Goal: Task Accomplishment & Management: Manage account settings

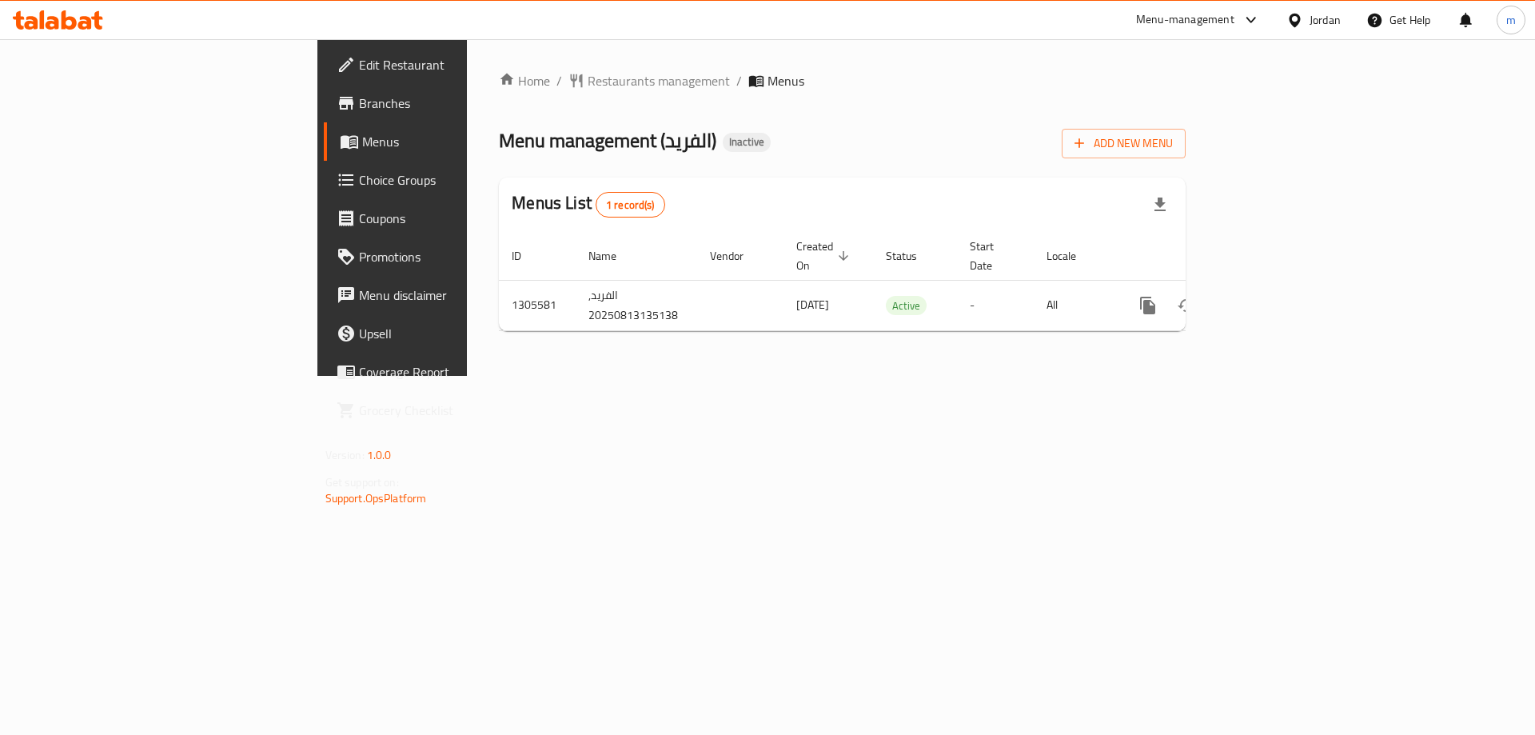
click at [359, 106] on span "Branches" at bounding box center [460, 103] width 202 height 19
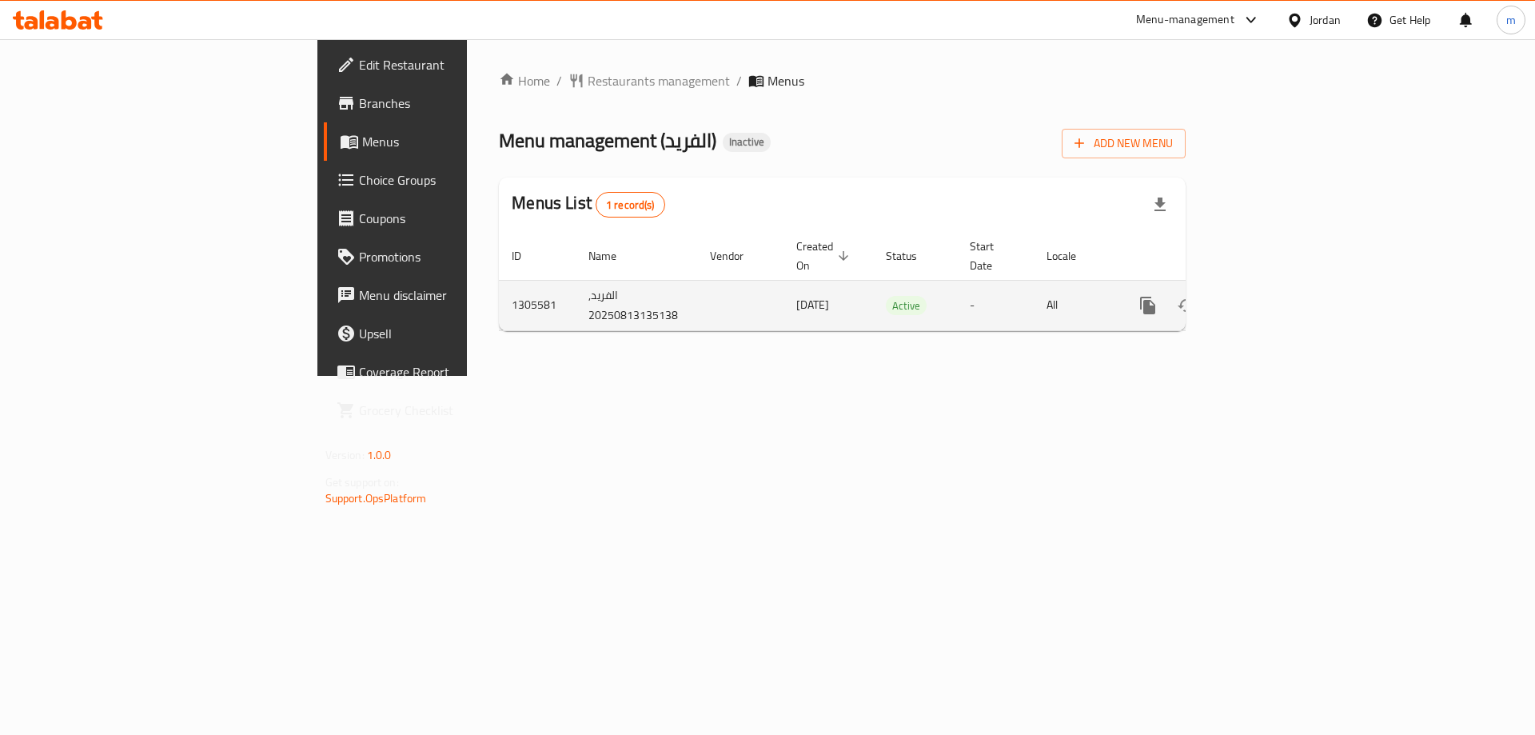
click at [1273, 296] on icon "enhanced table" at bounding box center [1263, 305] width 19 height 19
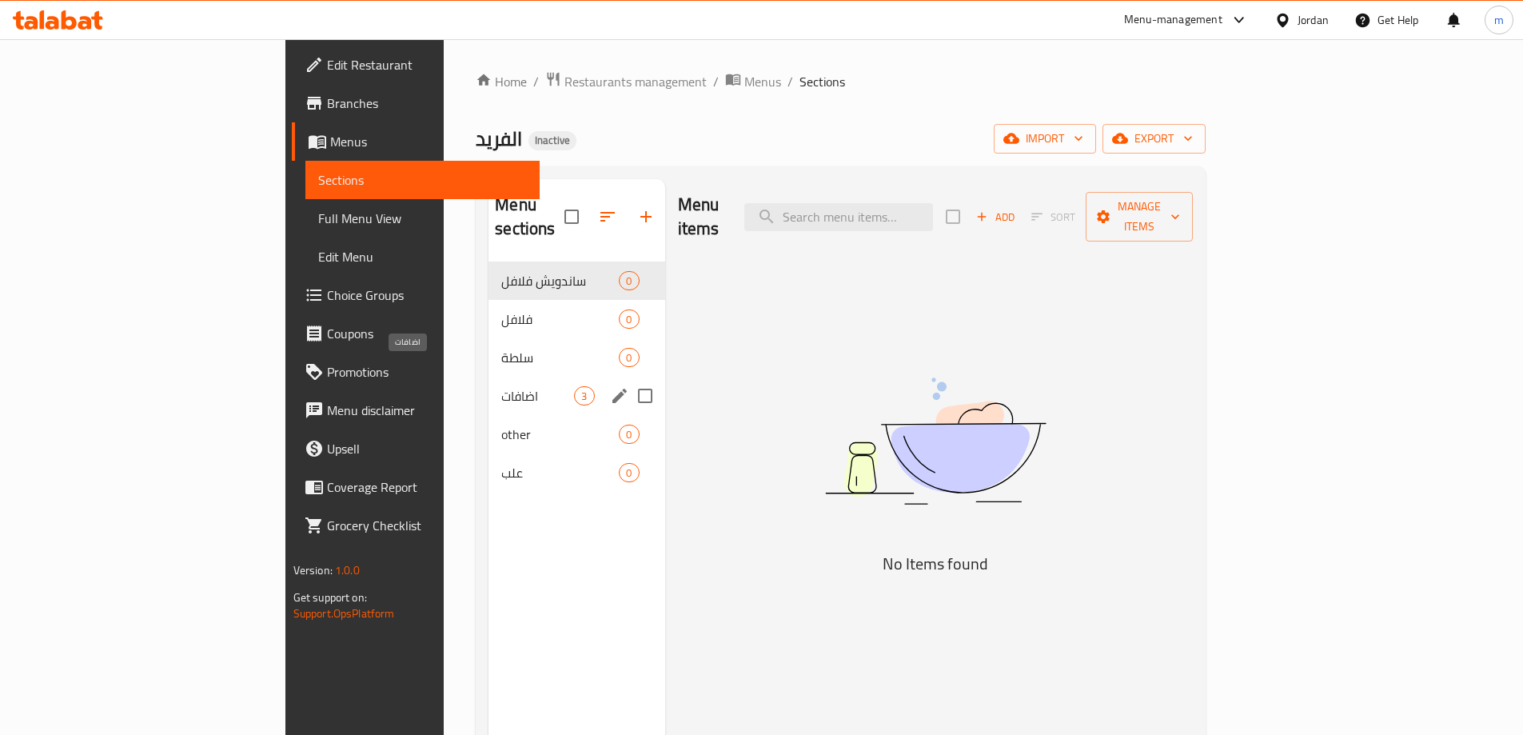
click at [501, 386] on span "اضافات" at bounding box center [537, 395] width 73 height 19
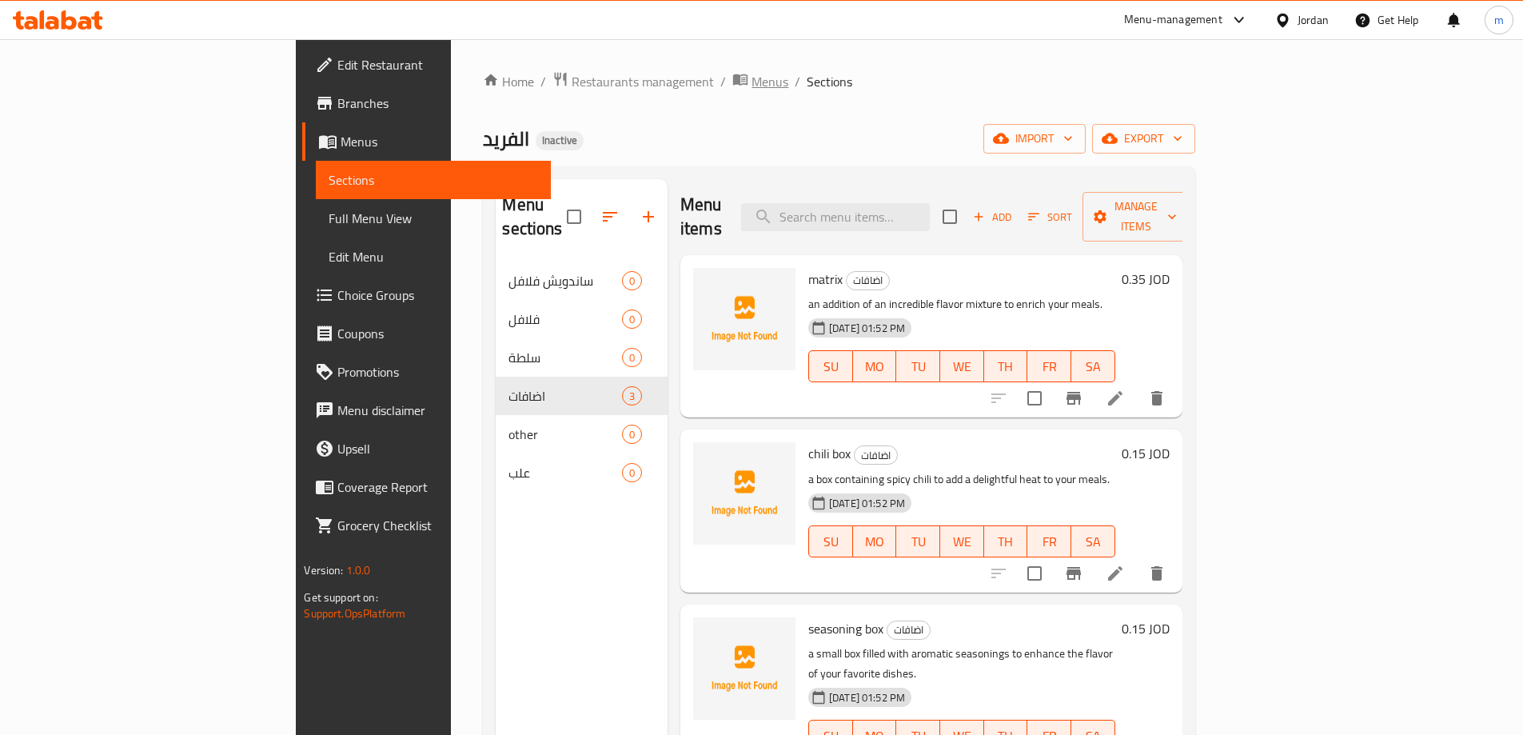
click at [752, 76] on span "Menus" at bounding box center [770, 81] width 37 height 19
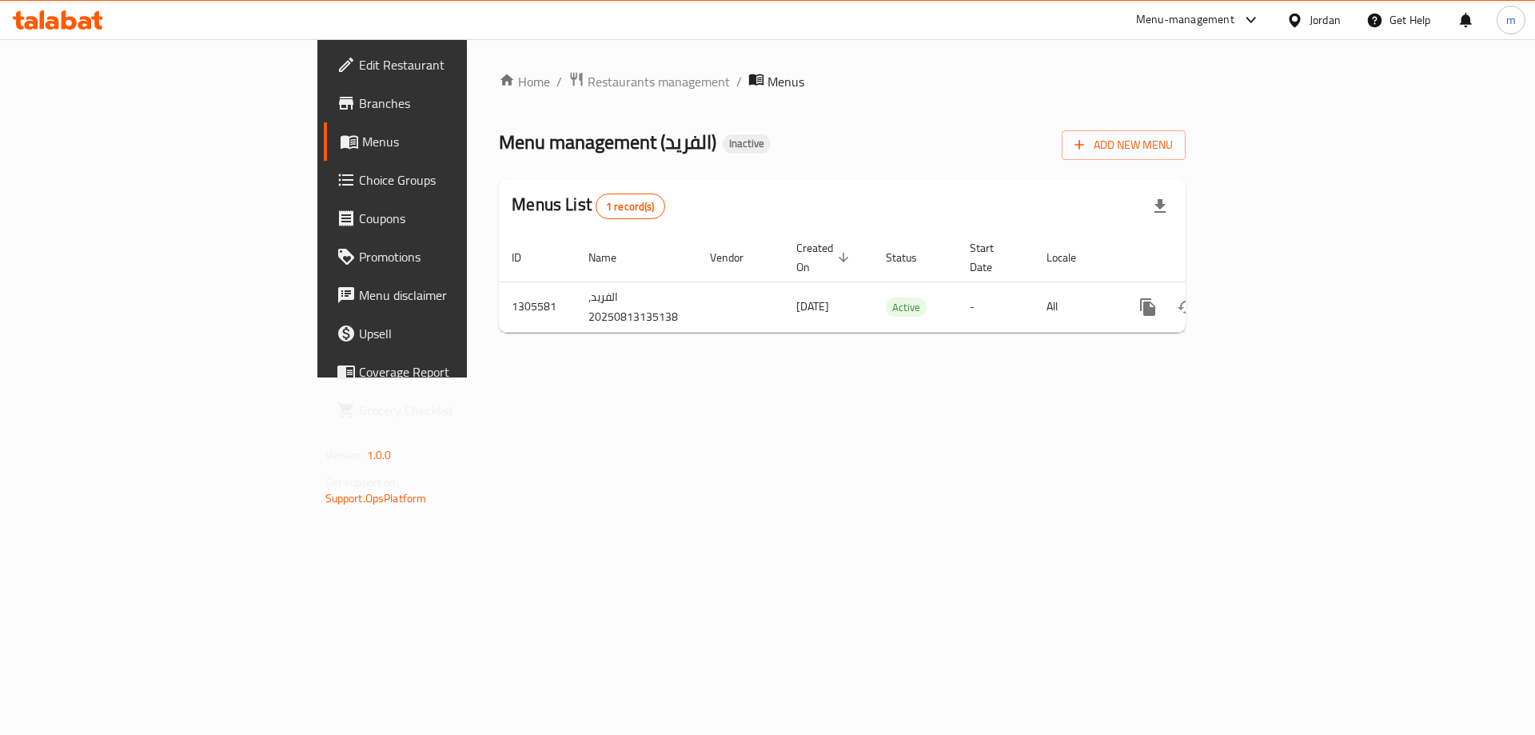
click at [640, 159] on div "Menu management ( الفريد ) Inactive Add New Menu" at bounding box center [842, 142] width 687 height 36
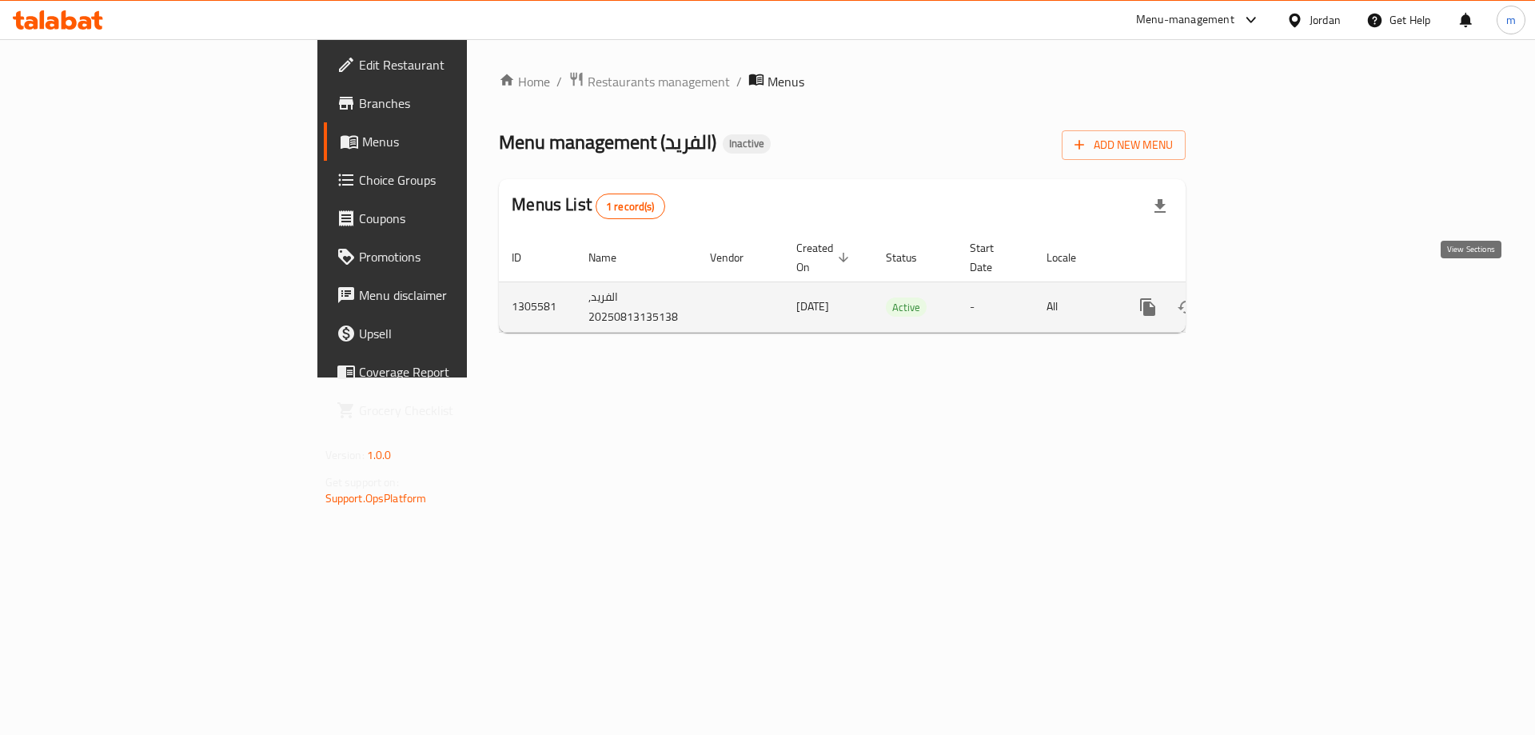
click at [1283, 289] on link "enhanced table" at bounding box center [1263, 307] width 38 height 38
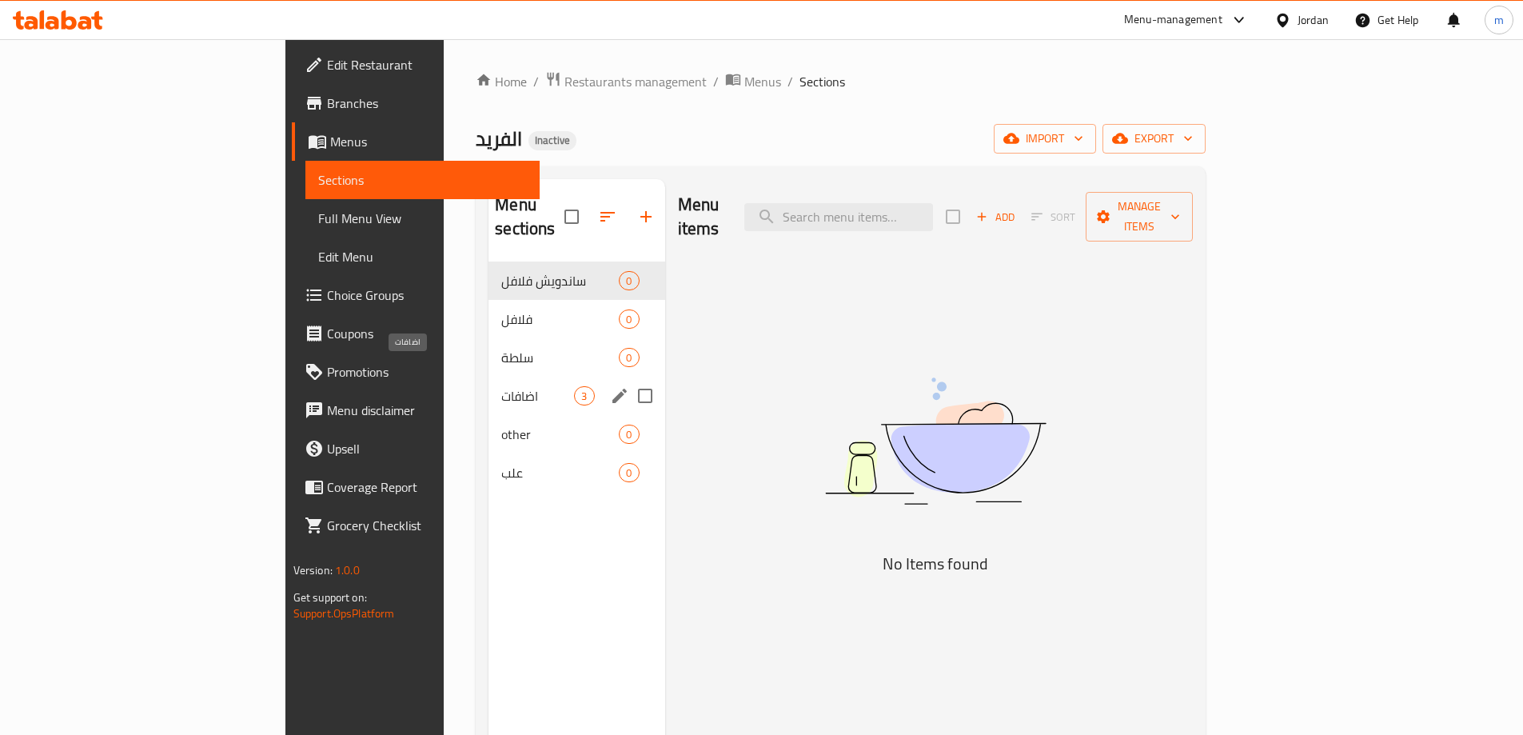
click at [501, 386] on span "اضافات" at bounding box center [537, 395] width 73 height 19
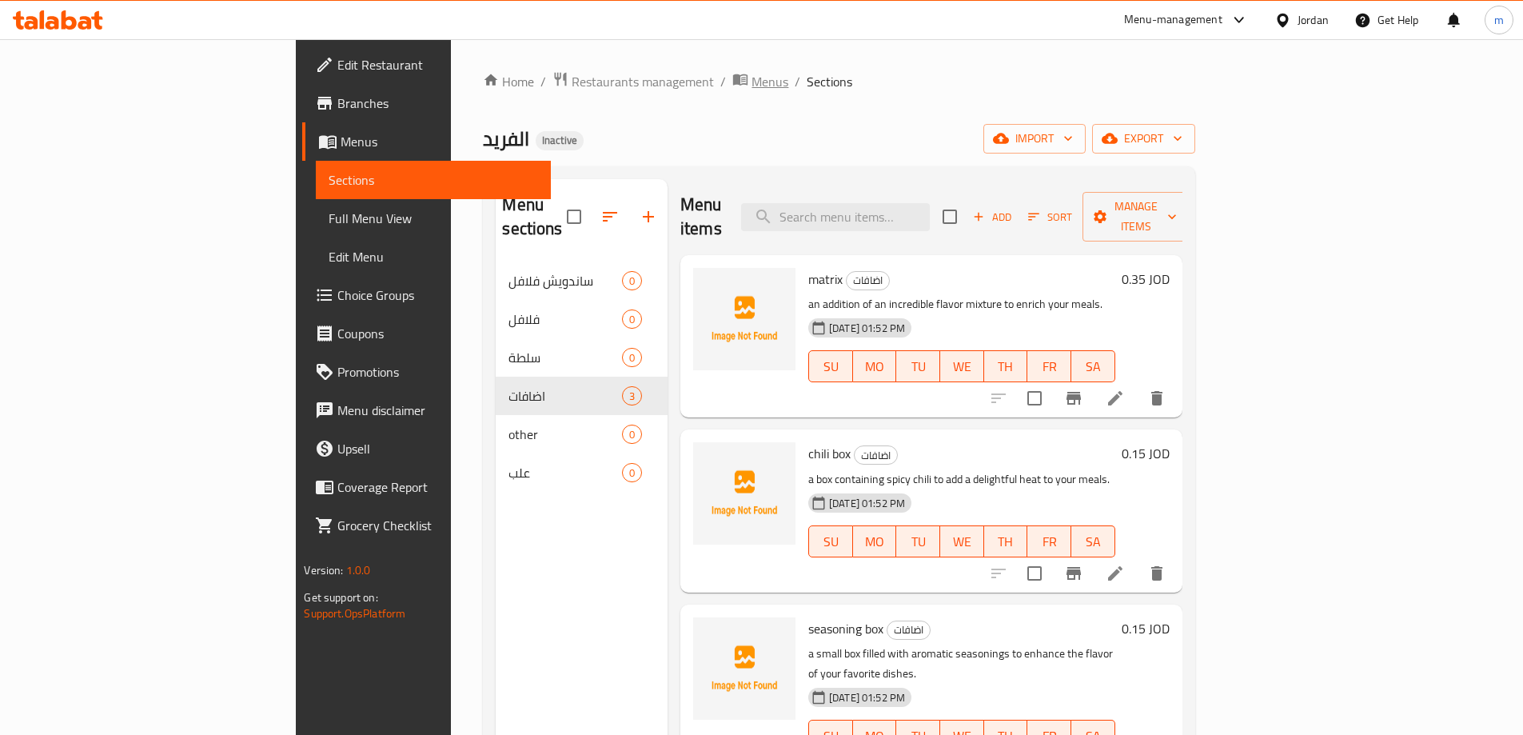
click at [752, 74] on span "Menus" at bounding box center [770, 81] width 37 height 19
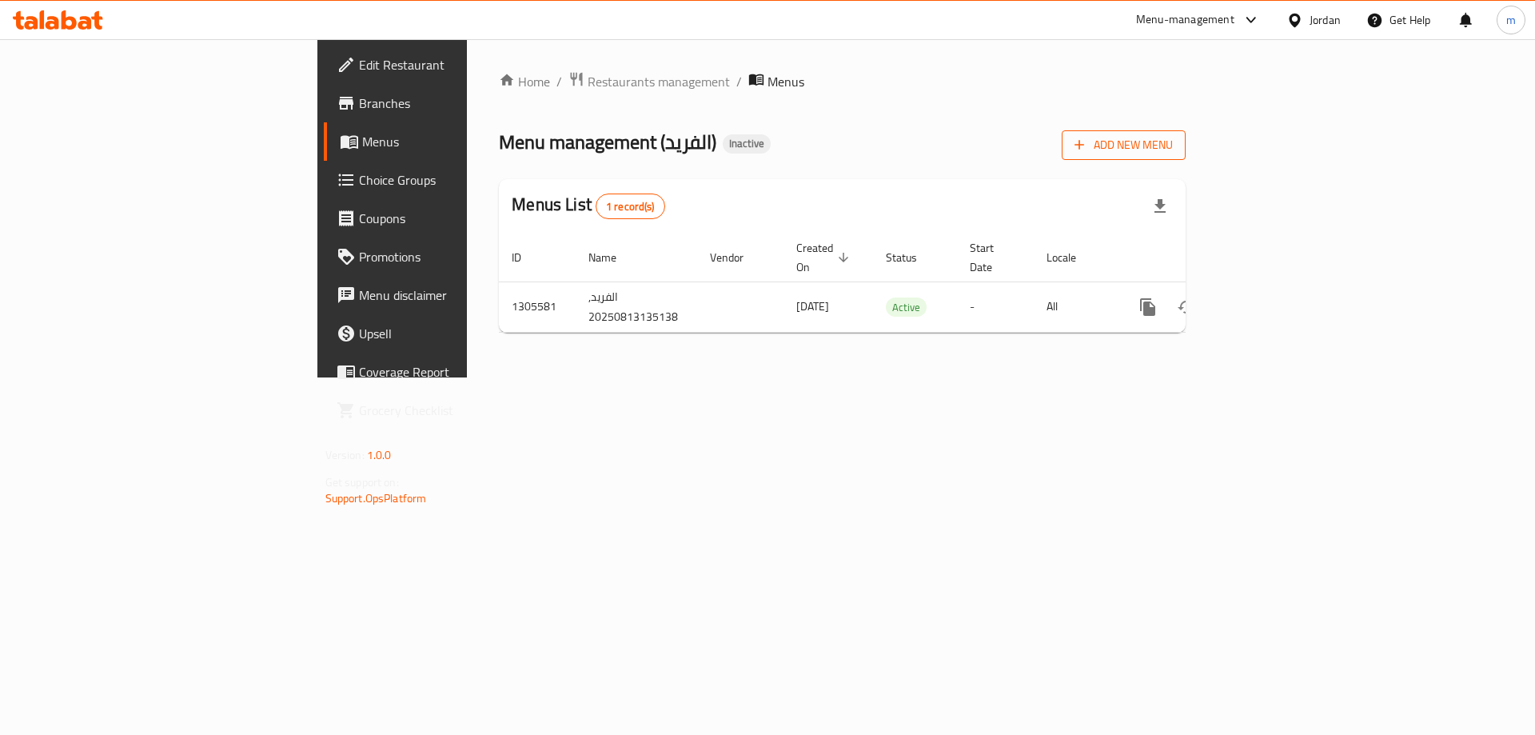
click at [1173, 147] on span "Add New Menu" at bounding box center [1124, 145] width 98 height 20
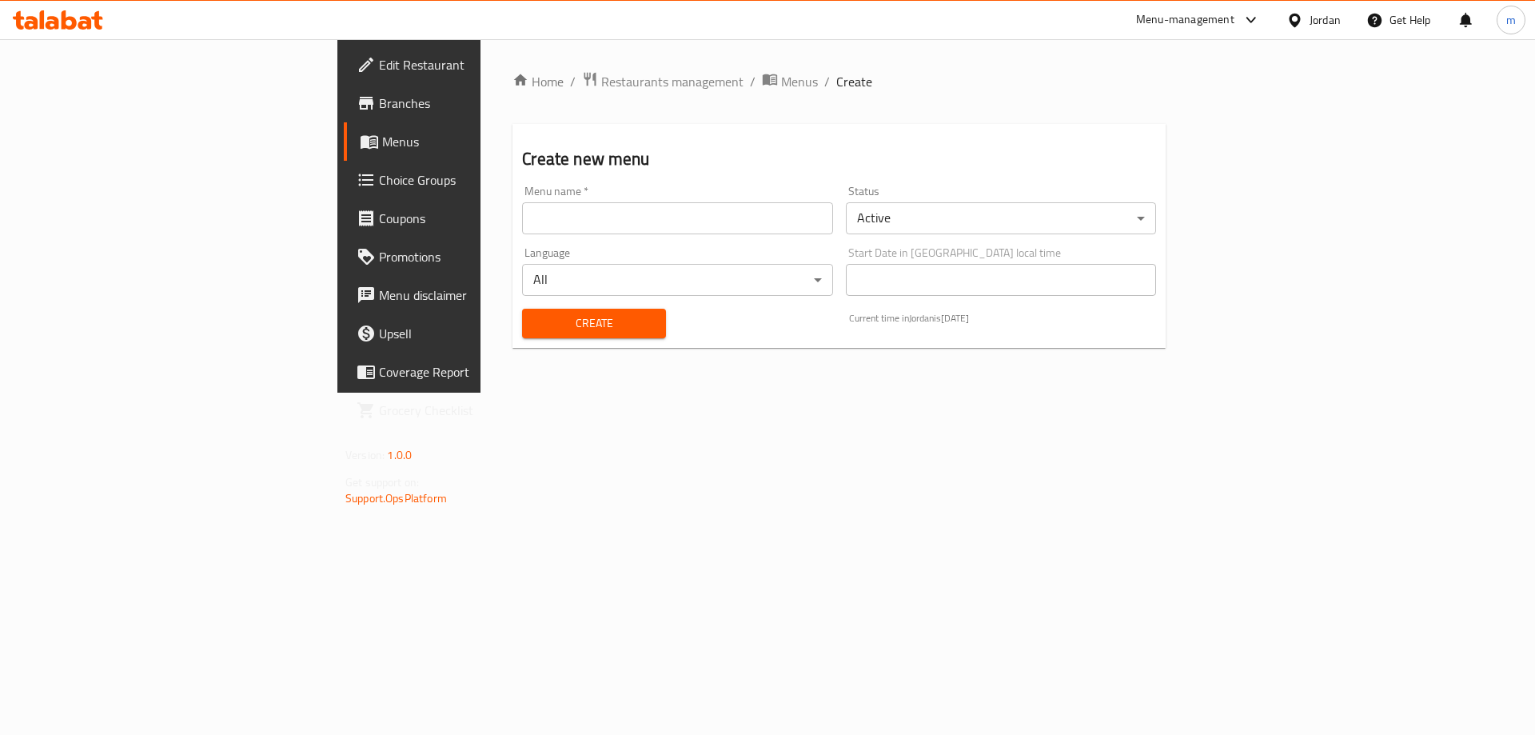
click at [665, 215] on input "text" at bounding box center [677, 218] width 310 height 32
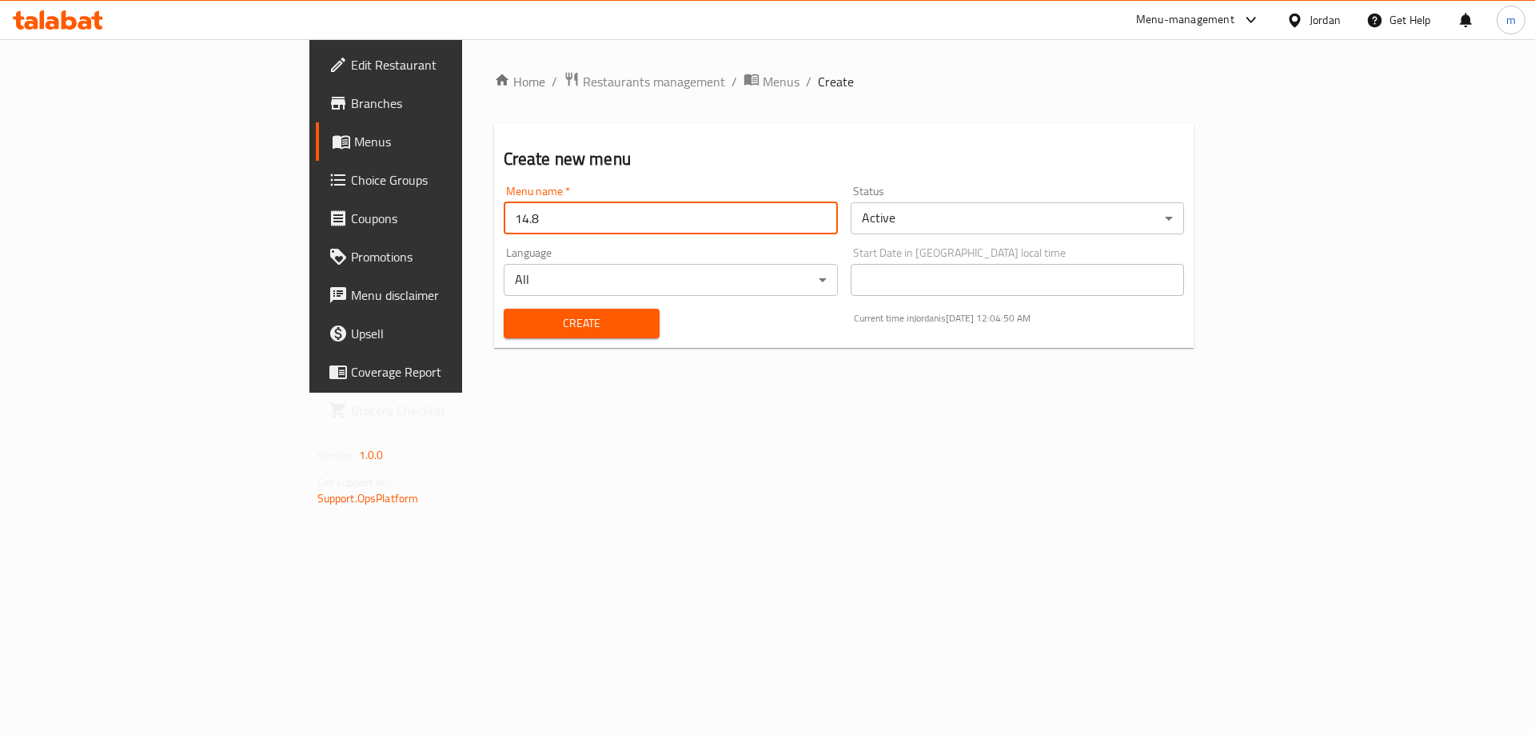
type input "14.8"
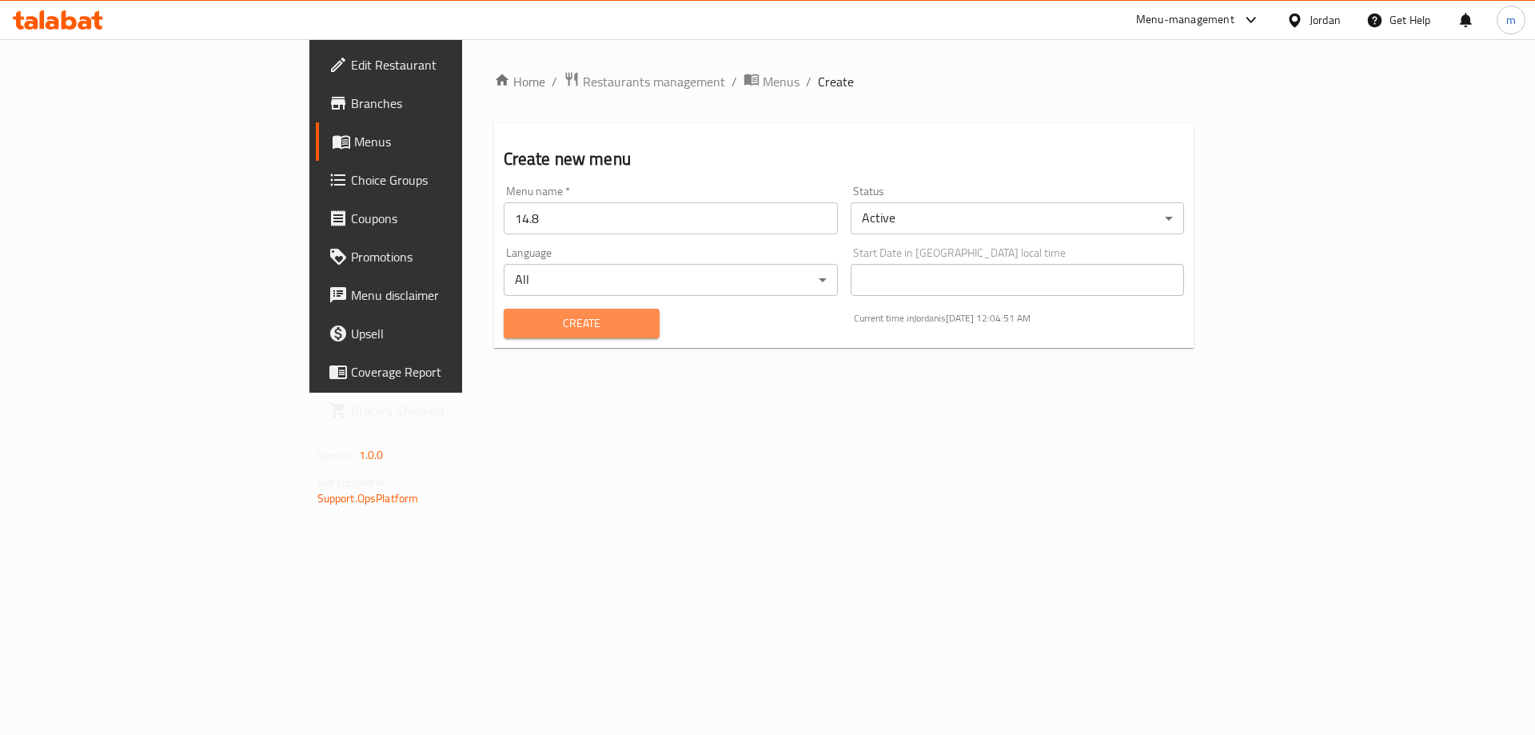
click at [537, 329] on span "Create" at bounding box center [582, 323] width 130 height 20
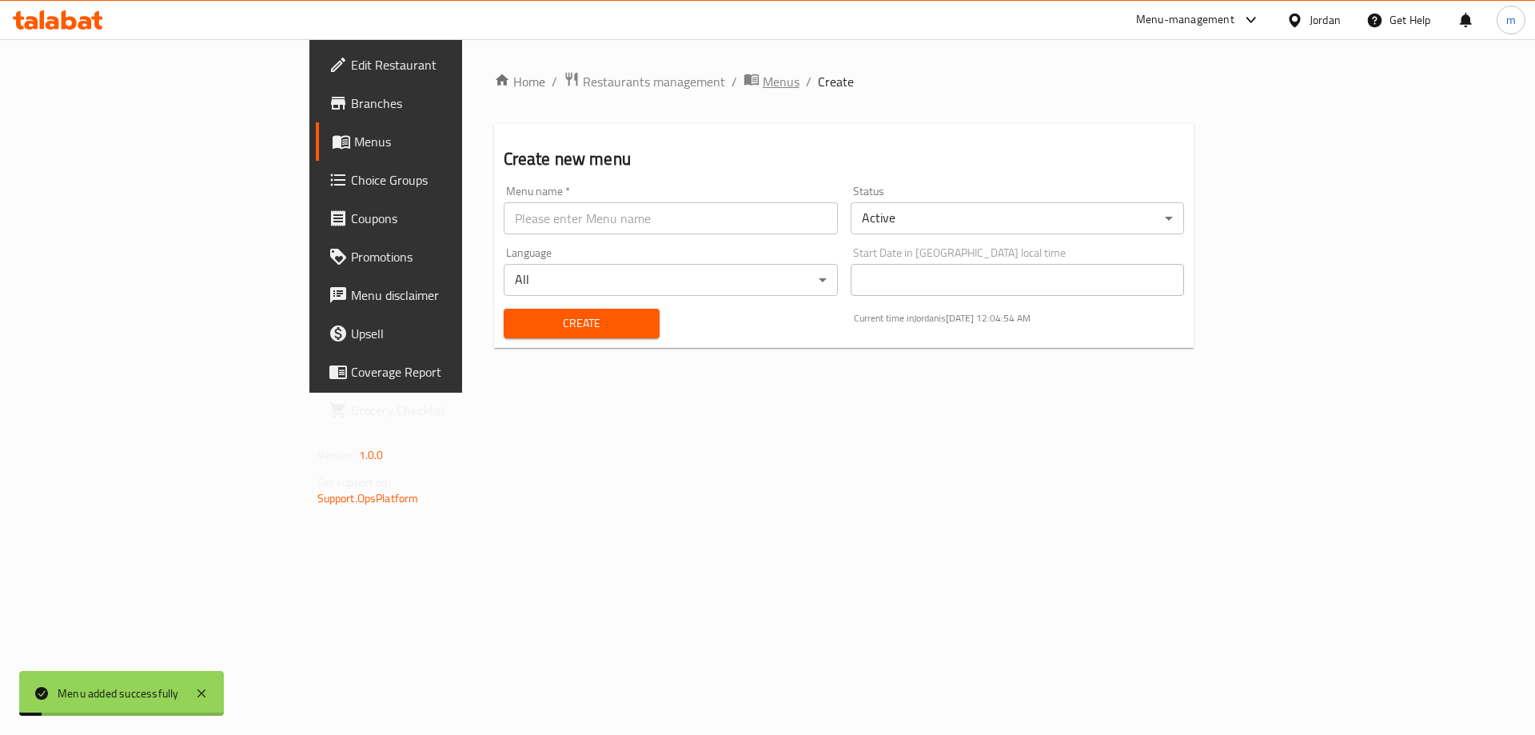
click at [763, 86] on span "Menus" at bounding box center [781, 81] width 37 height 19
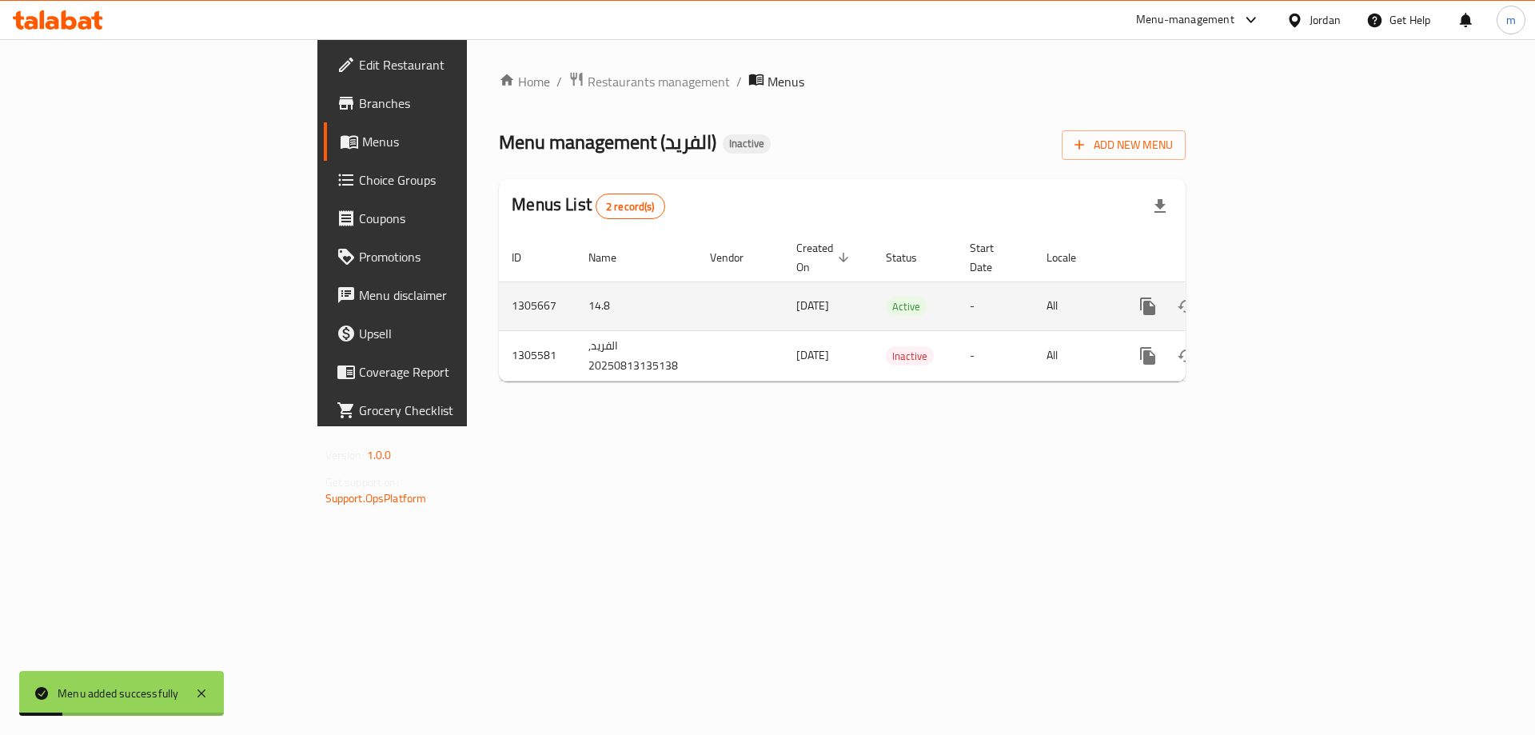
click at [1273, 297] on icon "enhanced table" at bounding box center [1263, 306] width 19 height 19
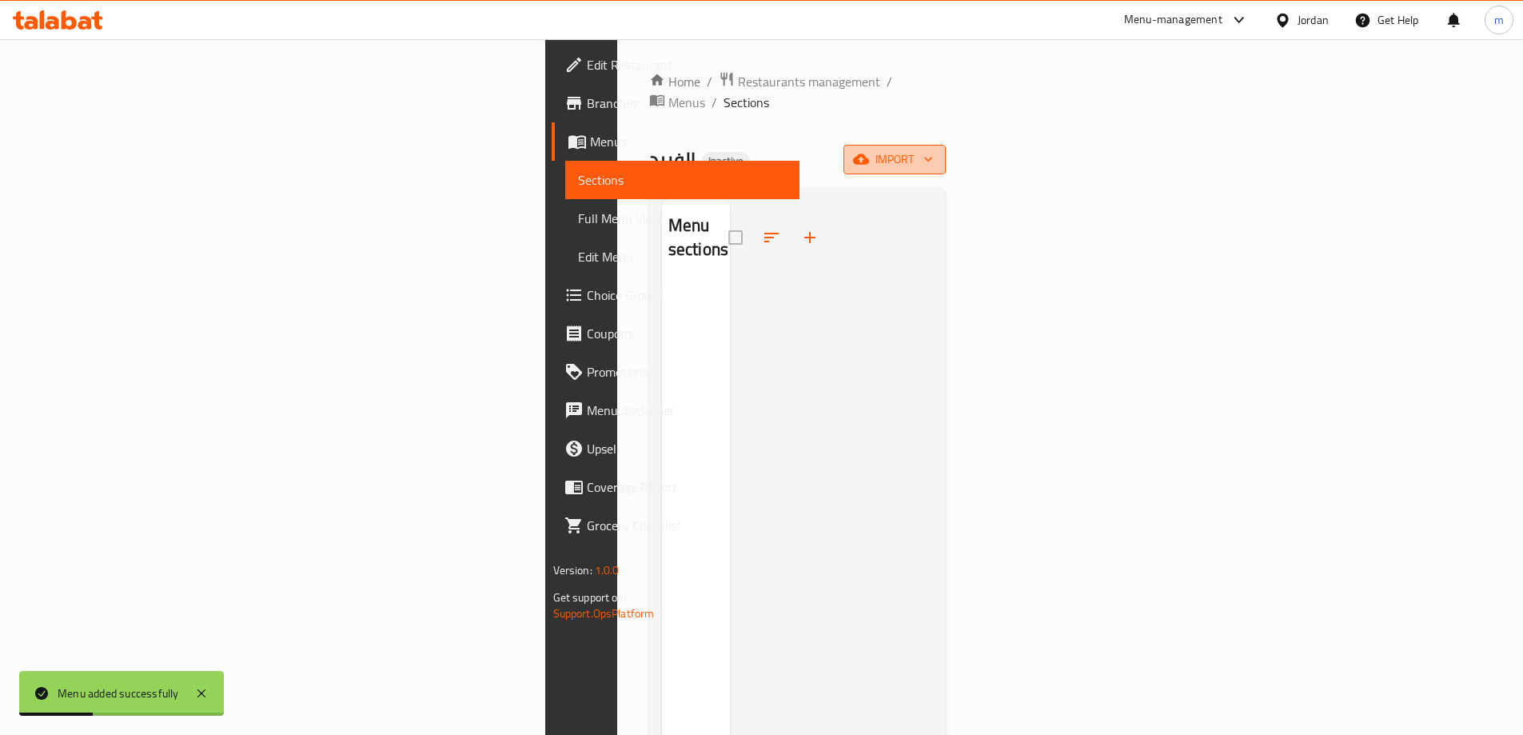
click at [933, 150] on span "import" at bounding box center [894, 160] width 77 height 20
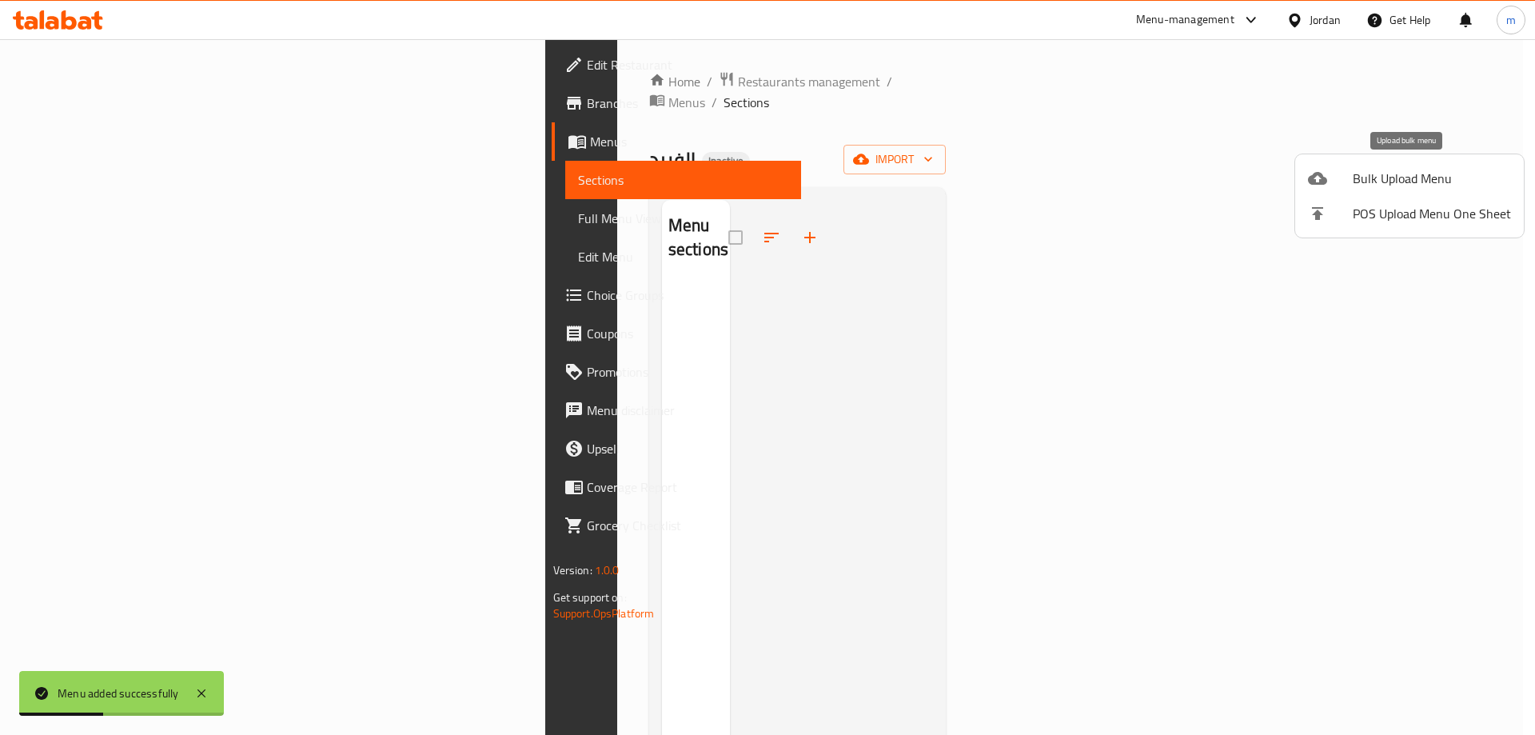
click at [1375, 169] on span "Bulk Upload Menu" at bounding box center [1432, 178] width 158 height 19
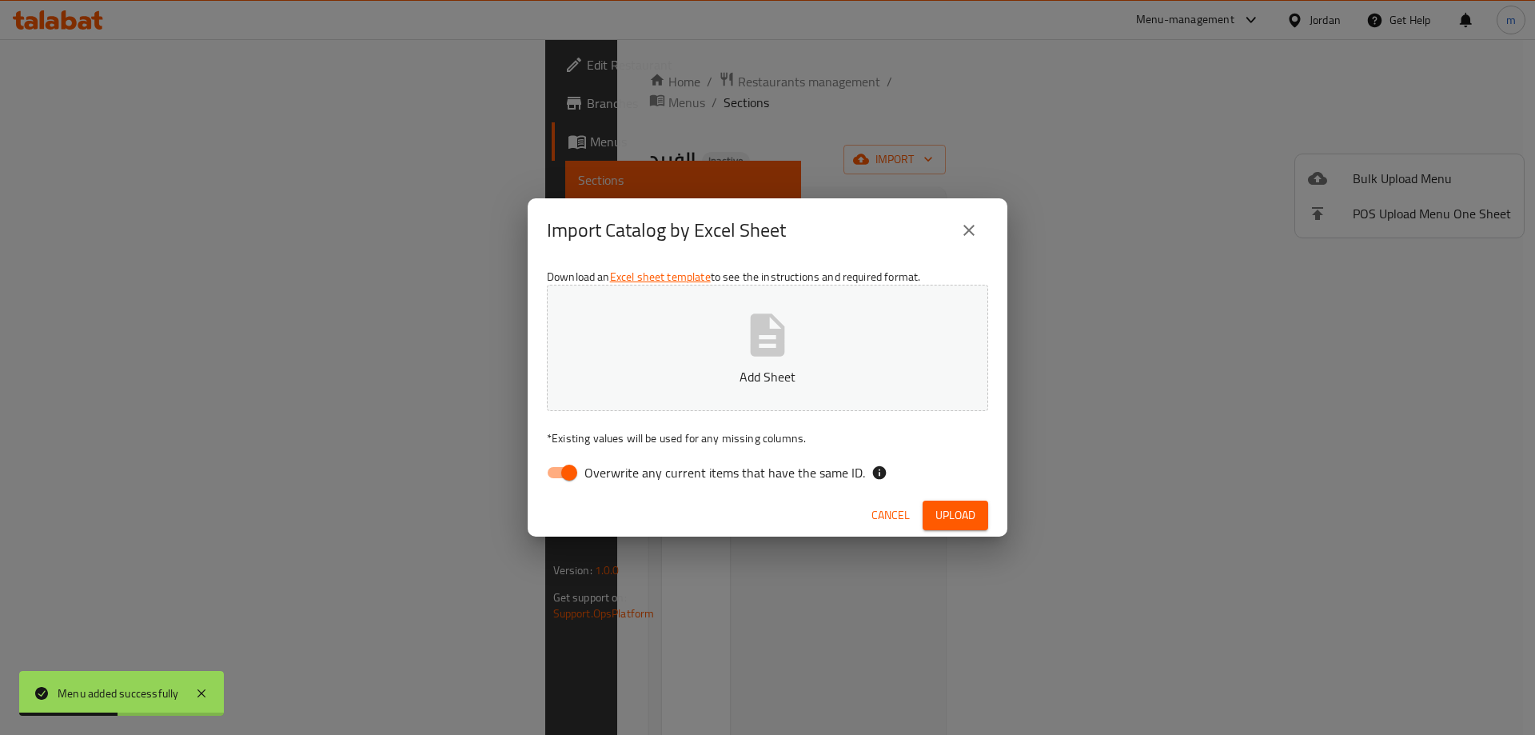
click at [714, 342] on button "Add Sheet" at bounding box center [767, 348] width 441 height 126
click at [573, 471] on input "Overwrite any current items that have the same ID." at bounding box center [569, 472] width 91 height 30
checkbox input "false"
click at [944, 521] on span "Upload" at bounding box center [956, 515] width 40 height 20
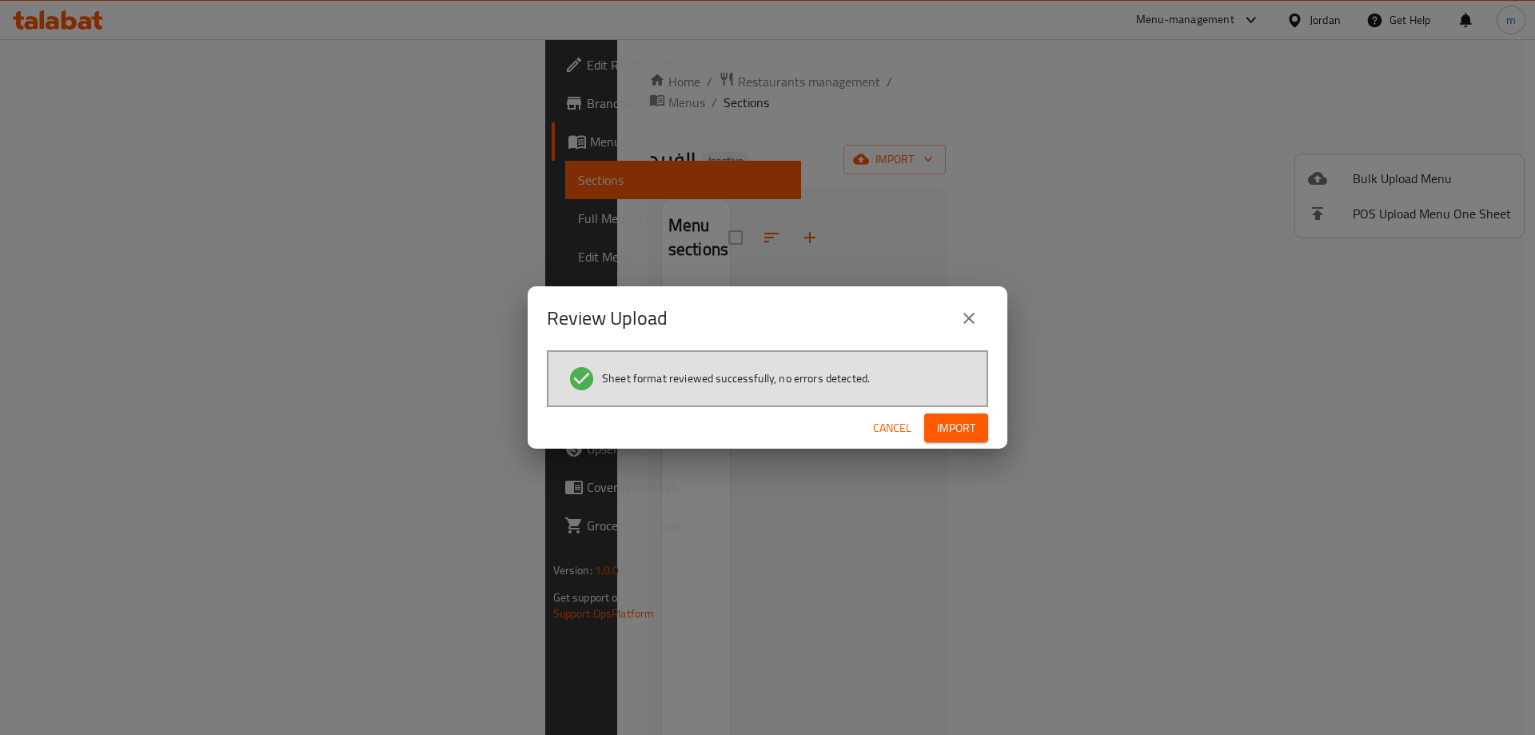
click at [970, 434] on span "Import" at bounding box center [956, 428] width 38 height 20
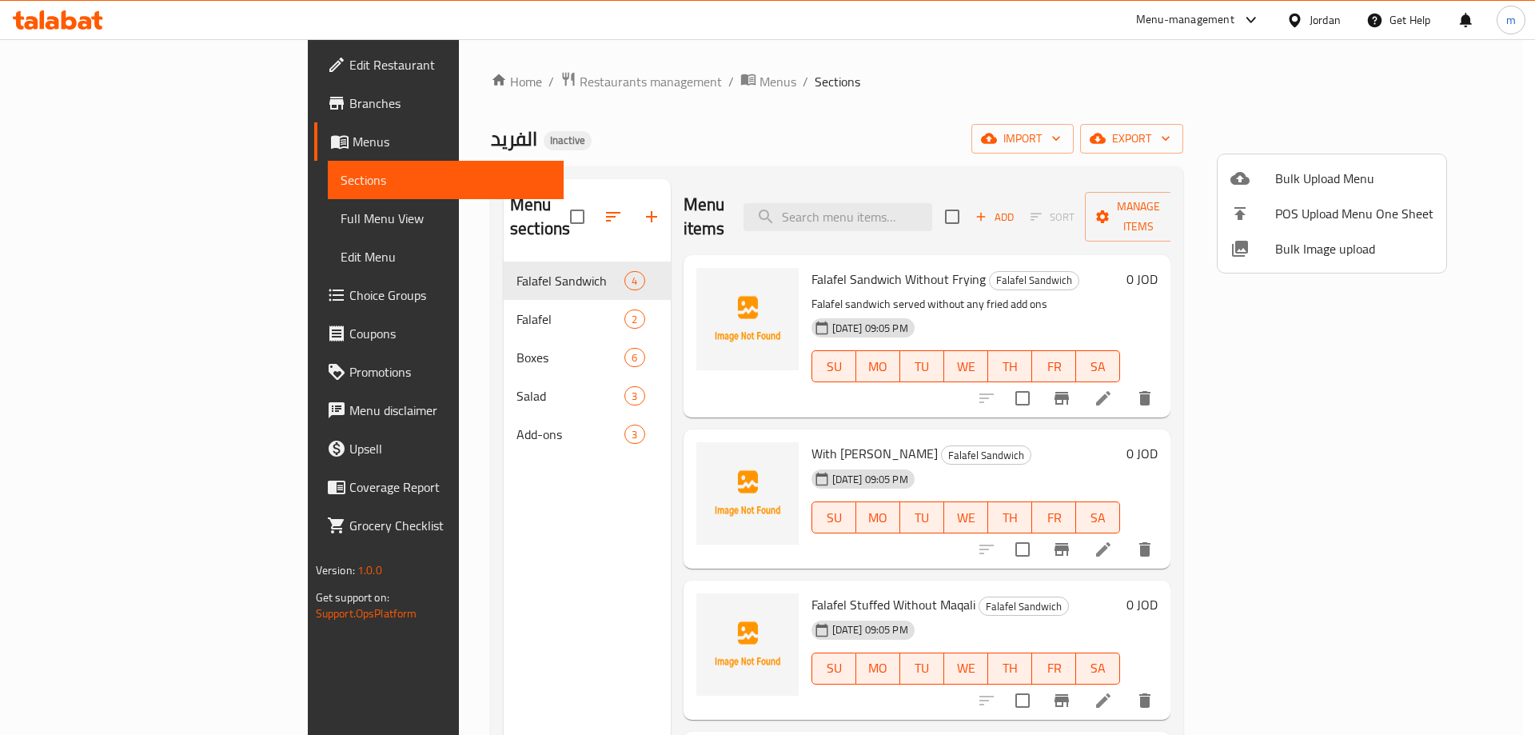
click at [490, 501] on div at bounding box center [767, 367] width 1535 height 735
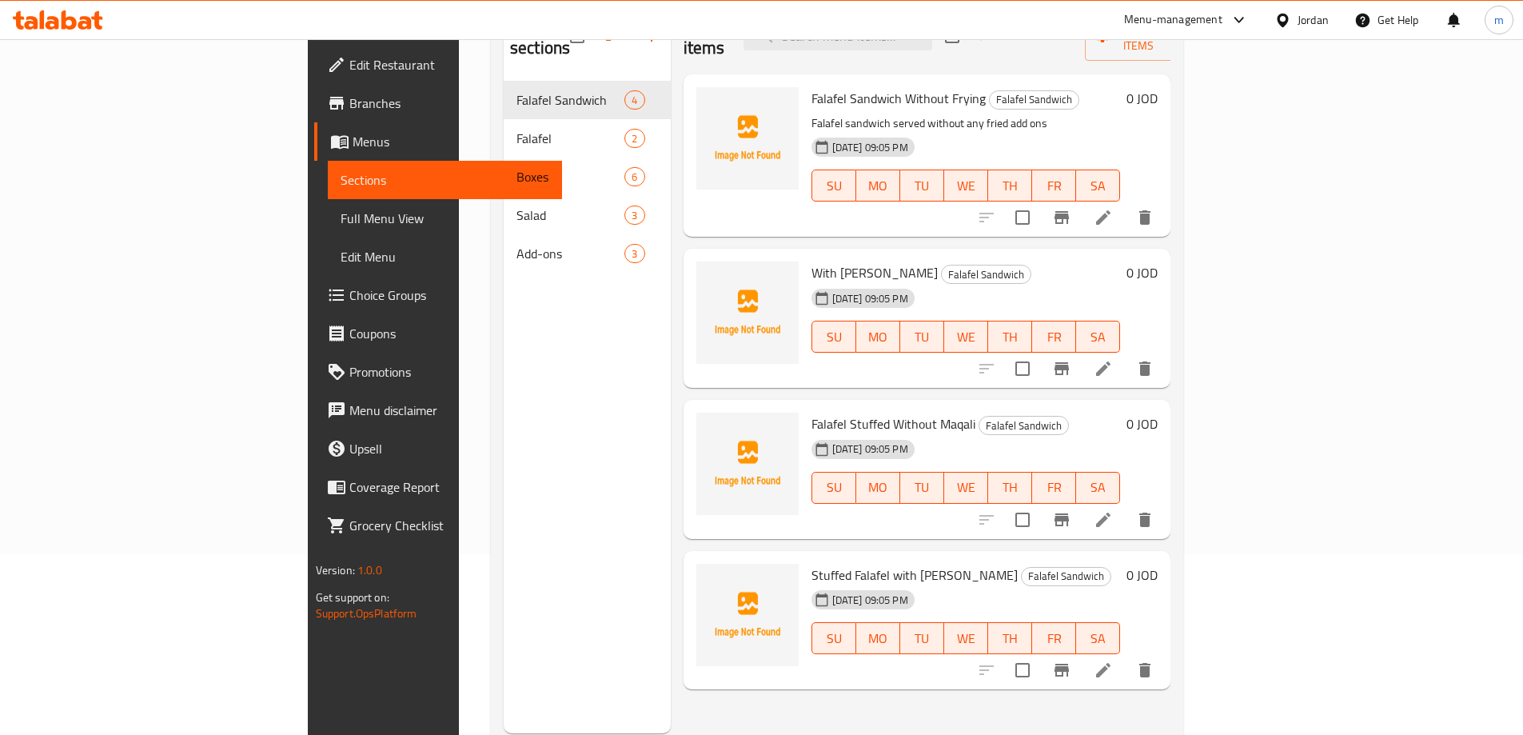
scroll to position [224, 0]
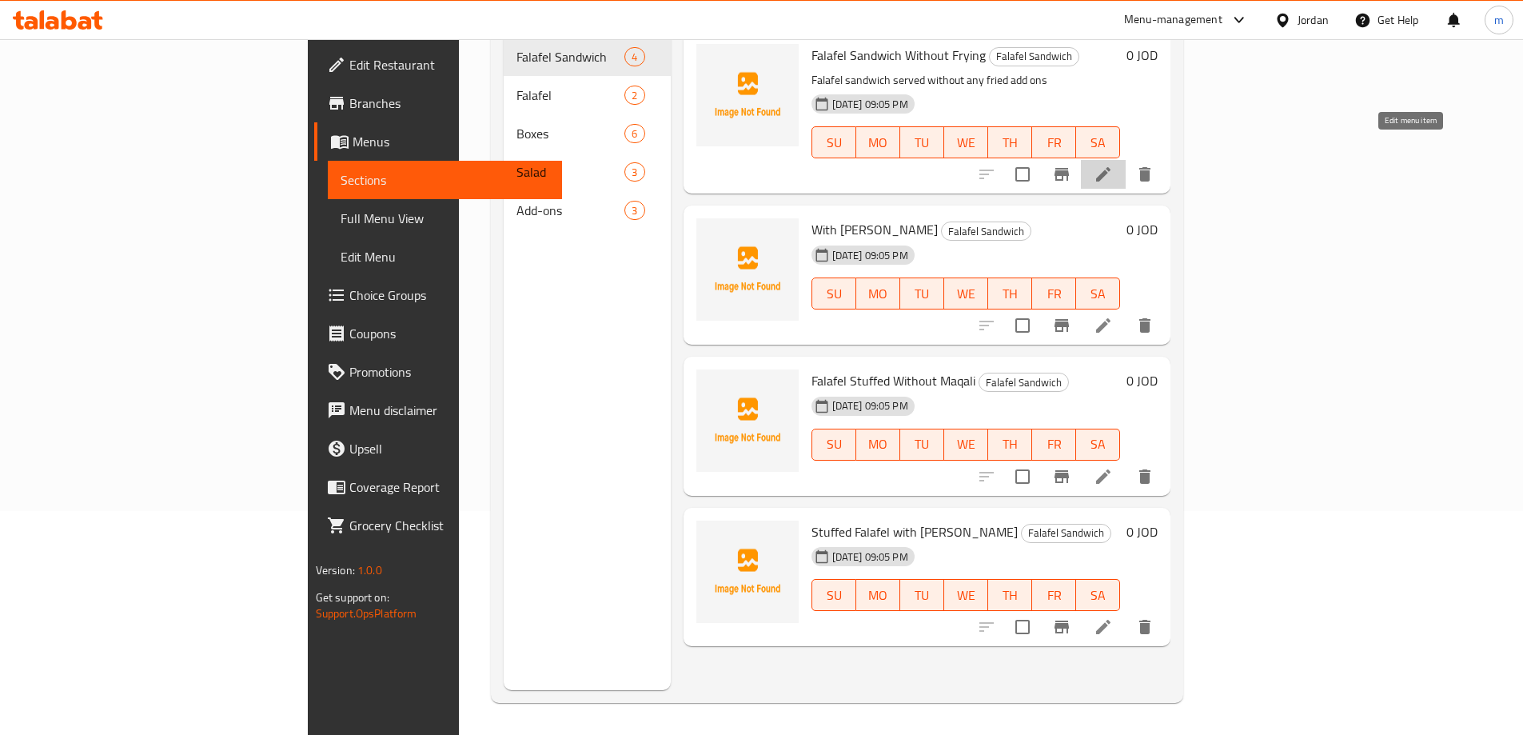
click at [1113, 165] on icon at bounding box center [1103, 174] width 19 height 19
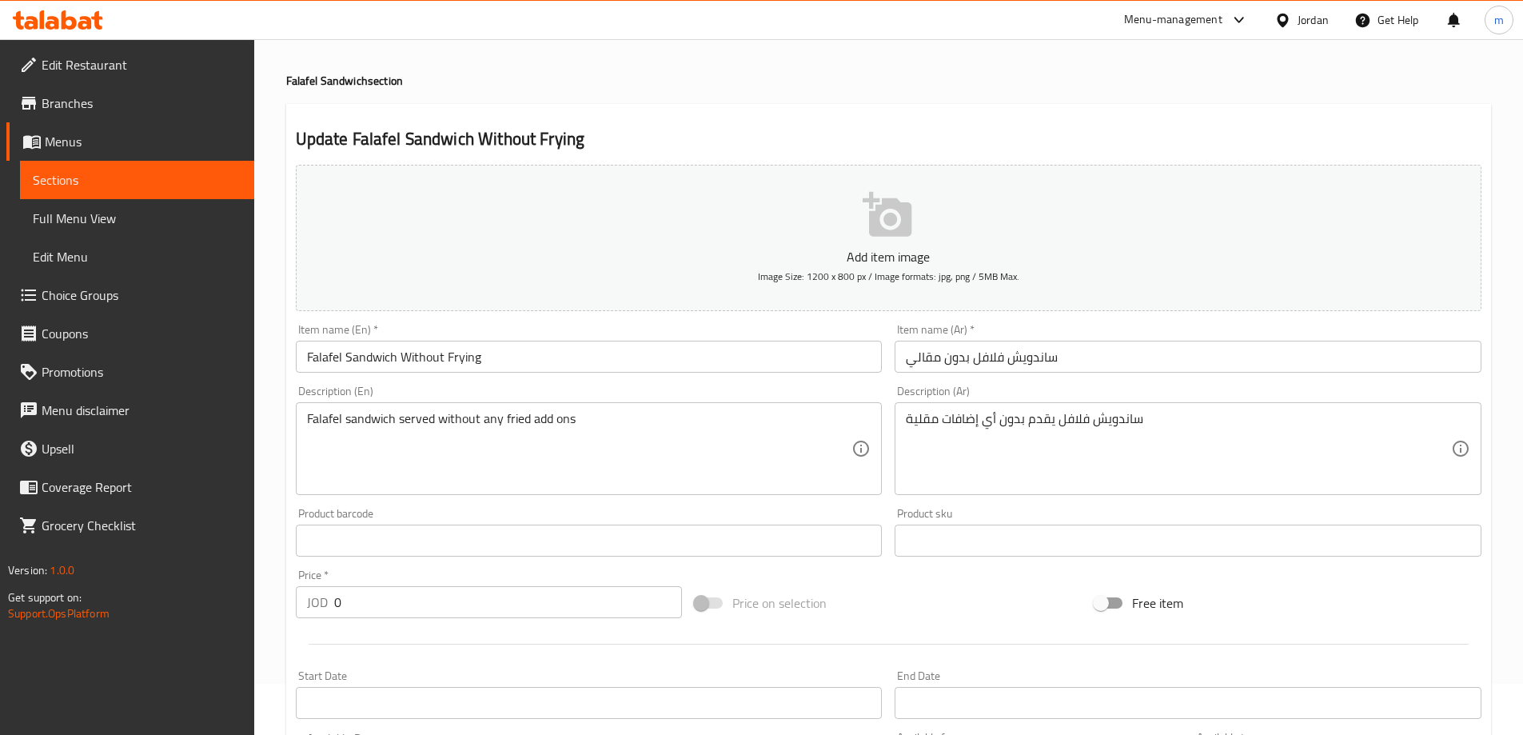
scroll to position [80, 0]
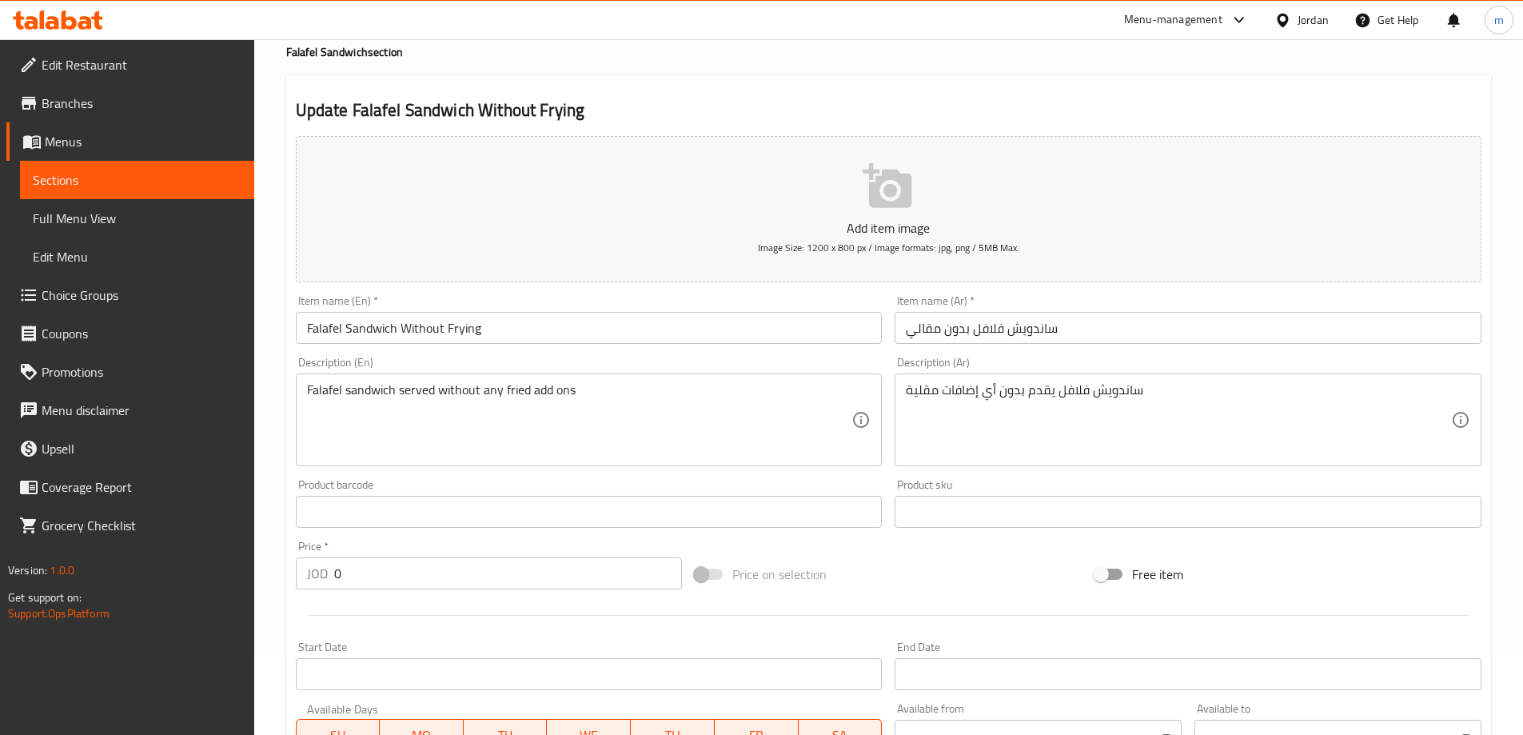
click at [453, 329] on input "Falafel Sandwich Without Frying" at bounding box center [589, 328] width 587 height 32
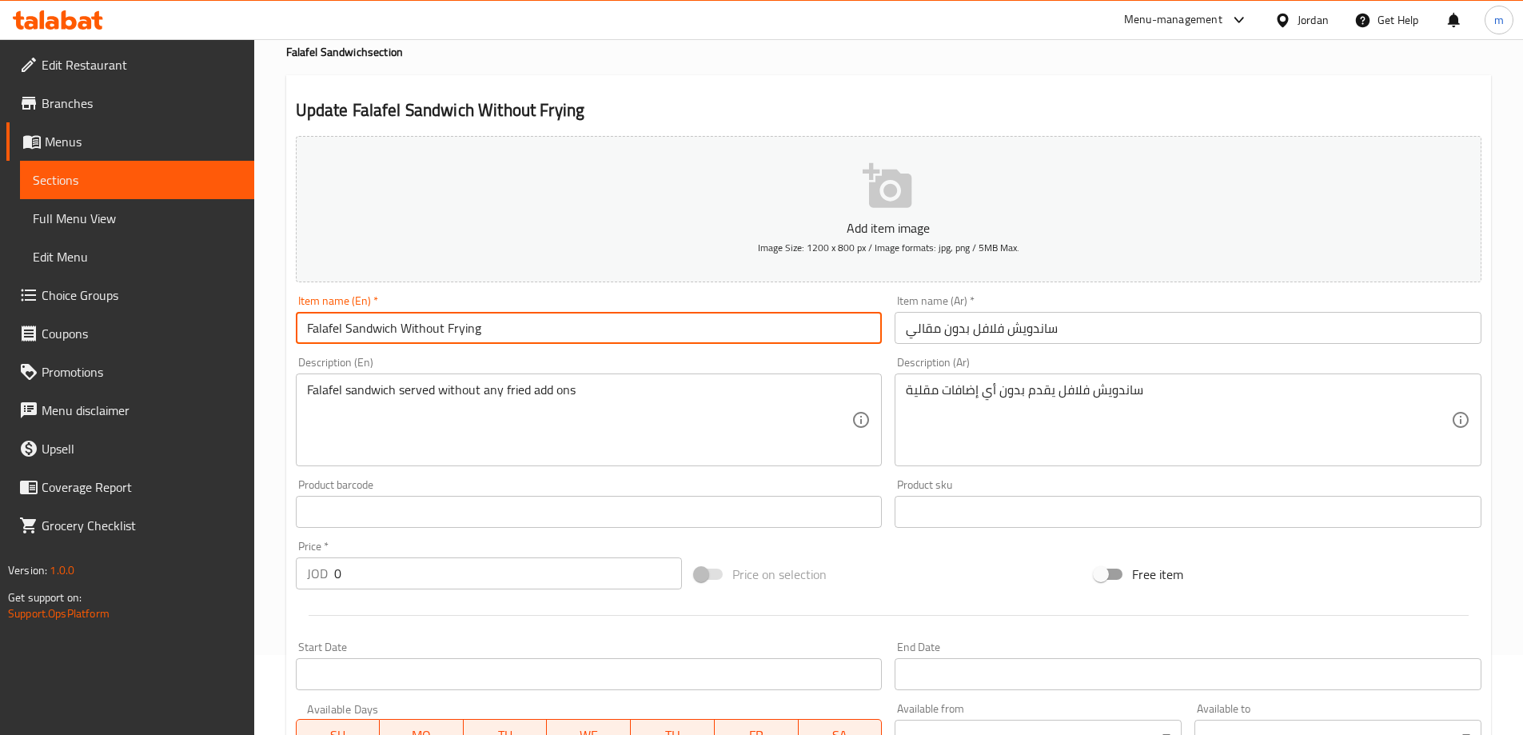
click at [453, 329] on input "Falafel Sandwich Without Frying" at bounding box center [589, 328] width 587 height 32
paste input "Maqali"
click at [565, 333] on input "Falafel Sandwich Without Maqali" at bounding box center [589, 328] width 587 height 32
type input "Falafel Sandwich Without Maqali"
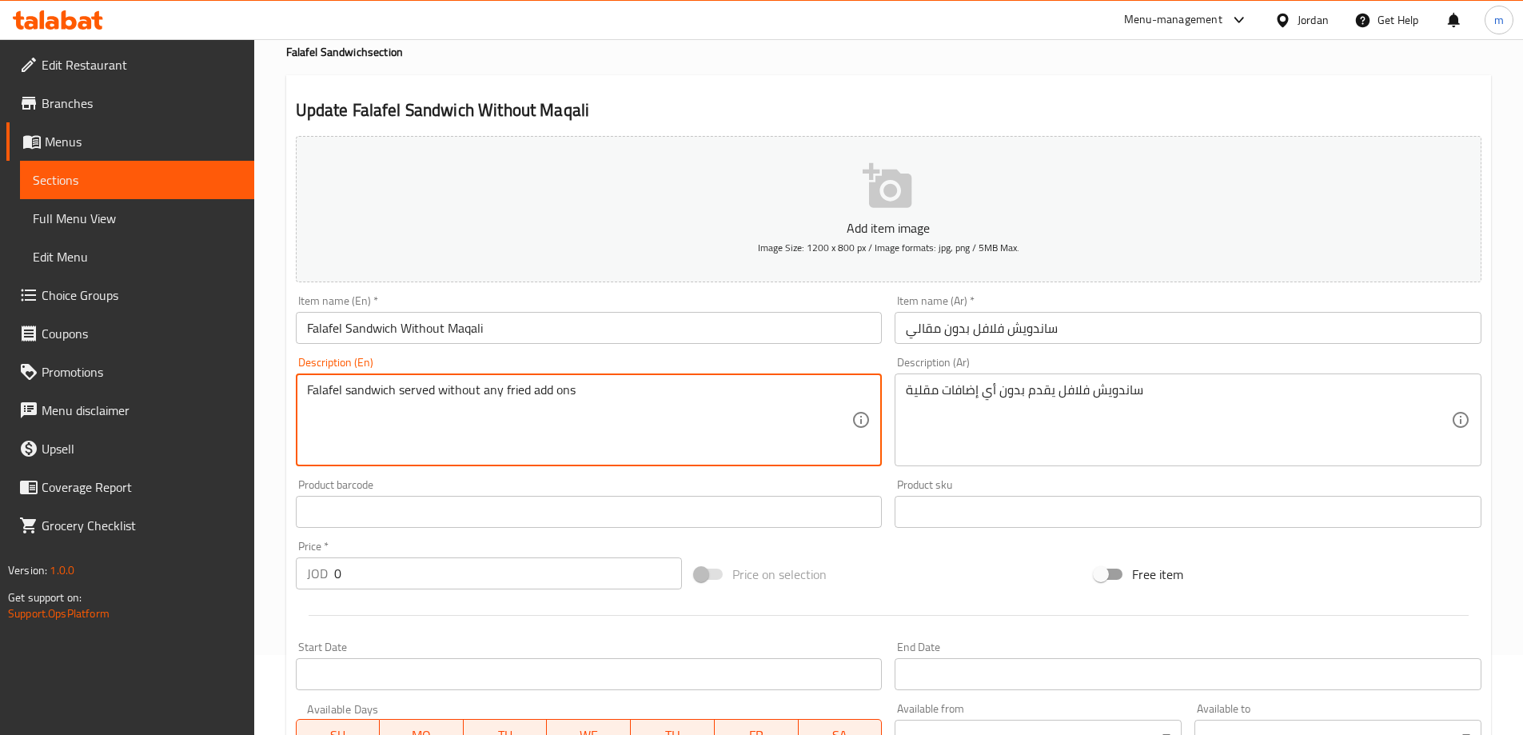
click at [628, 437] on textarea "Falafel sandwich served without any fried add ons" at bounding box center [579, 420] width 545 height 76
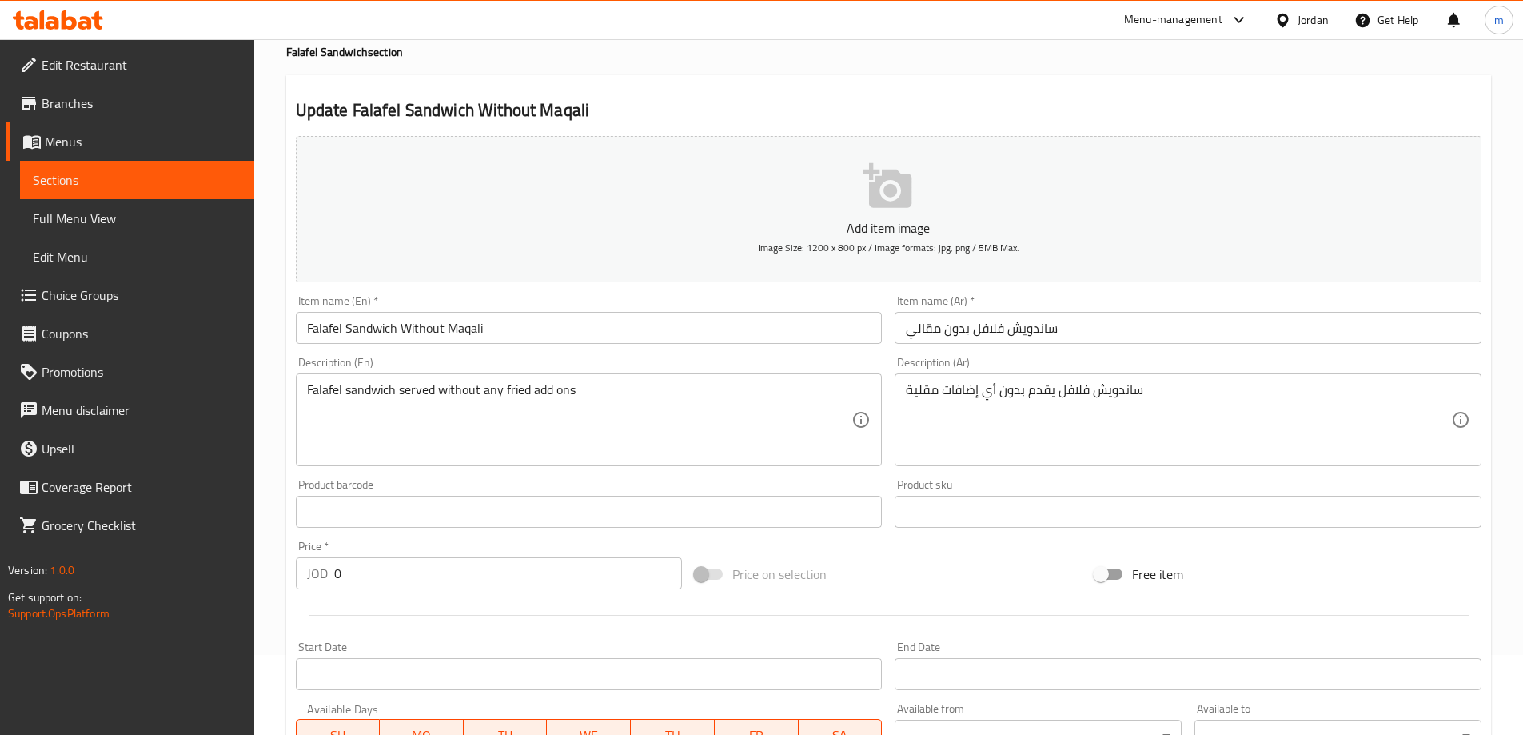
click at [932, 570] on div "Price on selection" at bounding box center [889, 574] width 400 height 43
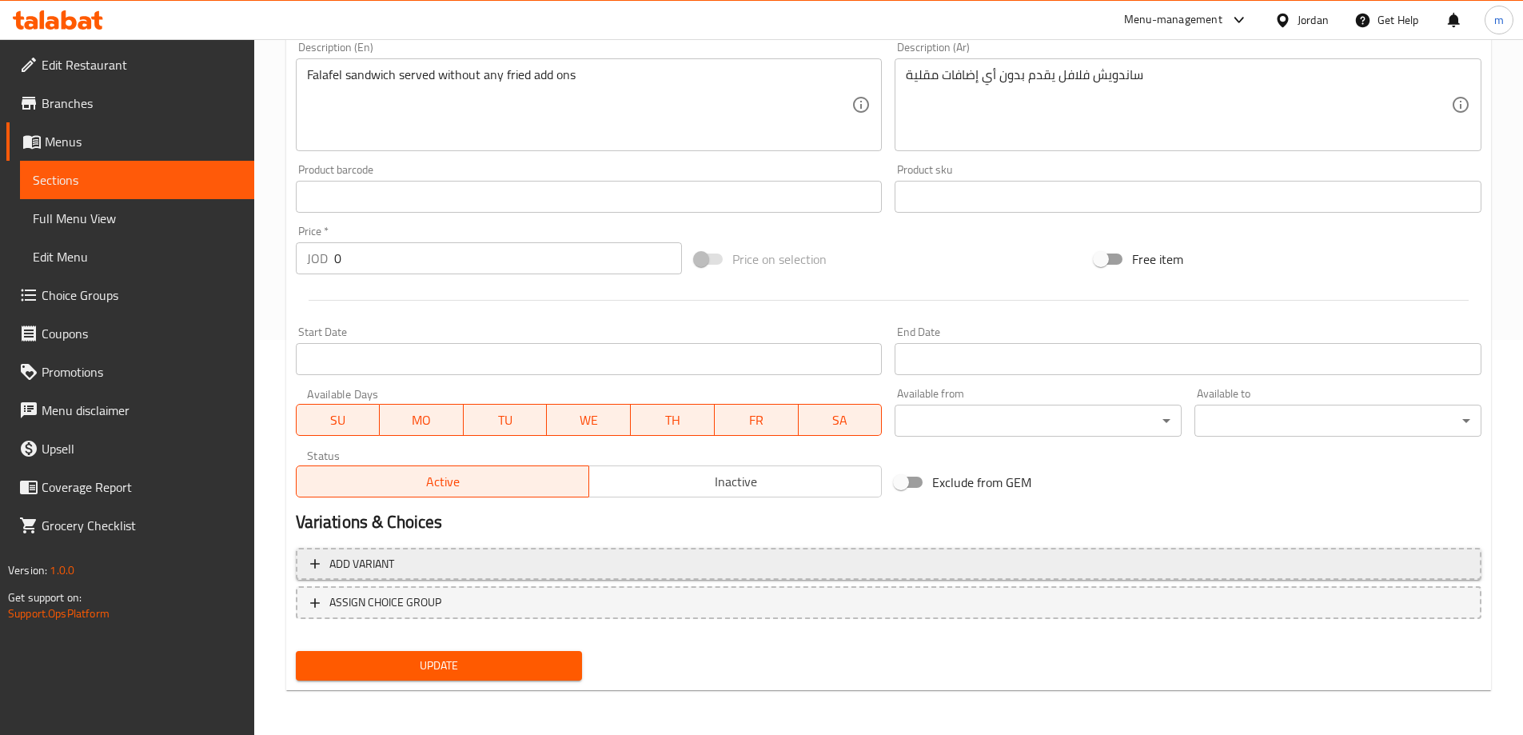
click at [405, 552] on button "Add variant" at bounding box center [889, 564] width 1186 height 33
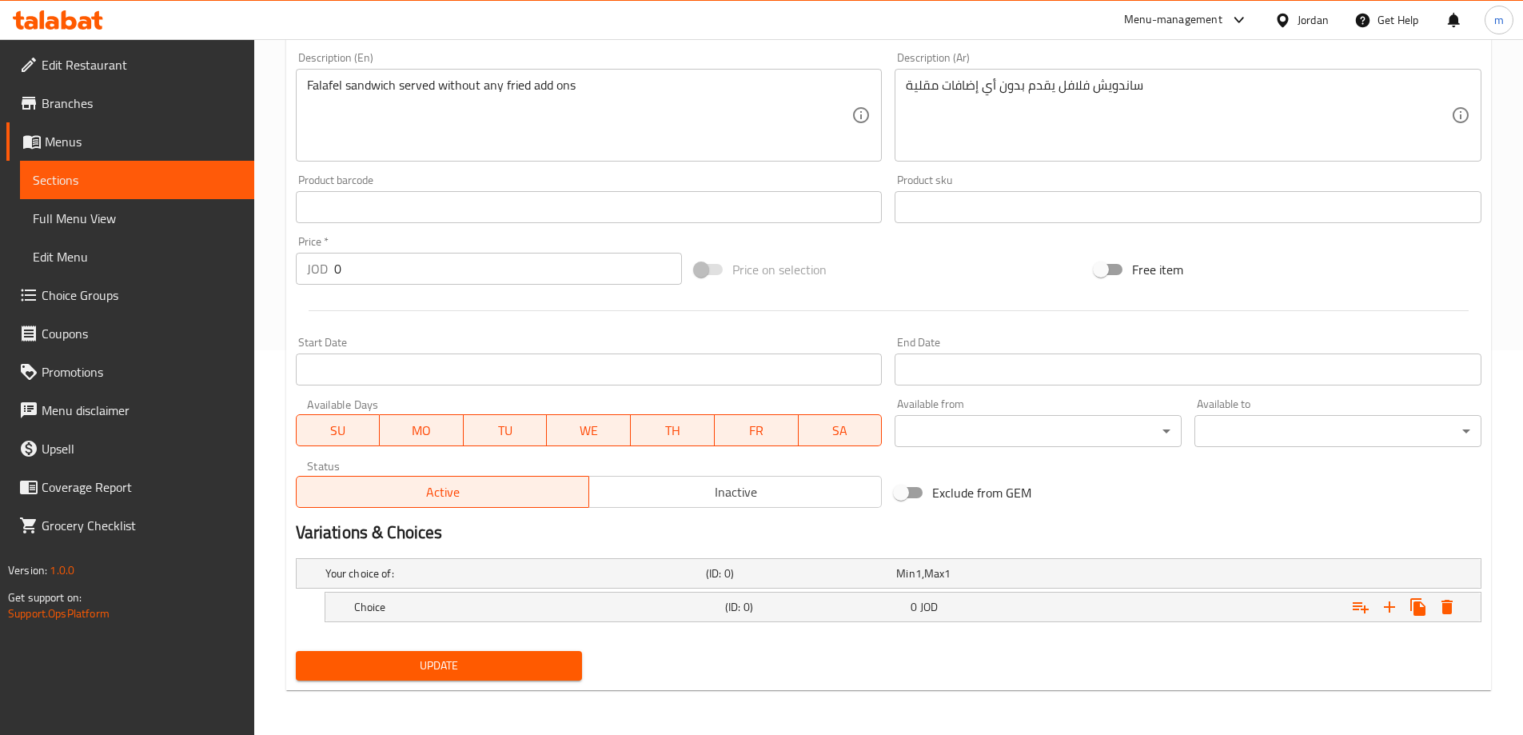
scroll to position [385, 0]
click at [1391, 610] on icon "Expand" at bounding box center [1389, 606] width 11 height 11
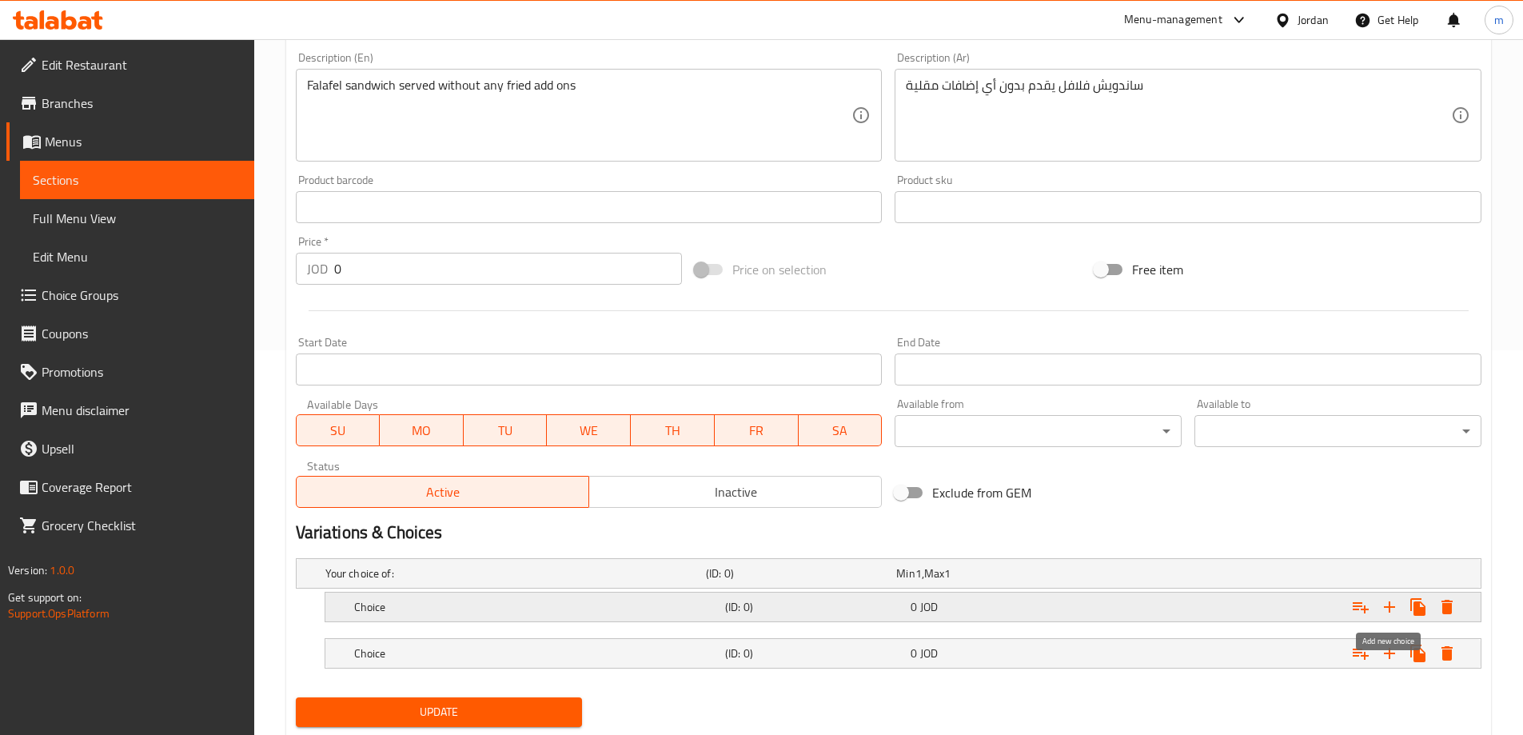
click at [1390, 611] on icon "Expand" at bounding box center [1389, 606] width 11 height 11
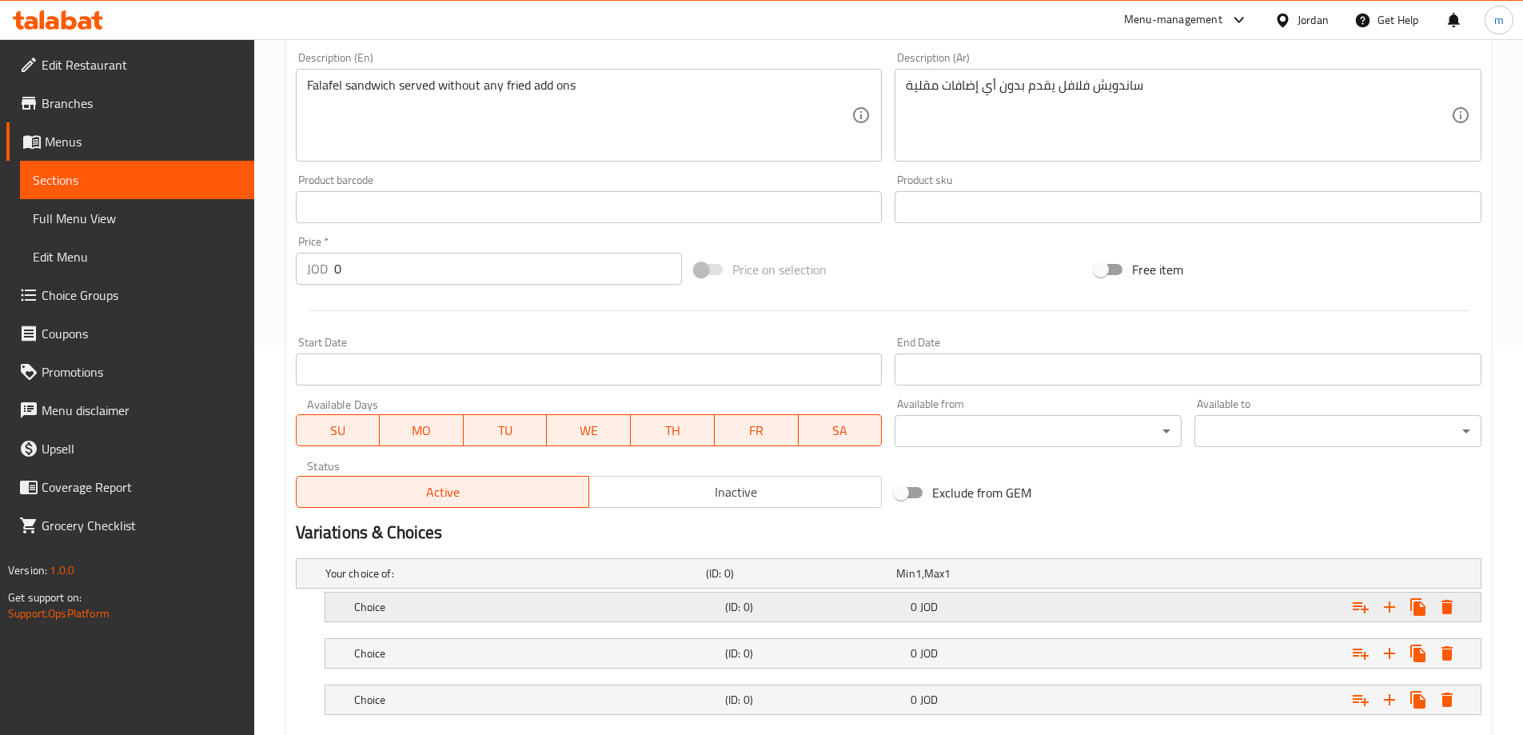
click at [922, 584] on span "JOD" at bounding box center [919, 573] width 6 height 21
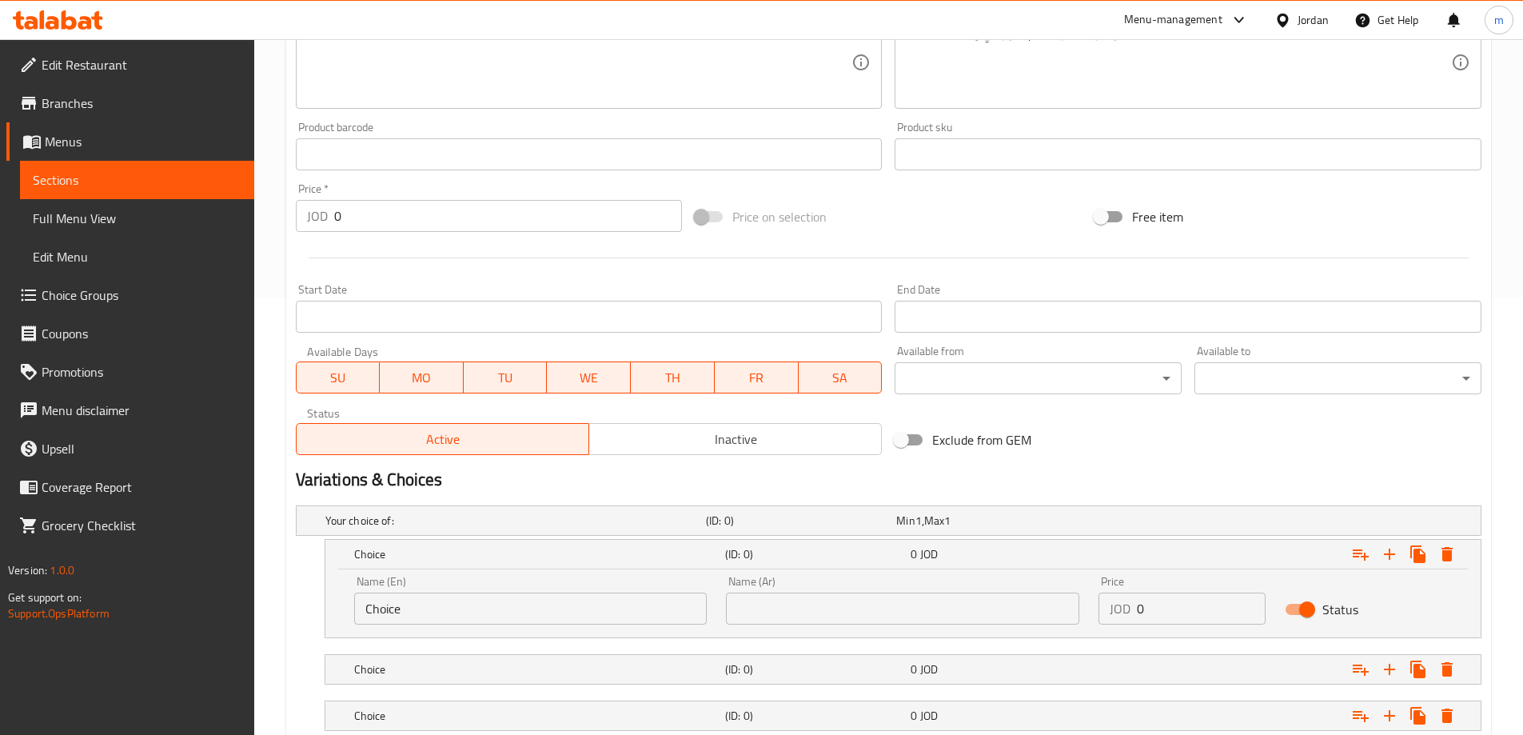
scroll to position [465, 0]
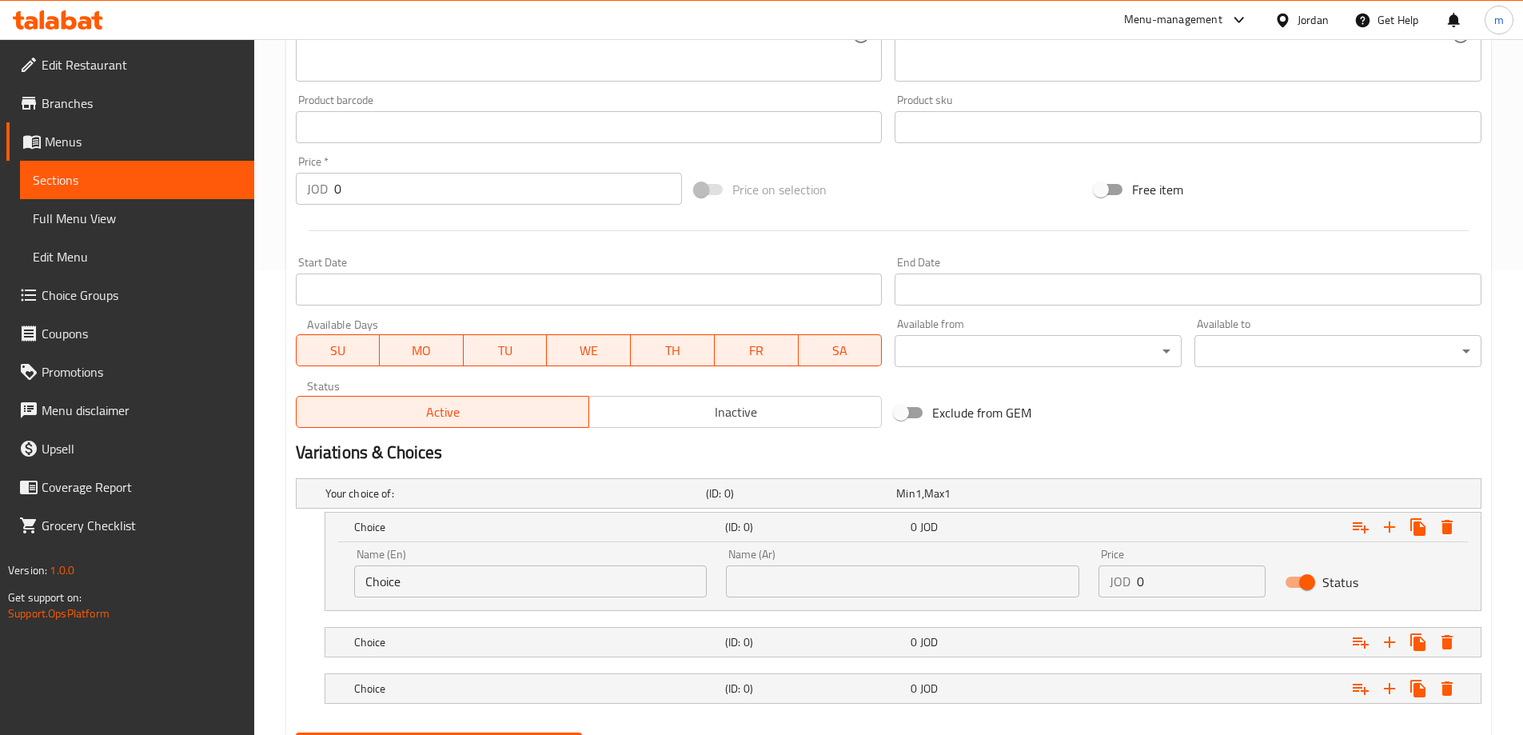
click at [972, 569] on input "text" at bounding box center [902, 581] width 353 height 32
paste input "ساندويتش كعك"
click at [954, 590] on input "ساندويتش كعك" at bounding box center [902, 581] width 353 height 32
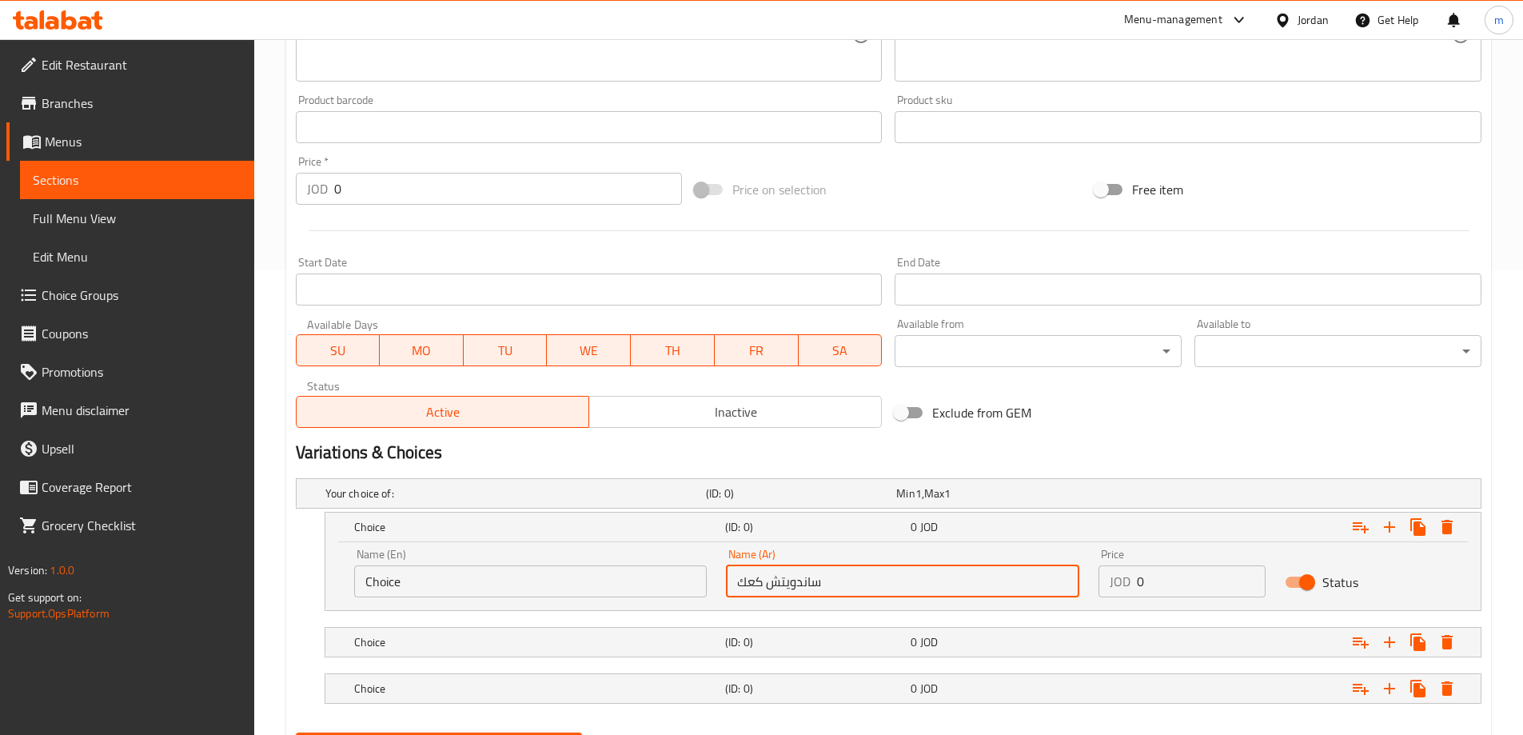
click at [954, 590] on input "ساندويتش كعك" at bounding box center [902, 581] width 353 height 32
type input "ساندويتش كعك"
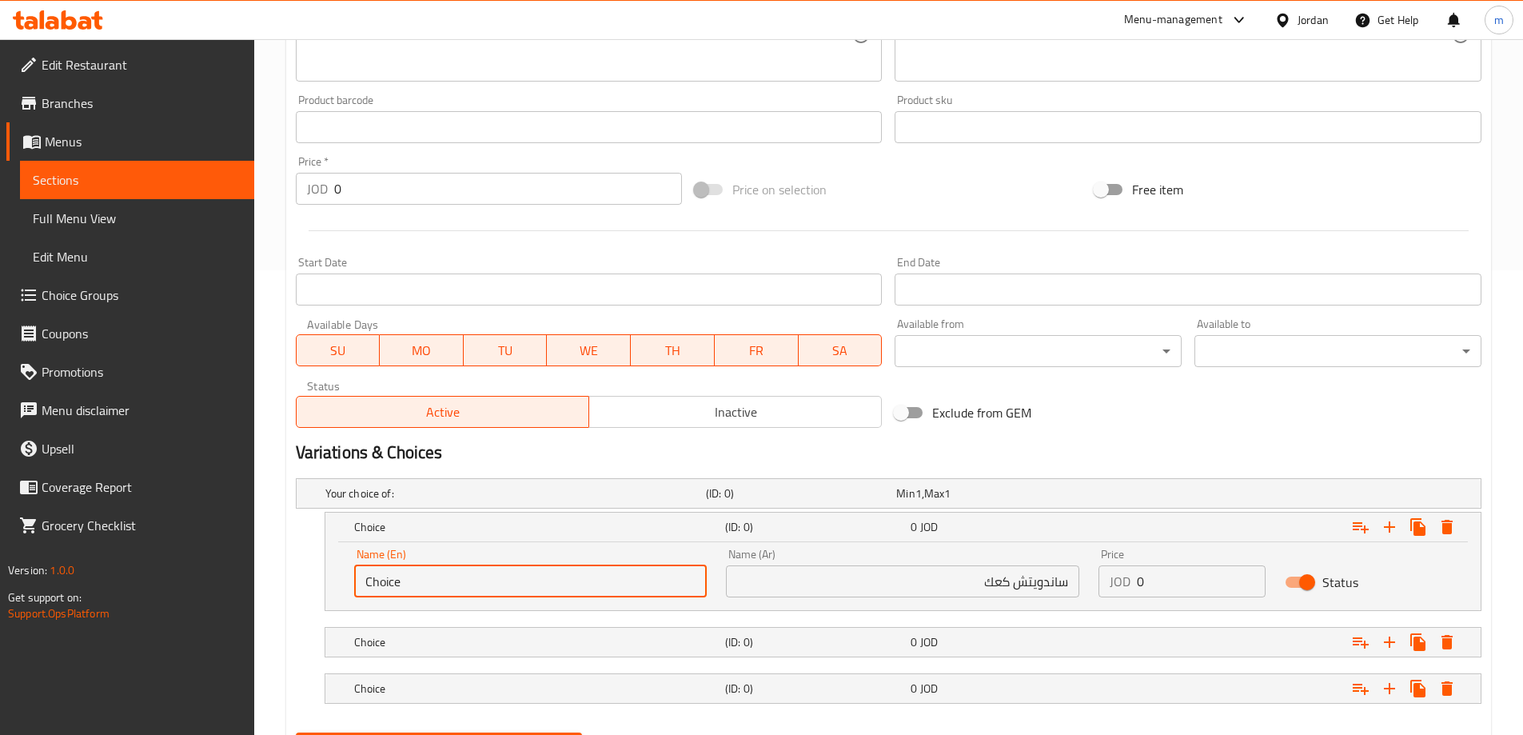
click at [608, 570] on input "Choice" at bounding box center [530, 581] width 353 height 32
click at [585, 583] on input "Choice" at bounding box center [530, 581] width 353 height 32
click at [541, 577] on input "text" at bounding box center [530, 581] width 353 height 32
paste input "Kaak"
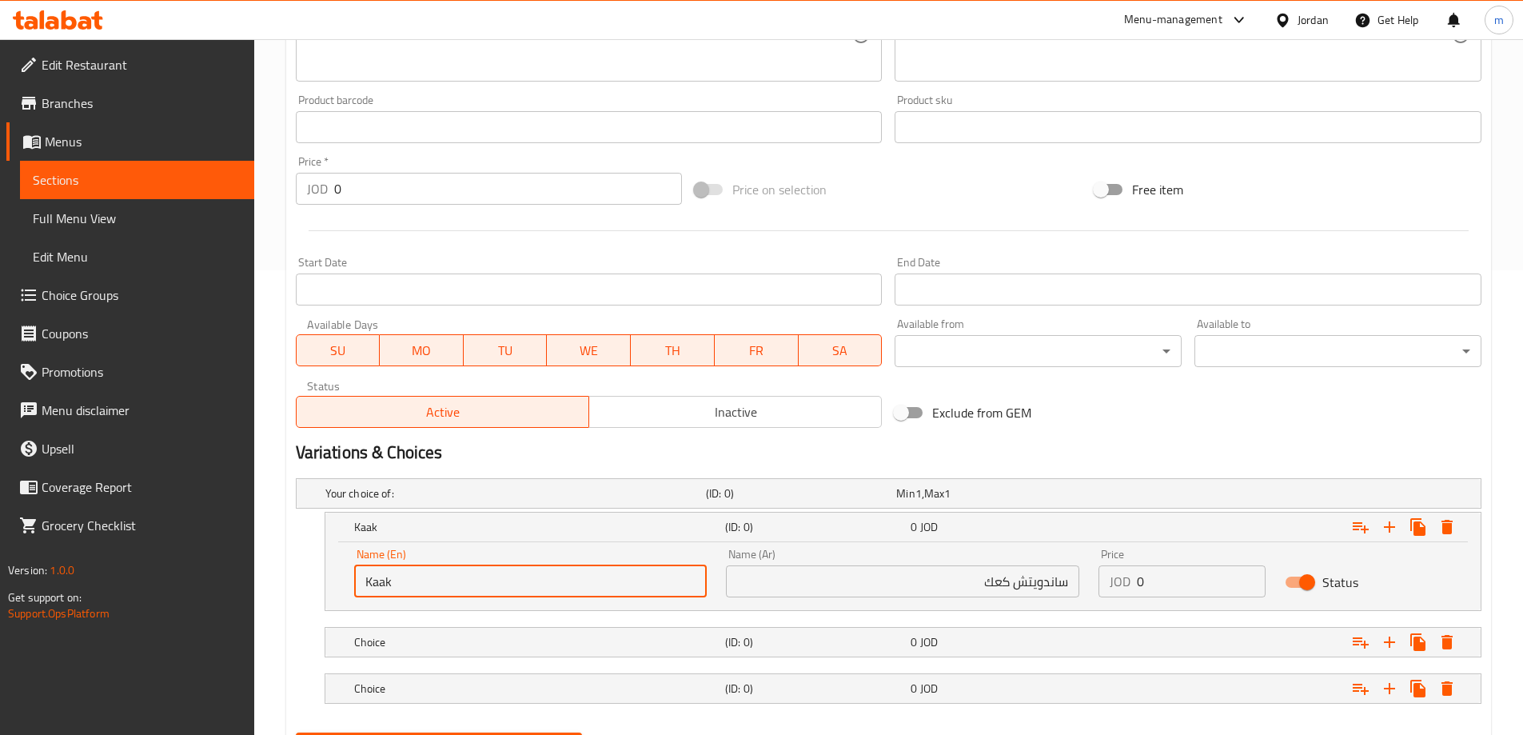
click at [537, 588] on input "Kaak" at bounding box center [530, 581] width 353 height 32
paste input "sandwich"
type input "Kaak sandwich"
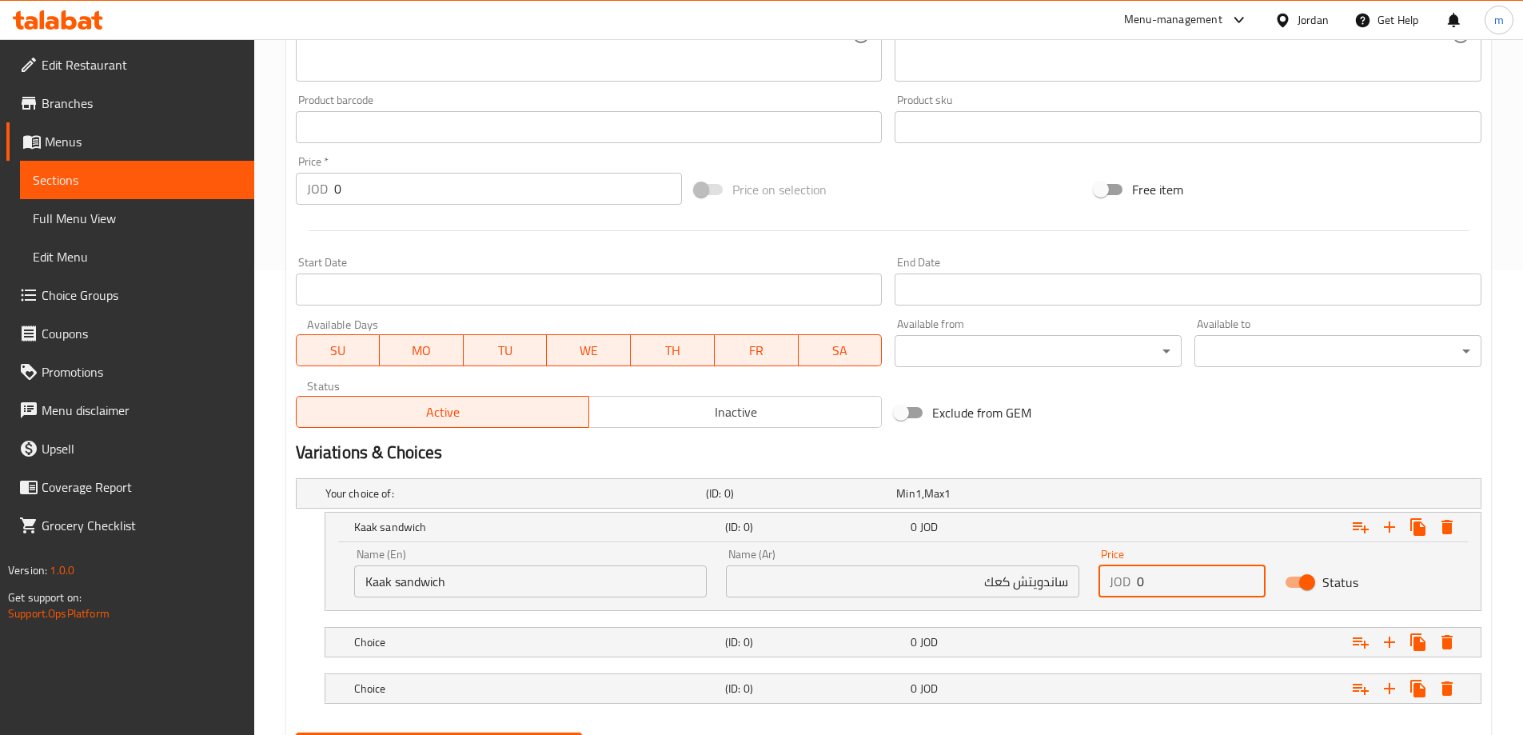
drag, startPoint x: 1200, startPoint y: 589, endPoint x: 1106, endPoint y: 597, distance: 93.9
click at [1108, 597] on div "JOD 0 Price" at bounding box center [1182, 581] width 167 height 32
paste input ".75"
type input "0.75"
click at [1043, 501] on div "0 JOD" at bounding box center [988, 493] width 184 height 16
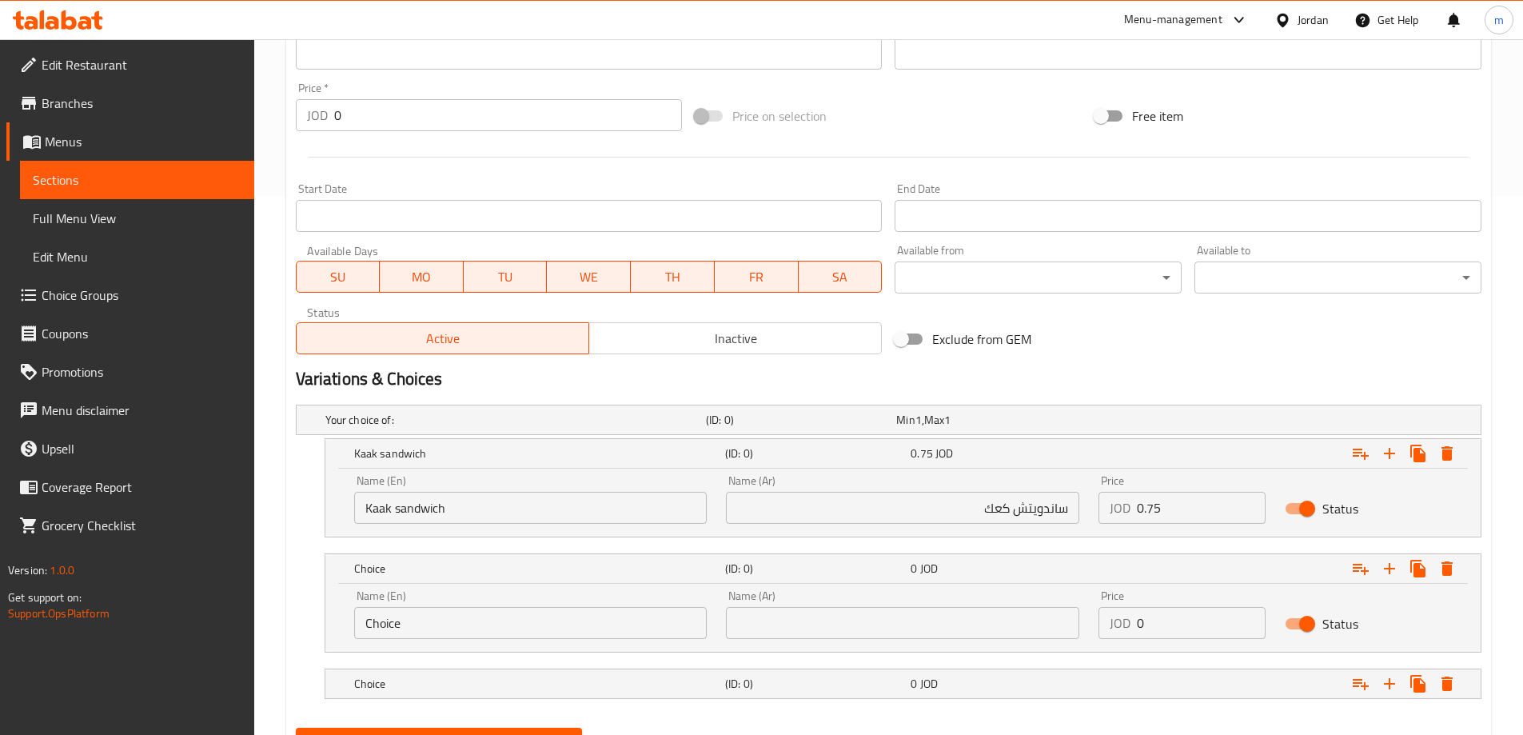
scroll to position [615, 0]
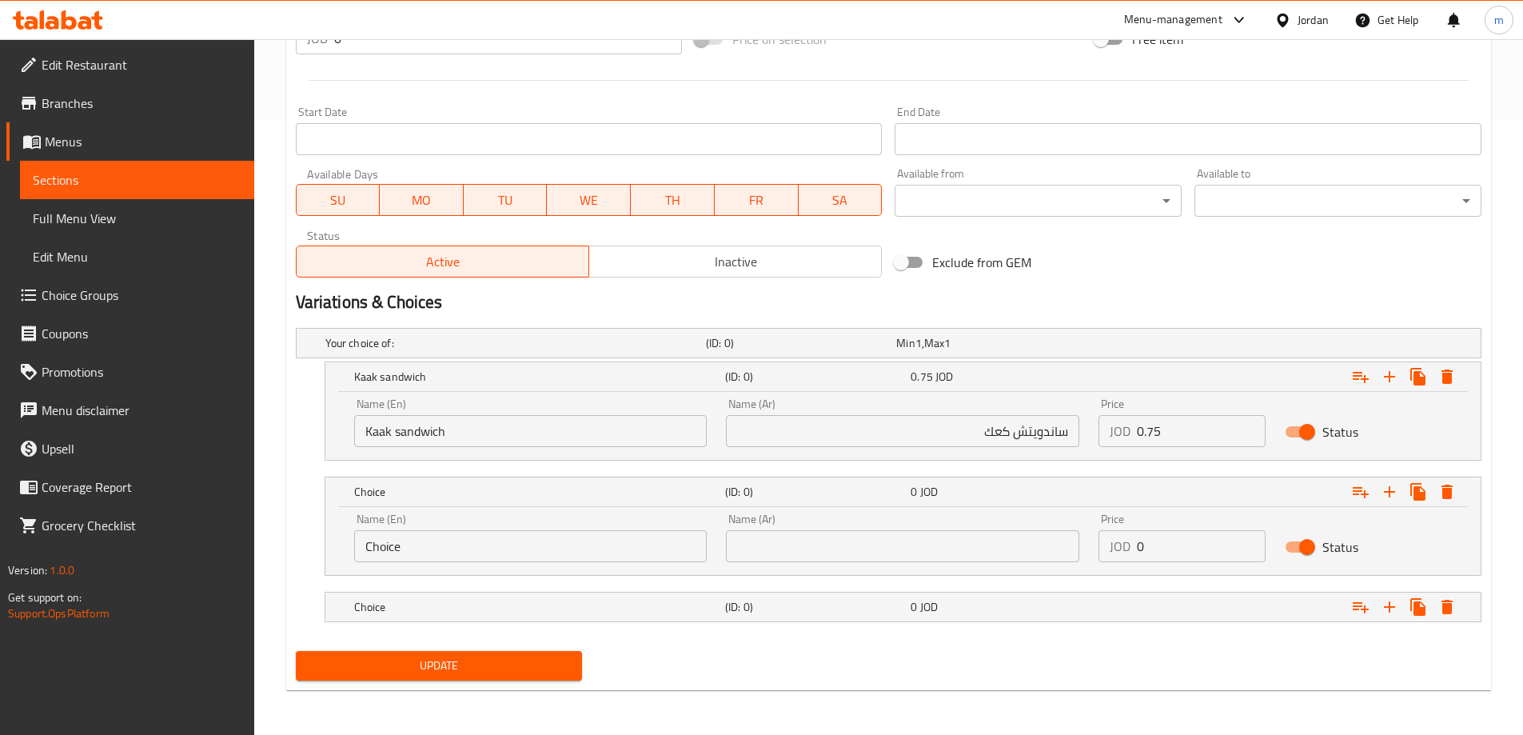
click at [519, 545] on input "Choice" at bounding box center [530, 546] width 353 height 32
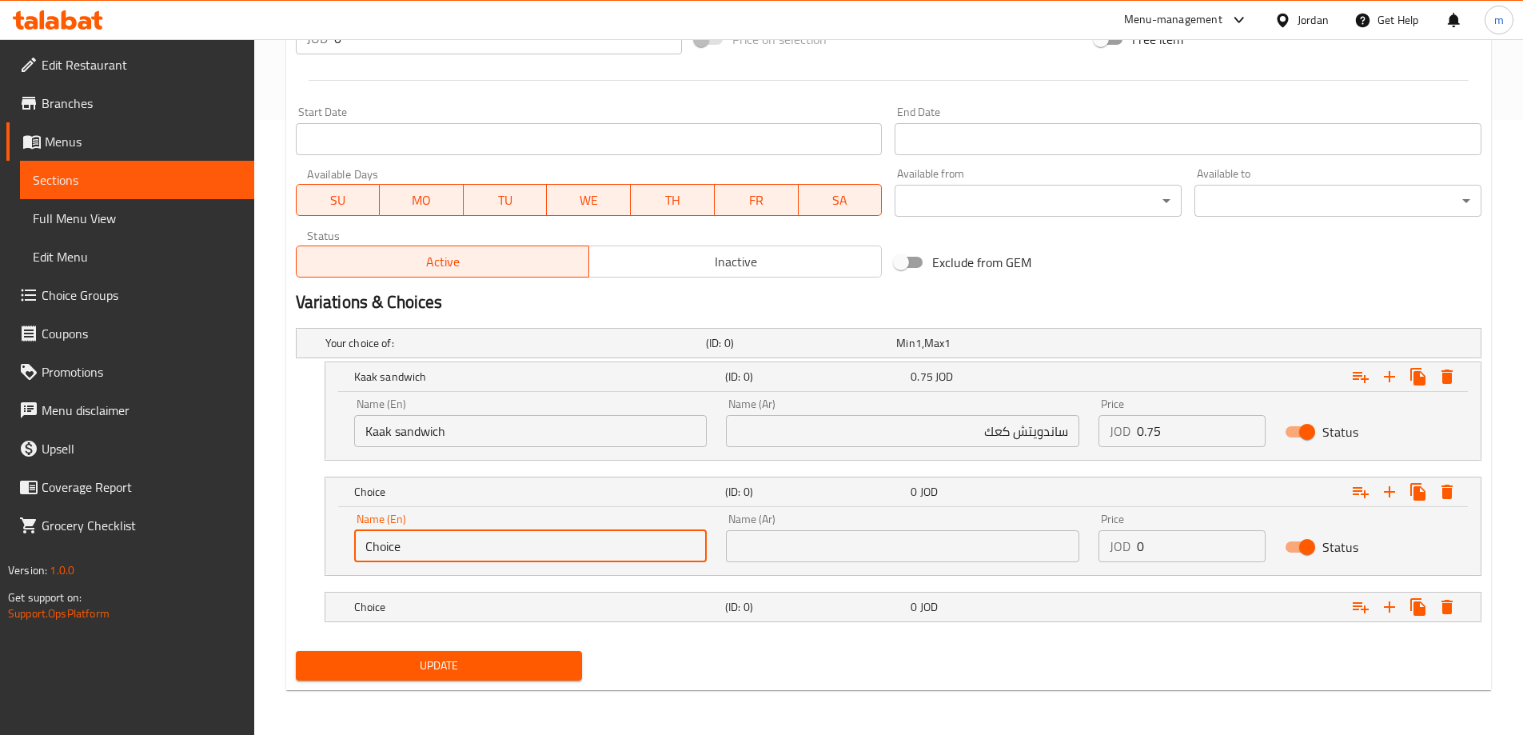
click at [519, 545] on input "Choice" at bounding box center [530, 546] width 353 height 32
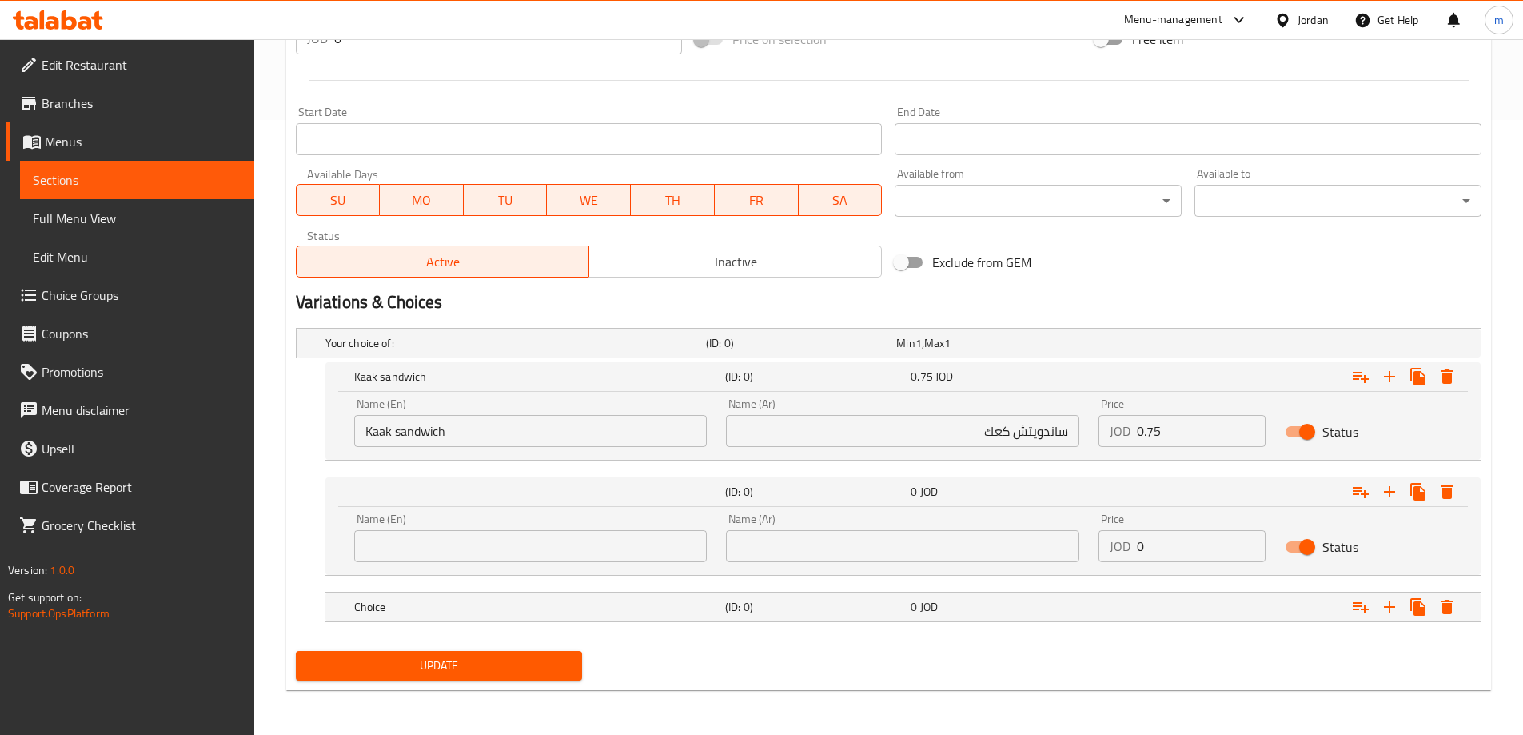
click at [989, 543] on input "text" at bounding box center [902, 546] width 353 height 32
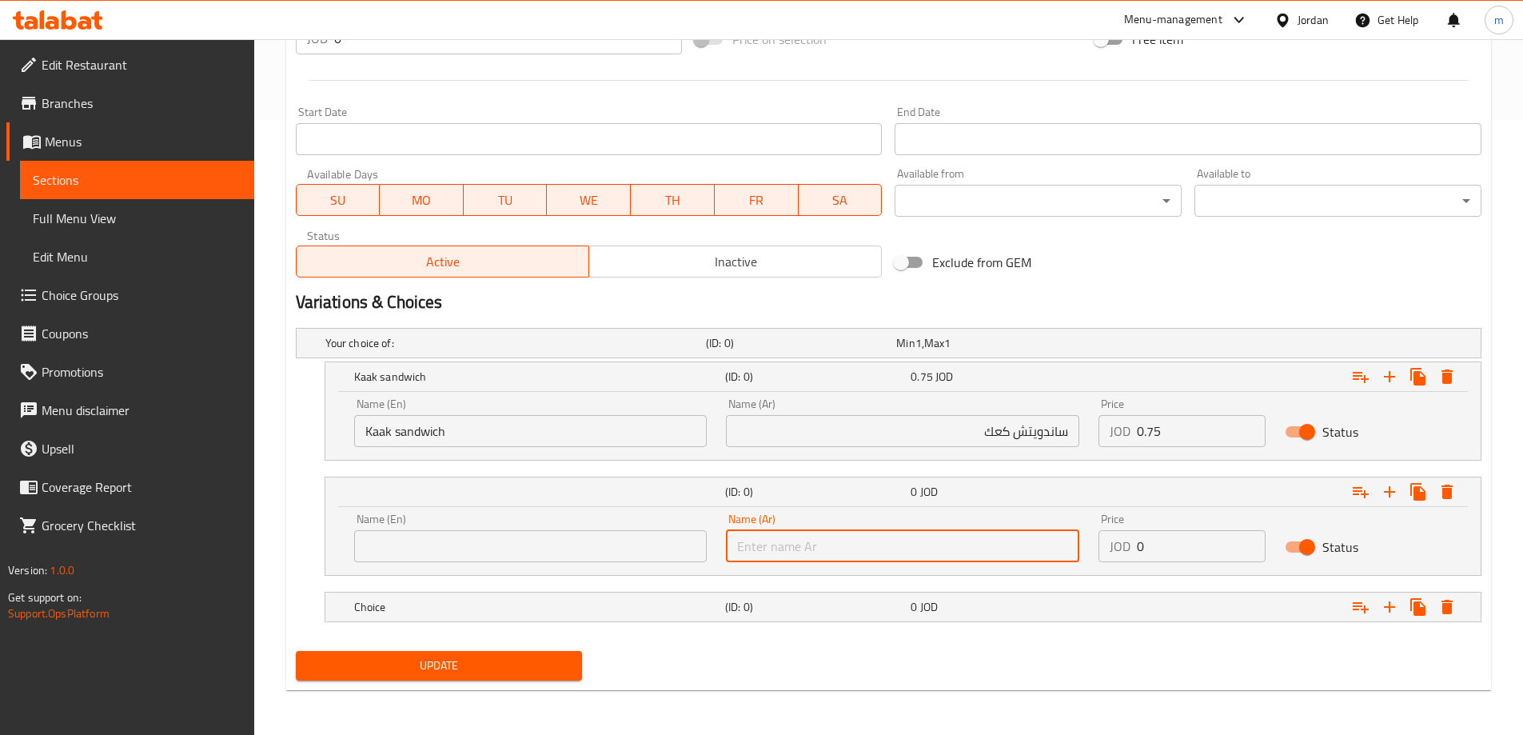
paste input "ساندويتش حمام"
click at [747, 550] on input "ساندويتش حمام" at bounding box center [902, 546] width 353 height 32
type input "ساندويتش حمام"
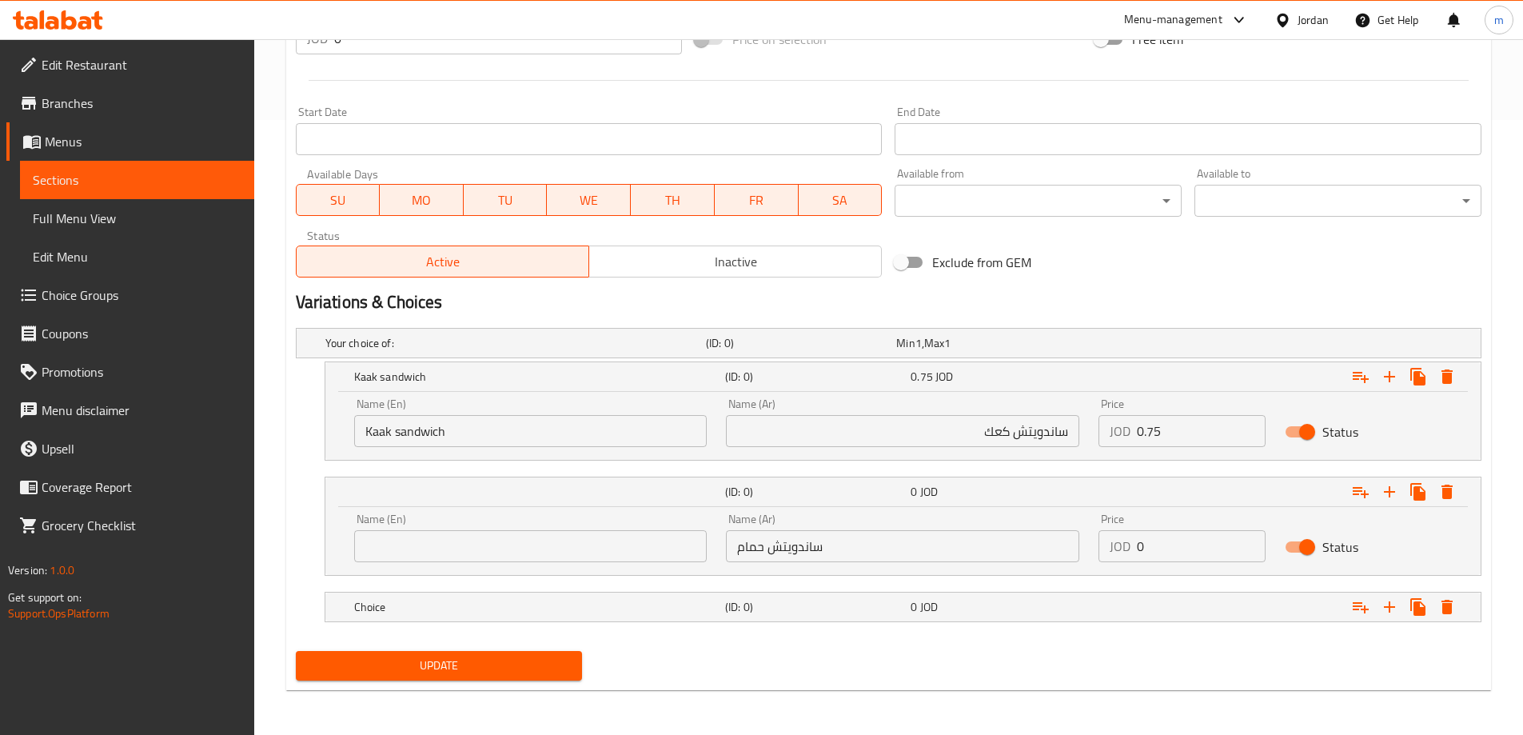
click at [601, 539] on input "text" at bounding box center [530, 546] width 353 height 32
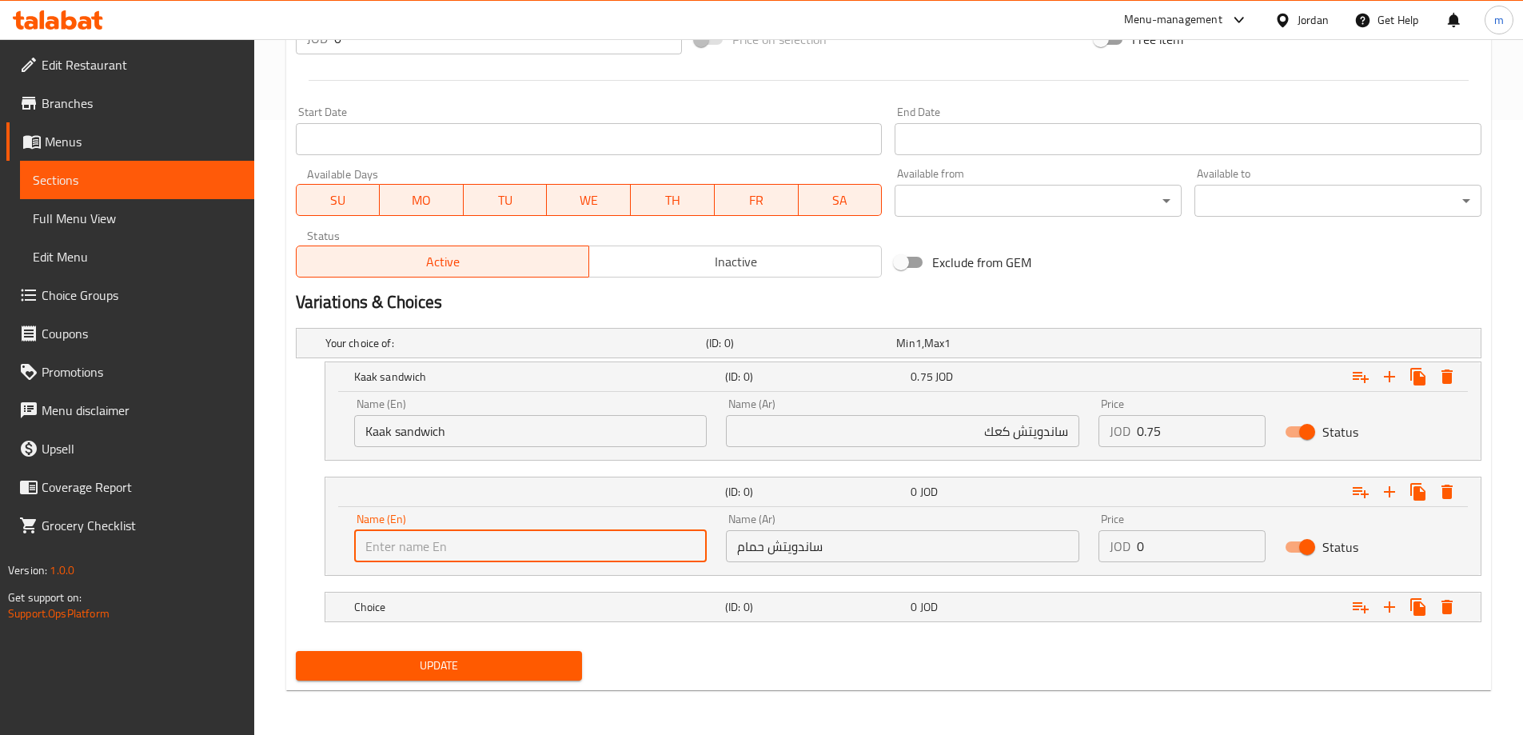
click at [805, 665] on div "Update" at bounding box center [888, 666] width 1199 height 42
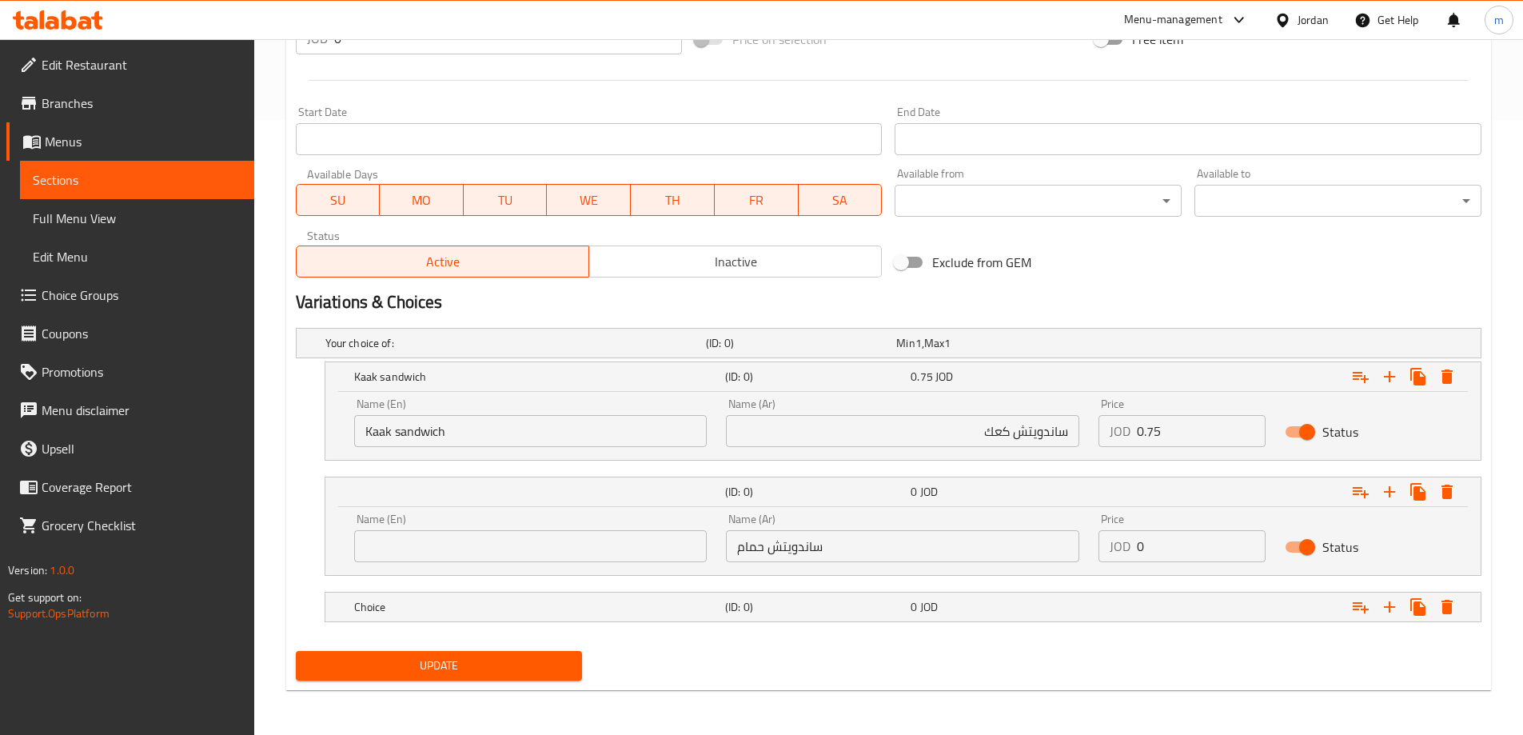
click at [772, 549] on input "ساندويتش حمام" at bounding box center [902, 546] width 353 height 32
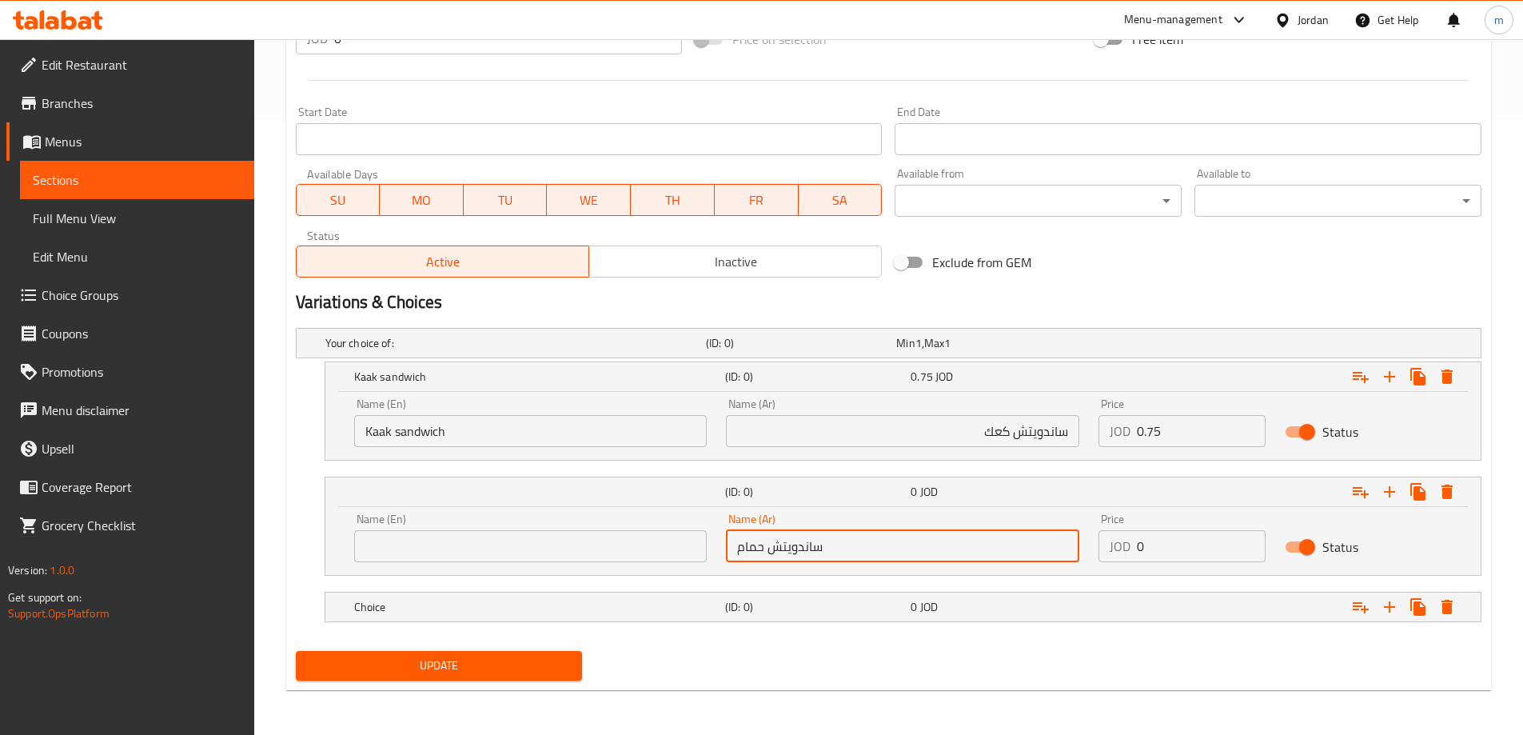
click at [772, 549] on input "ساندويتش حمام" at bounding box center [902, 546] width 353 height 32
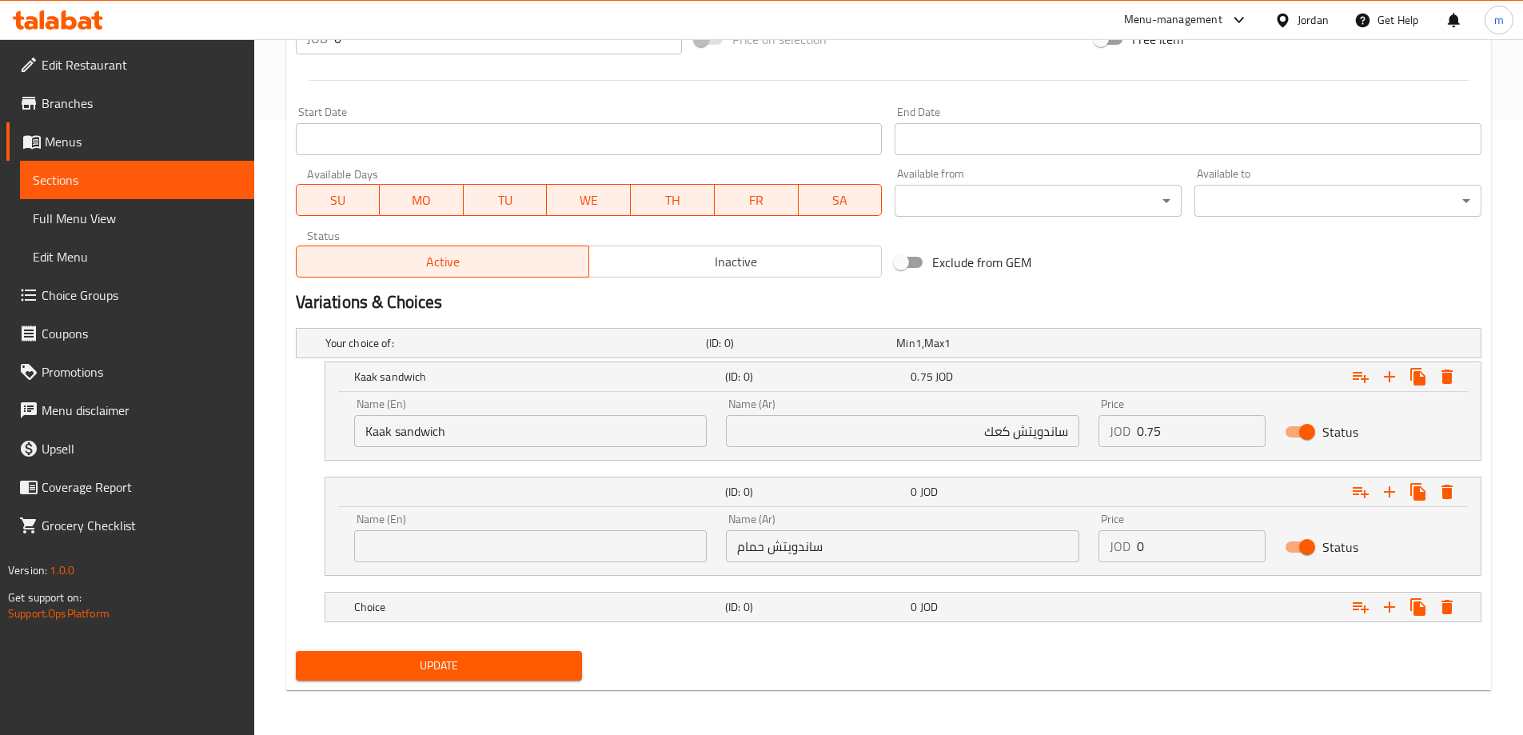
click at [629, 526] on div "Name (En) Name (En)" at bounding box center [530, 537] width 353 height 49
click at [596, 545] on input "text" at bounding box center [530, 546] width 353 height 32
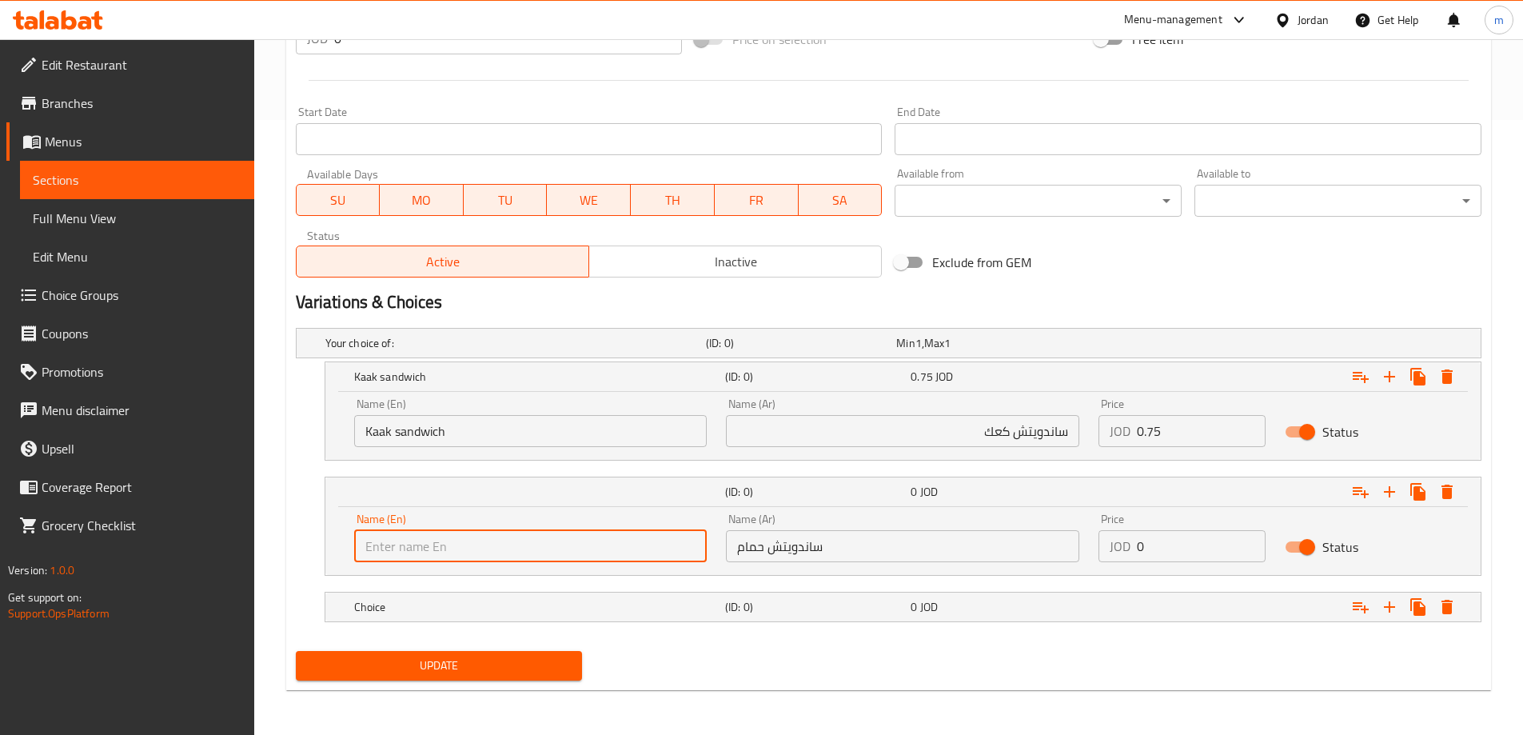
click at [463, 550] on input "text" at bounding box center [530, 546] width 353 height 32
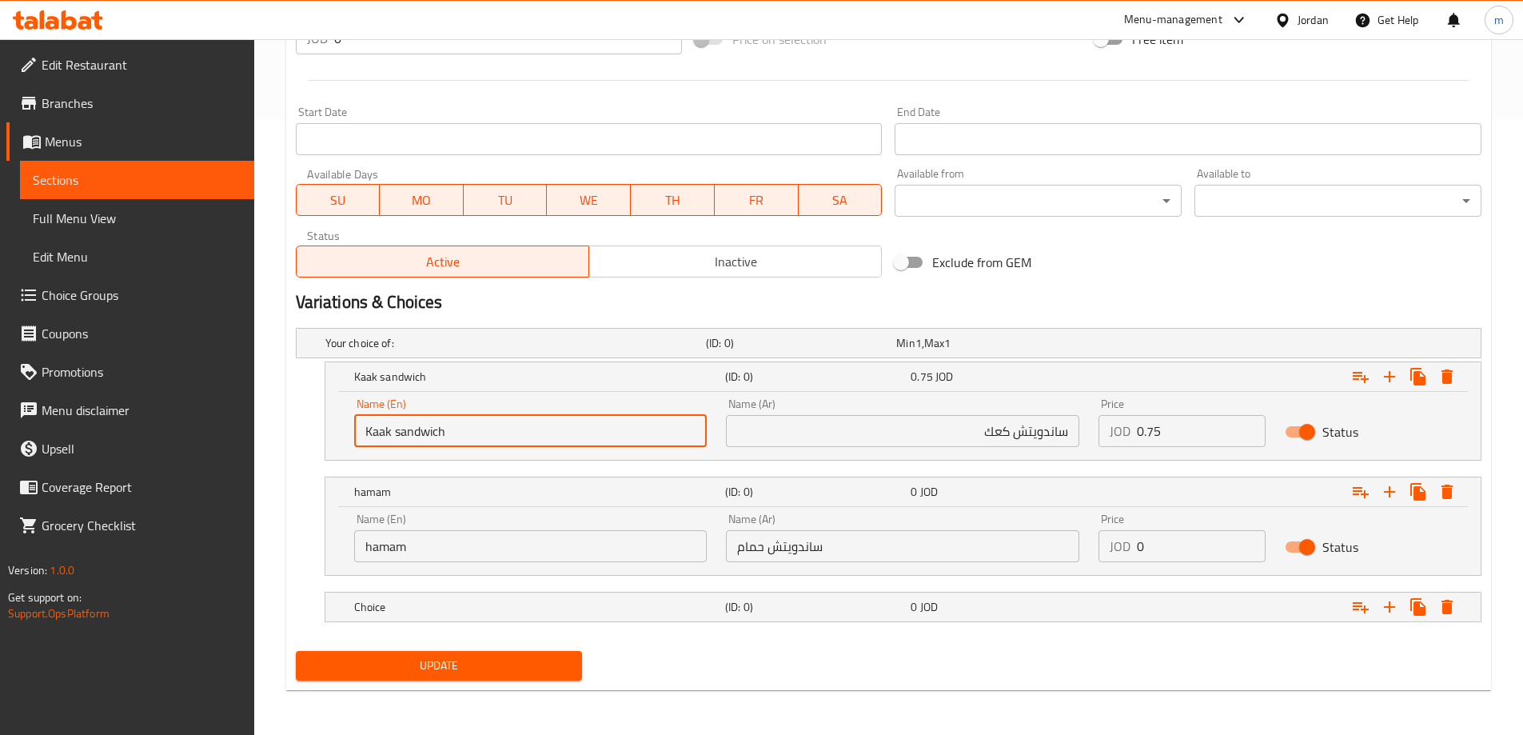
click at [425, 437] on input "Kaak sandwich" at bounding box center [530, 431] width 353 height 32
click at [450, 555] on input "hamam" at bounding box center [530, 546] width 353 height 32
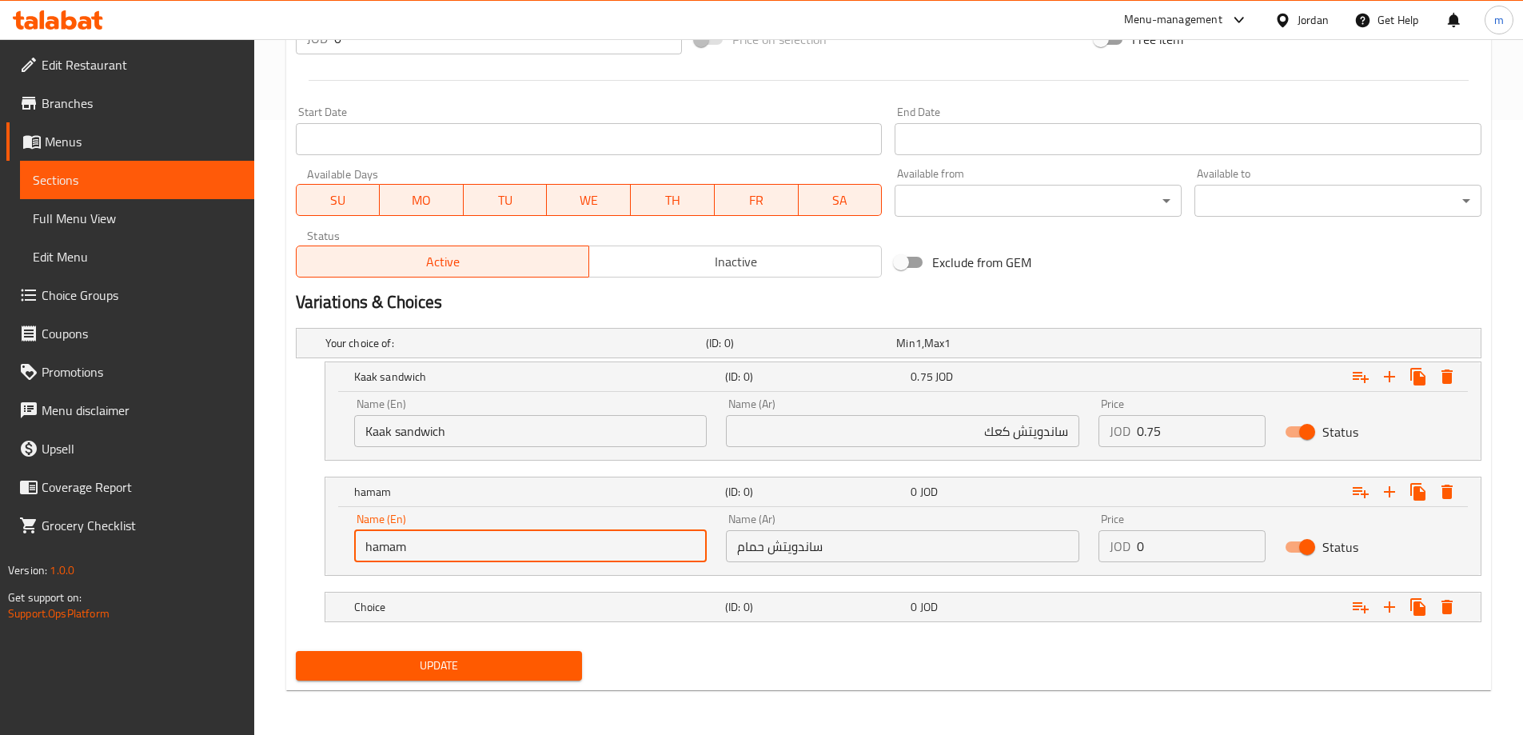
paste input "sandwich"
click at [450, 555] on input "hamam sandwich" at bounding box center [530, 546] width 353 height 32
type input "[PERSON_NAME]"
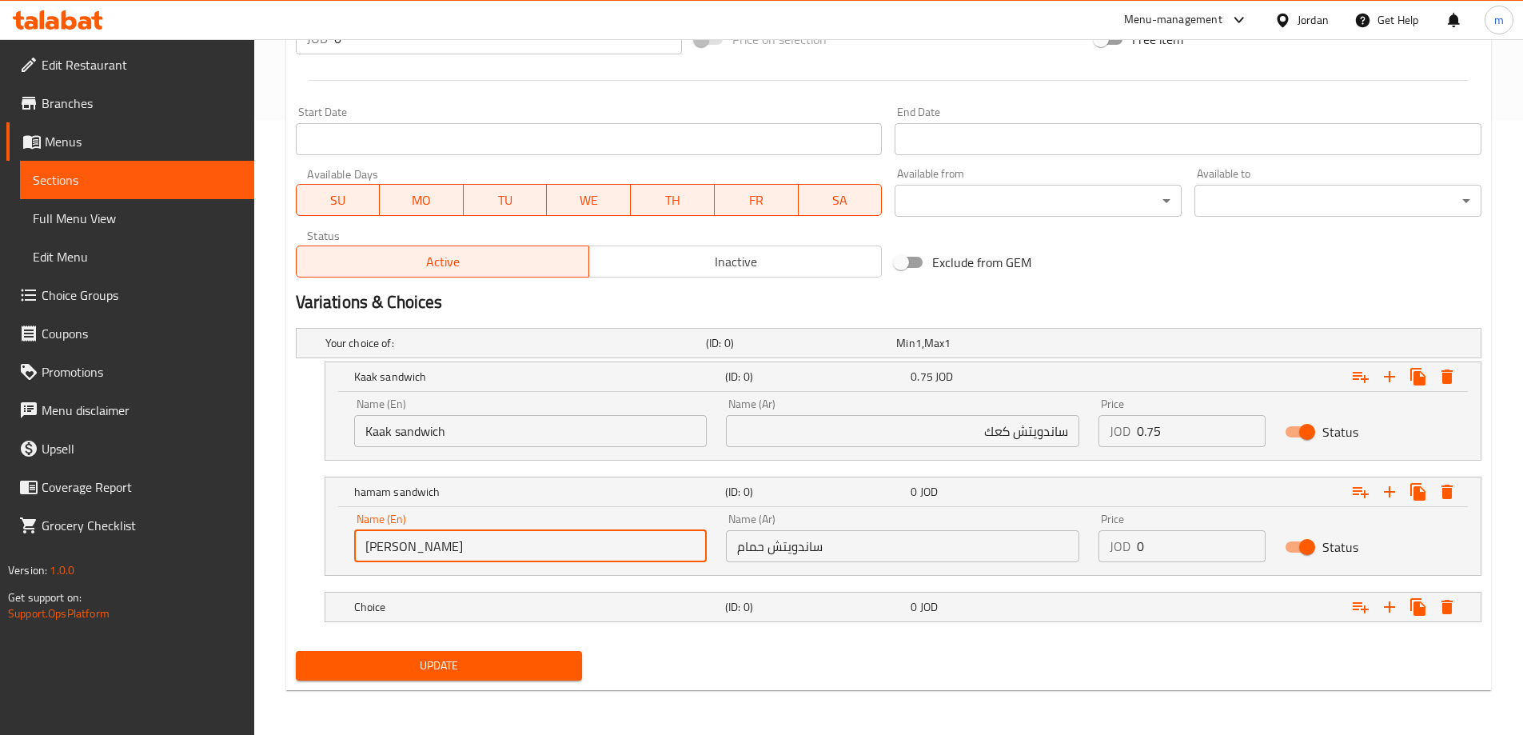
click at [445, 437] on input "Kaak sandwich" at bounding box center [530, 431] width 353 height 32
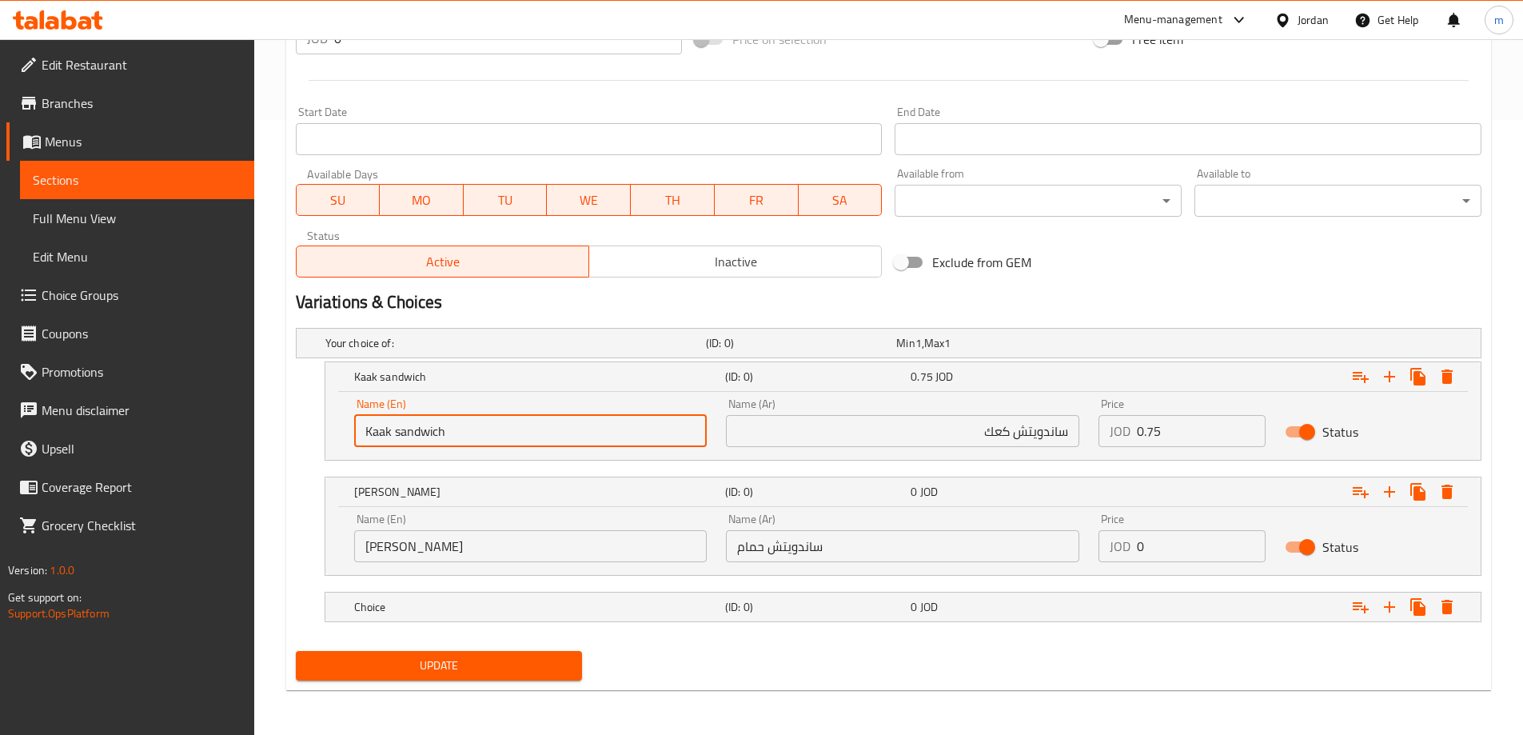
click at [445, 437] on input "Kaak sandwich" at bounding box center [530, 431] width 353 height 32
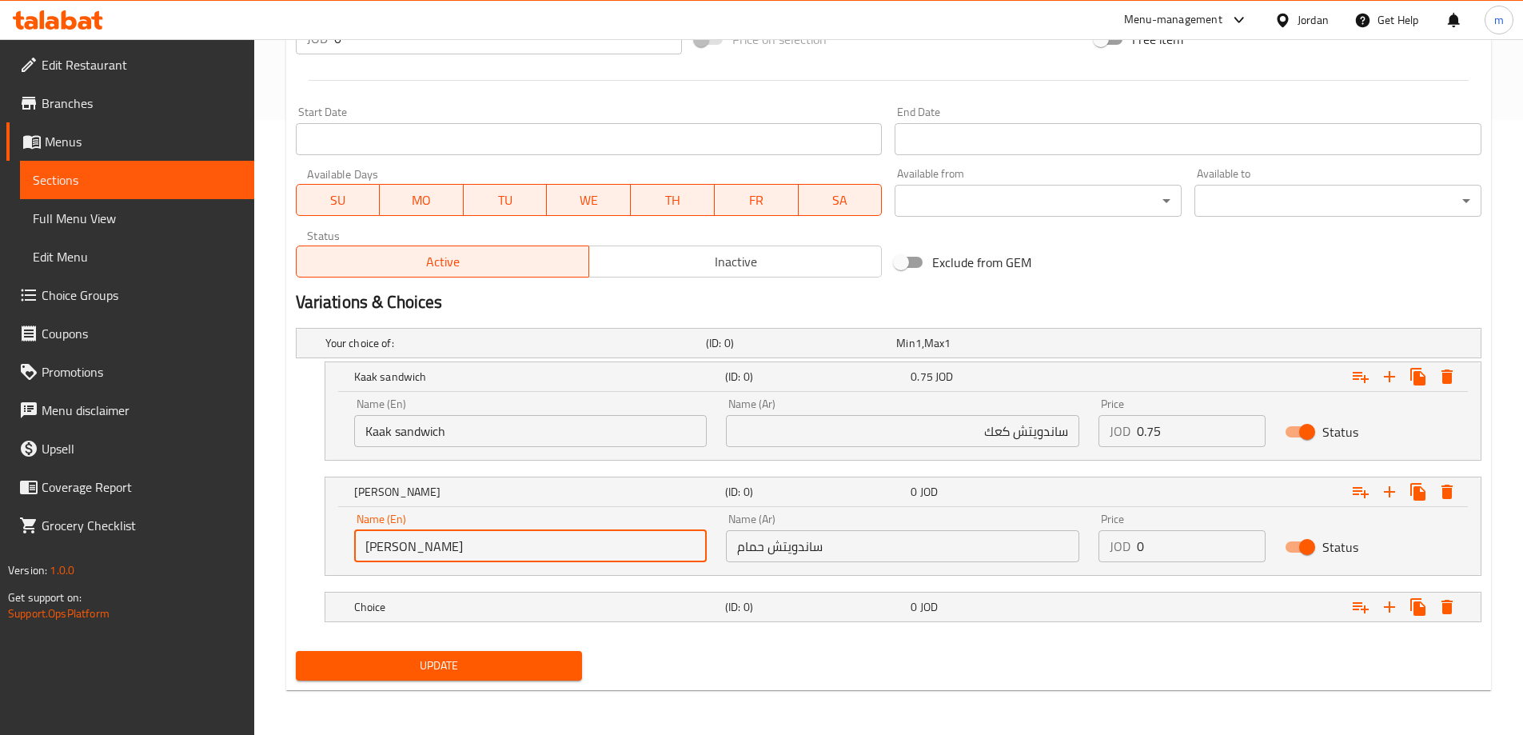
click at [588, 544] on input "[PERSON_NAME]" at bounding box center [530, 546] width 353 height 32
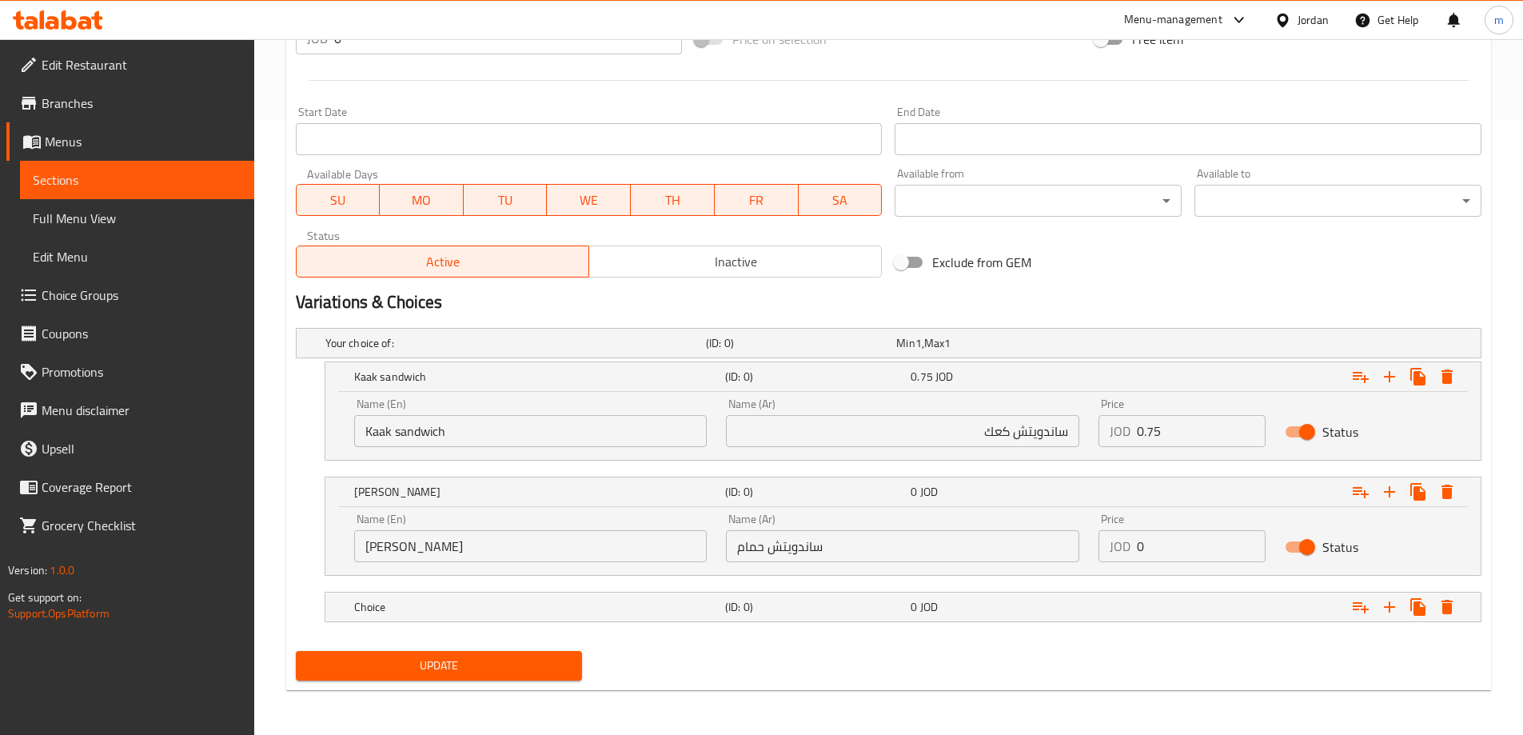
click at [1153, 568] on div "Price JOD 0 Price" at bounding box center [1182, 538] width 186 height 68
drag, startPoint x: 1155, startPoint y: 555, endPoint x: 1082, endPoint y: 555, distance: 72.8
click at [1082, 555] on div "Name (En) Hamam Sandwich Name (En) Name (Ar) ساندويتش حمام Name (Ar) Price JOD …" at bounding box center [903, 538] width 1117 height 68
paste input ".5"
type input "0.5"
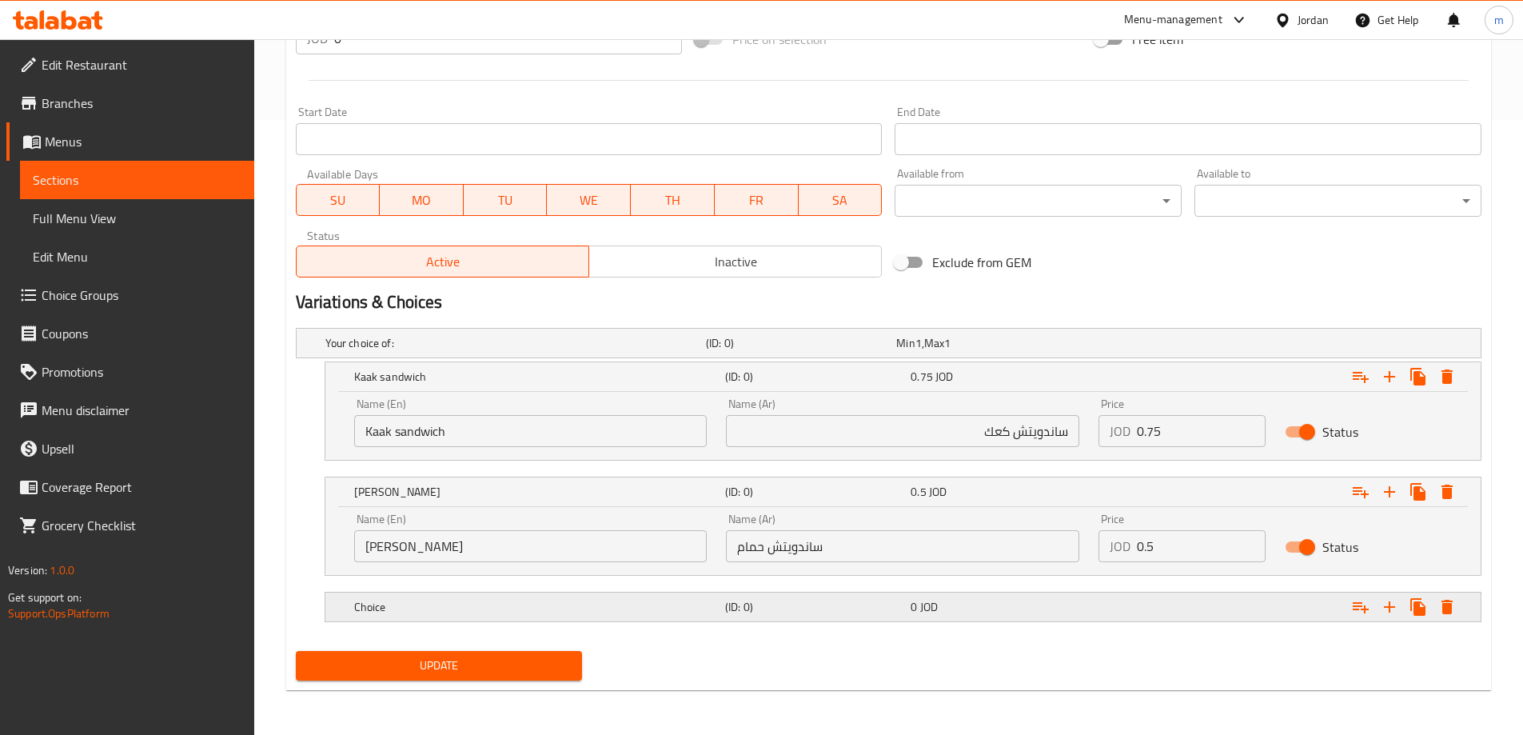
click at [890, 351] on h5 "(ID: 0)" at bounding box center [798, 343] width 184 height 16
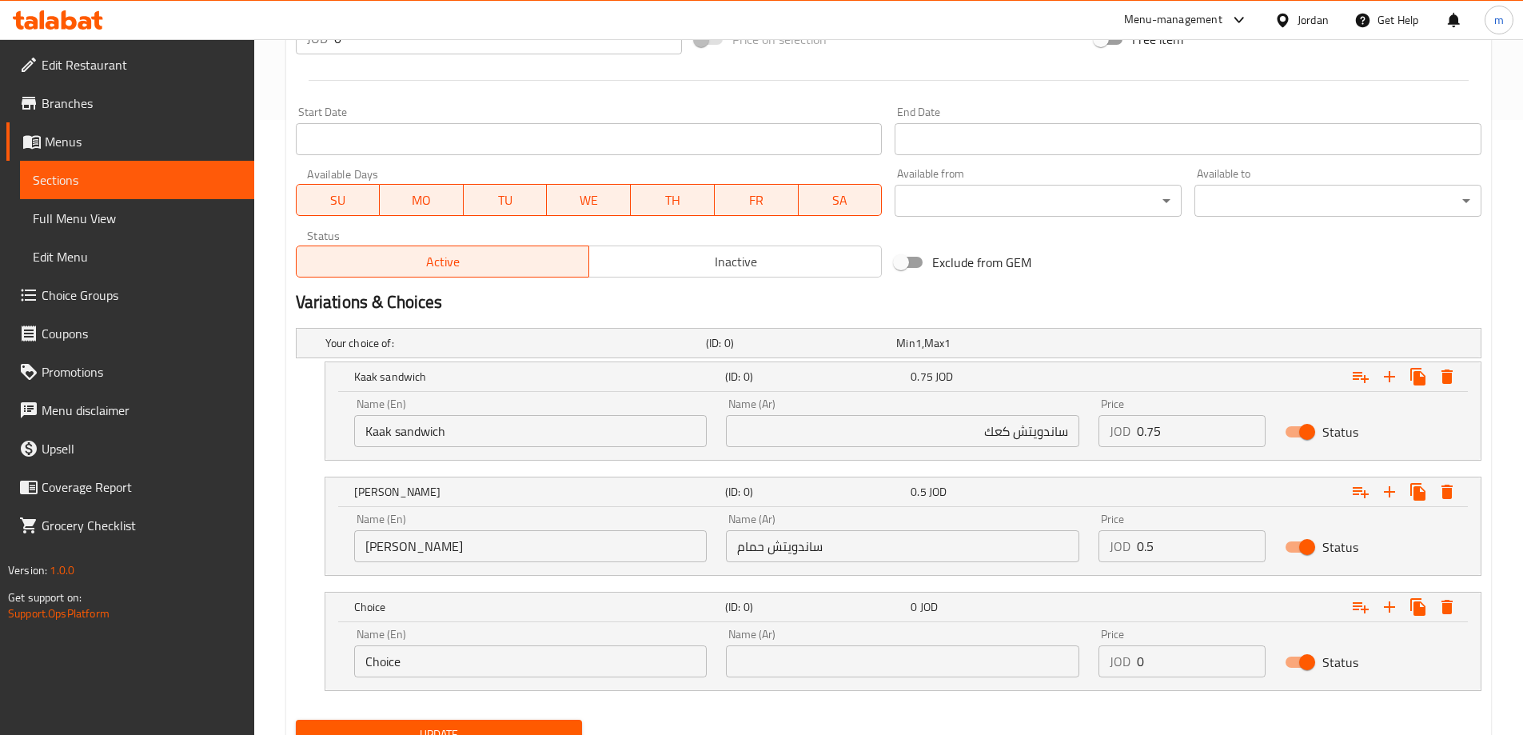
click at [494, 649] on input "Choice" at bounding box center [530, 661] width 353 height 32
click at [897, 665] on input "text" at bounding box center [902, 661] width 353 height 32
paste input "ساندويتش عادي"
click at [809, 659] on input "ساندويتش عادي" at bounding box center [902, 661] width 353 height 32
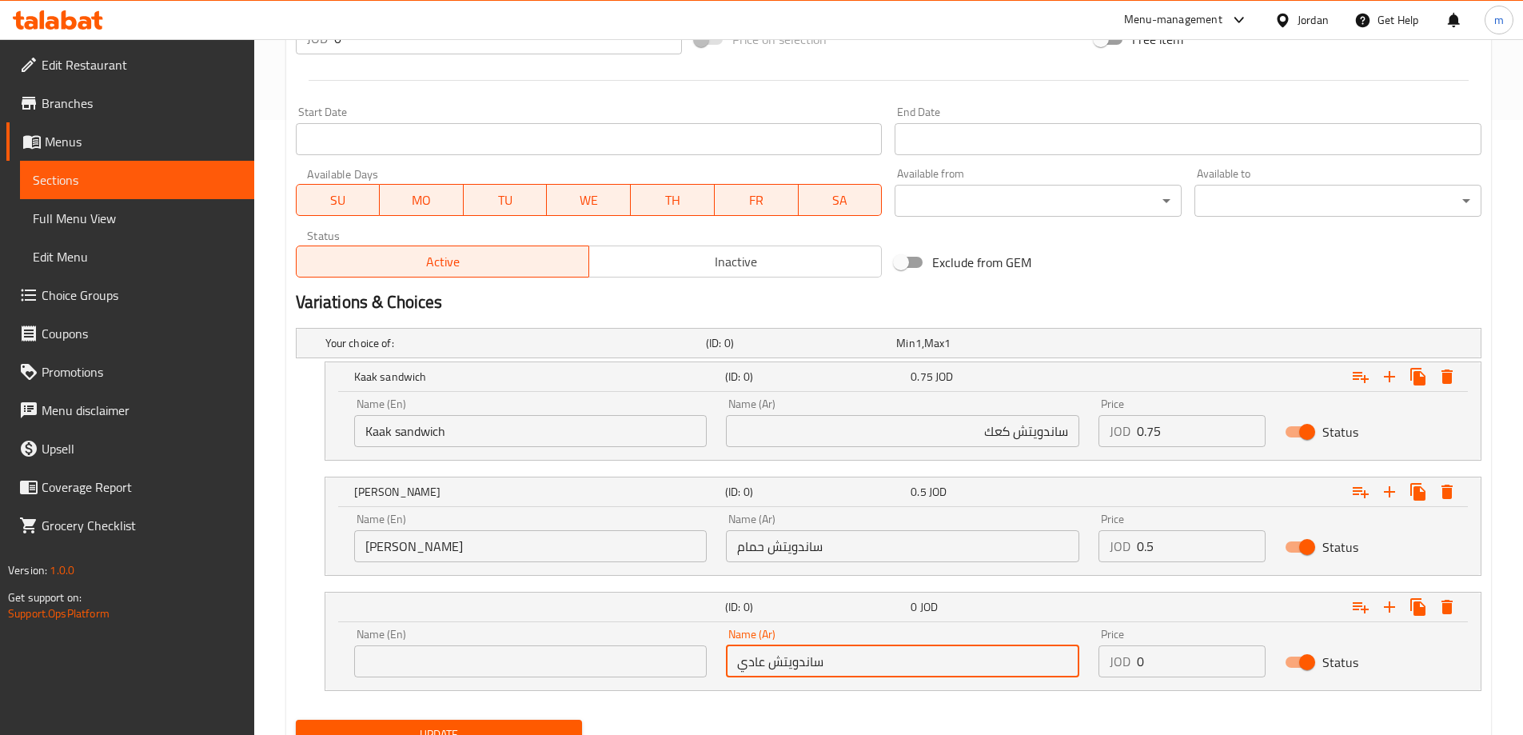
click at [809, 659] on input "ساندويتش عادي" at bounding box center [902, 661] width 353 height 32
type input "ساندويتش عادي"
click at [468, 668] on input "text" at bounding box center [530, 661] width 353 height 32
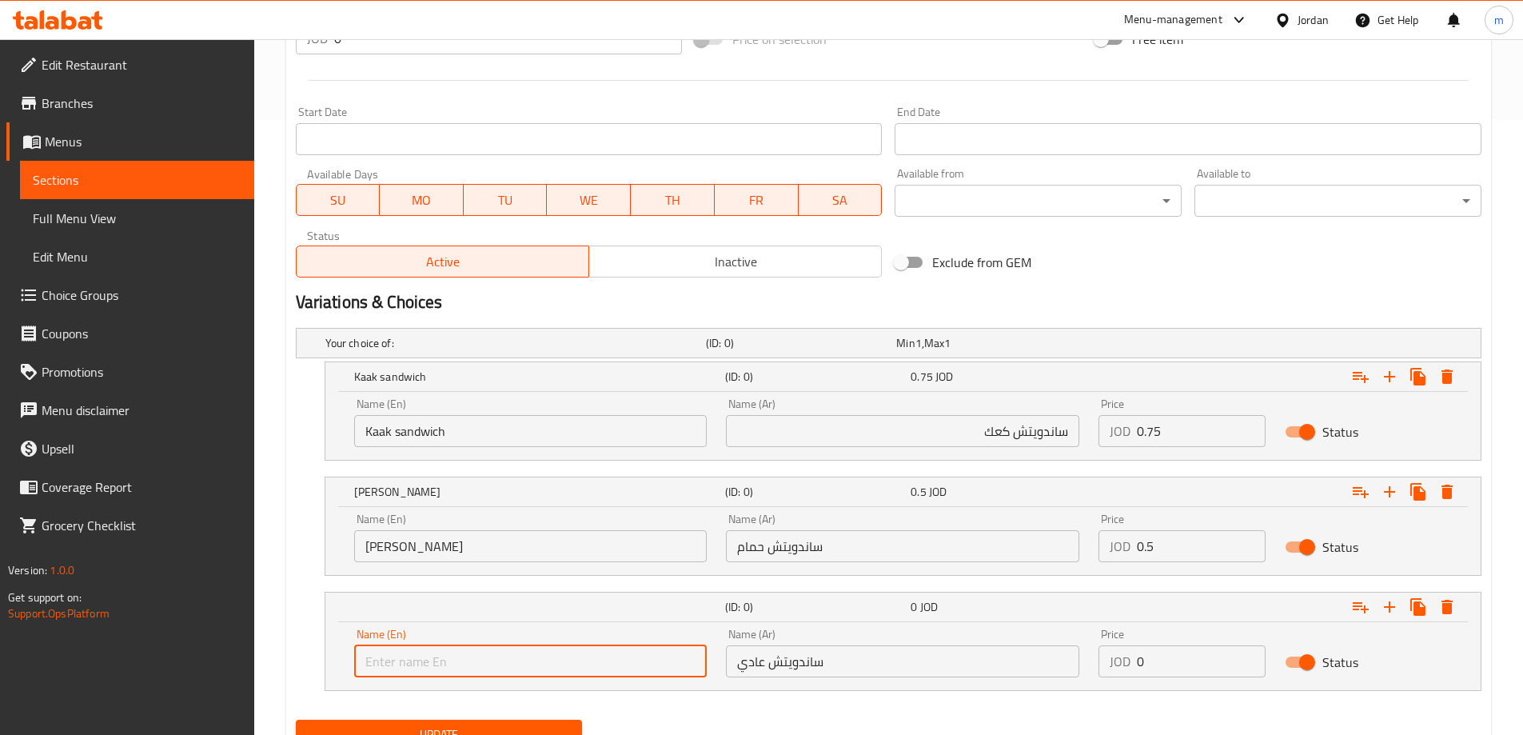
paste input "Regular sandwich"
type input "Regular sandwich"
click at [731, 706] on nav at bounding box center [889, 700] width 1186 height 13
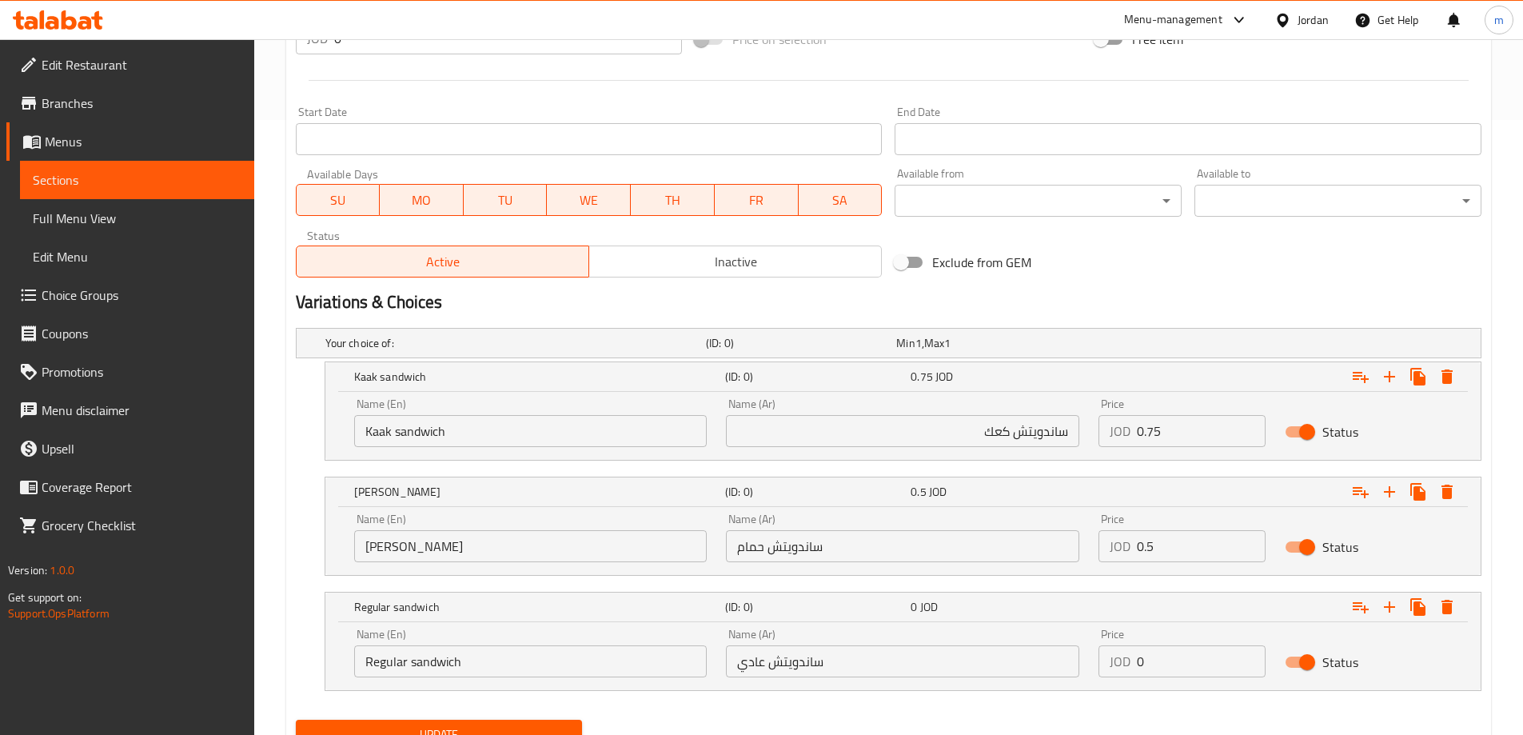
scroll to position [684, 0]
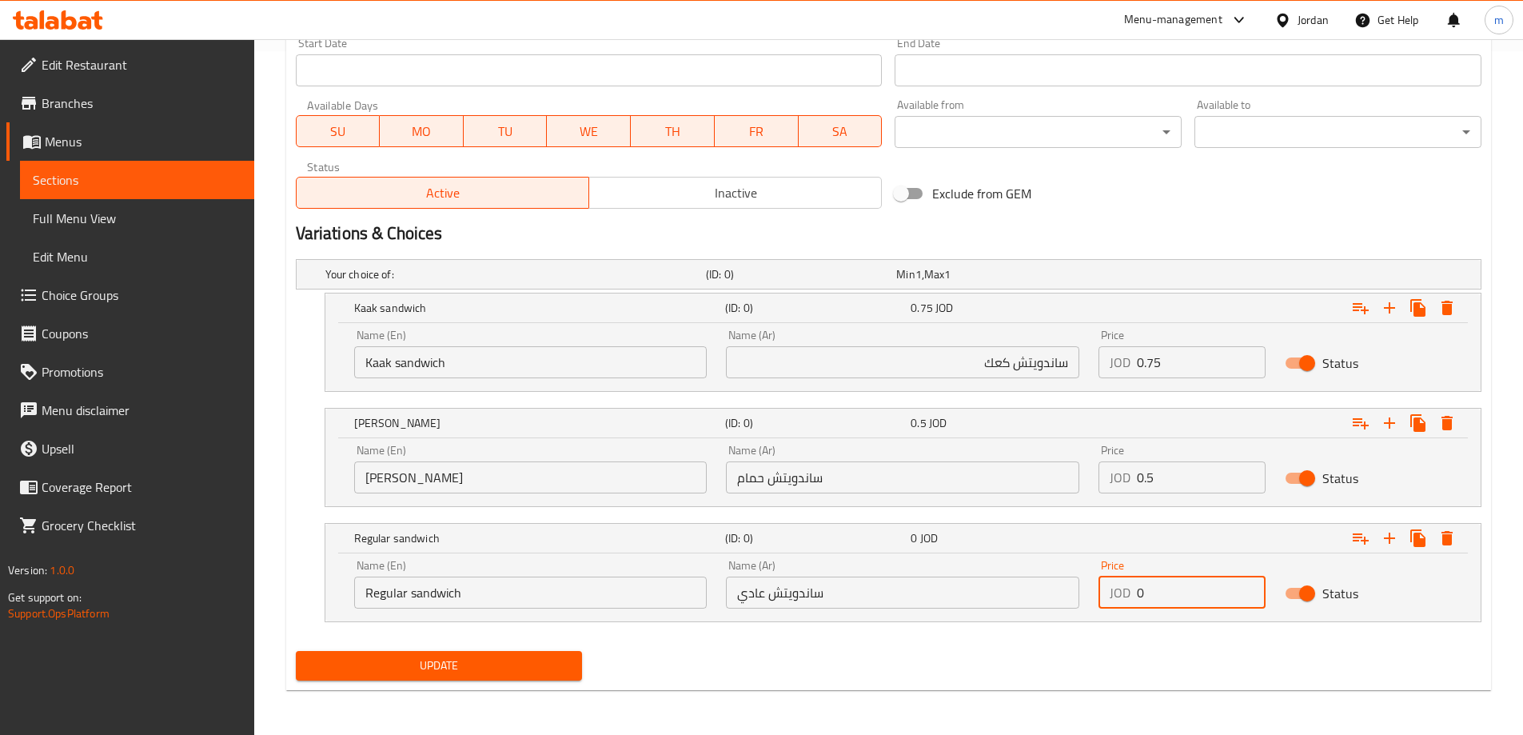
drag, startPoint x: 1223, startPoint y: 585, endPoint x: 1044, endPoint y: 601, distance: 179.0
click at [1046, 600] on div "Name (En) Regular sandwich Name (En) Name (Ar) ساندويتش عادي Name (Ar) Price JO…" at bounding box center [903, 584] width 1117 height 68
paste input ".45"
type input "0.45"
click at [844, 679] on div "Update" at bounding box center [888, 666] width 1199 height 42
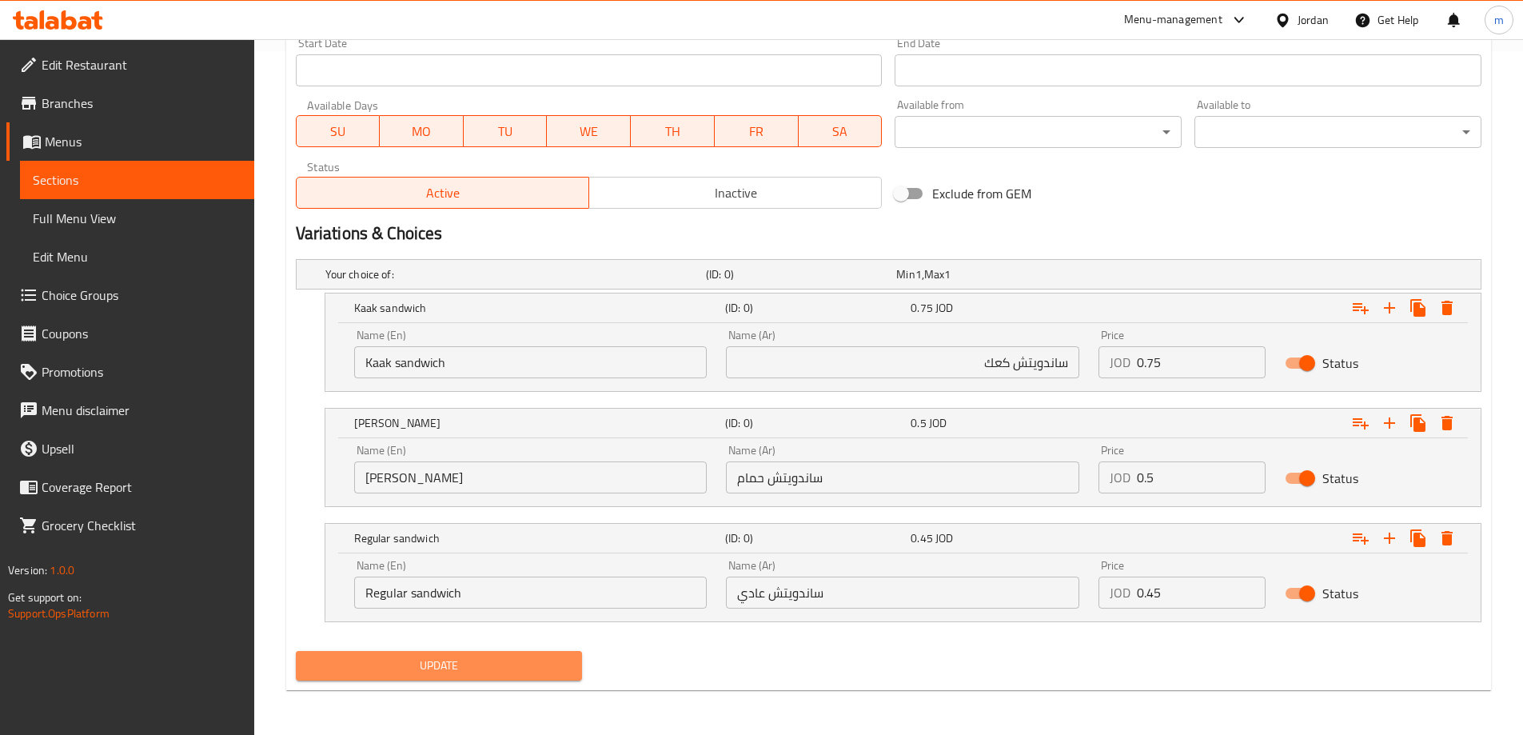
click at [485, 653] on button "Update" at bounding box center [439, 666] width 287 height 30
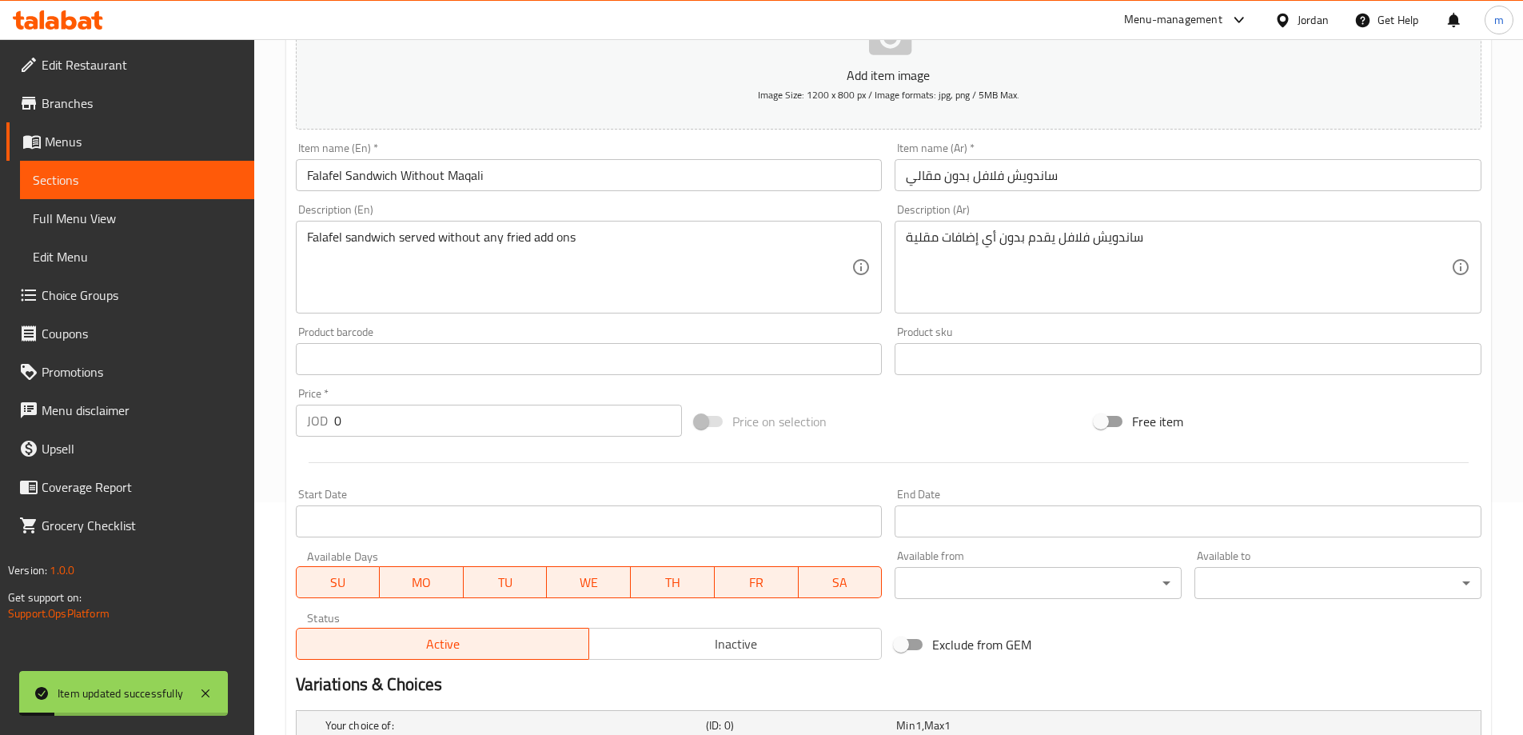
scroll to position [204, 0]
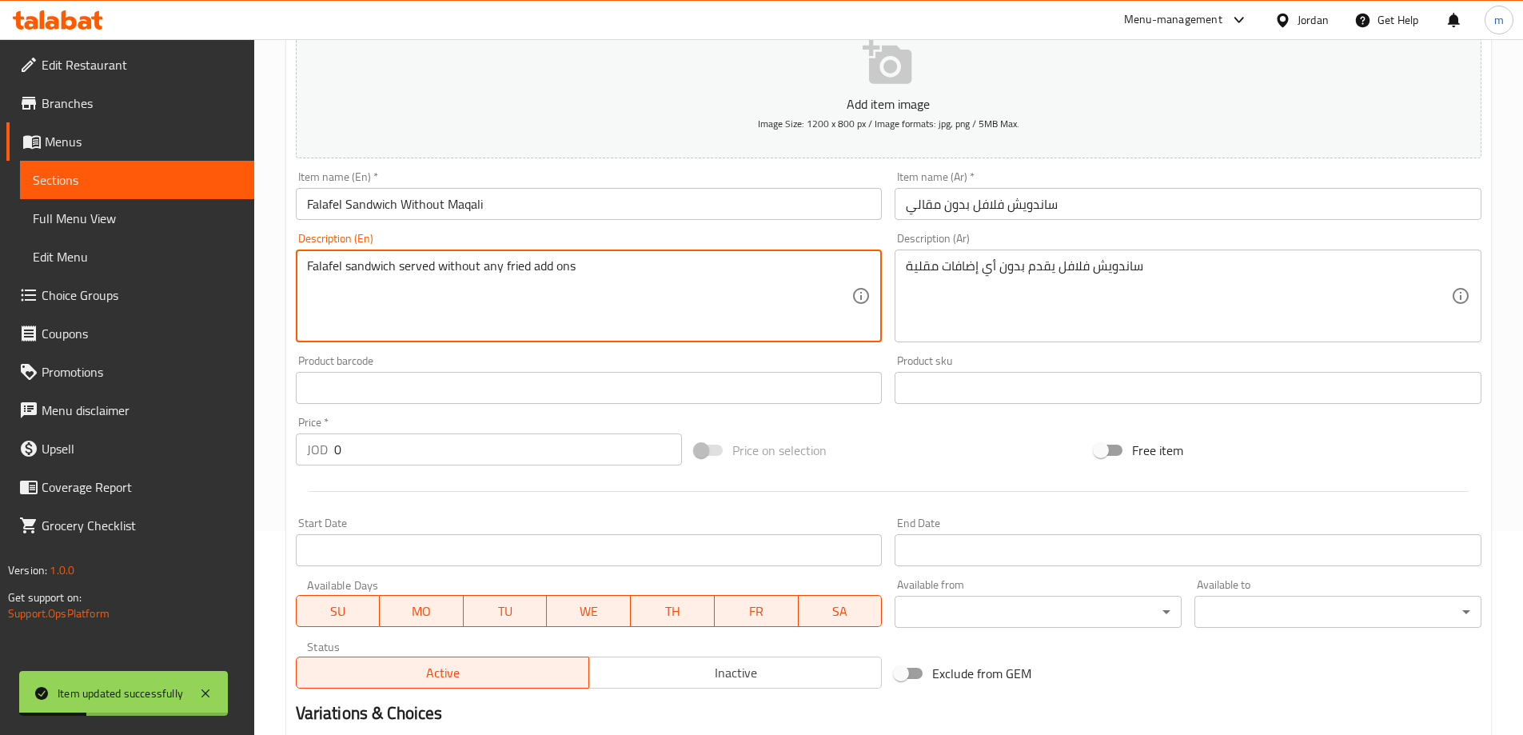
click at [691, 288] on textarea "Falafel sandwich served without any fried add ons" at bounding box center [579, 296] width 545 height 76
click at [896, 465] on div "Price on selection" at bounding box center [889, 450] width 400 height 43
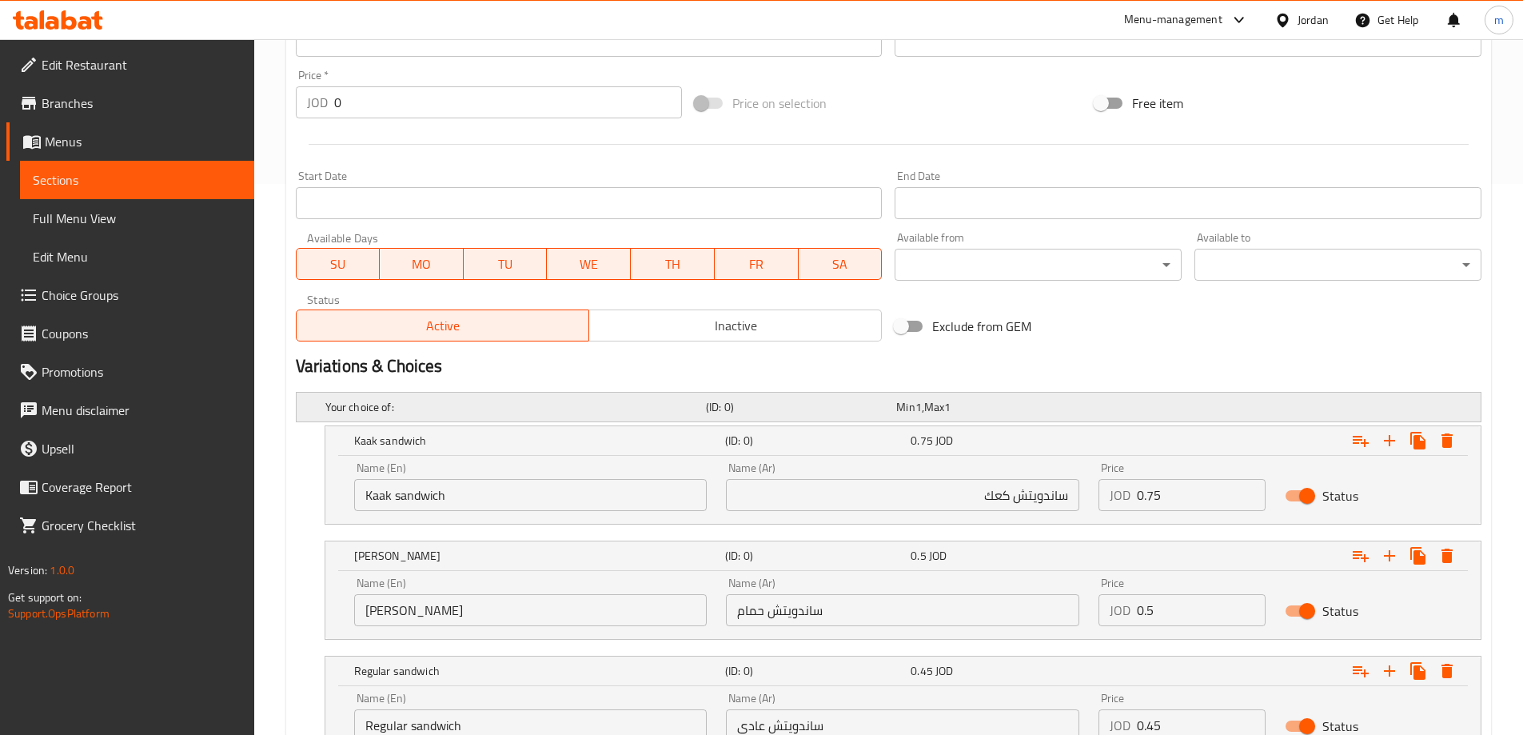
scroll to position [684, 0]
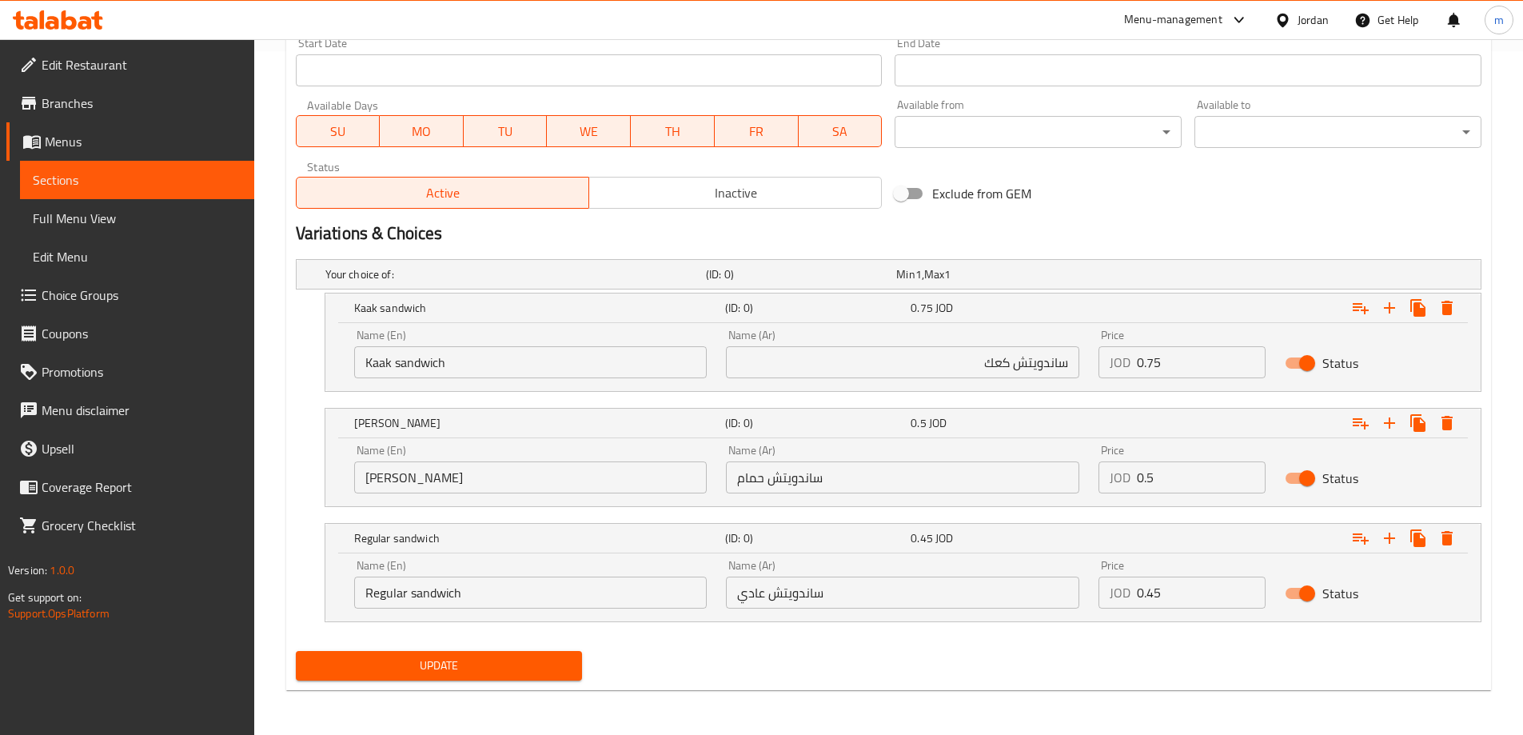
click at [887, 659] on div "Update" at bounding box center [888, 666] width 1199 height 42
click at [526, 669] on span "Update" at bounding box center [439, 666] width 261 height 20
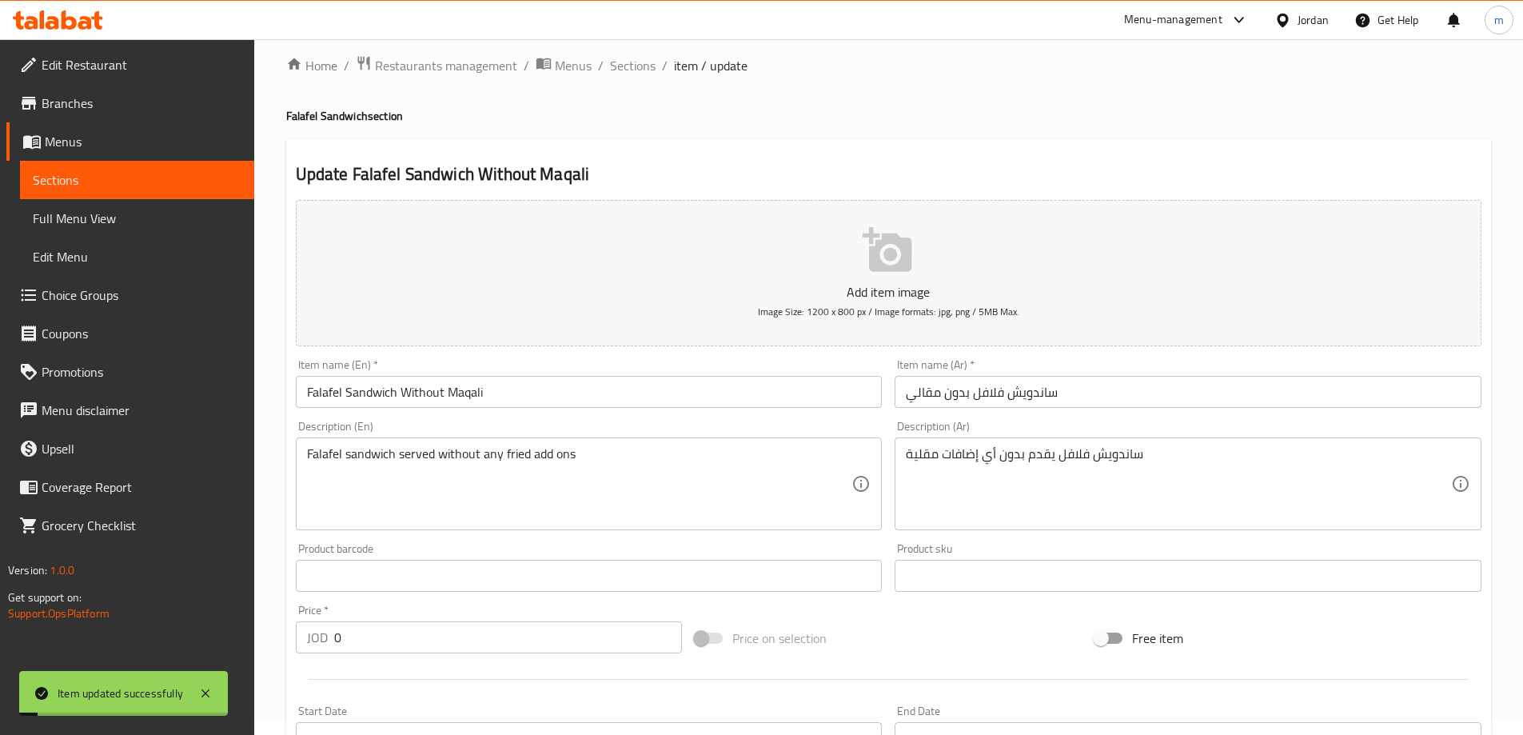
scroll to position [0, 0]
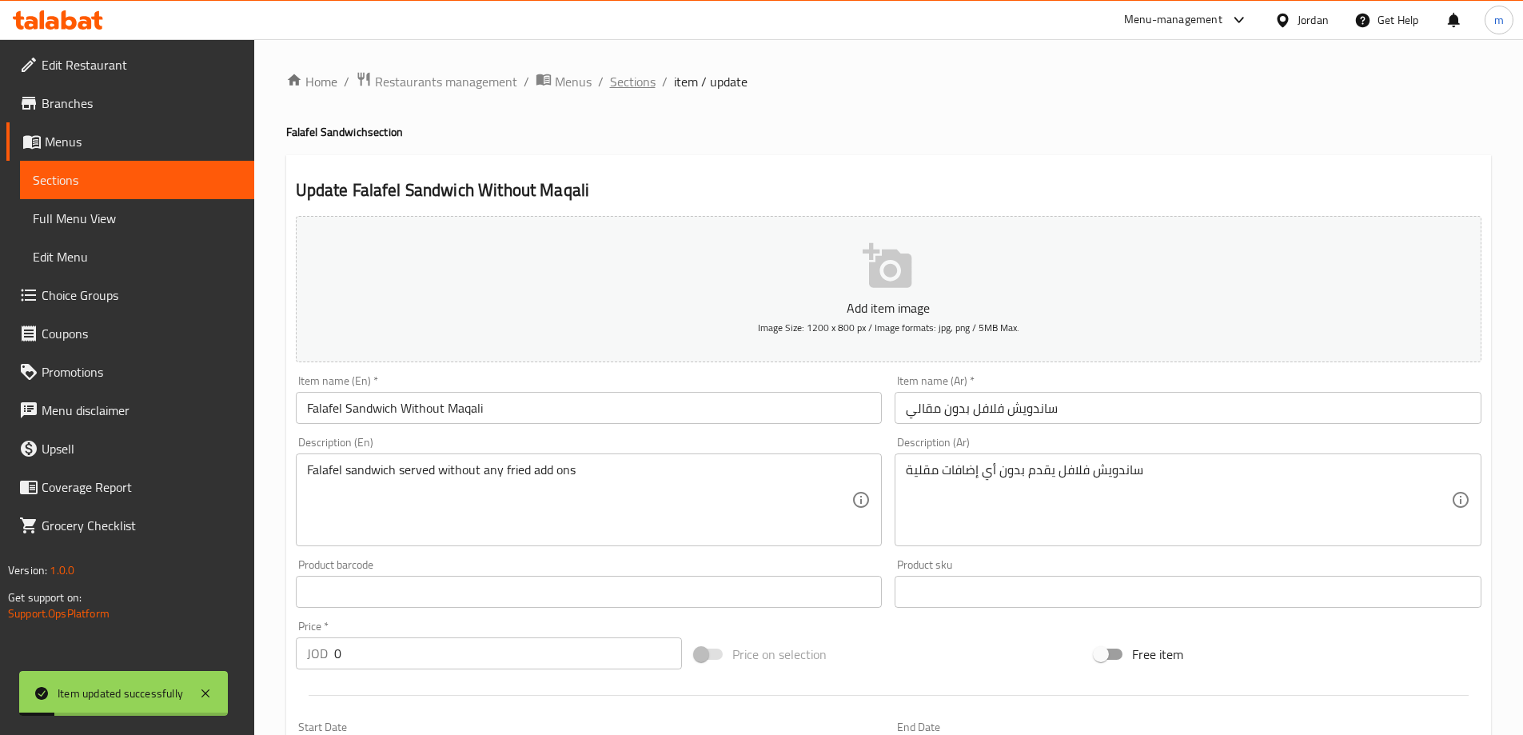
click at [633, 90] on span "Sections" at bounding box center [633, 81] width 46 height 19
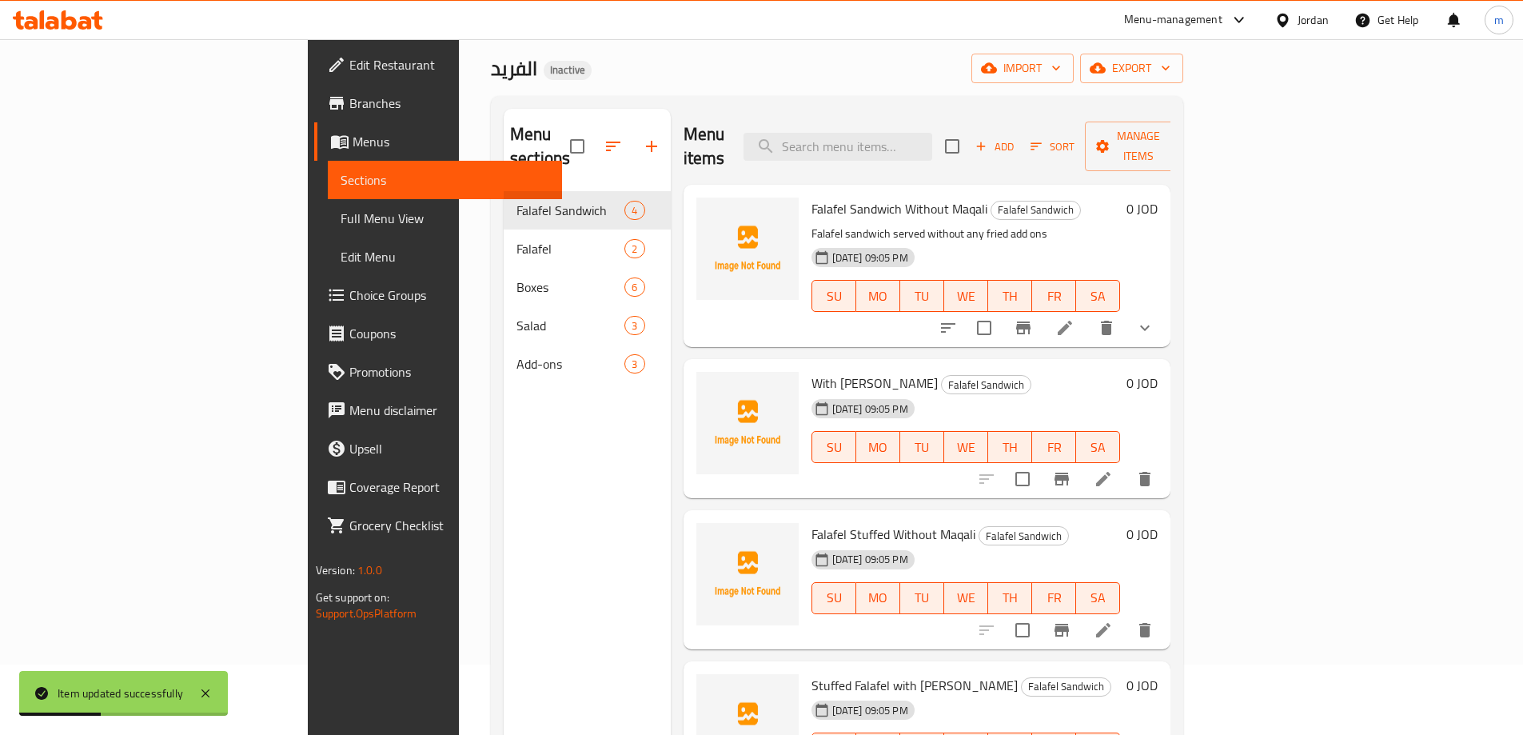
scroll to position [64, 0]
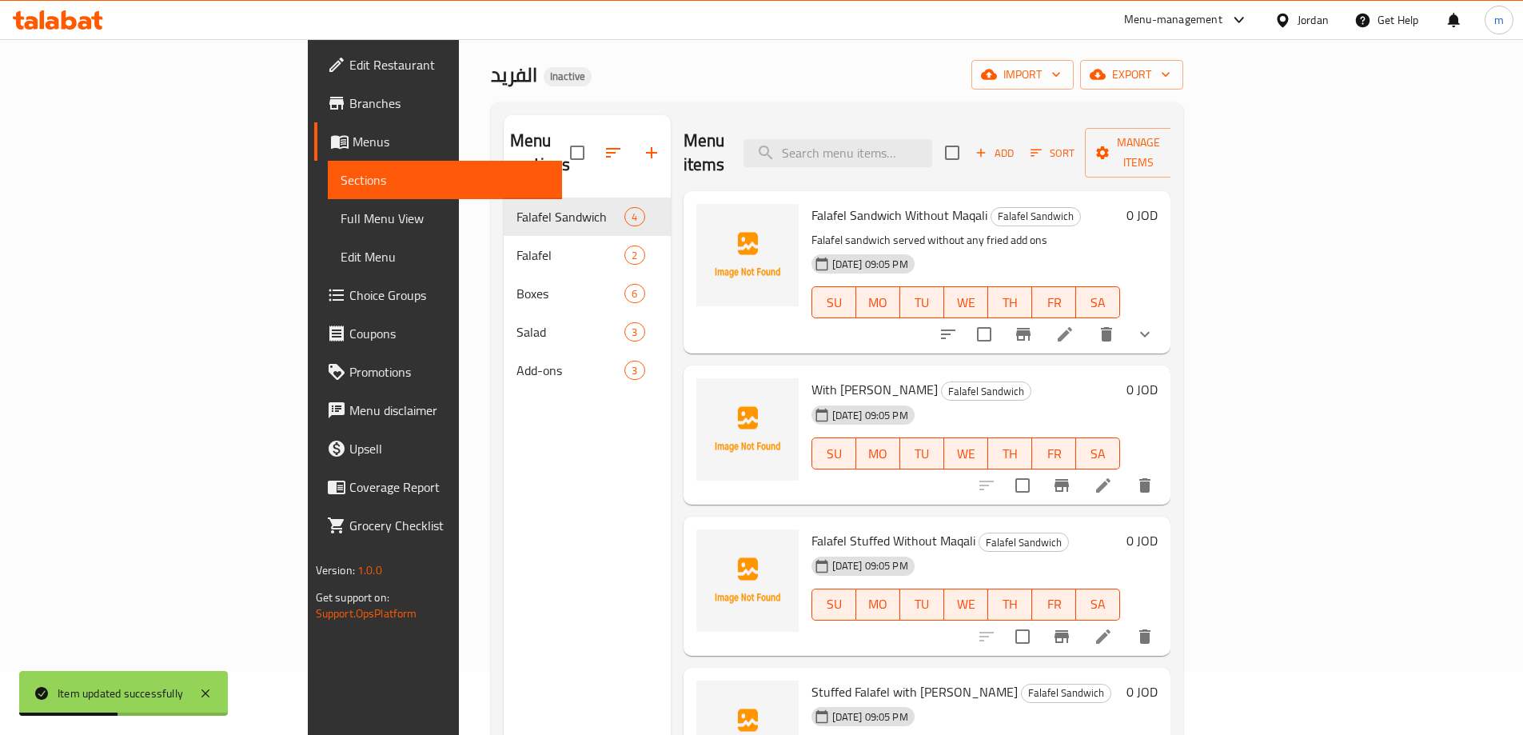
click at [1126, 471] on li at bounding box center [1103, 485] width 45 height 29
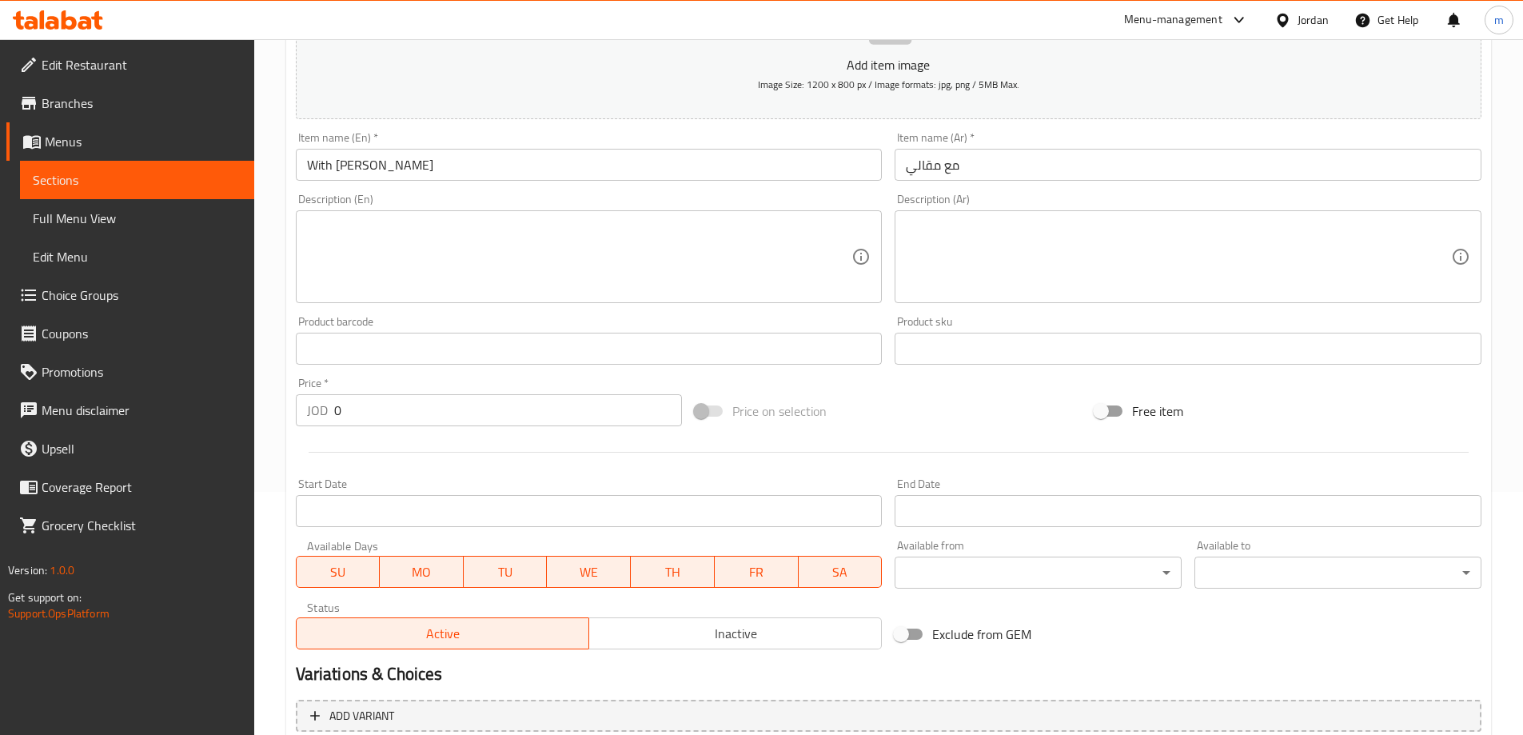
scroll to position [320, 0]
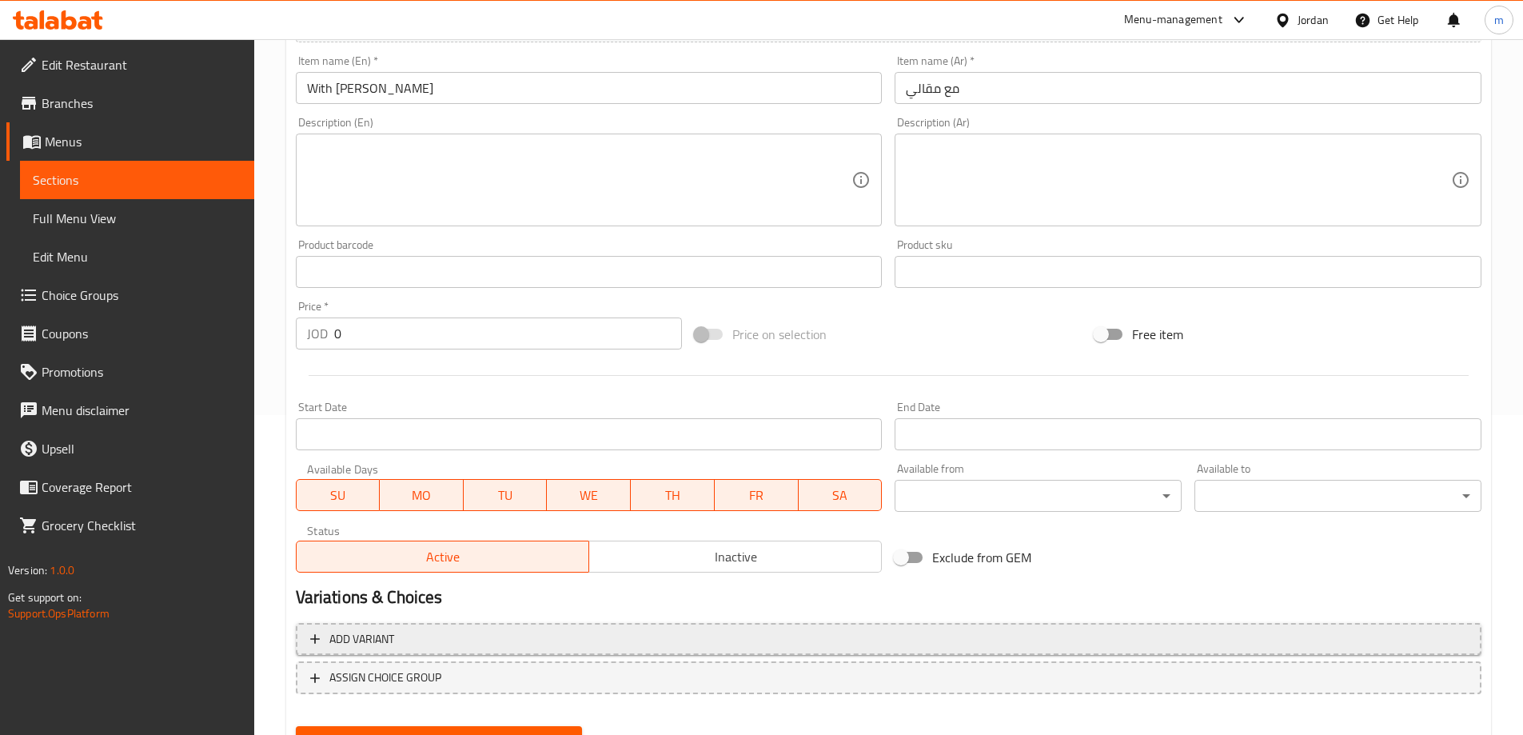
click at [1368, 645] on span "Add variant" at bounding box center [888, 639] width 1157 height 20
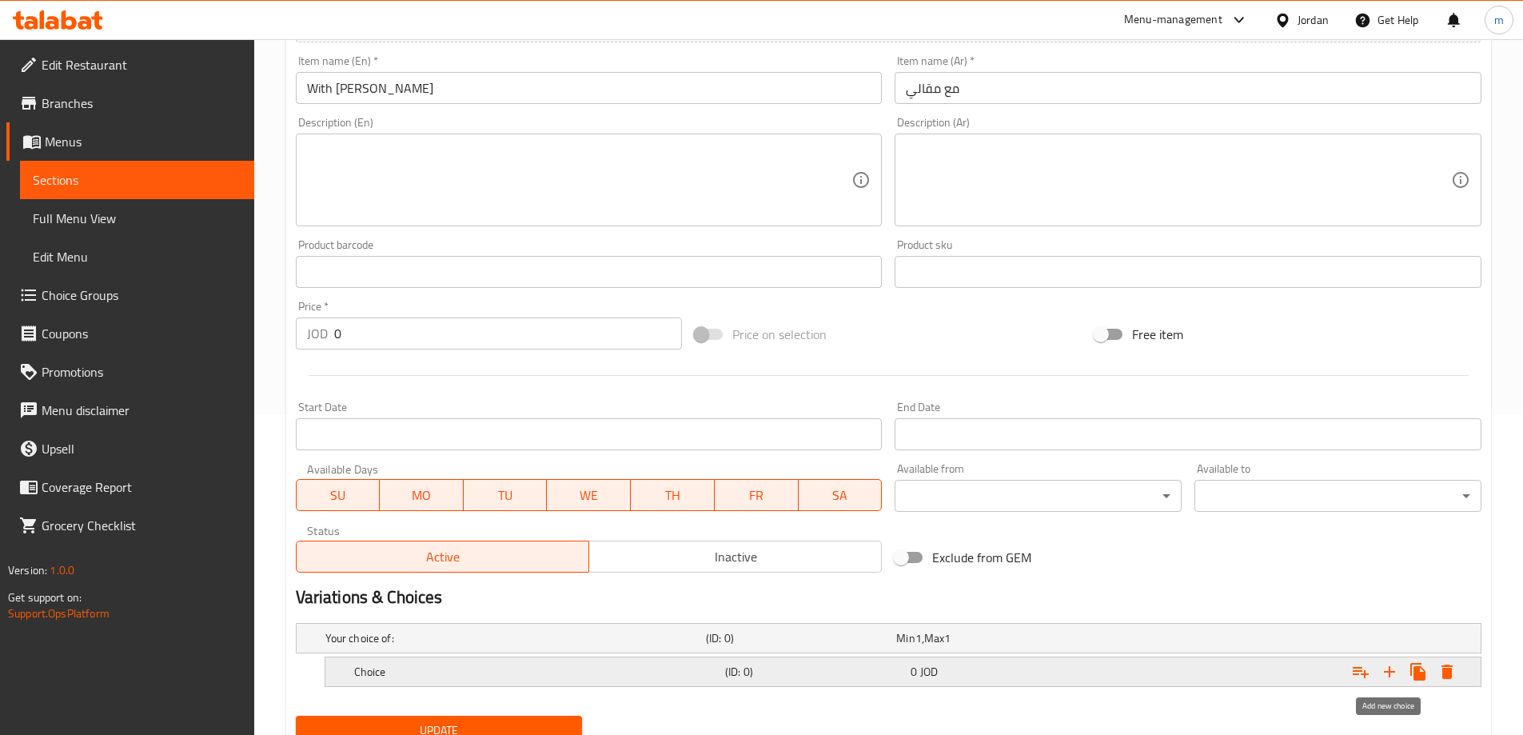
click at [1393, 680] on icon "Expand" at bounding box center [1389, 671] width 19 height 19
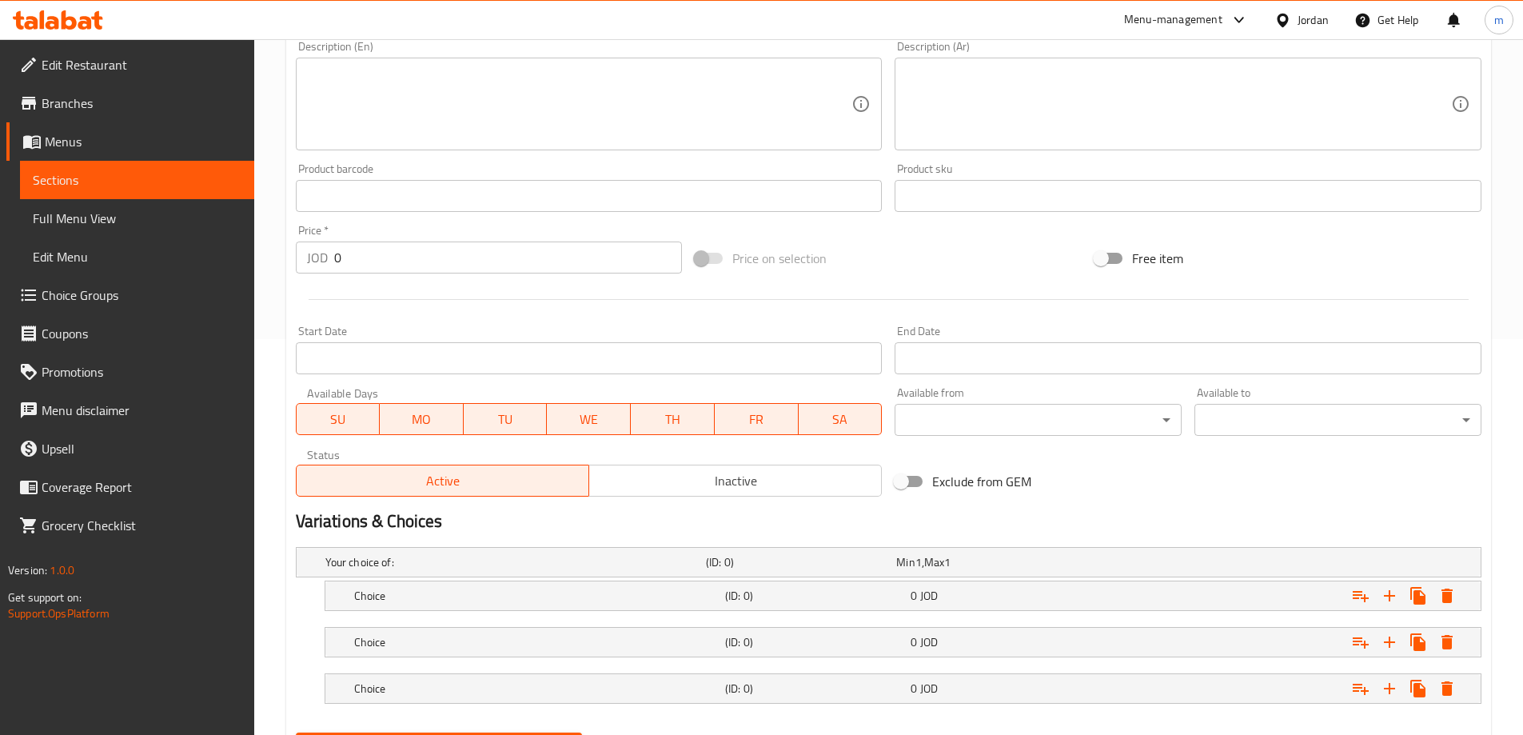
scroll to position [477, 0]
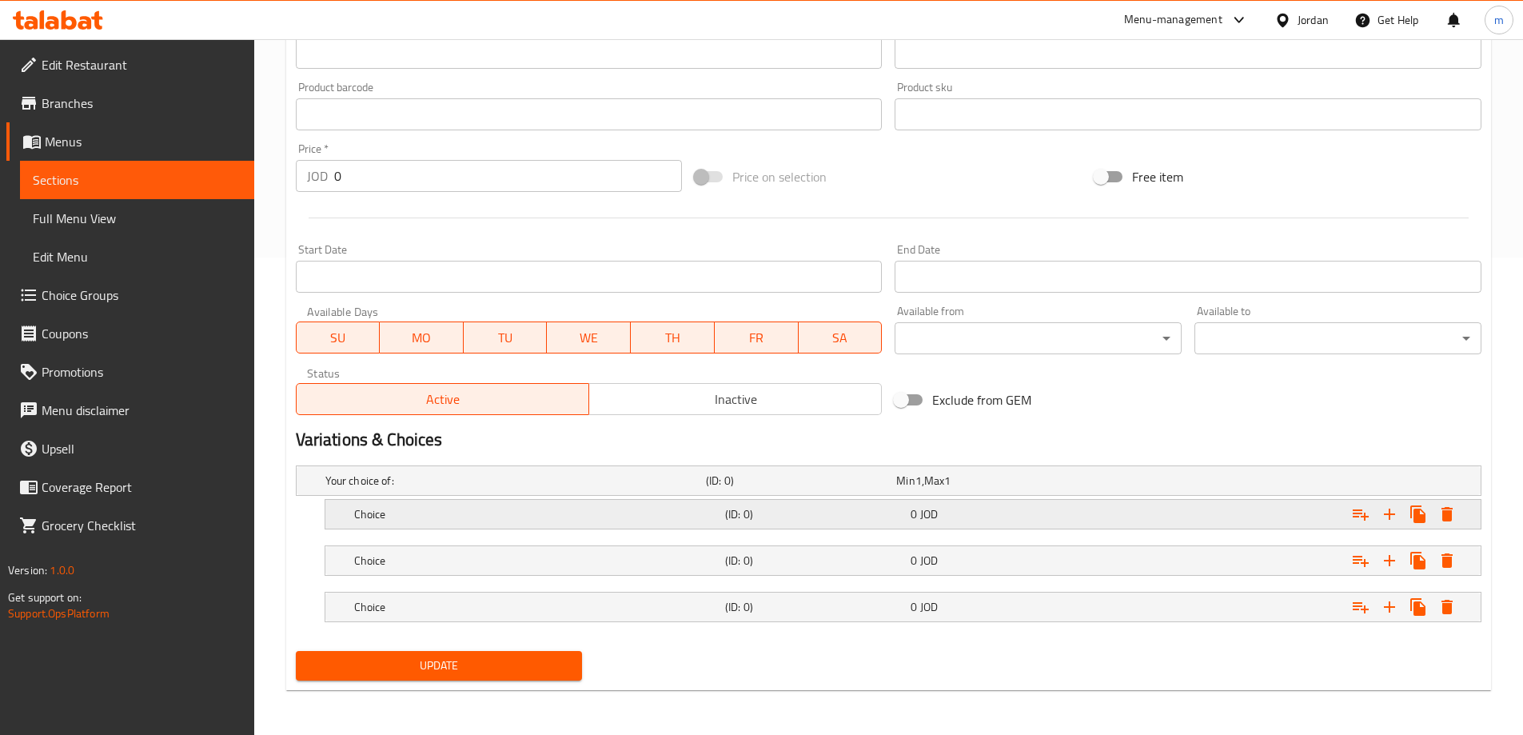
click at [798, 498] on div "Choice (ID: 0) 0 JOD" at bounding box center [893, 480] width 1143 height 35
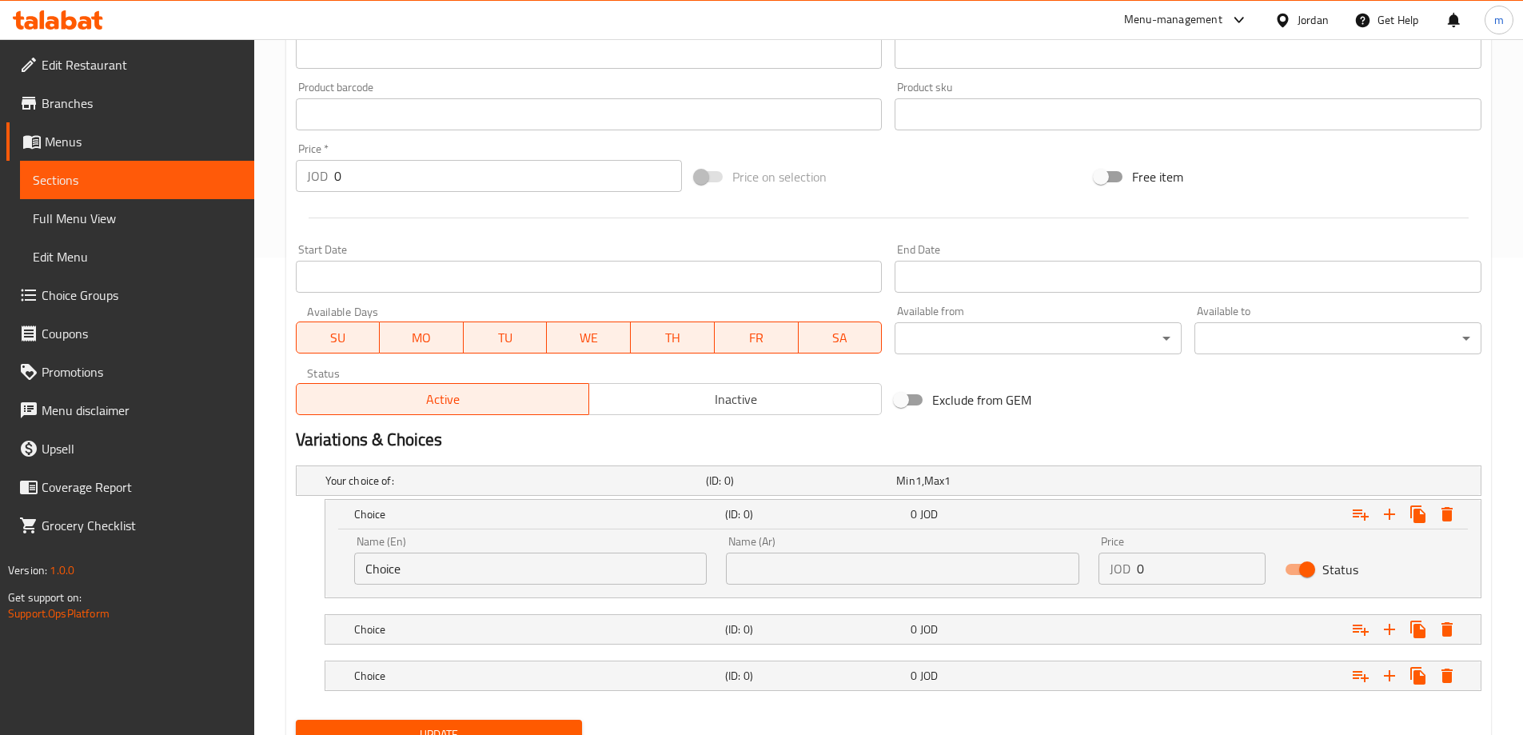
click at [440, 565] on input "Choice" at bounding box center [530, 569] width 353 height 32
click at [768, 576] on input "text" at bounding box center [902, 569] width 353 height 32
paste input "ساندويتش كعك"
type input "ساندويتش كعك"
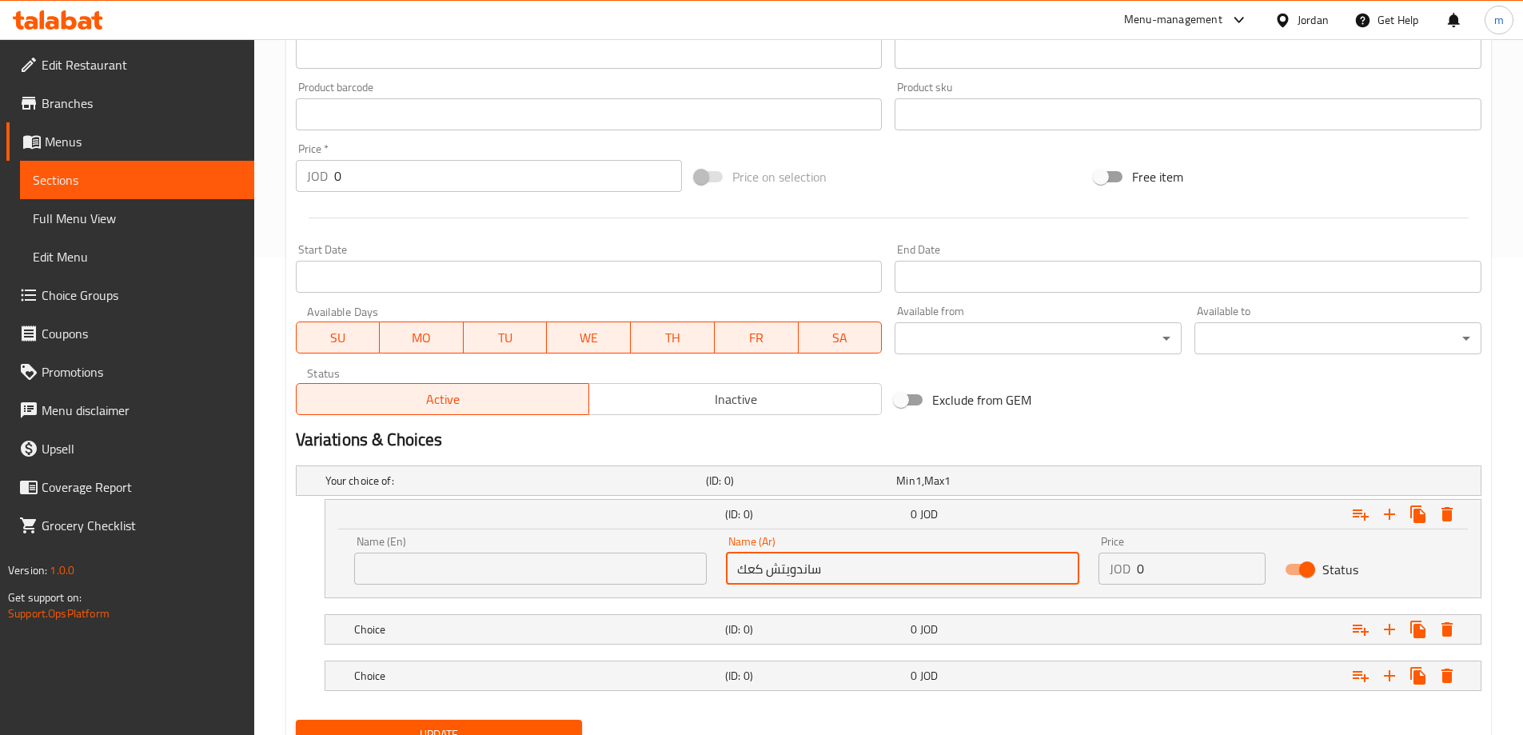
click at [654, 568] on input "text" at bounding box center [530, 569] width 353 height 32
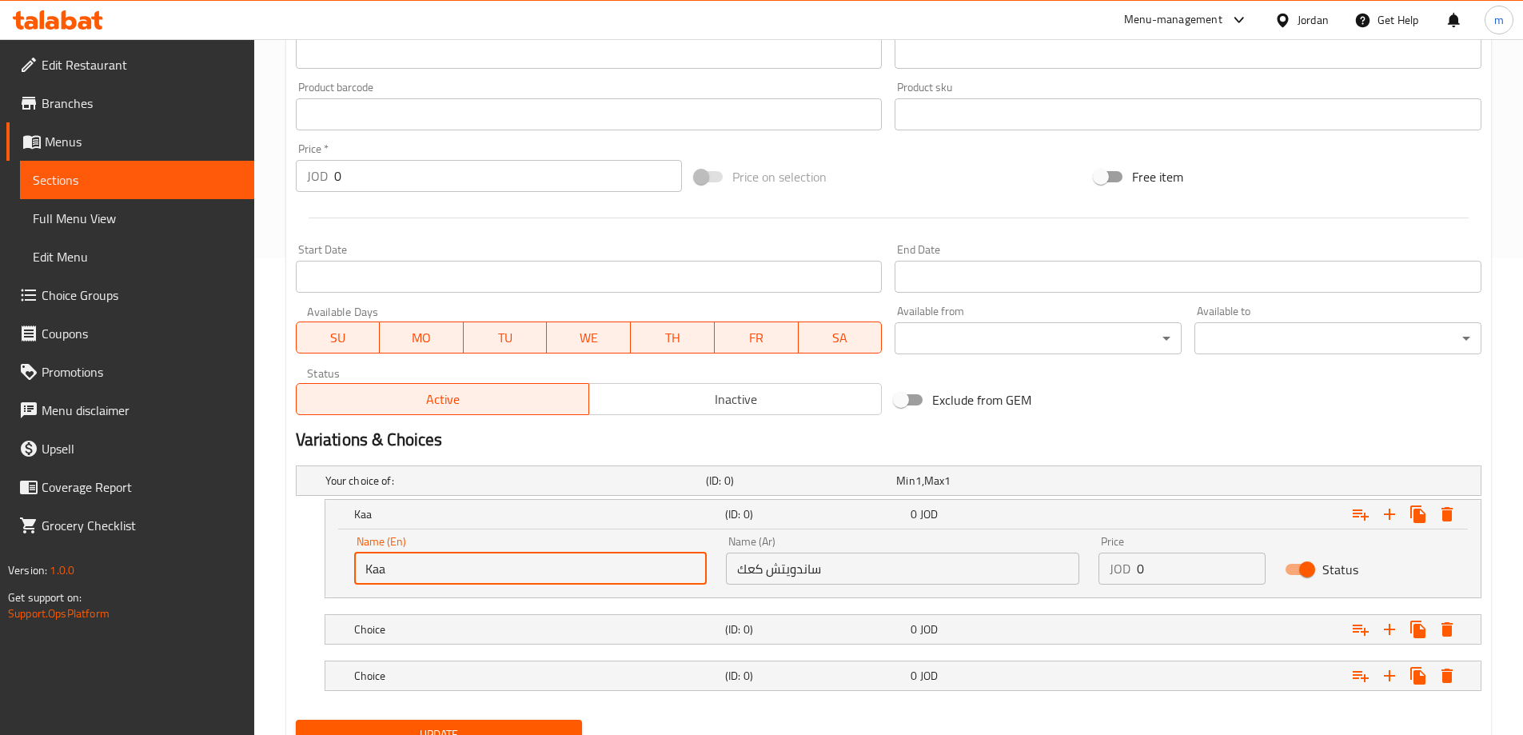
type input "Kaak Sandwich"
click at [1144, 557] on input "0" at bounding box center [1201, 569] width 129 height 32
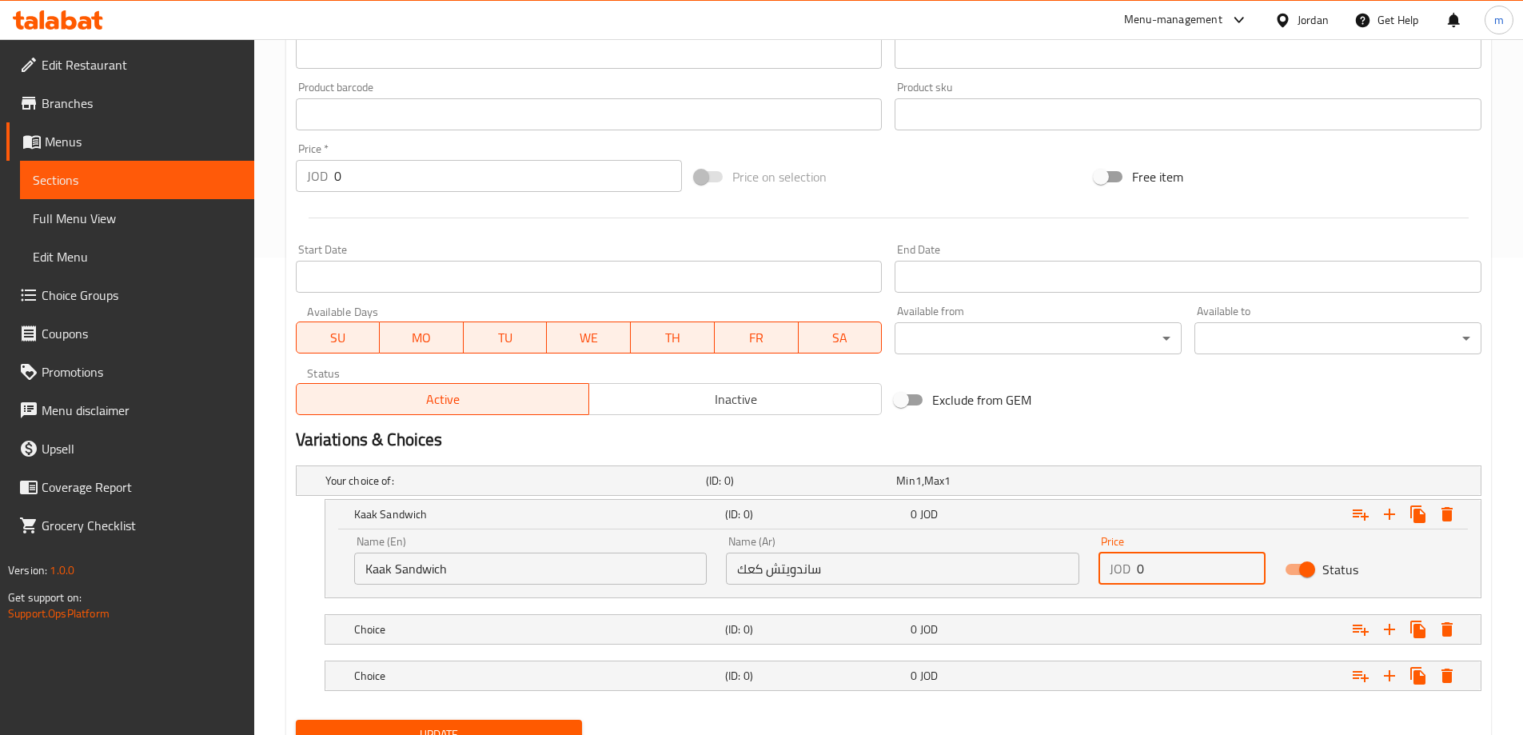
drag, startPoint x: 1152, startPoint y: 572, endPoint x: 1111, endPoint y: 578, distance: 41.3
click at [1111, 578] on div "JOD 0 Price" at bounding box center [1182, 569] width 167 height 32
paste input ".8"
type input "0.8"
click at [1141, 484] on div "Expand" at bounding box center [1274, 480] width 381 height 6
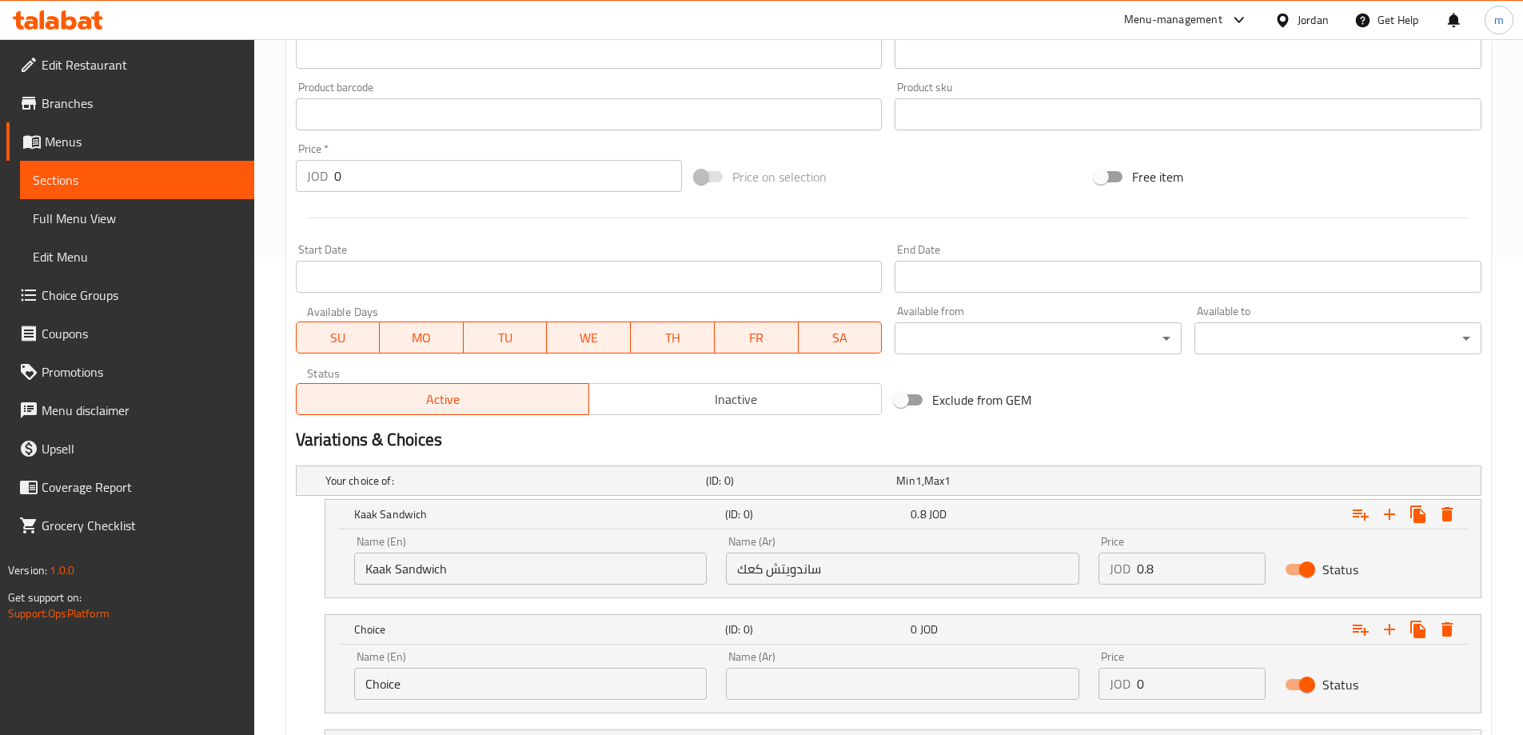
click at [525, 677] on input "Choice" at bounding box center [530, 684] width 353 height 32
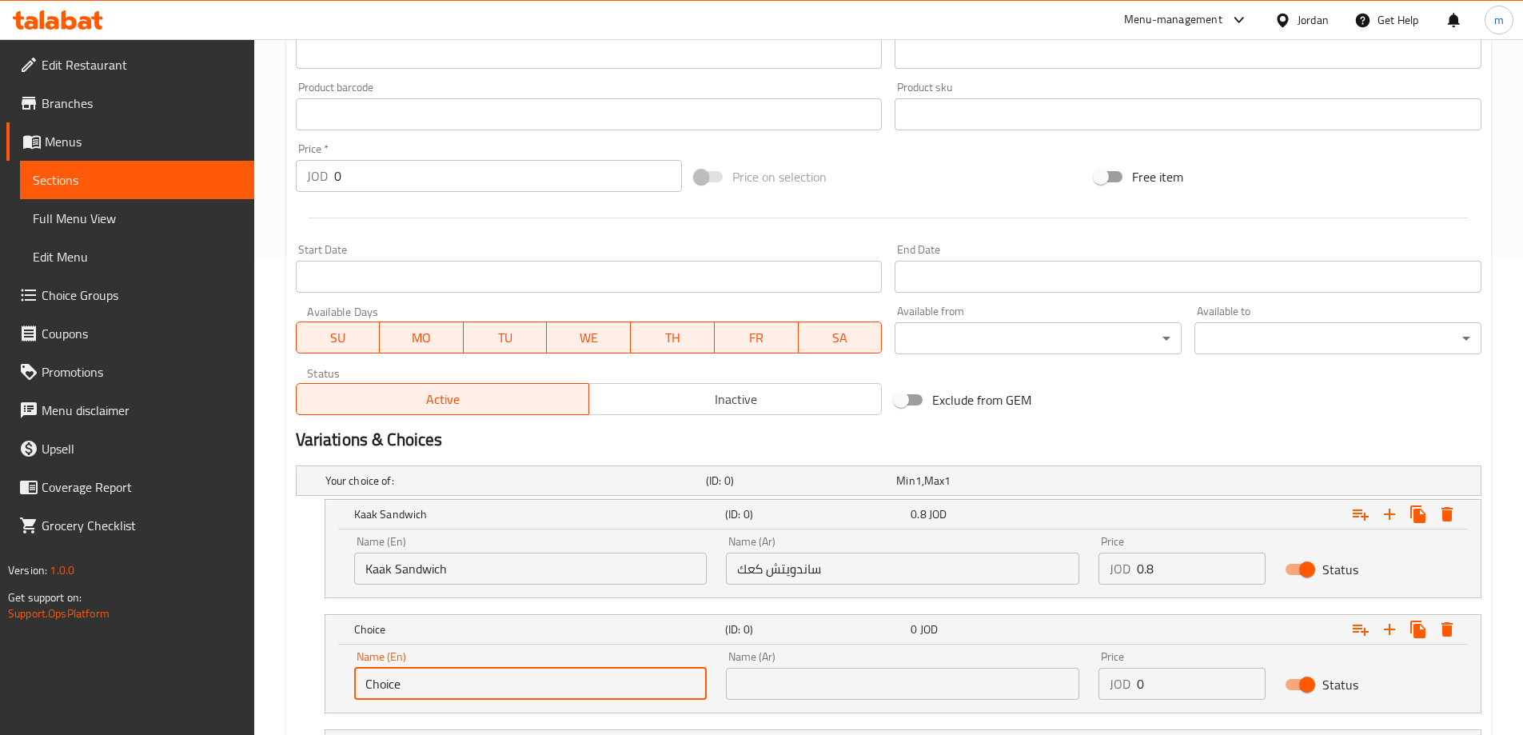
click at [525, 677] on input "Choice" at bounding box center [530, 684] width 353 height 32
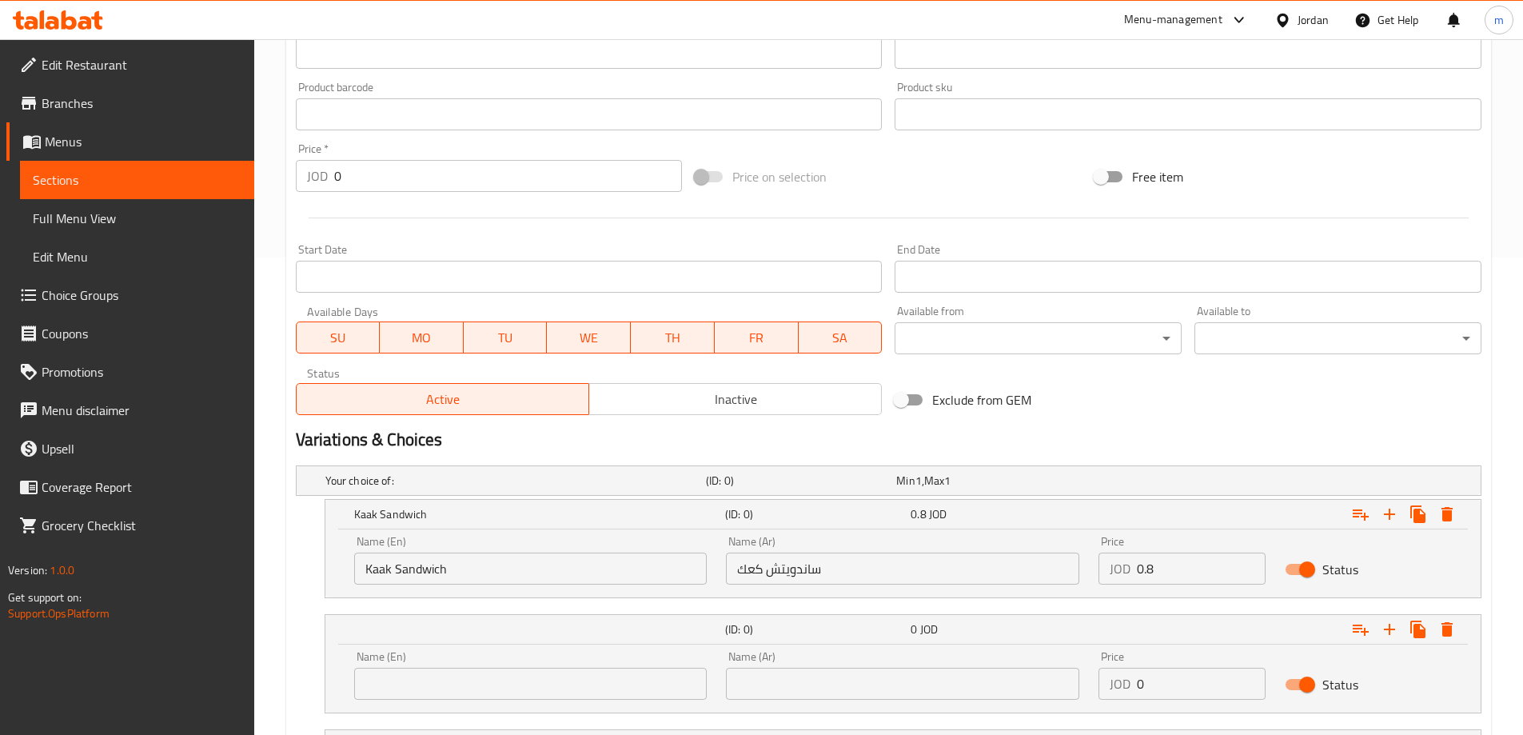
click at [929, 675] on input "text" at bounding box center [902, 684] width 353 height 32
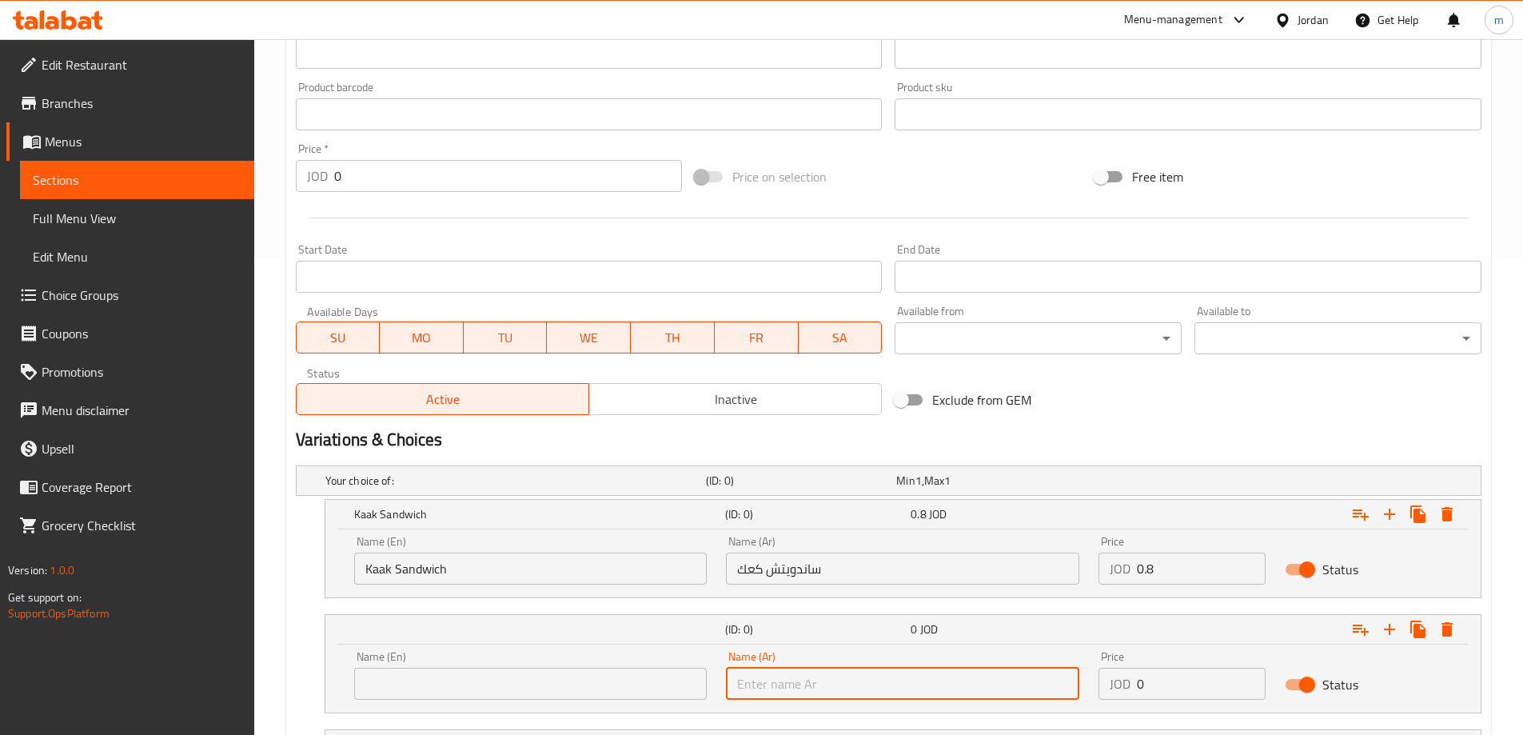
paste input "ساندويتش حمام"
type input "ساندويتش حمام"
click at [581, 681] on input "text" at bounding box center [530, 684] width 353 height 32
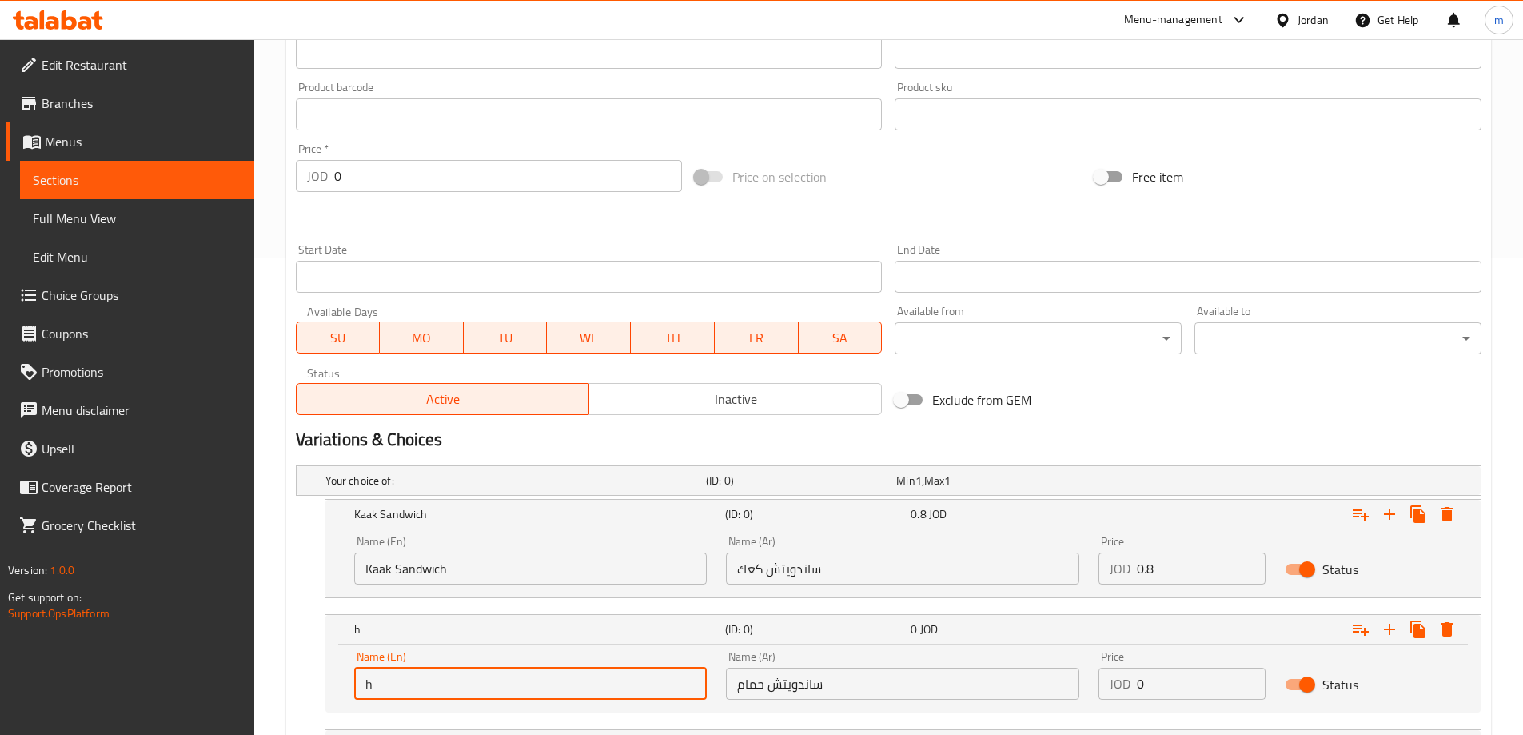
type input "[PERSON_NAME]"
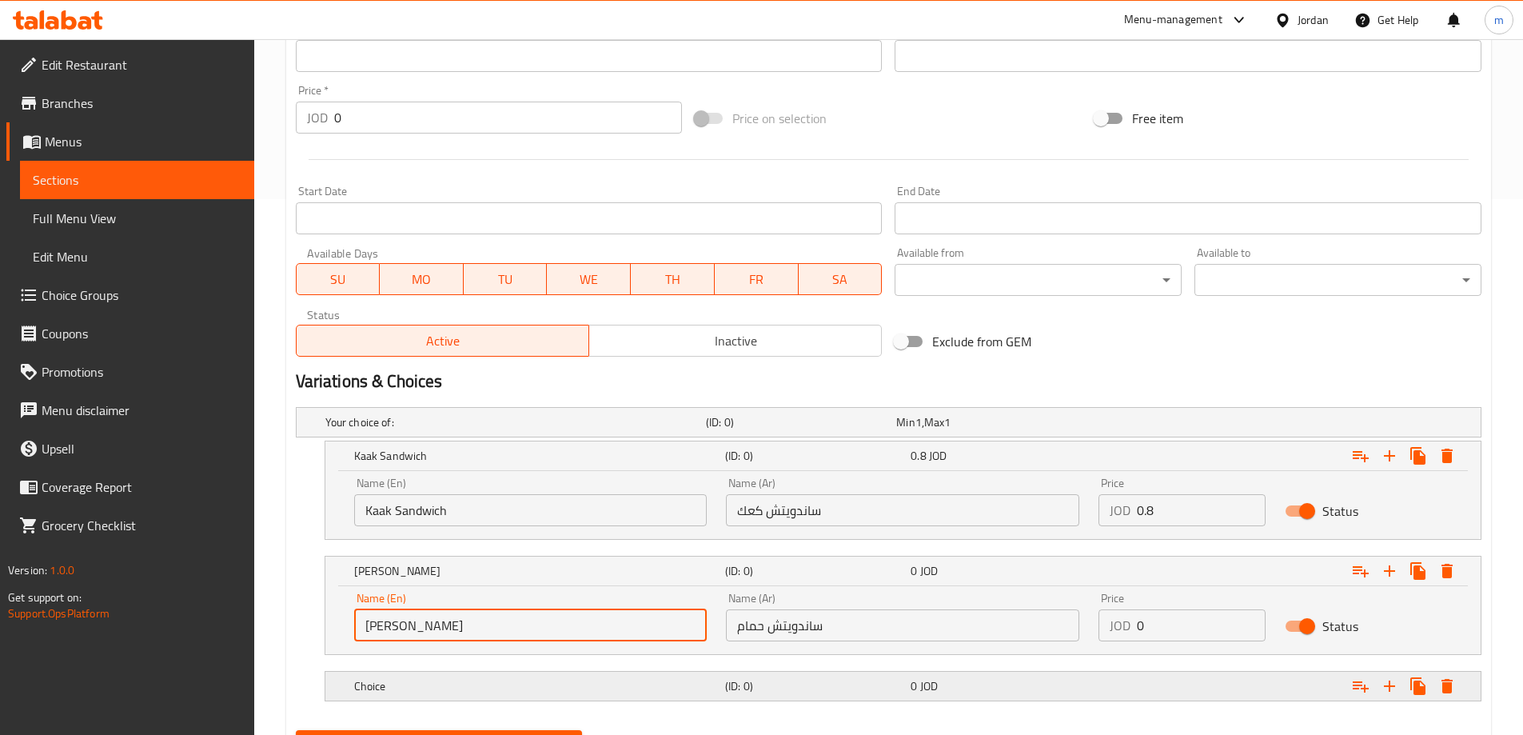
scroll to position [615, 0]
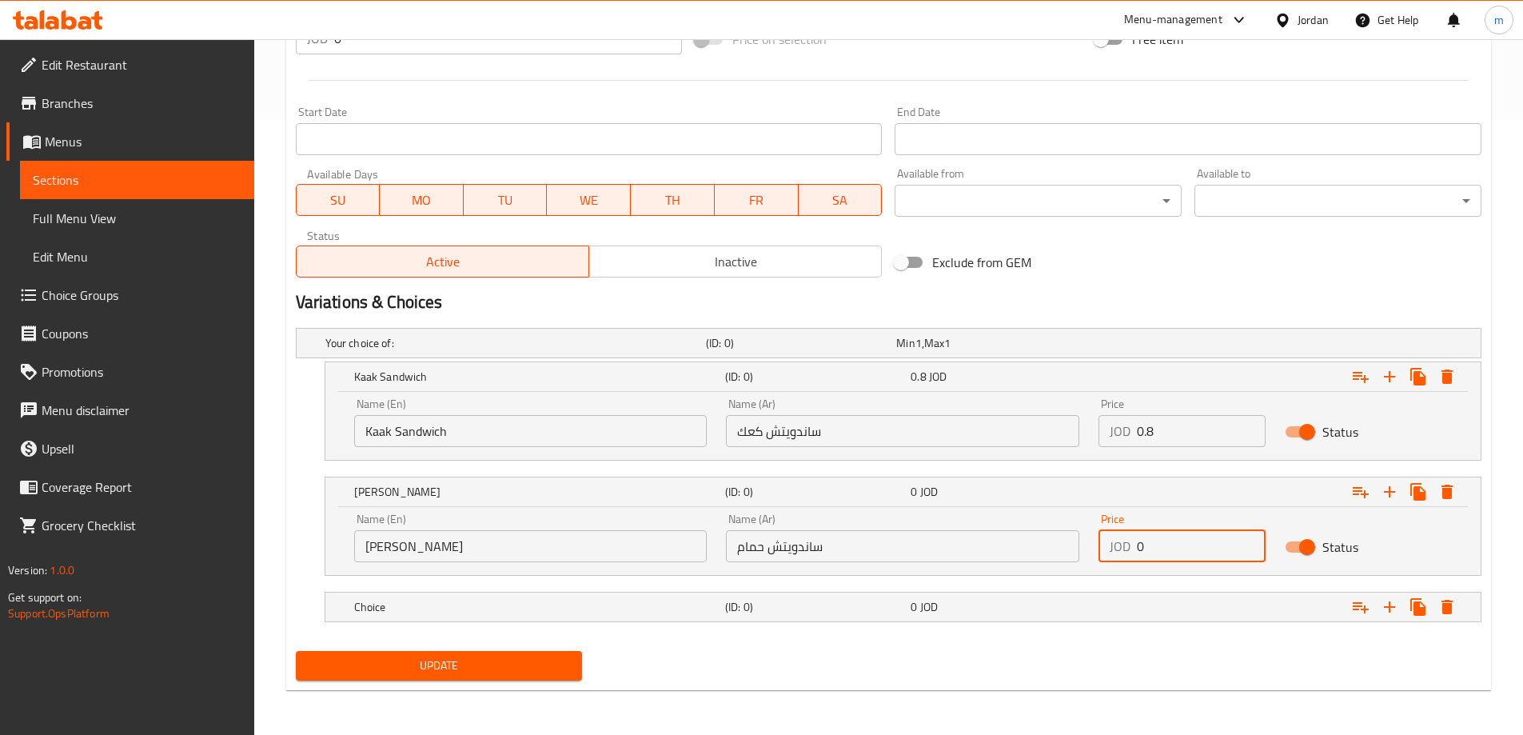
drag, startPoint x: 1179, startPoint y: 558, endPoint x: 1110, endPoint y: 558, distance: 68.8
click at [1113, 558] on div "JOD 0 Price" at bounding box center [1182, 546] width 167 height 32
paste input ".5"
type input "0.5"
click at [985, 354] on div "0 JOD" at bounding box center [988, 343] width 190 height 22
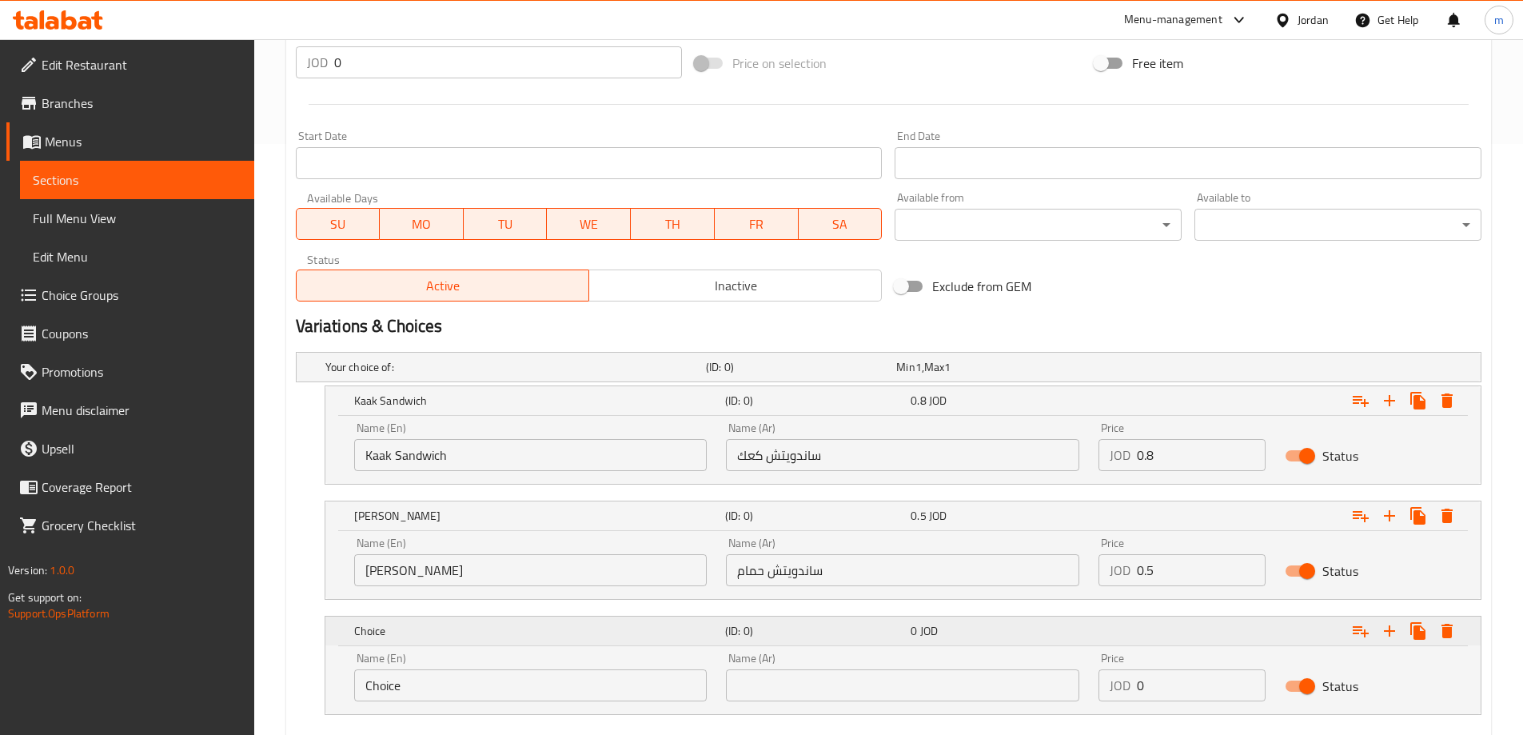
scroll to position [684, 0]
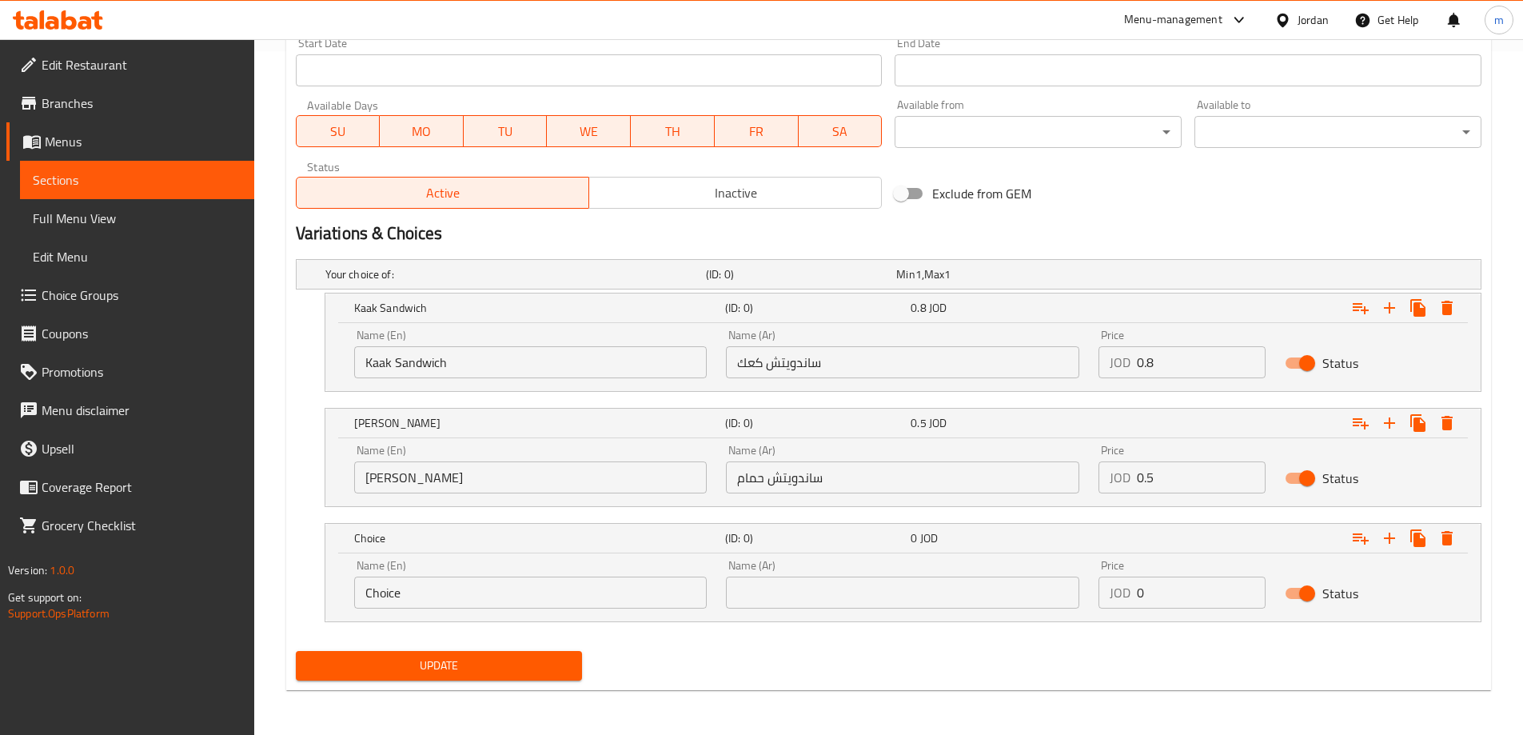
click at [495, 599] on input "Choice" at bounding box center [530, 593] width 353 height 32
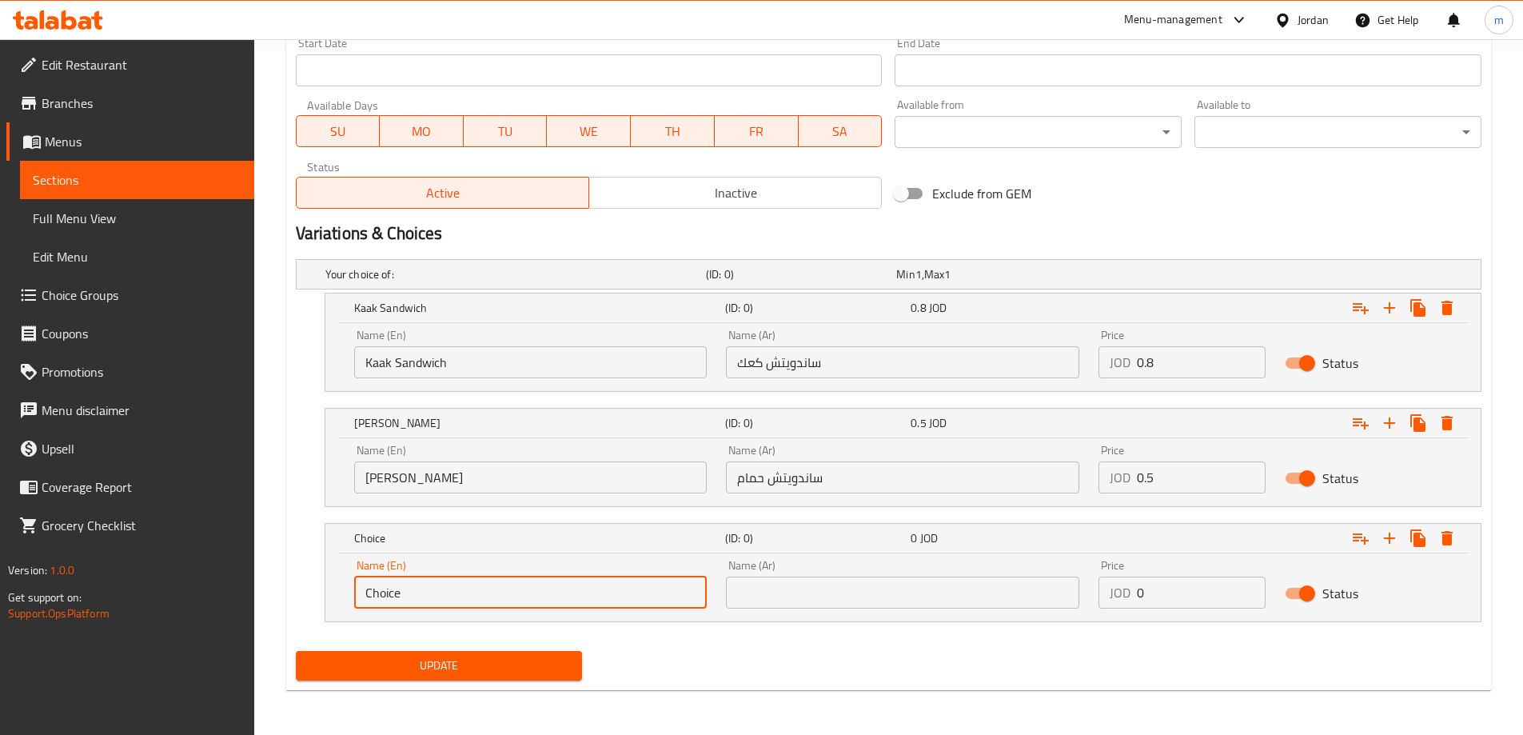
click at [495, 599] on input "Choice" at bounding box center [530, 593] width 353 height 32
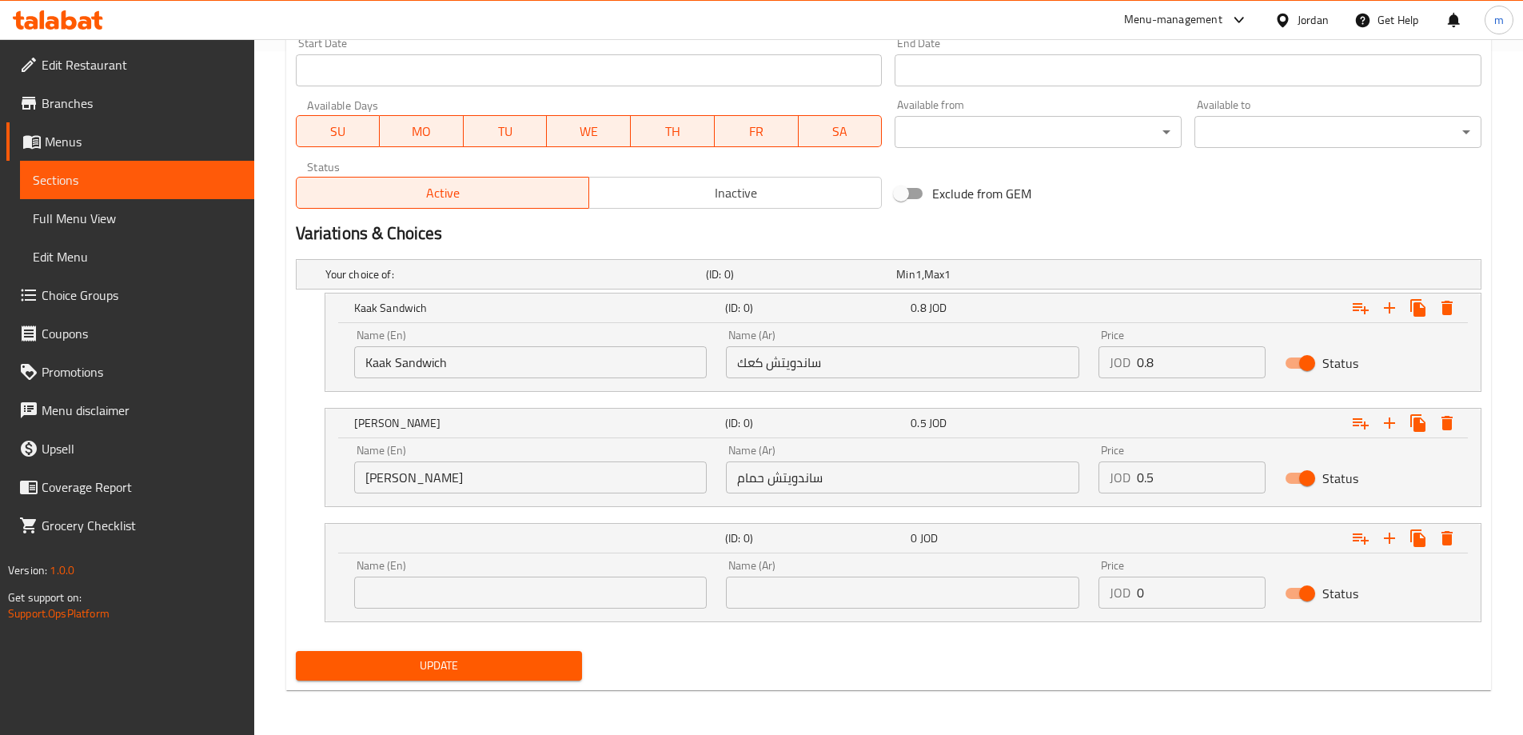
click at [923, 596] on input "text" at bounding box center [902, 593] width 353 height 32
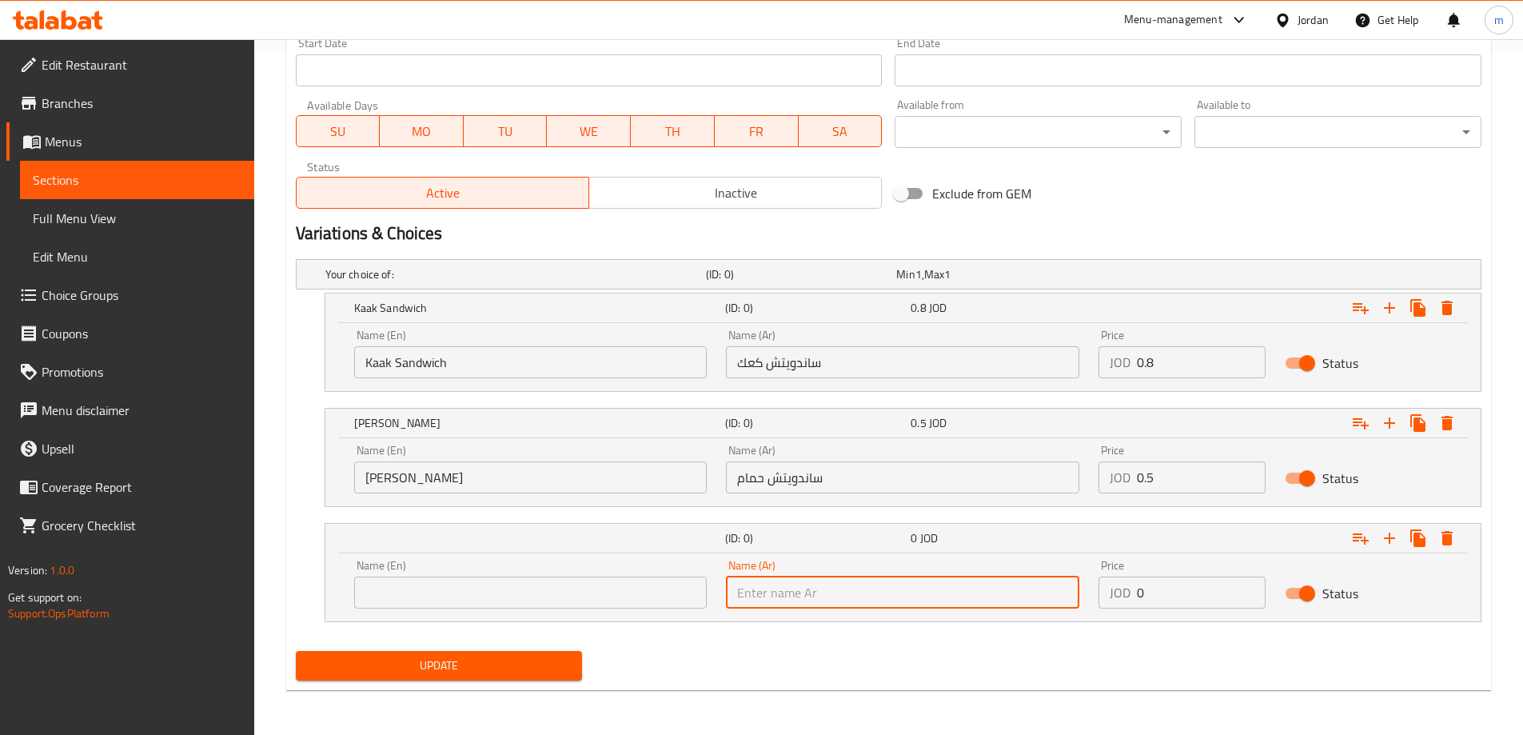
click at [923, 596] on input "text" at bounding box center [902, 593] width 353 height 32
paste input "ساندويتش عادي"
type input "ساندويتش عادي"
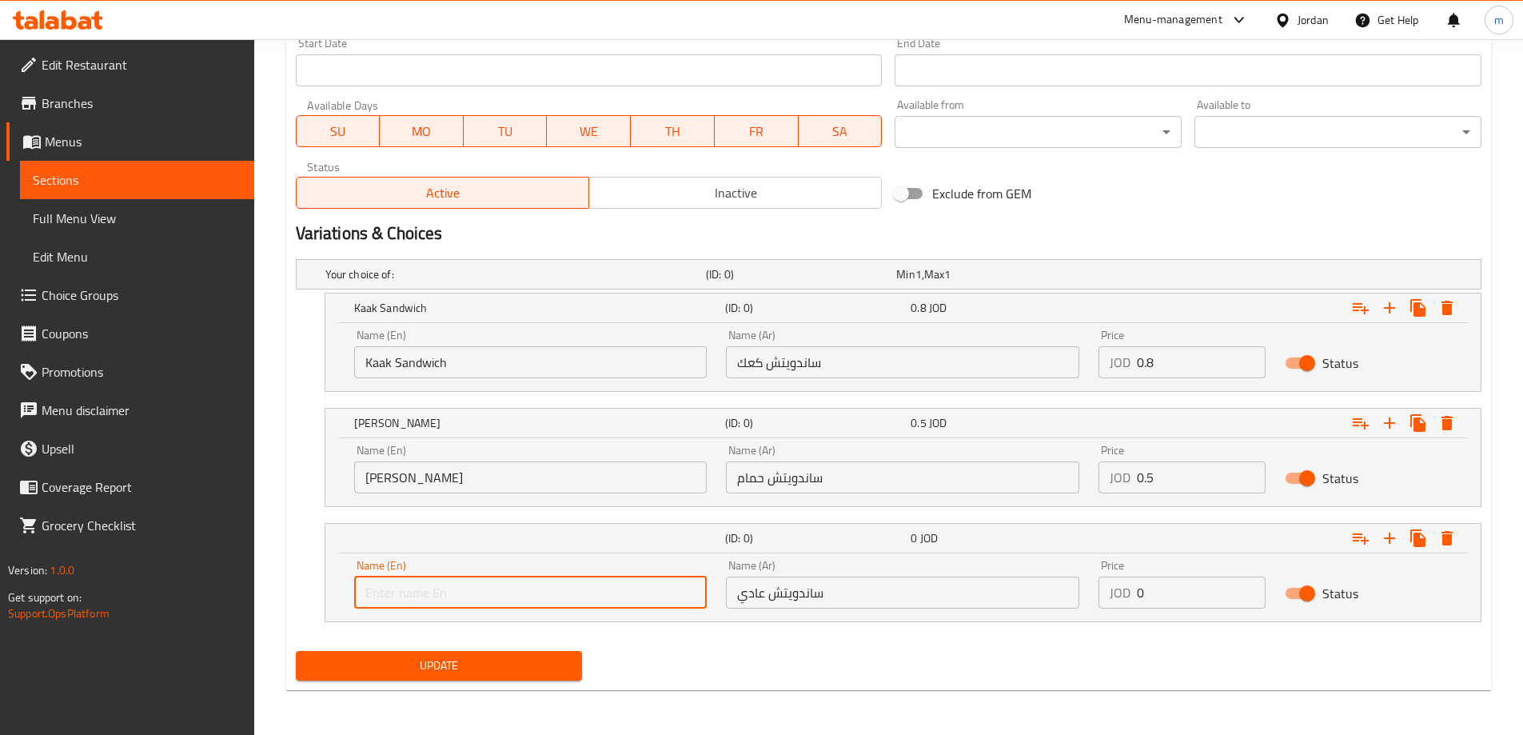
click at [517, 603] on input "text" at bounding box center [530, 593] width 353 height 32
type input "Regular sandwich"
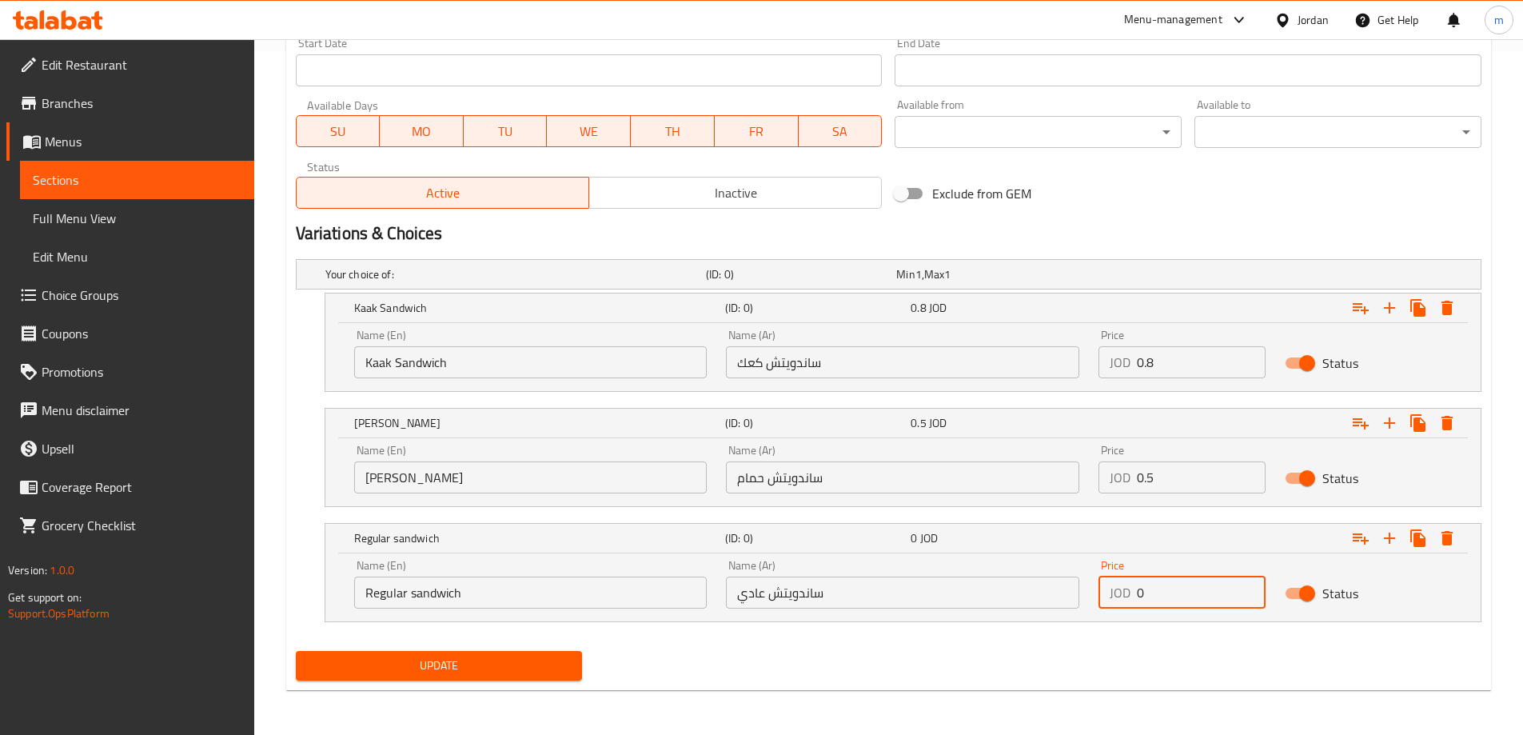
drag, startPoint x: 1126, startPoint y: 608, endPoint x: 1111, endPoint y: 610, distance: 15.4
click at [1111, 610] on div "Price JOD 0 Price" at bounding box center [1182, 584] width 186 height 68
click at [1184, 589] on input "0" at bounding box center [1201, 593] width 129 height 32
drag, startPoint x: 1154, startPoint y: 593, endPoint x: 1112, endPoint y: 596, distance: 42.5
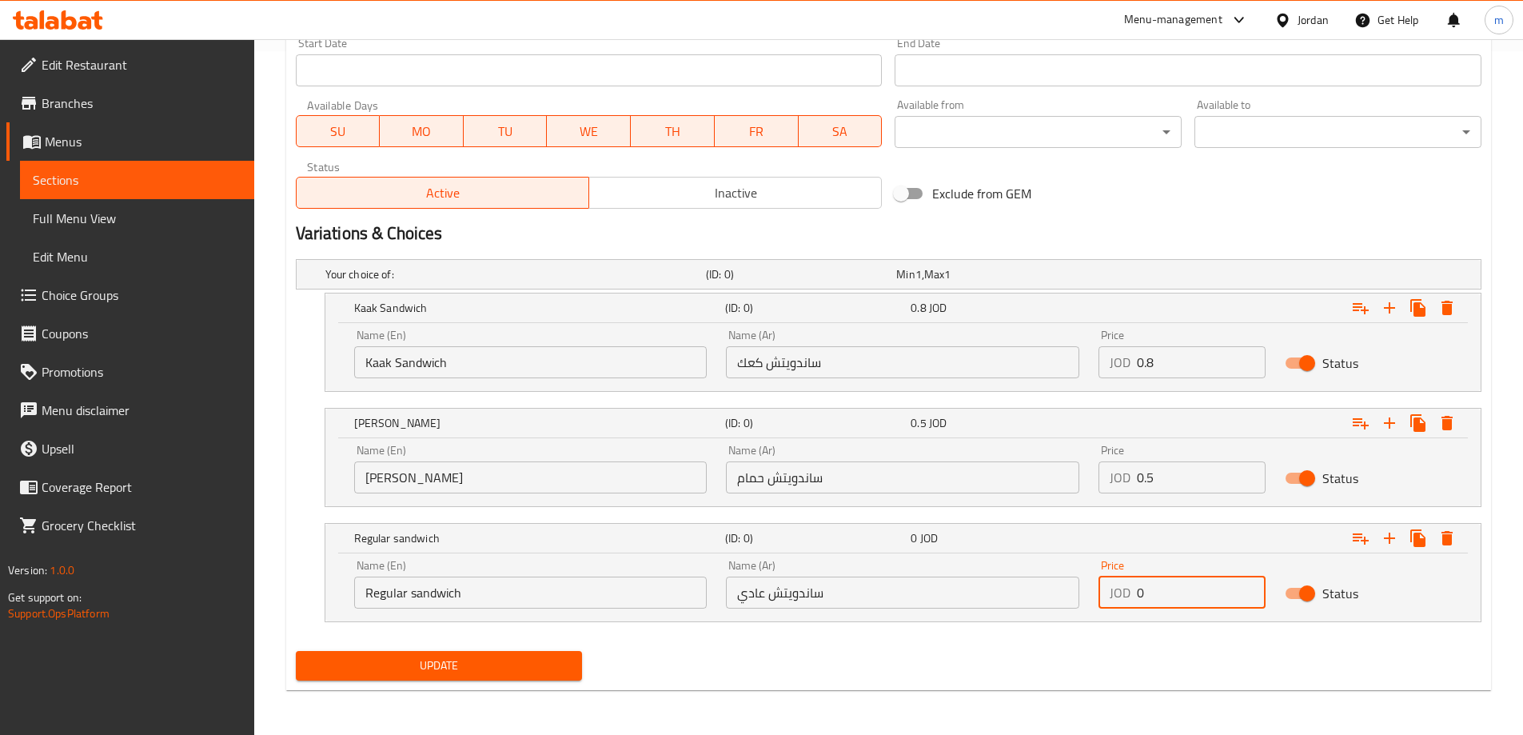
click at [1112, 596] on div "JOD 0 Price" at bounding box center [1182, 593] width 167 height 32
paste input ".5"
type input "0.5"
click at [1060, 679] on div "Update" at bounding box center [888, 666] width 1199 height 42
click at [505, 681] on div "Update" at bounding box center [439, 666] width 300 height 42
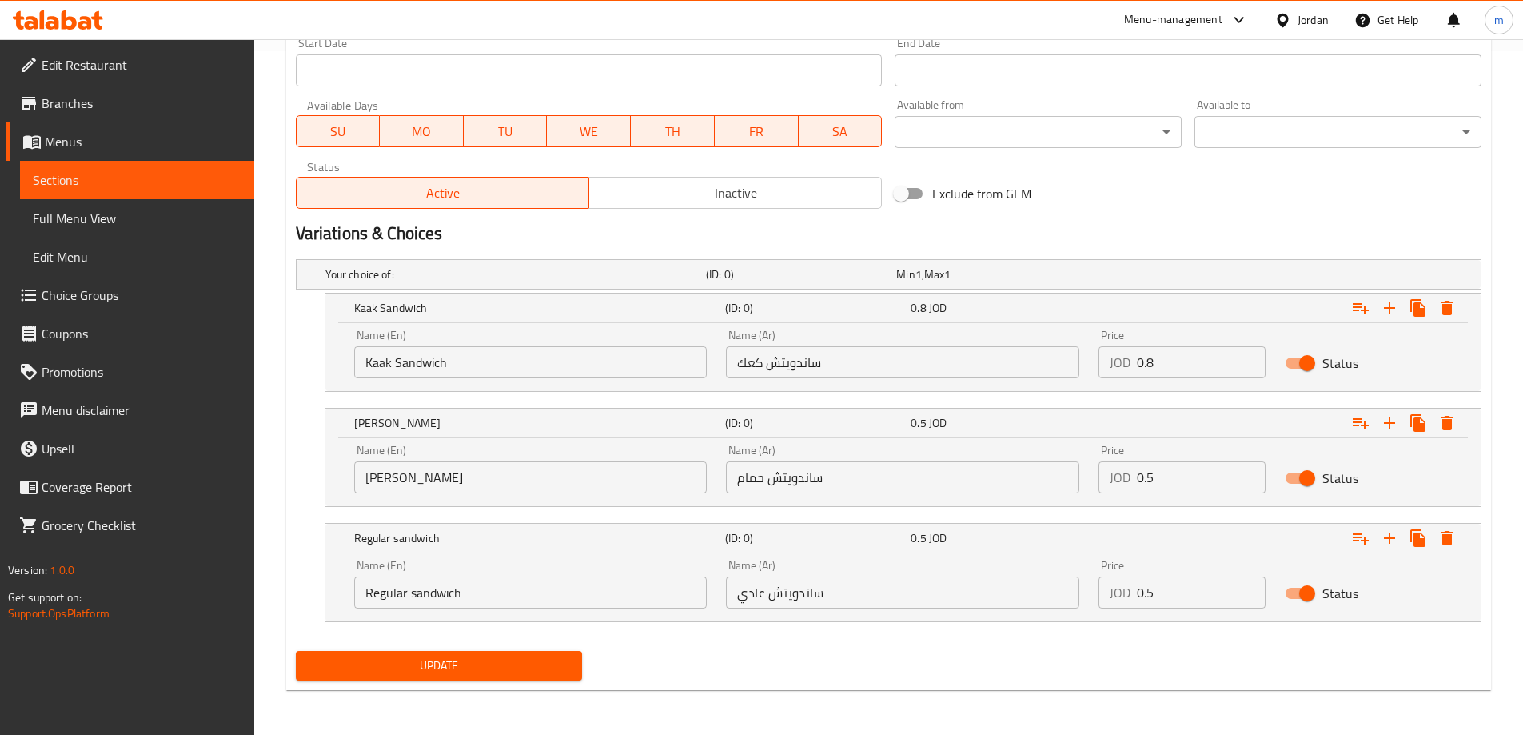
click at [506, 679] on button "Update" at bounding box center [439, 666] width 287 height 30
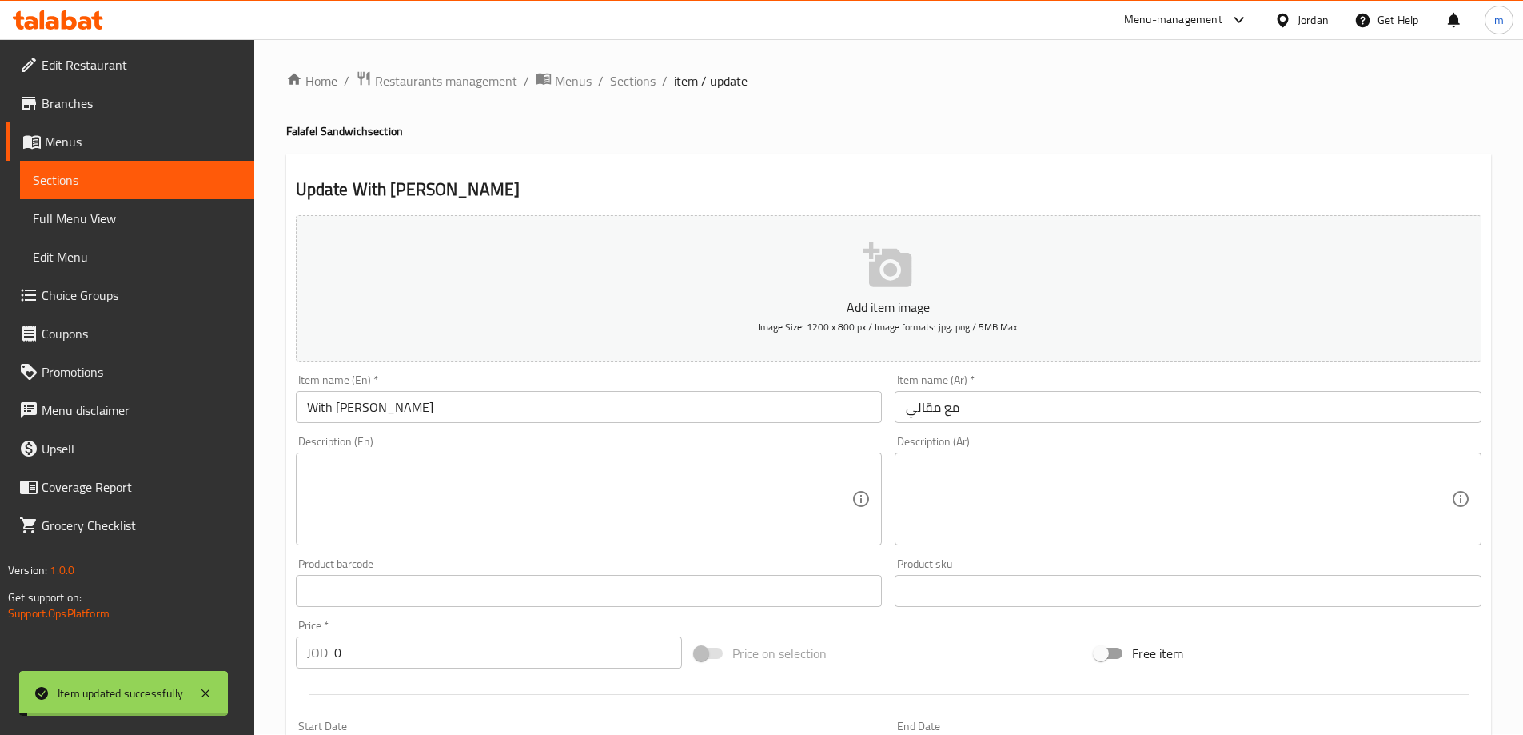
scroll to position [0, 0]
click at [653, 74] on span "Sections" at bounding box center [633, 81] width 46 height 19
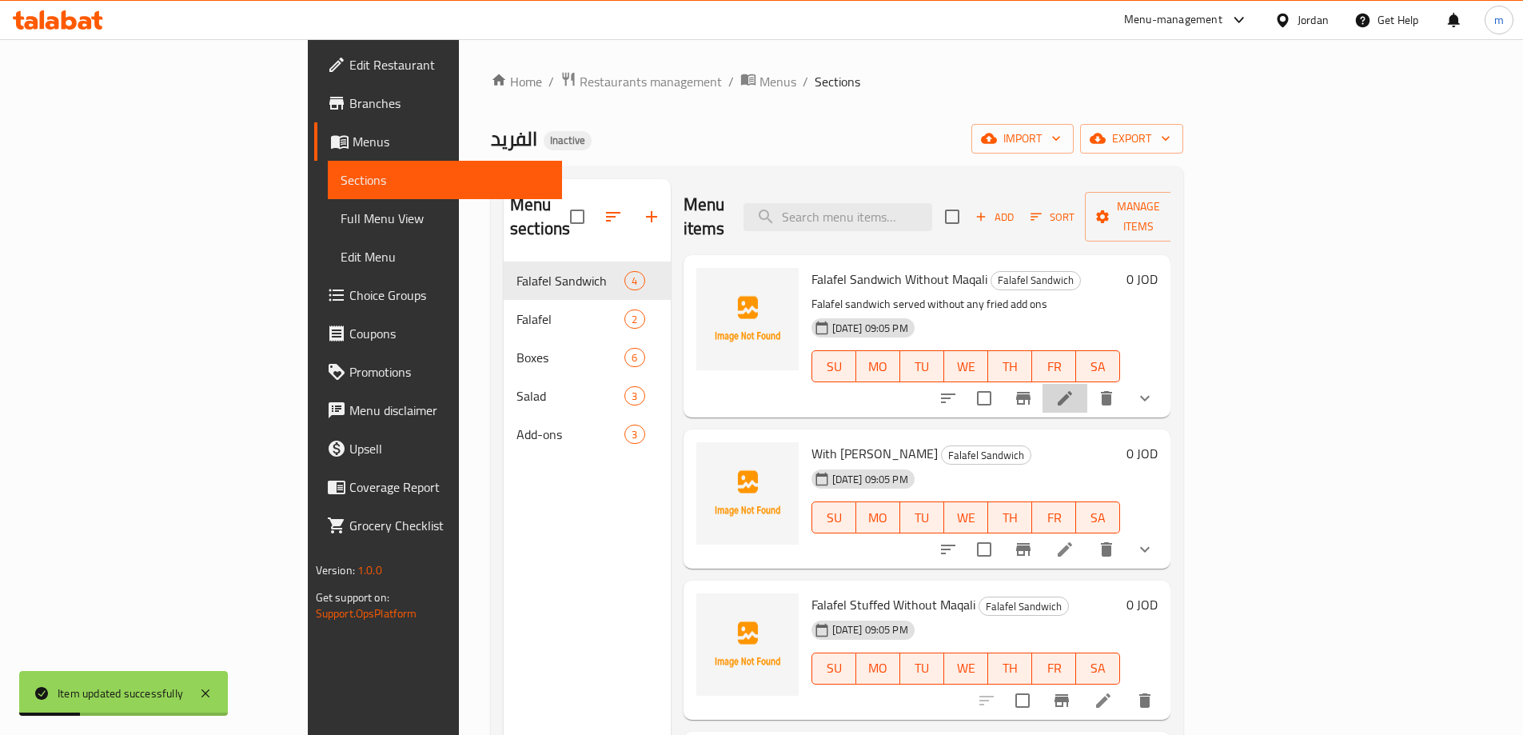
click at [1088, 384] on li at bounding box center [1065, 398] width 45 height 29
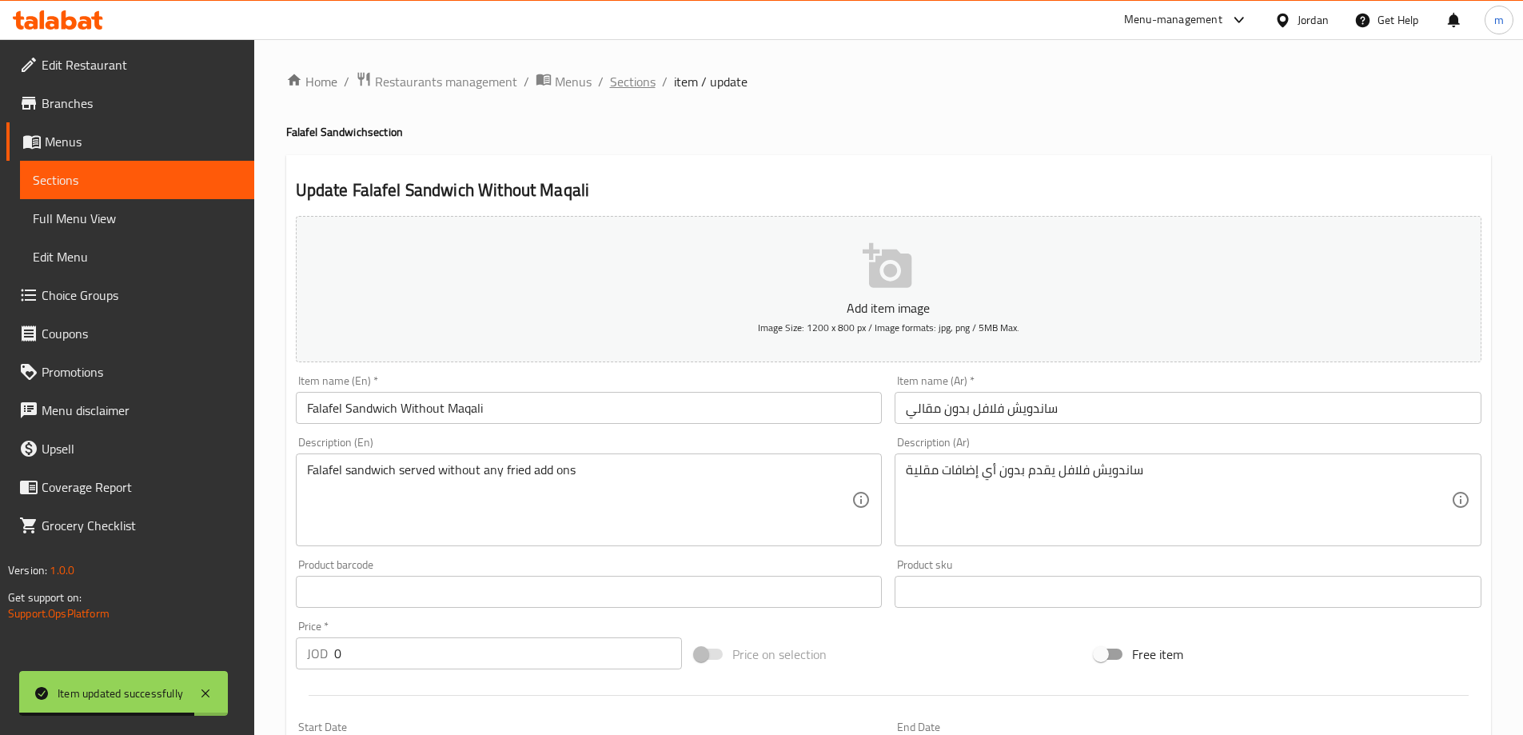
click at [624, 90] on span "Sections" at bounding box center [633, 81] width 46 height 19
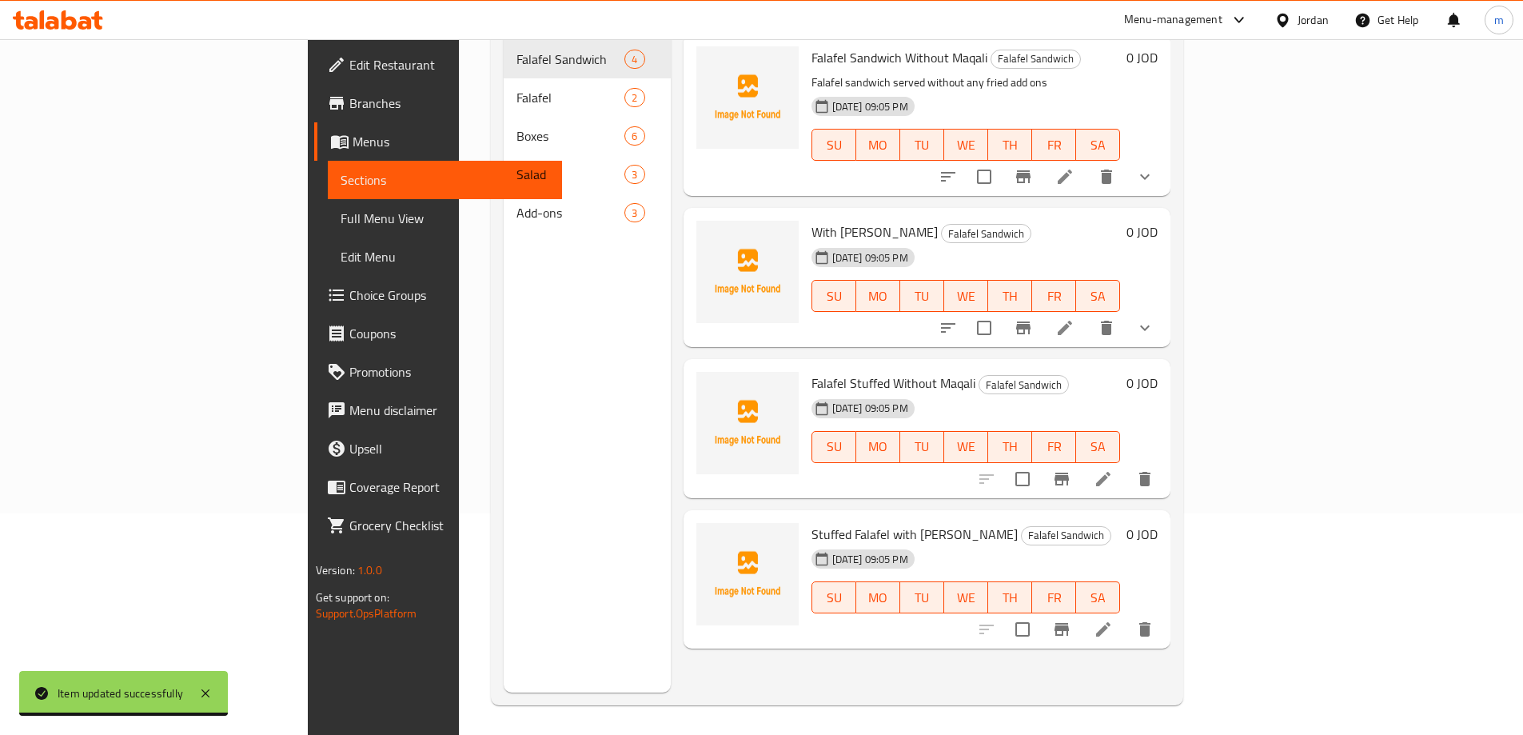
scroll to position [224, 0]
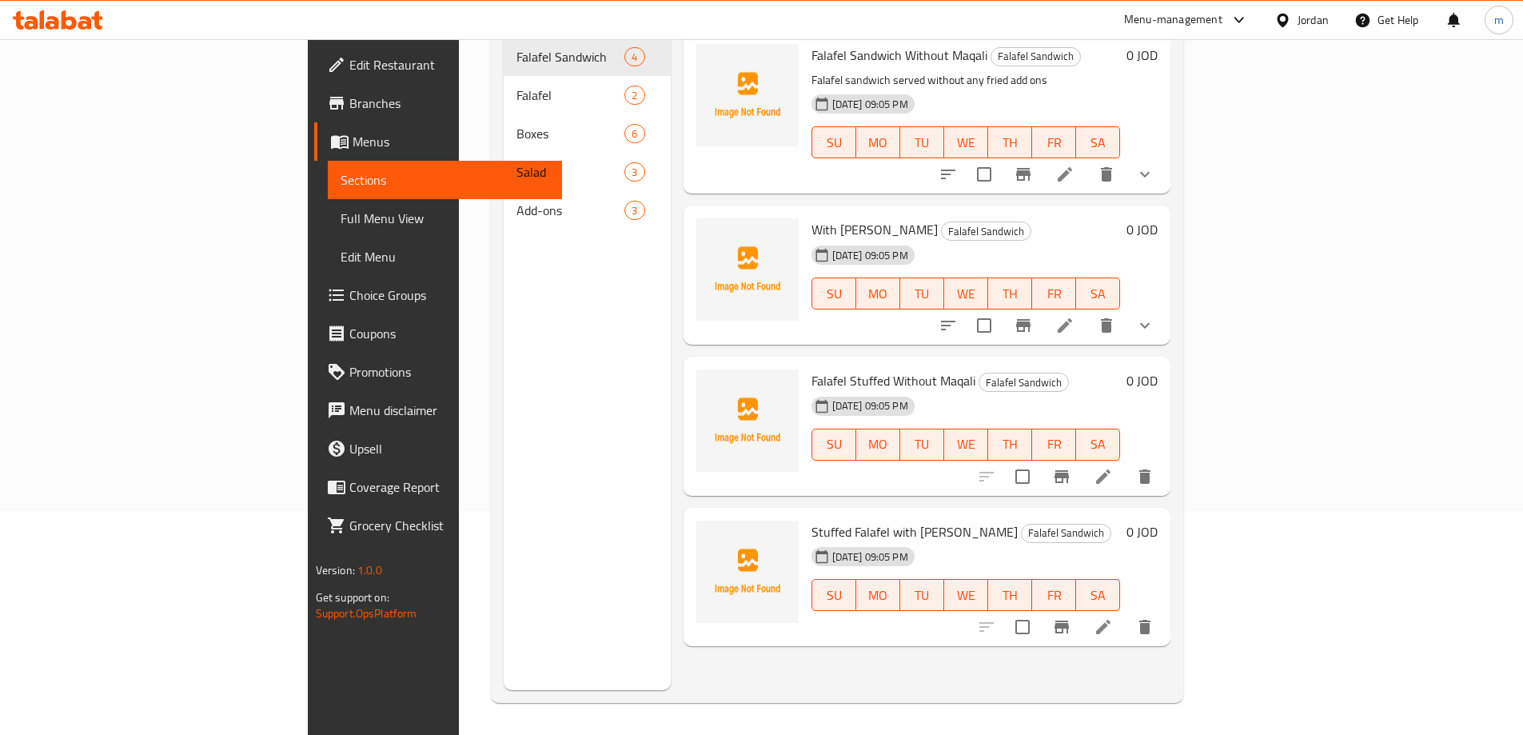
click at [1113, 467] on icon at bounding box center [1103, 476] width 19 height 19
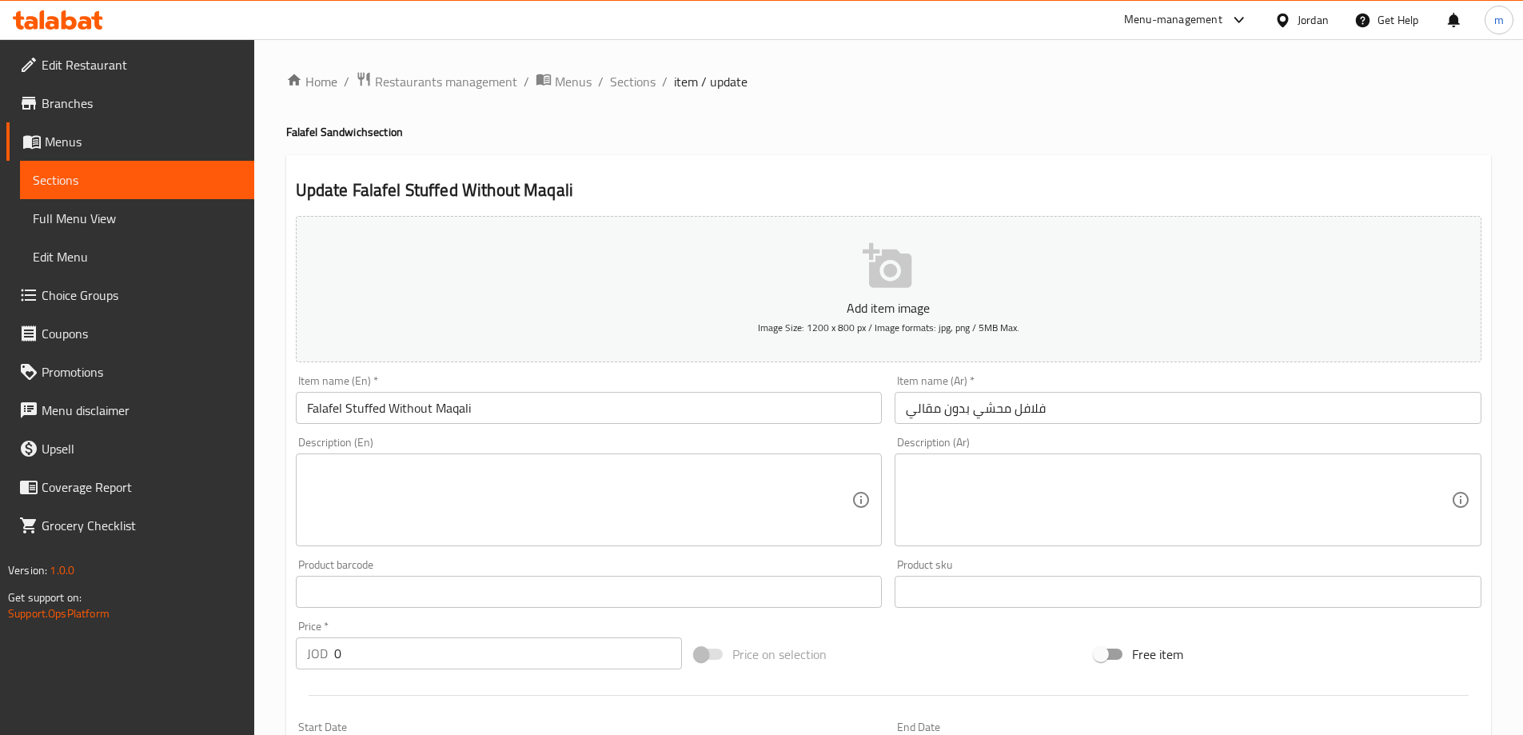
scroll to position [240, 0]
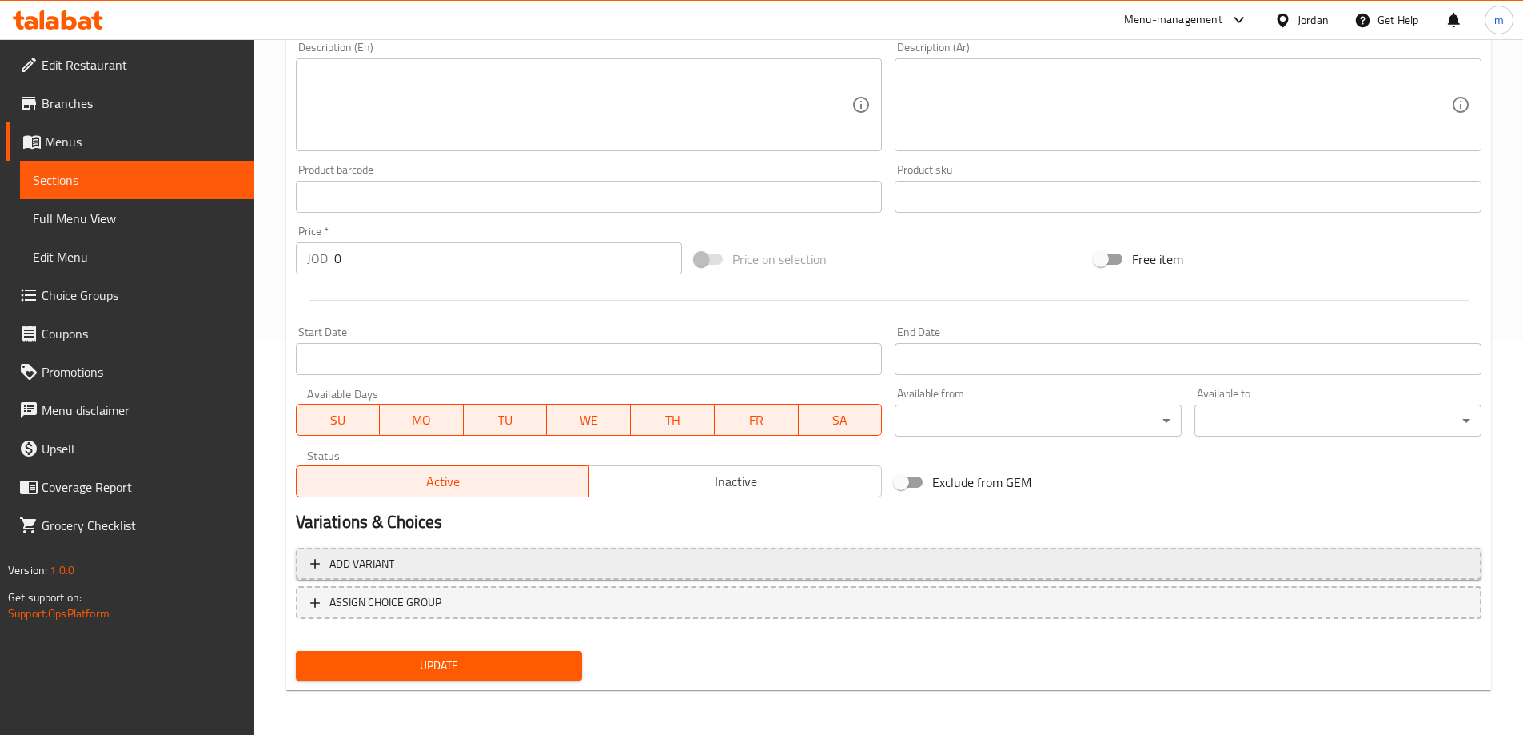
click at [571, 575] on button "Add variant" at bounding box center [889, 564] width 1186 height 33
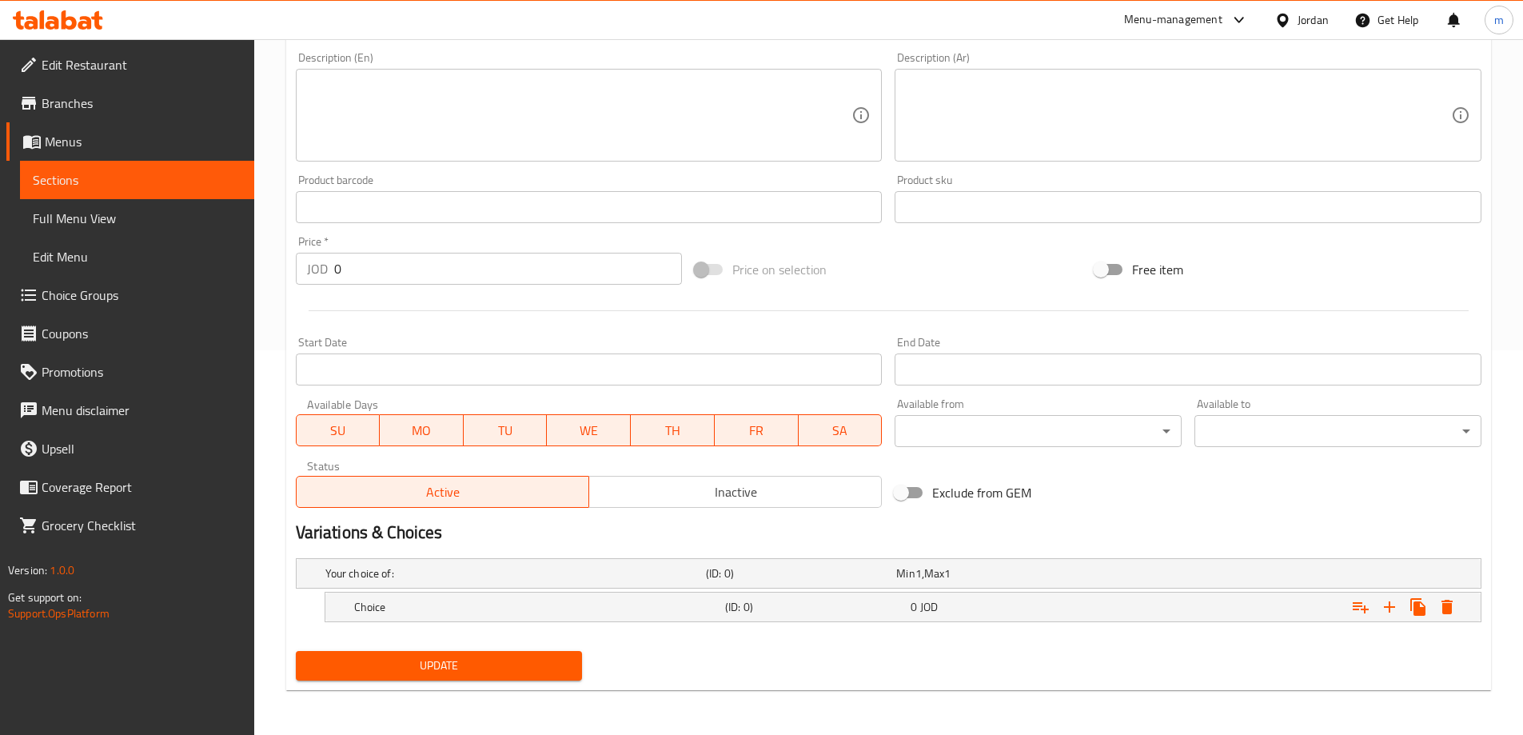
scroll to position [385, 0]
click at [1389, 607] on icon "Expand" at bounding box center [1389, 606] width 11 height 11
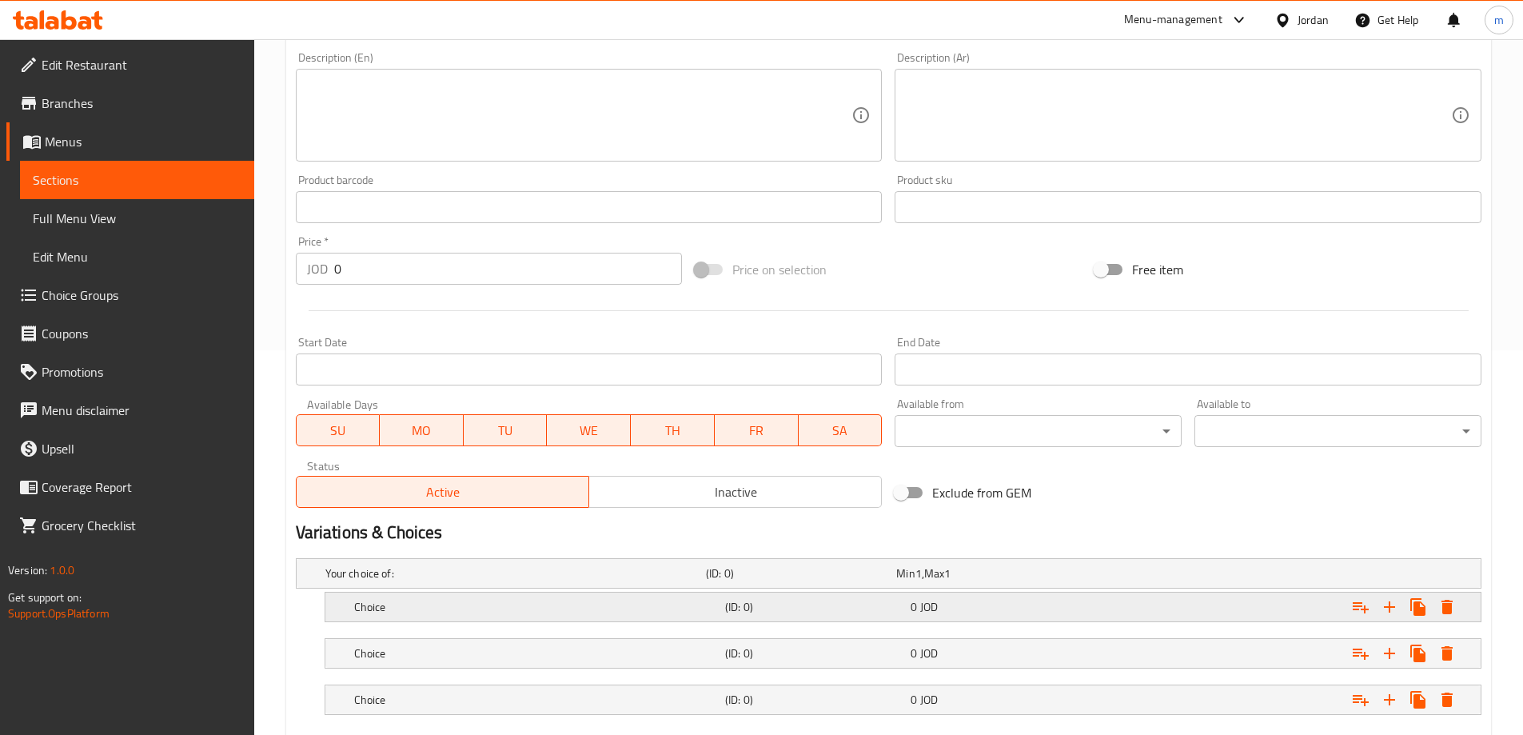
click at [1011, 581] on div "0 JOD" at bounding box center [988, 573] width 184 height 16
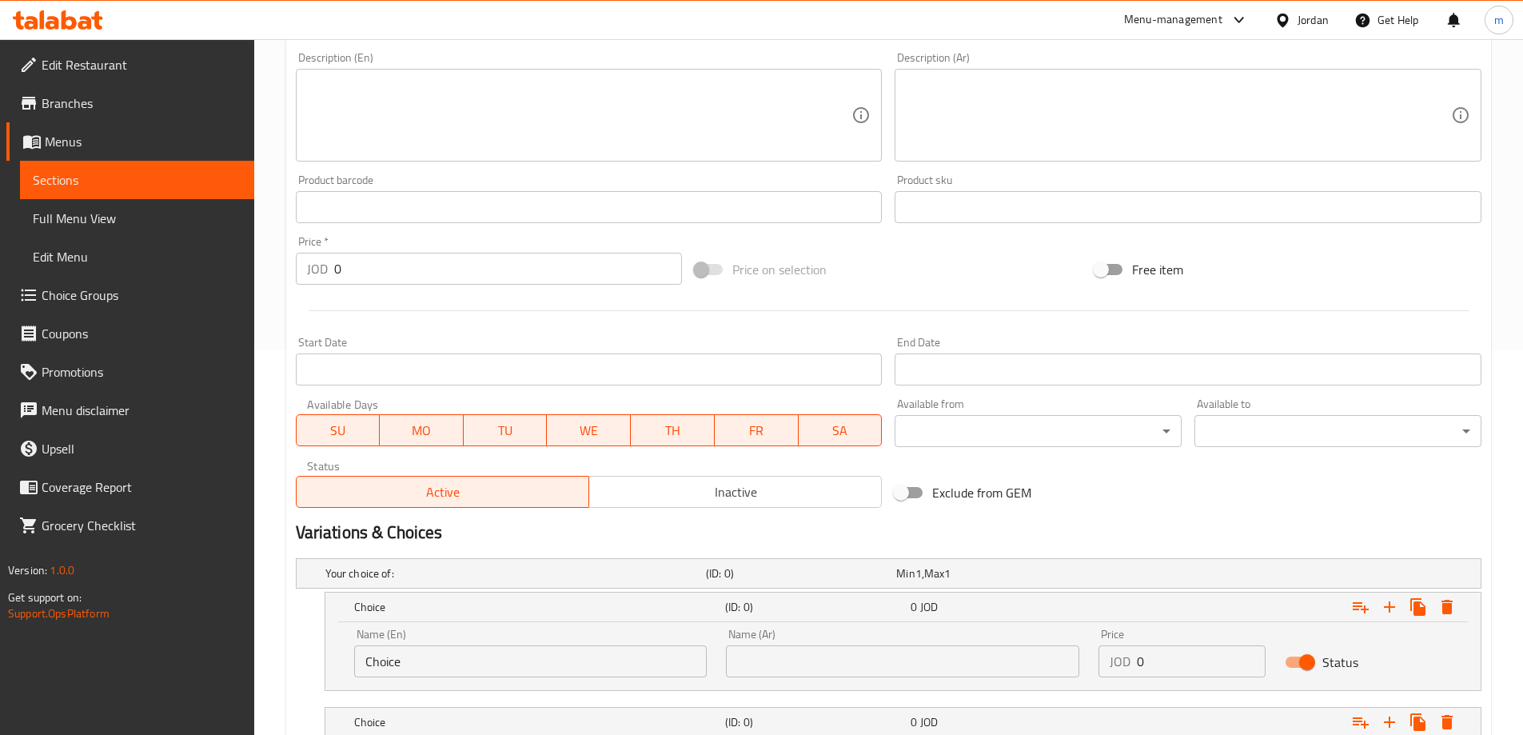
click at [619, 659] on input "Choice" at bounding box center [530, 661] width 353 height 32
click at [619, 659] on input "text" at bounding box center [530, 661] width 353 height 32
click at [843, 654] on input "text" at bounding box center [902, 661] width 353 height 32
click at [812, 655] on input "text" at bounding box center [902, 661] width 353 height 32
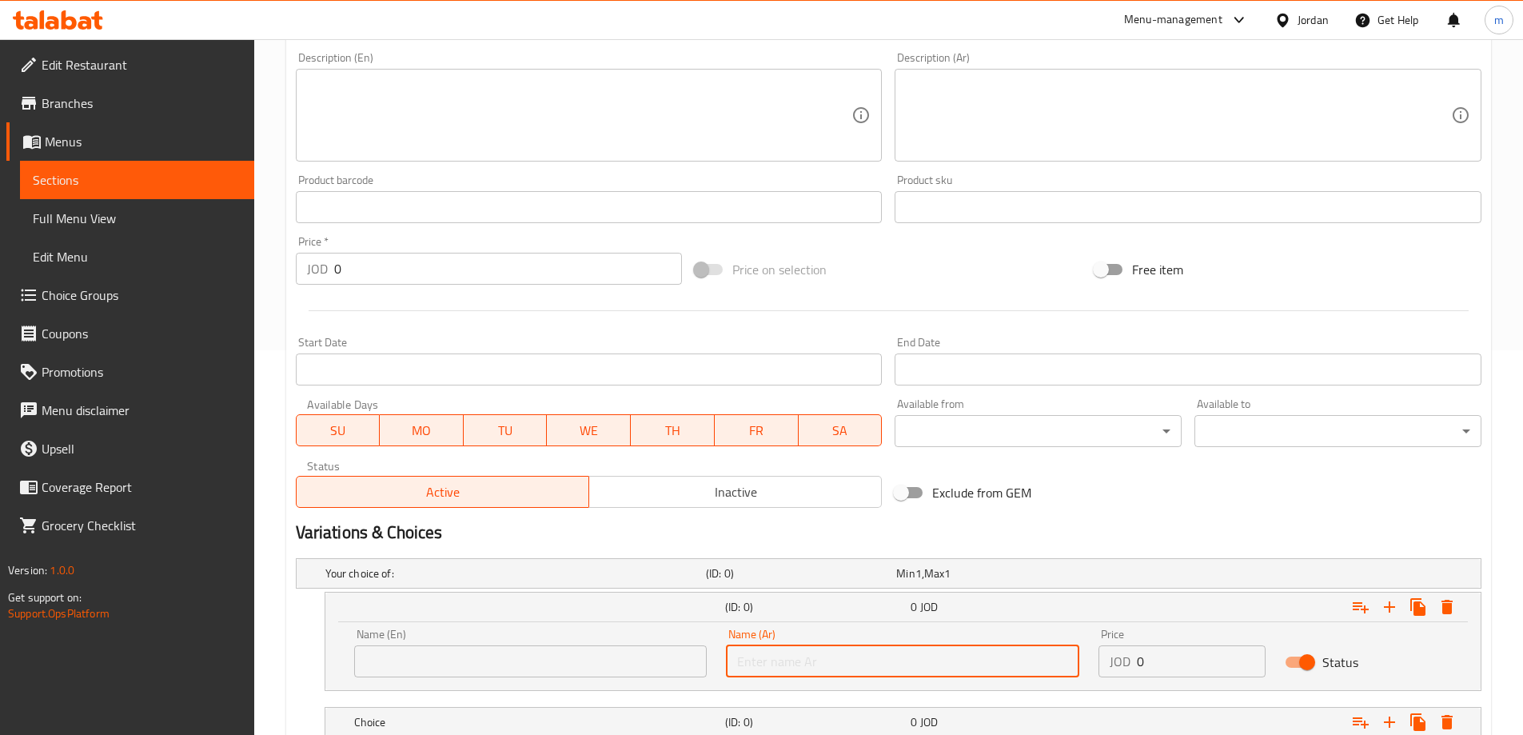
click at [784, 656] on input "text" at bounding box center [902, 661] width 353 height 32
click at [881, 652] on input "text" at bounding box center [902, 661] width 353 height 32
paste input "ساندويتش كعك"
type input "ساندويتش كعك"
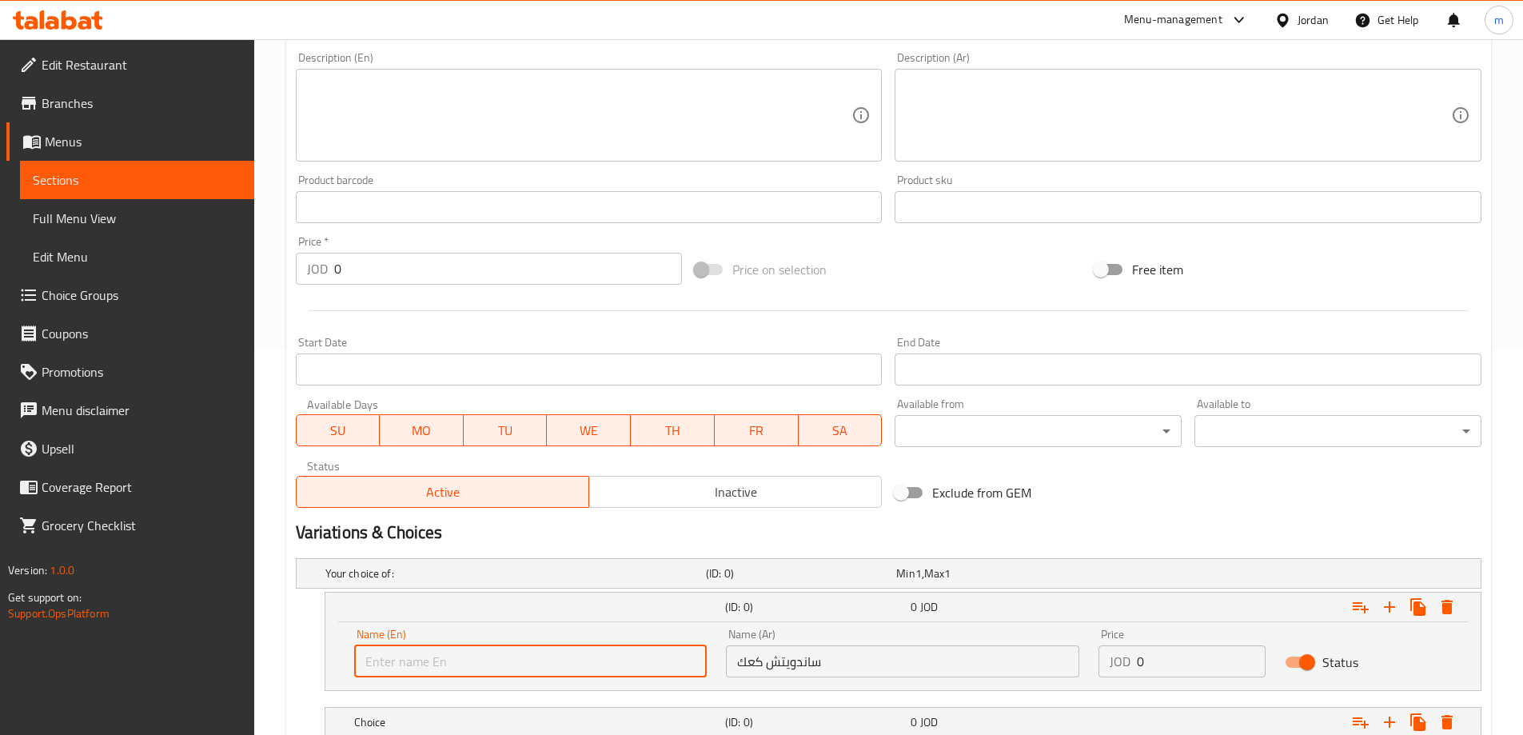
click at [478, 650] on input "text" at bounding box center [530, 661] width 353 height 32
type input ";"
type input "Kaak Sandwich"
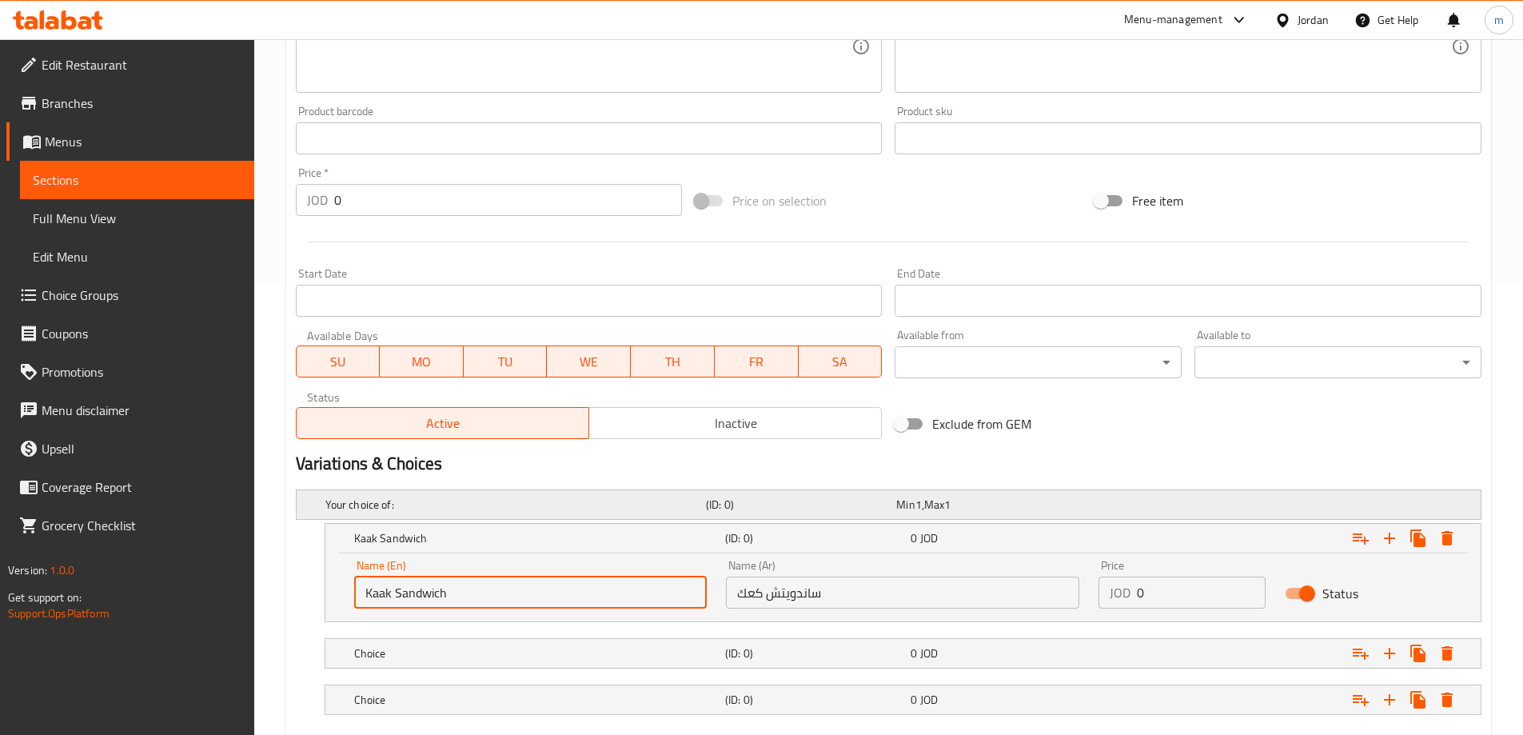
scroll to position [545, 0]
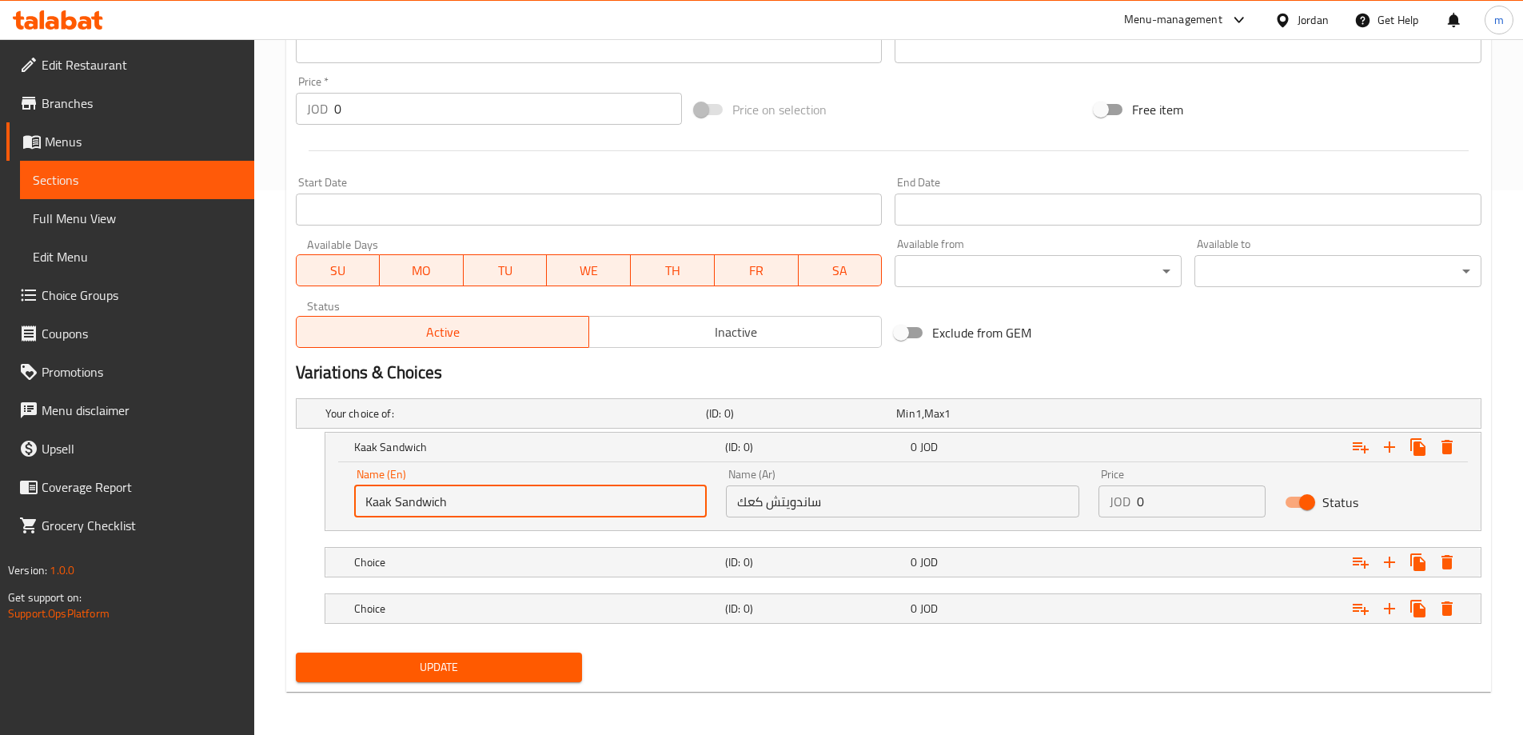
click at [837, 541] on nav at bounding box center [889, 540] width 1186 height 13
click at [837, 421] on h5 "(ID: 0)" at bounding box center [798, 413] width 184 height 16
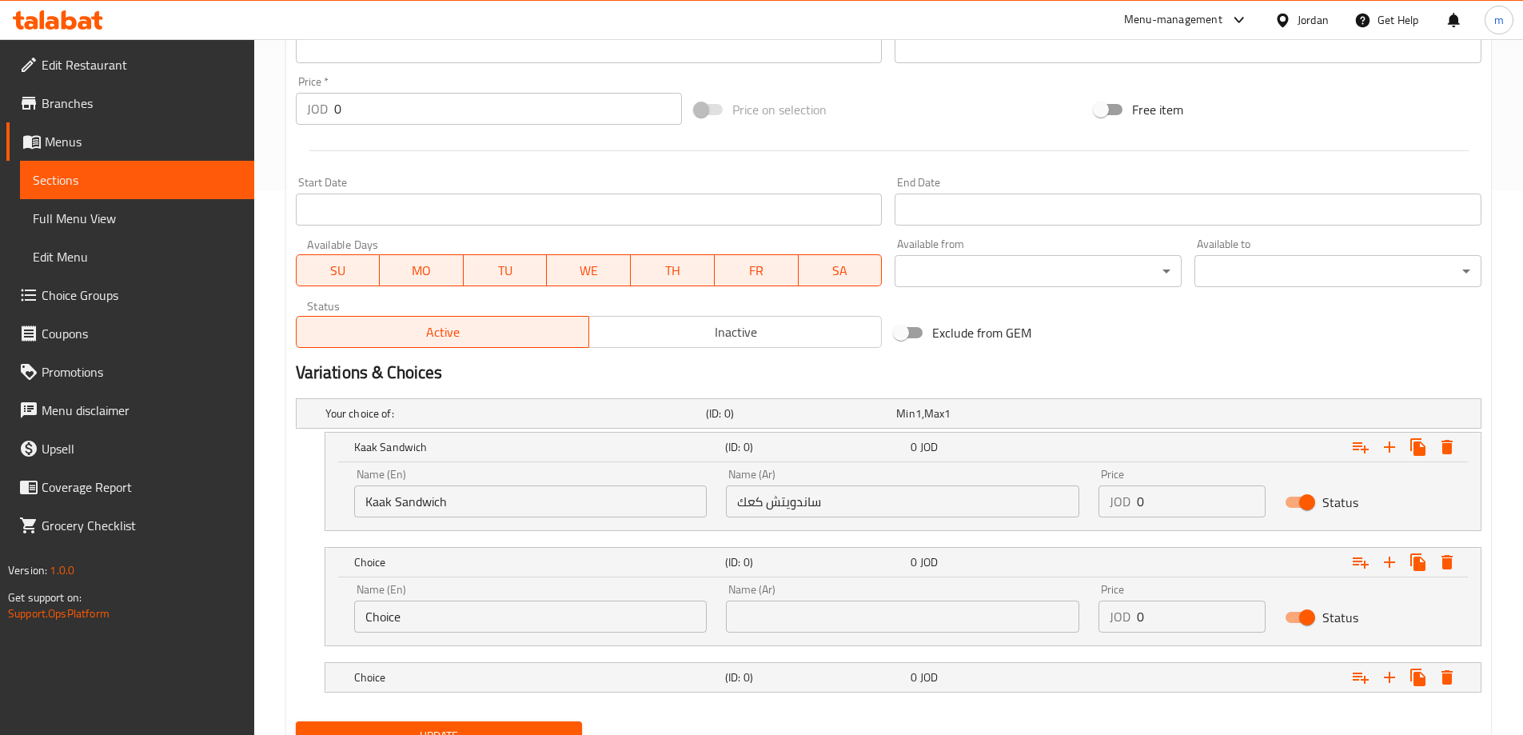
click at [901, 611] on input "text" at bounding box center [902, 617] width 353 height 32
paste input "ساندويتش حمام"
type input "ساندويتش حمام"
click at [515, 617] on input "Choice" at bounding box center [530, 617] width 353 height 32
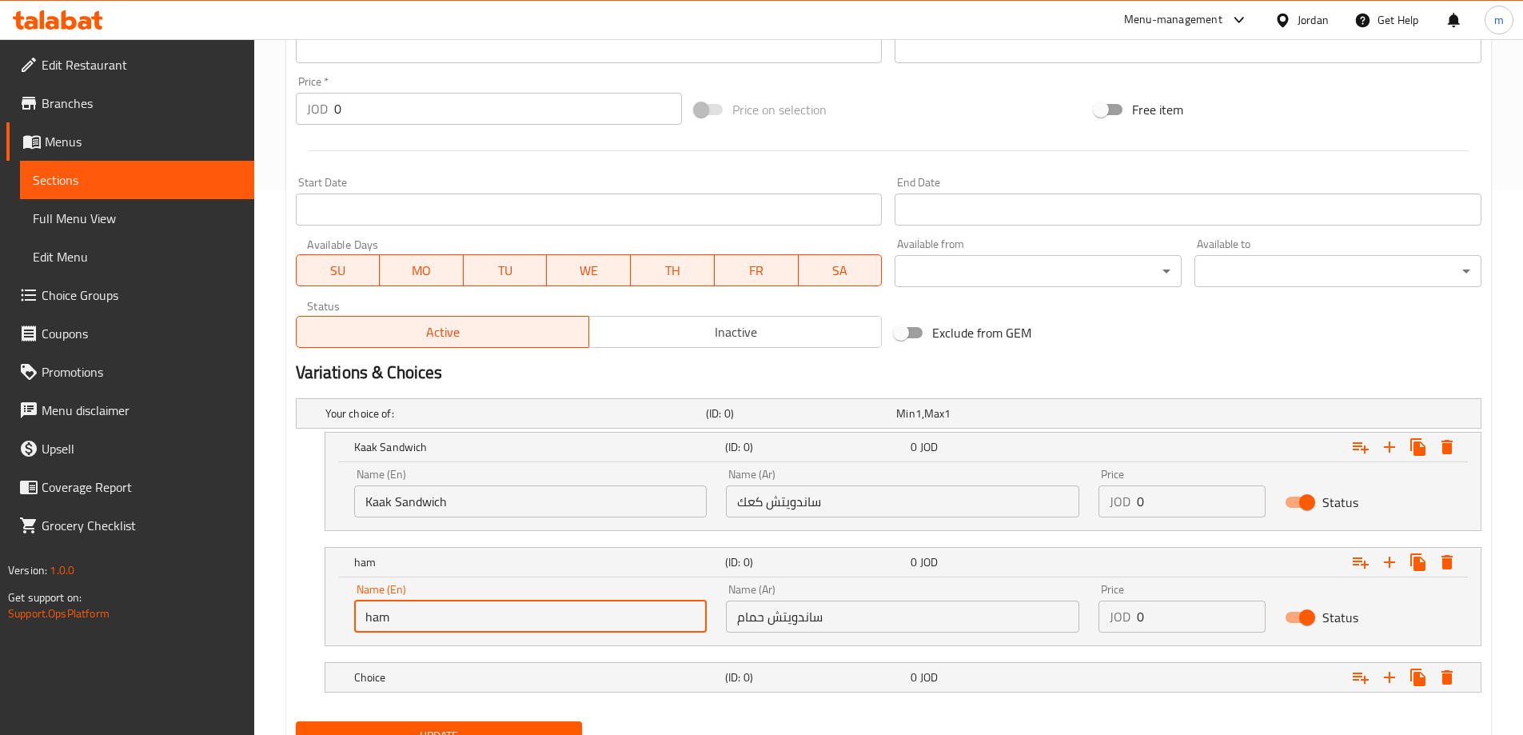
click at [484, 632] on input "ham" at bounding box center [530, 617] width 353 height 32
type input "h"
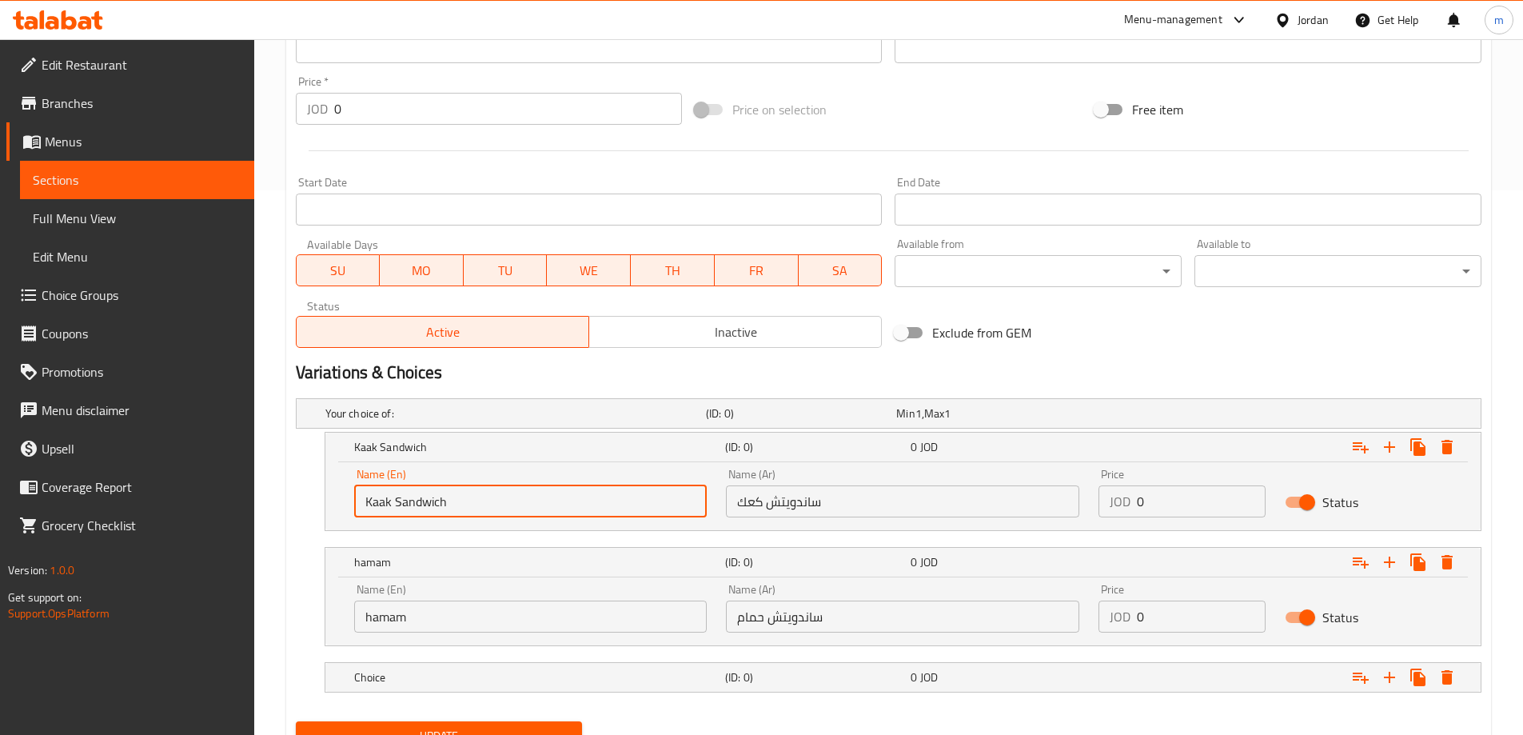
click at [433, 504] on input "Kaak Sandwich" at bounding box center [530, 501] width 353 height 32
click at [435, 617] on input "hamam" at bounding box center [530, 617] width 353 height 32
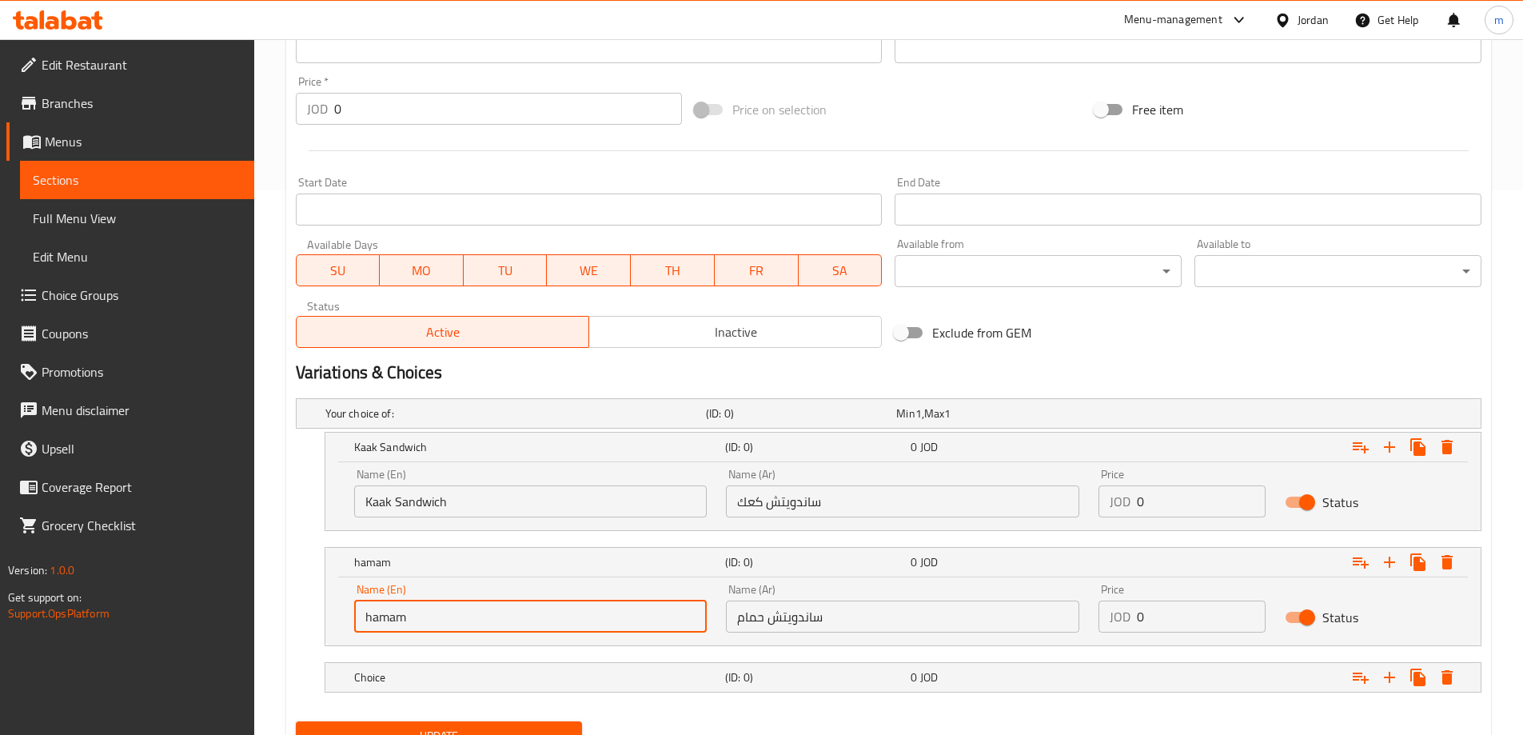
paste input "Sandwich"
click at [435, 617] on input "hamam Sandwich" at bounding box center [530, 617] width 353 height 32
type input "[PERSON_NAME]"
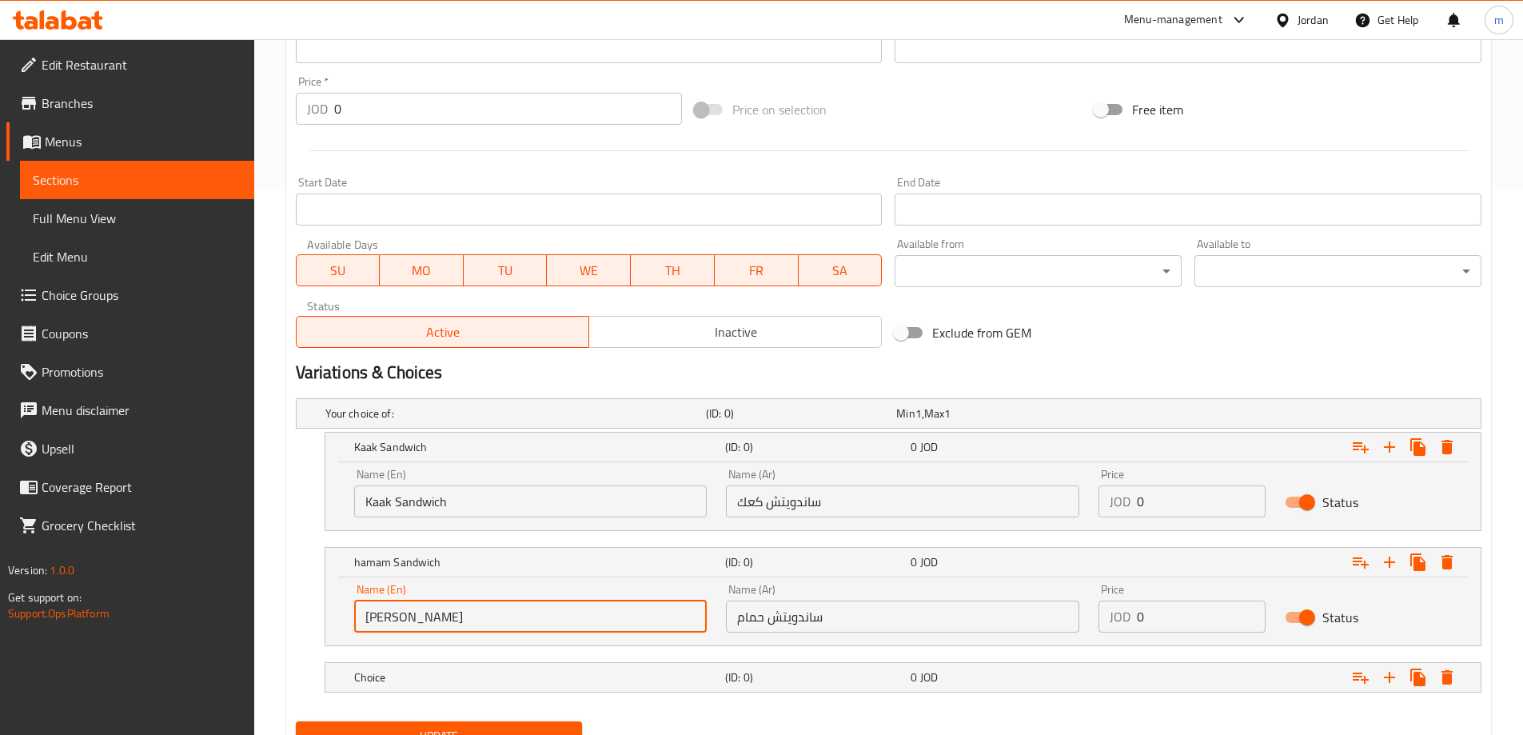
click at [399, 504] on input "Kaak Sandwich" at bounding box center [530, 501] width 353 height 32
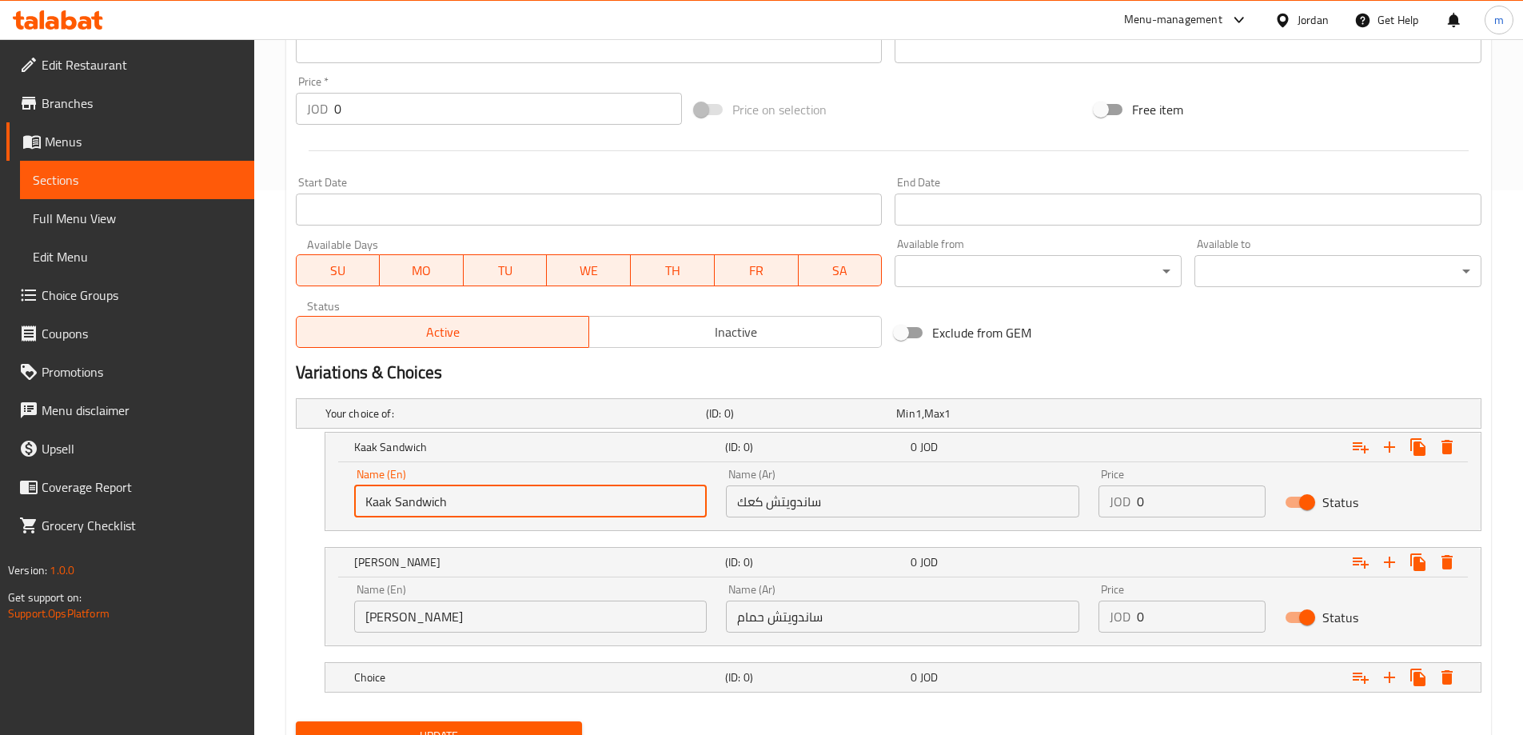
click at [399, 504] on input "Kaak Sandwich" at bounding box center [530, 501] width 353 height 32
click at [475, 634] on div "Name (En) Hamam Sandwich Name (En)" at bounding box center [531, 608] width 373 height 68
click at [754, 421] on h5 "(ID: 0)" at bounding box center [798, 413] width 184 height 16
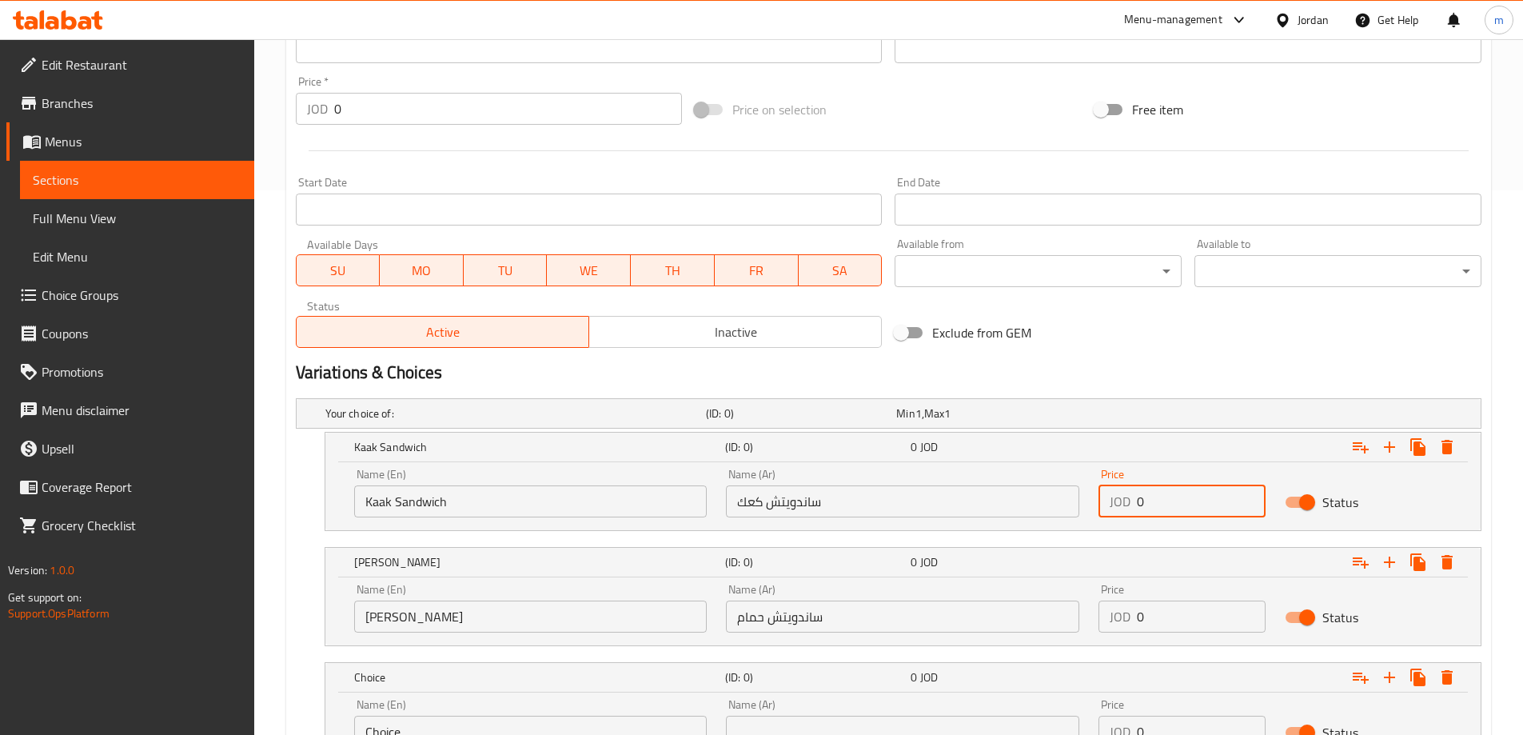
drag, startPoint x: 1103, startPoint y: 509, endPoint x: 1029, endPoint y: 505, distance: 73.7
click at [1029, 505] on div "Name (En) Kaak Sandwich Name (En) Name (Ar) ساندويتش كعك Name (Ar) Price JOD 0 …" at bounding box center [903, 493] width 1117 height 68
paste input ".8"
type input "0.8"
drag, startPoint x: 1167, startPoint y: 613, endPoint x: 1120, endPoint y: 613, distance: 47.2
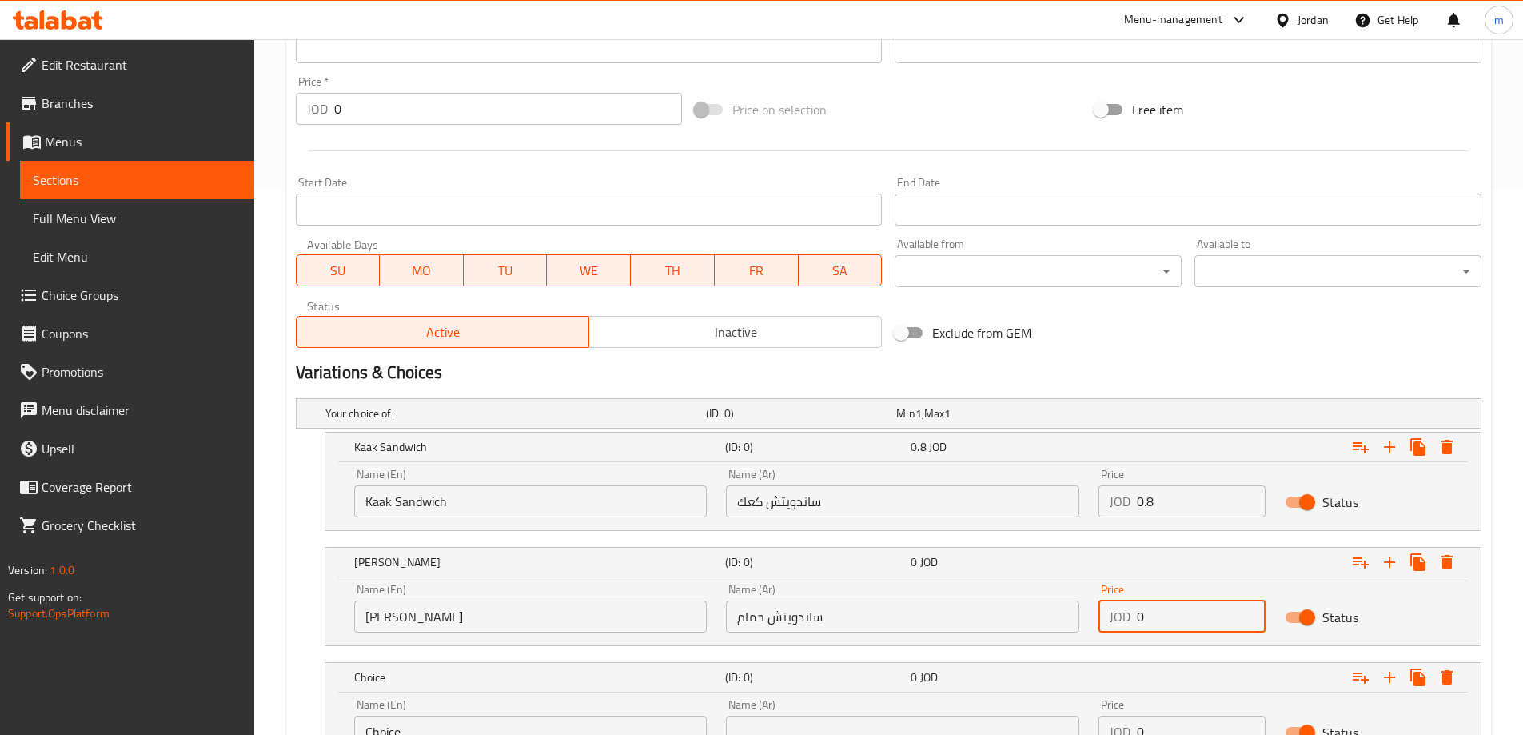
click at [1120, 613] on div "JOD 0 Price" at bounding box center [1182, 617] width 167 height 32
paste input ".5"
type input "0.5"
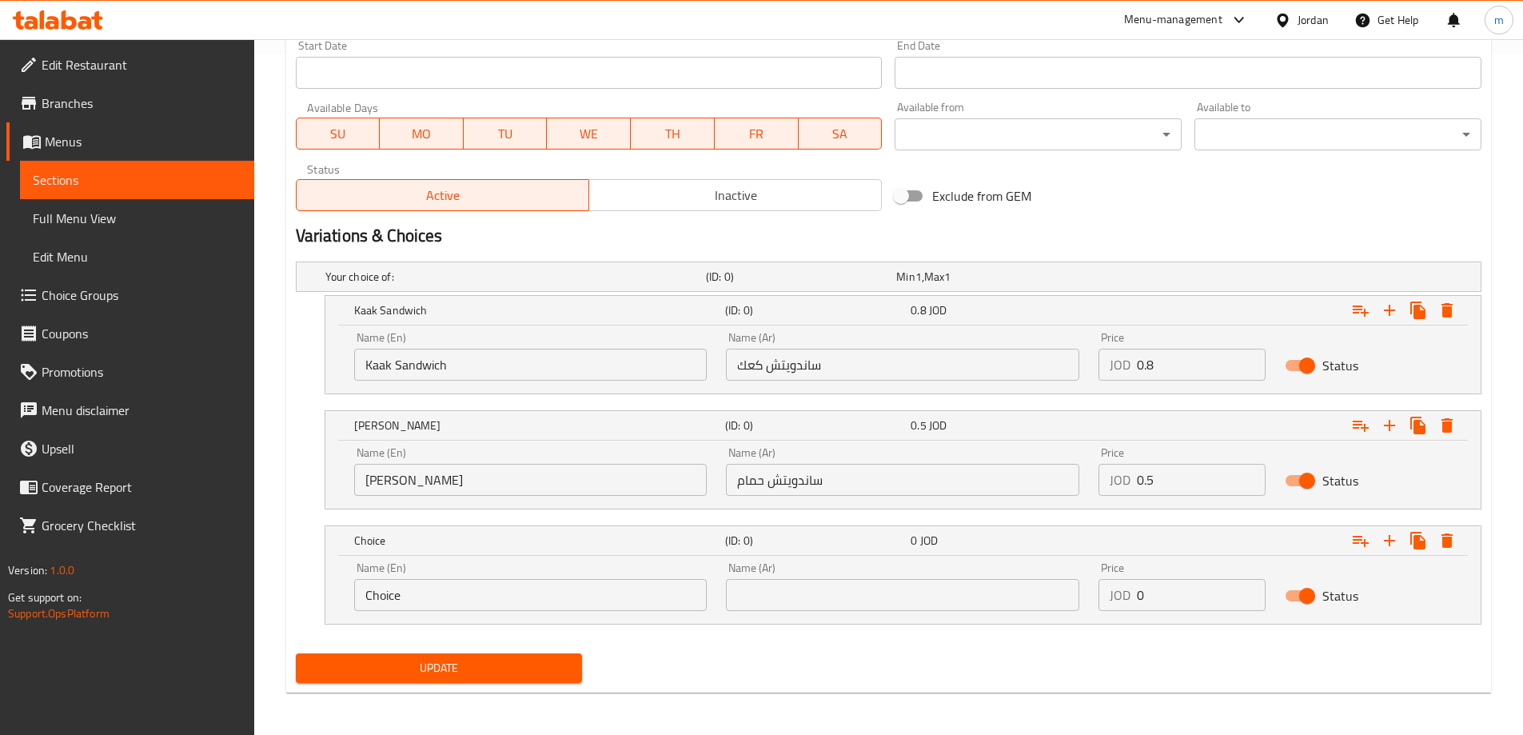
scroll to position [684, 0]
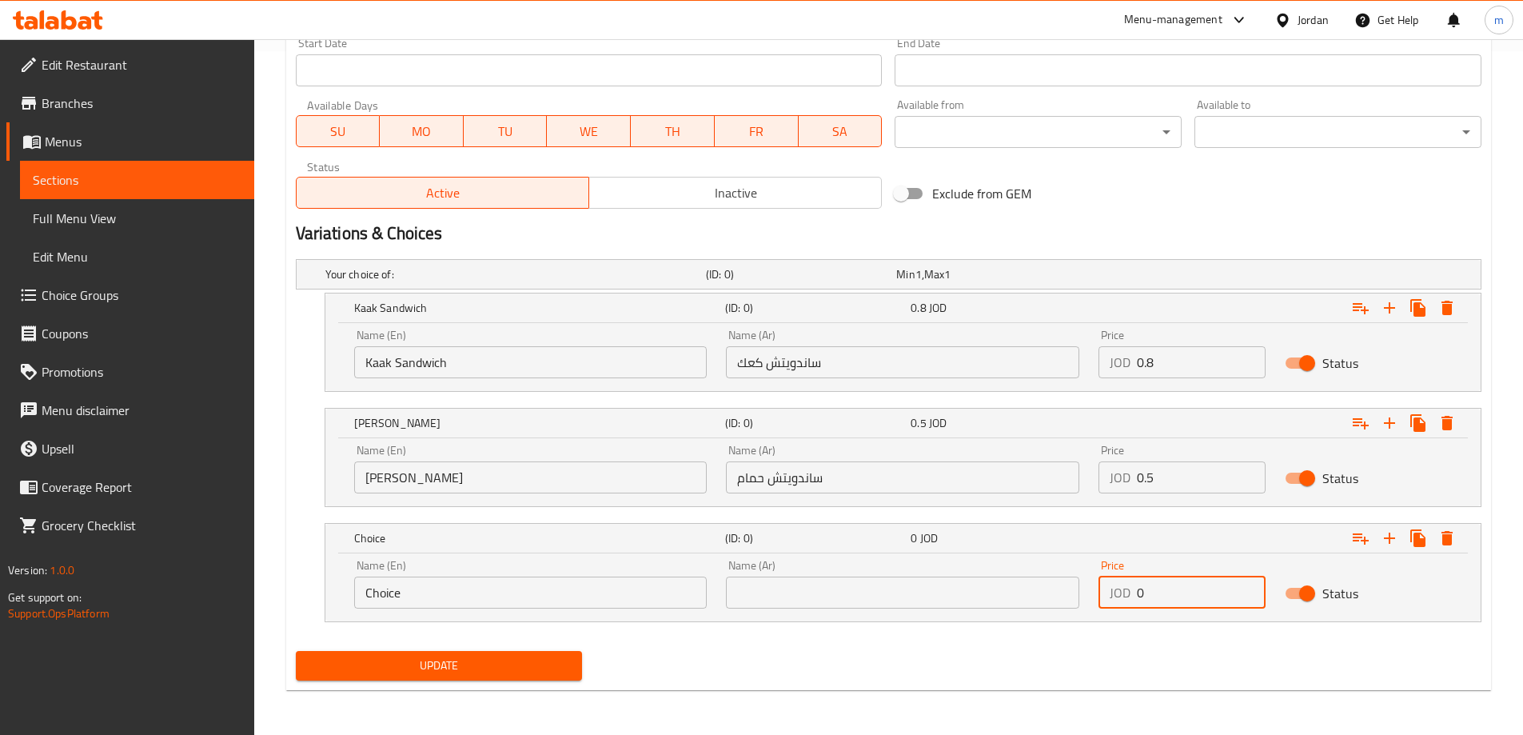
drag, startPoint x: 1186, startPoint y: 582, endPoint x: 984, endPoint y: 612, distance: 203.7
click at [984, 612] on div "Name (En) Choice Name (En) Name (Ar) Name (Ar) Price JOD 0 Price Status" at bounding box center [903, 584] width 1117 height 68
paste input ".55"
type input "0.55"
click at [883, 571] on div "Name (Ar) Name (Ar)" at bounding box center [902, 584] width 353 height 49
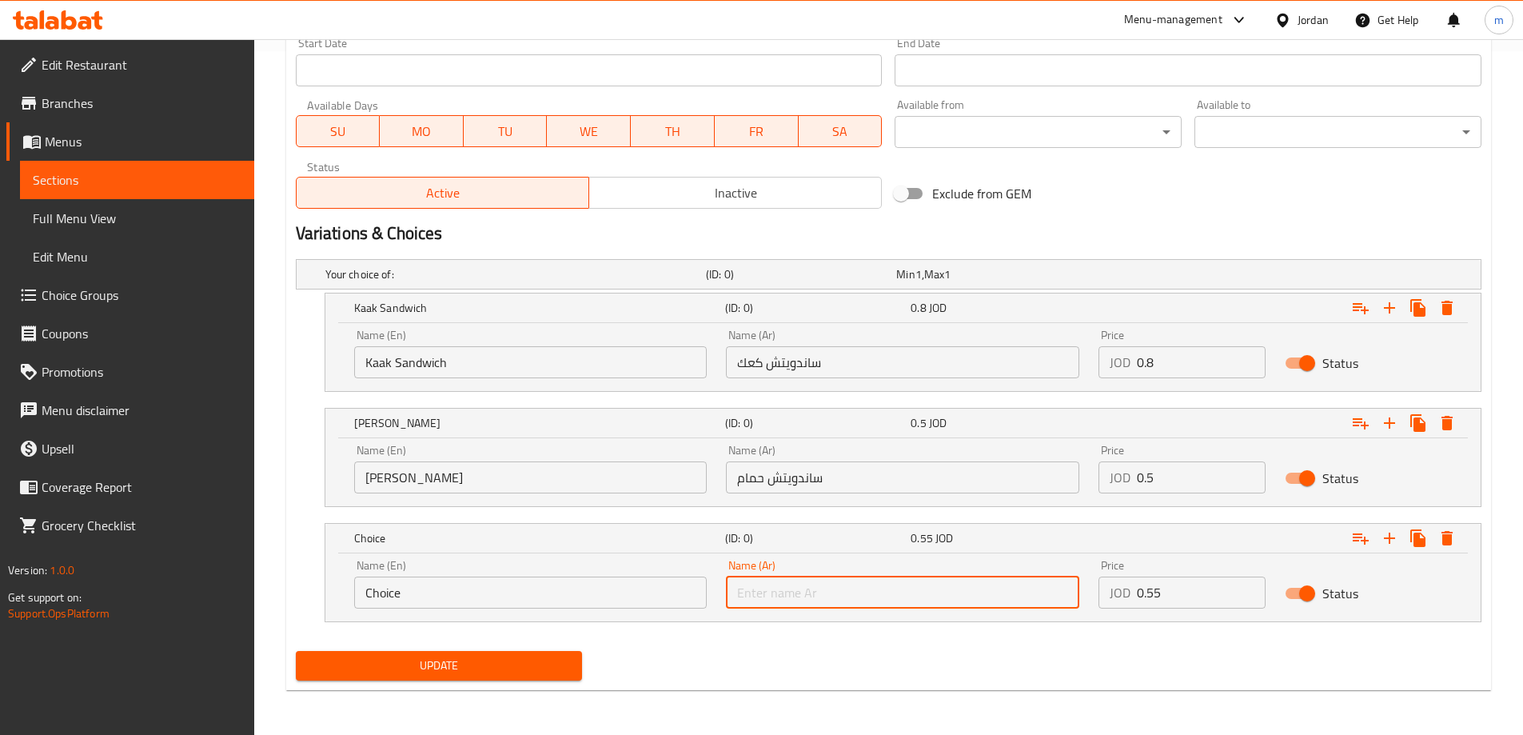
click at [881, 585] on input "text" at bounding box center [902, 593] width 353 height 32
paste input "ساندويتش عادي"
type input "ساندويتش عادي"
click at [553, 593] on input "Choice" at bounding box center [530, 593] width 353 height 32
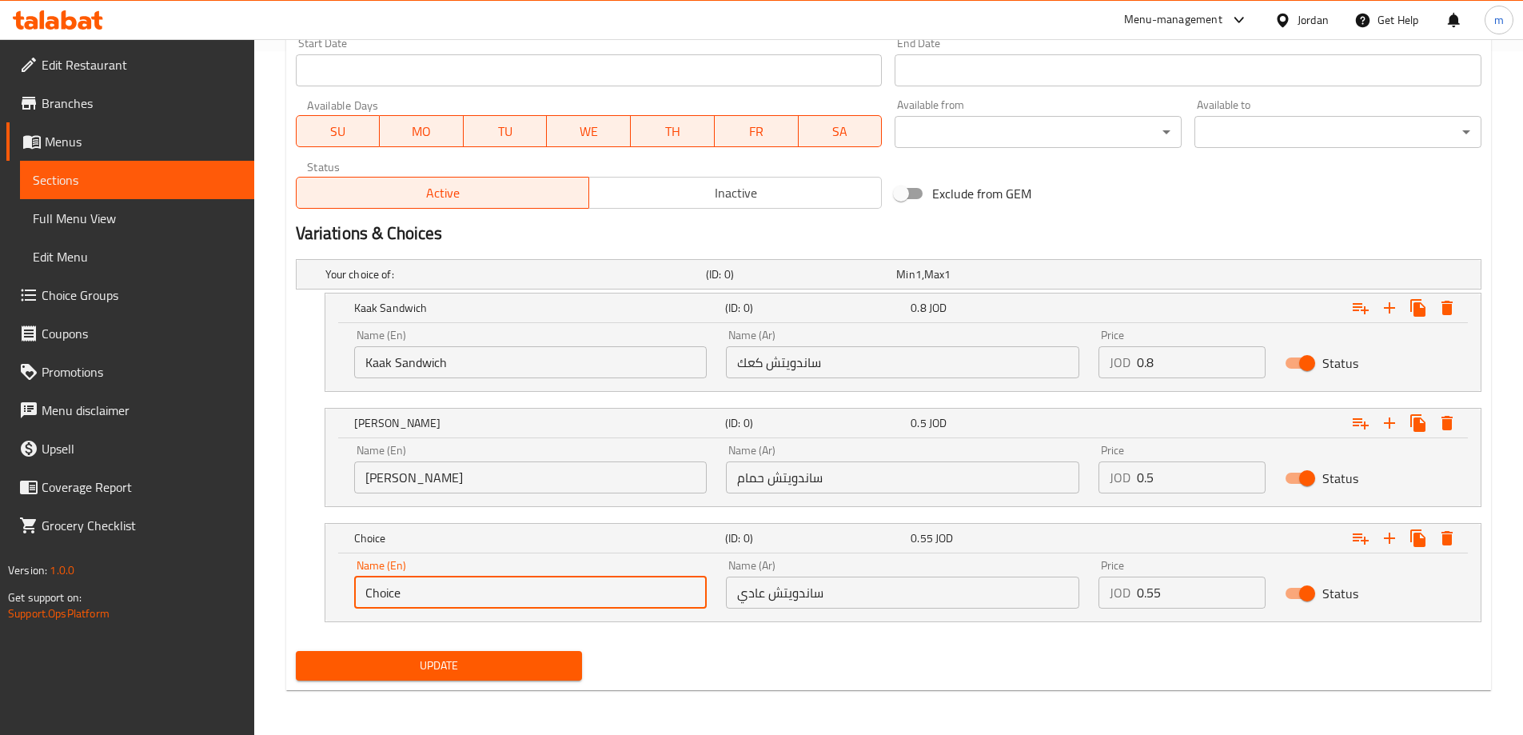
click at [553, 593] on input "Choice" at bounding box center [530, 593] width 353 height 32
type input "ق"
type input "Regular sandwich"
click at [867, 680] on div "Update" at bounding box center [888, 666] width 1199 height 42
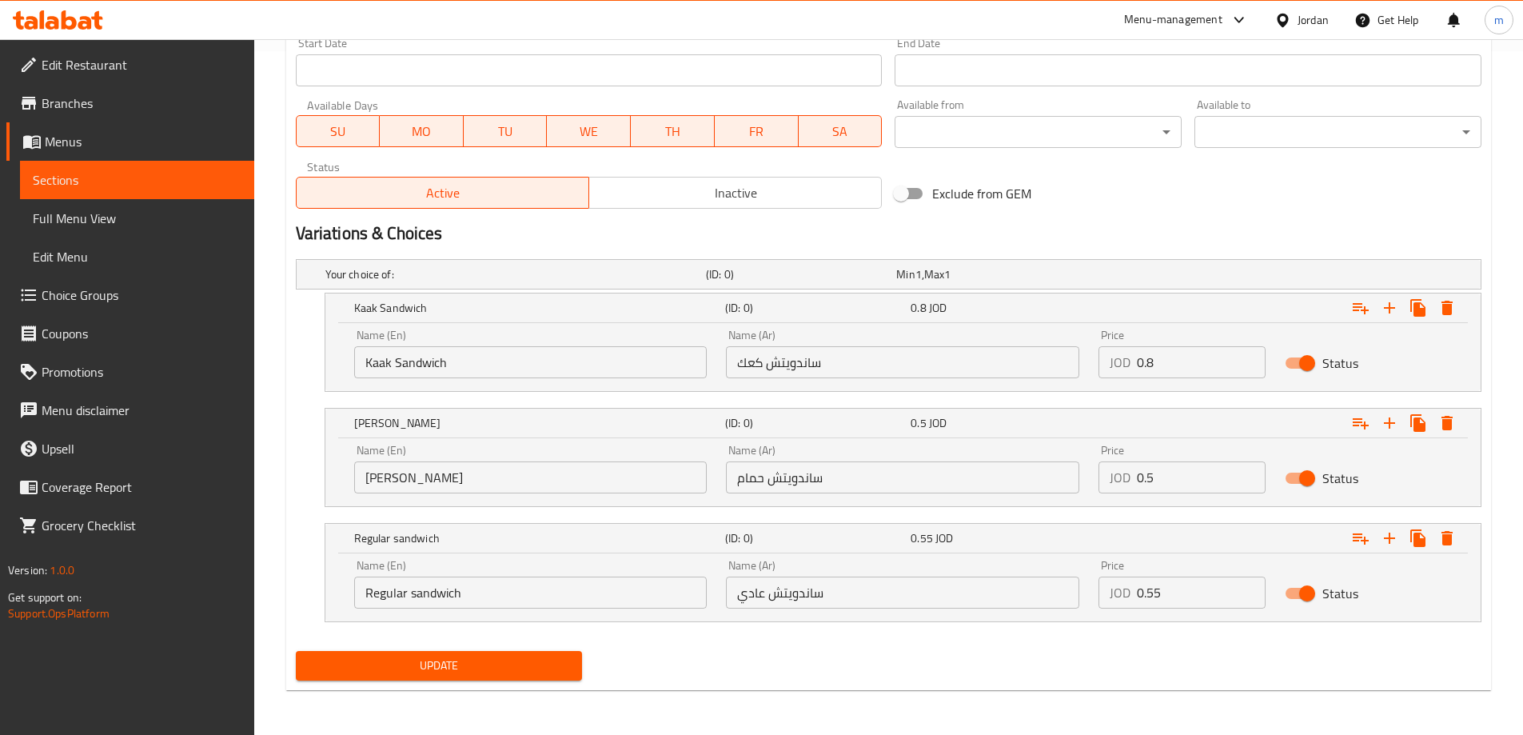
click at [510, 674] on span "Update" at bounding box center [439, 666] width 261 height 20
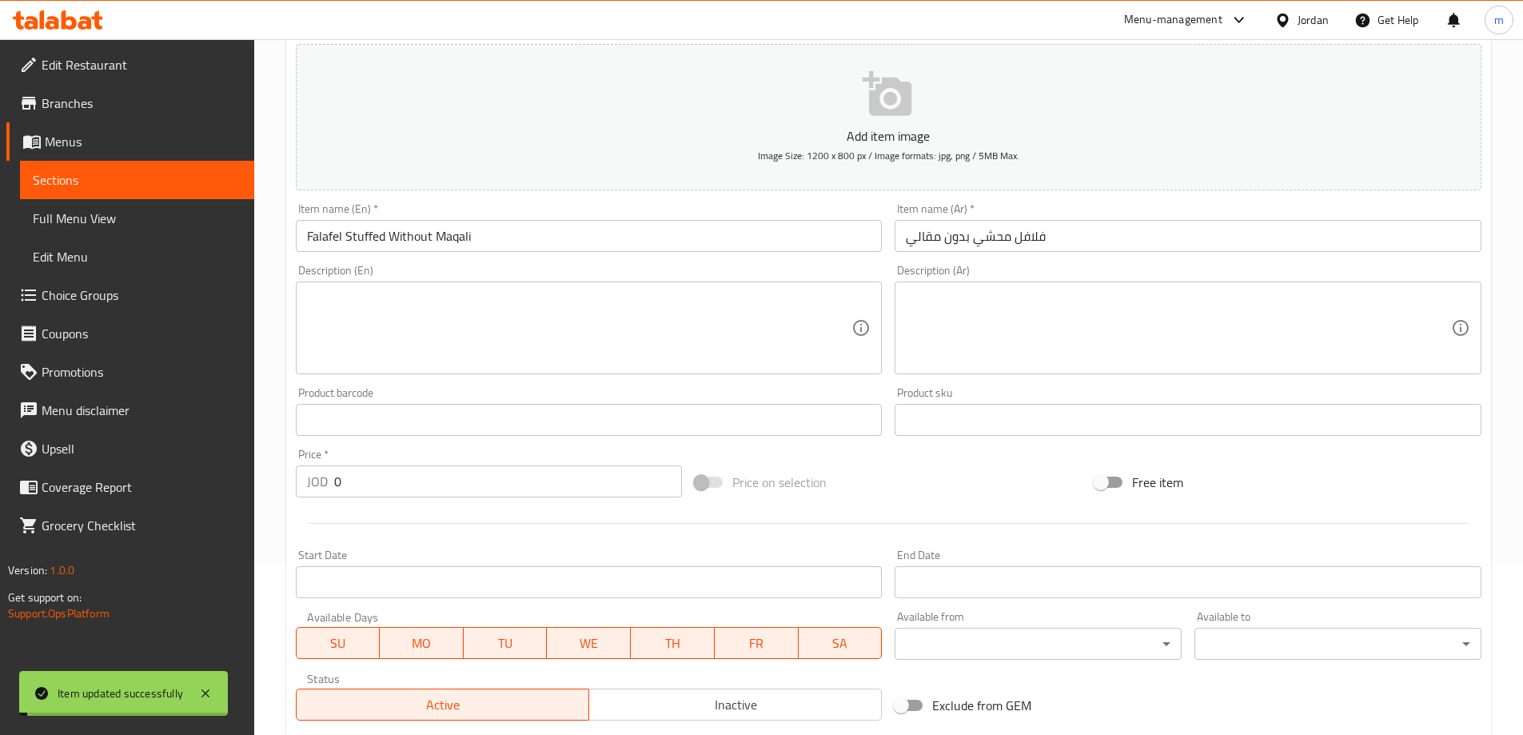
scroll to position [0, 0]
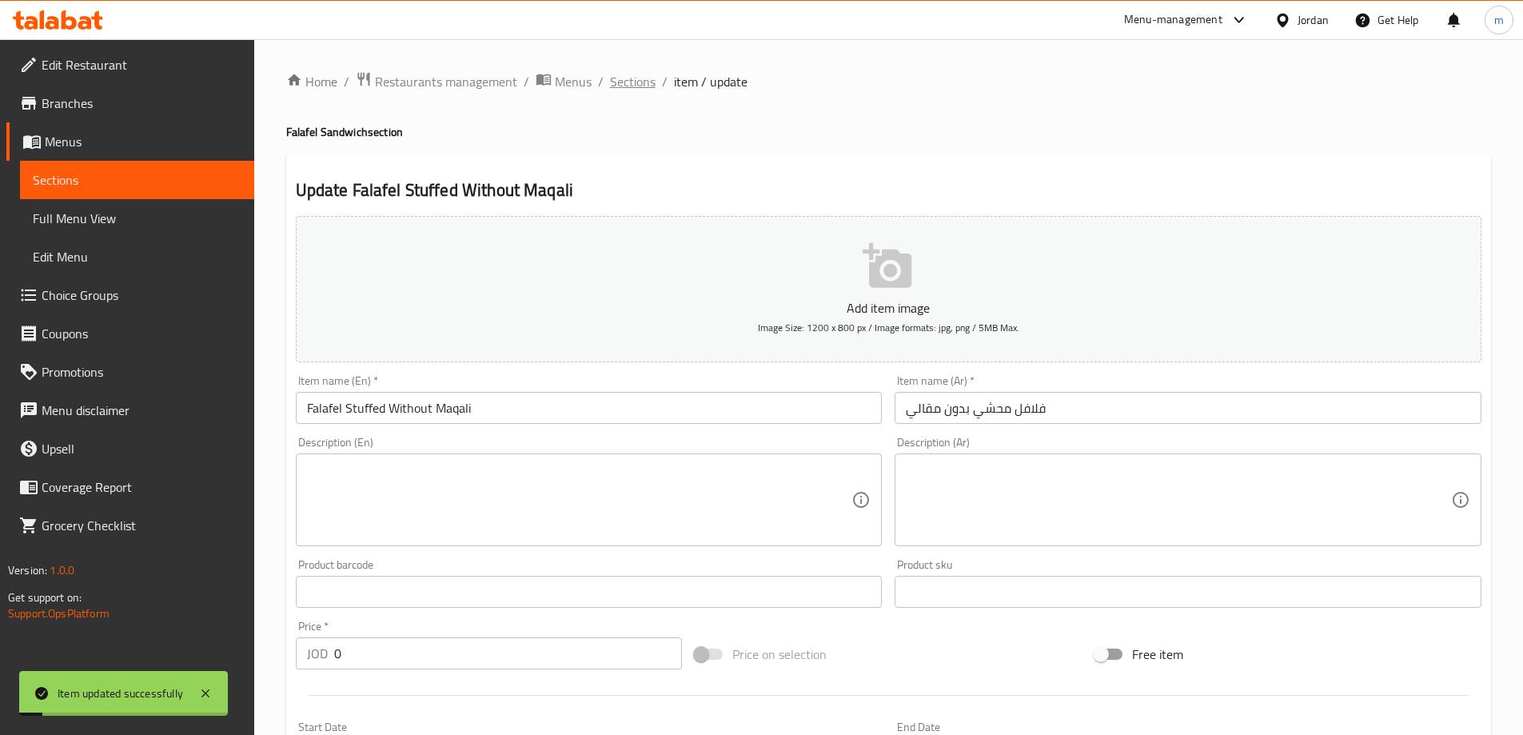
click at [638, 79] on span "Sections" at bounding box center [633, 81] width 46 height 19
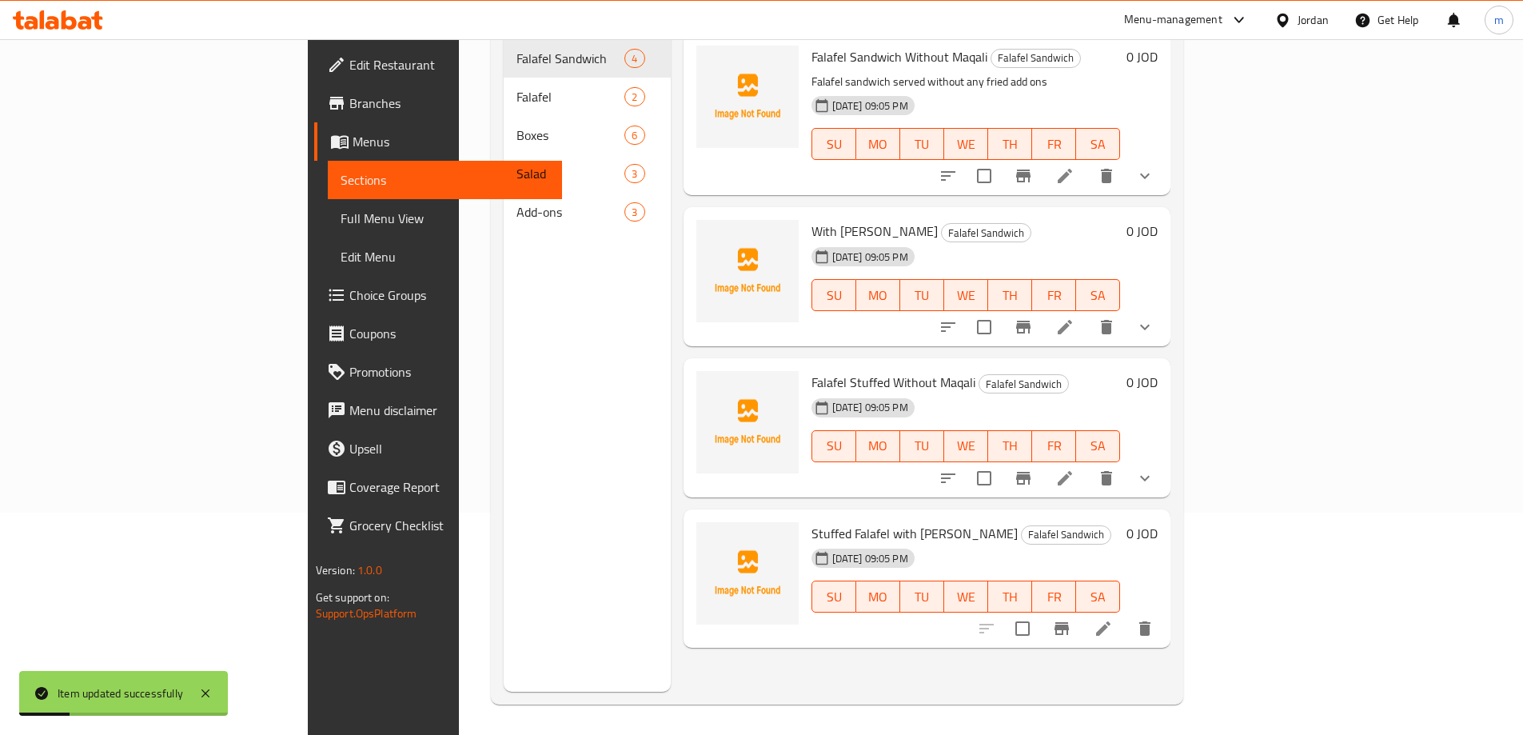
scroll to position [224, 0]
click at [1111, 620] on icon at bounding box center [1103, 627] width 14 height 14
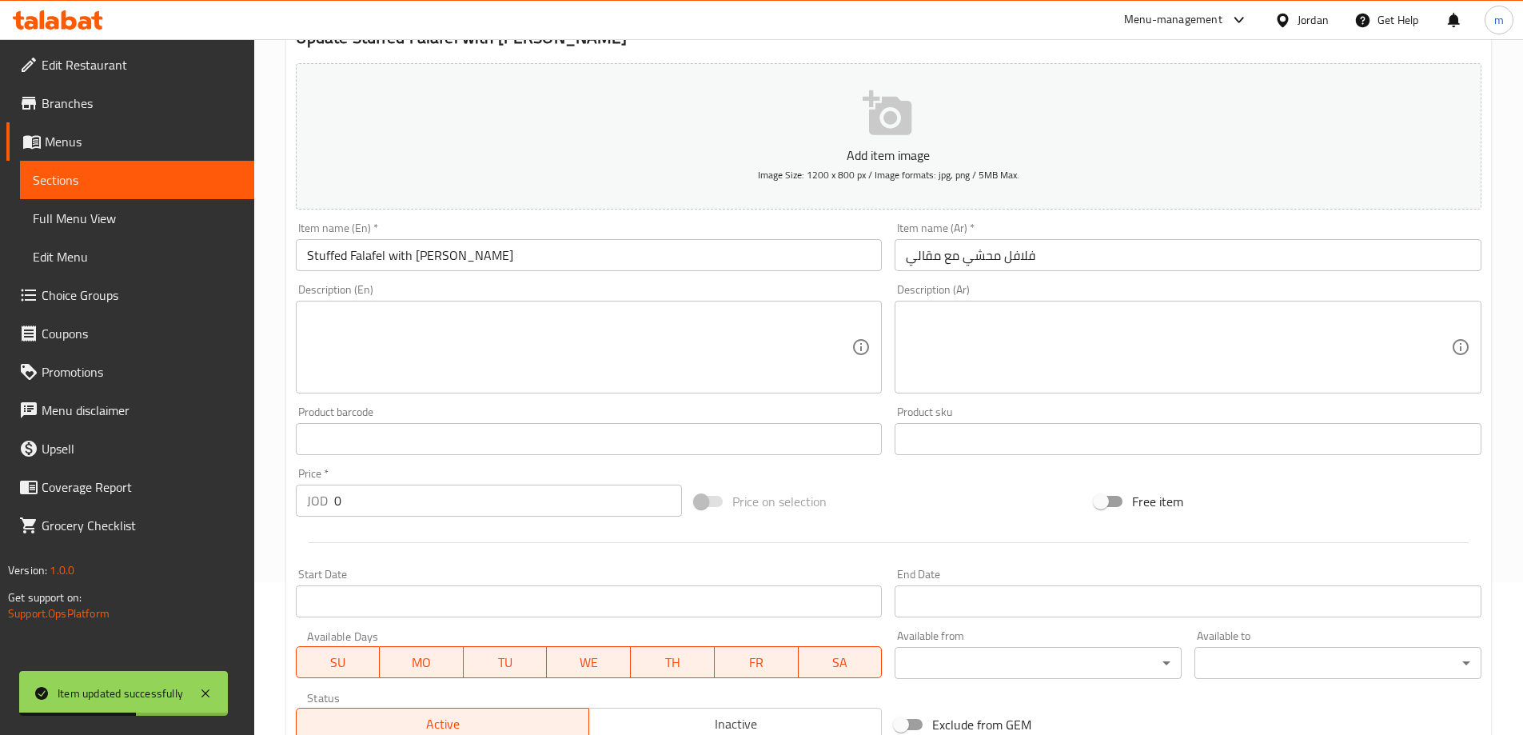
scroll to position [160, 0]
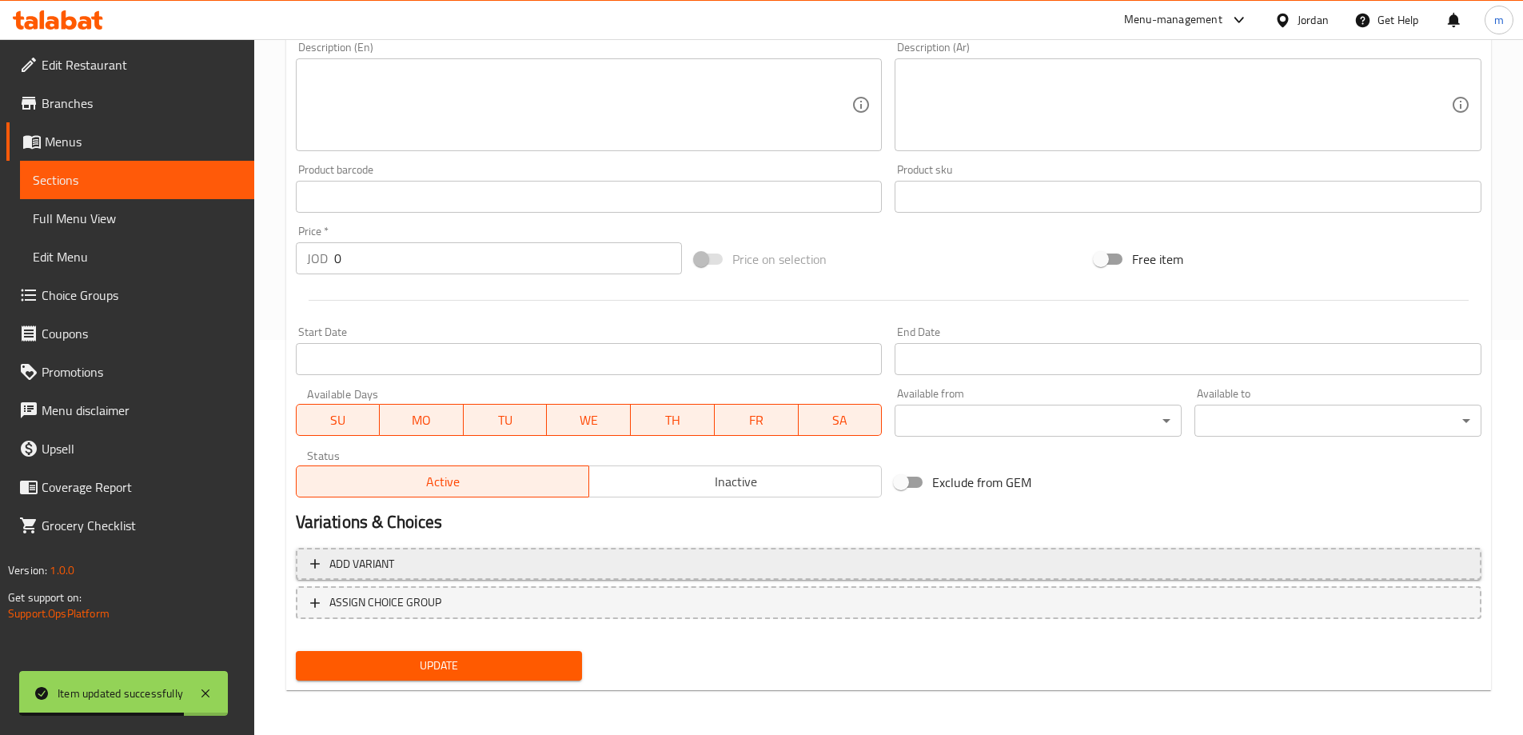
click at [687, 557] on span "Add variant" at bounding box center [888, 564] width 1157 height 20
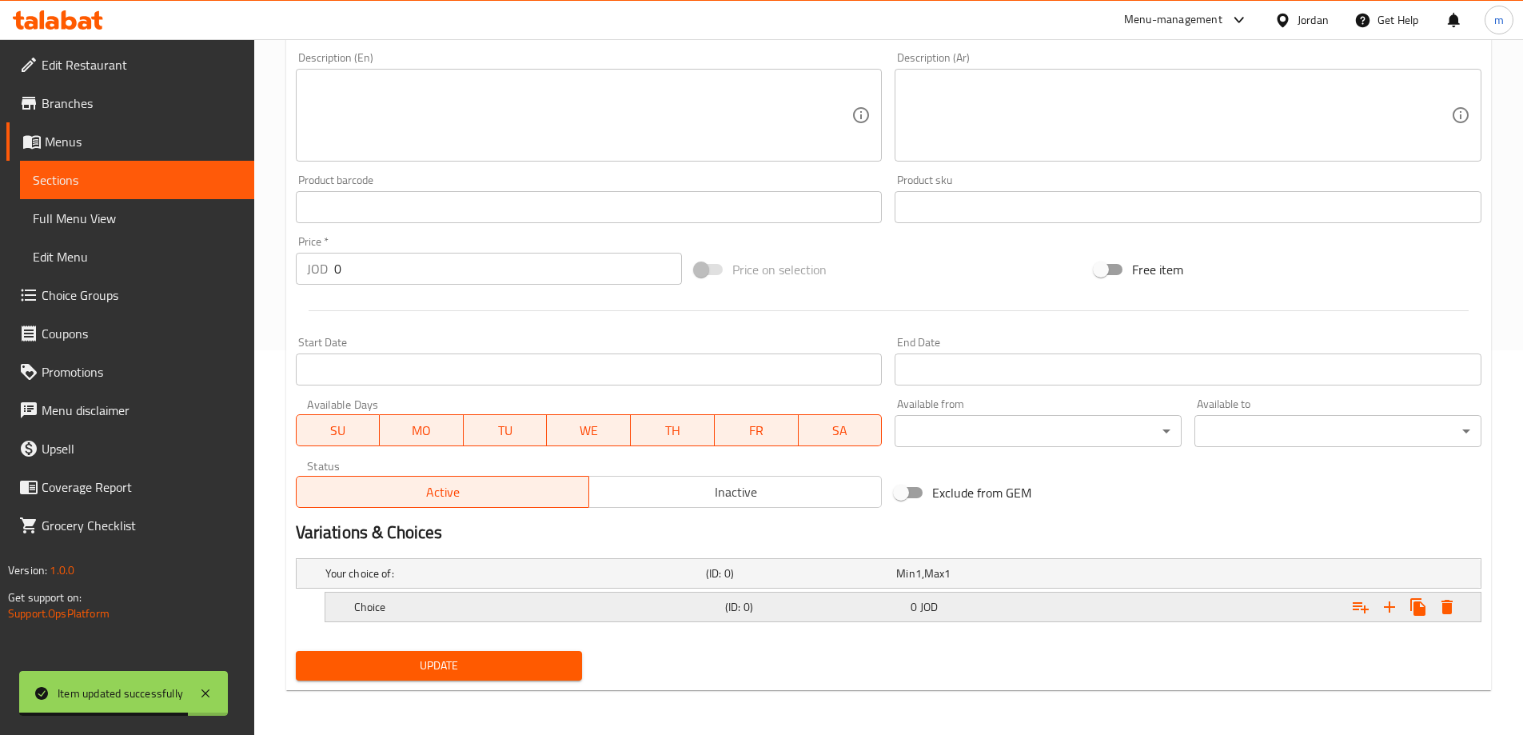
scroll to position [385, 0]
click at [1383, 604] on icon "Expand" at bounding box center [1389, 606] width 19 height 19
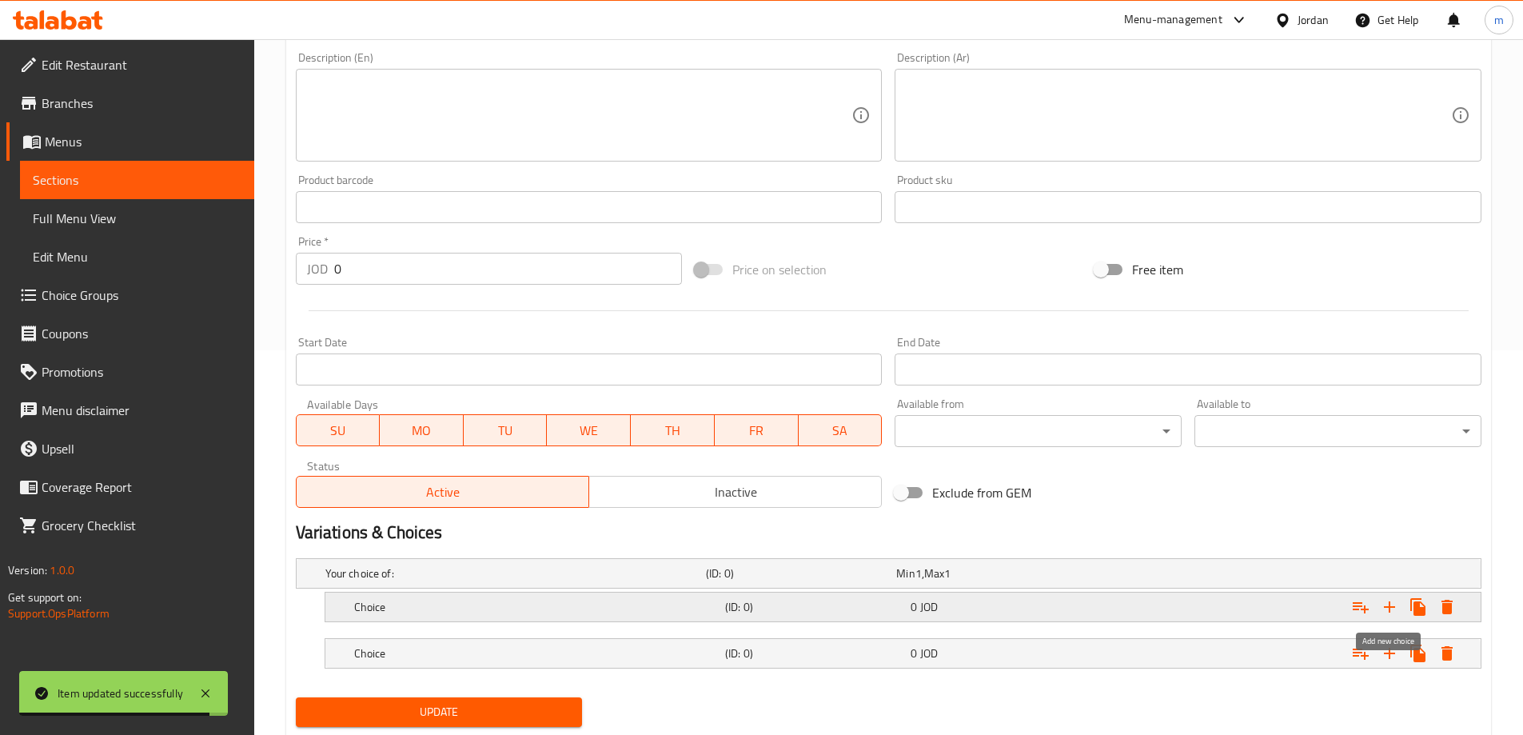
click at [1383, 604] on icon "Expand" at bounding box center [1389, 606] width 19 height 19
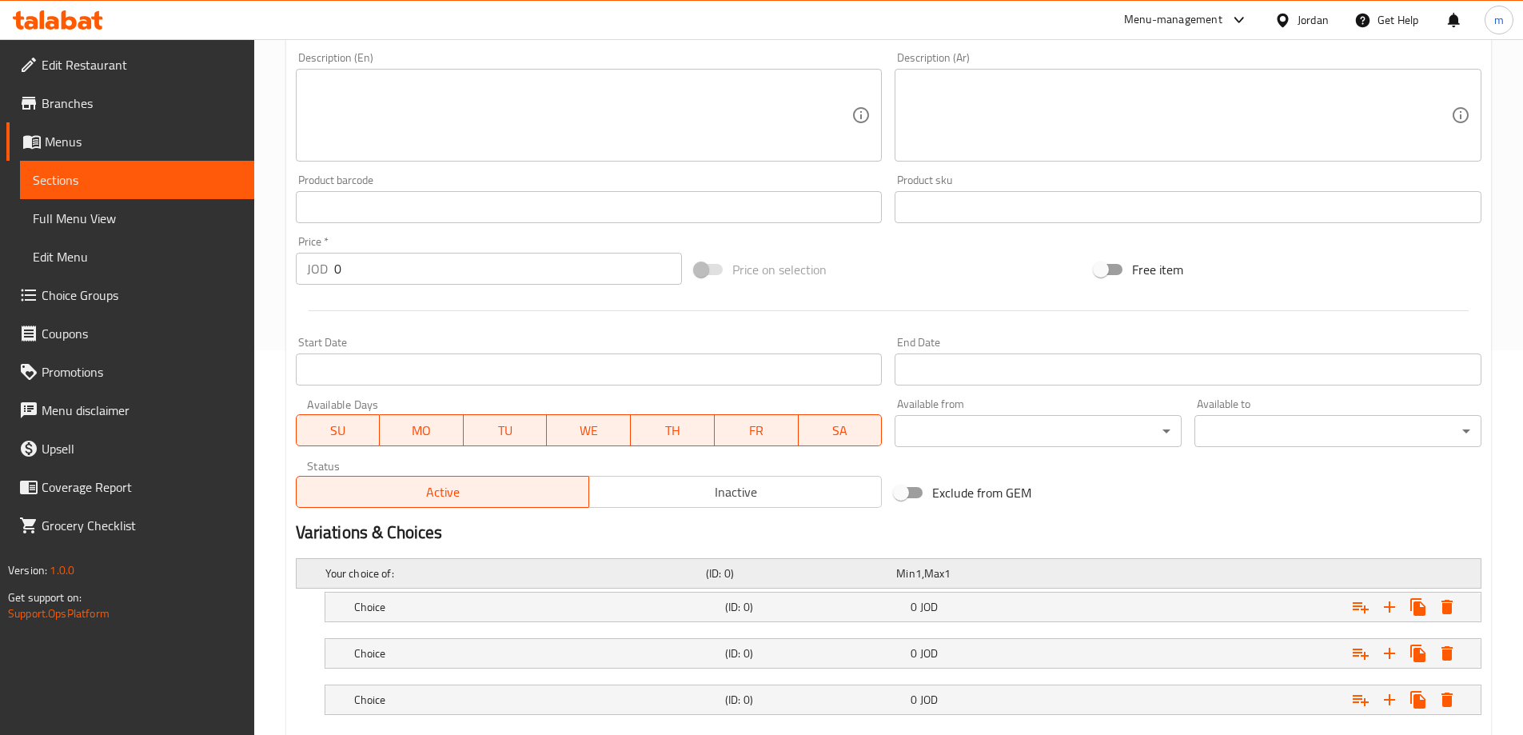
click at [399, 587] on div "Your choice of: (ID: 0) Min 1 , Max 1" at bounding box center [893, 573] width 1143 height 35
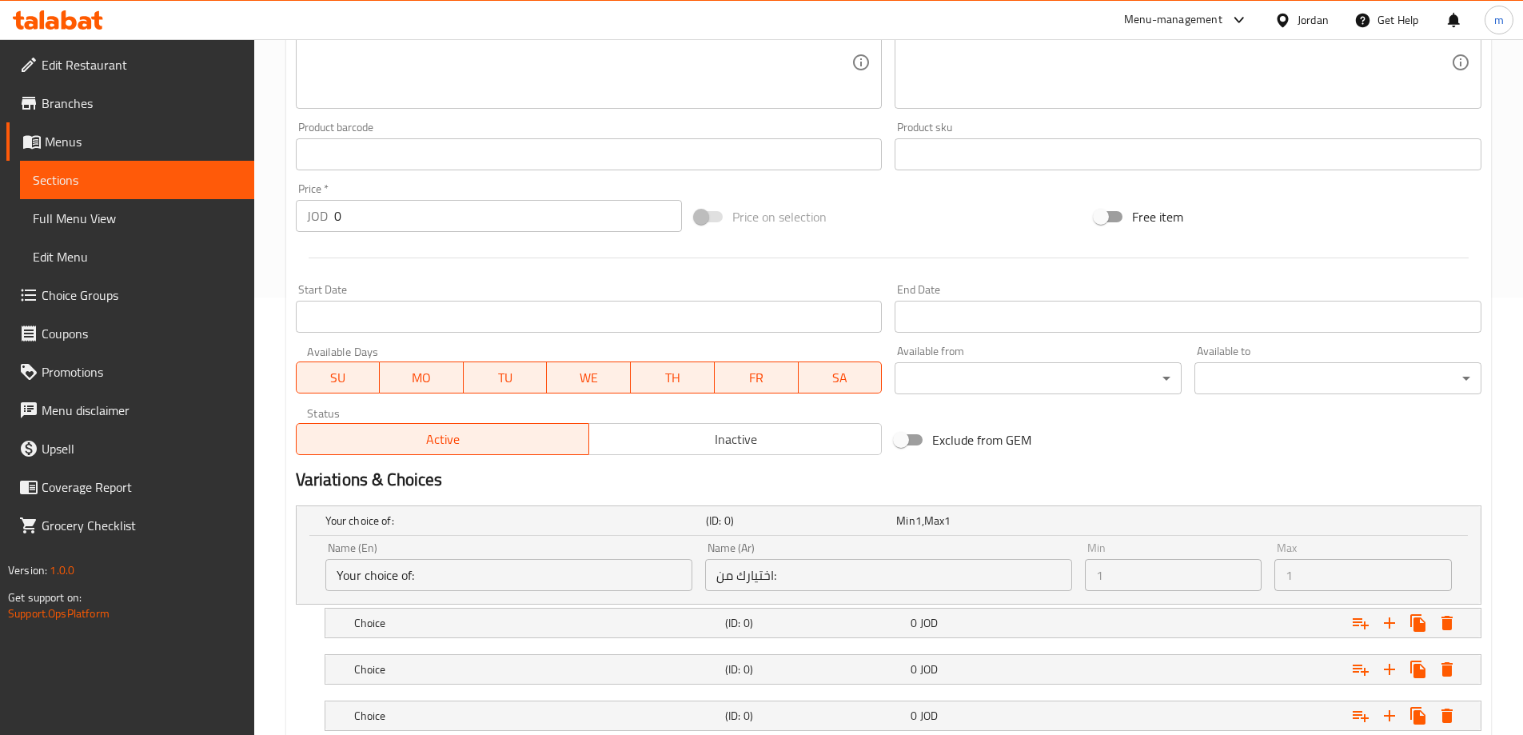
scroll to position [465, 0]
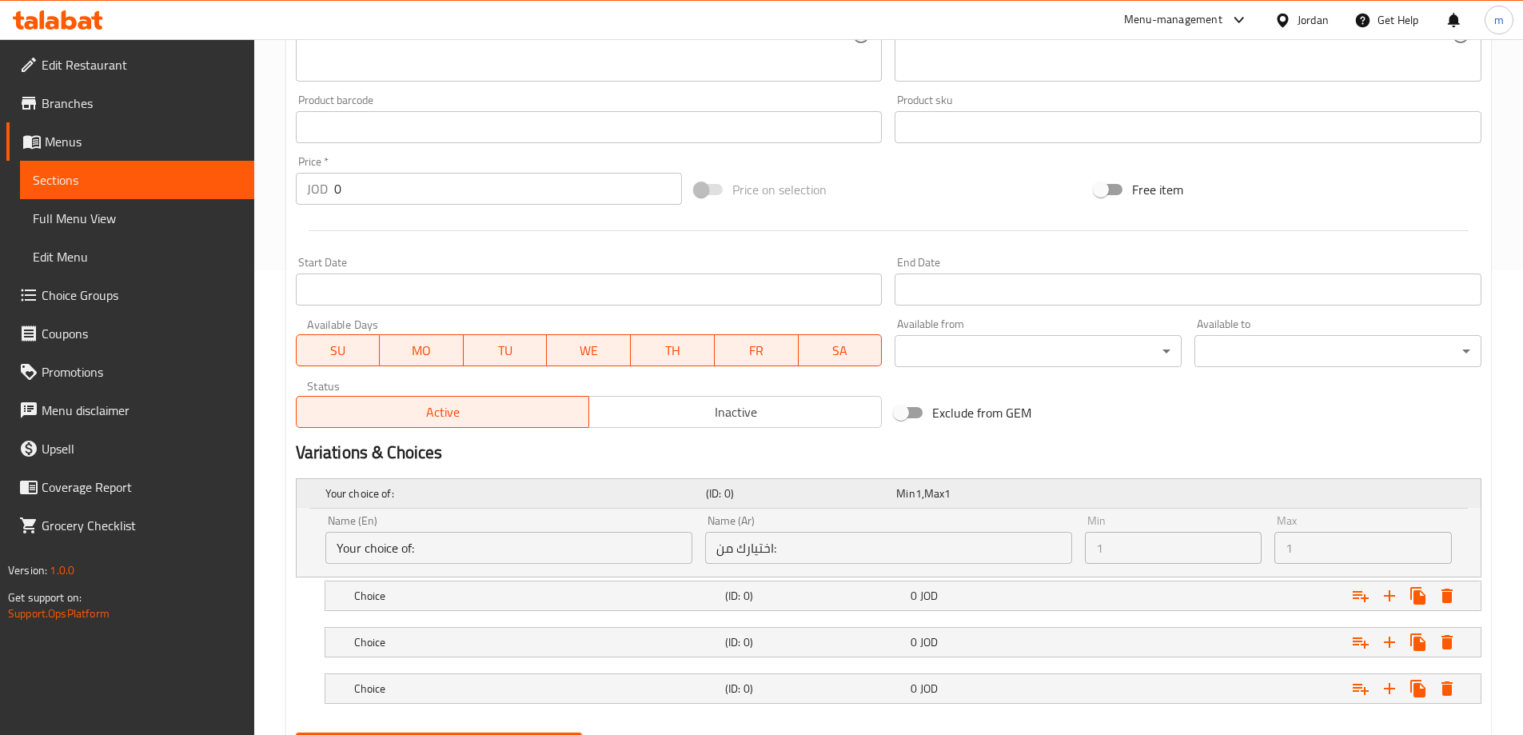
click at [826, 495] on h5 "(ID: 0)" at bounding box center [798, 493] width 184 height 16
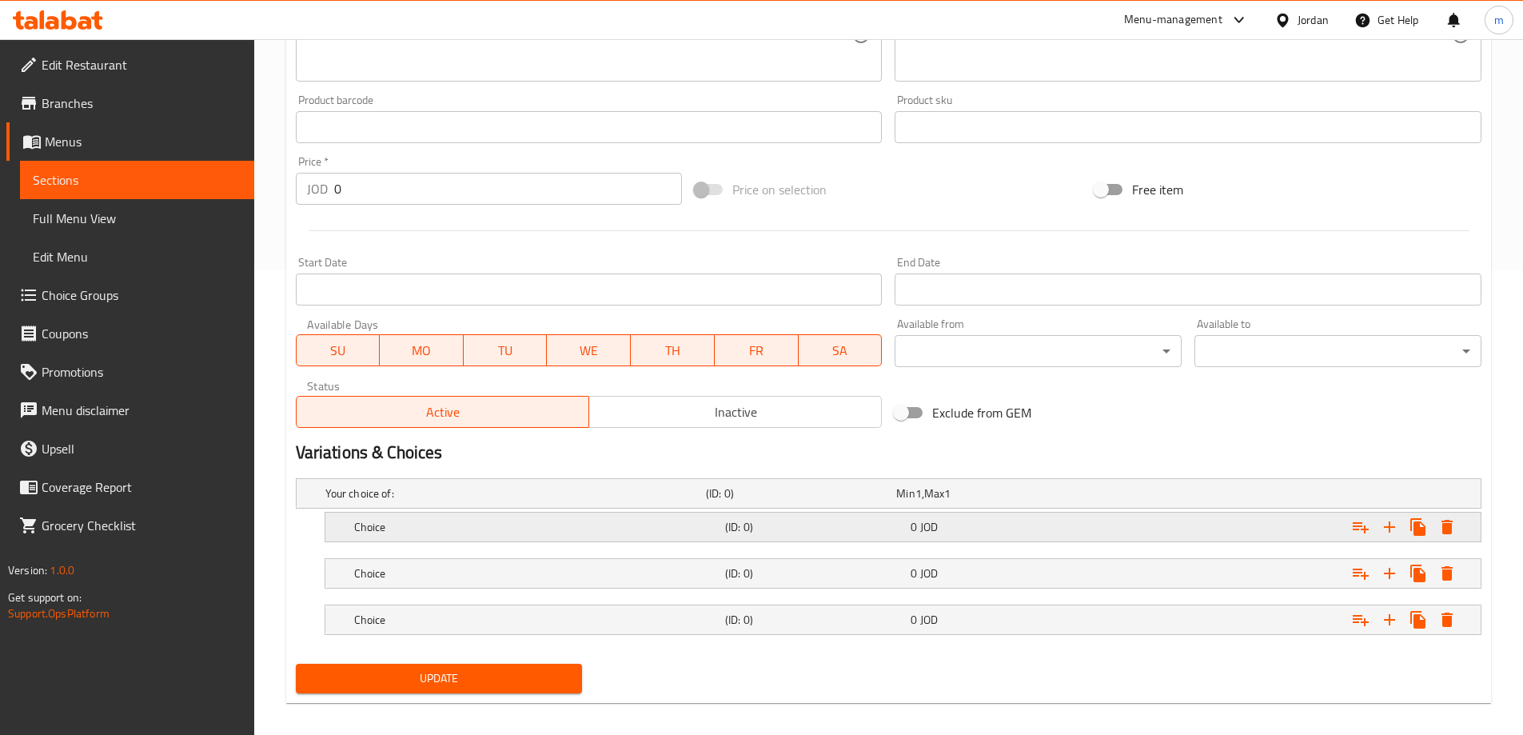
click at [888, 501] on h5 "(ID: 0)" at bounding box center [798, 493] width 184 height 16
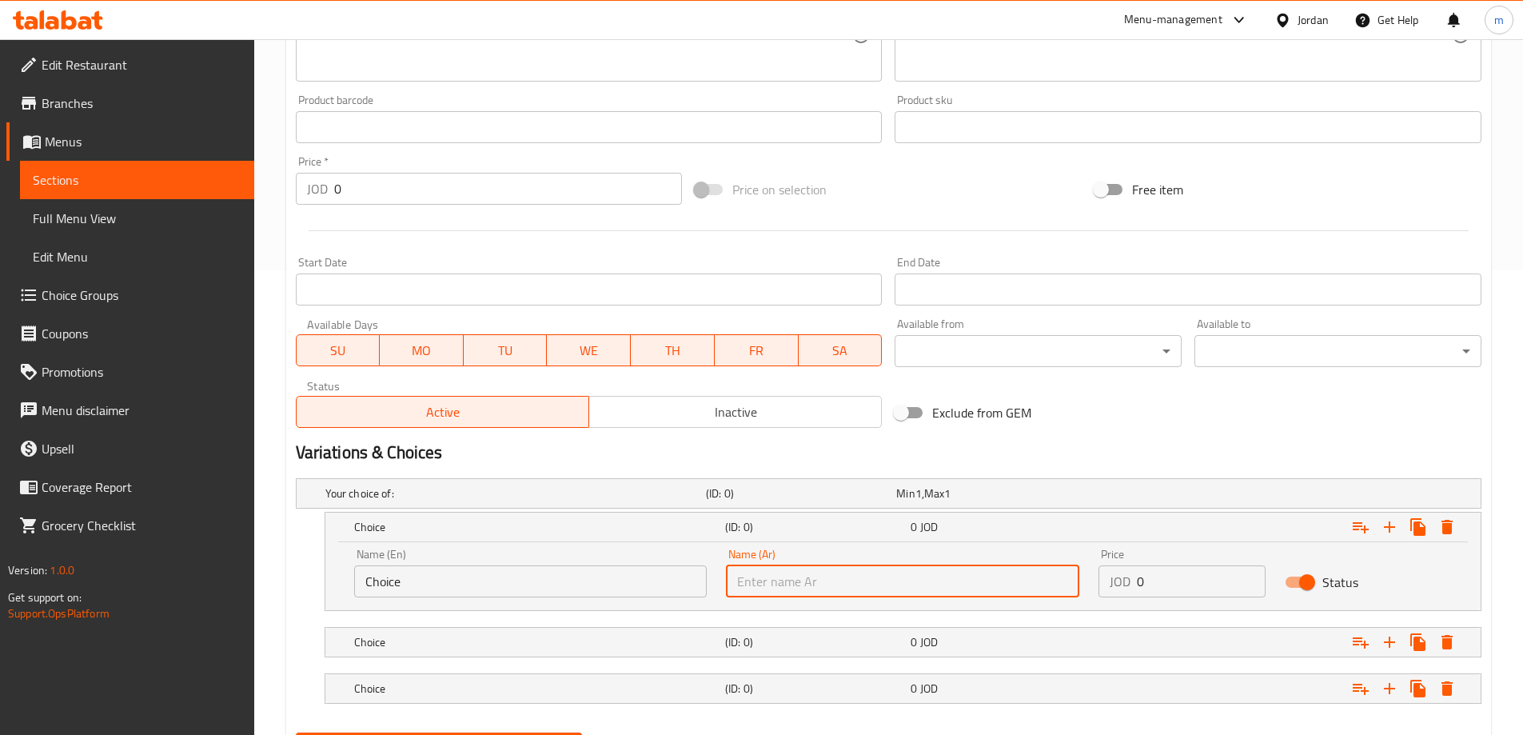
click at [921, 581] on input "text" at bounding box center [902, 581] width 353 height 32
paste input "ساندويتش كعك"
type input "ساندويتش كعك"
click at [533, 576] on input "Choice" at bounding box center [530, 581] width 353 height 32
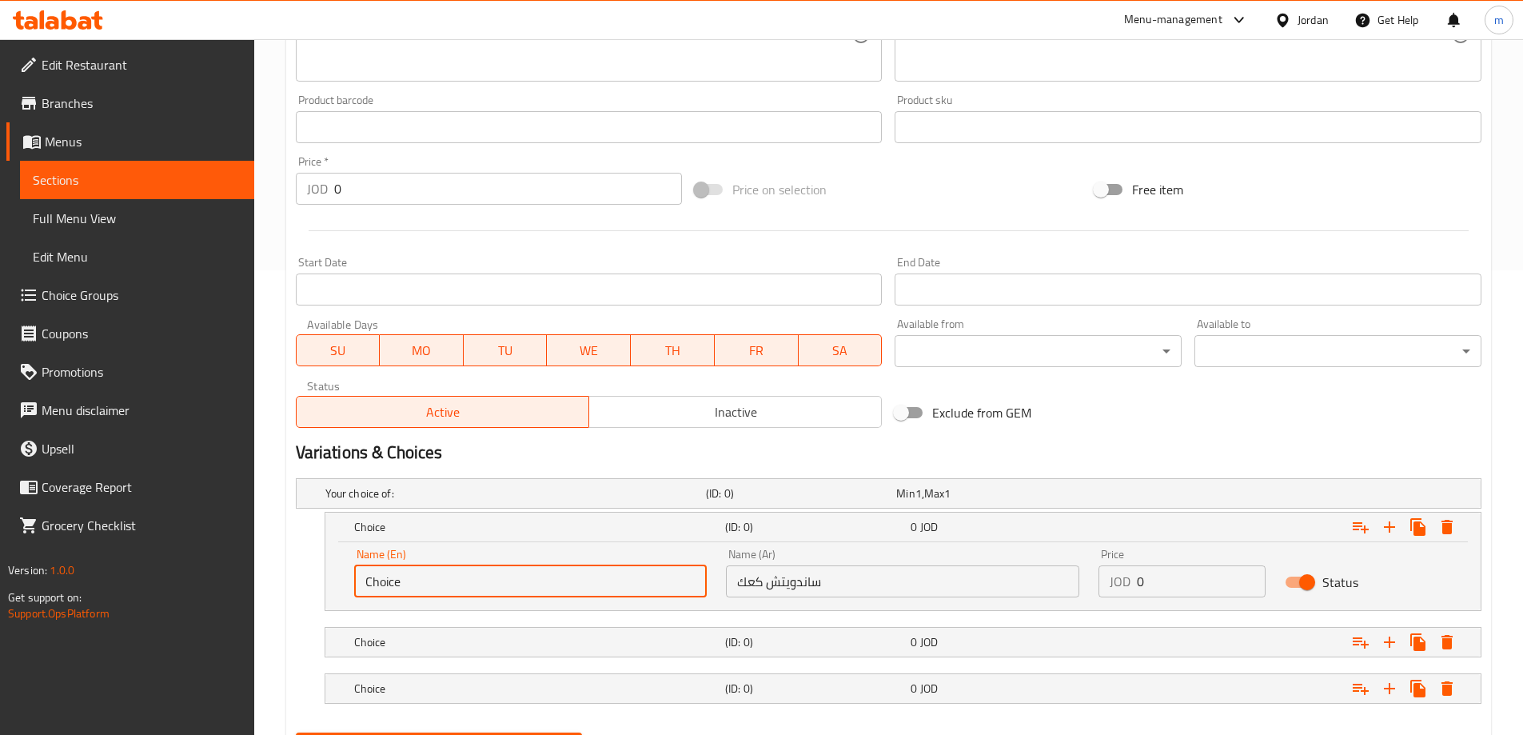
click at [533, 576] on input "Choice" at bounding box center [530, 581] width 353 height 32
type input "ن"
type input "Kaak Sandwich"
click at [500, 501] on h5 "Choice" at bounding box center [512, 493] width 374 height 16
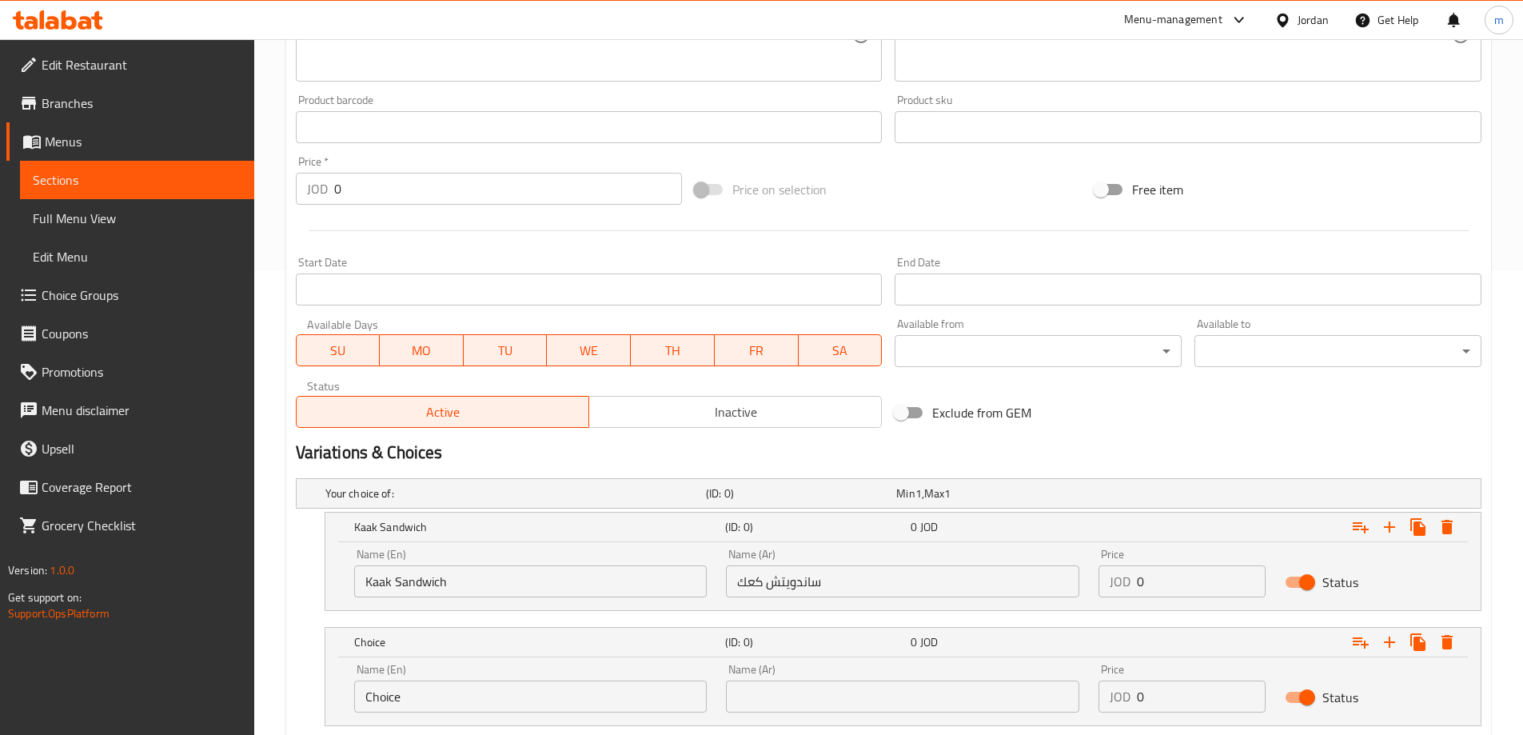
click at [918, 692] on input "text" at bounding box center [902, 697] width 353 height 32
paste input "ساندويتش حمام"
type input "ساندويتش حمام"
click at [547, 697] on input "Choice" at bounding box center [530, 697] width 353 height 32
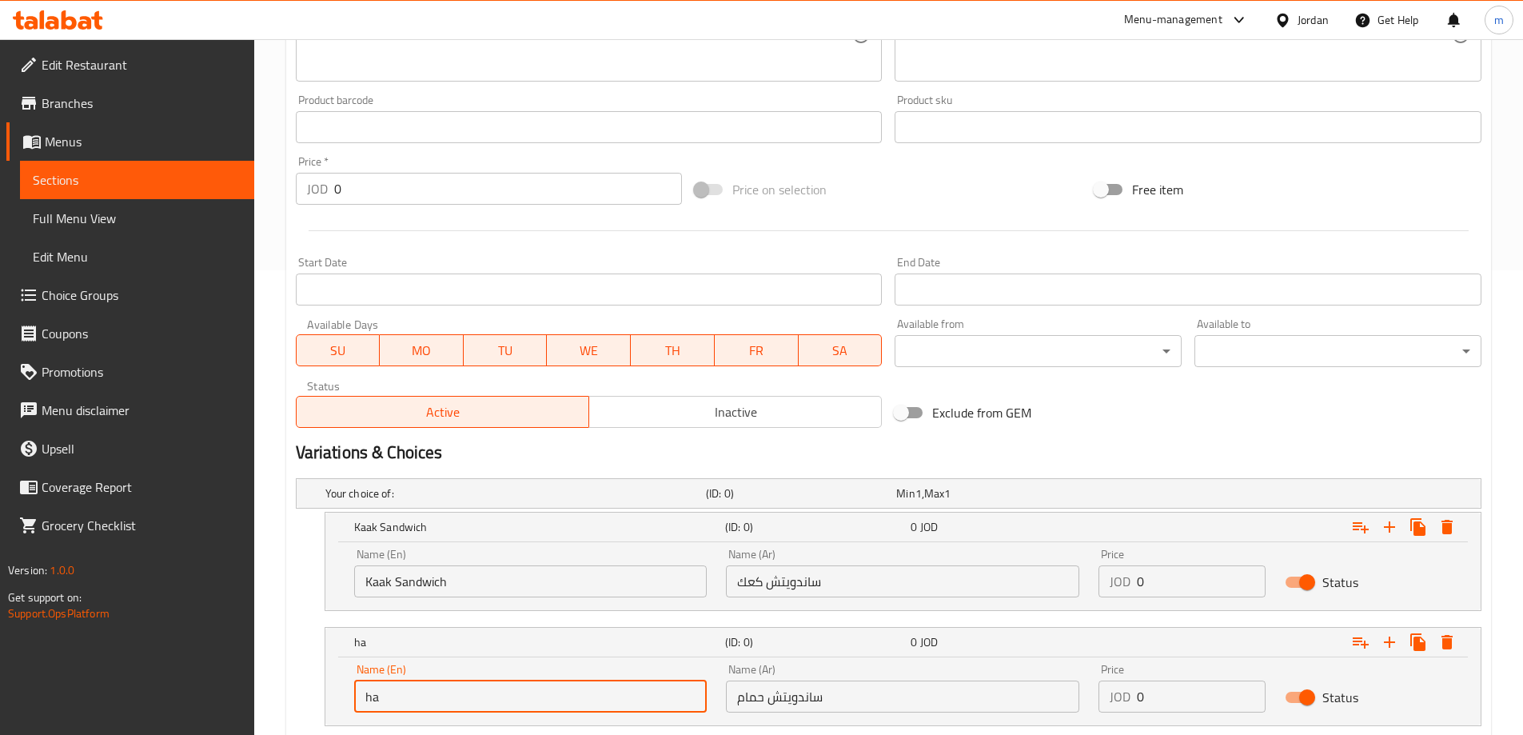
type input "[PERSON_NAME]"
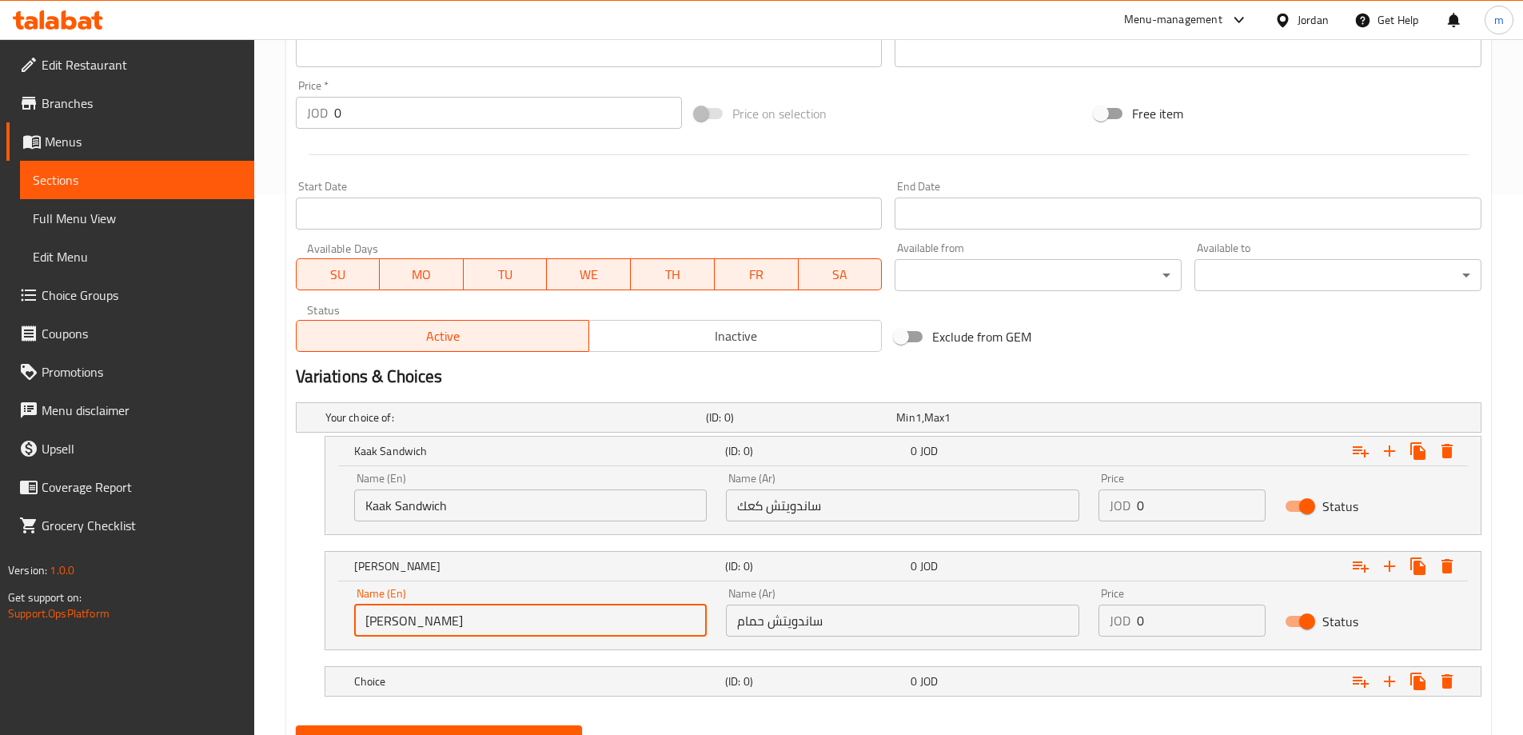
scroll to position [615, 0]
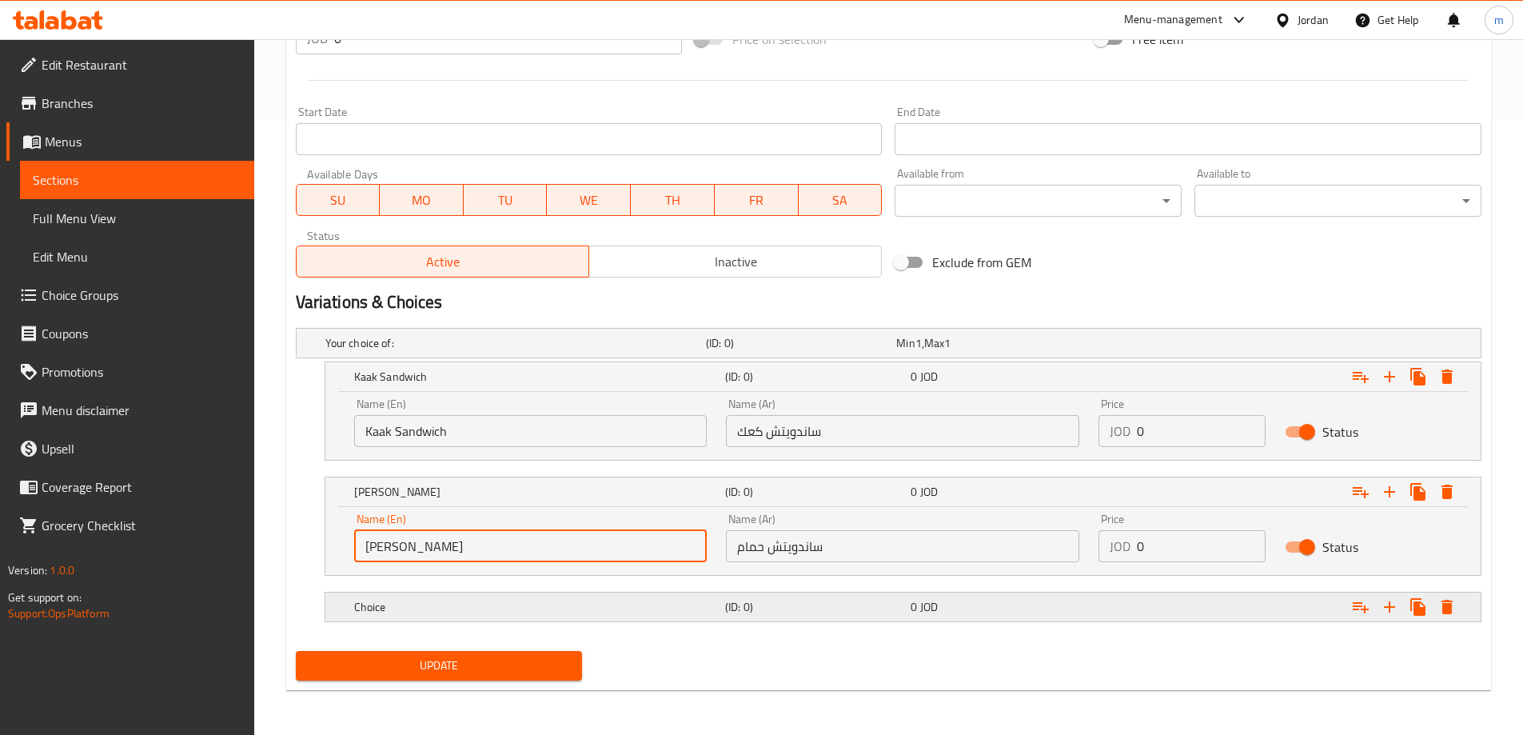
click at [846, 354] on div "(ID: 0)" at bounding box center [798, 343] width 190 height 22
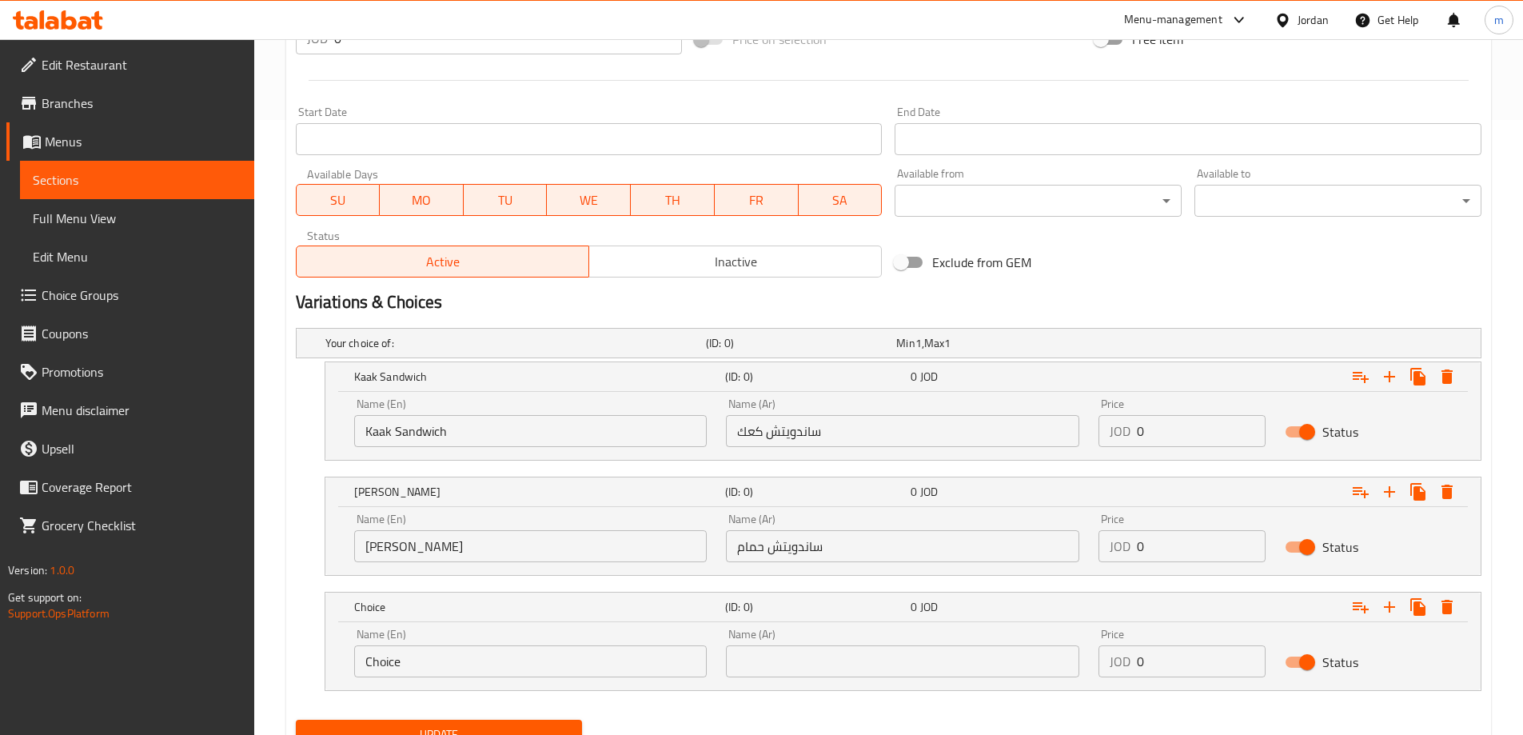
click at [880, 664] on input "text" at bounding box center [902, 661] width 353 height 32
click at [888, 674] on input "text" at bounding box center [902, 661] width 353 height 32
paste input "ساندويتش عادي"
type input "ساندويتش عادي"
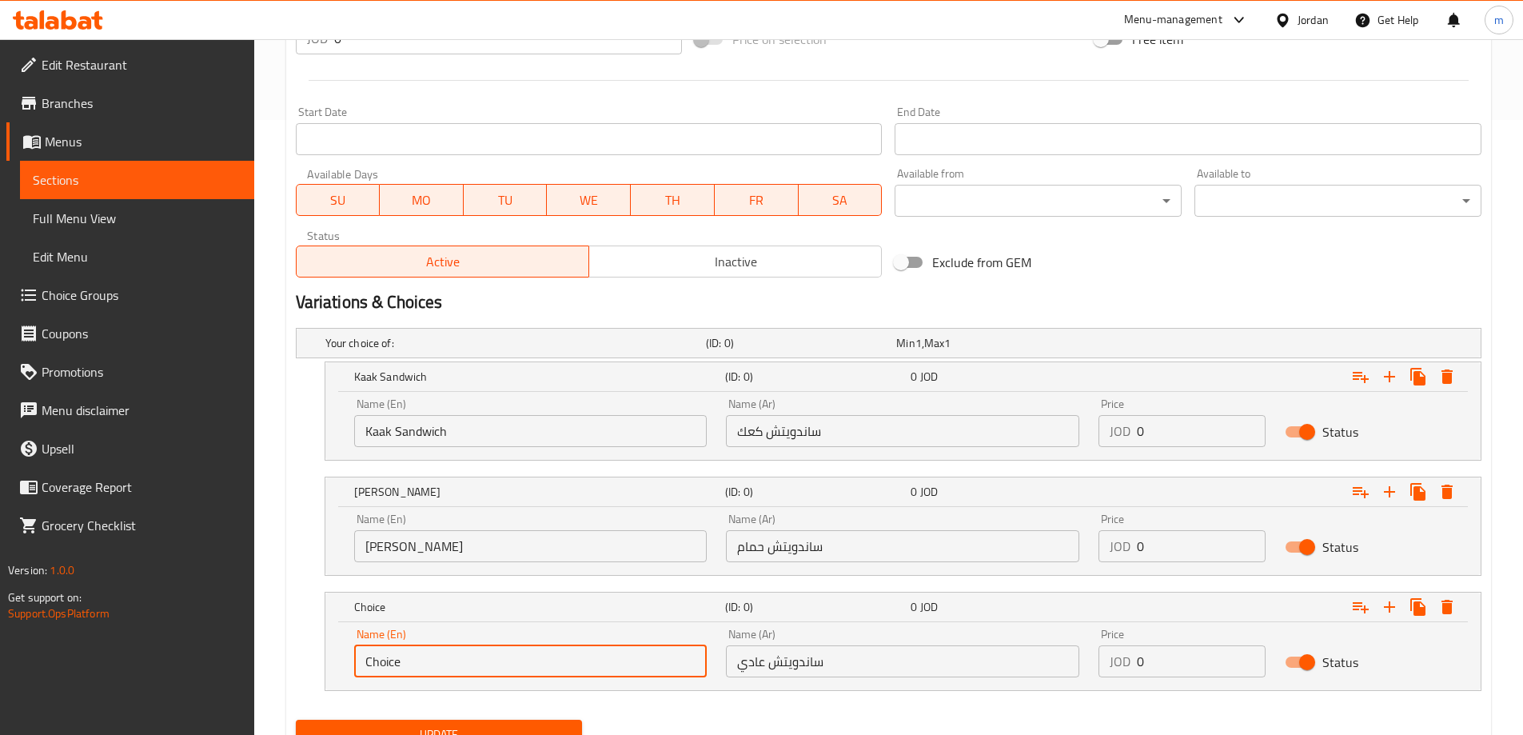
click at [584, 653] on input "Choice" at bounding box center [530, 661] width 353 height 32
type input "Regular sandwich"
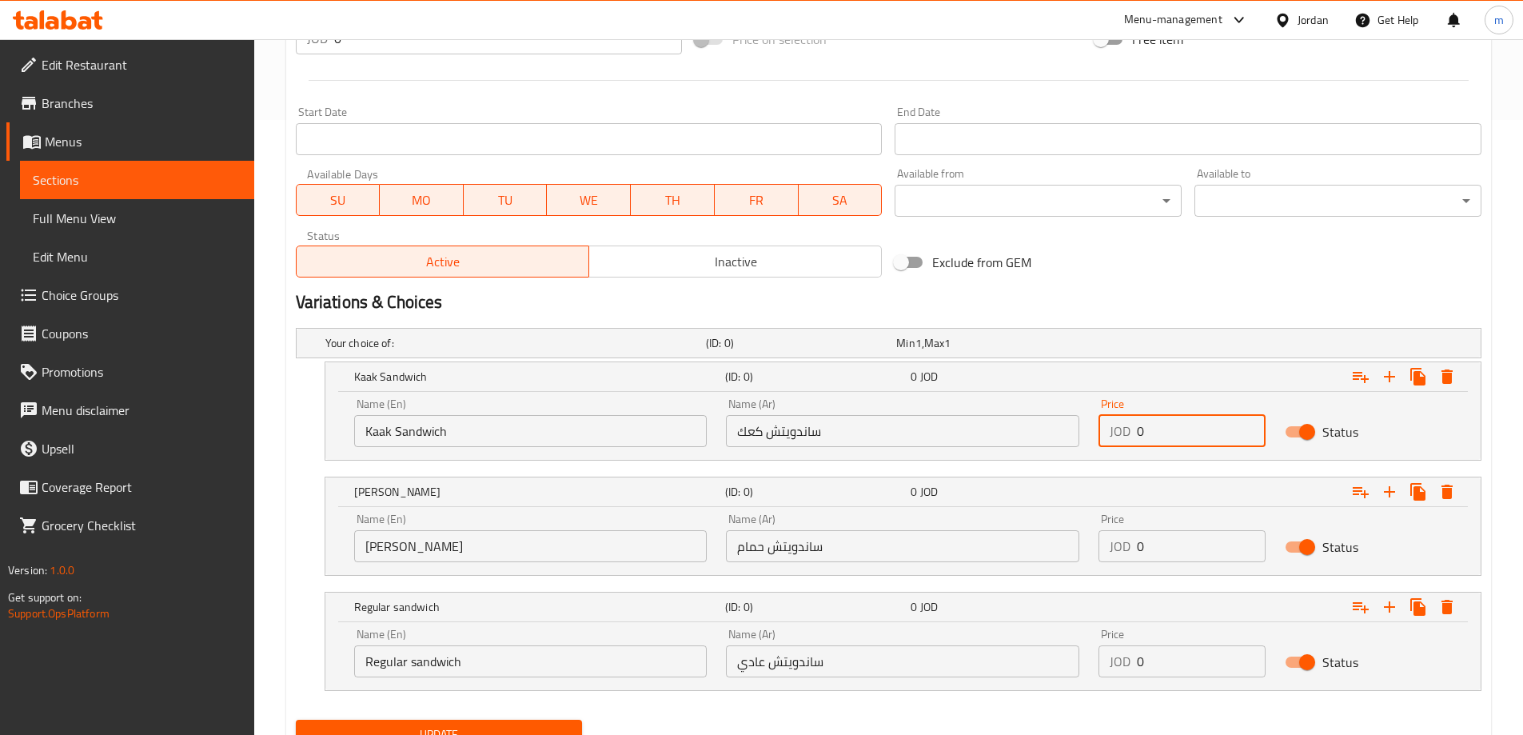
drag, startPoint x: 1181, startPoint y: 429, endPoint x: 1068, endPoint y: 444, distance: 114.5
click at [1068, 444] on div "Name (En) Kaak Sandwich Name (En) Name (Ar) ساندويتش كعك Name (Ar) Price JOD 0 …" at bounding box center [903, 423] width 1117 height 68
paste input ".8"
type input "0.8"
drag, startPoint x: 1152, startPoint y: 551, endPoint x: 1056, endPoint y: 555, distance: 95.2
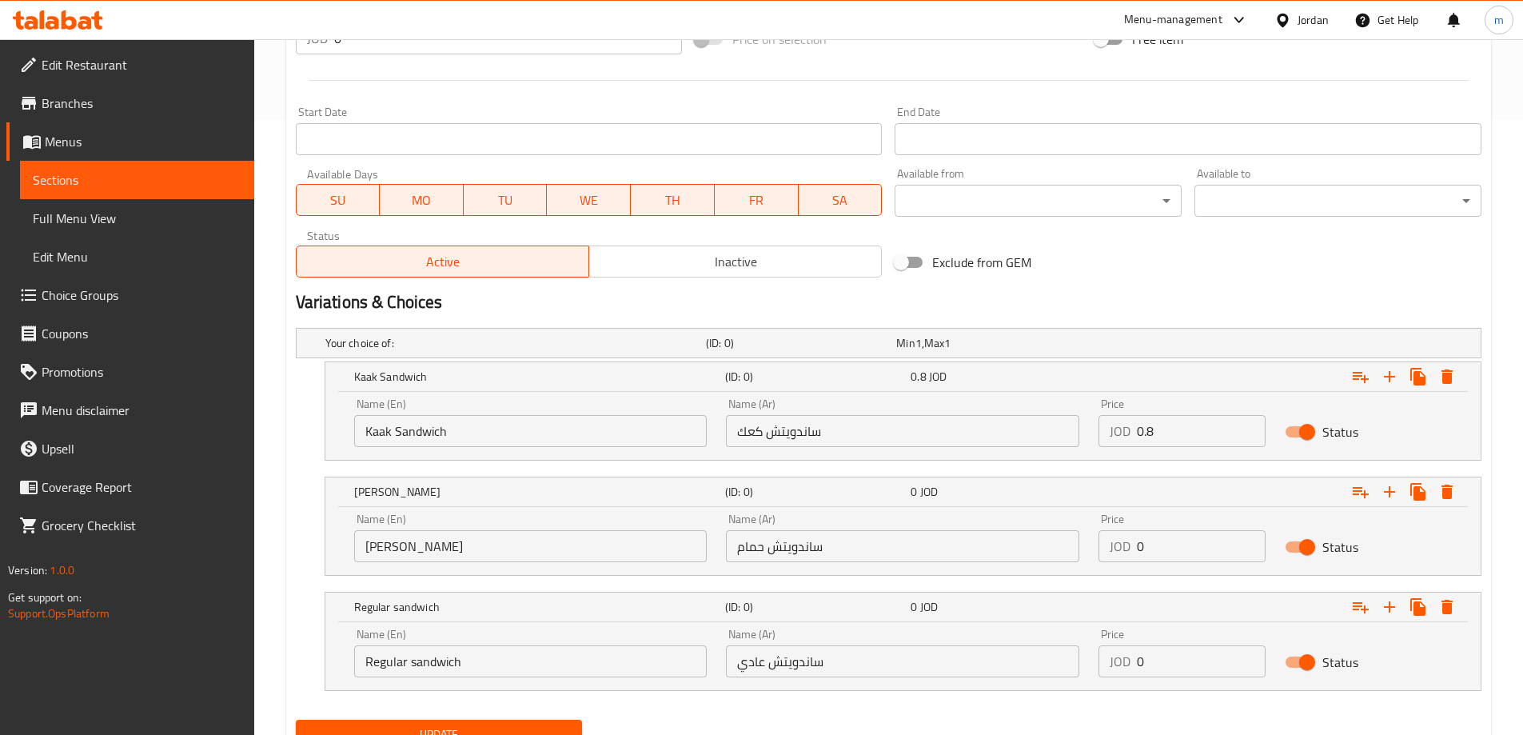
click at [1056, 555] on div "Name (En) Hamam Sandwich Name (En) Name (Ar) ساندويتش حمام Name (Ar) Price JOD …" at bounding box center [903, 538] width 1117 height 68
paste input ".5"
type input "0.5"
drag, startPoint x: 1222, startPoint y: 665, endPoint x: 1093, endPoint y: 665, distance: 128.7
click at [1094, 665] on div "Price JOD 0 Price" at bounding box center [1182, 653] width 186 height 68
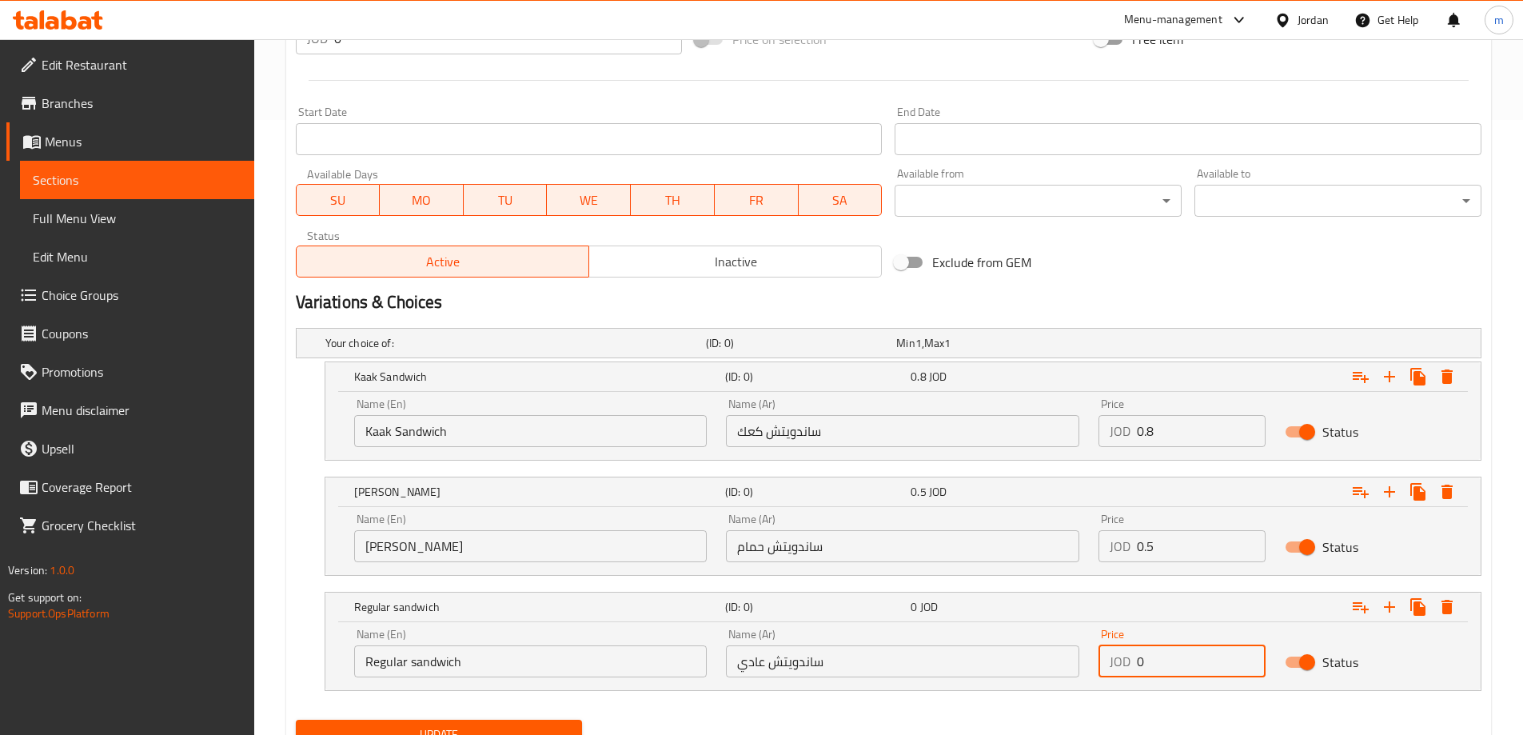
paste input ".6"
type input "0.6"
click at [1110, 695] on nav at bounding box center [889, 700] width 1186 height 13
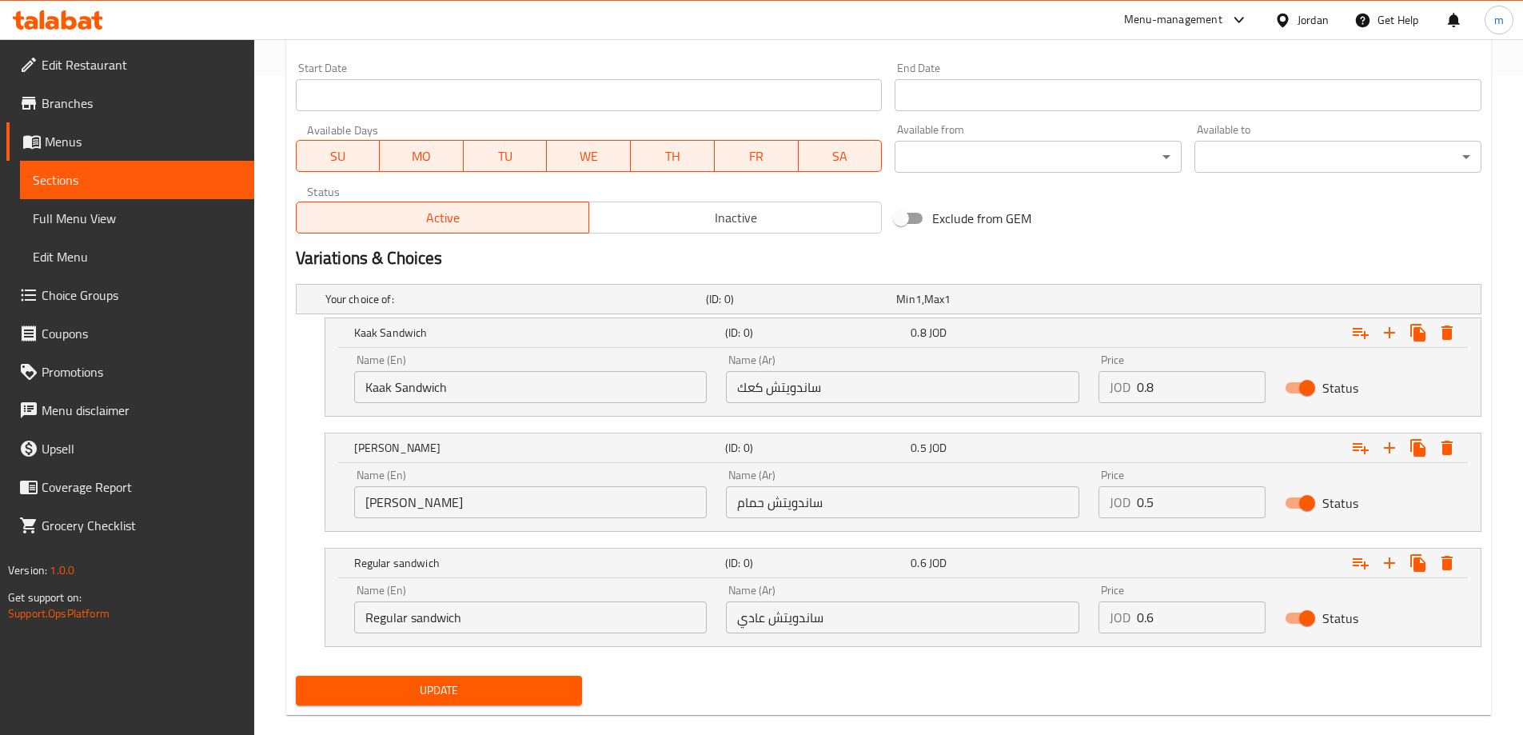
scroll to position [684, 0]
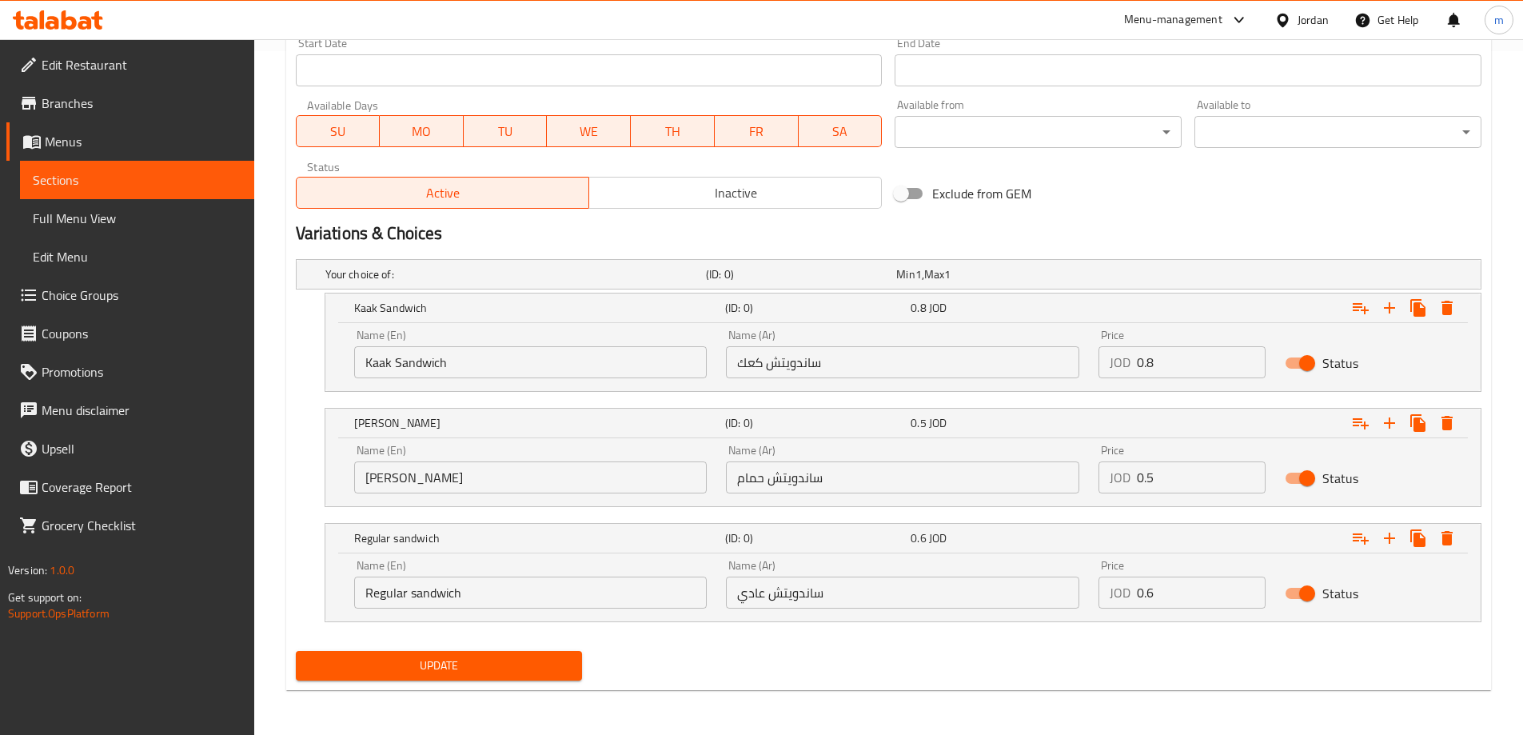
click at [524, 666] on span "Update" at bounding box center [439, 666] width 261 height 20
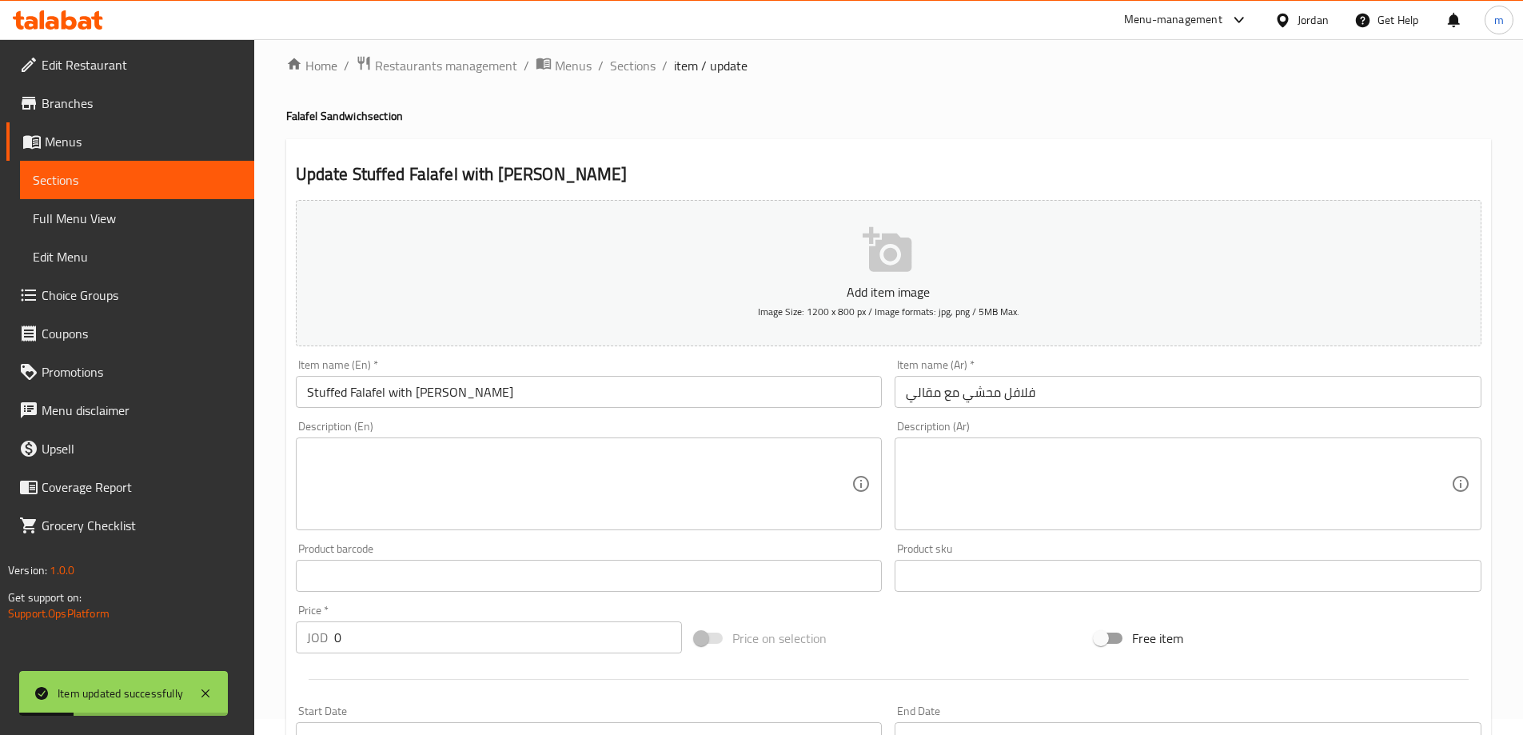
scroll to position [0, 0]
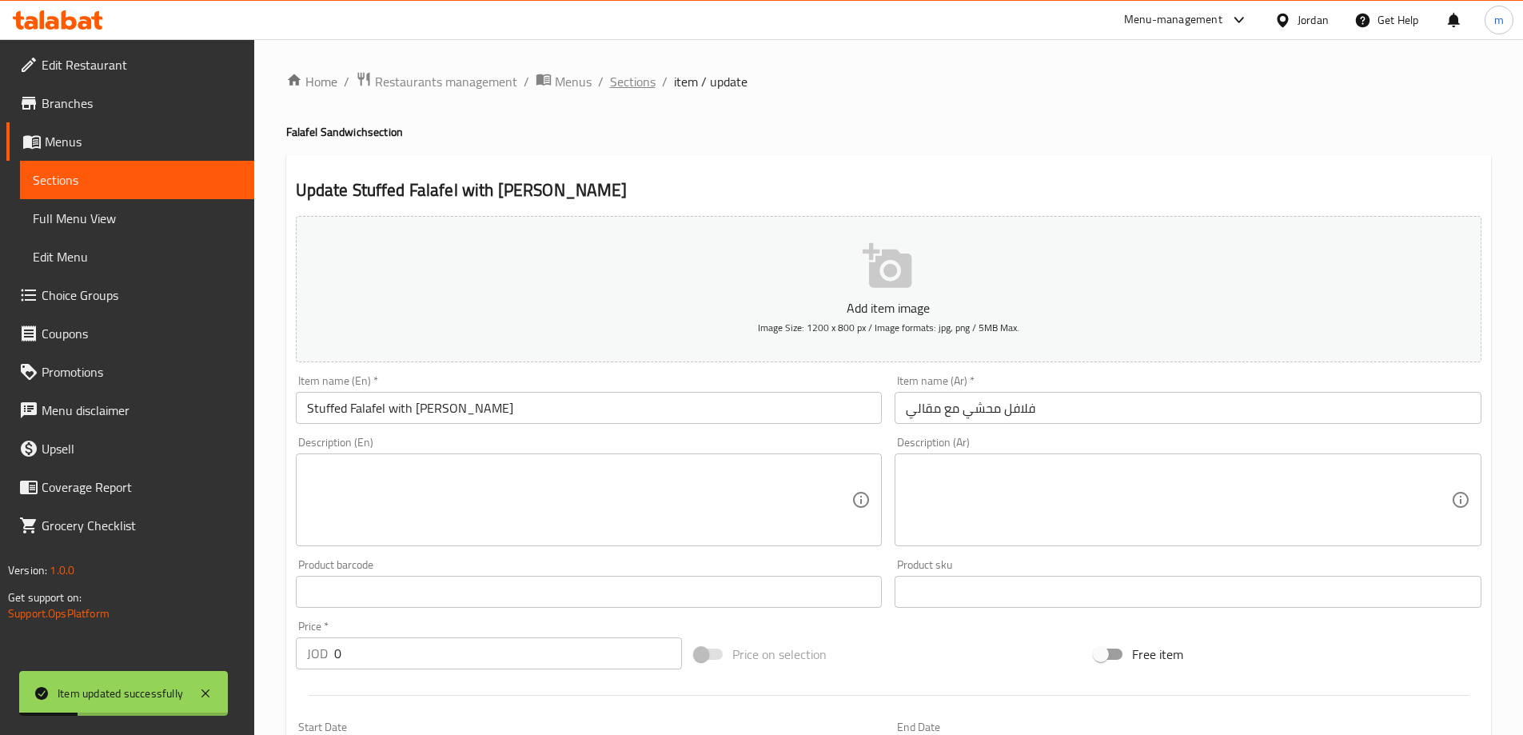
click at [641, 87] on span "Sections" at bounding box center [633, 81] width 46 height 19
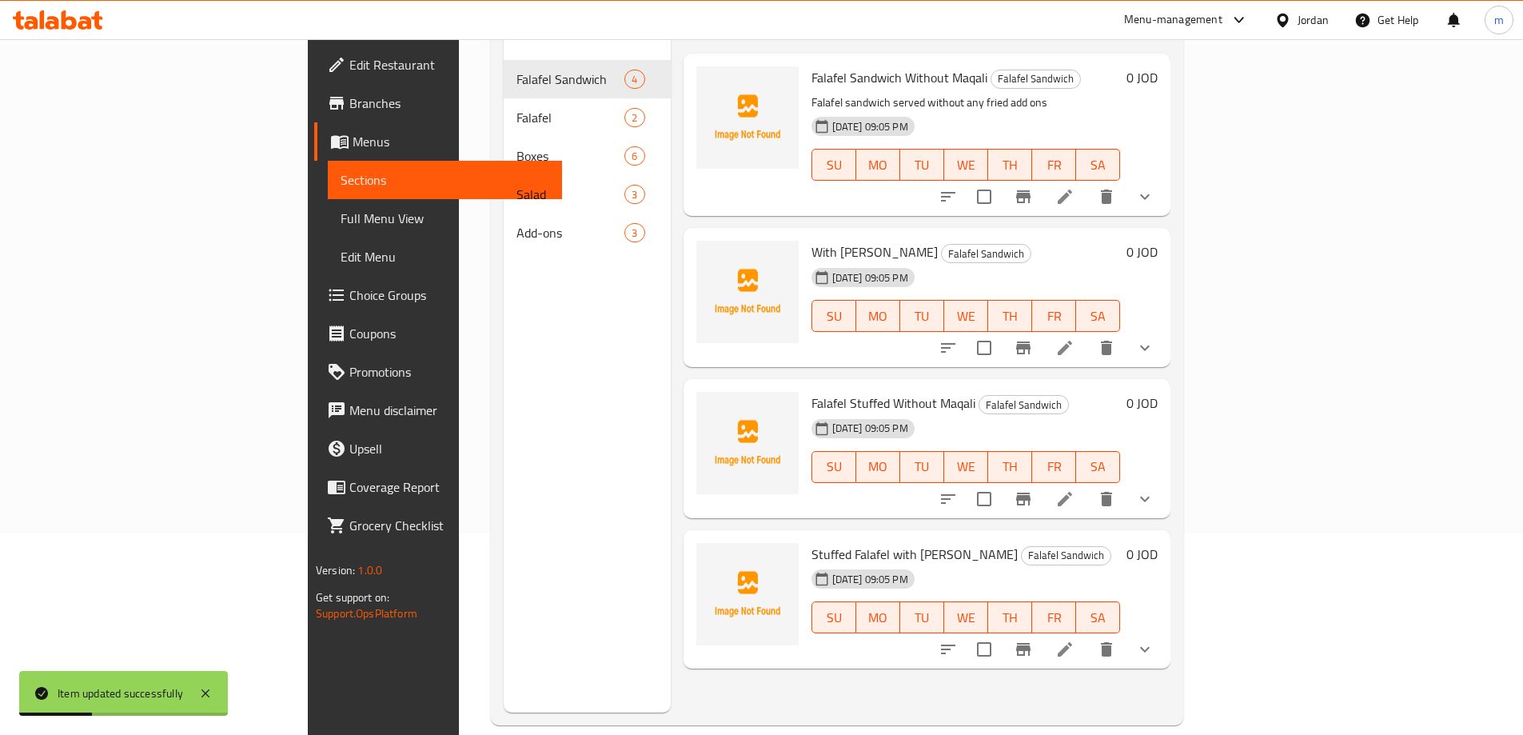
scroll to position [224, 0]
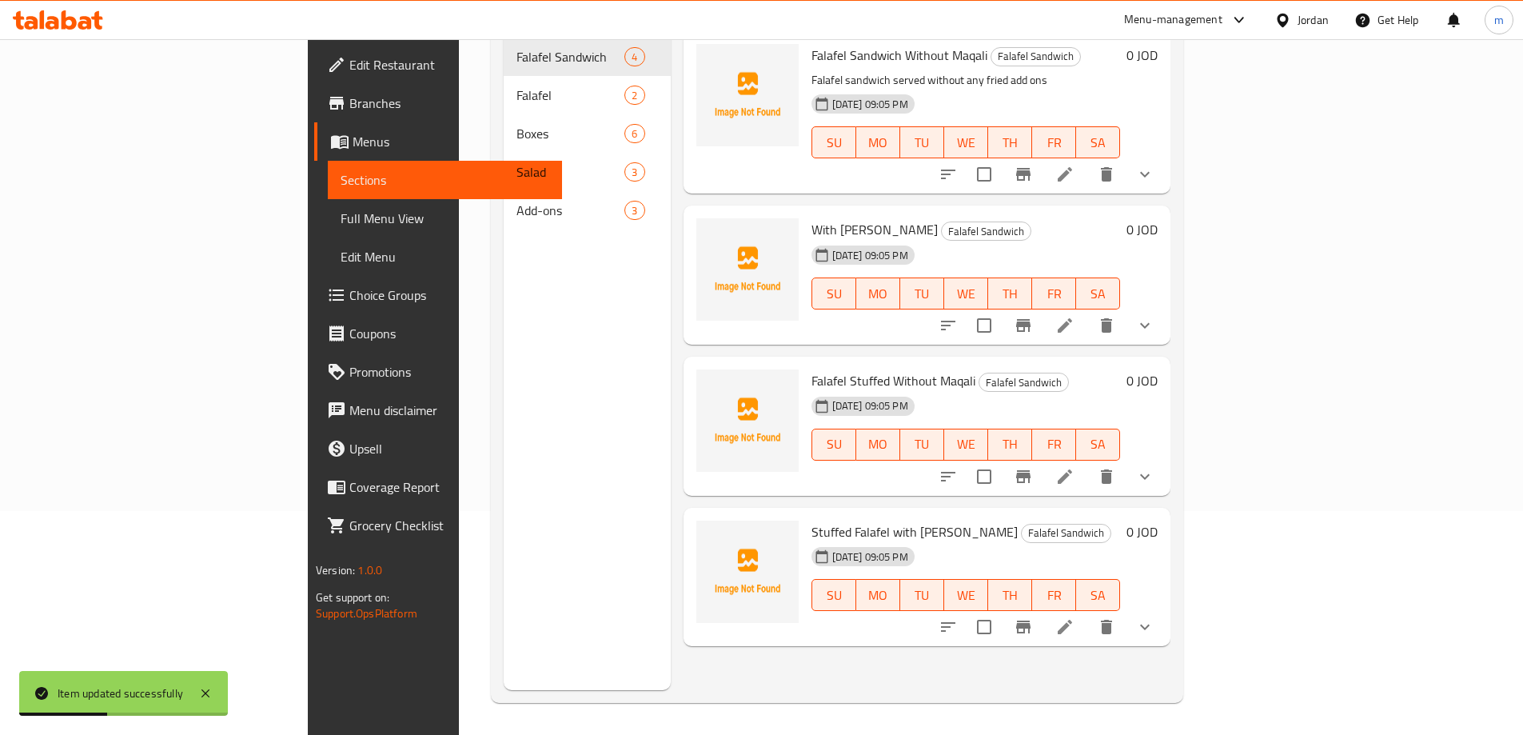
click at [1088, 462] on li at bounding box center [1065, 476] width 45 height 29
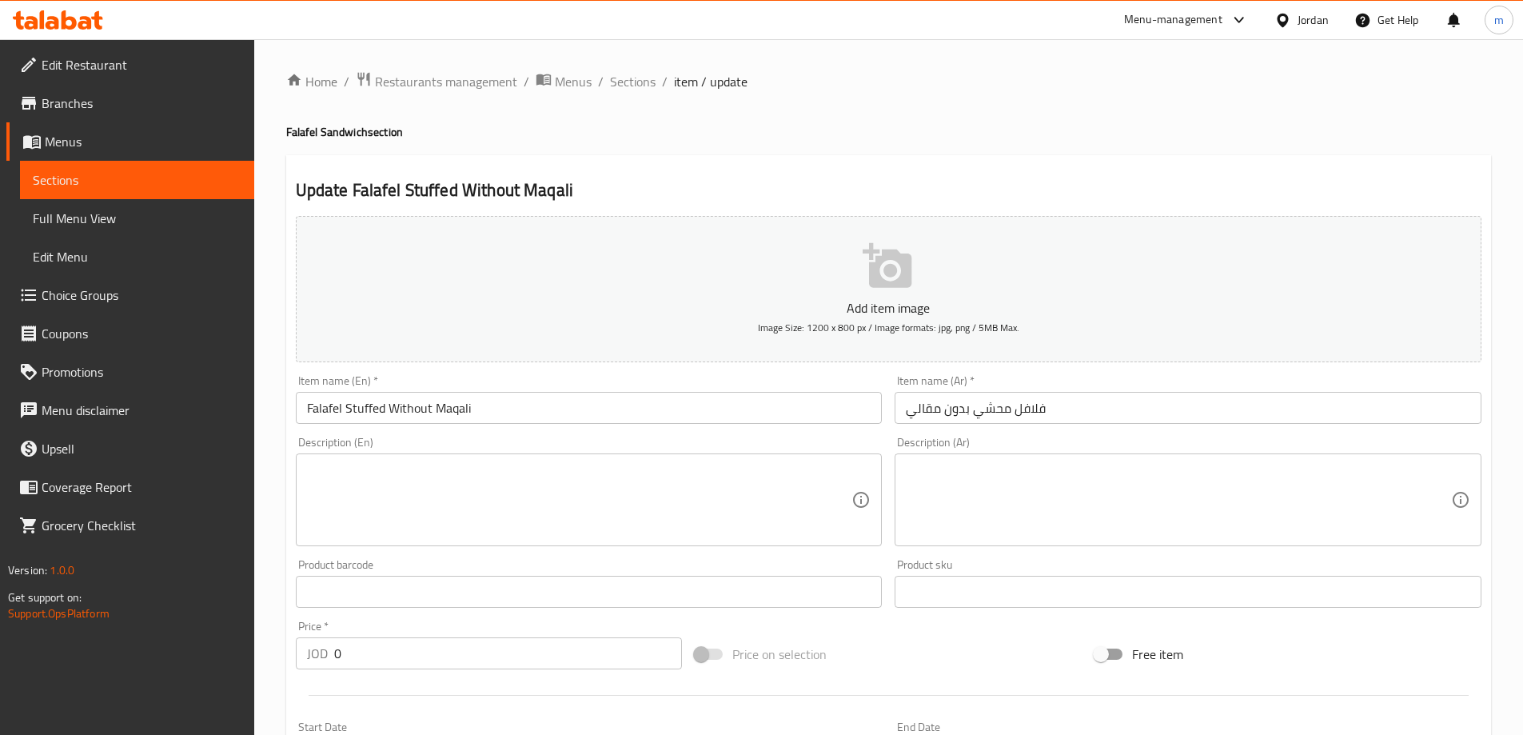
drag, startPoint x: 617, startPoint y: 88, endPoint x: 608, endPoint y: 107, distance: 21.5
click at [618, 89] on span "Sections" at bounding box center [633, 81] width 46 height 19
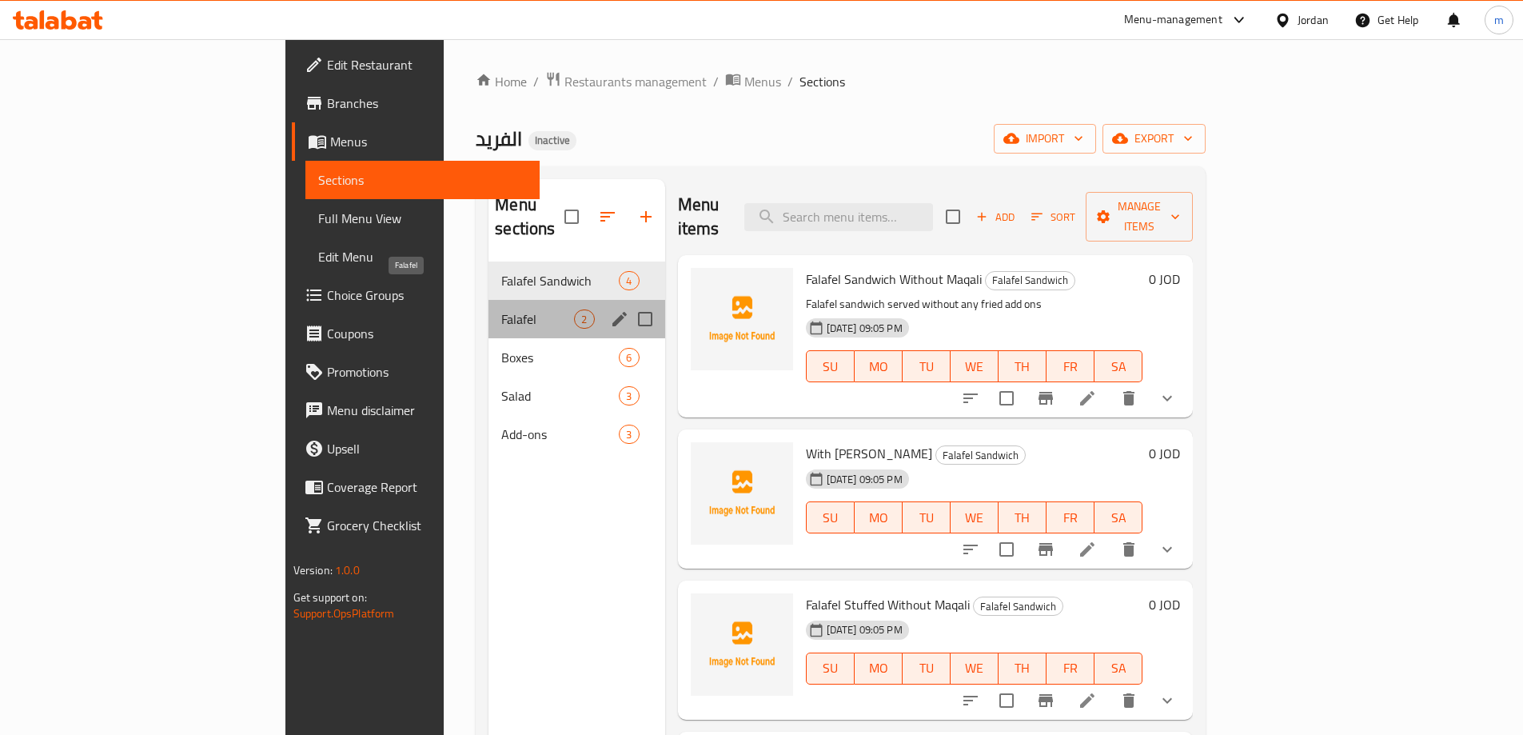
click at [501, 309] on span "Falafel" at bounding box center [537, 318] width 73 height 19
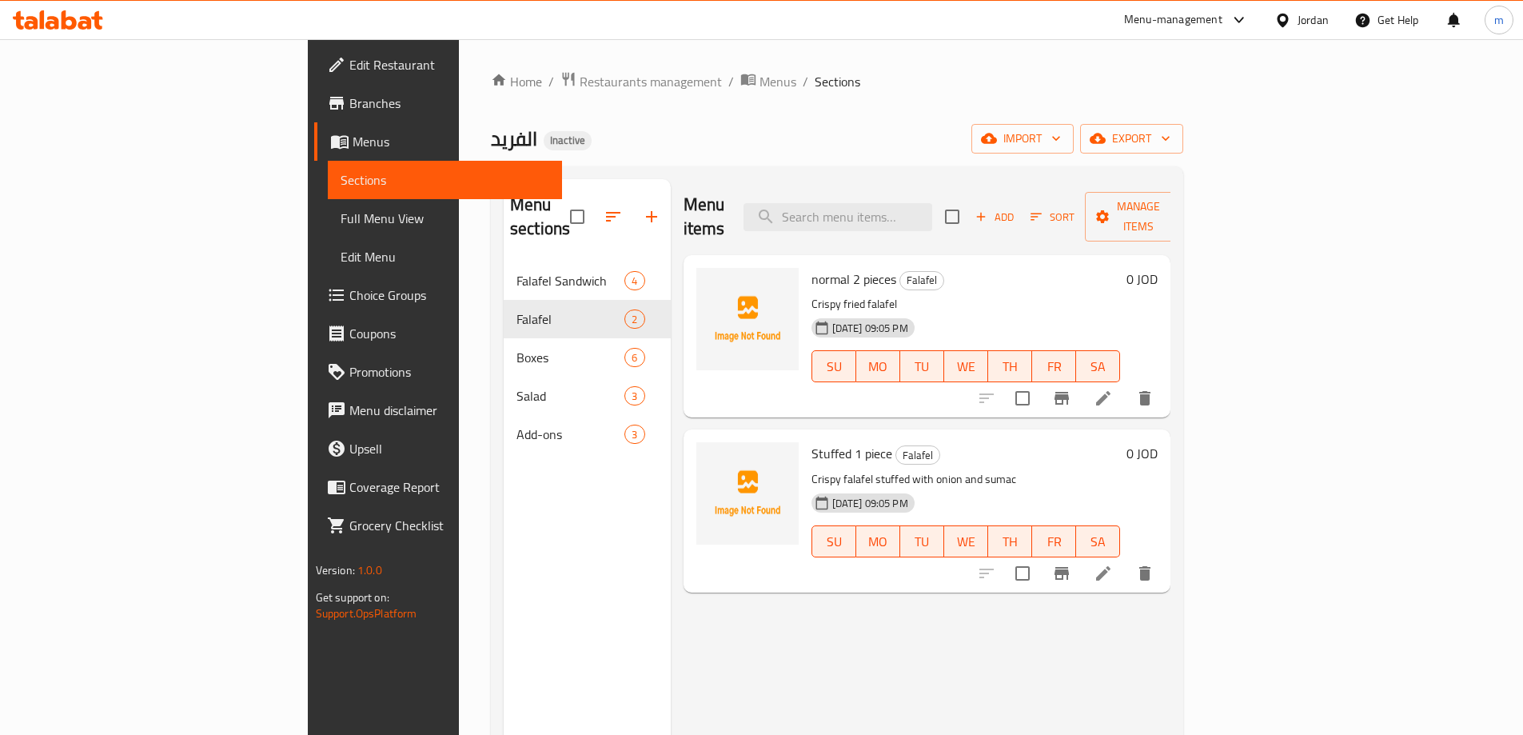
click at [1126, 384] on li at bounding box center [1103, 398] width 45 height 29
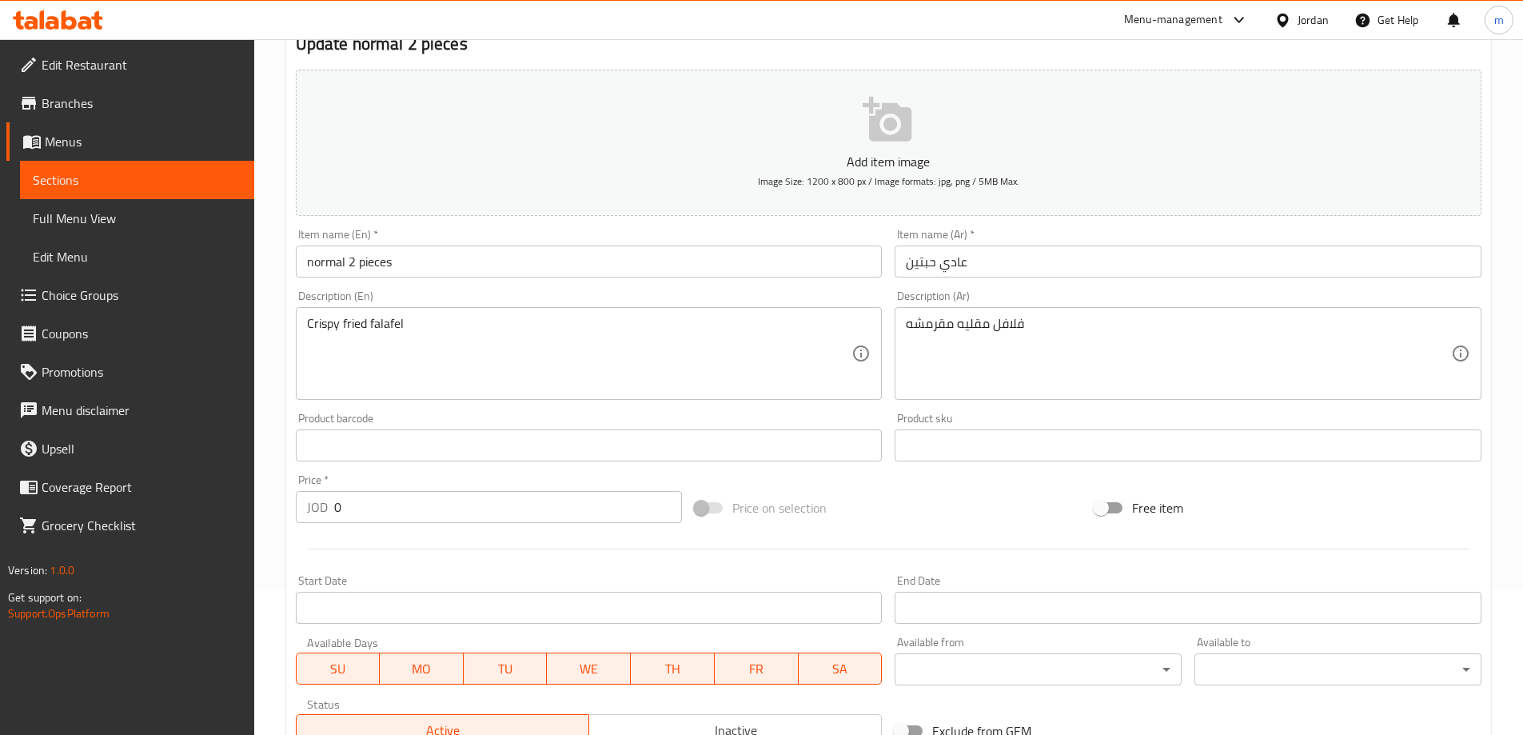
scroll to position [160, 0]
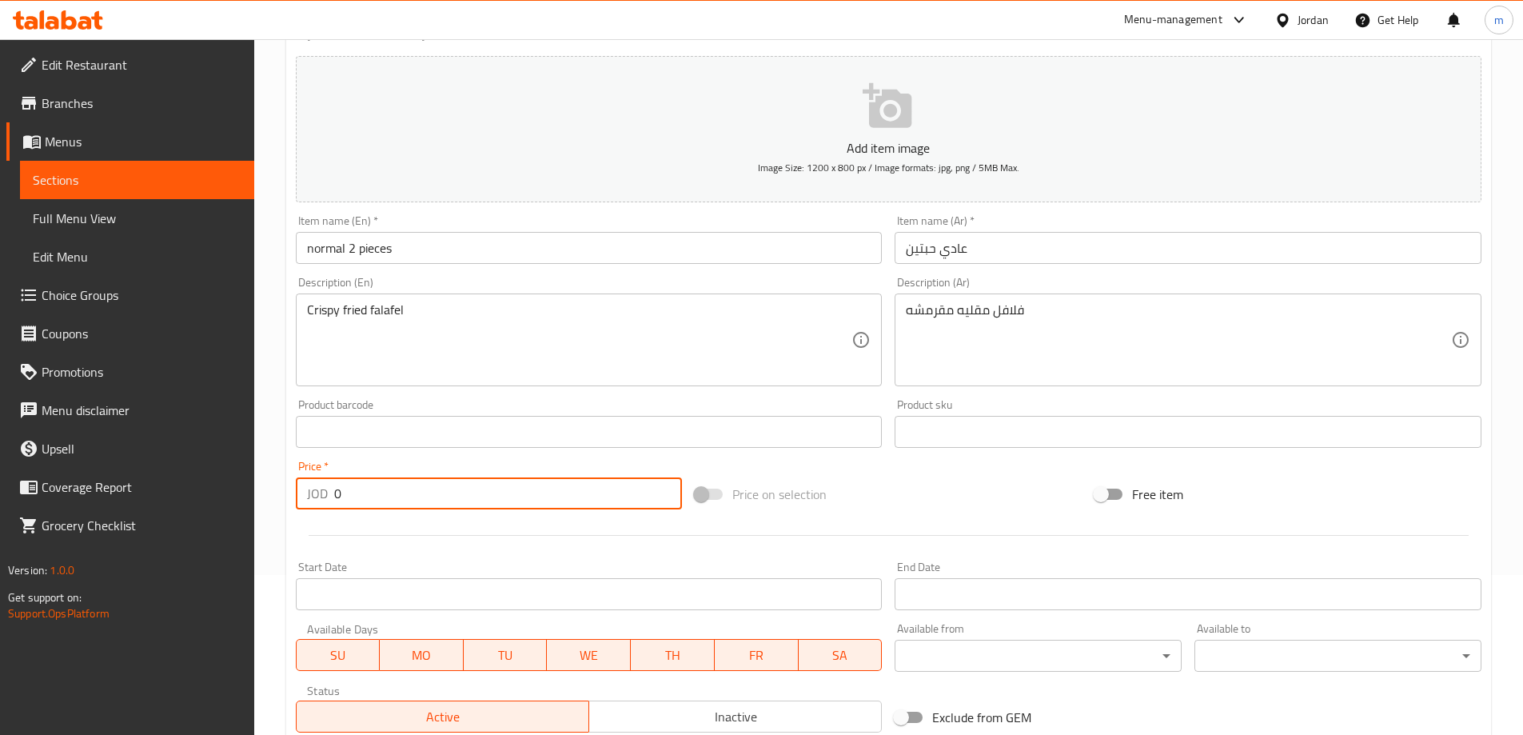
drag, startPoint x: 375, startPoint y: 508, endPoint x: 331, endPoint y: 509, distance: 44.0
click at [331, 509] on div "JOD 0 Price *" at bounding box center [489, 493] width 387 height 32
type input "0.5"
click at [617, 565] on div "Start Date Start Date" at bounding box center [589, 585] width 587 height 49
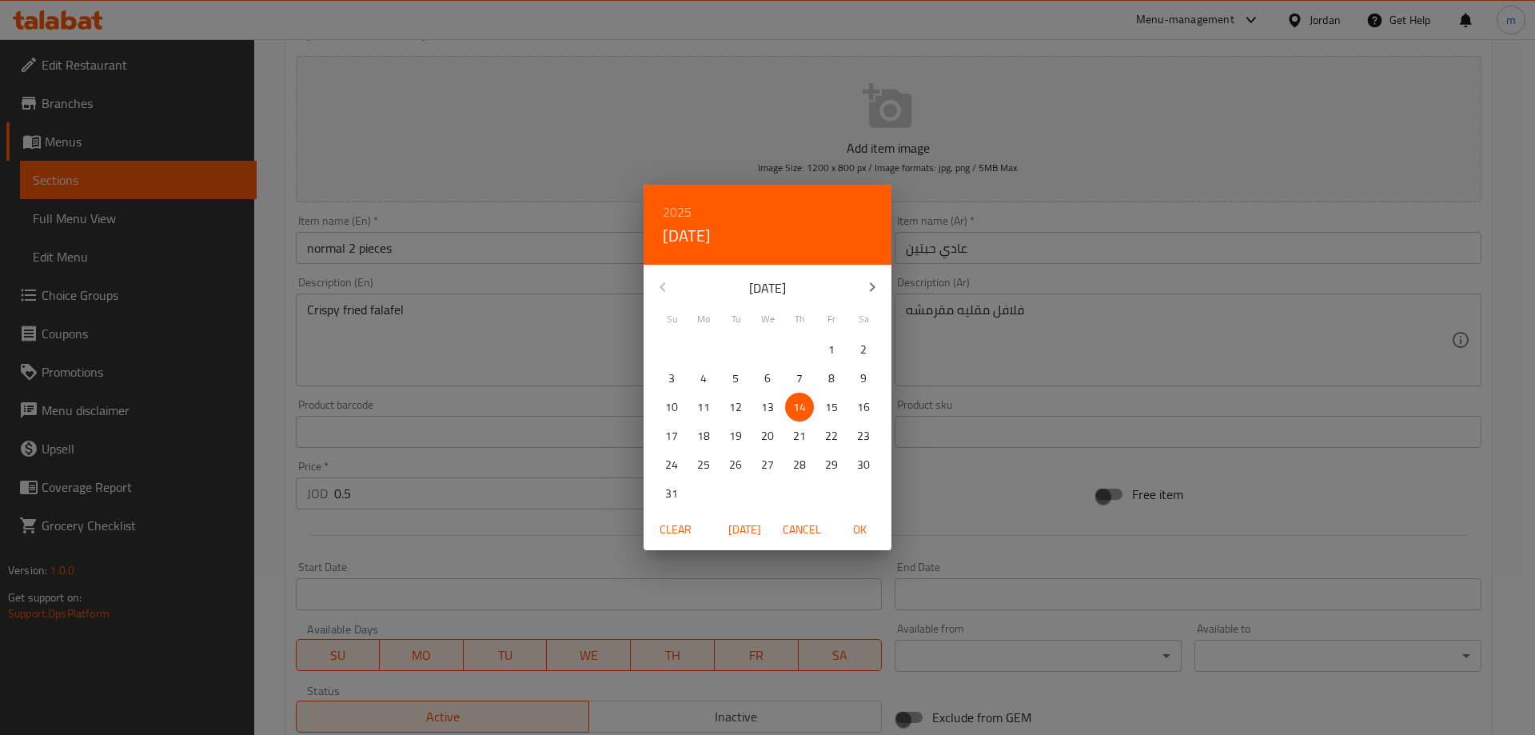
click at [788, 526] on span "Cancel" at bounding box center [802, 530] width 38 height 20
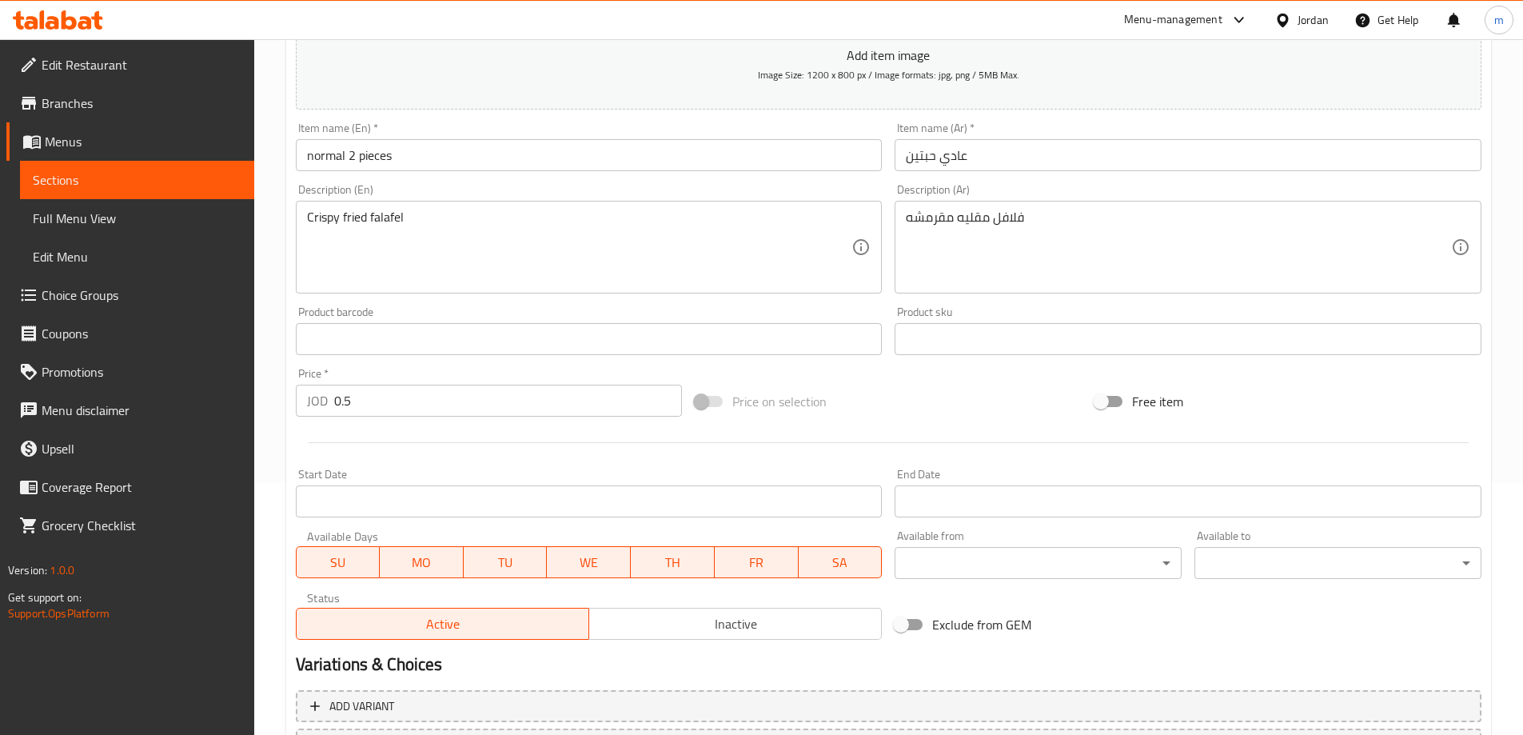
scroll to position [395, 0]
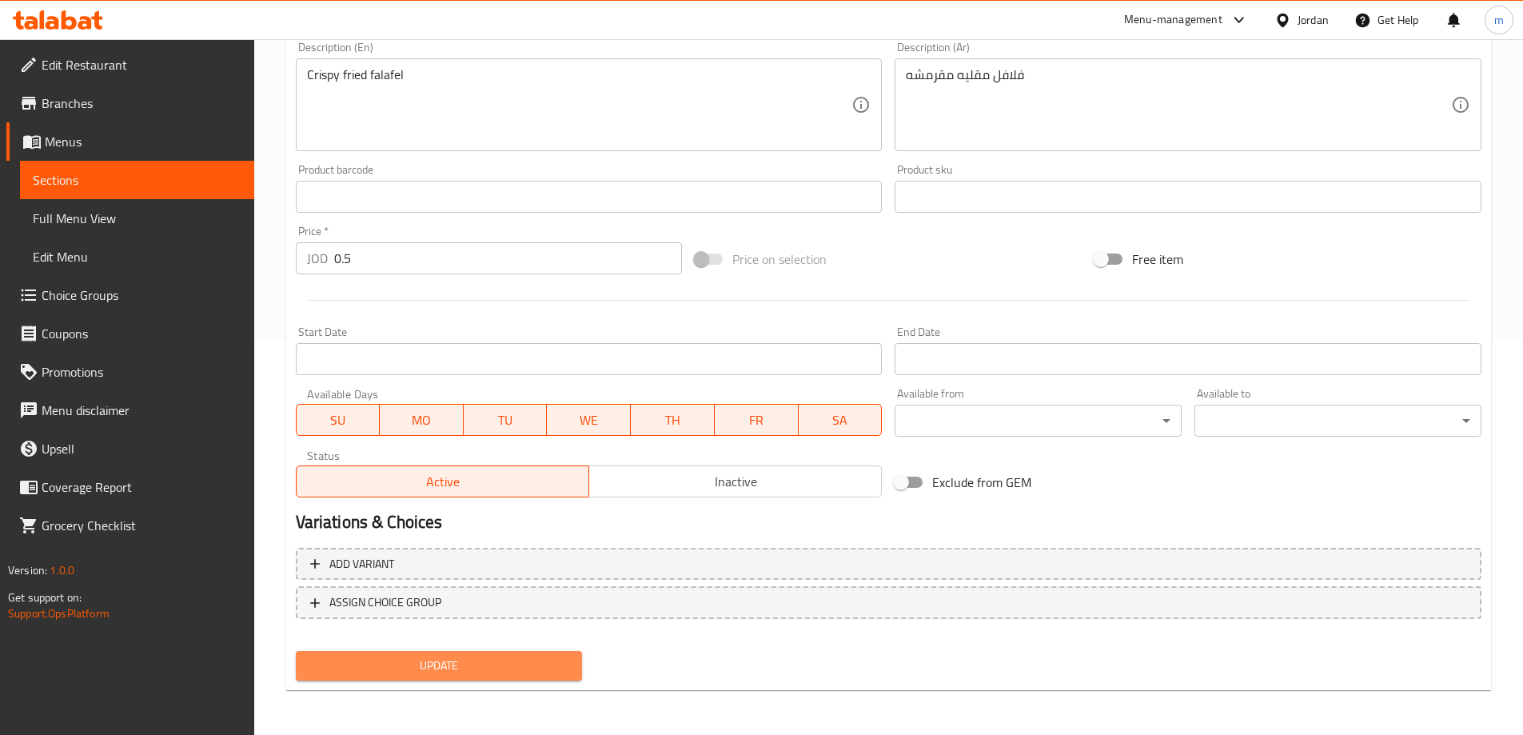
click at [514, 673] on span "Update" at bounding box center [439, 666] width 261 height 20
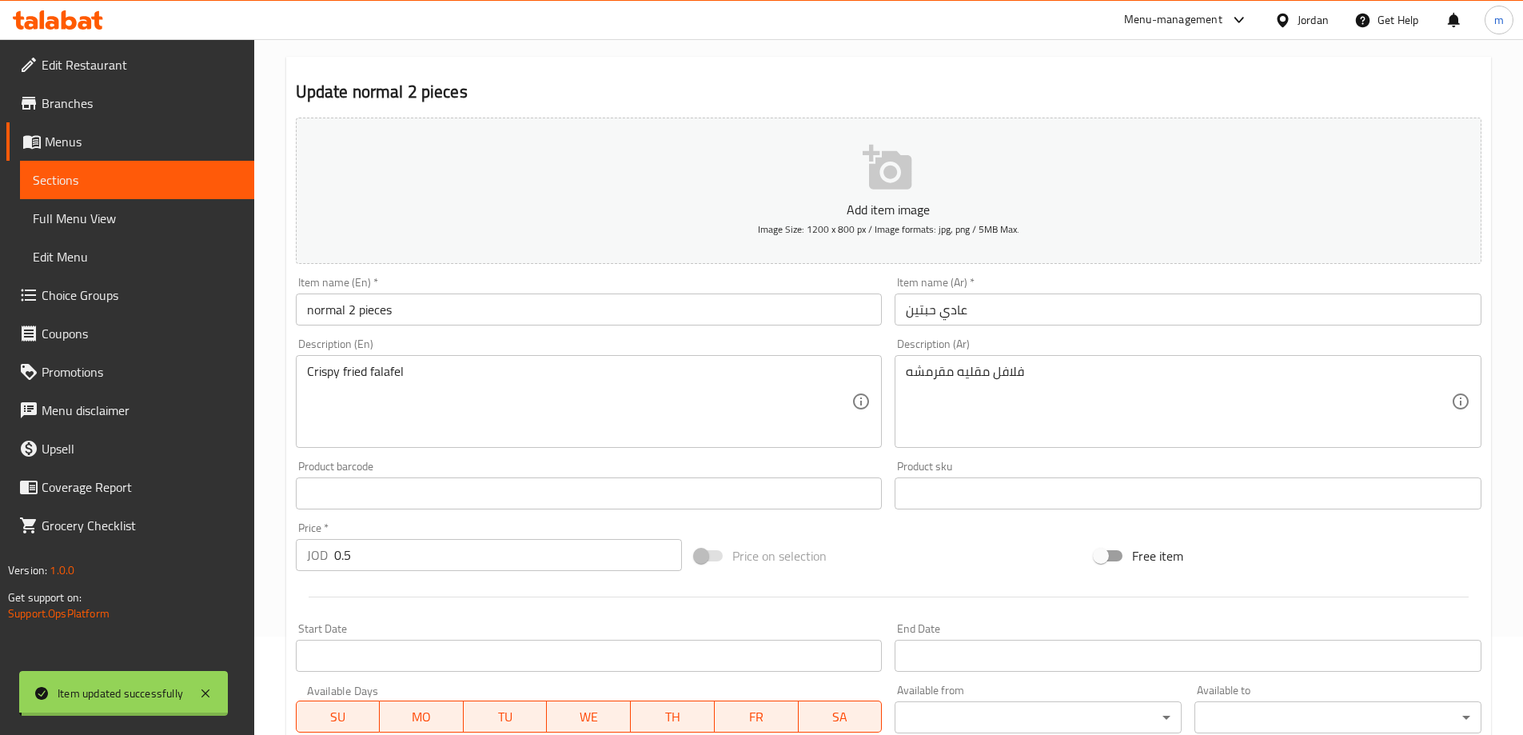
scroll to position [0, 0]
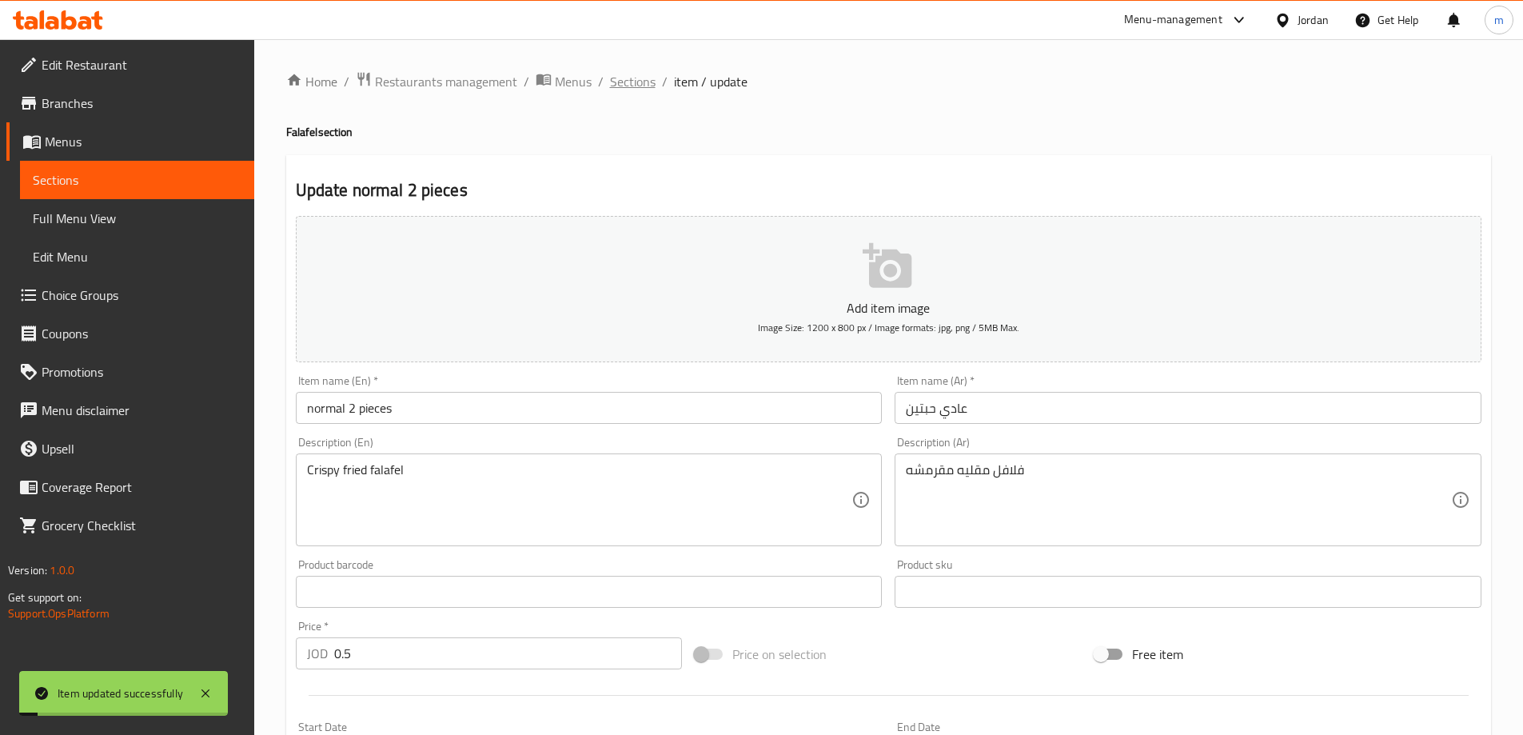
click at [637, 88] on span "Sections" at bounding box center [633, 81] width 46 height 19
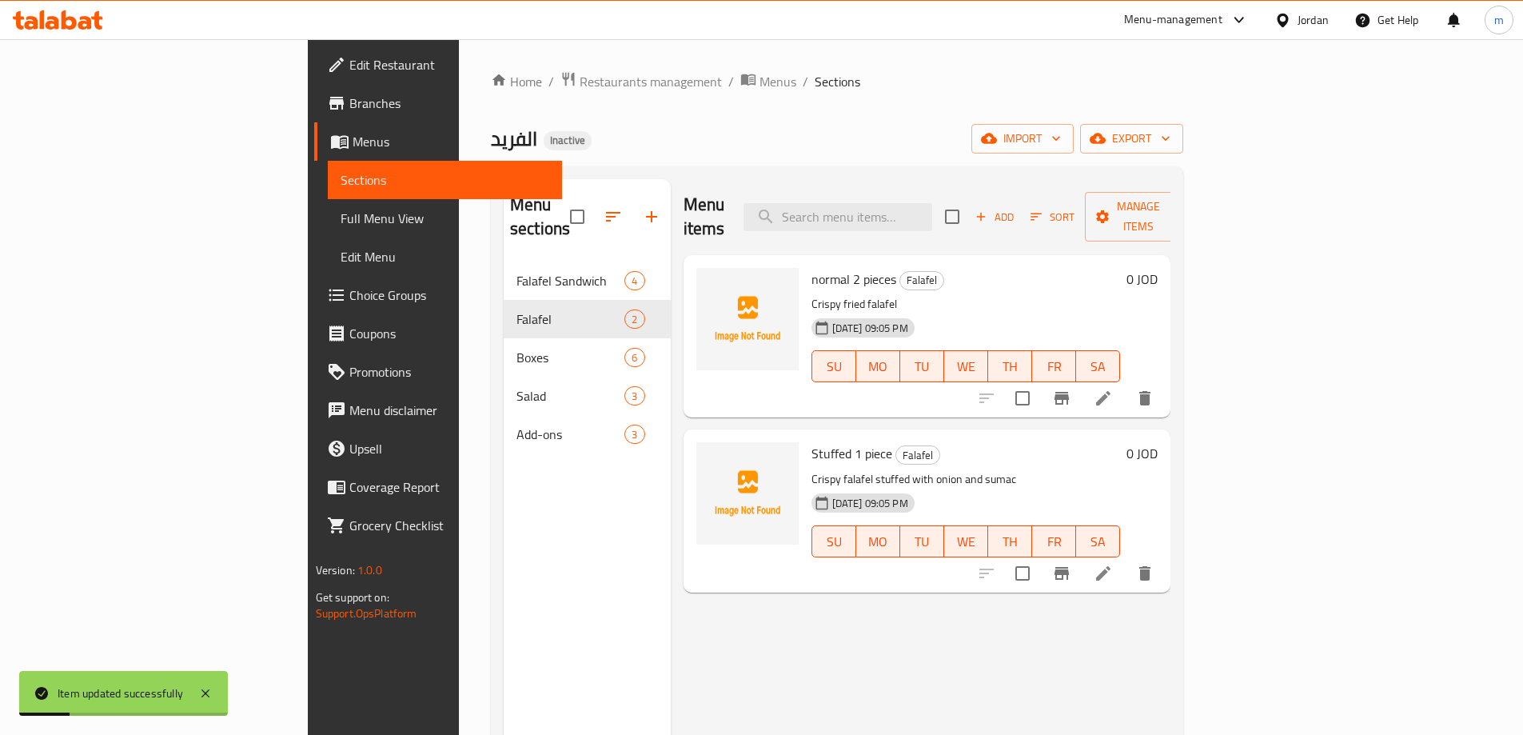
click at [1113, 564] on icon at bounding box center [1103, 573] width 19 height 19
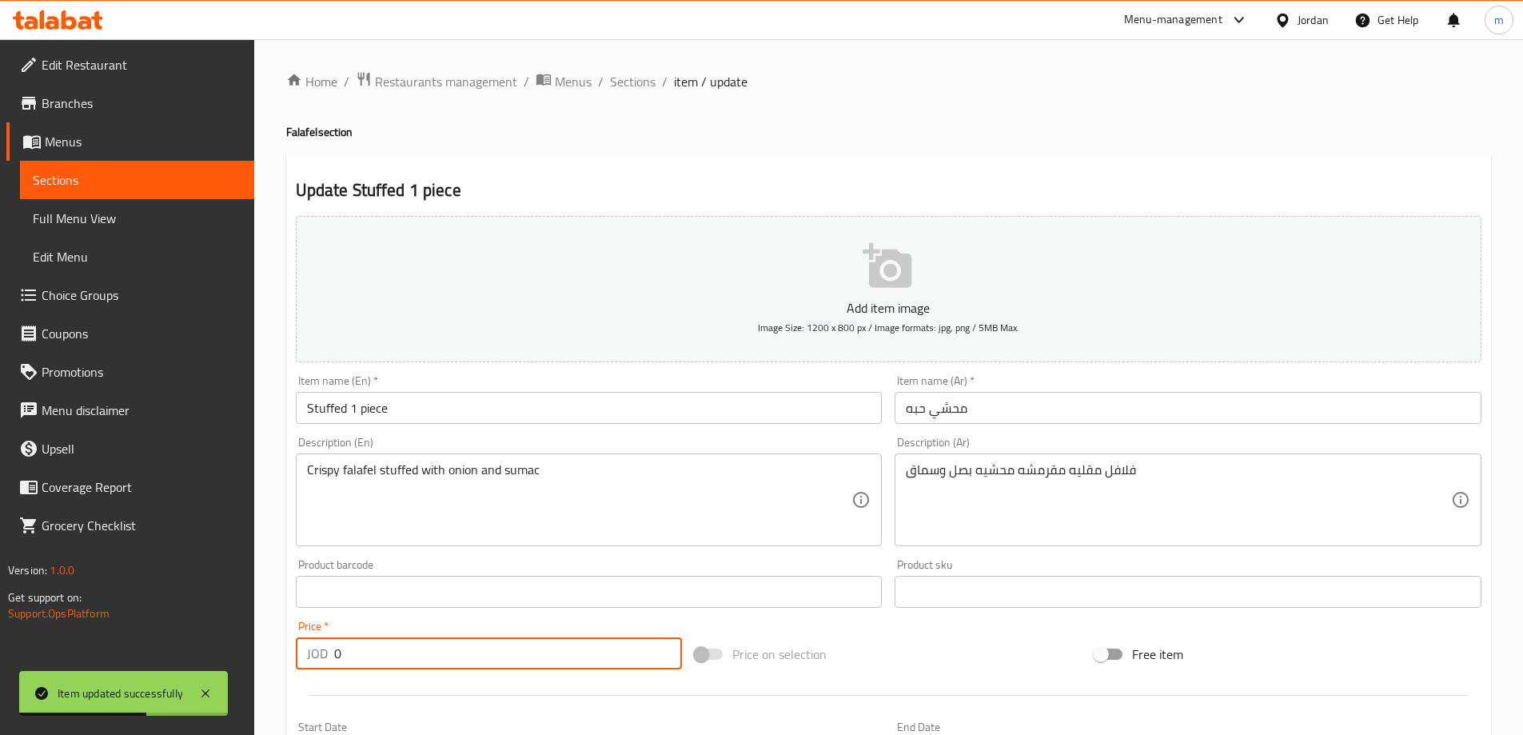
drag, startPoint x: 435, startPoint y: 665, endPoint x: 317, endPoint y: 666, distance: 118.4
click at [317, 666] on div "JOD 0 Price *" at bounding box center [489, 653] width 387 height 32
paste input ".15"
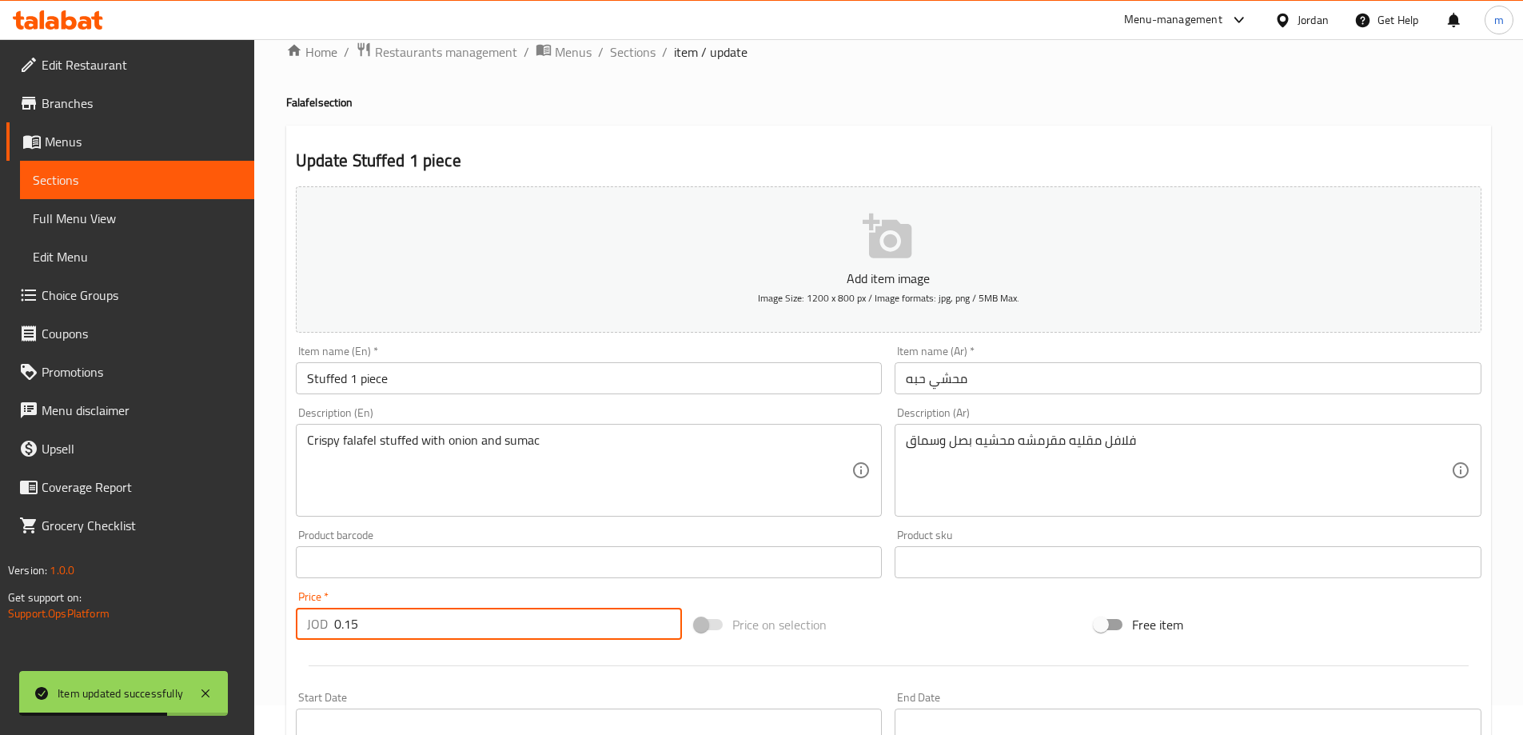
scroll to position [395, 0]
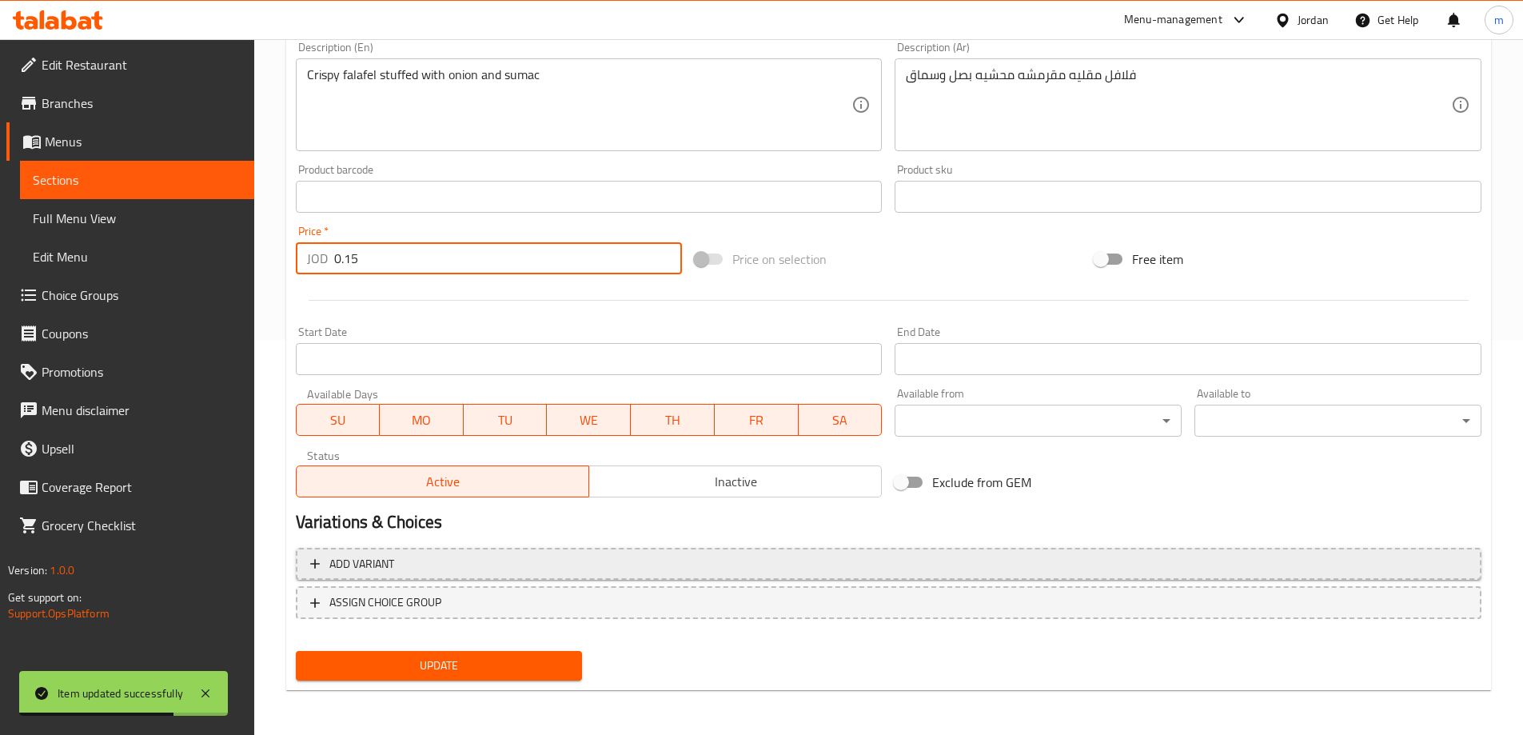
type input "0.15"
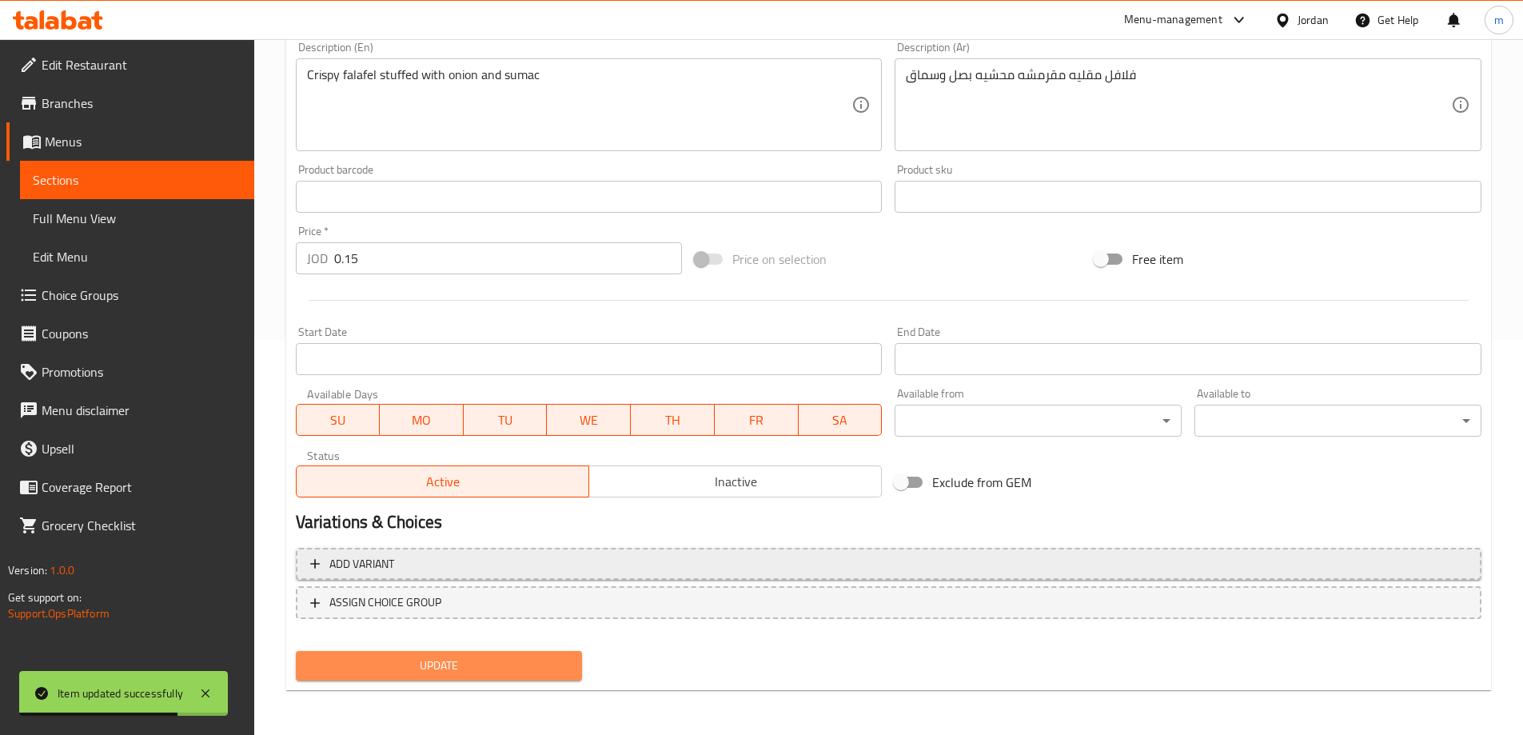
click at [392, 661] on span "Update" at bounding box center [439, 666] width 261 height 20
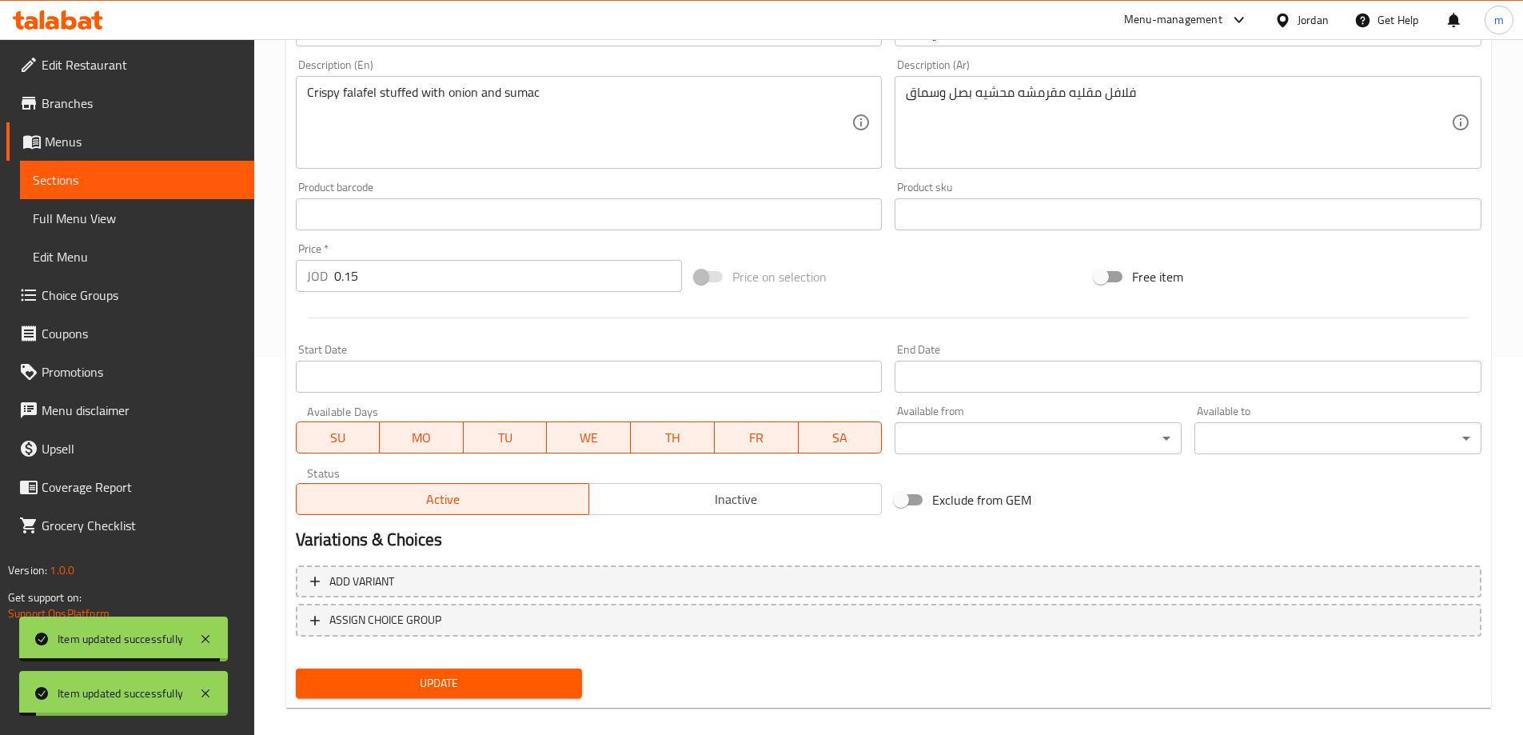
scroll to position [0, 0]
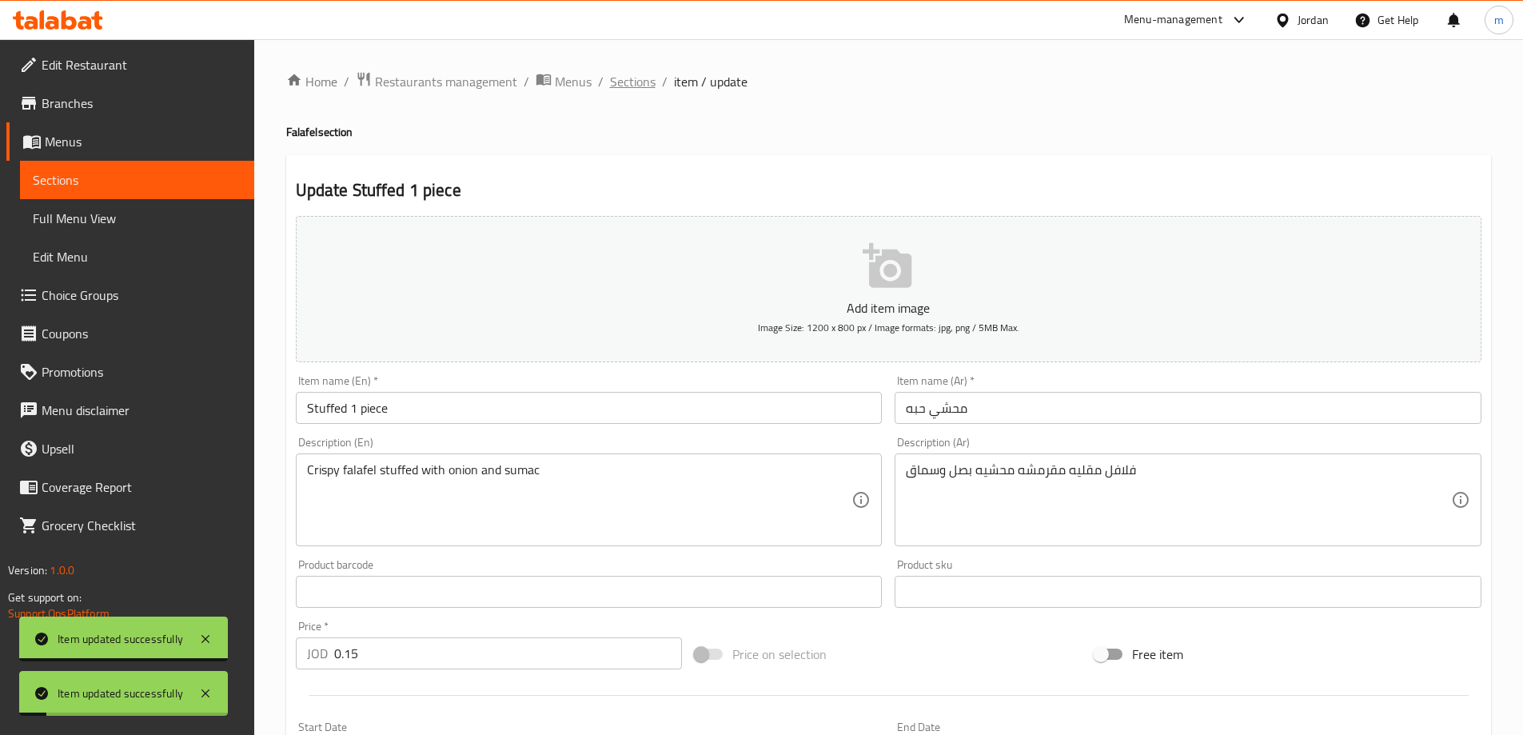
click at [640, 80] on span "Sections" at bounding box center [633, 81] width 46 height 19
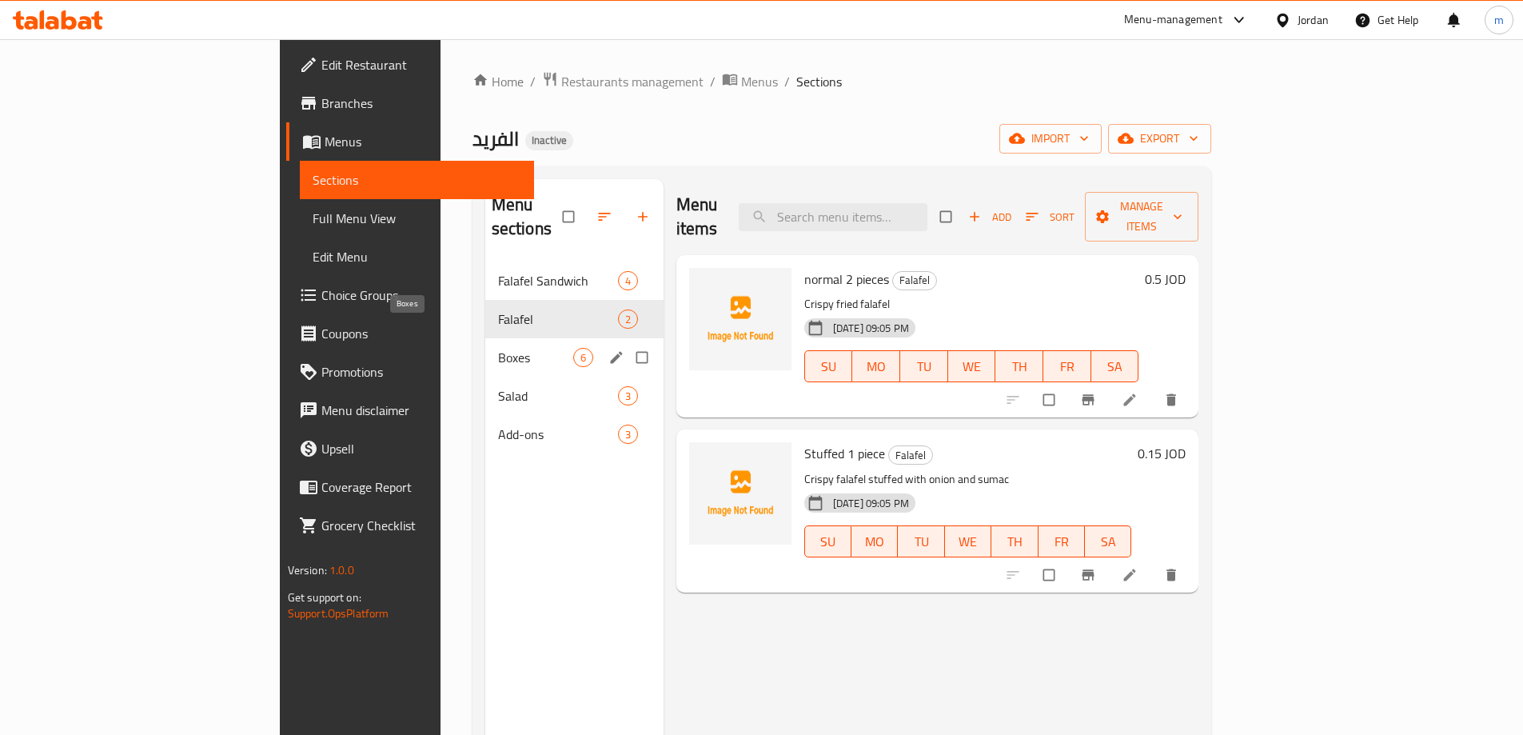
click at [498, 348] on span "Boxes" at bounding box center [535, 357] width 75 height 19
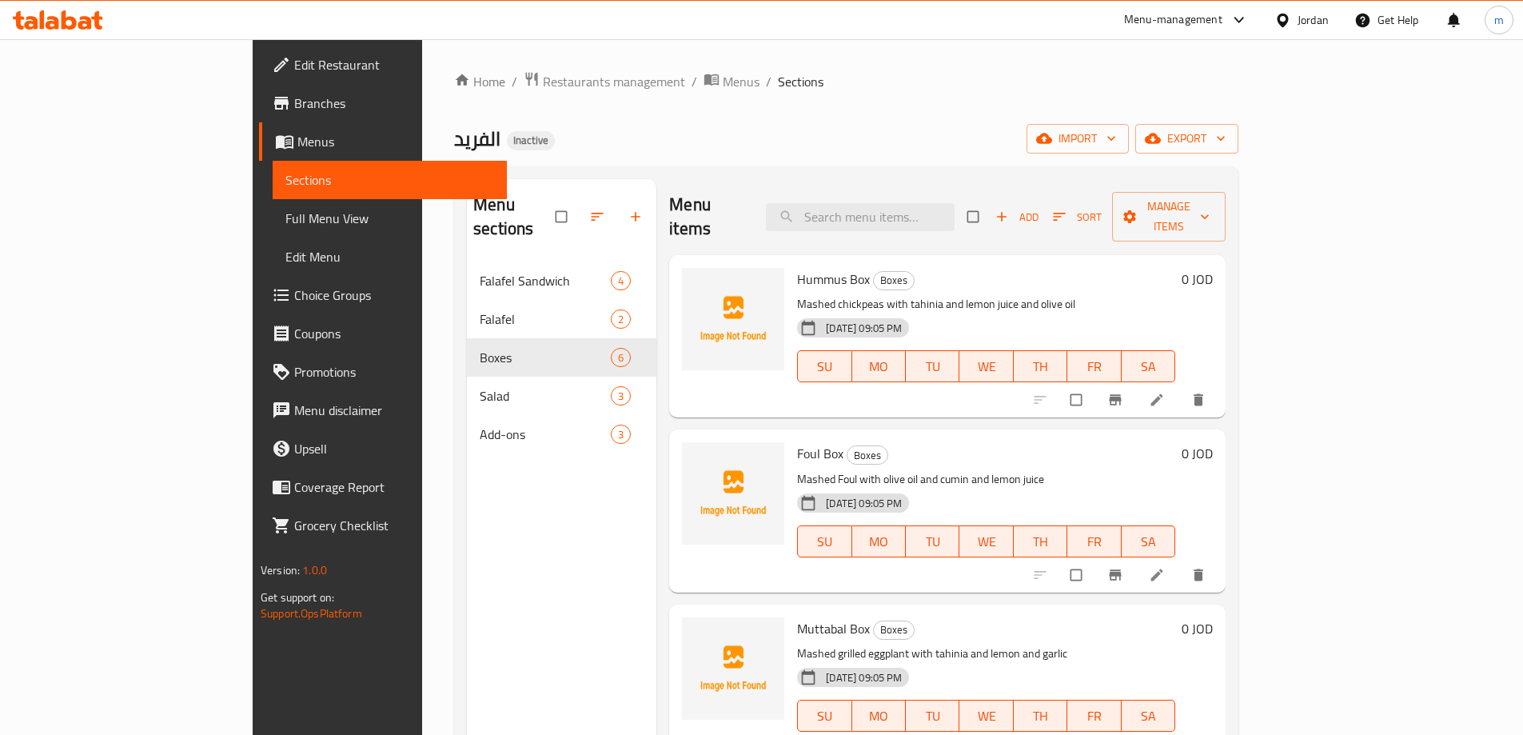
click at [294, 294] on span "Choice Groups" at bounding box center [394, 294] width 200 height 19
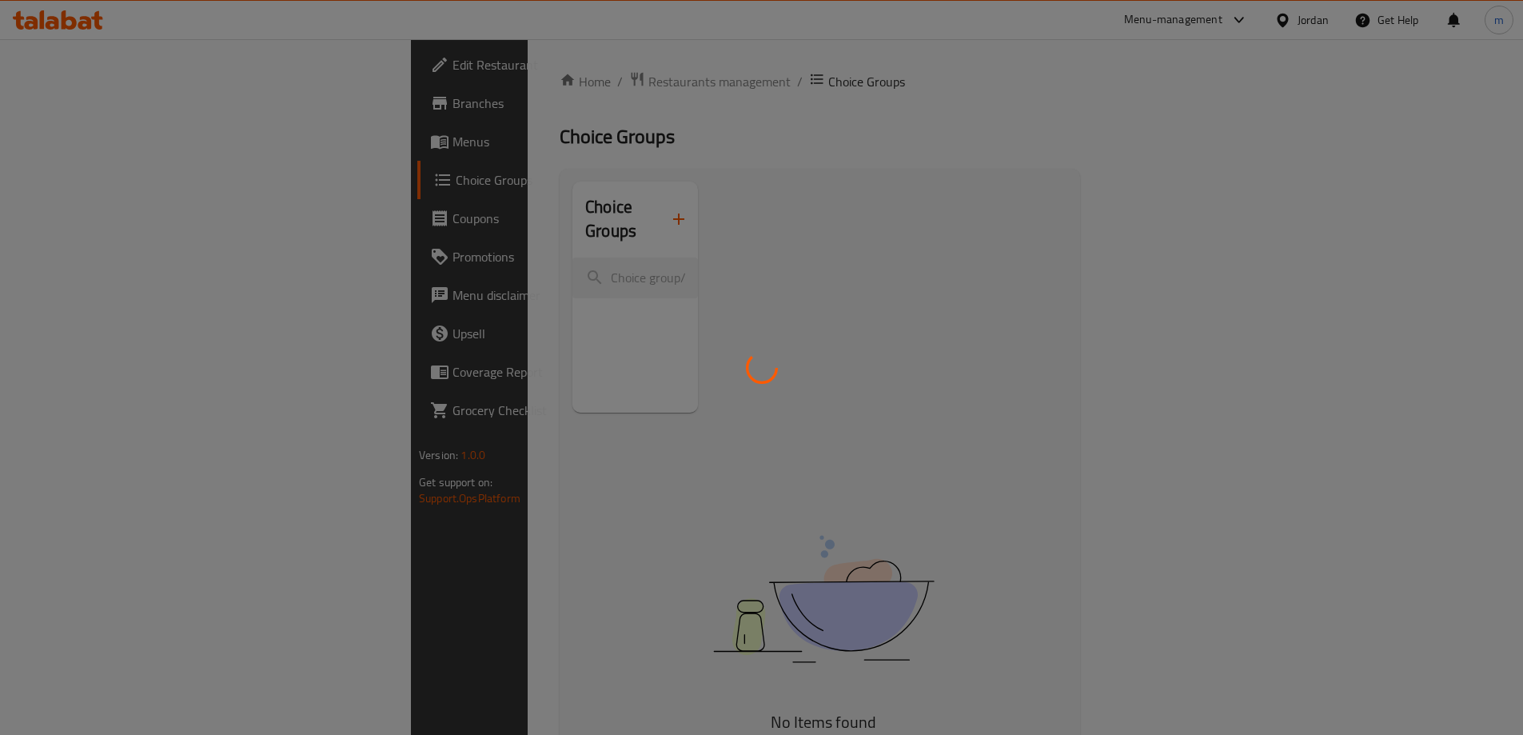
click at [588, 210] on div at bounding box center [761, 367] width 1523 height 735
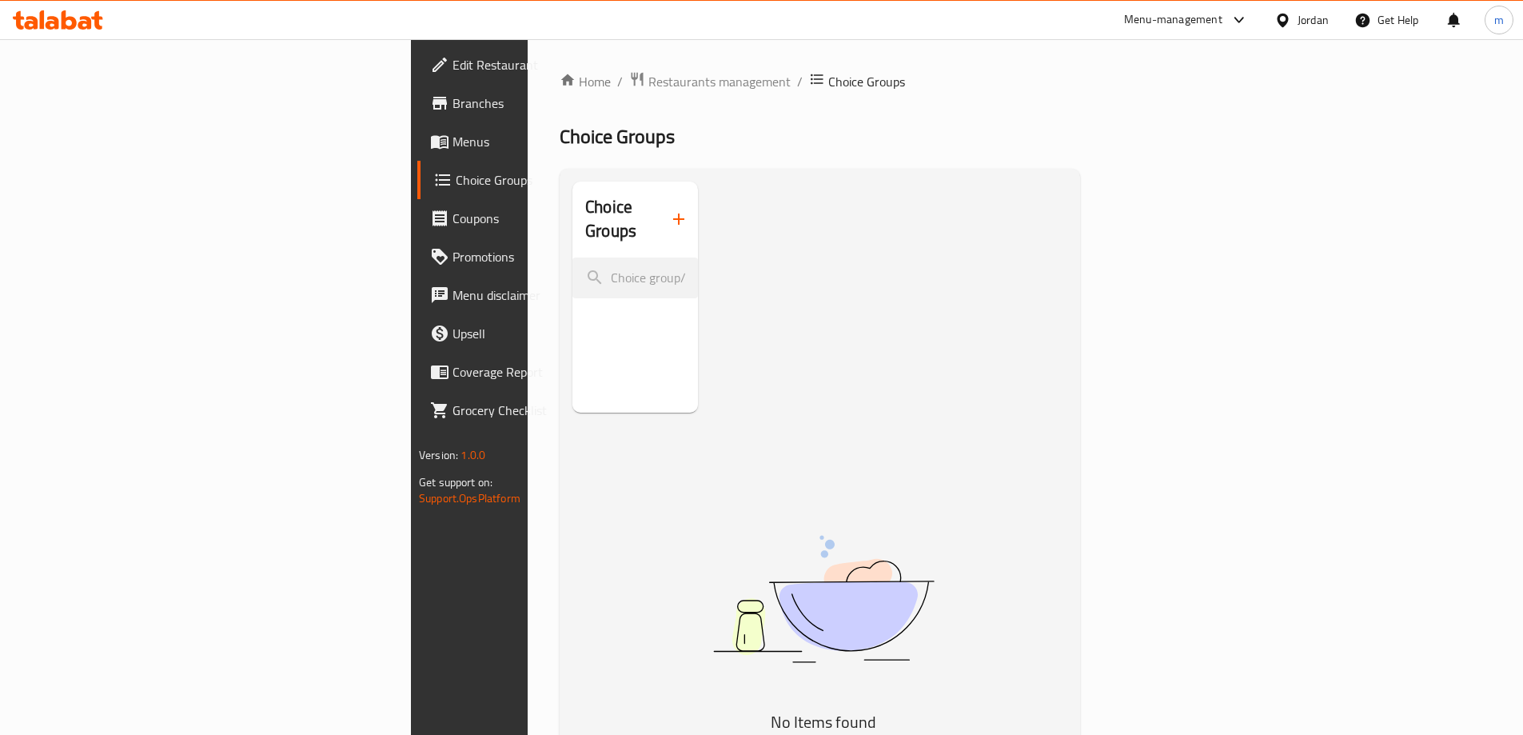
click at [669, 212] on icon "button" at bounding box center [678, 219] width 19 height 19
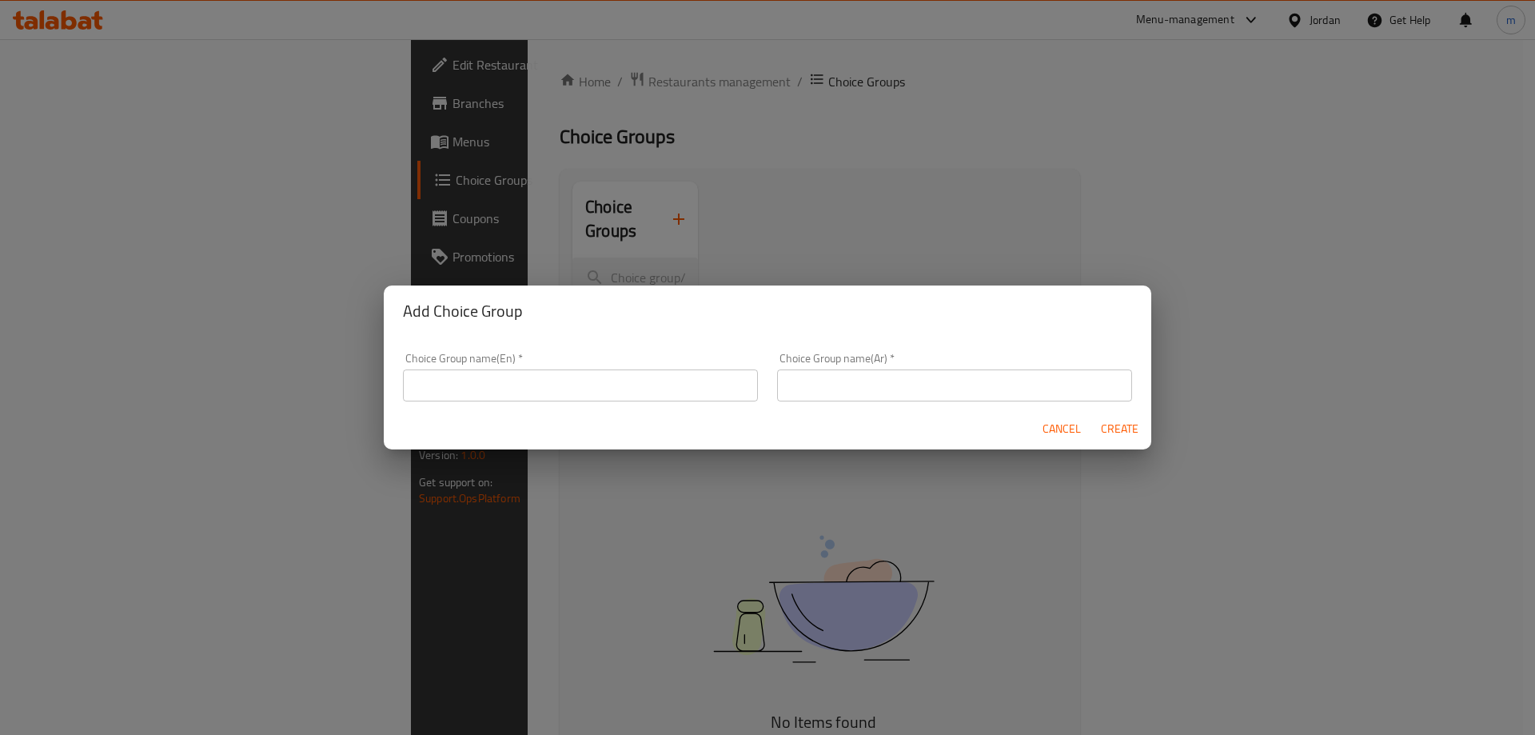
click at [583, 390] on input "text" at bounding box center [580, 385] width 355 height 32
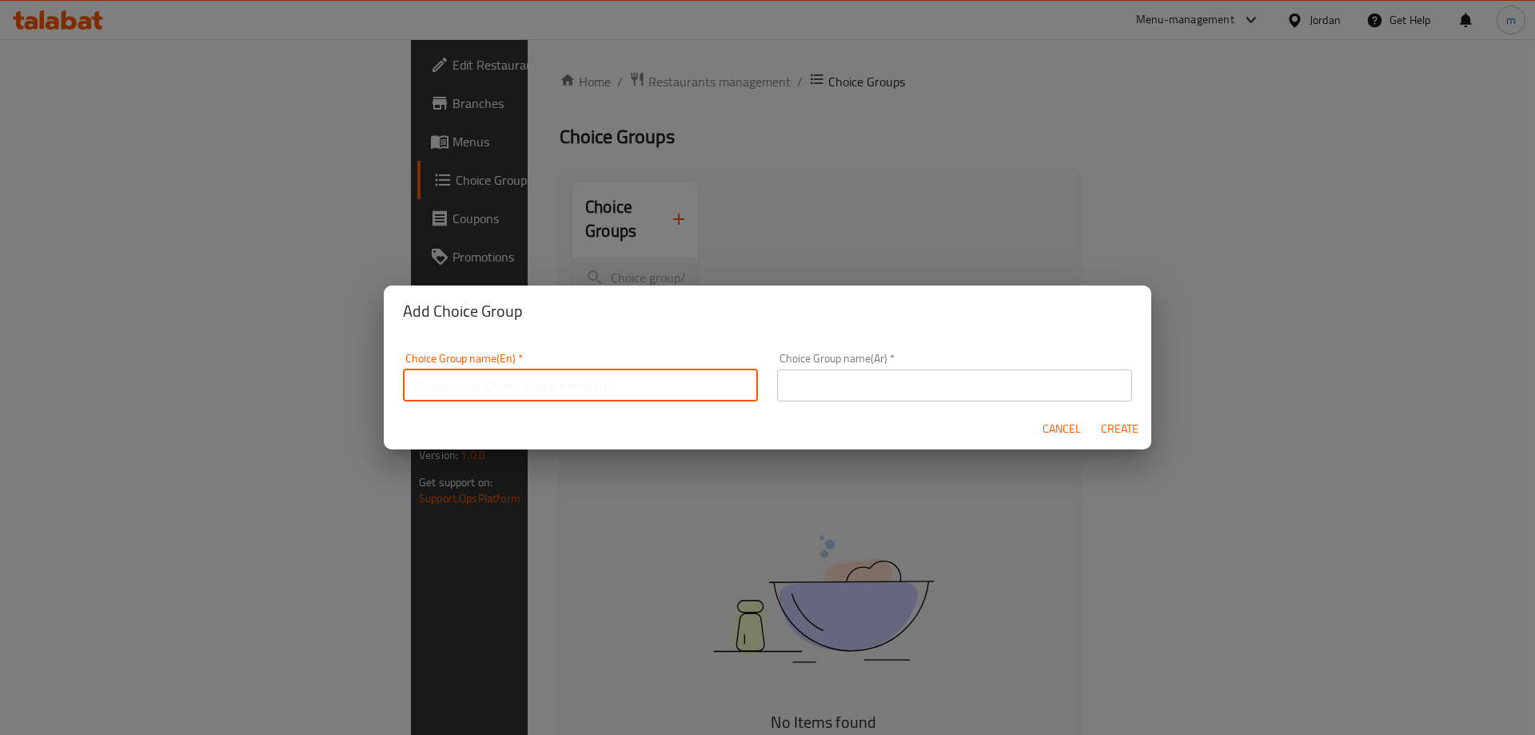
type input "Your choice of :"
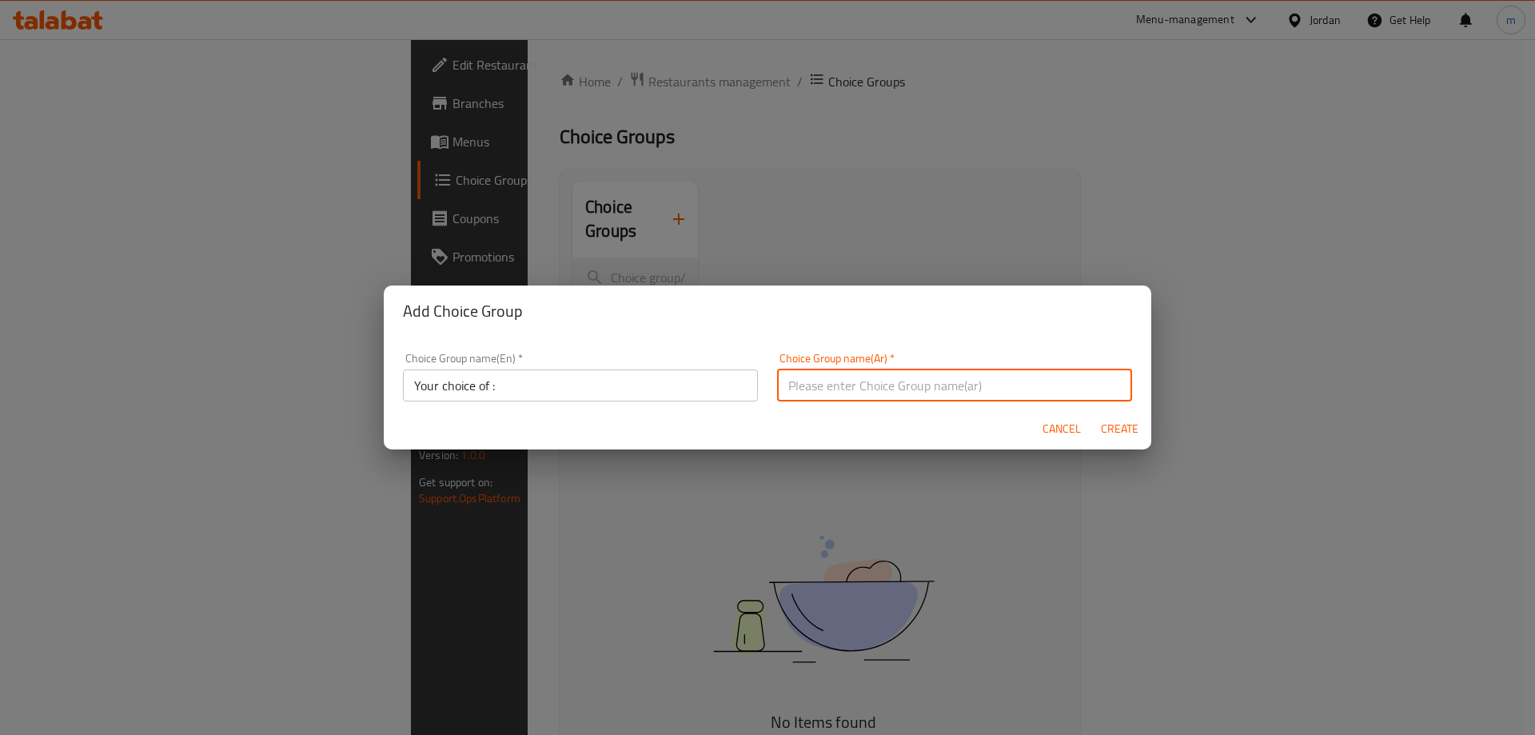
click at [900, 376] on input "text" at bounding box center [954, 385] width 355 height 32
type input "اختيارك من :"
click at [1117, 423] on span "Create" at bounding box center [1119, 429] width 38 height 20
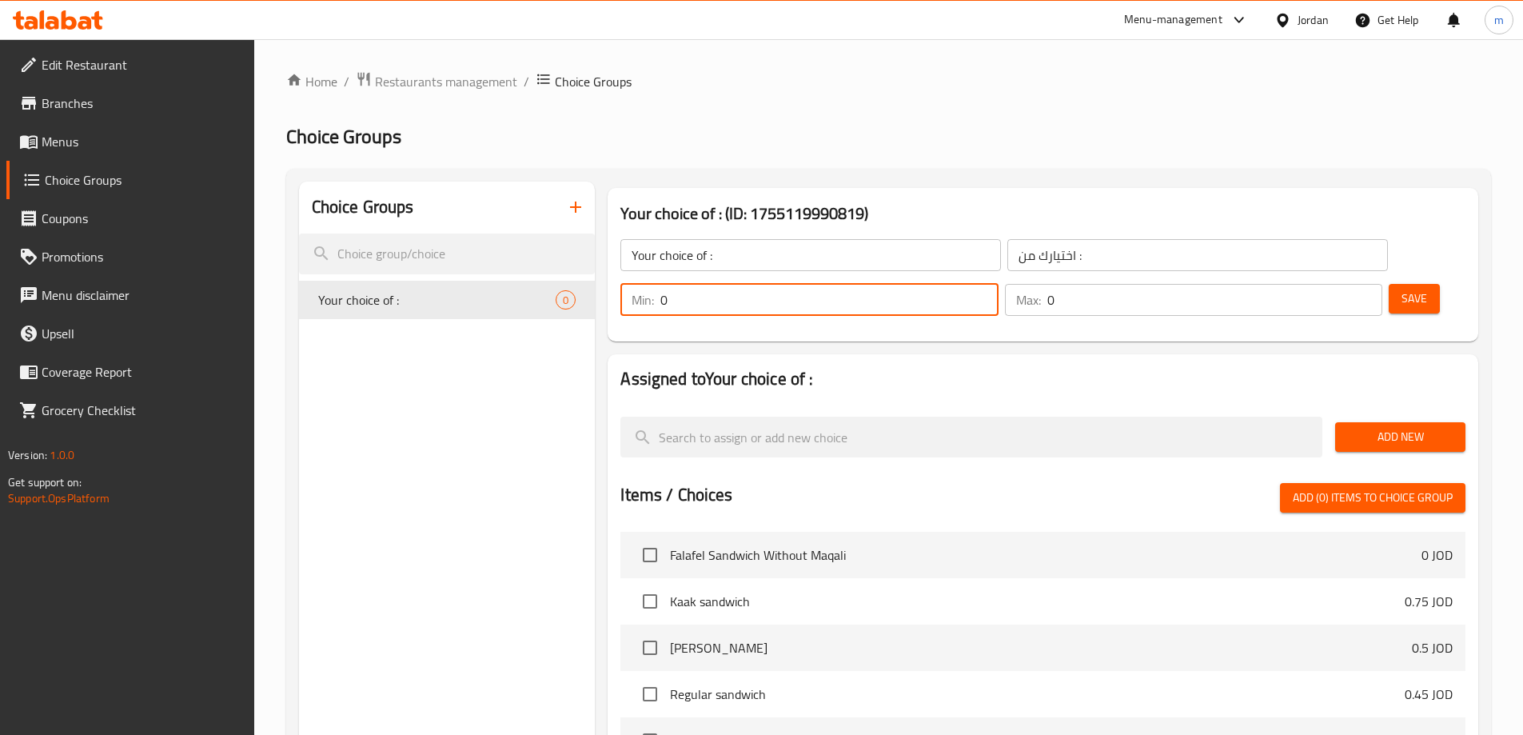
drag, startPoint x: 1251, startPoint y: 259, endPoint x: 1227, endPoint y: 262, distance: 23.4
click at [998, 284] on input "0" at bounding box center [829, 300] width 337 height 32
type input "1"
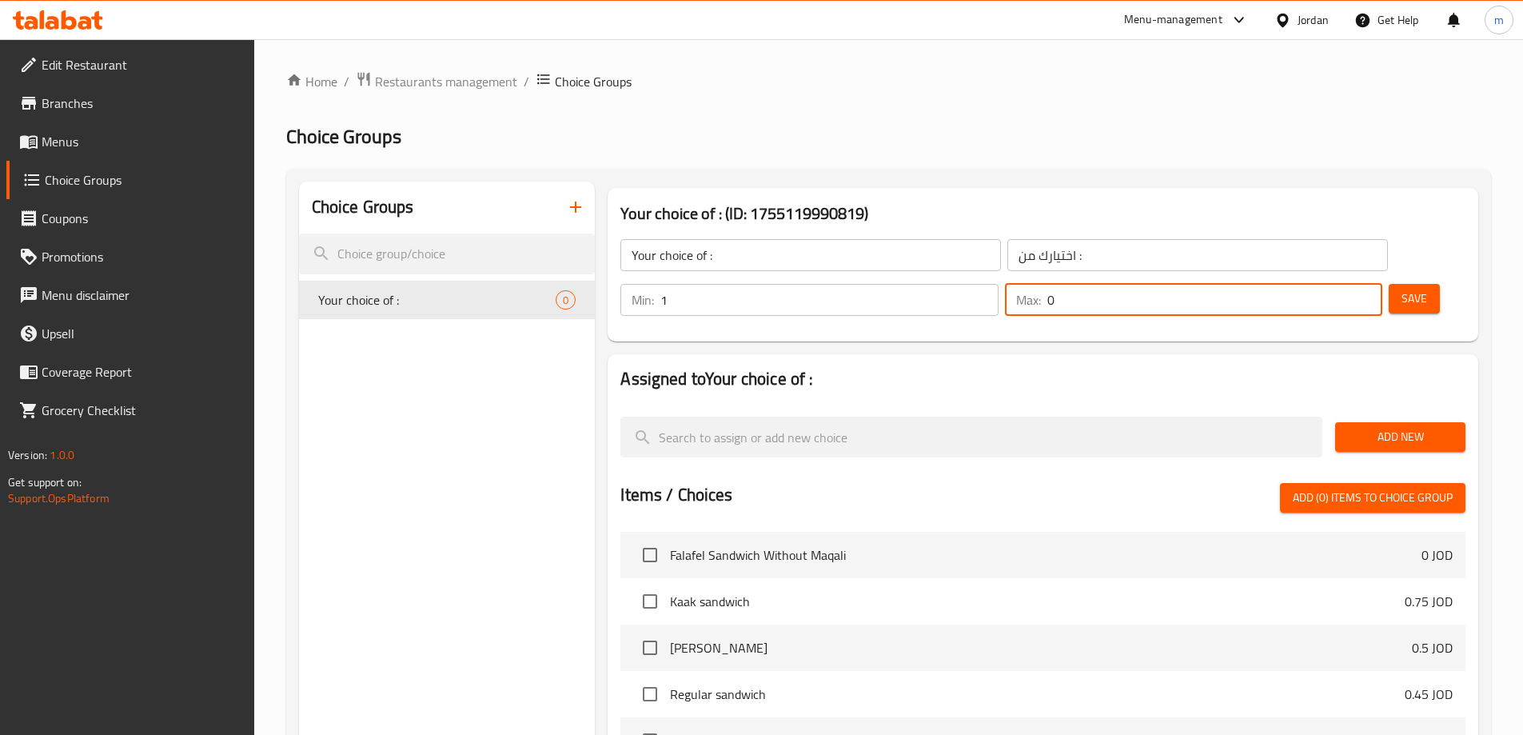
drag, startPoint x: 1322, startPoint y: 251, endPoint x: 1304, endPoint y: 261, distance: 20.0
click at [1304, 284] on div "Max: 0 ​" at bounding box center [1193, 300] width 377 height 32
type input "1"
click at [1402, 289] on span "Save" at bounding box center [1415, 299] width 26 height 20
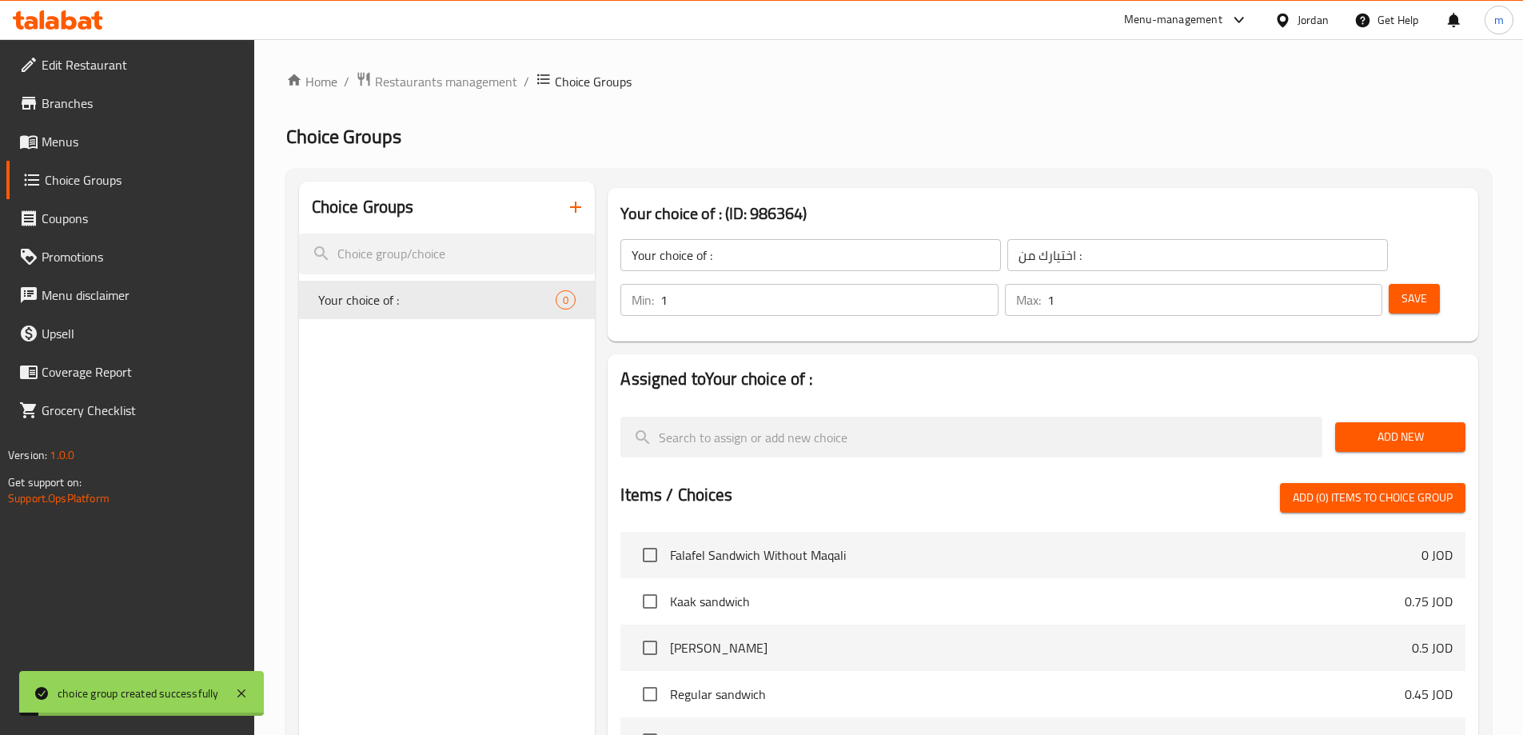
click at [1406, 427] on span "Add New" at bounding box center [1400, 437] width 105 height 20
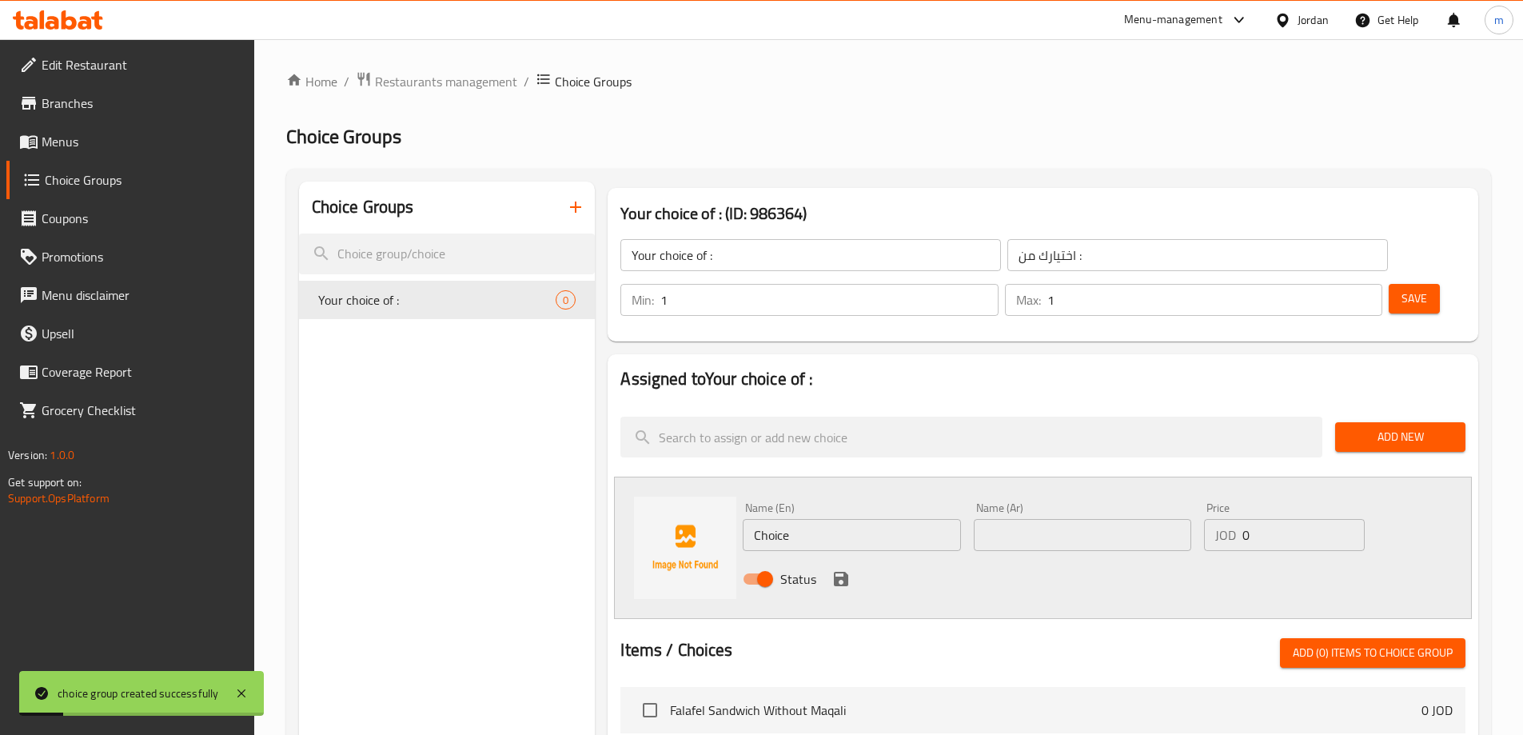
click at [832, 519] on input "Choice" at bounding box center [852, 535] width 218 height 32
click at [830, 519] on input "Choice" at bounding box center [852, 535] width 218 height 32
click at [1130, 519] on input "text" at bounding box center [1083, 535] width 218 height 32
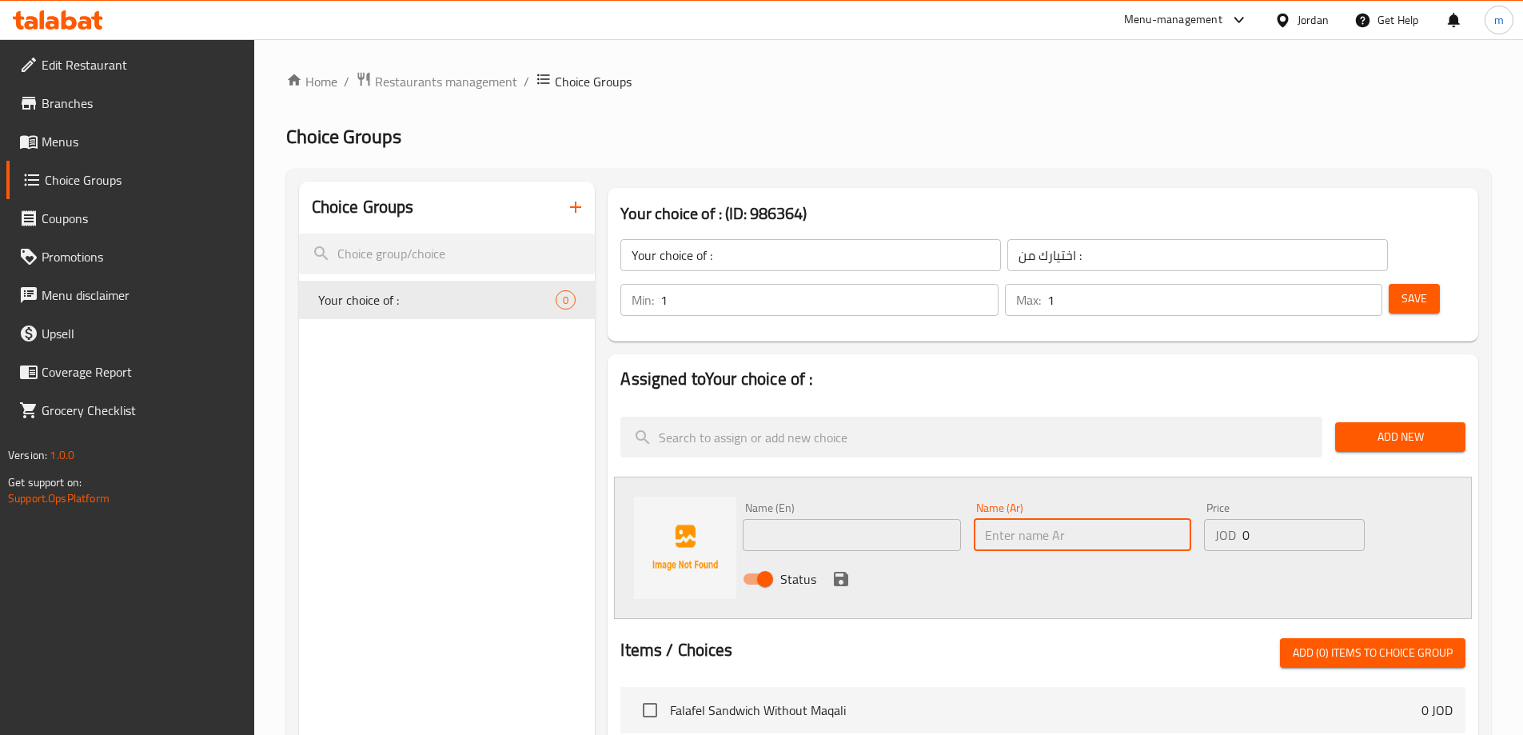
click at [1127, 519] on input "text" at bounding box center [1083, 535] width 218 height 32
paste input "200ml (علبة)"
click at [1127, 519] on input "200ml (علبة)" at bounding box center [1083, 535] width 218 height 32
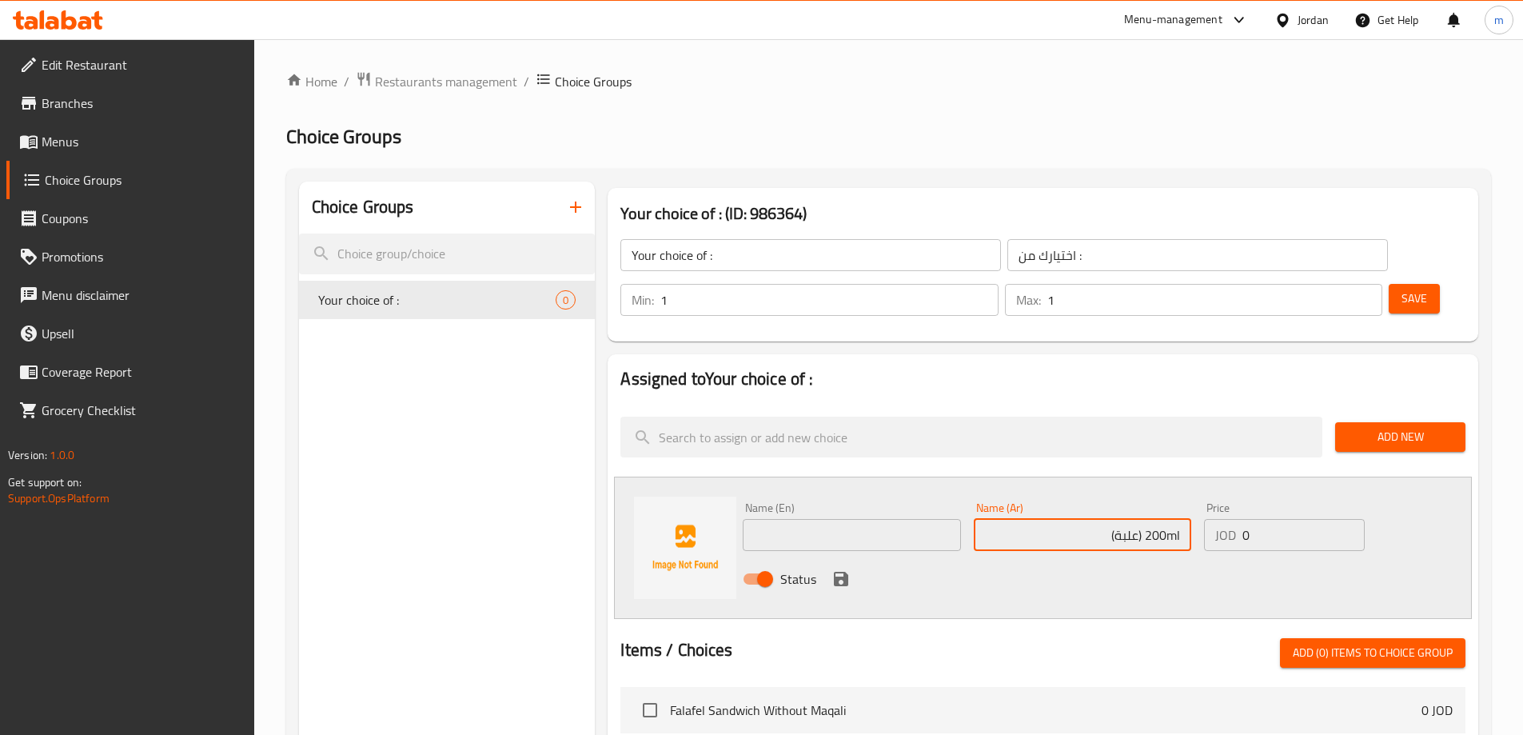
click at [1052, 519] on input "200ml (علبة)" at bounding box center [1083, 535] width 218 height 32
type input "200ml (علبة)"
click at [918, 519] on input "text" at bounding box center [852, 535] width 218 height 32
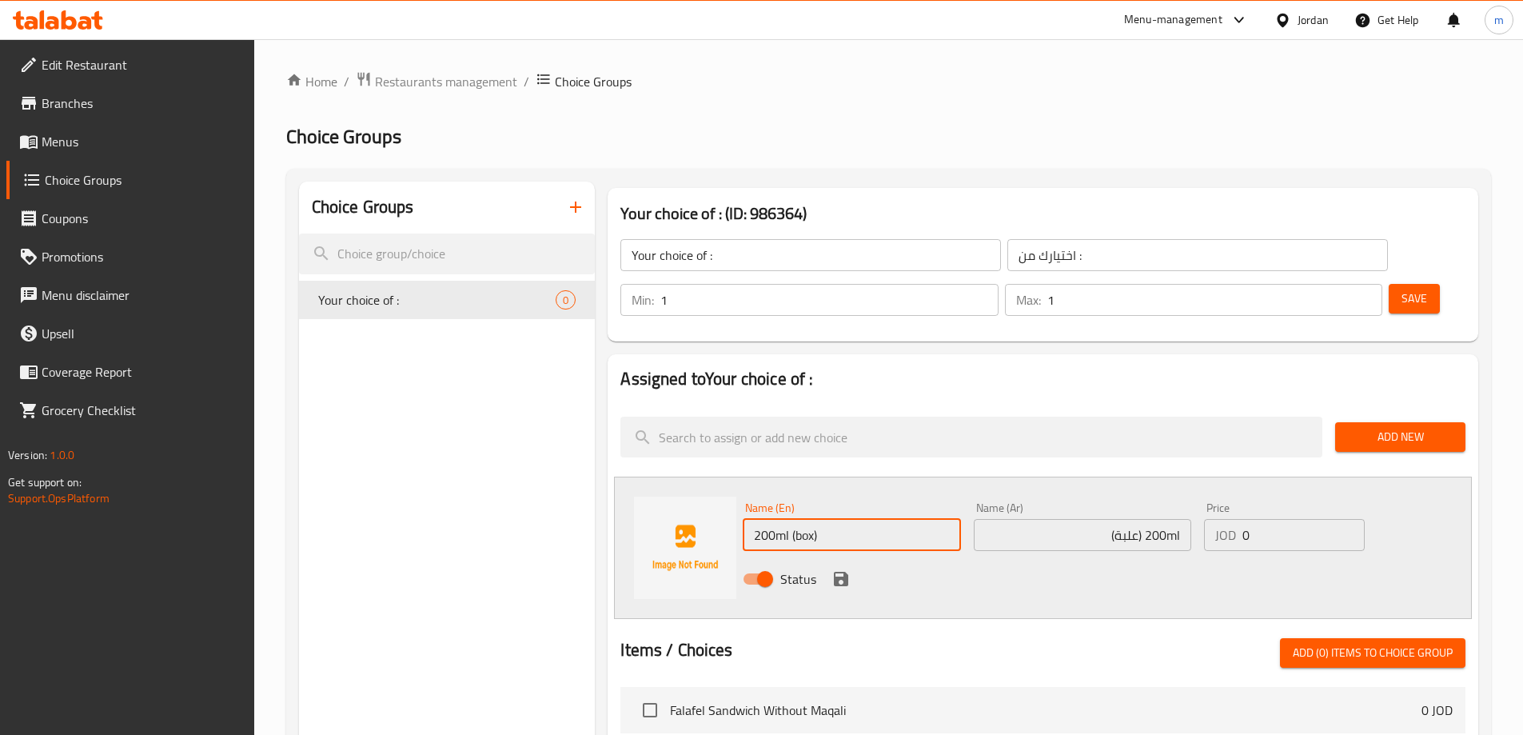
type input "200ml (box)"
drag, startPoint x: 1255, startPoint y: 500, endPoint x: 1230, endPoint y: 501, distance: 25.6
click at [1231, 519] on div "JOD 0 Price" at bounding box center [1284, 535] width 160 height 32
paste input ".65"
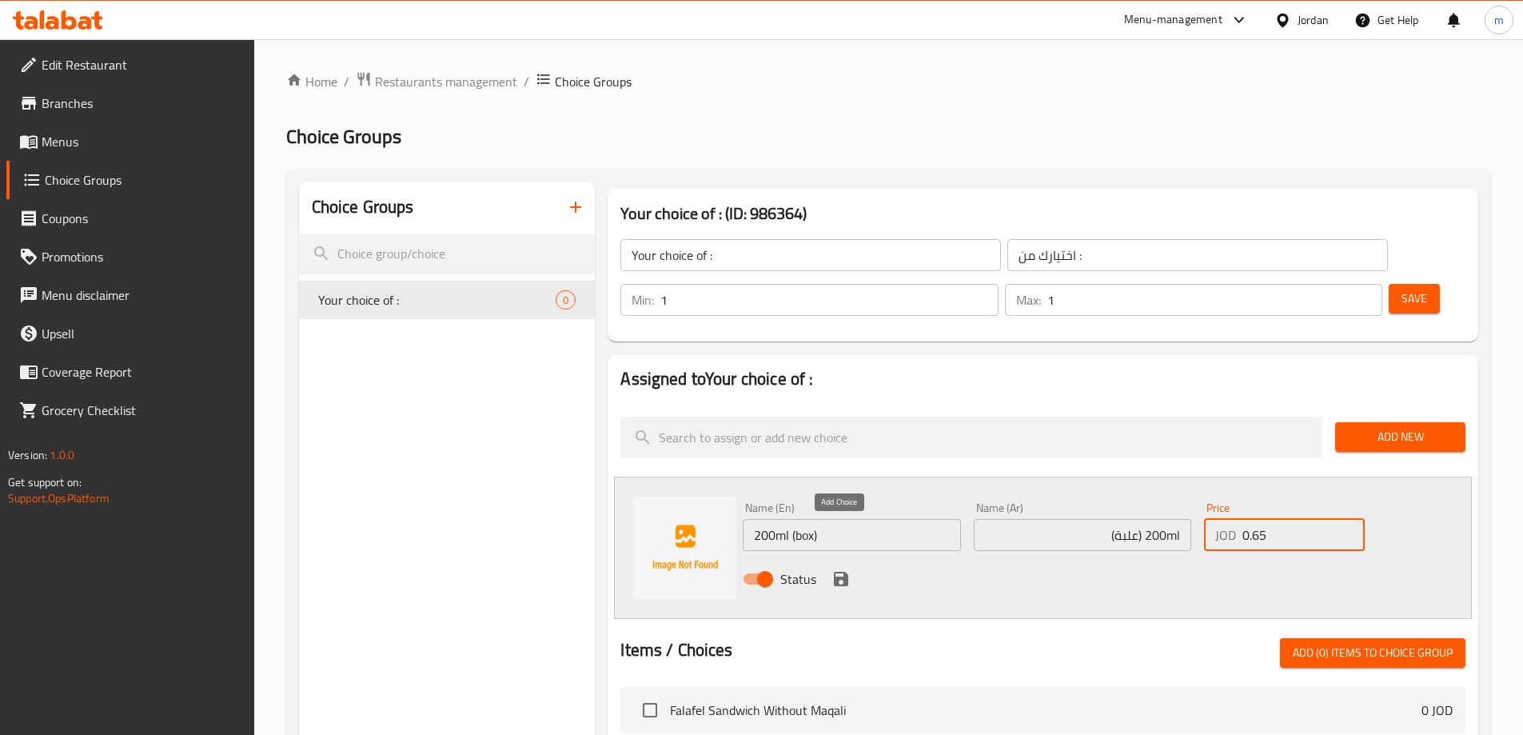
type input "0.65"
click at [840, 572] on icon "save" at bounding box center [841, 579] width 14 height 14
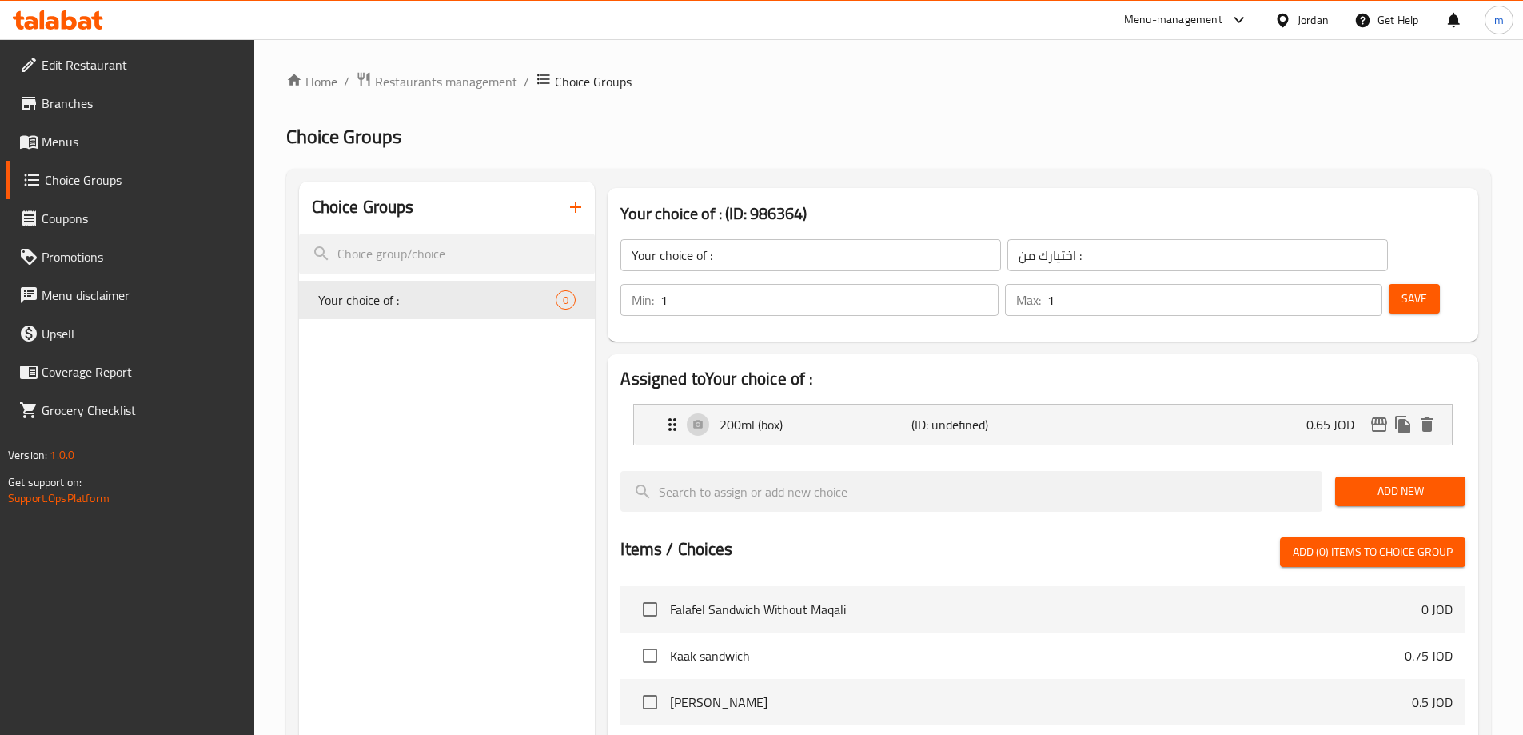
click at [1417, 477] on button "Add New" at bounding box center [1400, 492] width 130 height 30
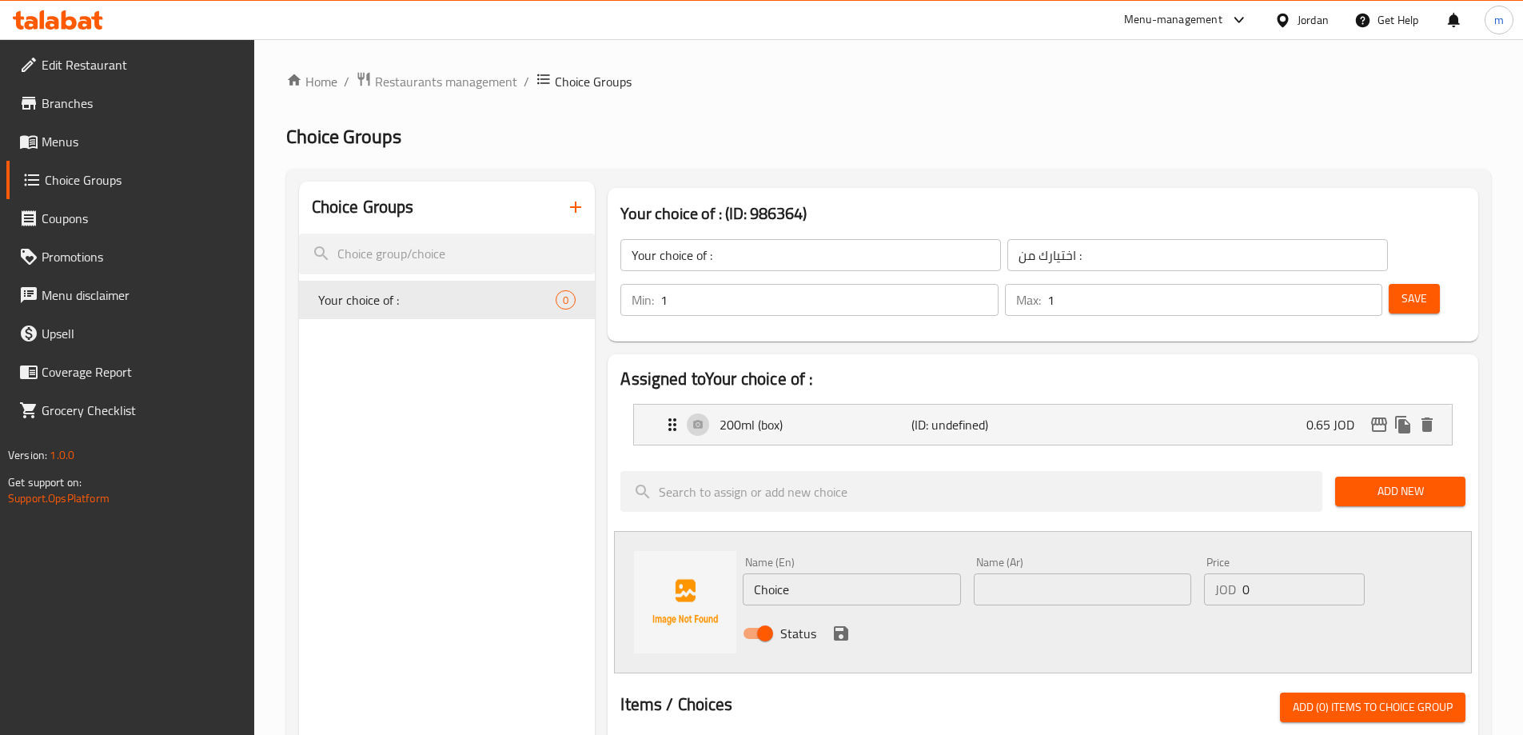
drag, startPoint x: 1064, startPoint y: 565, endPoint x: 1051, endPoint y: 558, distance: 14.7
click at [1060, 566] on div "Name (En) Choice Name (En) Name (Ar) Name (Ar) Price JOD 0 Price Status" at bounding box center [1082, 602] width 693 height 105
click at [1046, 573] on input "text" at bounding box center [1083, 589] width 218 height 32
paste input "250ml (علبة)"
click at [1050, 573] on input "250ml (علبة)" at bounding box center [1083, 589] width 218 height 32
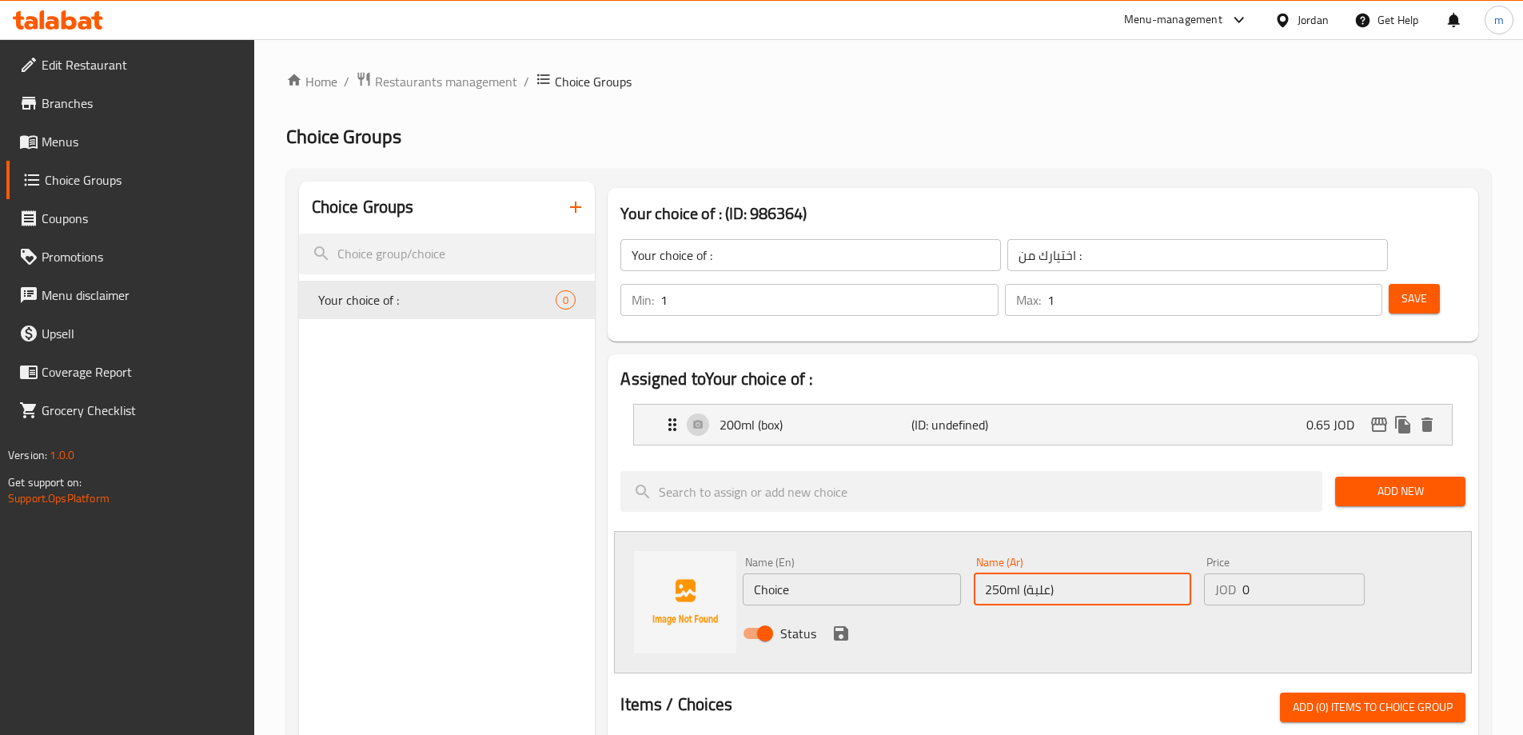
click at [1050, 573] on input "250ml (علبة)" at bounding box center [1083, 589] width 218 height 32
type input "250ml (علبة)"
click at [856, 561] on div "Name (En) Choice Name (En)" at bounding box center [851, 581] width 230 height 62
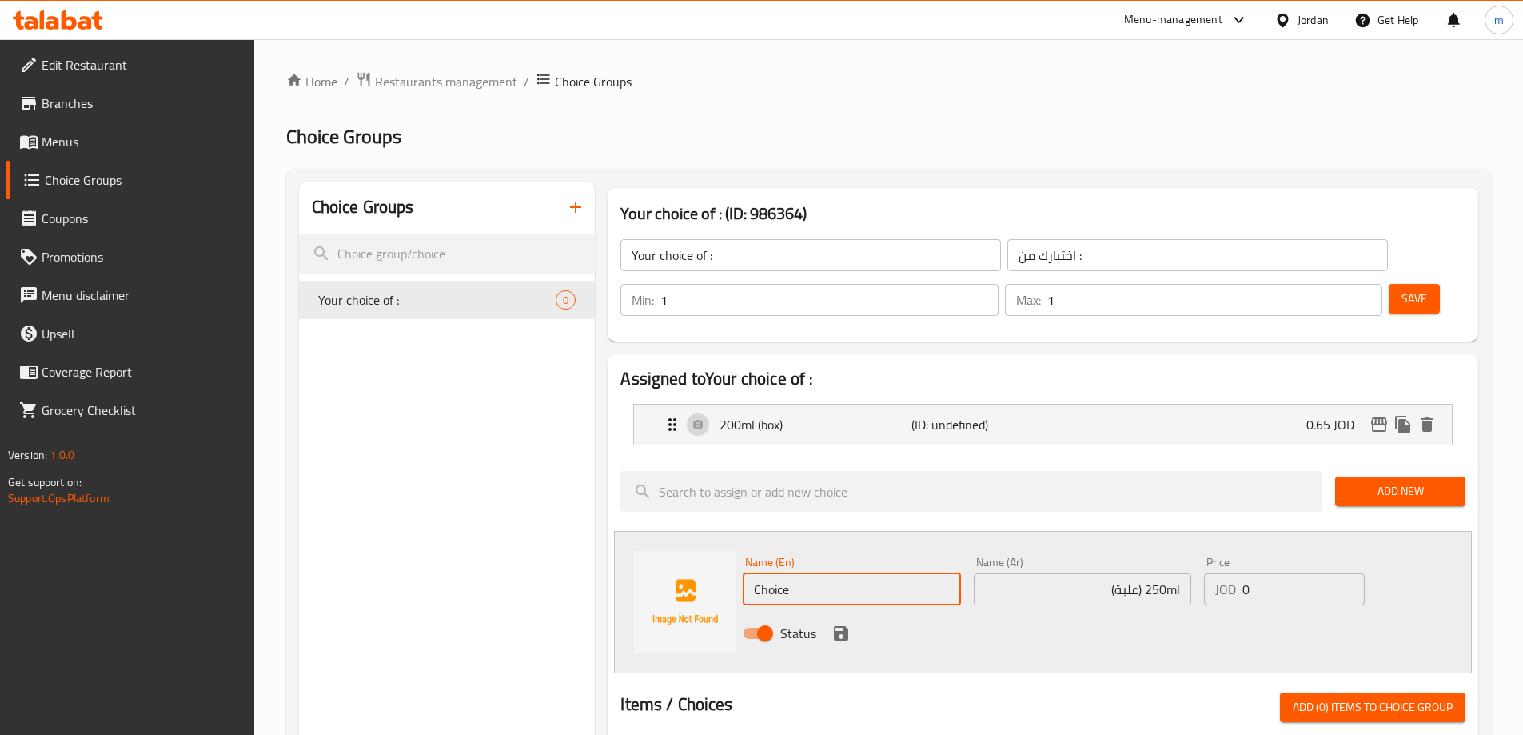
click at [846, 573] on input "Choice" at bounding box center [852, 589] width 218 height 32
click at [845, 573] on input "Choice" at bounding box center [852, 589] width 218 height 32
type input "250ml (box)"
drag, startPoint x: 1292, startPoint y: 535, endPoint x: 1208, endPoint y: 539, distance: 84.1
click at [1211, 573] on div "JOD 0 Price" at bounding box center [1284, 589] width 160 height 32
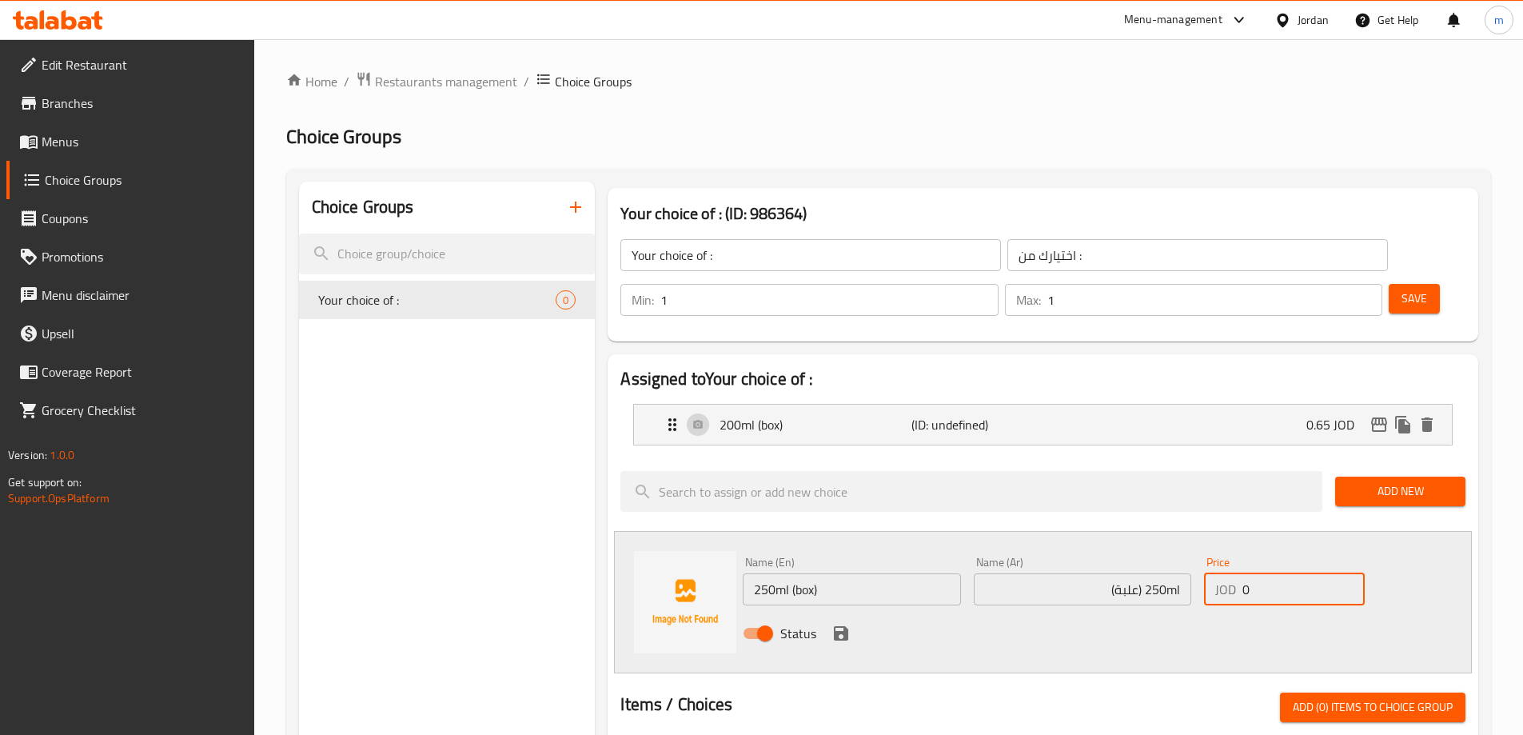
paste input ".75"
type input "0.75"
click at [836, 626] on icon "save" at bounding box center [841, 633] width 14 height 14
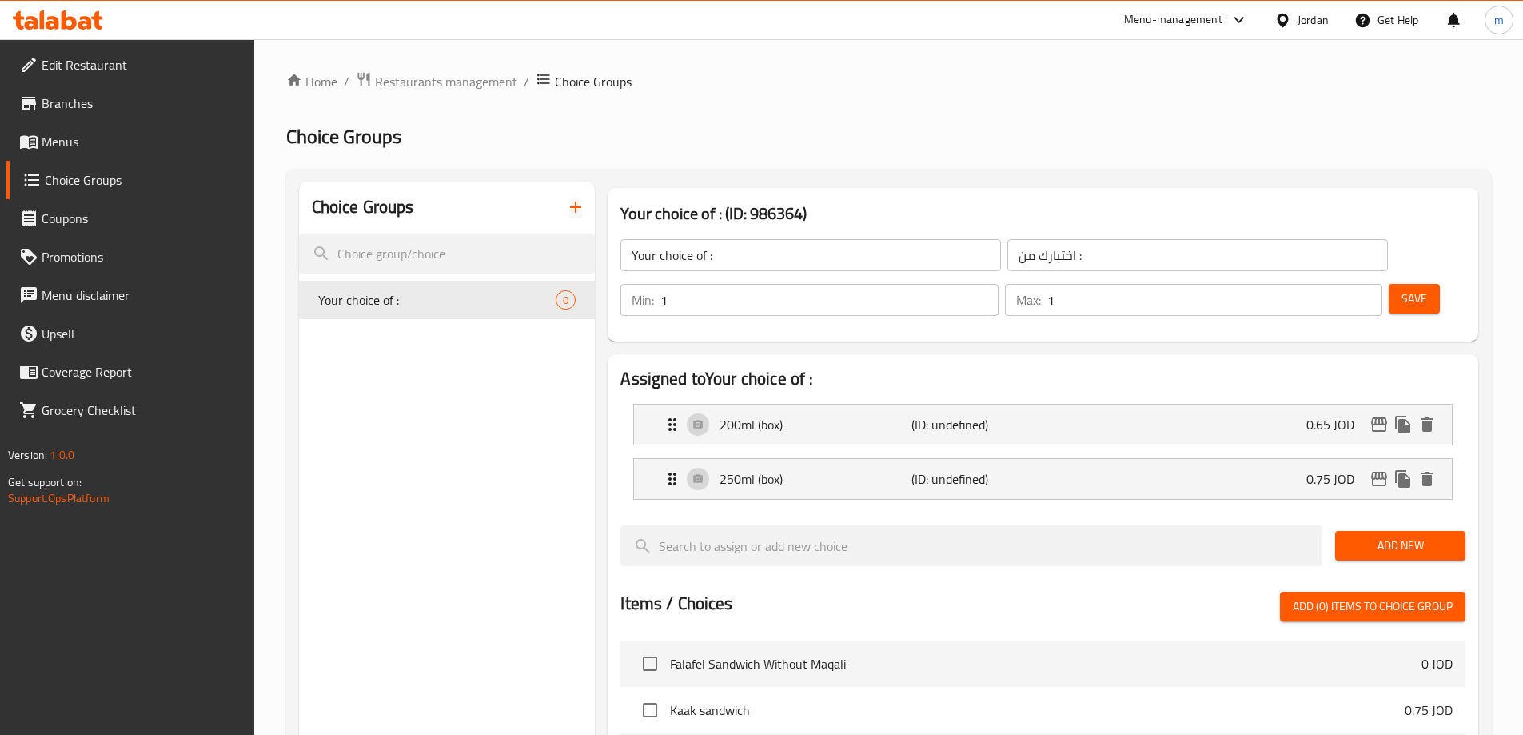
click at [1359, 536] on span "Add New" at bounding box center [1400, 546] width 105 height 20
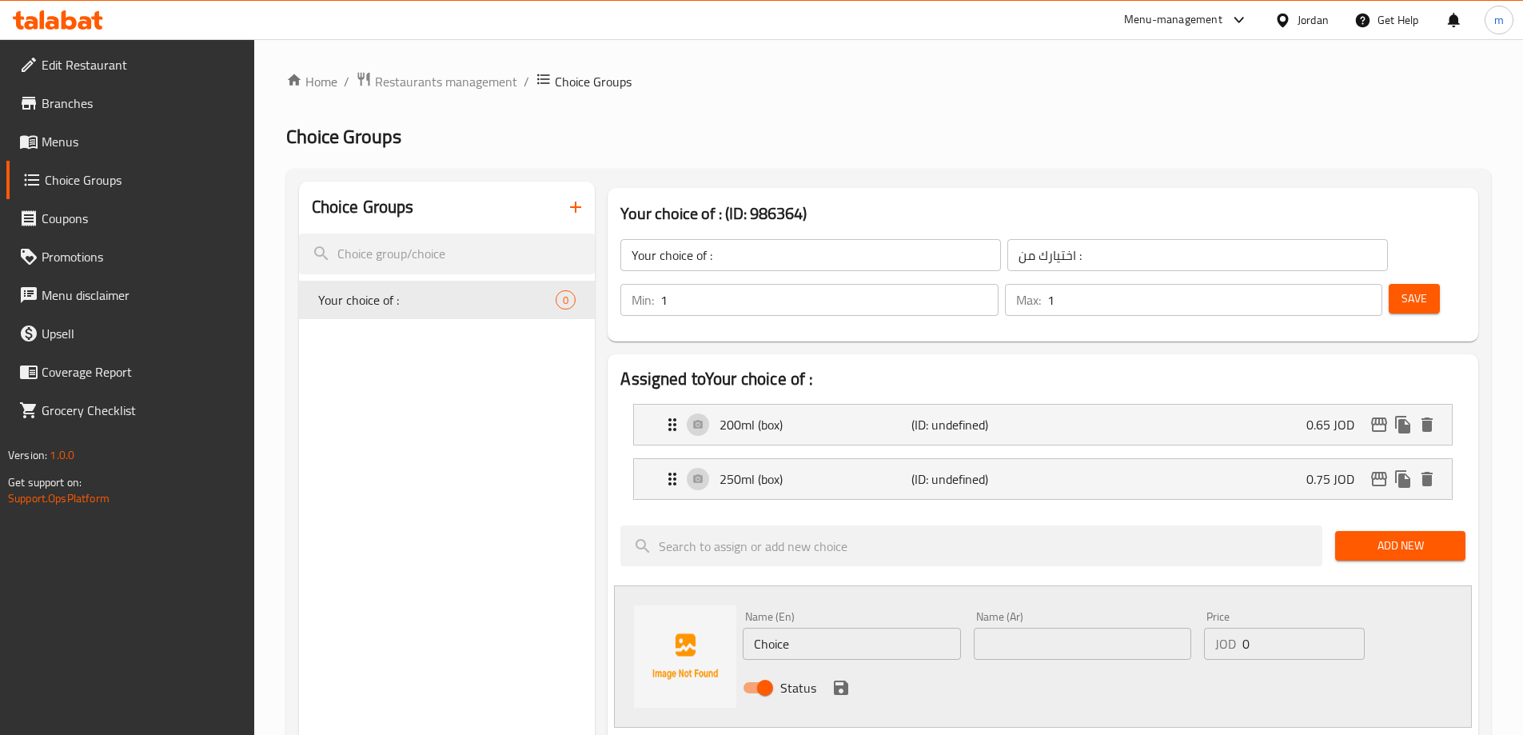
click at [1063, 628] on input "text" at bounding box center [1083, 644] width 218 height 32
paste input "400ml (علبة)"
click at [1000, 628] on input "400ml (علبة)" at bounding box center [1083, 644] width 218 height 32
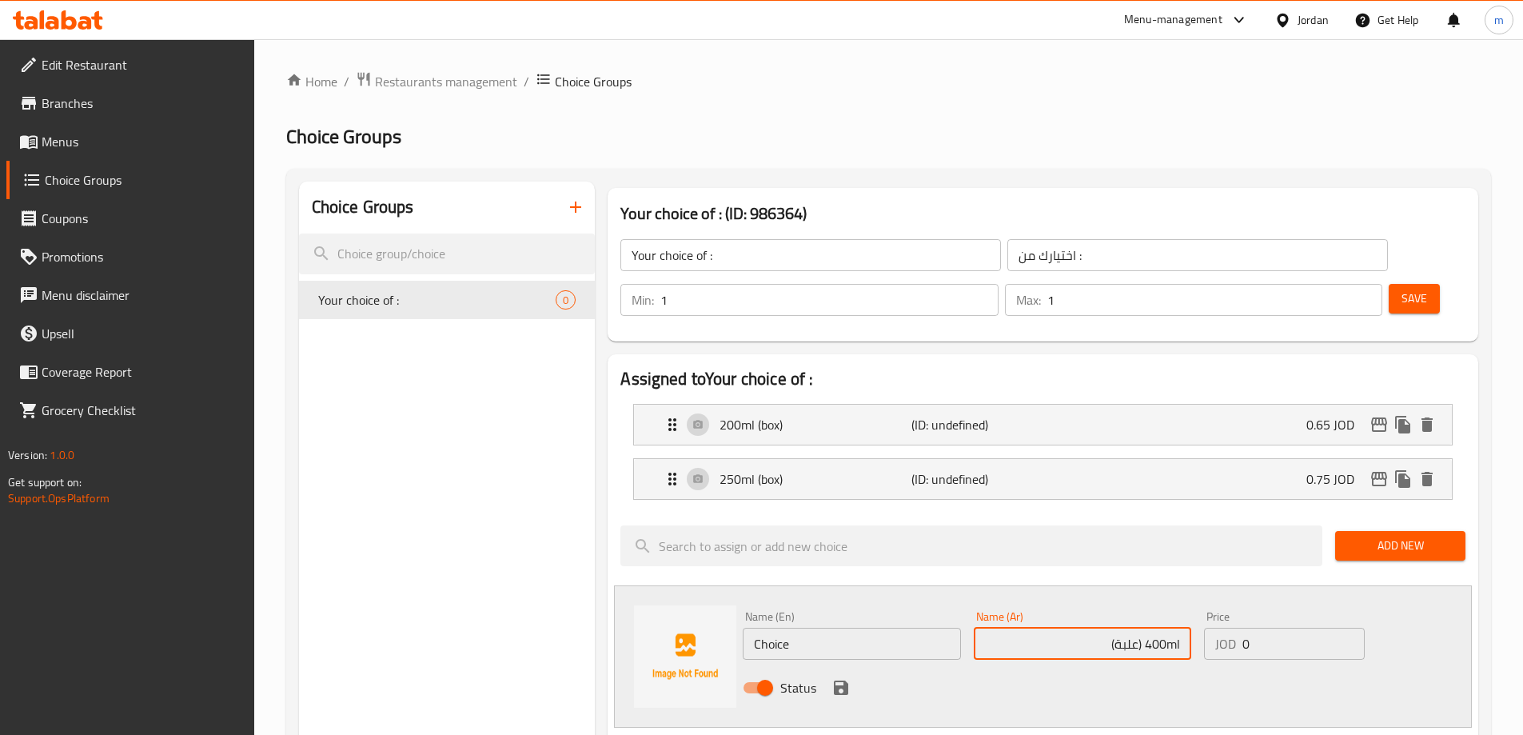
type input "400ml (علبة)"
click at [950, 628] on input "Choice" at bounding box center [852, 644] width 218 height 32
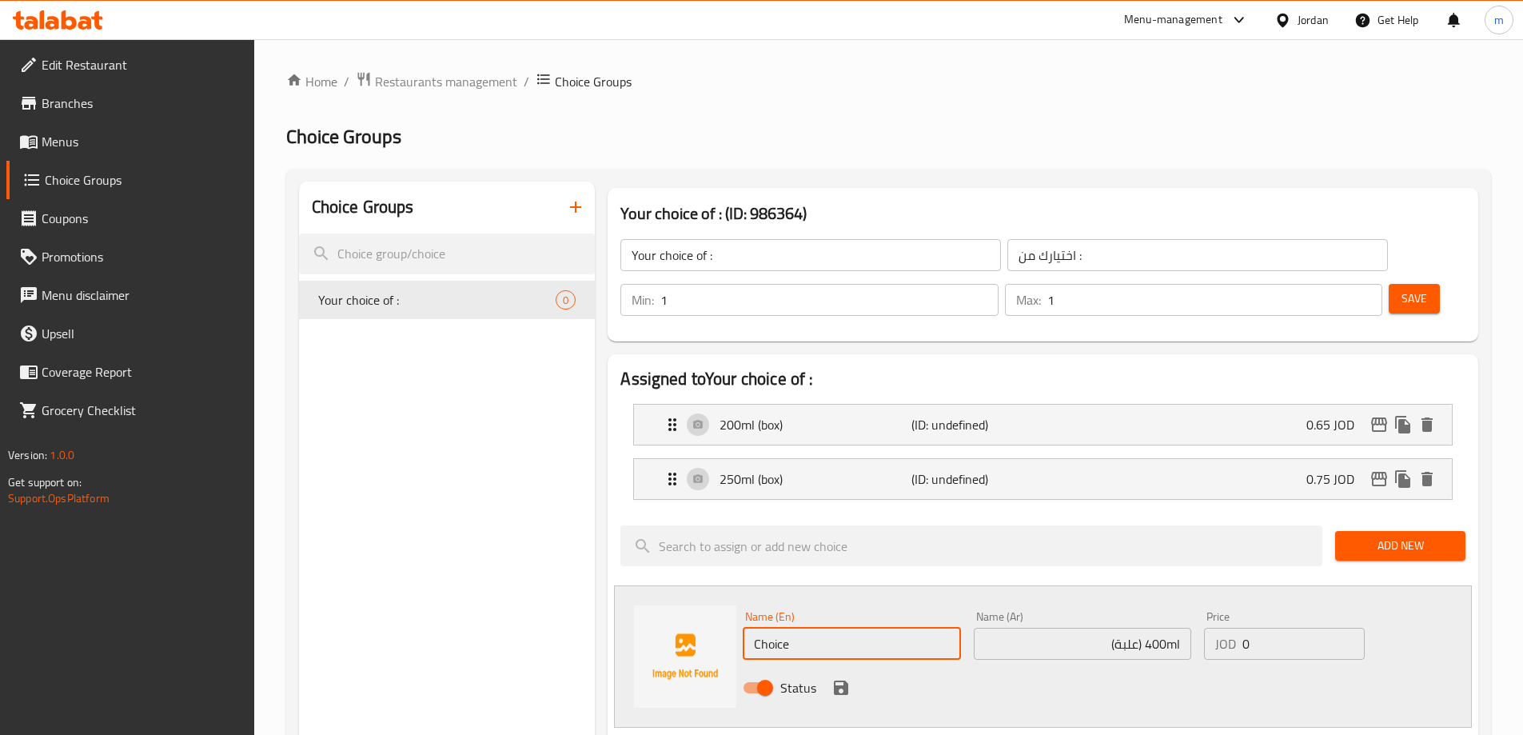
click at [950, 628] on input "Choice" at bounding box center [852, 644] width 218 height 32
type input "400ml (box)"
drag, startPoint x: 1286, startPoint y: 616, endPoint x: 1209, endPoint y: 621, distance: 77.0
click at [1210, 622] on div "Name (En) 400ml (box) Name (En) Name (Ar) 400ml (علبة) Name (Ar) Price JOD 0 Pr…" at bounding box center [1082, 657] width 693 height 105
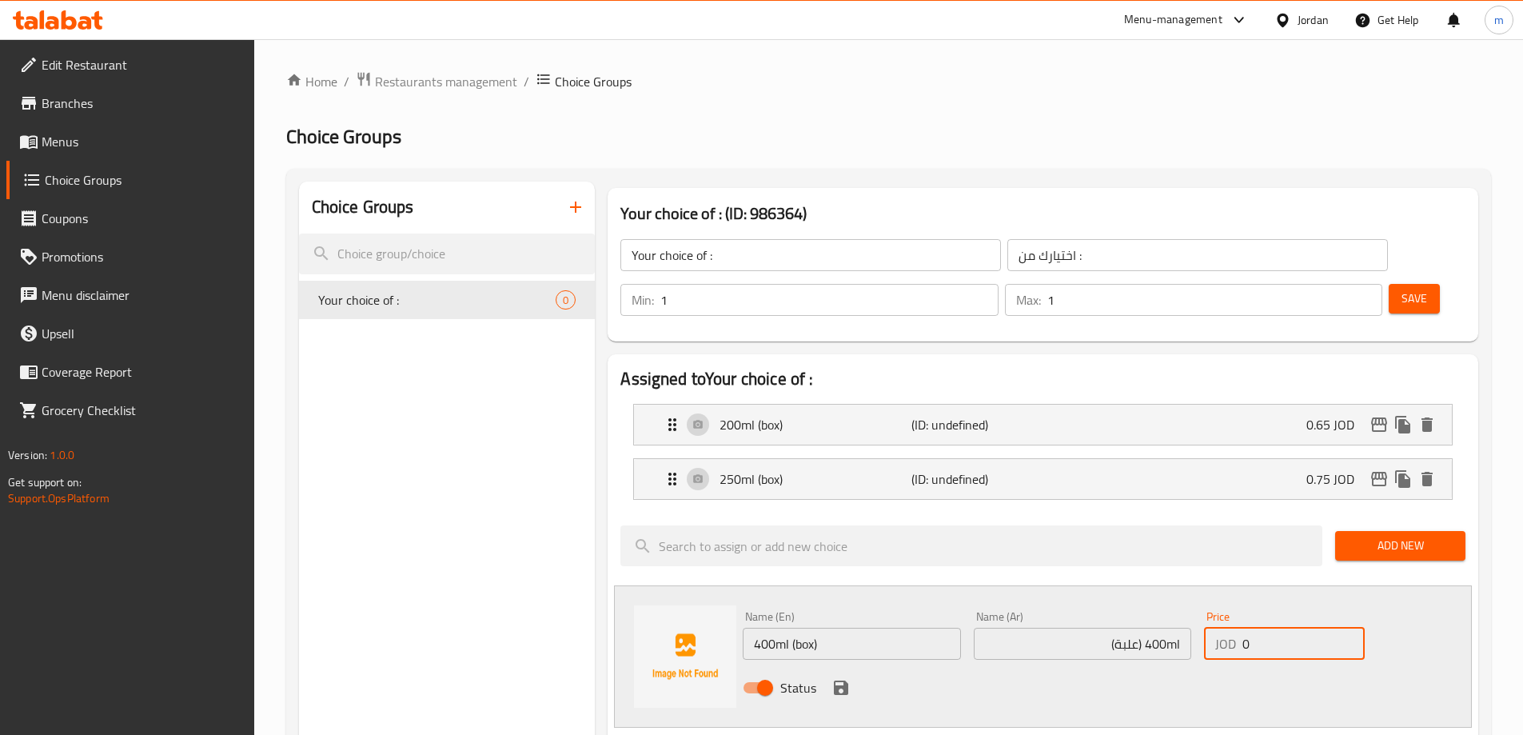
drag, startPoint x: 1259, startPoint y: 601, endPoint x: 1187, endPoint y: 601, distance: 72.8
click at [1184, 605] on div "Name (En) 400ml (box) Name (En) Name (Ar) 400ml (علبة) Name (Ar) Price JOD 0 Pr…" at bounding box center [1082, 657] width 693 height 105
paste input "1.1"
type input "1.1"
drag, startPoint x: 1131, startPoint y: 635, endPoint x: 872, endPoint y: 643, distance: 258.4
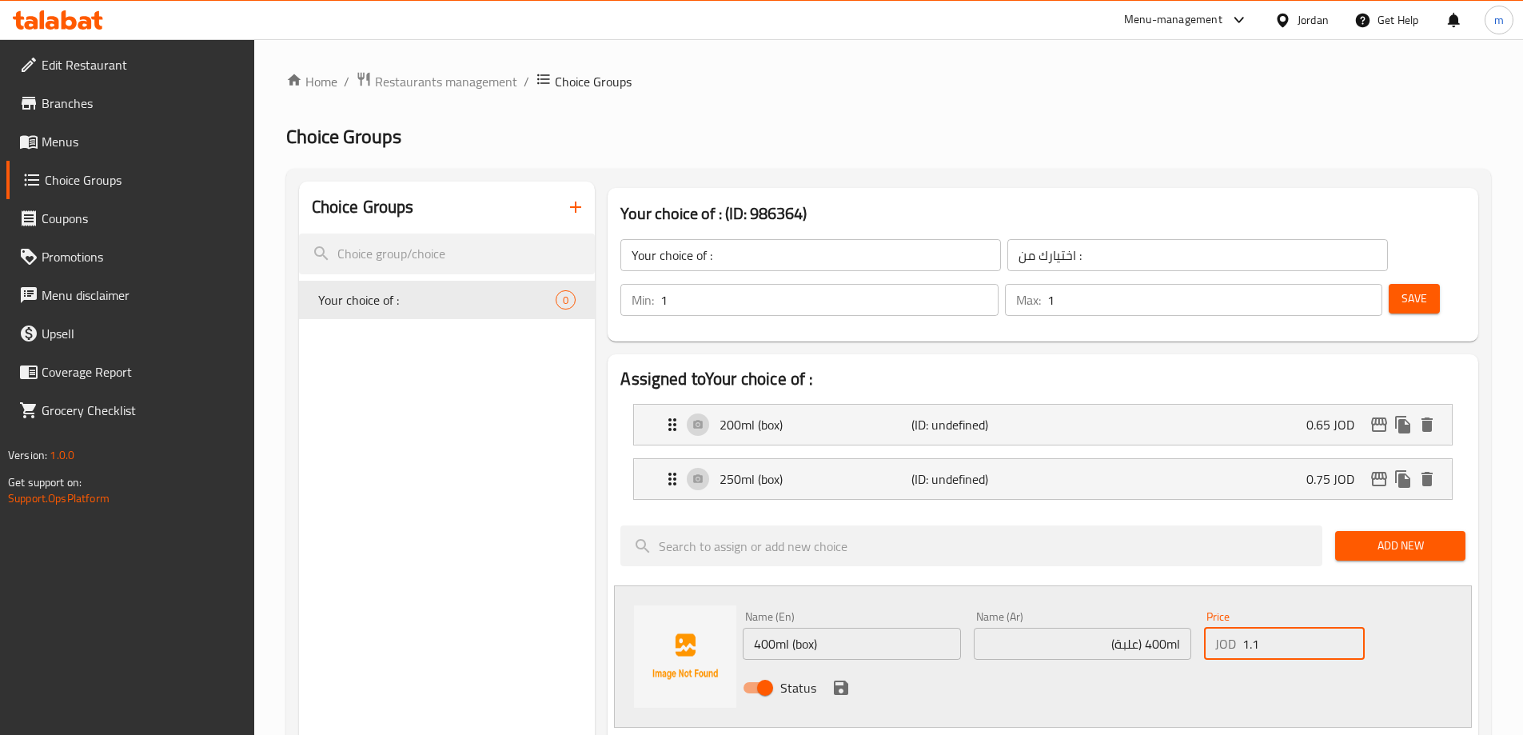
click at [1112, 666] on div "Status" at bounding box center [1082, 687] width 693 height 43
click at [848, 681] on icon "save" at bounding box center [841, 688] width 14 height 14
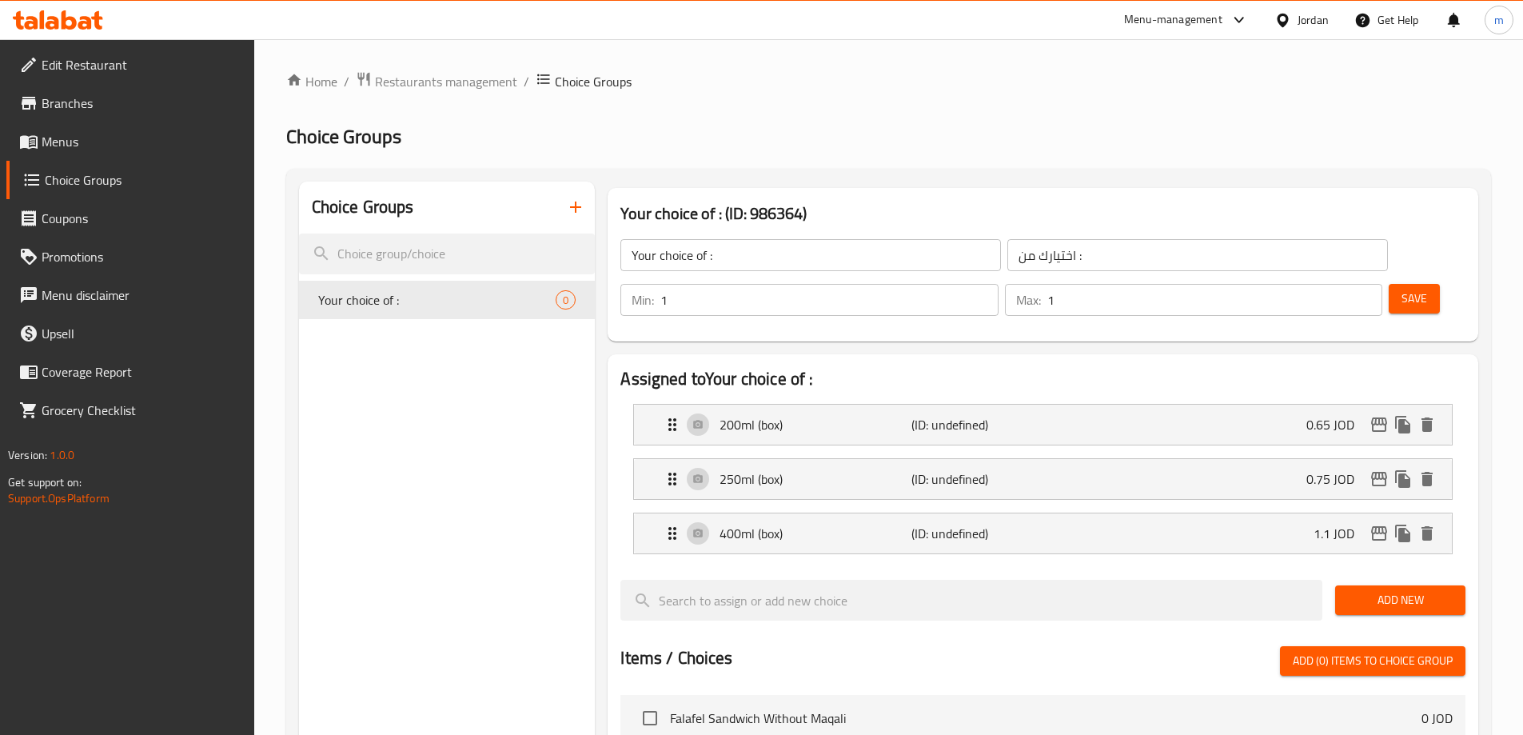
click at [1369, 590] on span "Add New" at bounding box center [1400, 600] width 105 height 20
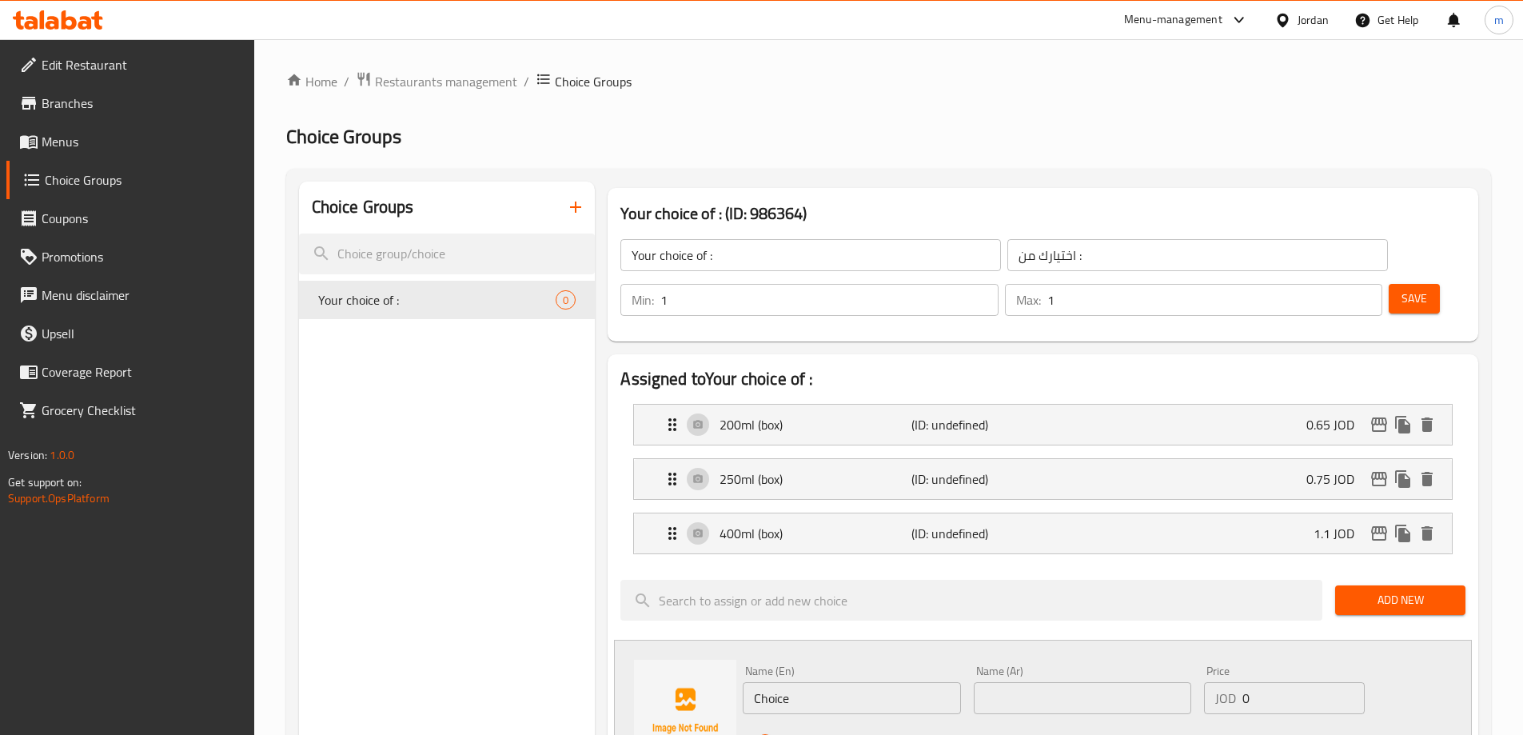
click at [1111, 682] on input "text" at bounding box center [1083, 698] width 218 height 32
paste input "500ml (علبة)"
click at [1023, 682] on input "500ml (علبة)" at bounding box center [1083, 698] width 218 height 32
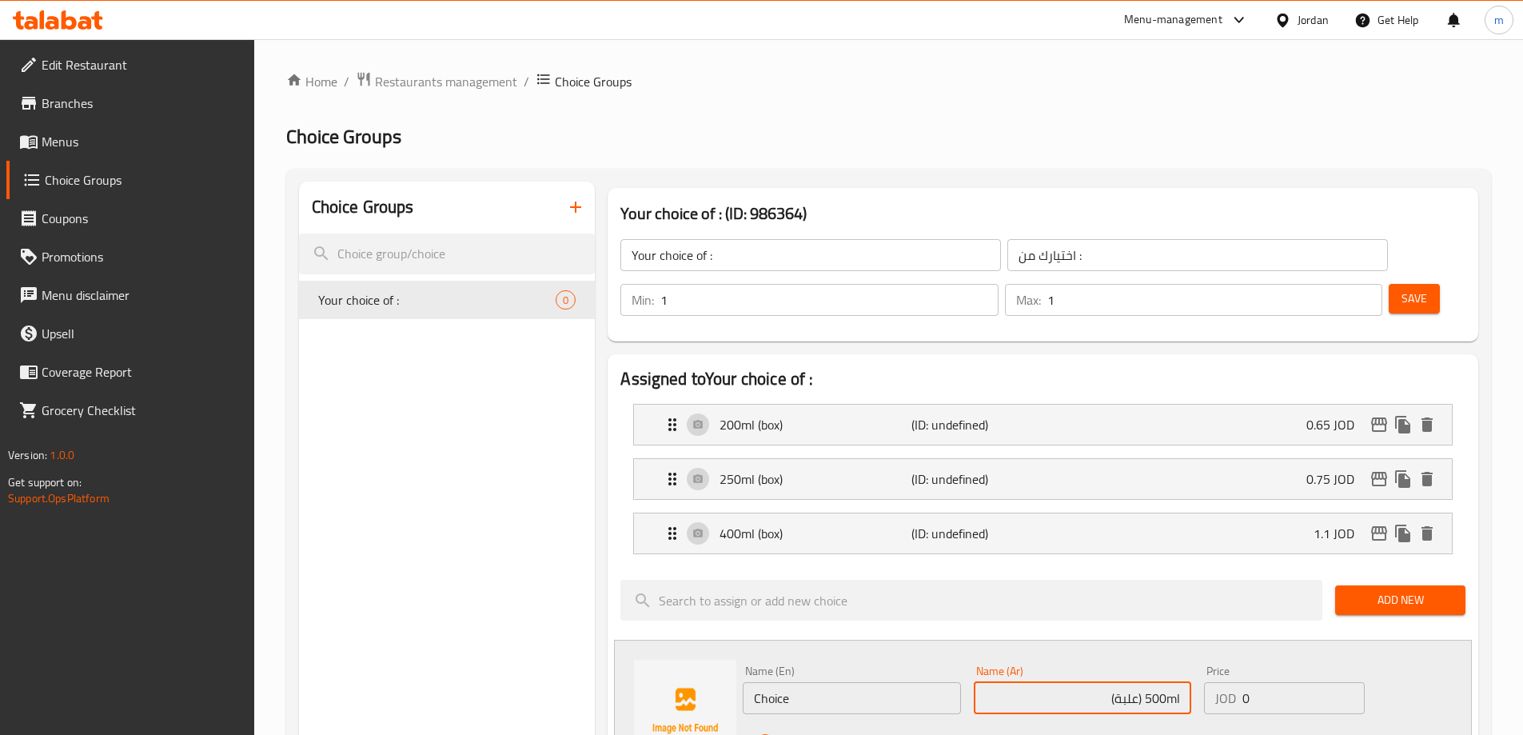
type input "500ml (علبة)"
click at [804, 682] on input "Choice" at bounding box center [852, 698] width 218 height 32
click at [832, 682] on input "500ml" at bounding box center [852, 698] width 218 height 32
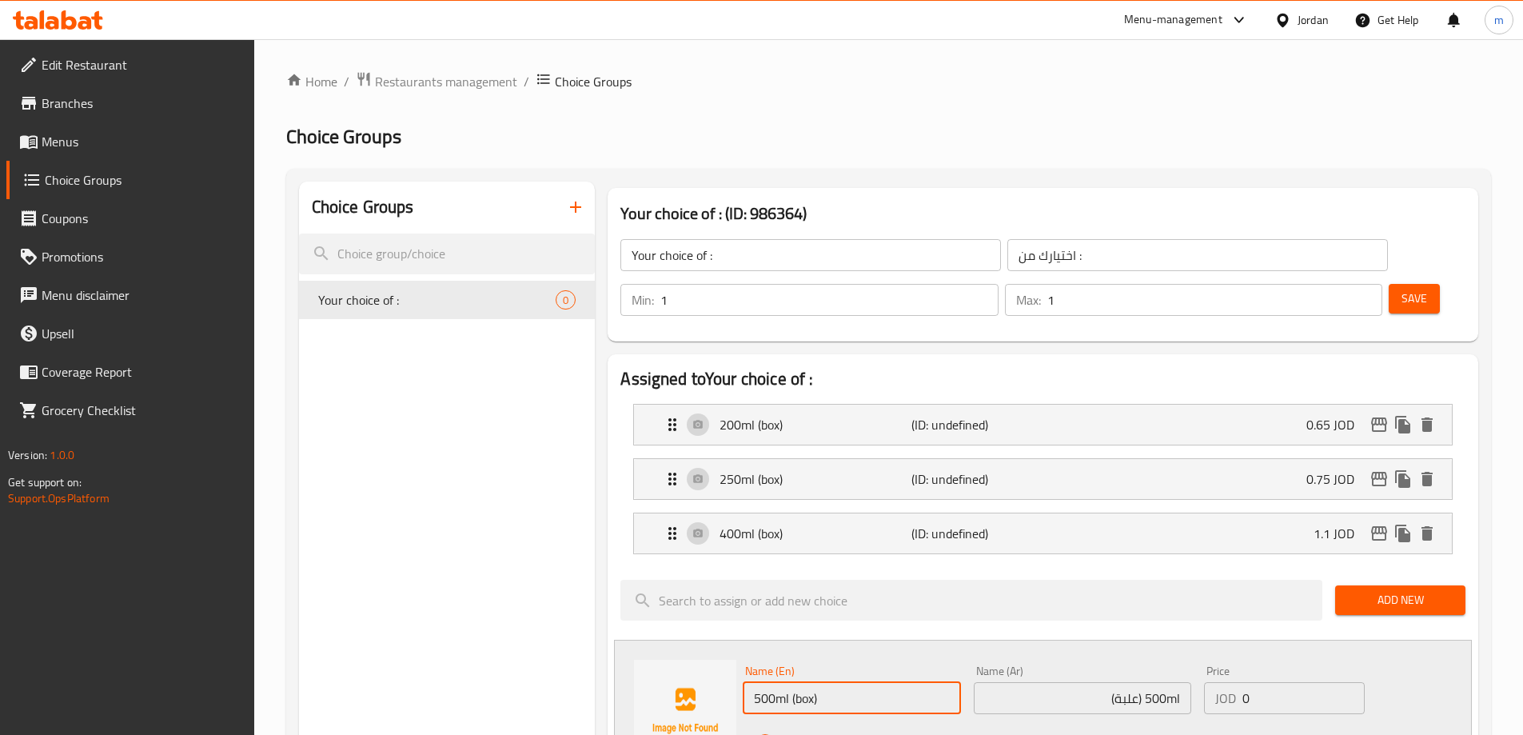
click at [808, 682] on input "500ml (box)" at bounding box center [852, 698] width 218 height 32
drag, startPoint x: 824, startPoint y: 652, endPoint x: 792, endPoint y: 660, distance: 33.7
click at [792, 682] on input "500ml (box)" at bounding box center [852, 698] width 218 height 32
type input "500ml (box)"
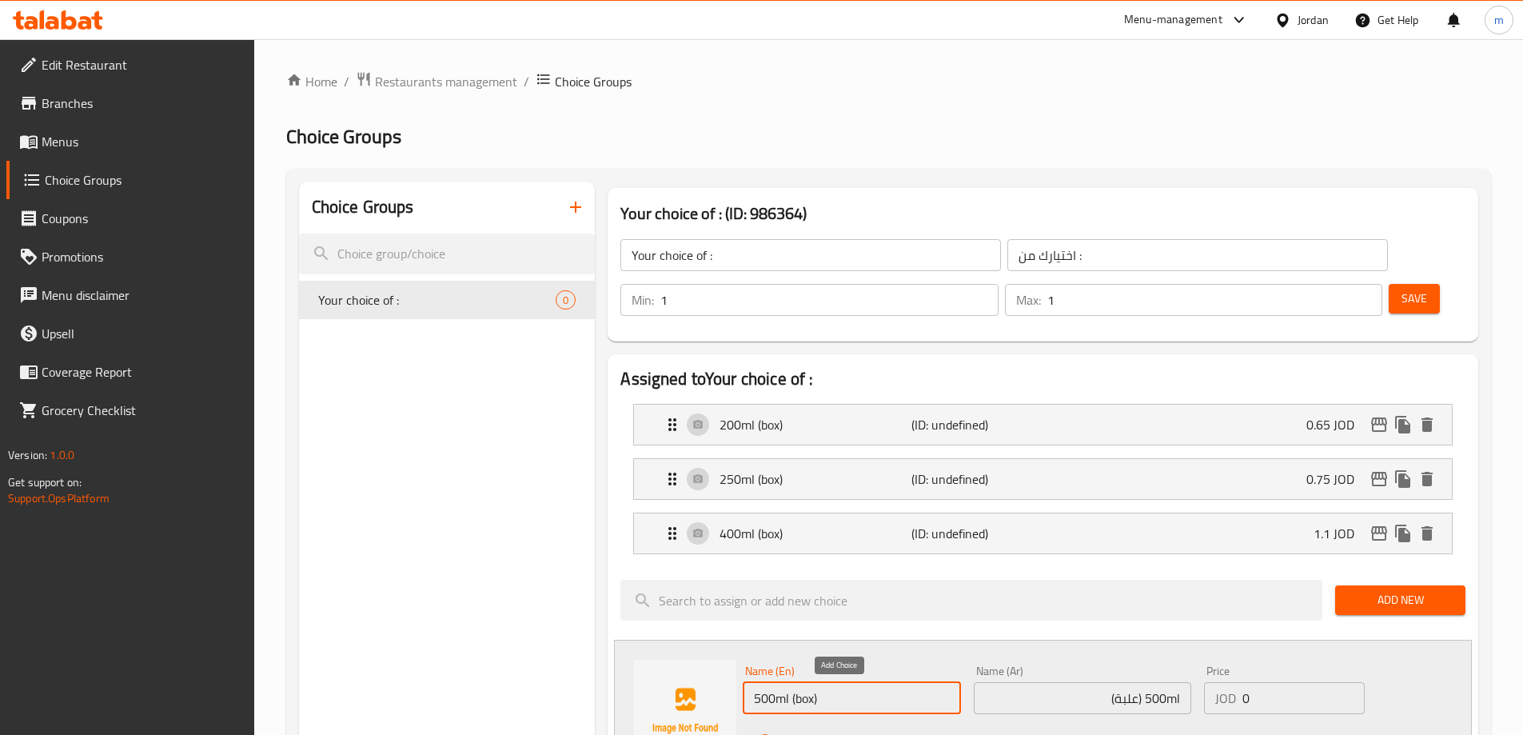
click at [840, 732] on icon "save" at bounding box center [841, 741] width 19 height 19
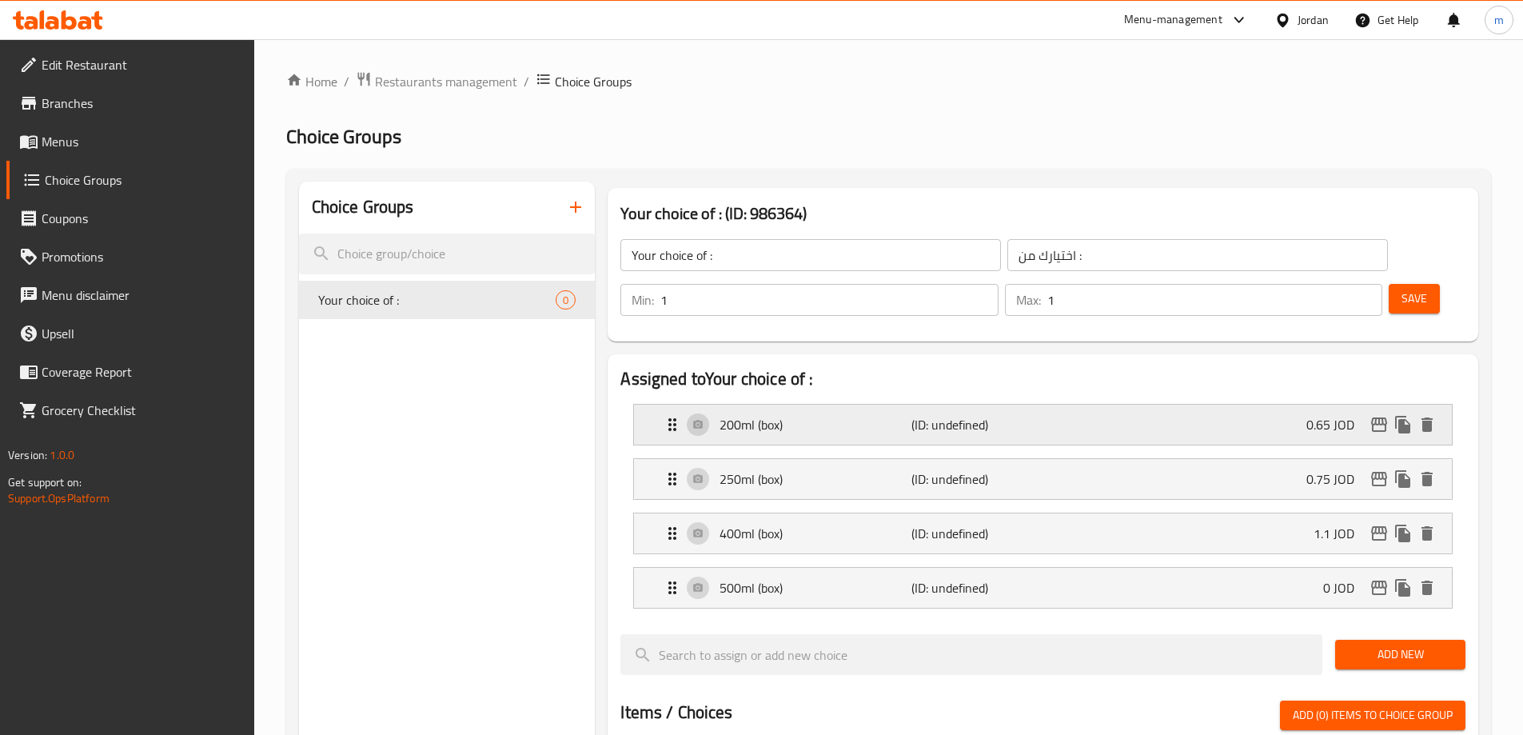
click at [912, 415] on p "(ID: undefined)" at bounding box center [976, 424] width 128 height 19
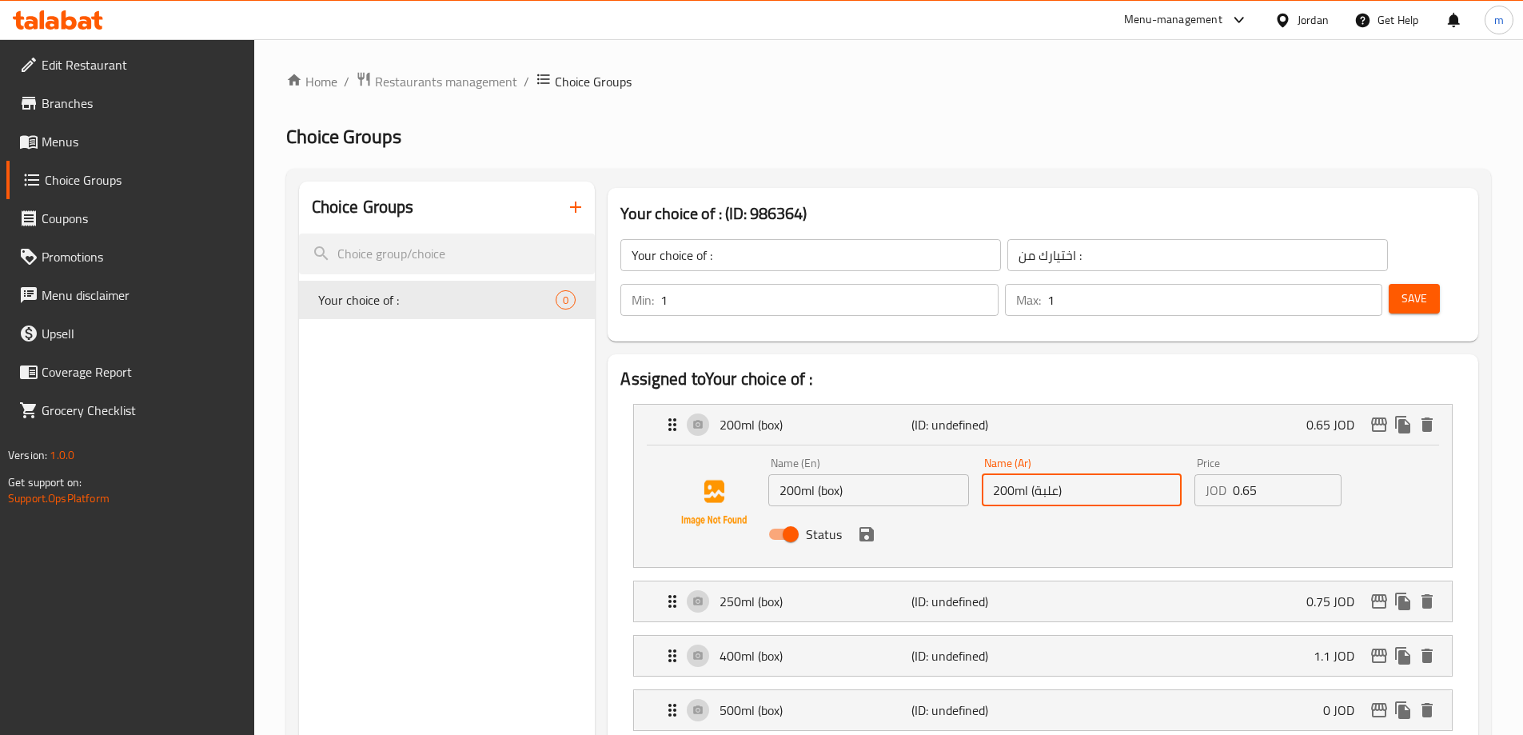
click at [1084, 474] on input "200ml (علبة)" at bounding box center [1082, 490] width 200 height 32
click at [1085, 474] on input "200ml (علبة)" at bounding box center [1082, 490] width 200 height 32
click at [1161, 474] on input "200ml (علبة)" at bounding box center [1082, 490] width 200 height 32
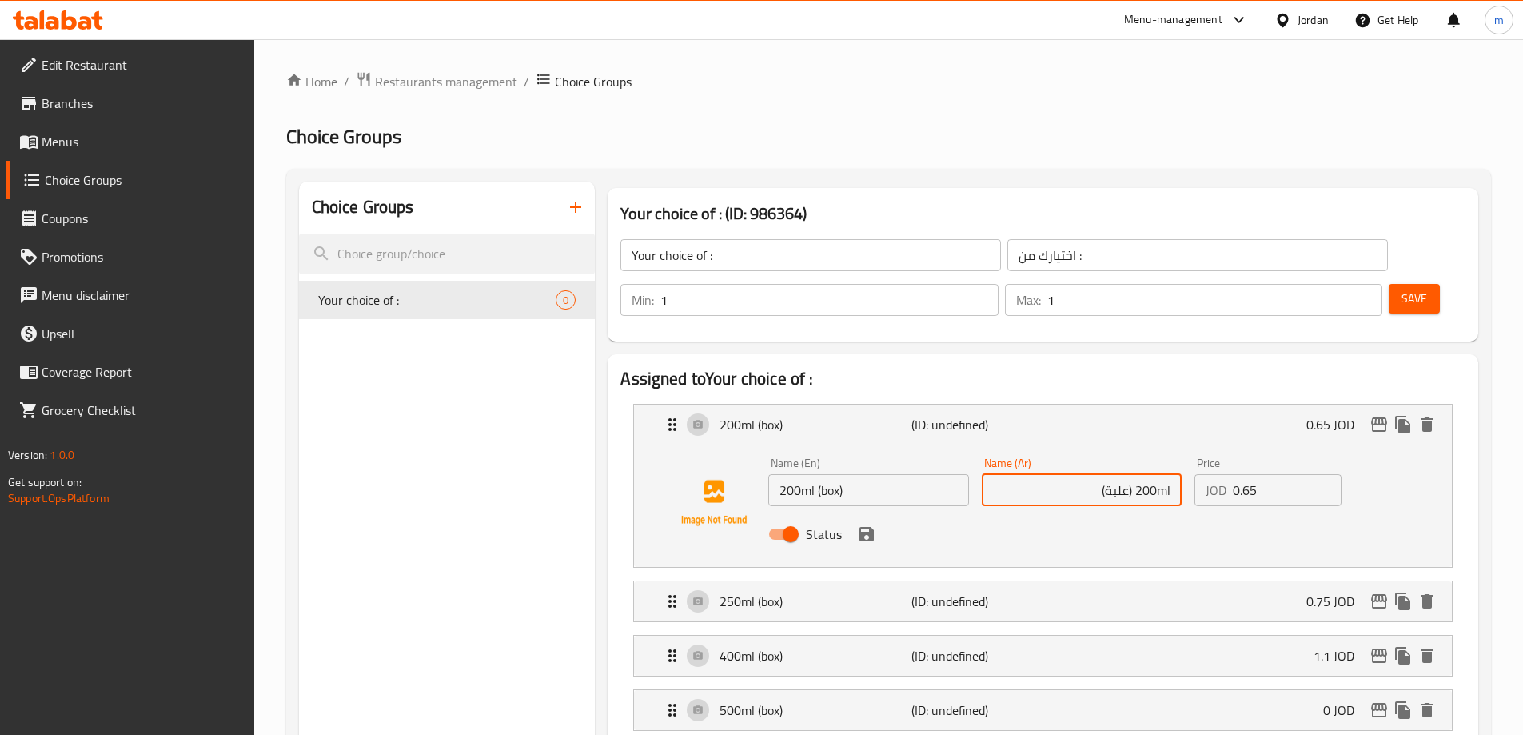
click at [1154, 474] on input "200ml (علبة)" at bounding box center [1082, 490] width 200 height 32
click at [1159, 474] on input "200ml (علبة)" at bounding box center [1082, 490] width 200 height 32
click at [1160, 474] on input "200ml (علبة)" at bounding box center [1082, 490] width 200 height 32
click at [1165, 474] on input "200ml (علبة)" at bounding box center [1082, 490] width 200 height 32
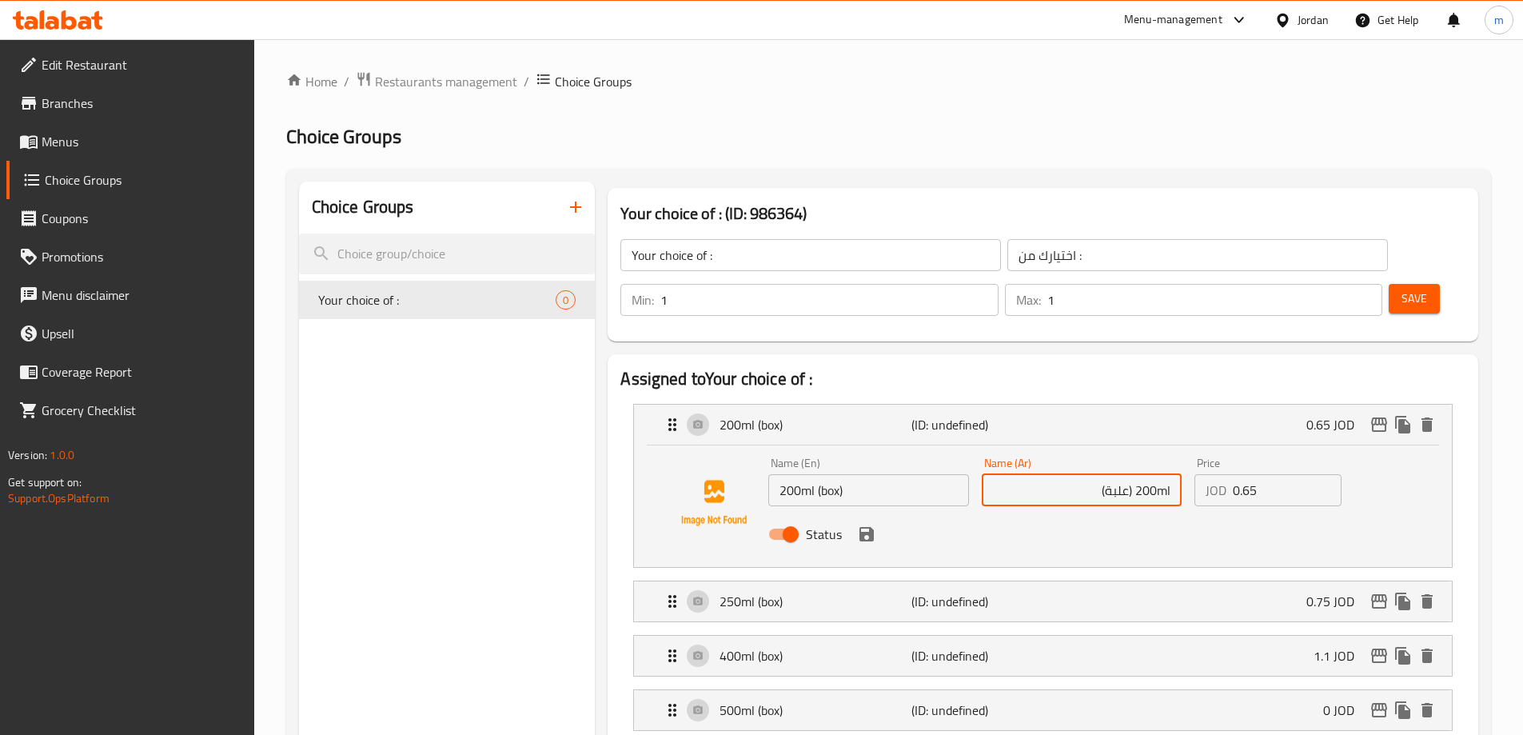
click at [1165, 474] on input "200ml (علبة)" at bounding box center [1082, 490] width 200 height 32
click at [1164, 474] on input "200ml (علبة)" at bounding box center [1082, 490] width 200 height 32
drag, startPoint x: 1159, startPoint y: 446, endPoint x: 1177, endPoint y: 448, distance: 18.5
click at [1177, 474] on input "200ml (علبة)" at bounding box center [1082, 490] width 200 height 32
paste input "مل"
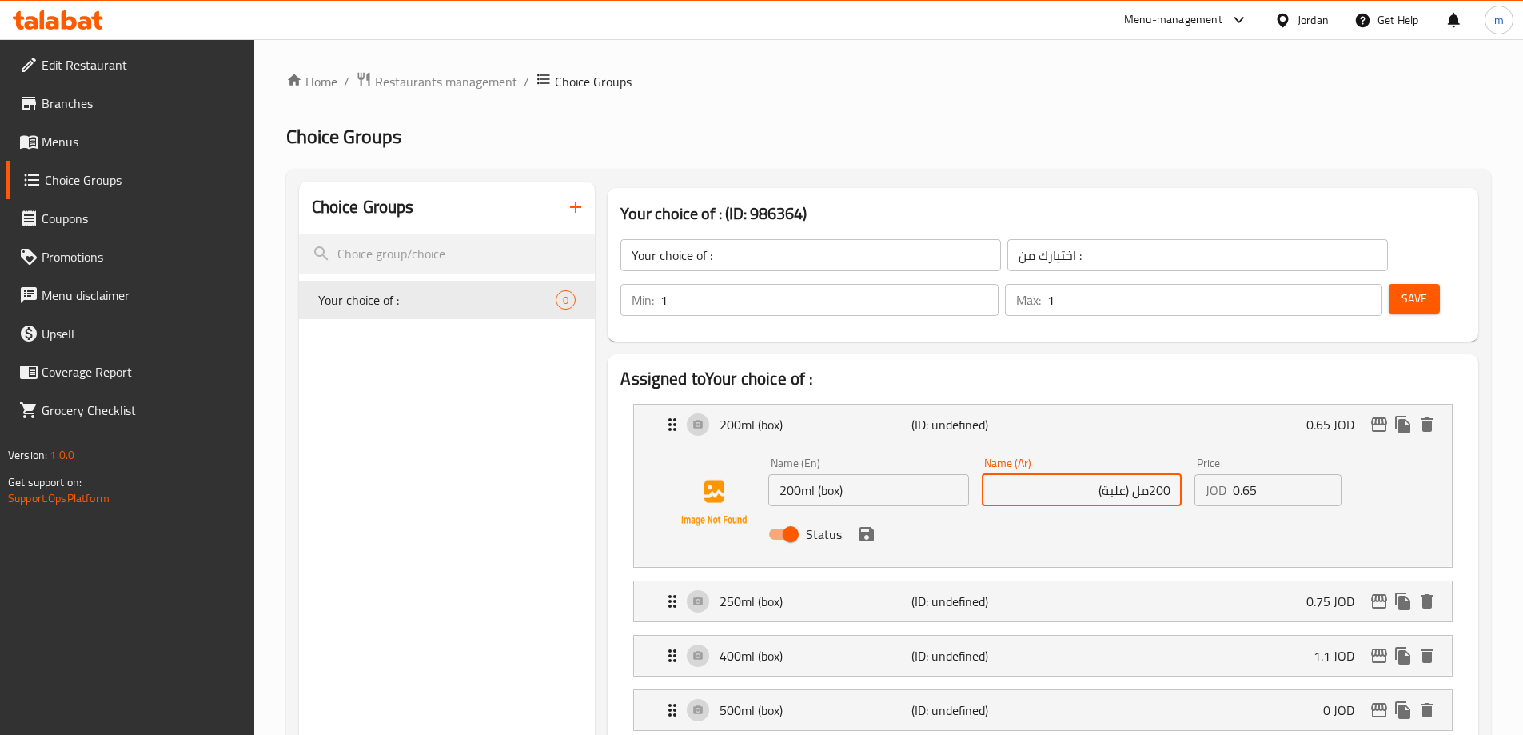
drag, startPoint x: 1107, startPoint y: 445, endPoint x: 1135, endPoint y: 449, distance: 28.4
click at [1135, 474] on input "200مل (علبة)" at bounding box center [1082, 490] width 200 height 32
drag, startPoint x: 1094, startPoint y: 444, endPoint x: 1186, endPoint y: 452, distance: 92.3
click at [1186, 452] on div "Name (Ar) 200مل (علبة) Name (Ar)" at bounding box center [1082, 482] width 213 height 62
drag, startPoint x: 1326, startPoint y: 477, endPoint x: 1297, endPoint y: 488, distance: 30.9
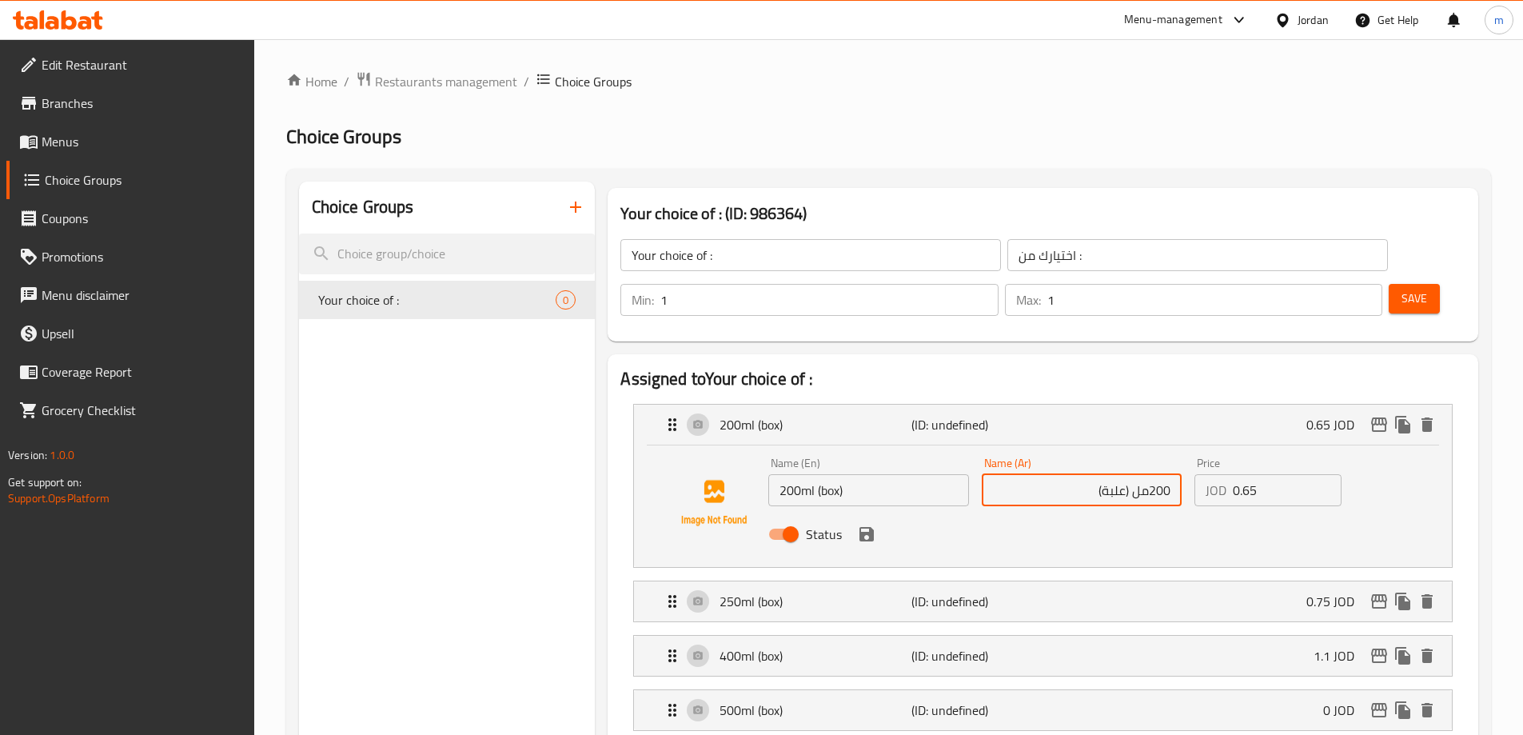
click at [1324, 513] on div "Status" at bounding box center [1081, 534] width 639 height 43
click at [999, 513] on div "Status" at bounding box center [1081, 534] width 639 height 43
type input "200مل (علبة)"
click at [1097, 367] on h2 "Assigned to Your choice of :" at bounding box center [1043, 379] width 845 height 24
click at [867, 527] on icon "save" at bounding box center [867, 534] width 14 height 14
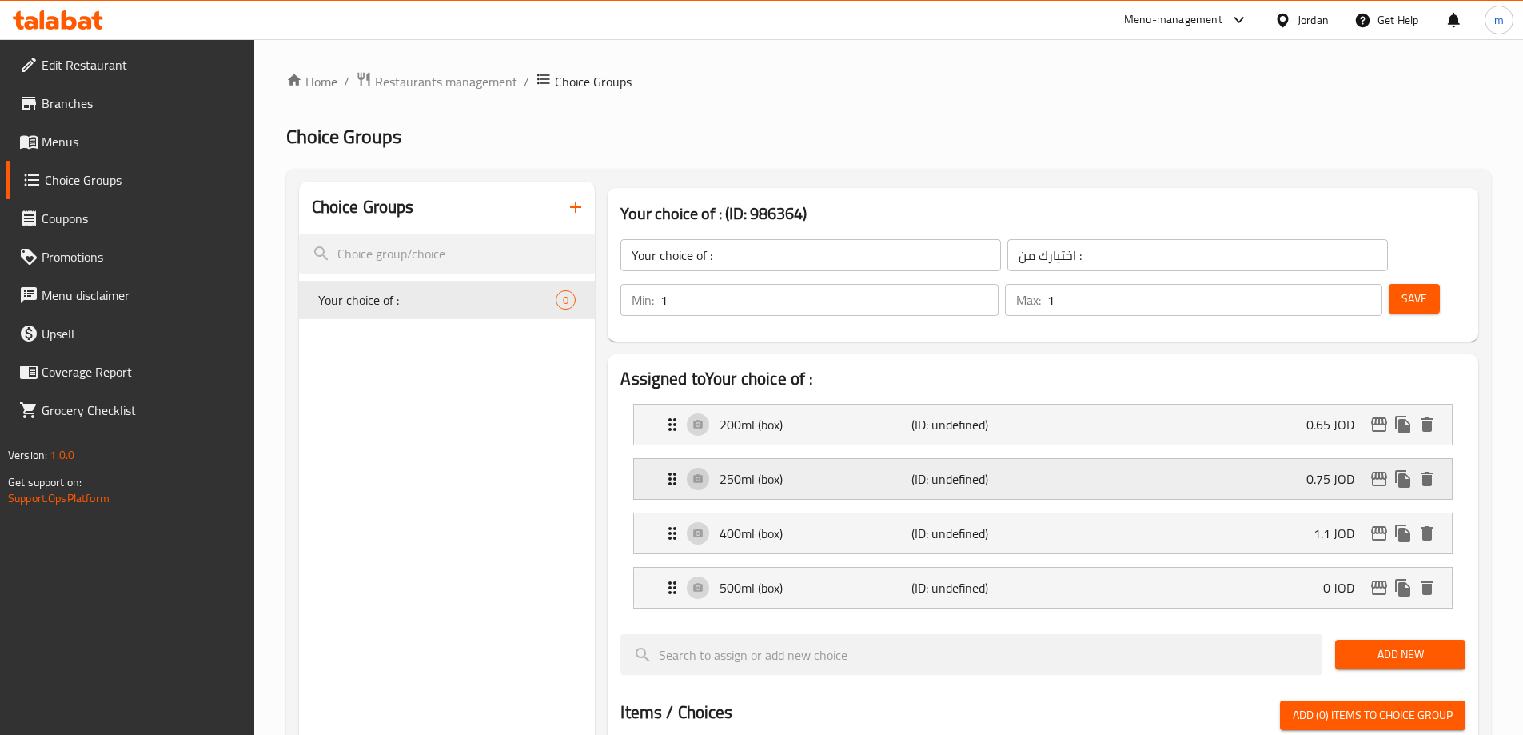
click at [967, 469] on p "(ID: undefined)" at bounding box center [976, 478] width 128 height 19
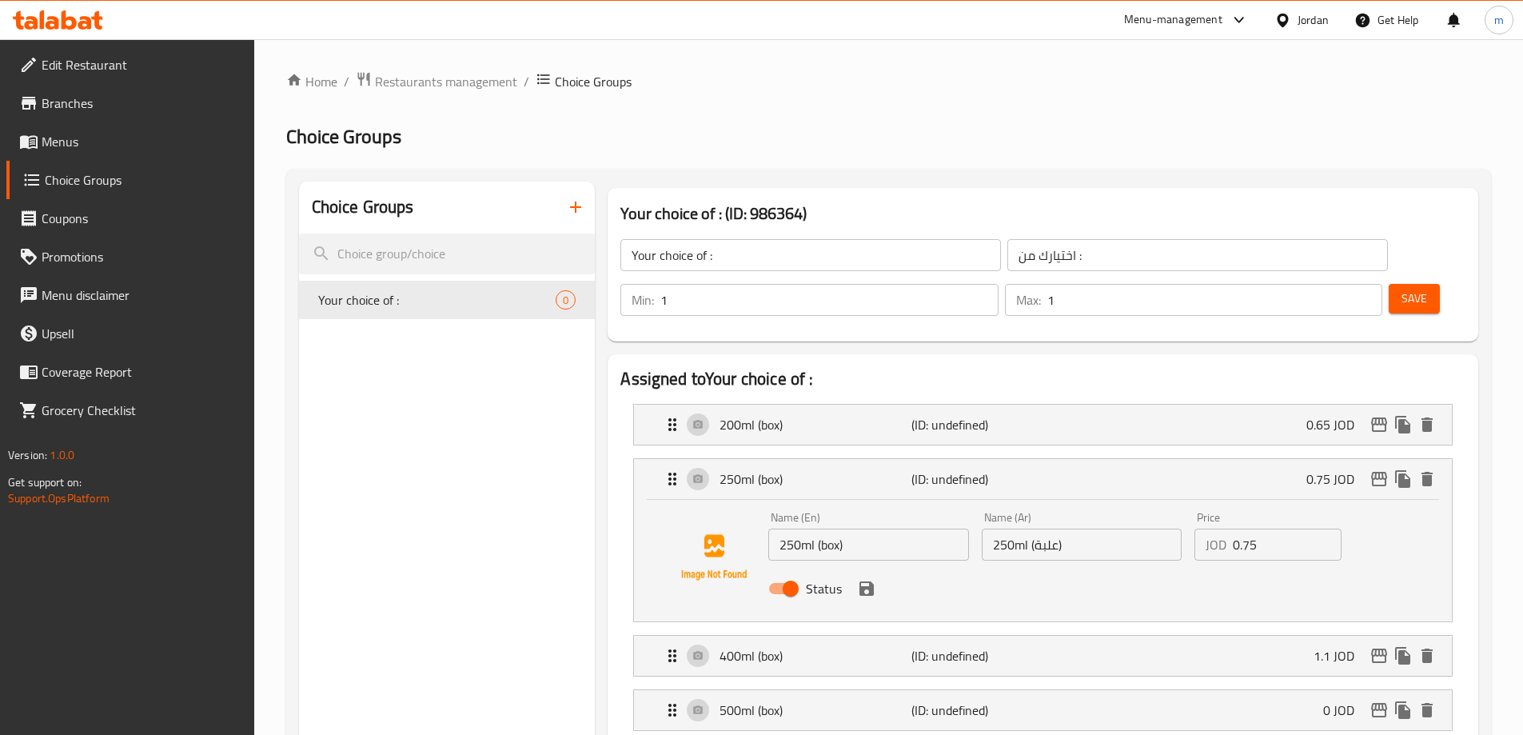
click at [1016, 529] on input "250ml (علبة)" at bounding box center [1082, 545] width 200 height 32
click at [1158, 529] on input "250ml (علبة)" at bounding box center [1082, 545] width 200 height 32
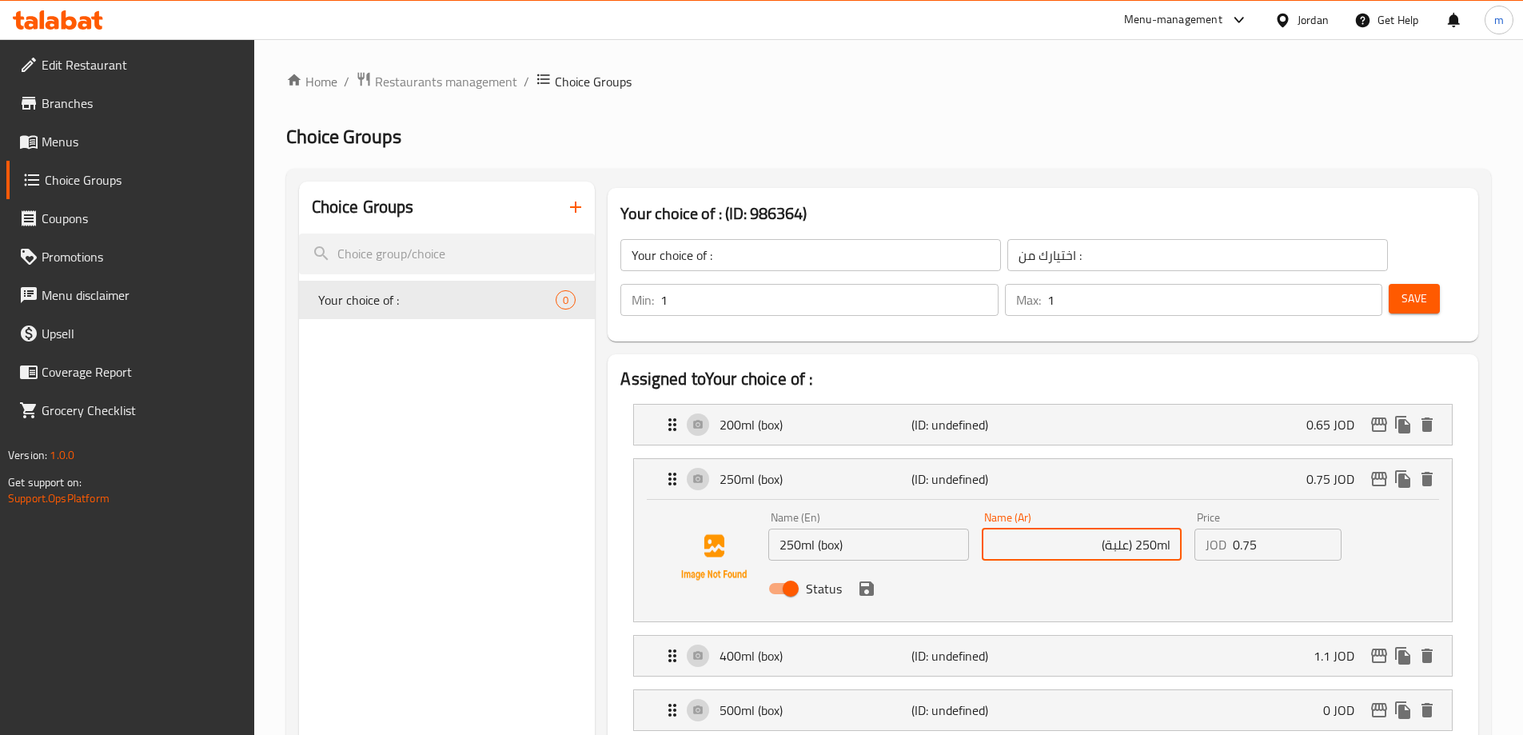
drag, startPoint x: 1158, startPoint y: 504, endPoint x: 1179, endPoint y: 504, distance: 20.8
click at [1179, 529] on input "250ml (علبة)" at bounding box center [1082, 545] width 200 height 32
paste input "مل"
click at [1160, 567] on div "Status" at bounding box center [1081, 588] width 639 height 43
click at [861, 581] on icon "save" at bounding box center [867, 588] width 14 height 14
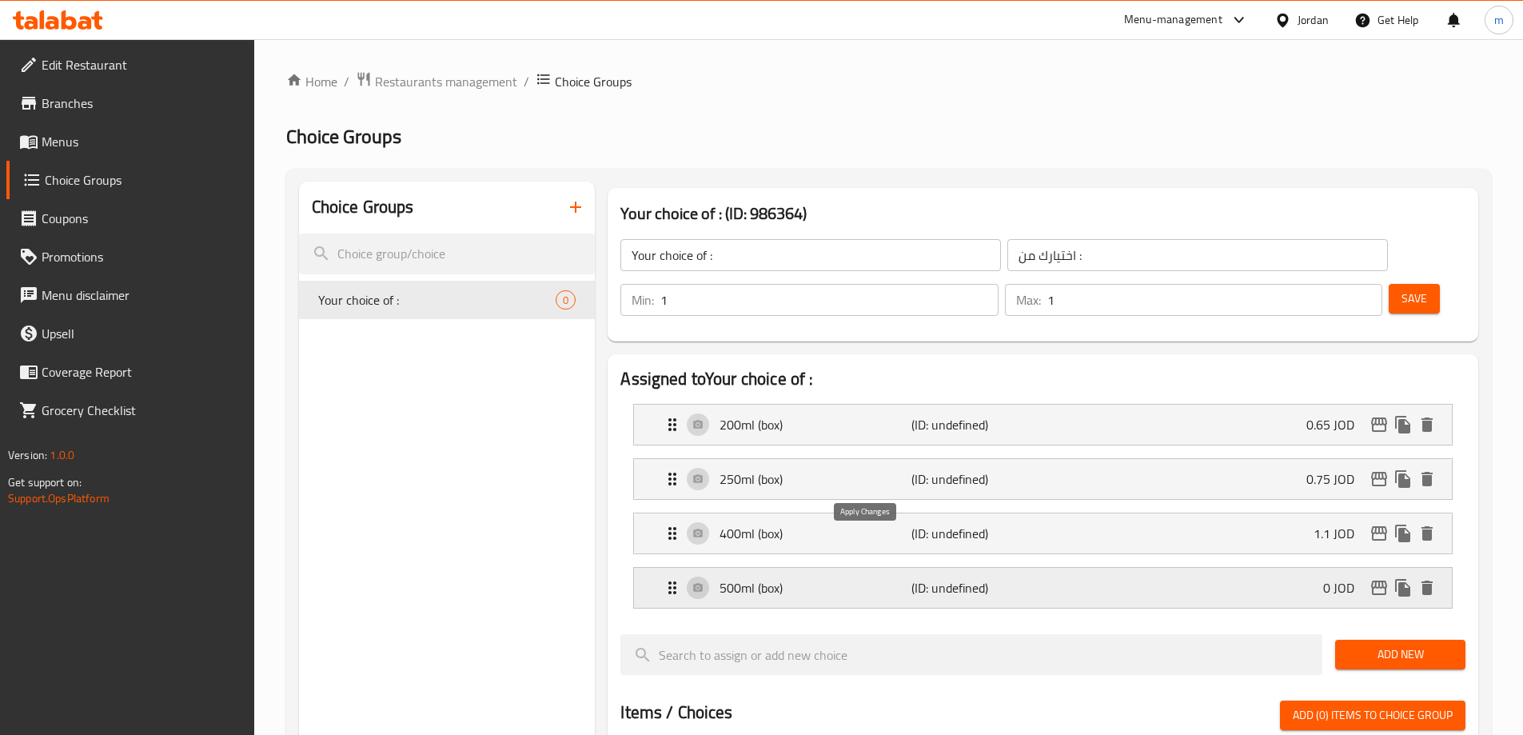
type input "250مل (علبة)"
click at [1047, 513] on div "400ml (box) (ID: undefined) 1.1 JOD" at bounding box center [1048, 533] width 770 height 40
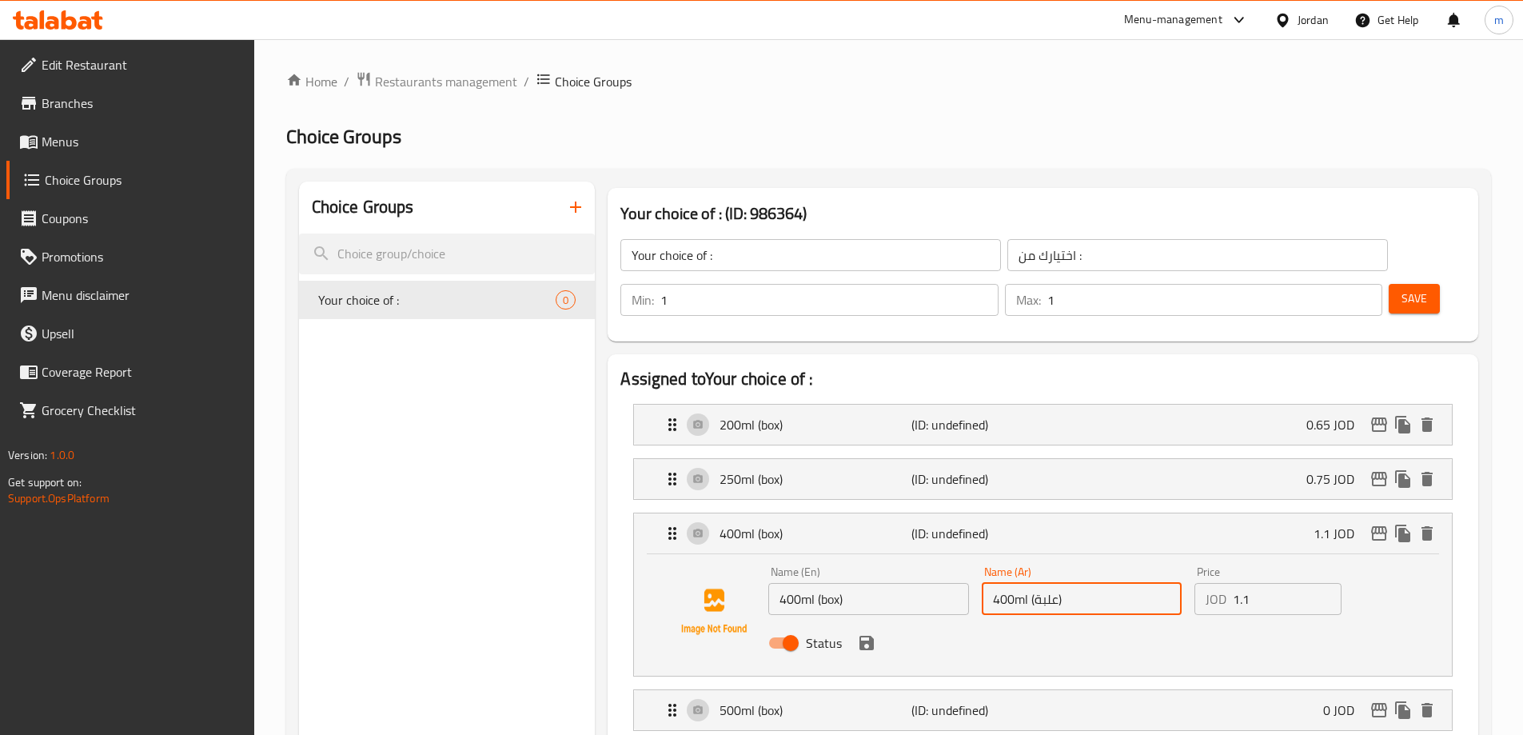
drag, startPoint x: 1016, startPoint y: 557, endPoint x: 1027, endPoint y: 557, distance: 10.4
click at [1027, 583] on input "400ml (علبة)" at bounding box center [1082, 599] width 200 height 32
paste input "مل"
click at [1011, 583] on input "400مل (علبة)" at bounding box center [1082, 599] width 200 height 32
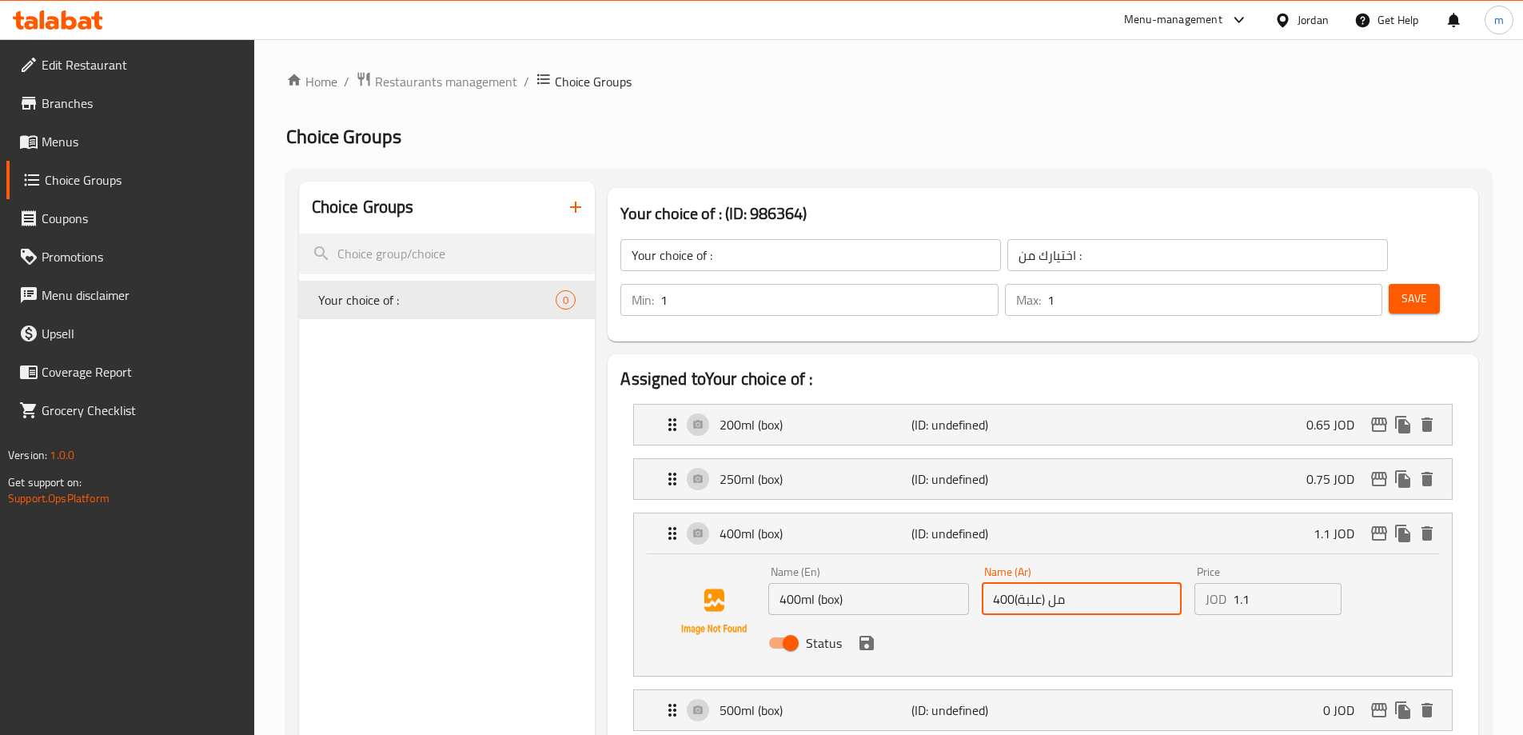
click at [1011, 583] on input "400مل (علبة)" at bounding box center [1082, 599] width 200 height 32
click at [1109, 621] on div "Status" at bounding box center [1081, 642] width 639 height 43
click at [860, 636] on icon "save" at bounding box center [867, 643] width 14 height 14
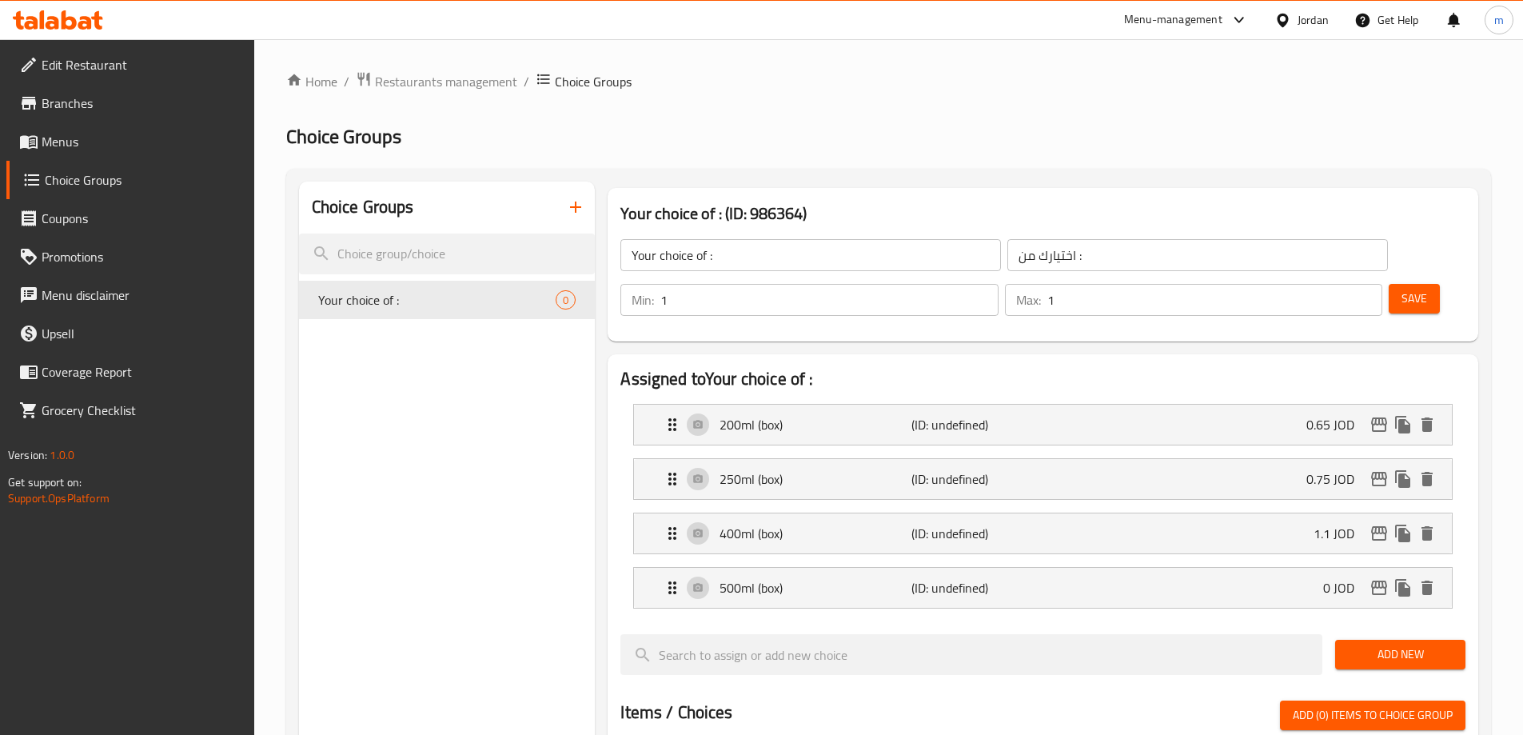
type input "400مل (علبة)"
click at [954, 568] on div "500ml (box) (ID: undefined) 0 JOD" at bounding box center [1048, 588] width 770 height 40
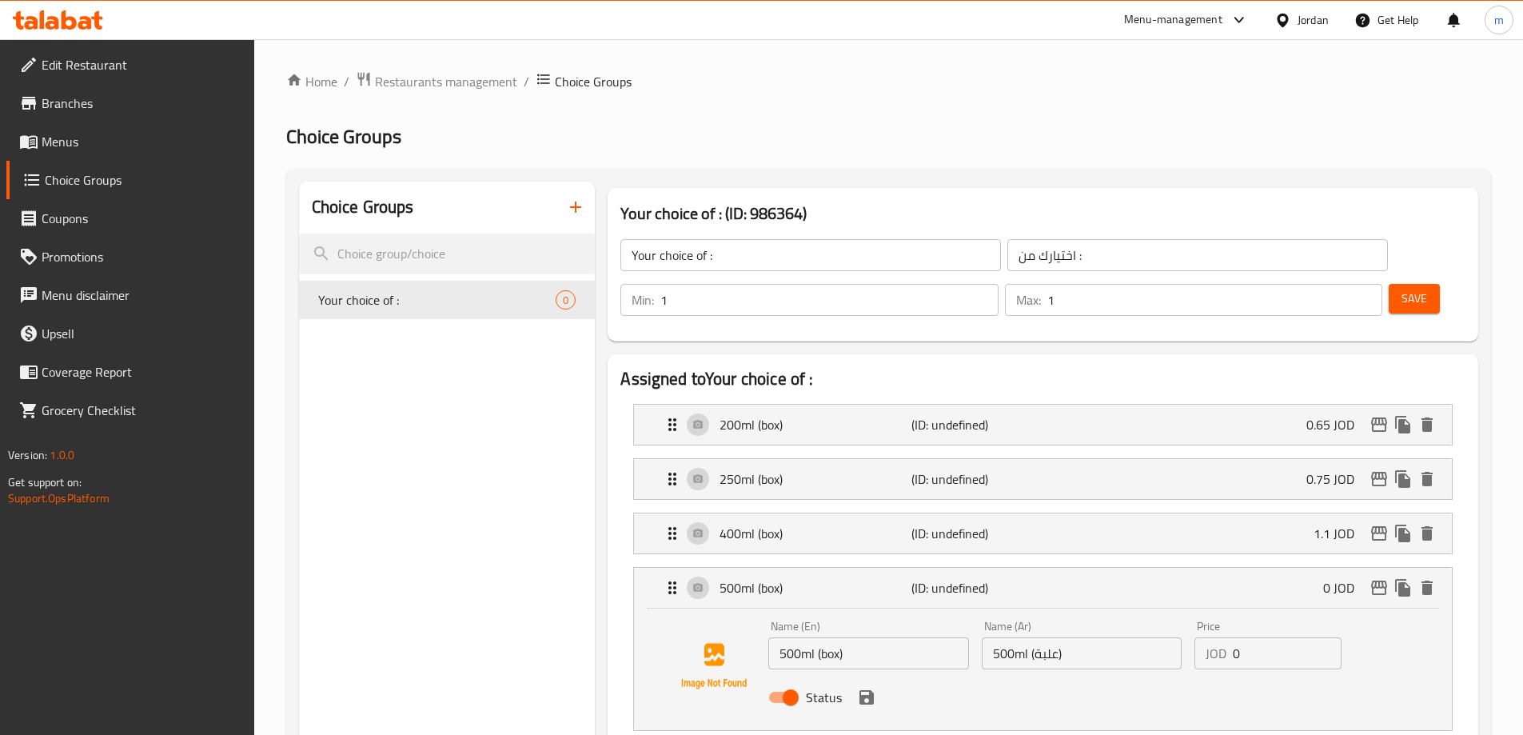
click at [1016, 637] on input "500ml (علبة)" at bounding box center [1082, 653] width 200 height 32
click at [1164, 637] on input "500ml (علبة)" at bounding box center [1082, 653] width 200 height 32
drag, startPoint x: 1157, startPoint y: 614, endPoint x: 1195, endPoint y: 616, distance: 37.6
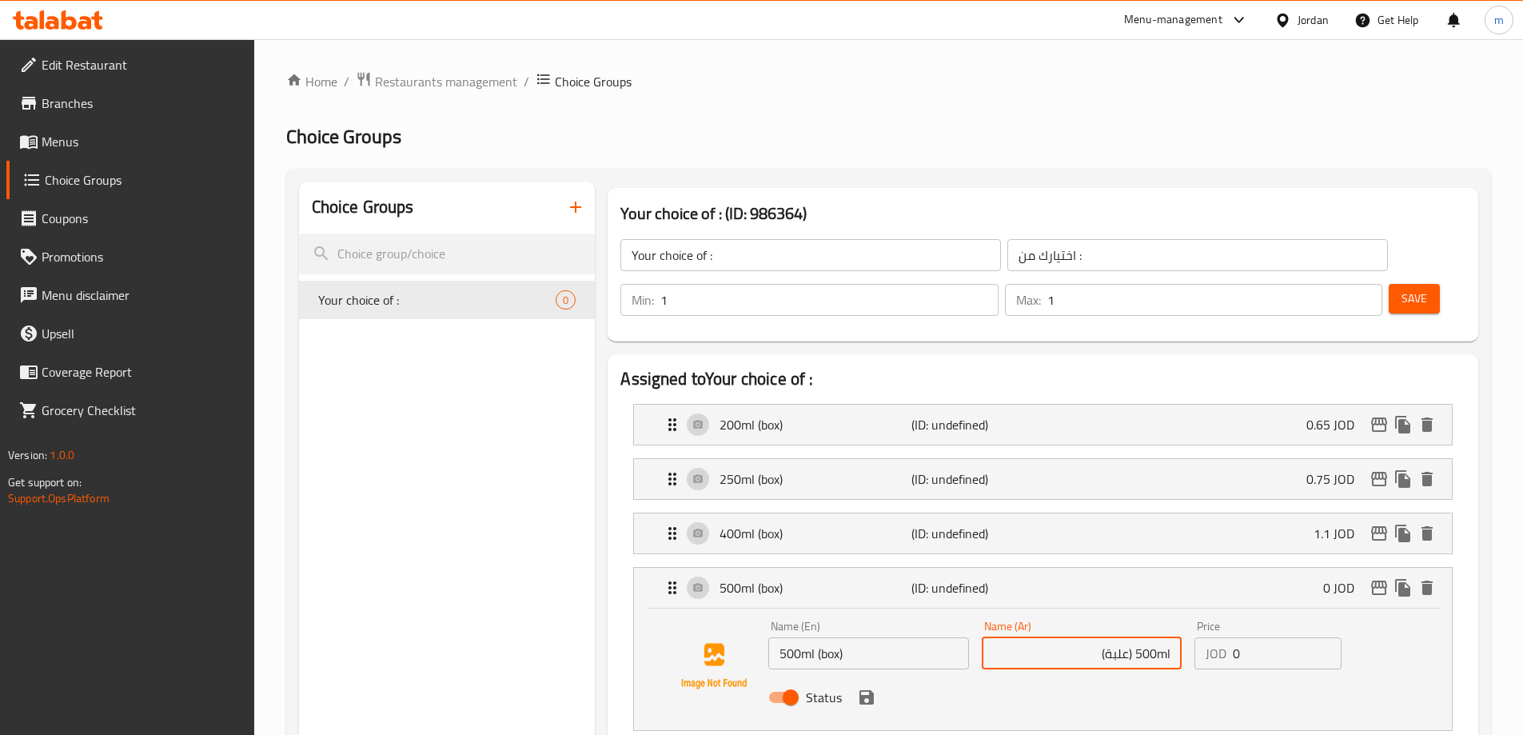
click at [1195, 616] on div "Name (En) 500ml (box) Name (En) Name (Ar) 500ml (علبة) Name (Ar) Price JOD 0 Pr…" at bounding box center [1081, 666] width 639 height 105
paste input "مل"
click at [1131, 676] on div "Status" at bounding box center [1081, 697] width 639 height 43
type input "500مل (علبة)"
click at [856, 685] on button "save" at bounding box center [867, 697] width 24 height 24
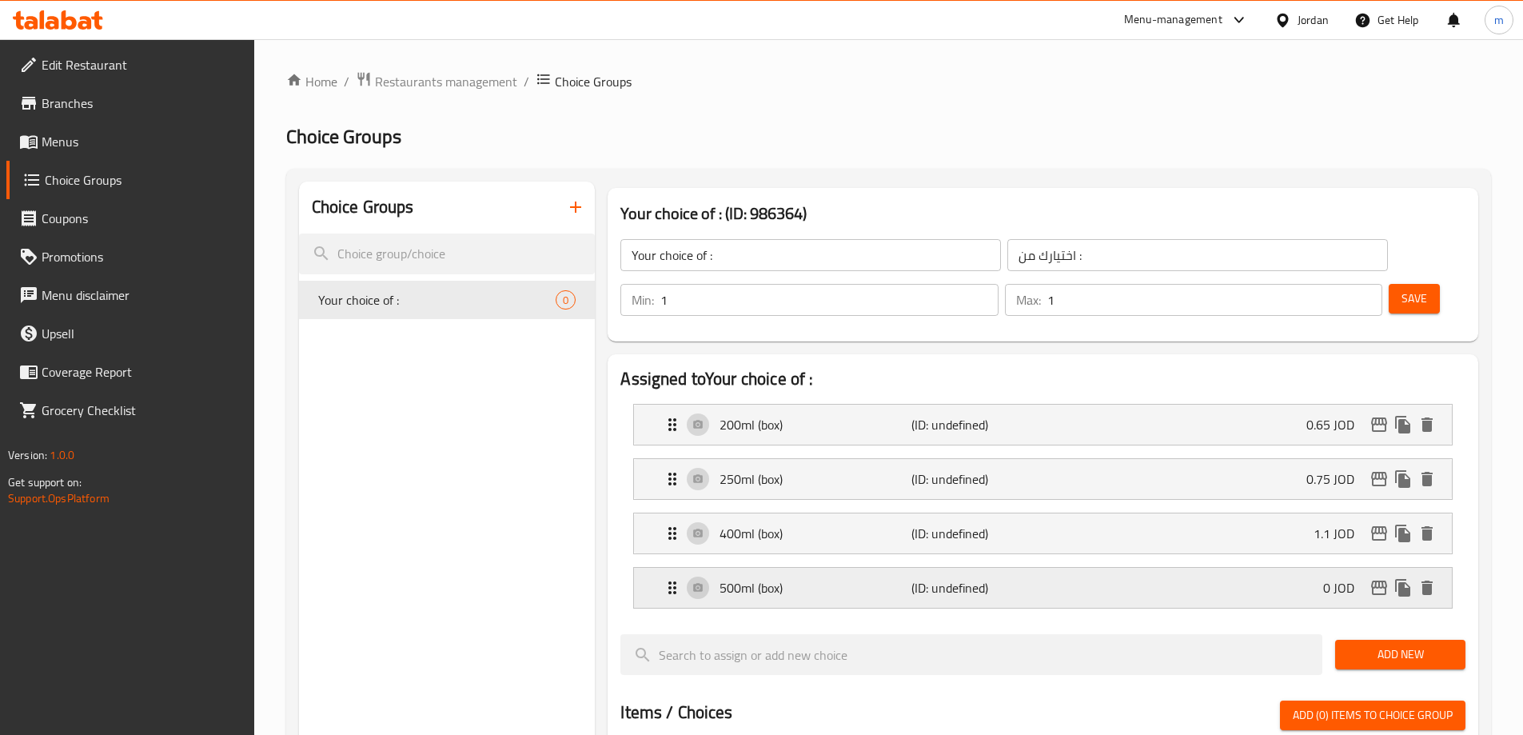
click at [1188, 568] on div "500ml (box) (ID: undefined) 0 JOD" at bounding box center [1048, 588] width 770 height 40
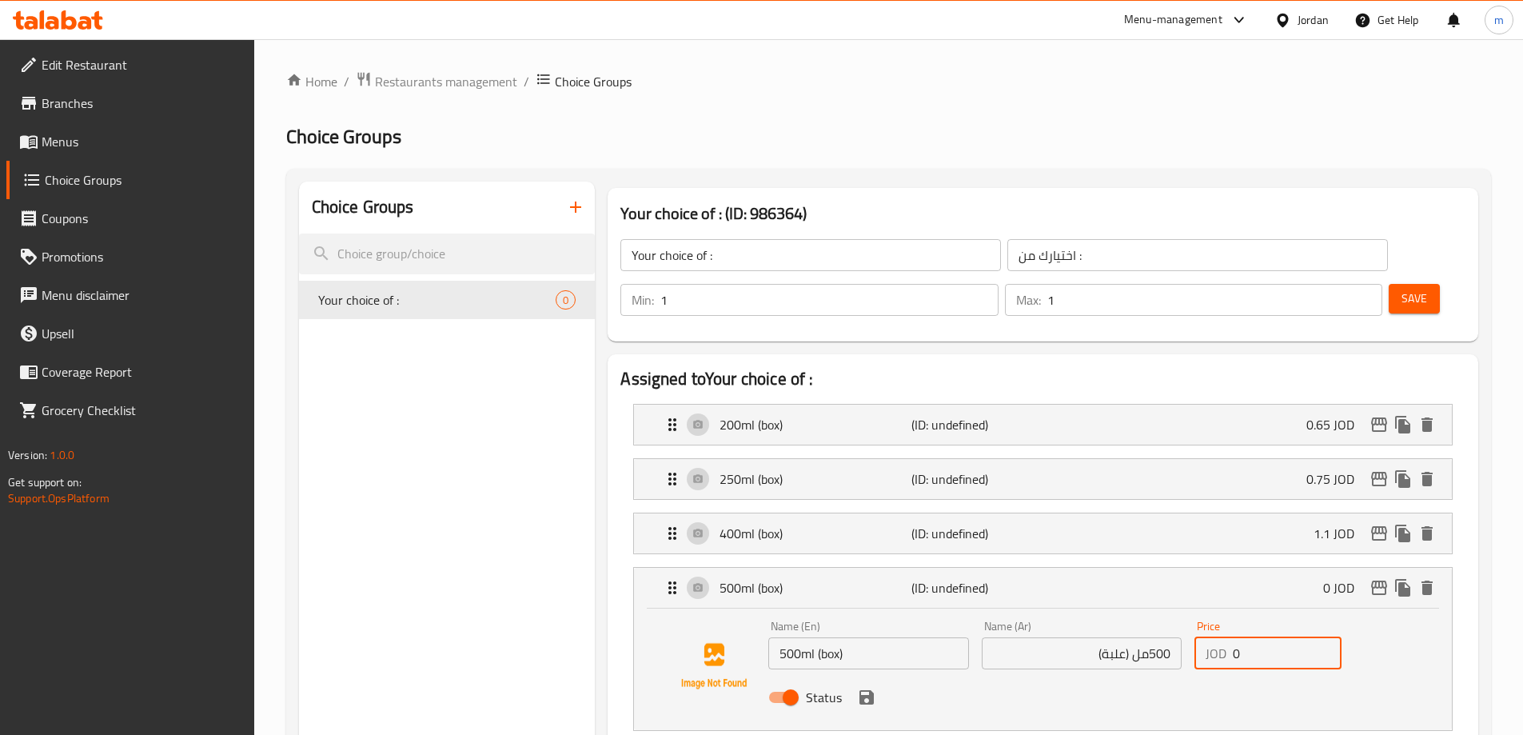
drag, startPoint x: 1211, startPoint y: 613, endPoint x: 1202, endPoint y: 612, distance: 8.8
click at [1202, 637] on div "JOD 0 Price" at bounding box center [1268, 653] width 147 height 32
paste input "1.4"
click at [872, 676] on div "Status" at bounding box center [1081, 697] width 639 height 43
click at [870, 690] on icon "save" at bounding box center [867, 697] width 14 height 14
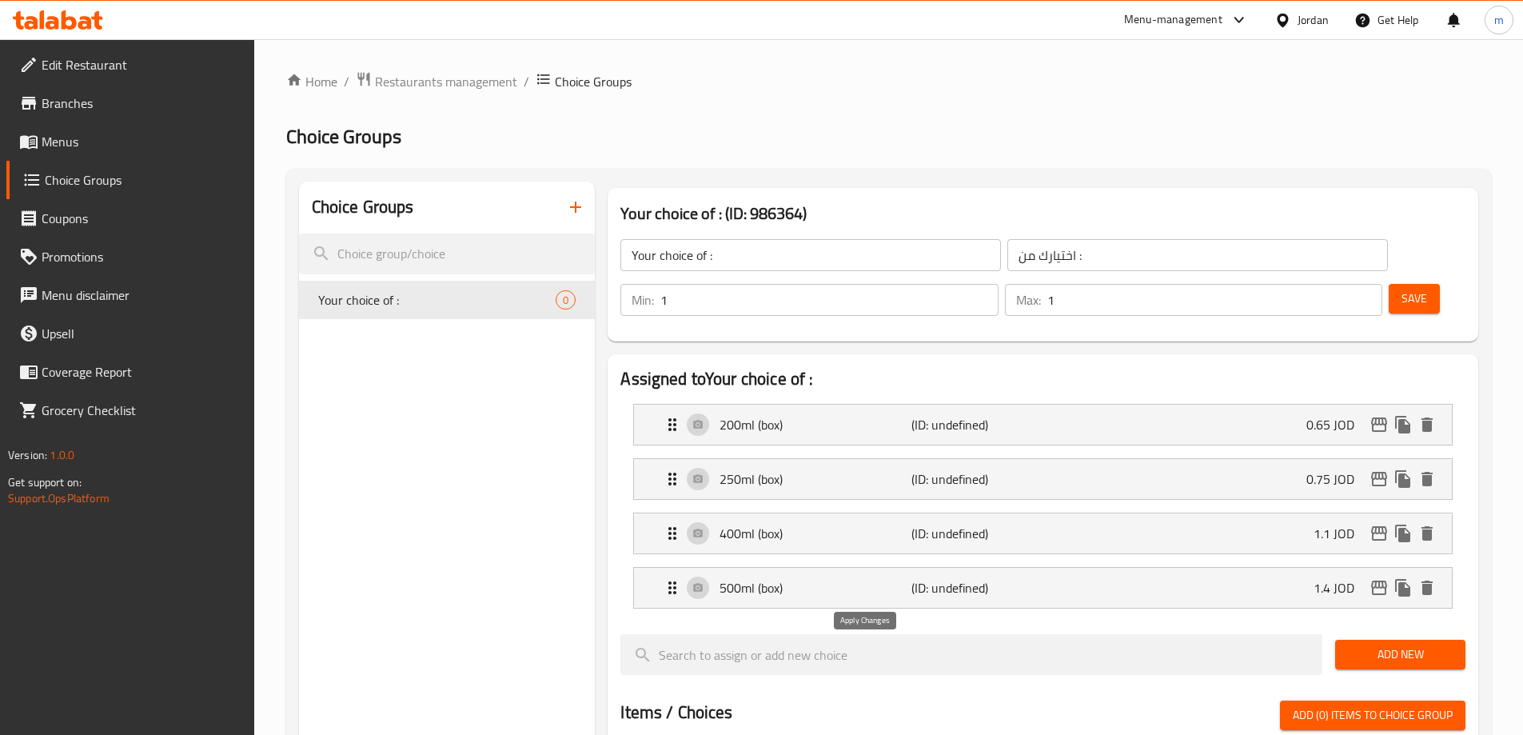
type input "1.4"
click at [1403, 645] on span "Add New" at bounding box center [1400, 655] width 105 height 20
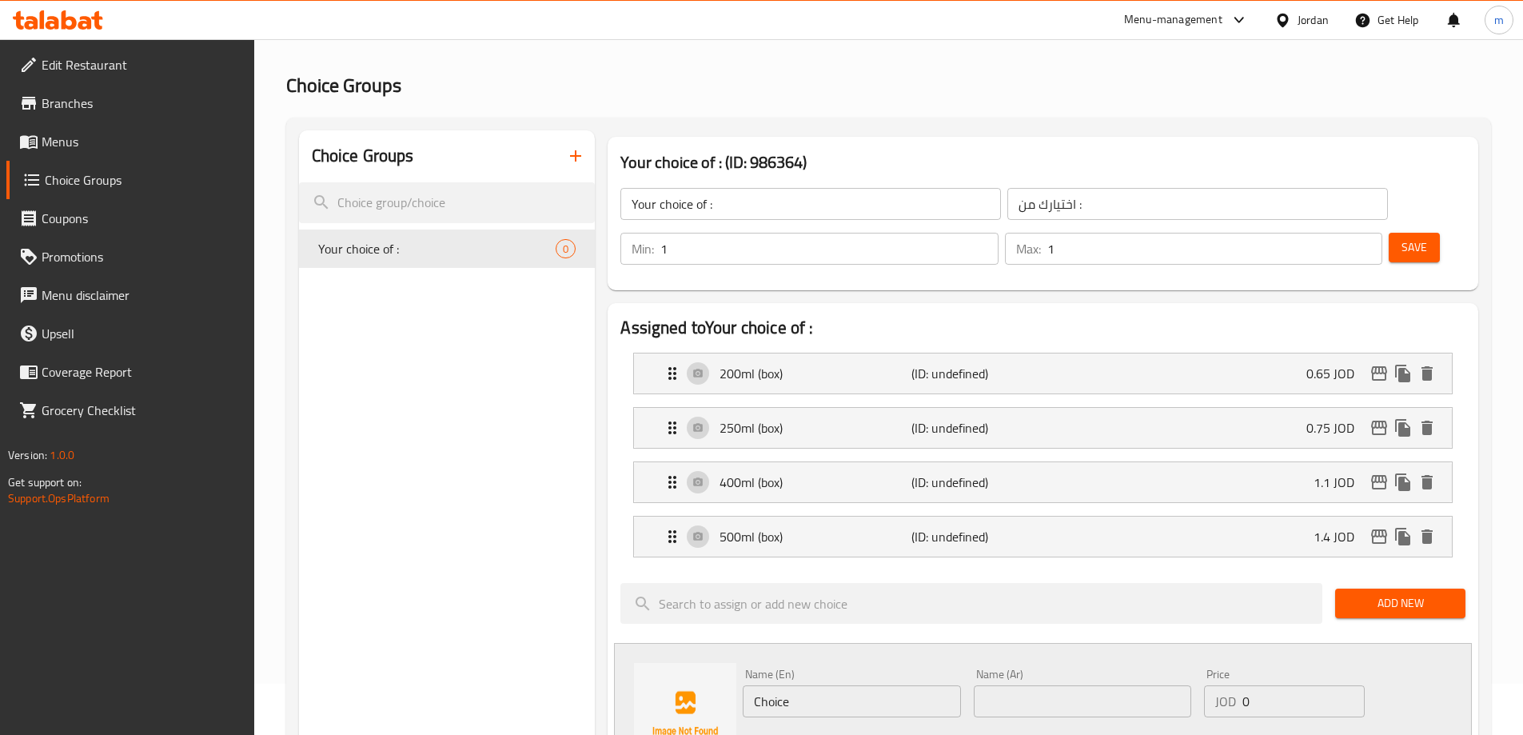
scroll to position [80, 0]
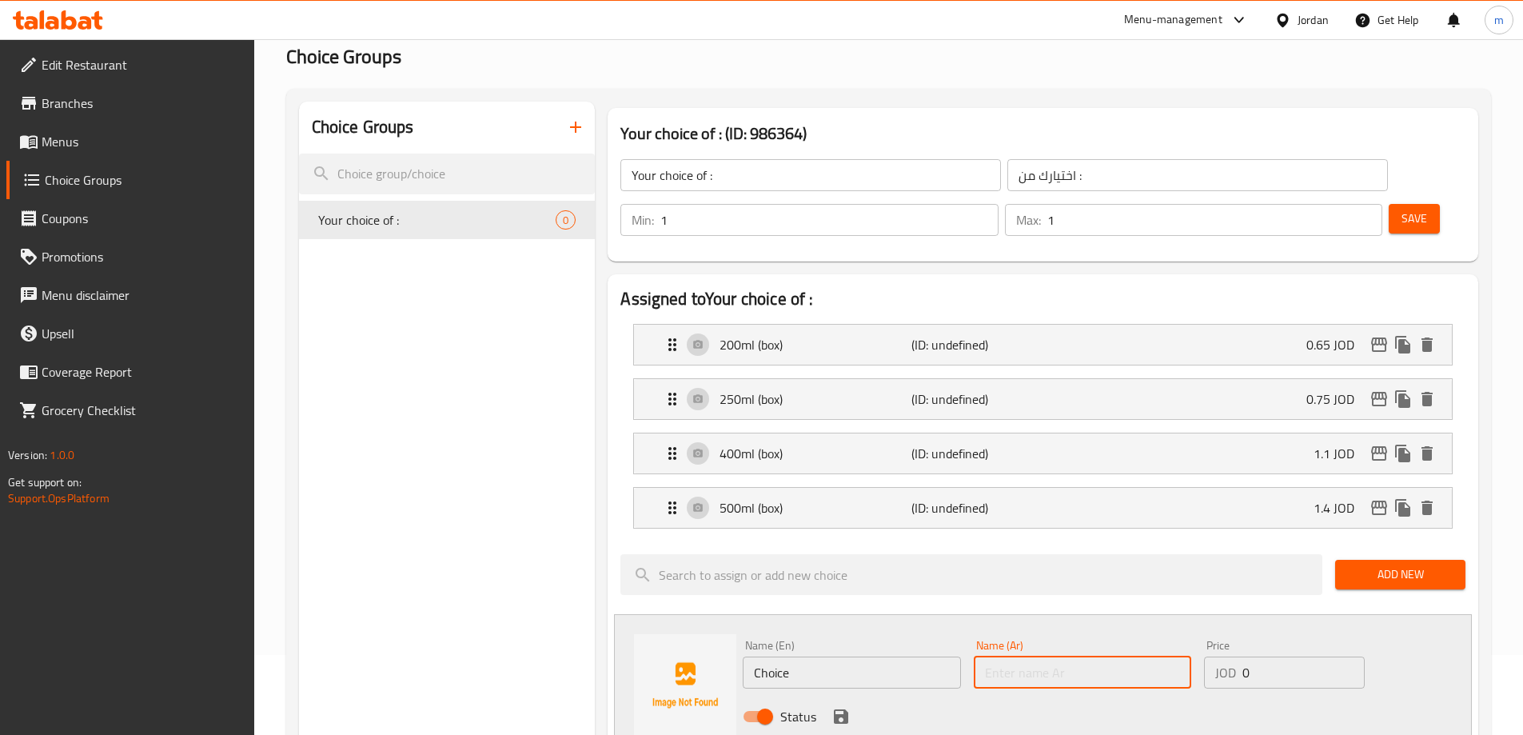
click at [1020, 657] on input "text" at bounding box center [1083, 673] width 218 height 32
paste input "صغير(صحن)"
click at [1020, 657] on input "صغير(صحن)" at bounding box center [1083, 673] width 218 height 32
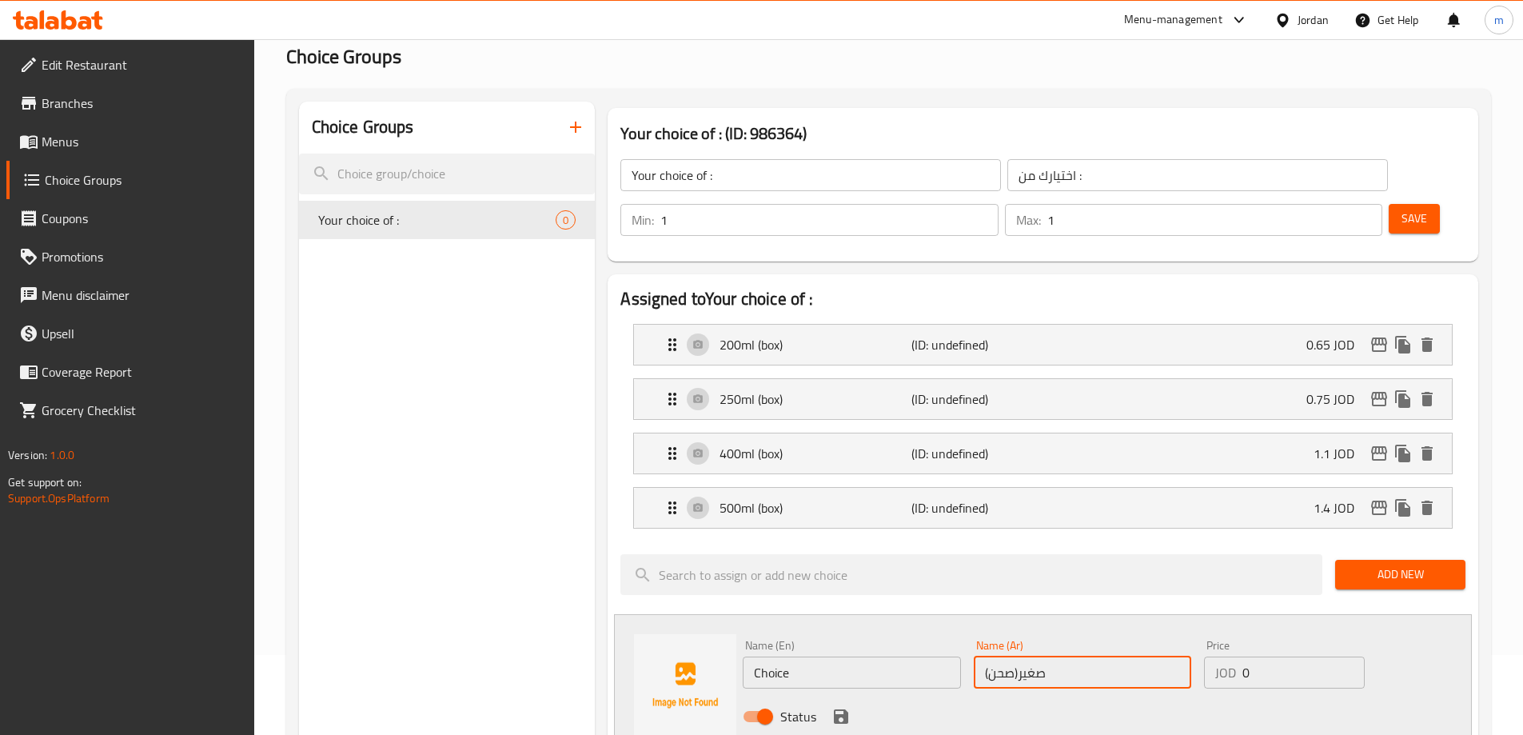
drag, startPoint x: 1020, startPoint y: 637, endPoint x: 1007, endPoint y: 629, distance: 15.5
click at [1007, 657] on input "صغير(صحن)" at bounding box center [1083, 673] width 218 height 32
click at [1155, 657] on input "صغير(صحن)" at bounding box center [1083, 673] width 218 height 32
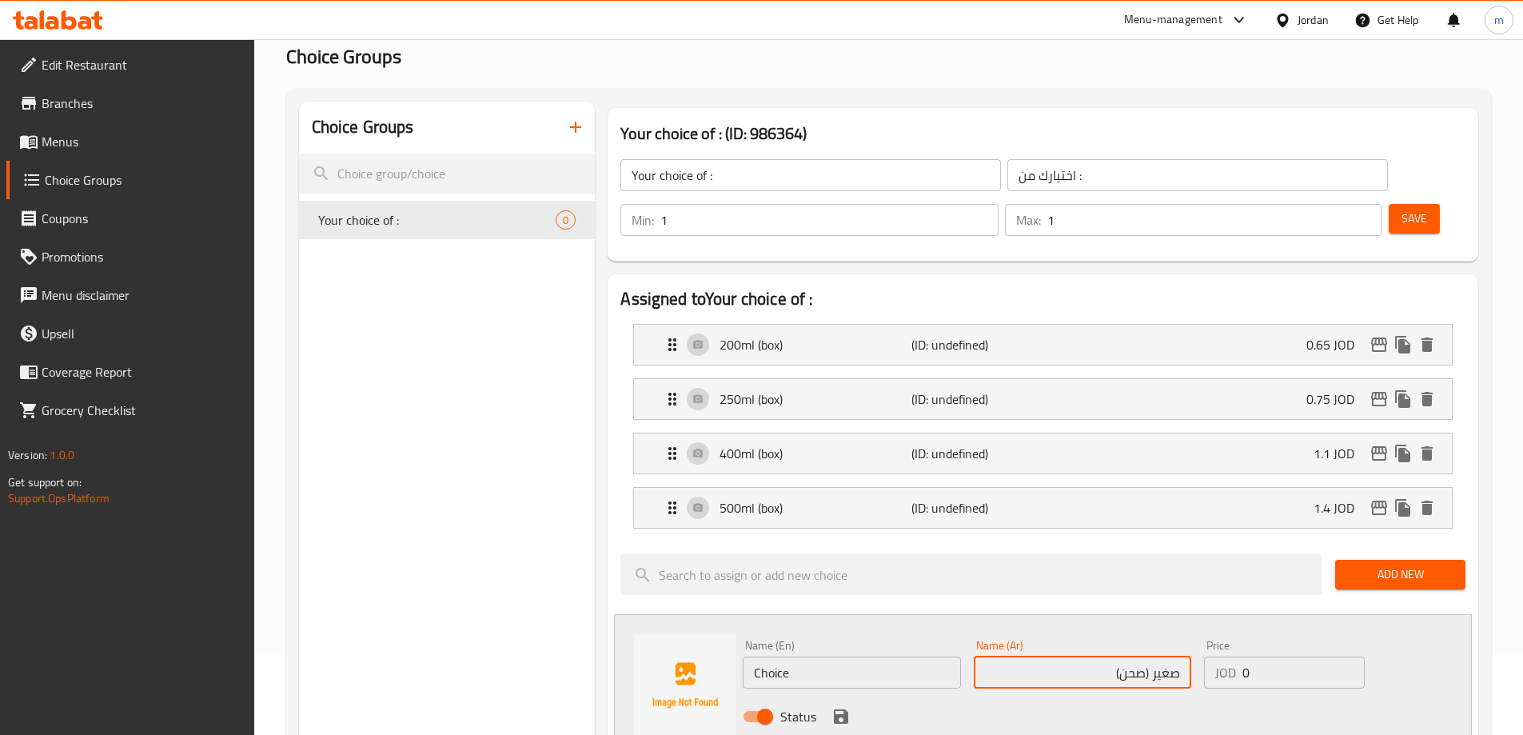
type input "صغير (صحن)"
click at [812, 657] on input "Choice" at bounding box center [852, 673] width 218 height 32
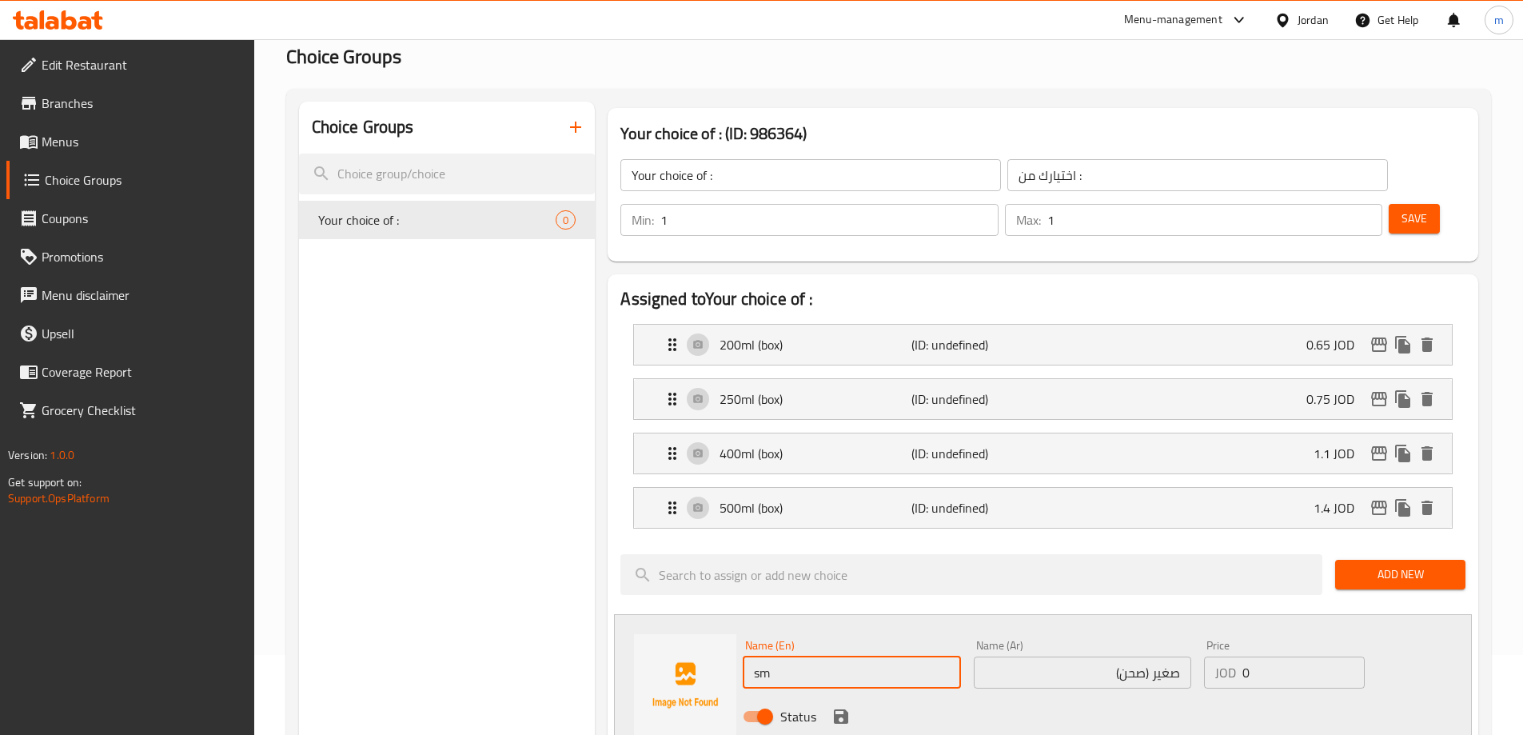
type input "s"
click at [811, 657] on input "Small (" at bounding box center [852, 673] width 218 height 32
paste input "Plate"
drag, startPoint x: 827, startPoint y: 632, endPoint x: 788, endPoint y: 637, distance: 38.7
click at [788, 657] on input "Small (Plate)" at bounding box center [852, 673] width 218 height 32
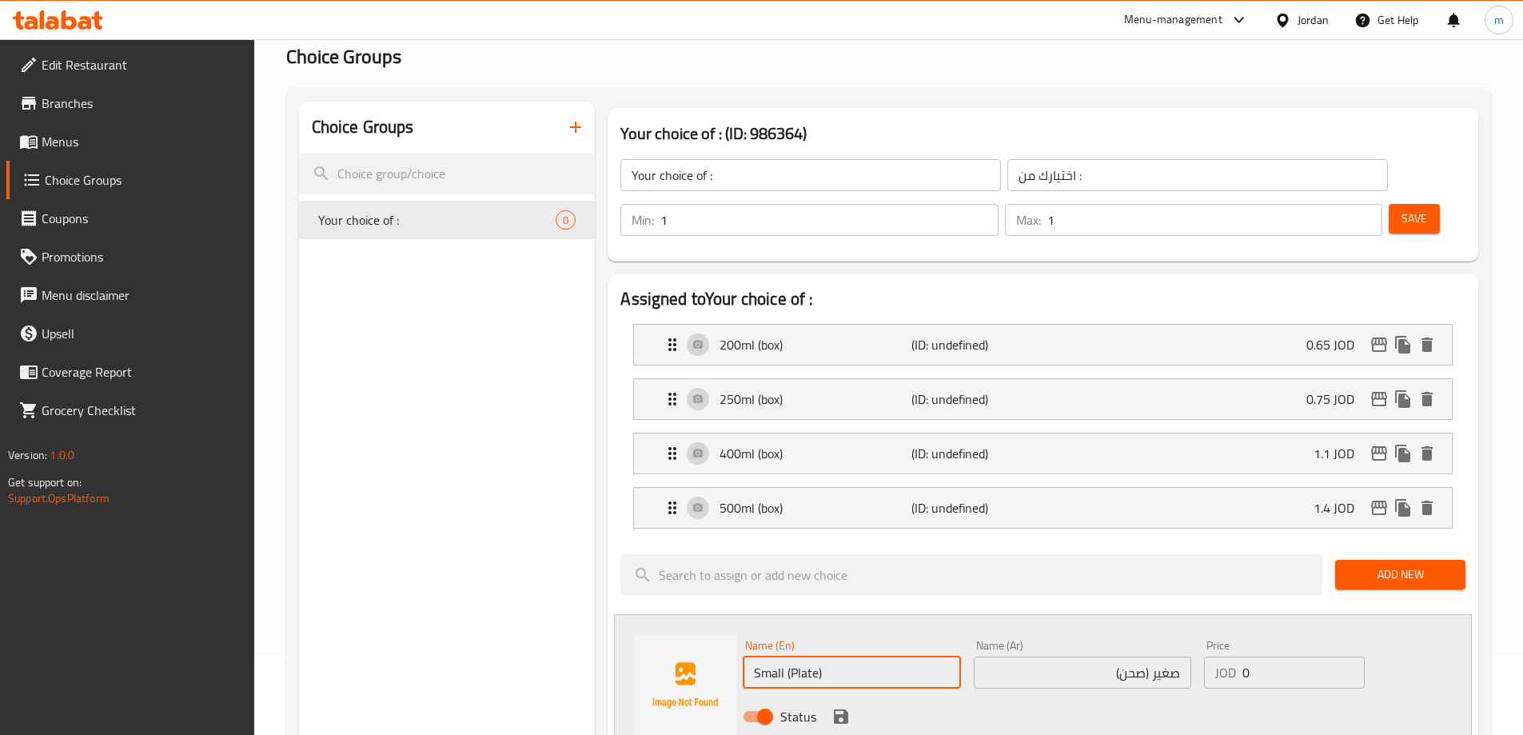
type input "Small (Plate)"
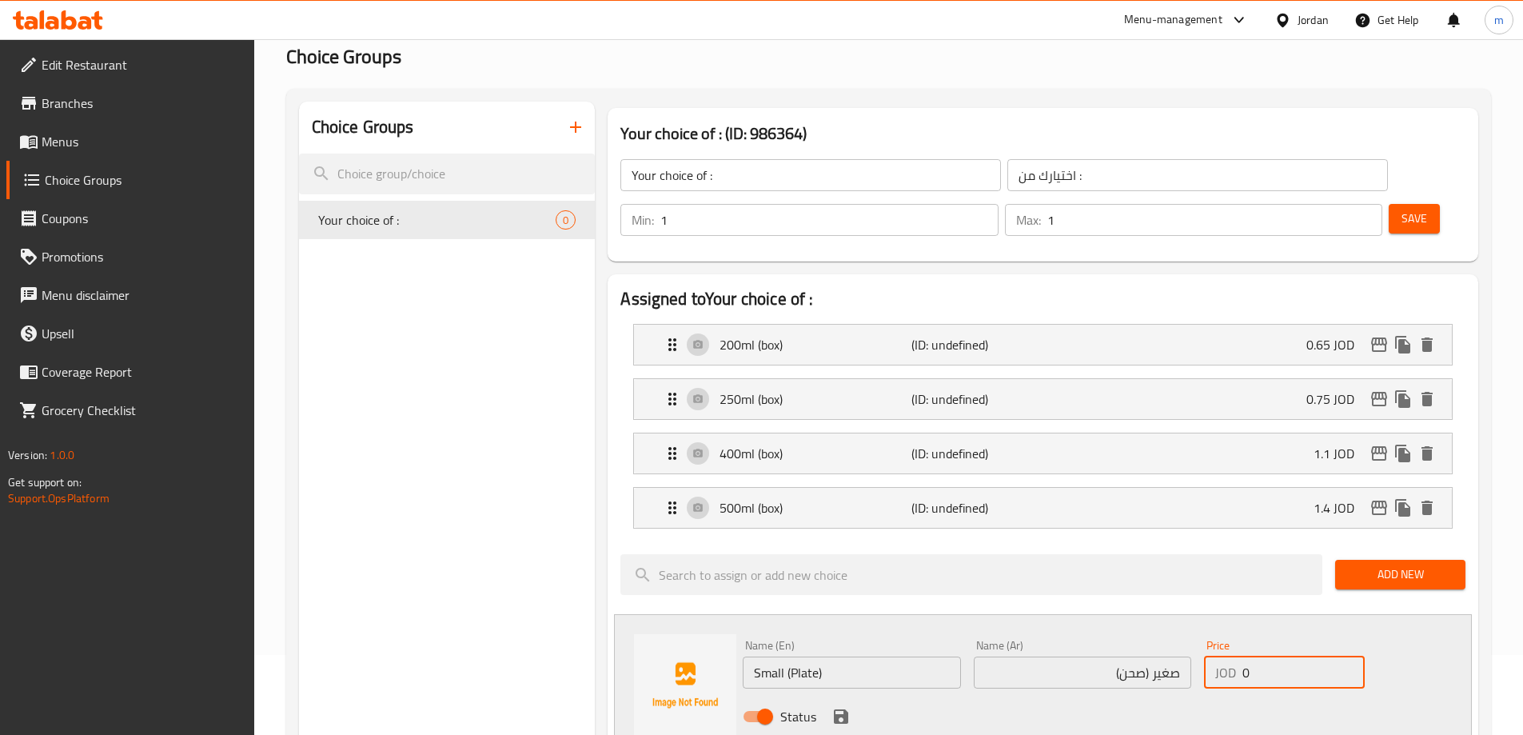
drag, startPoint x: 1271, startPoint y: 636, endPoint x: 1196, endPoint y: 639, distance: 76.0
click at [1208, 657] on div "JOD 0 Price" at bounding box center [1284, 673] width 160 height 32
paste input ".85"
type input "0.85"
click at [836, 709] on icon "save" at bounding box center [841, 716] width 14 height 14
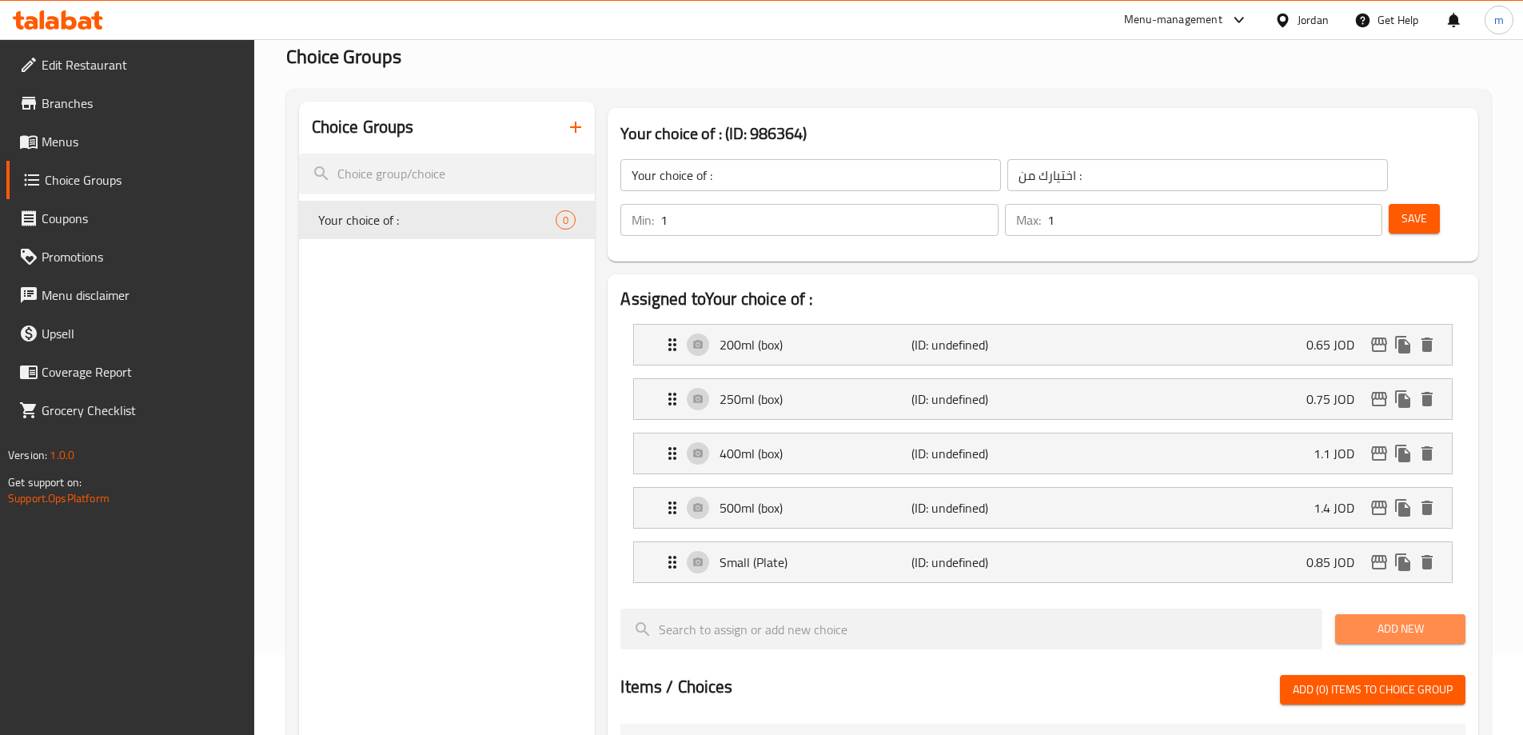
click at [1375, 619] on span "Add New" at bounding box center [1400, 629] width 105 height 20
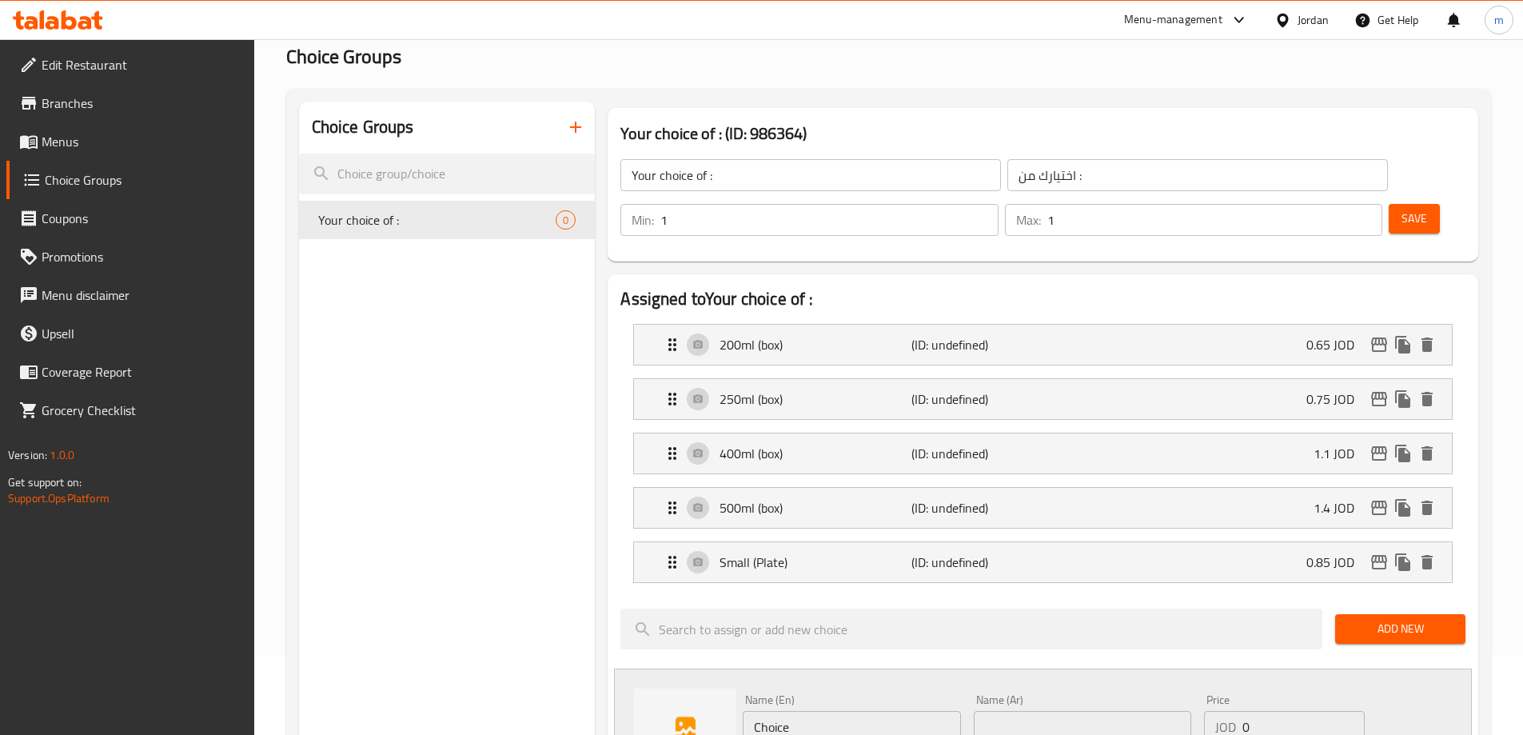
click at [1076, 711] on input "text" at bounding box center [1083, 727] width 218 height 32
paste input "وسط(صحن)"
click at [1047, 711] on input "وسط(صحن)" at bounding box center [1083, 727] width 218 height 32
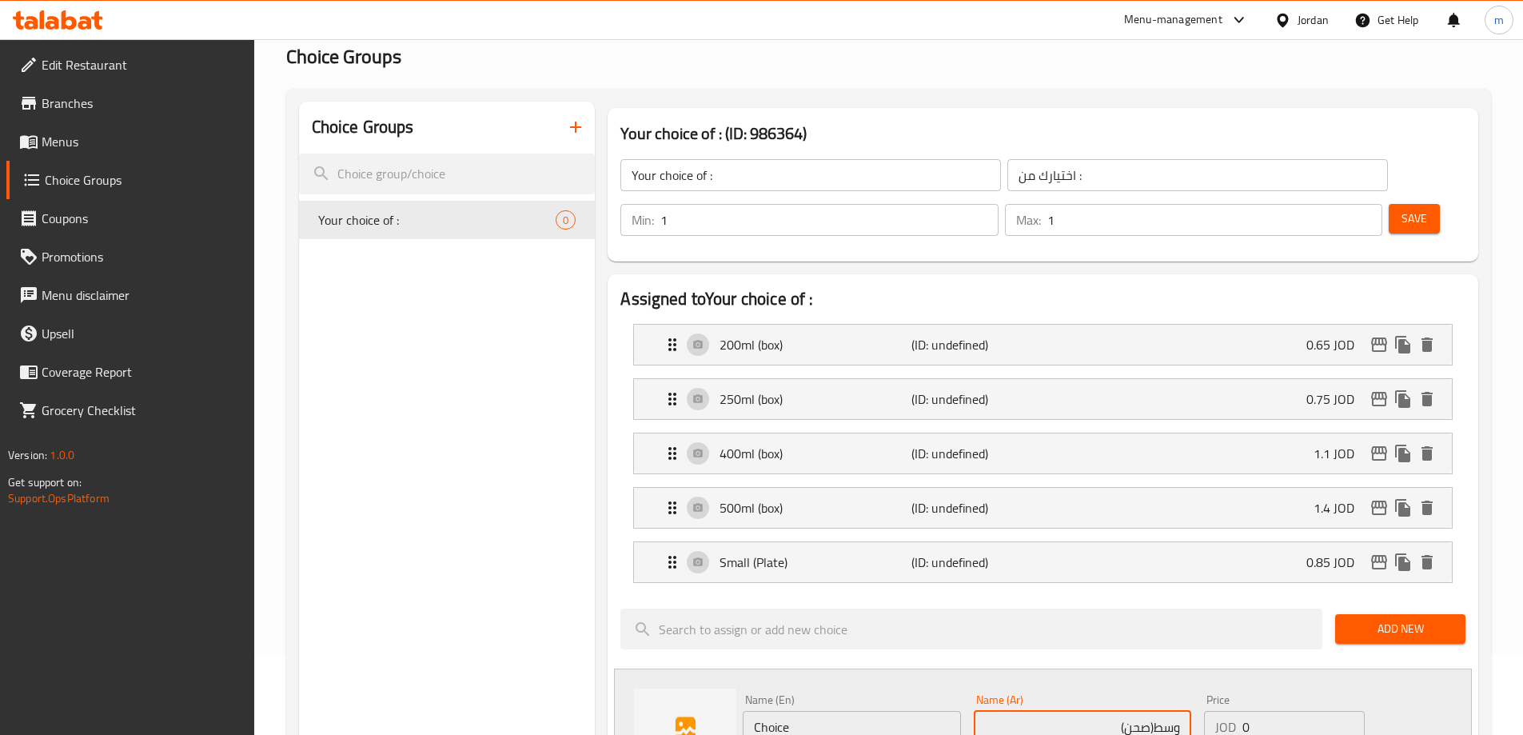
click at [1151, 711] on input "وسط(صحن)" at bounding box center [1083, 727] width 218 height 32
click at [1154, 711] on input "وسط(صحن)" at bounding box center [1083, 727] width 218 height 32
type input "وسط (صحن)"
drag, startPoint x: 915, startPoint y: 681, endPoint x: 761, endPoint y: 687, distance: 153.6
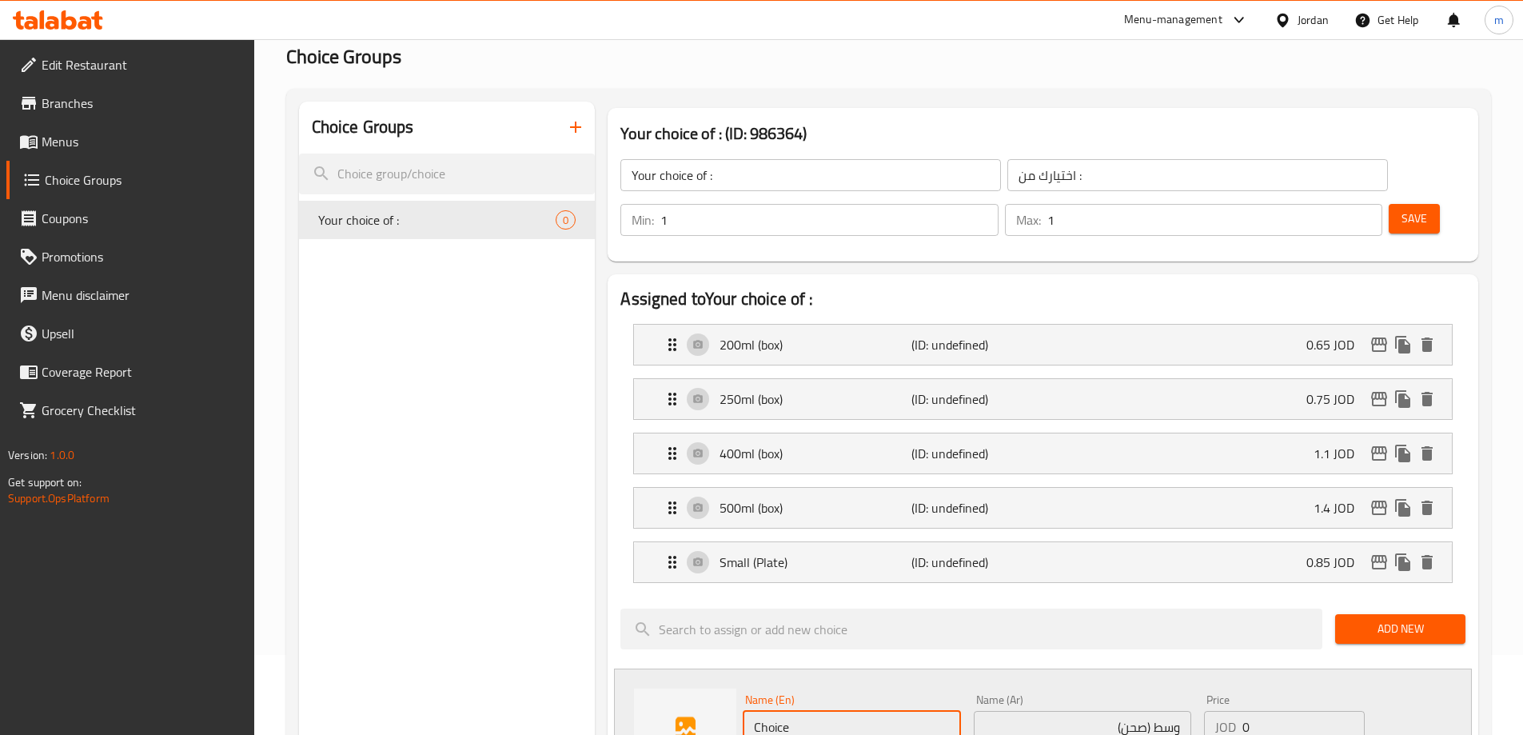
click at [761, 711] on input "Choice" at bounding box center [852, 727] width 218 height 32
click at [836, 711] on input "Medium (" at bounding box center [852, 727] width 218 height 32
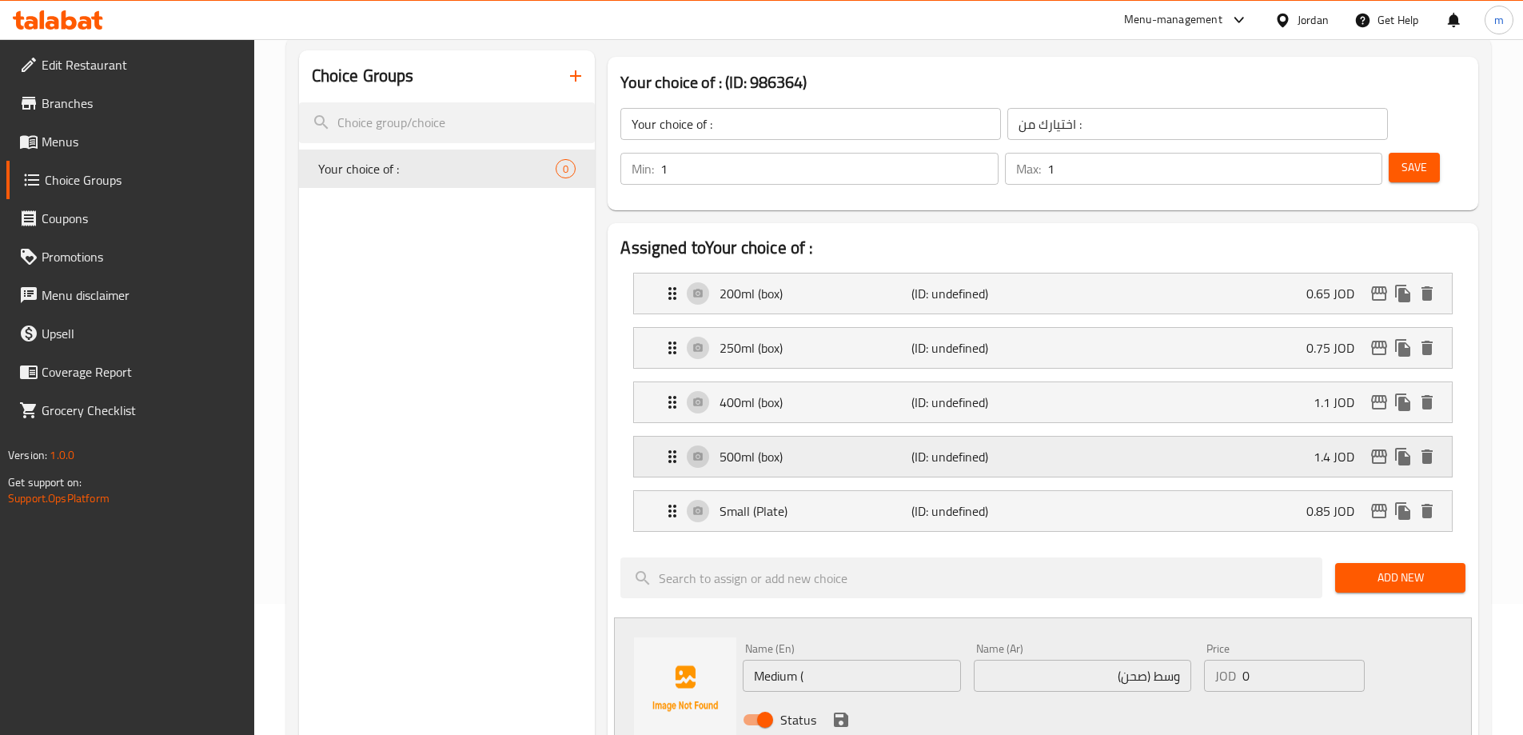
scroll to position [160, 0]
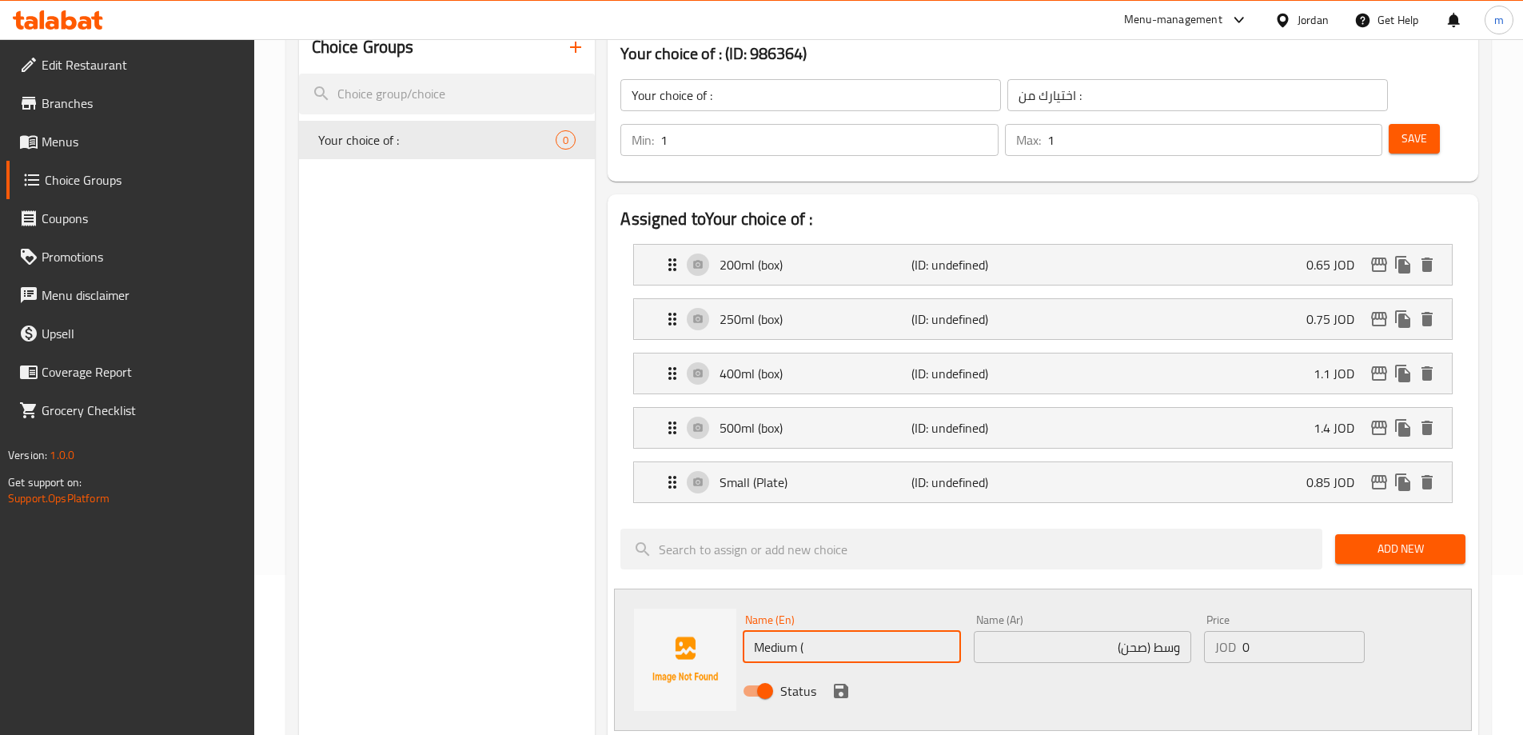
drag, startPoint x: 812, startPoint y: 602, endPoint x: 802, endPoint y: 607, distance: 10.7
click at [802, 631] on input "Medium (" at bounding box center [852, 647] width 218 height 32
paste input "Plate)"
type input "Medium (Plate)"
drag, startPoint x: 1256, startPoint y: 613, endPoint x: 1218, endPoint y: 618, distance: 38.8
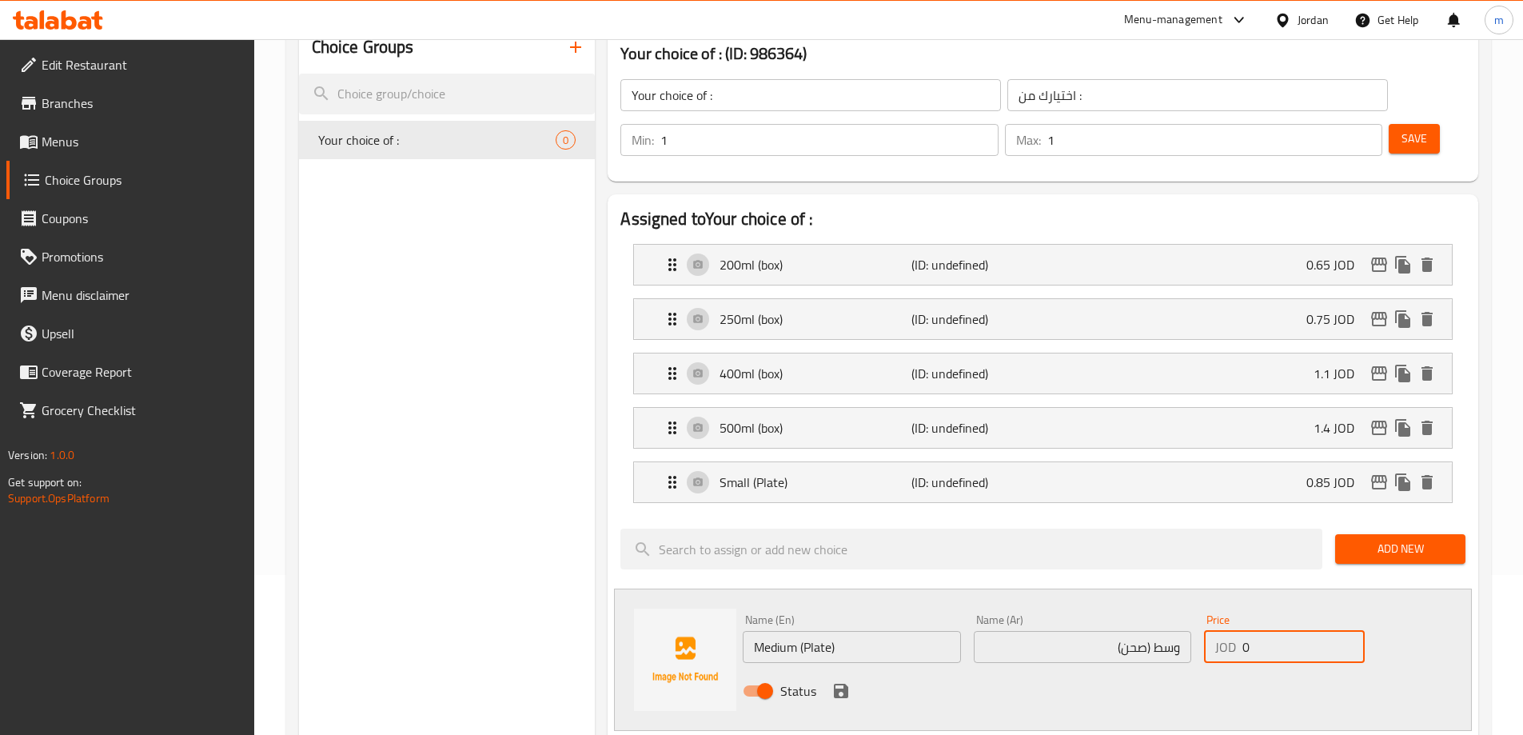
click at [1218, 618] on div "Price JOD 0 Price" at bounding box center [1284, 639] width 173 height 62
paste input "1.1"
type input "1.1"
click at [843, 684] on icon "save" at bounding box center [841, 691] width 14 height 14
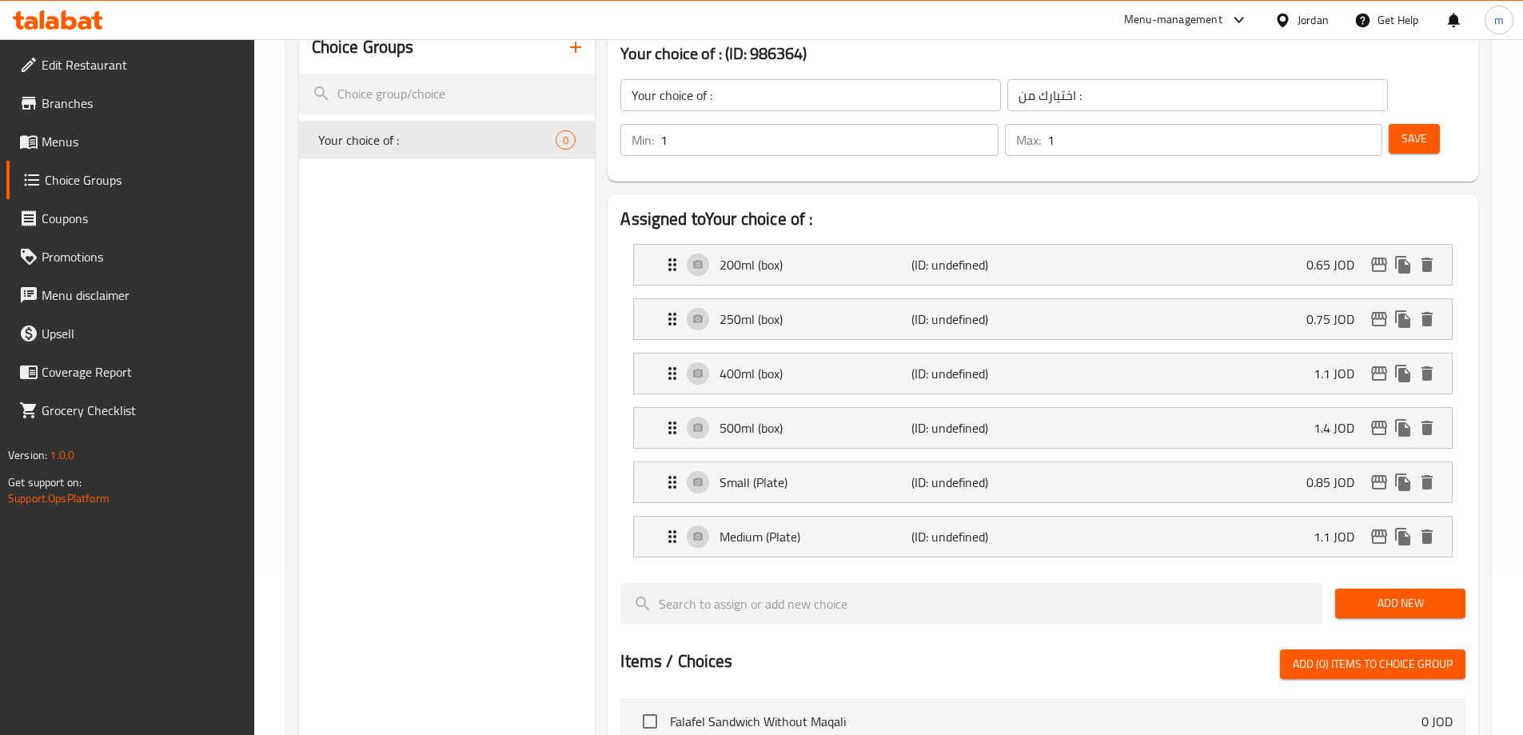
click at [1379, 593] on span "Add New" at bounding box center [1400, 603] width 105 height 20
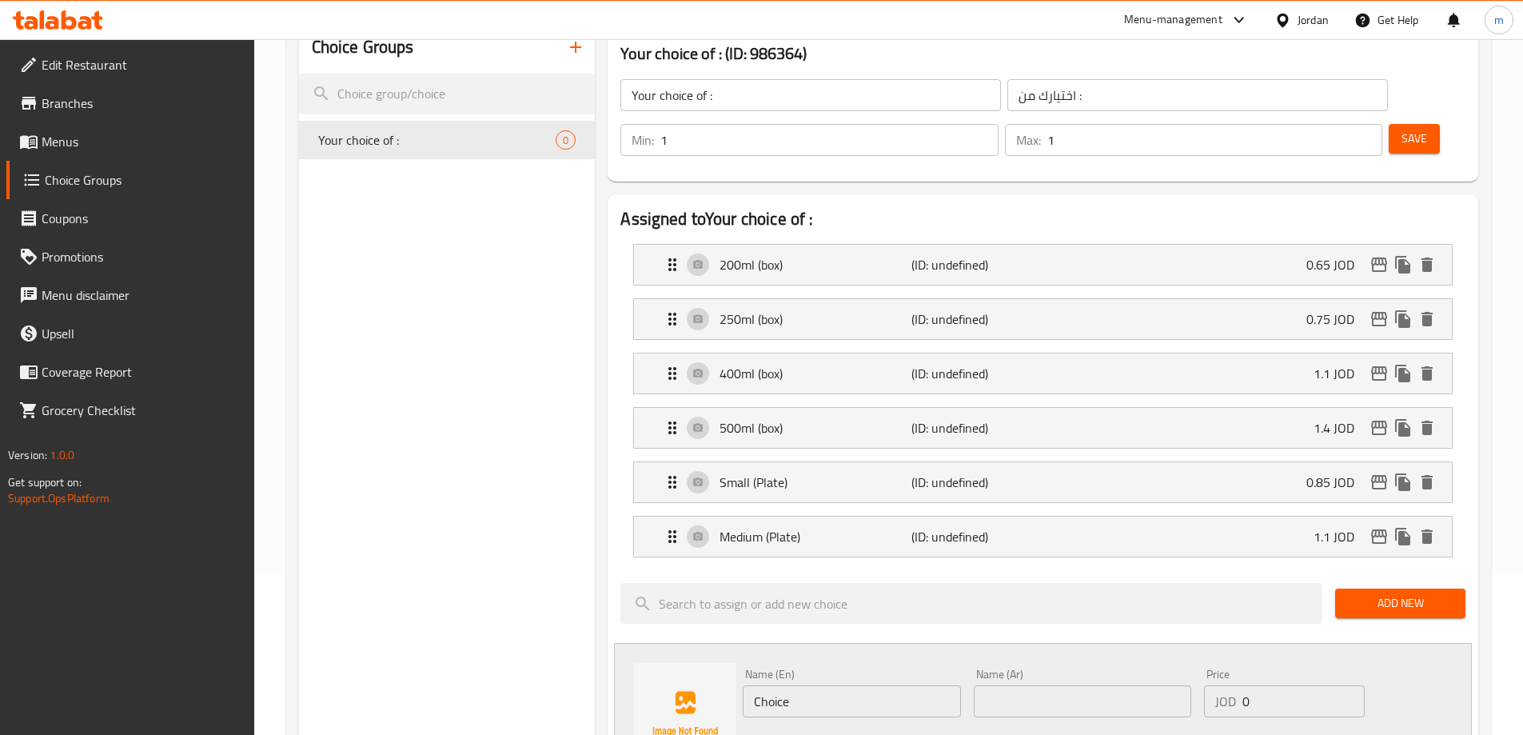
click at [1080, 685] on input "text" at bounding box center [1083, 701] width 218 height 32
paste input "كبير(صحن)"
click at [1072, 685] on input "كبير(صحن)" at bounding box center [1083, 701] width 218 height 32
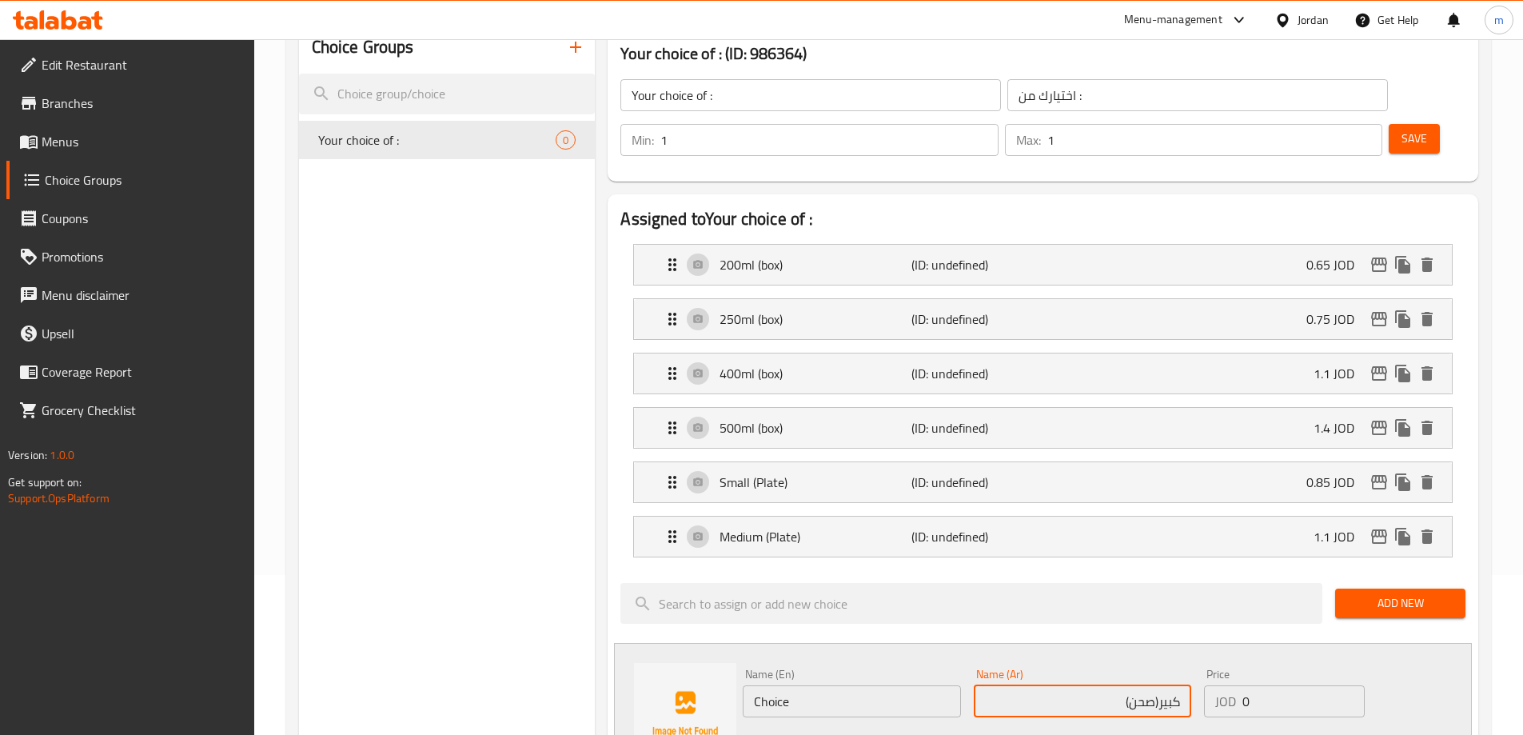
click at [1158, 685] on input "كبير(صحن)" at bounding box center [1083, 701] width 218 height 32
type input "كبير (صحن)"
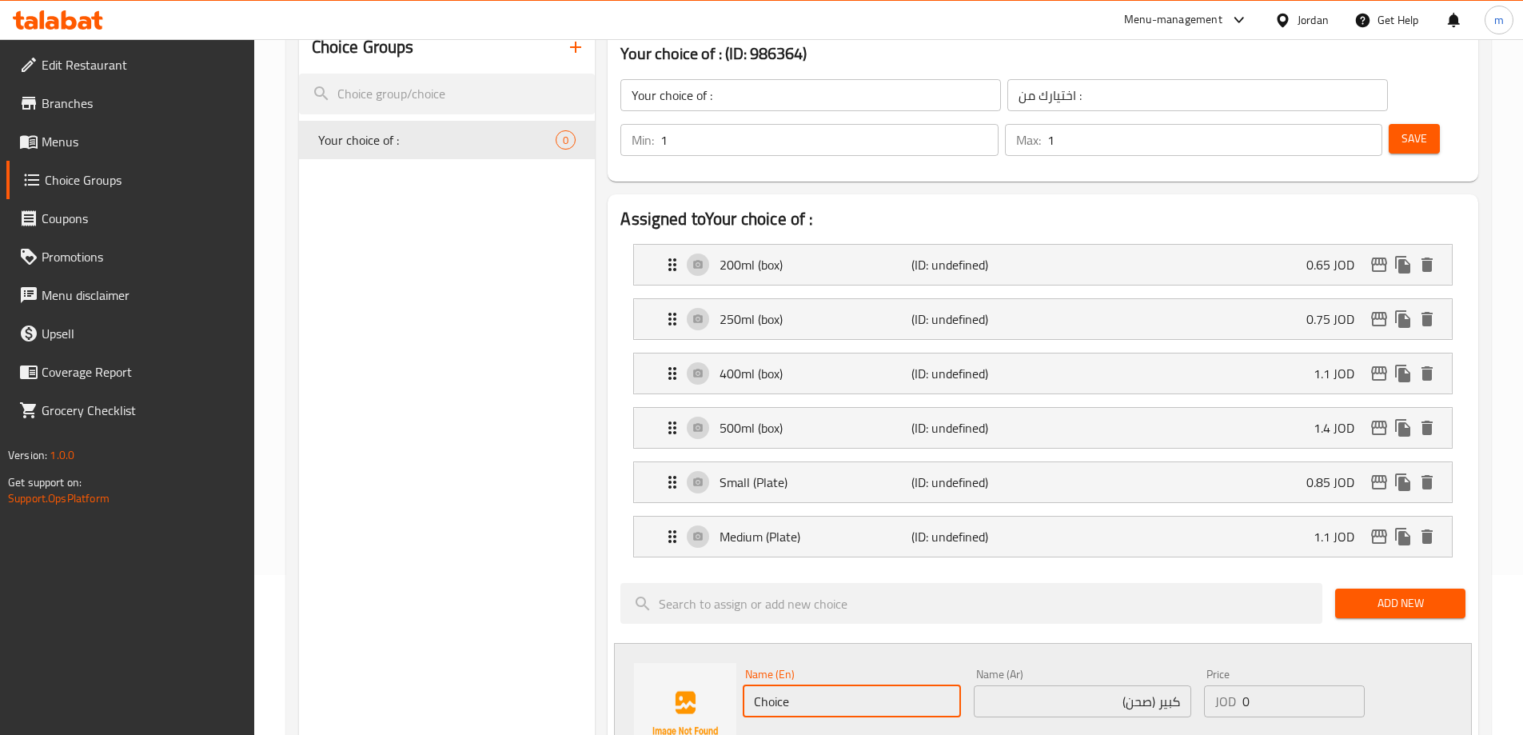
click at [907, 685] on input "Choice" at bounding box center [852, 701] width 218 height 32
click at [898, 685] on input "Choice" at bounding box center [852, 701] width 218 height 32
paste input "(Plate)"
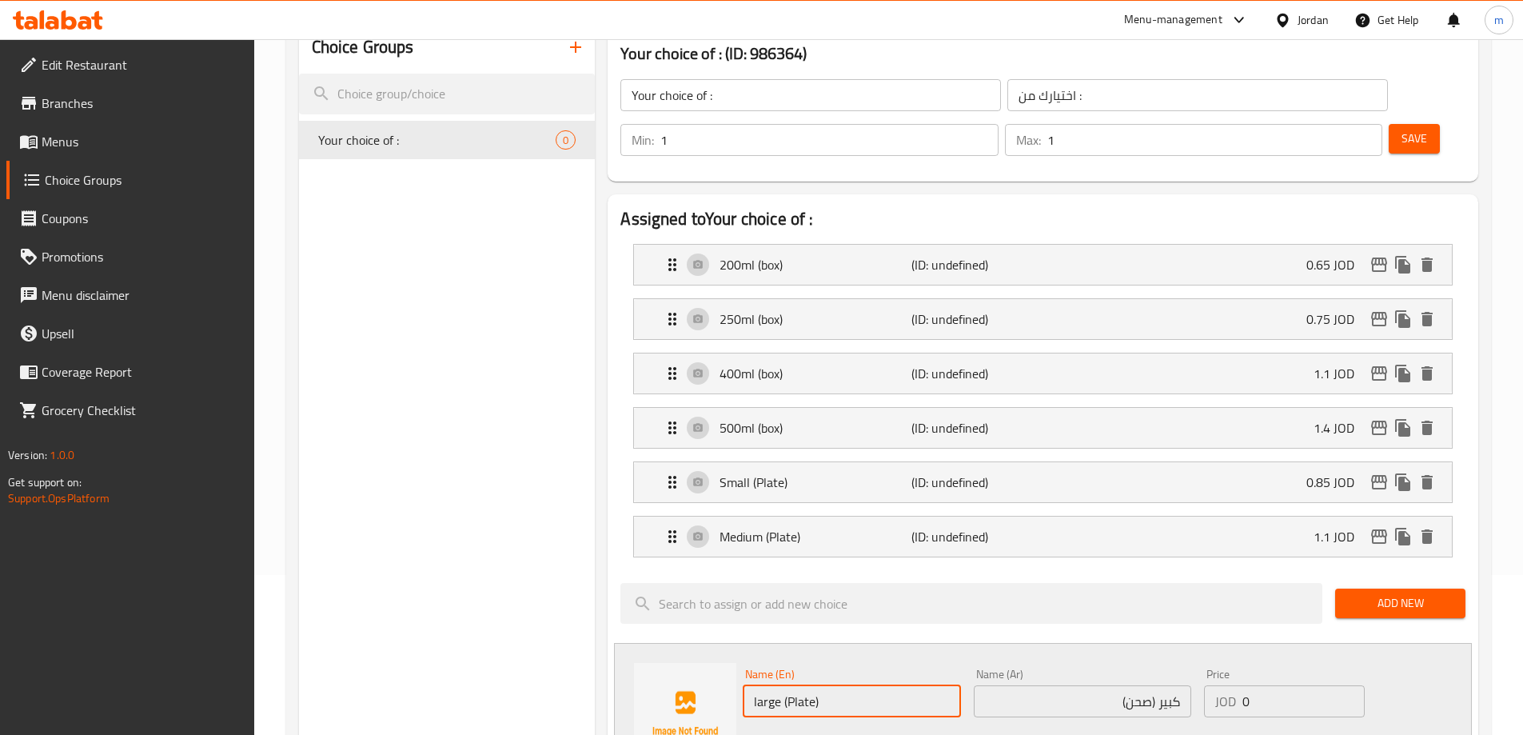
type input "large (Plate)"
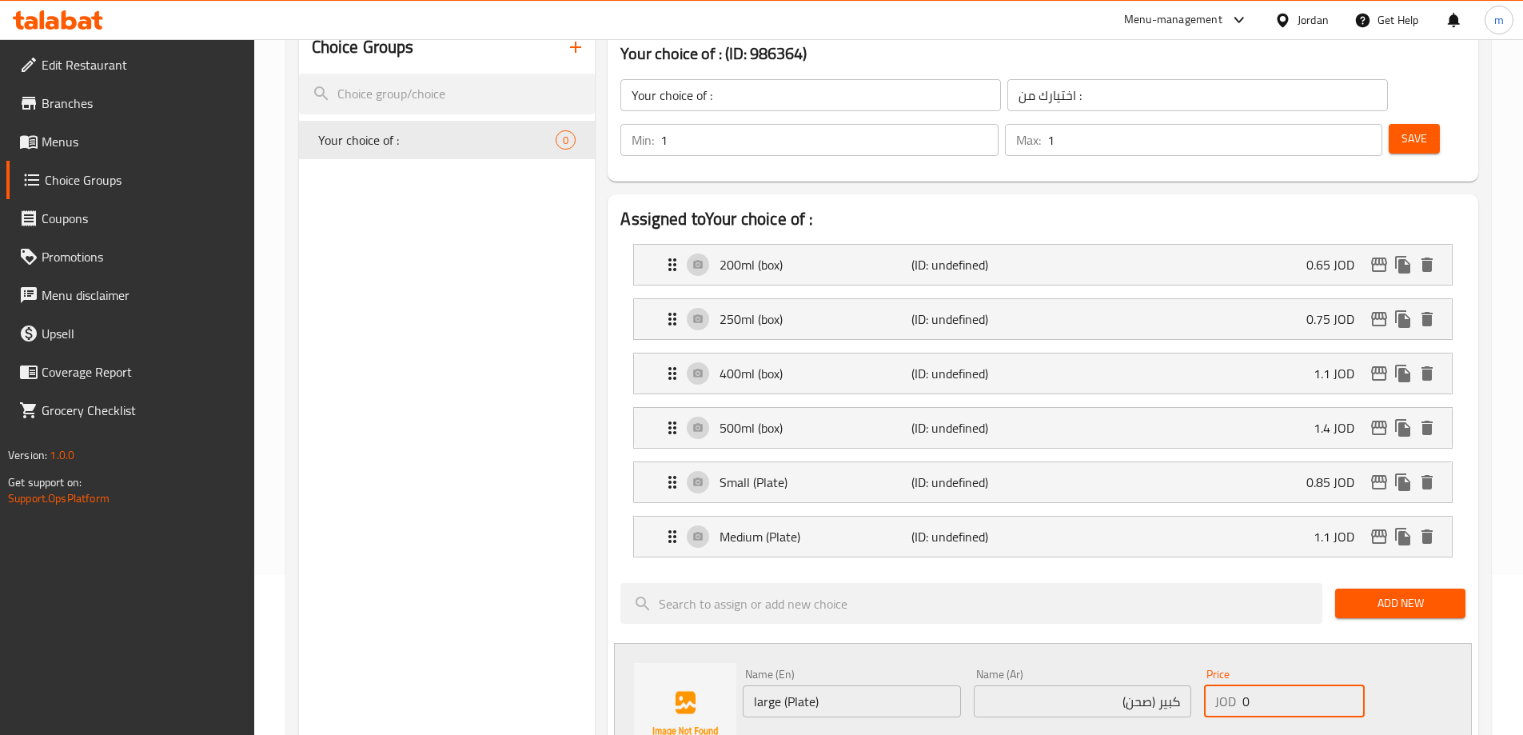
paste input "1.35"
drag, startPoint x: 1295, startPoint y: 670, endPoint x: 1223, endPoint y: 672, distance: 72.0
click at [1223, 685] on div "JOD 1.35 Price" at bounding box center [1284, 701] width 160 height 32
type input "1.35"
click at [1204, 724] on div "Status" at bounding box center [1082, 745] width 693 height 43
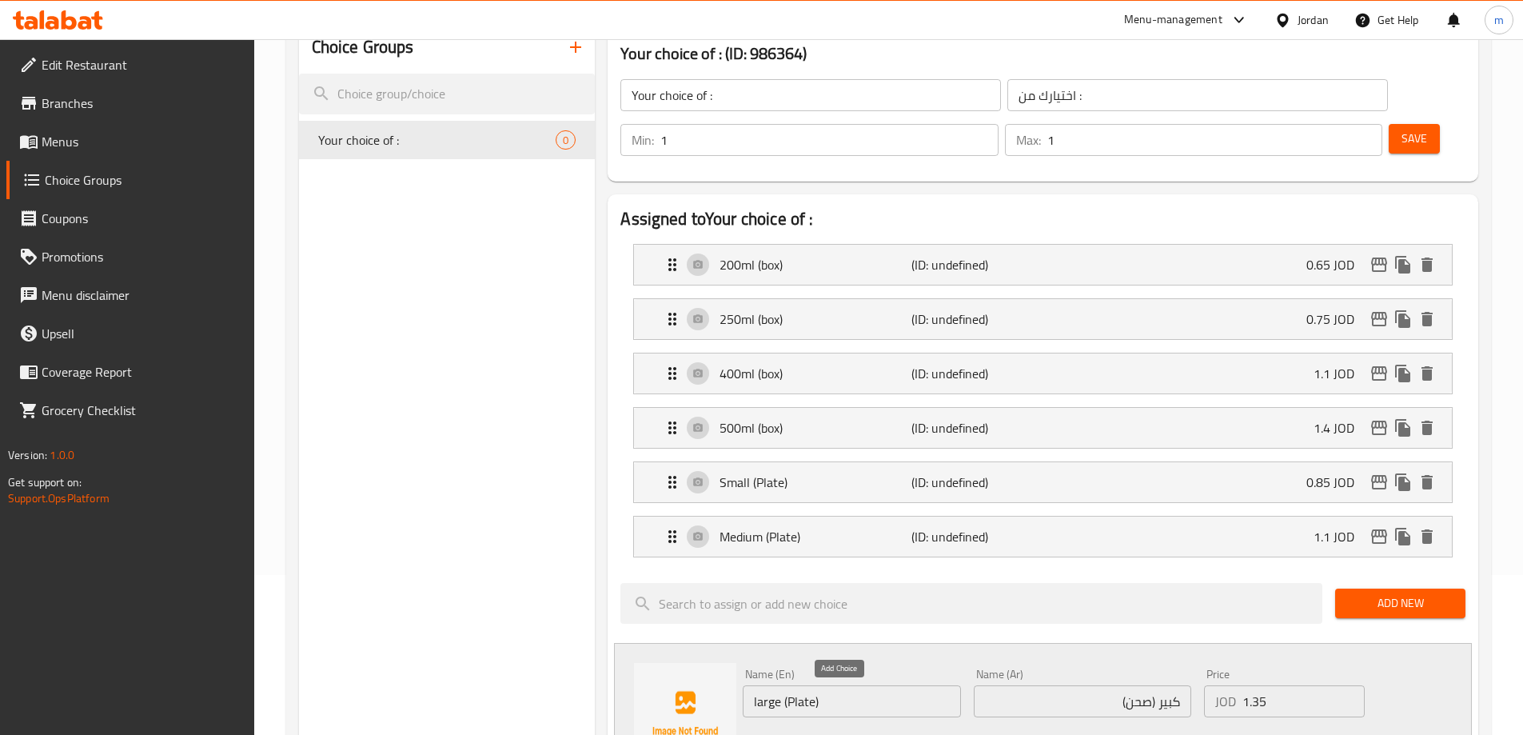
click at [843, 734] on icon "save" at bounding box center [841, 745] width 19 height 19
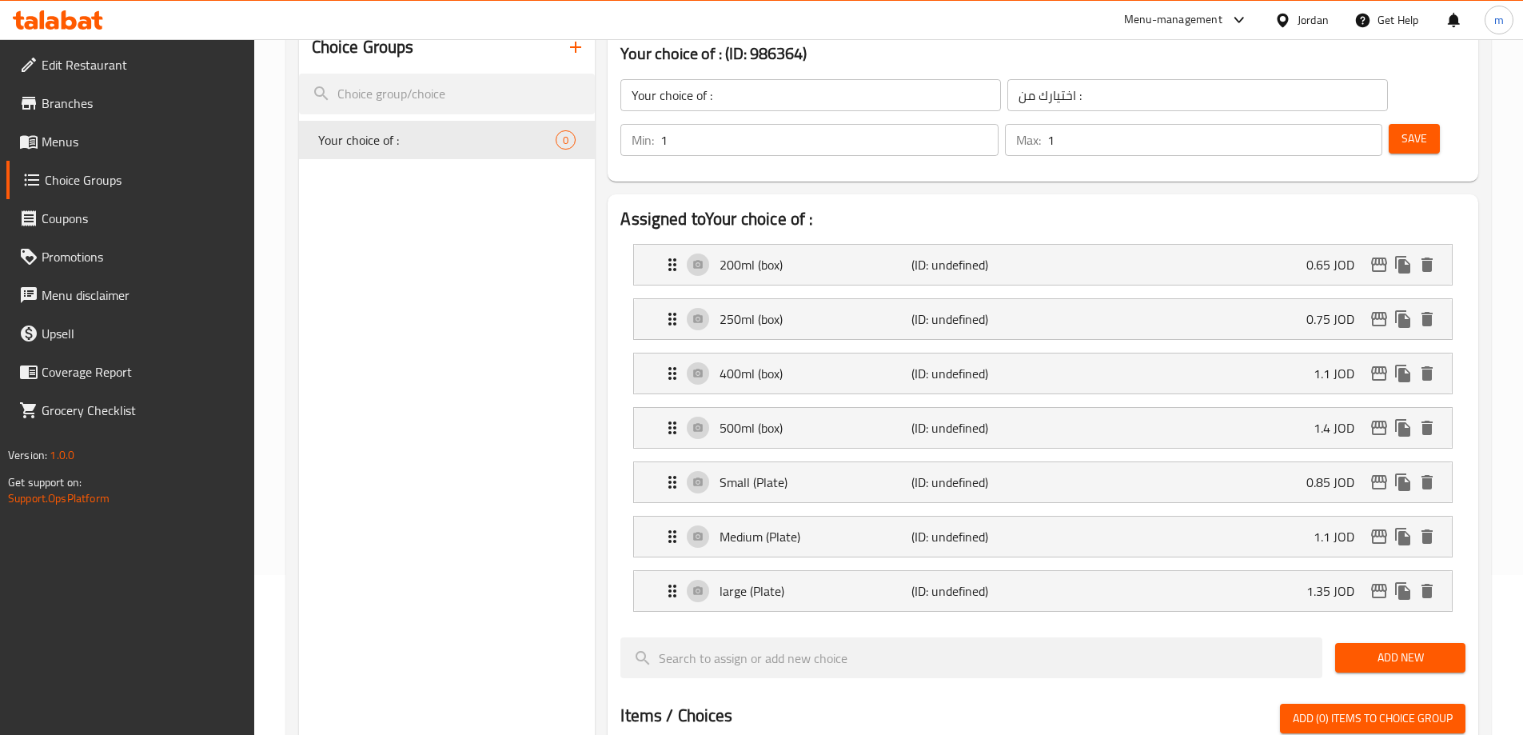
click at [1391, 121] on div "Save" at bounding box center [1421, 140] width 70 height 38
click at [1391, 124] on button "Save" at bounding box center [1414, 139] width 51 height 30
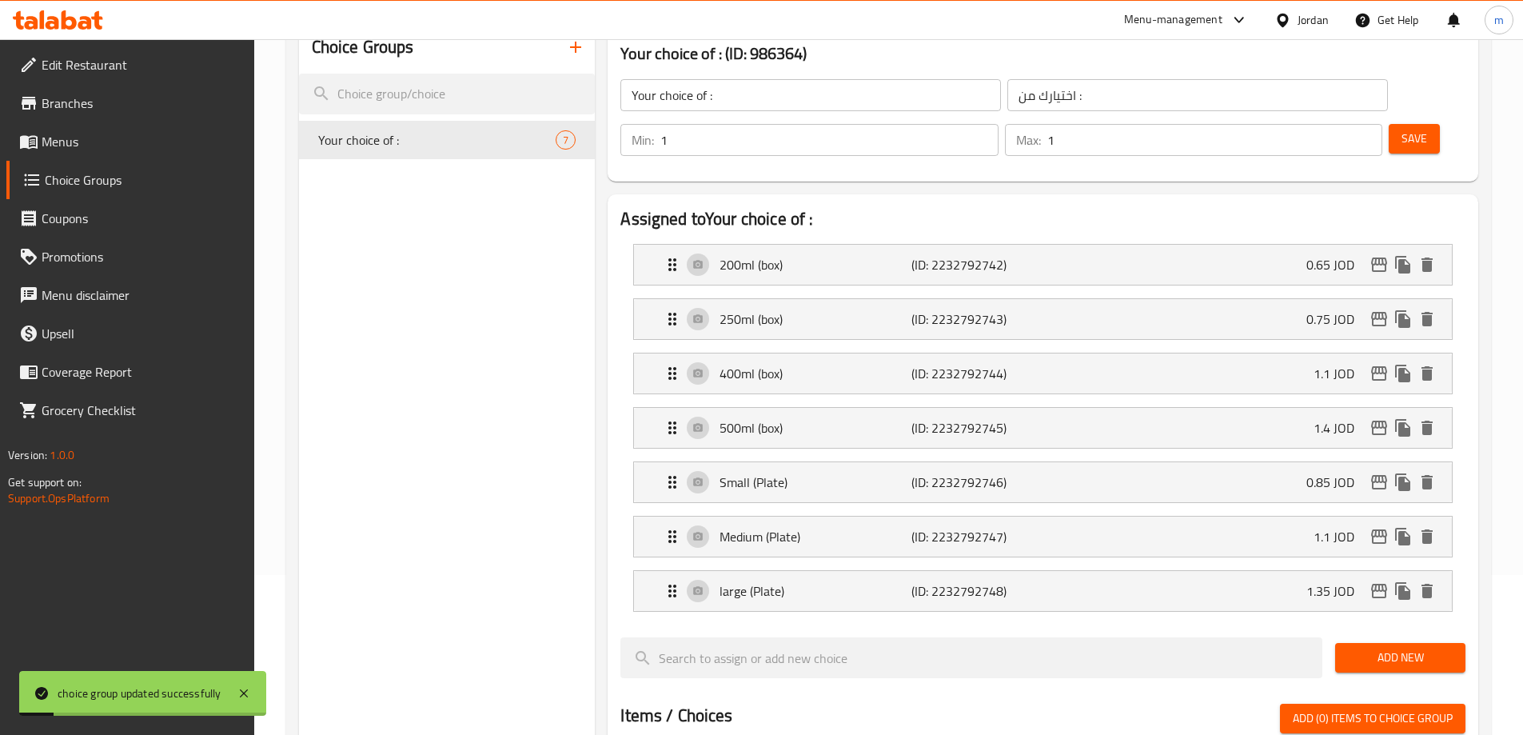
click at [425, 291] on div "Choice Groups Your choice of : 7" at bounding box center [447, 670] width 297 height 1296
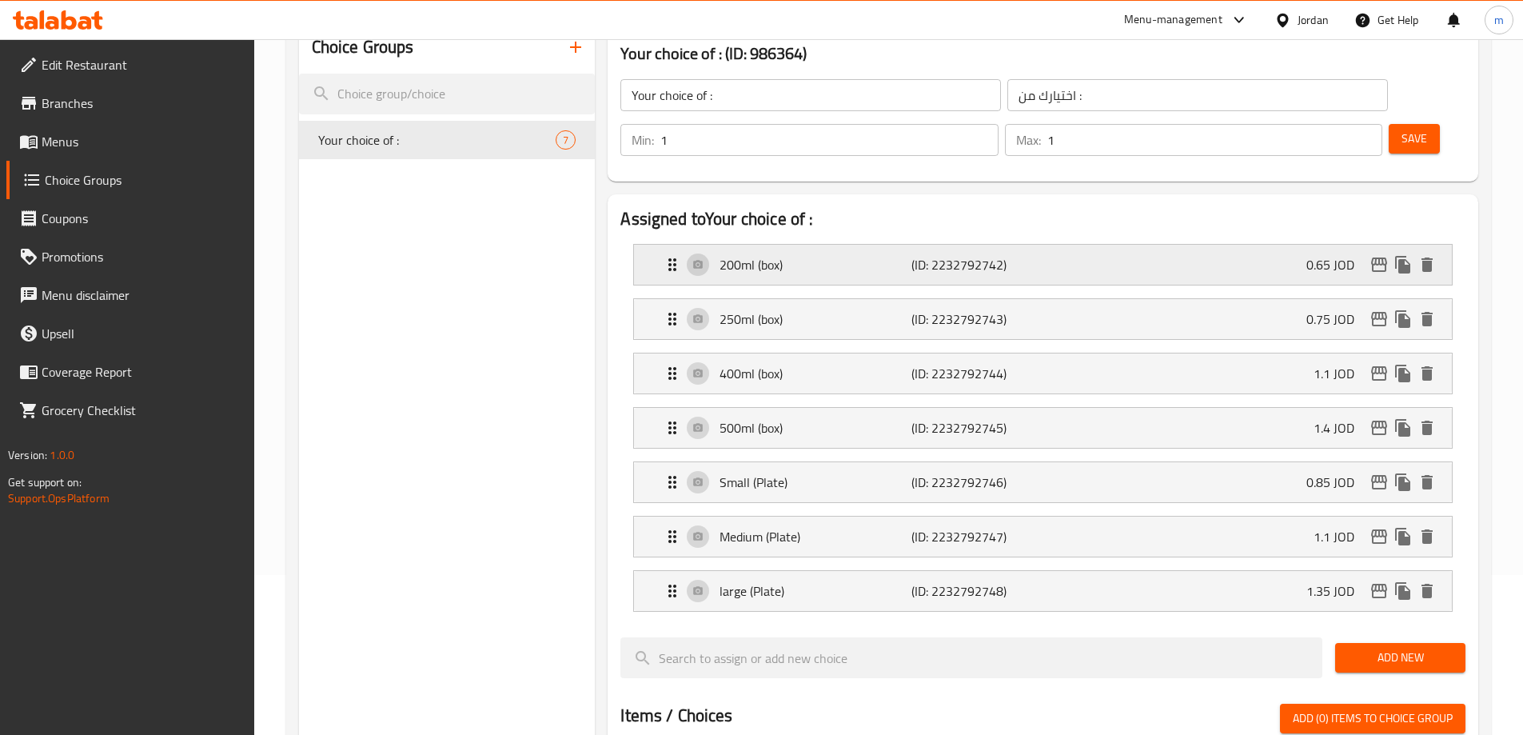
scroll to position [80, 0]
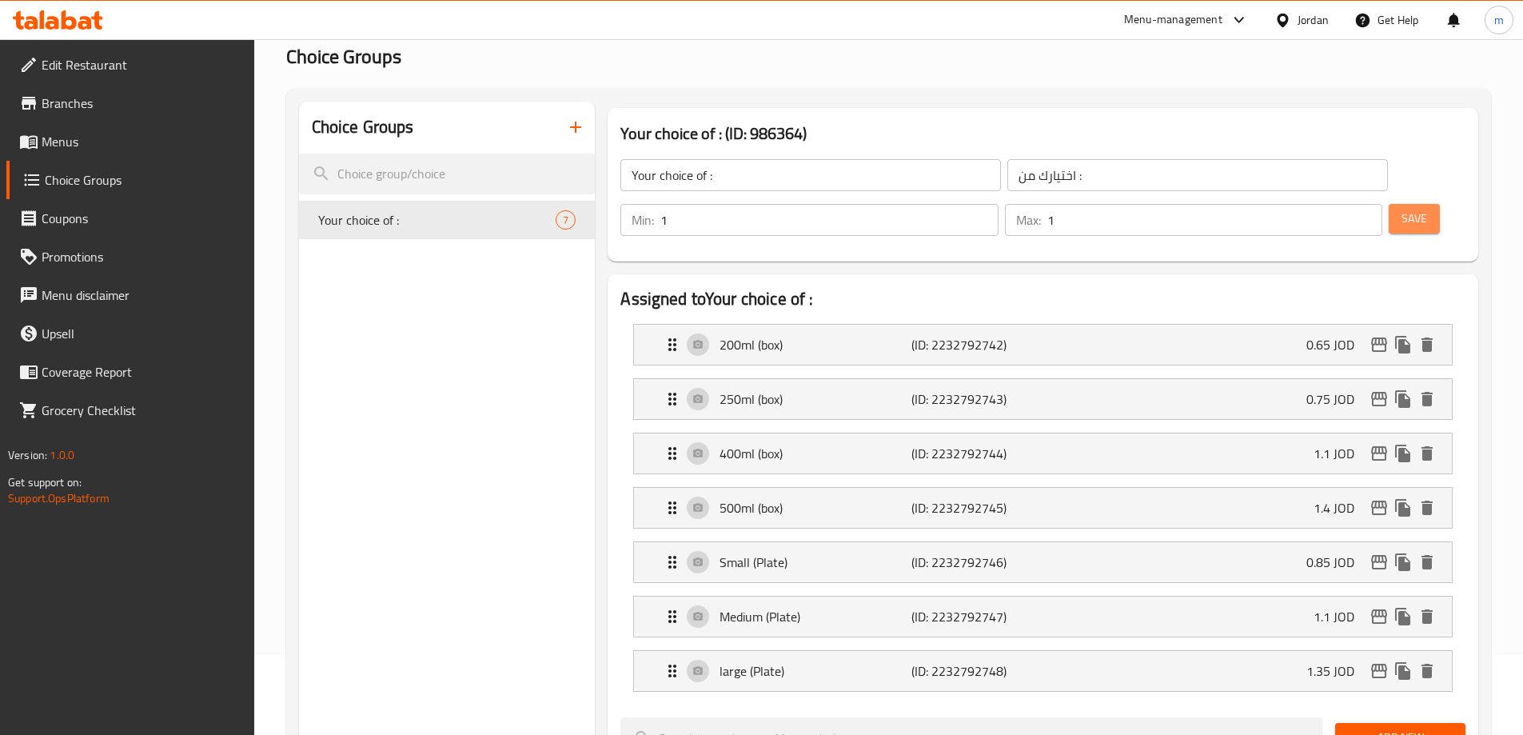
click at [1402, 209] on span "Save" at bounding box center [1415, 219] width 26 height 20
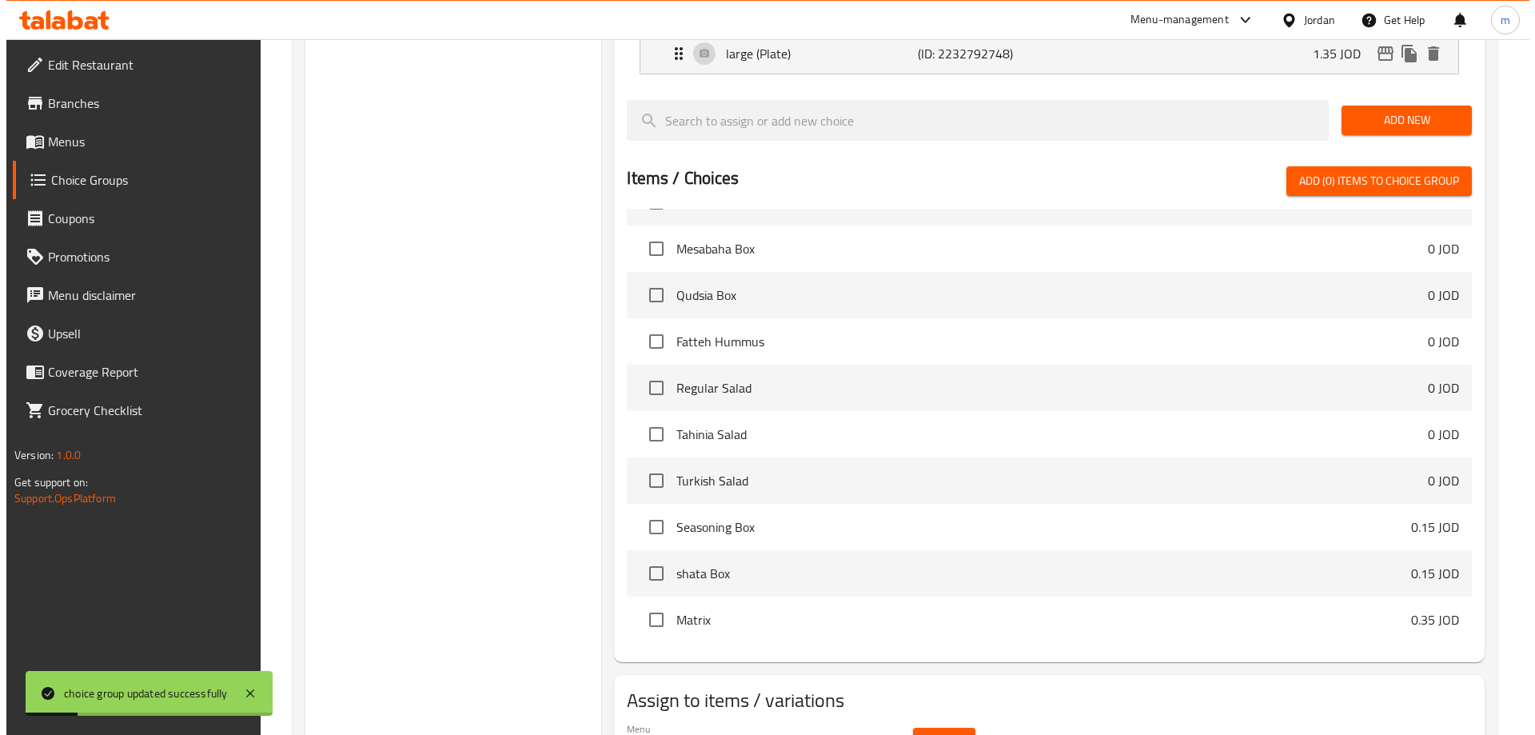
scroll to position [743, 0]
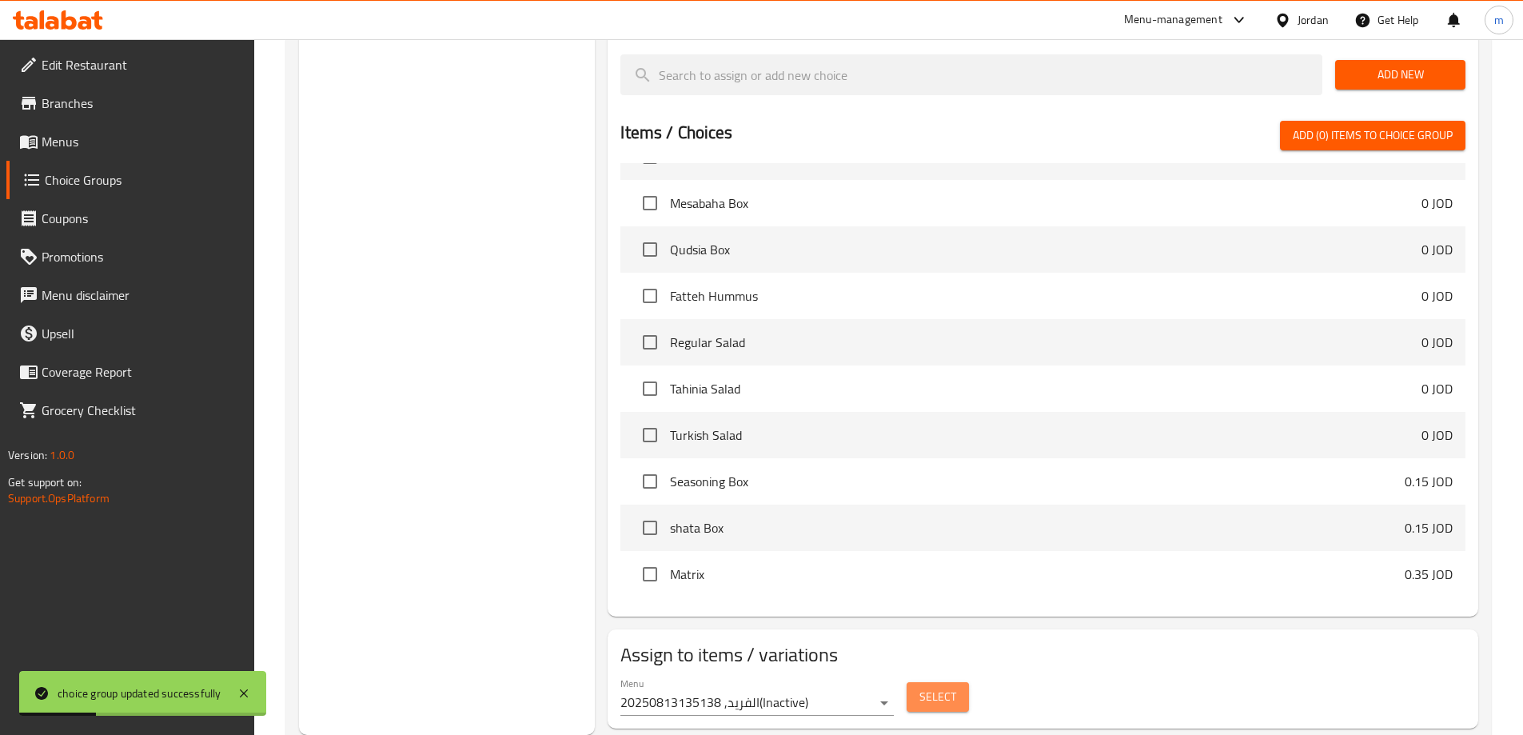
click at [920, 687] on span "Select" at bounding box center [938, 697] width 37 height 20
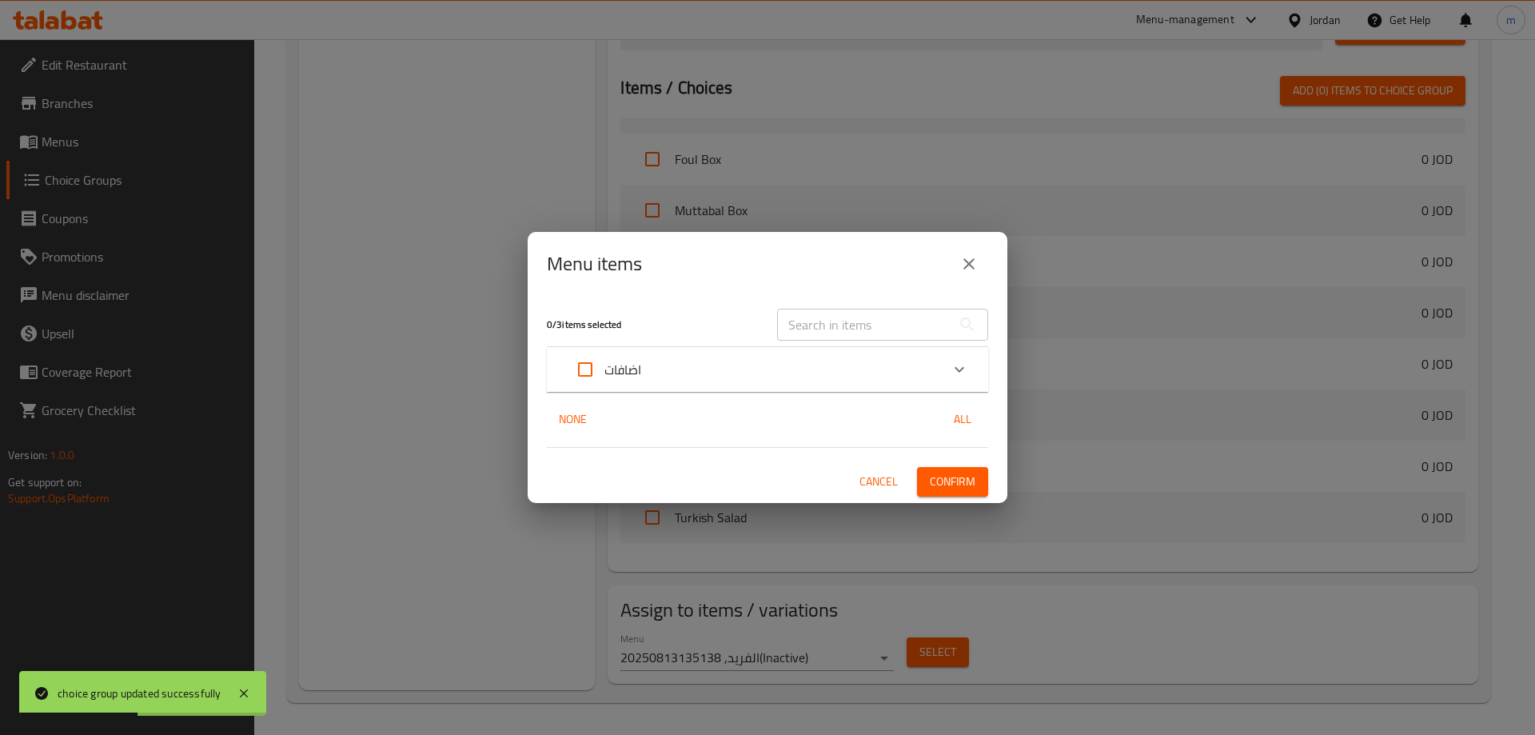
click at [968, 253] on button "close" at bounding box center [969, 264] width 38 height 38
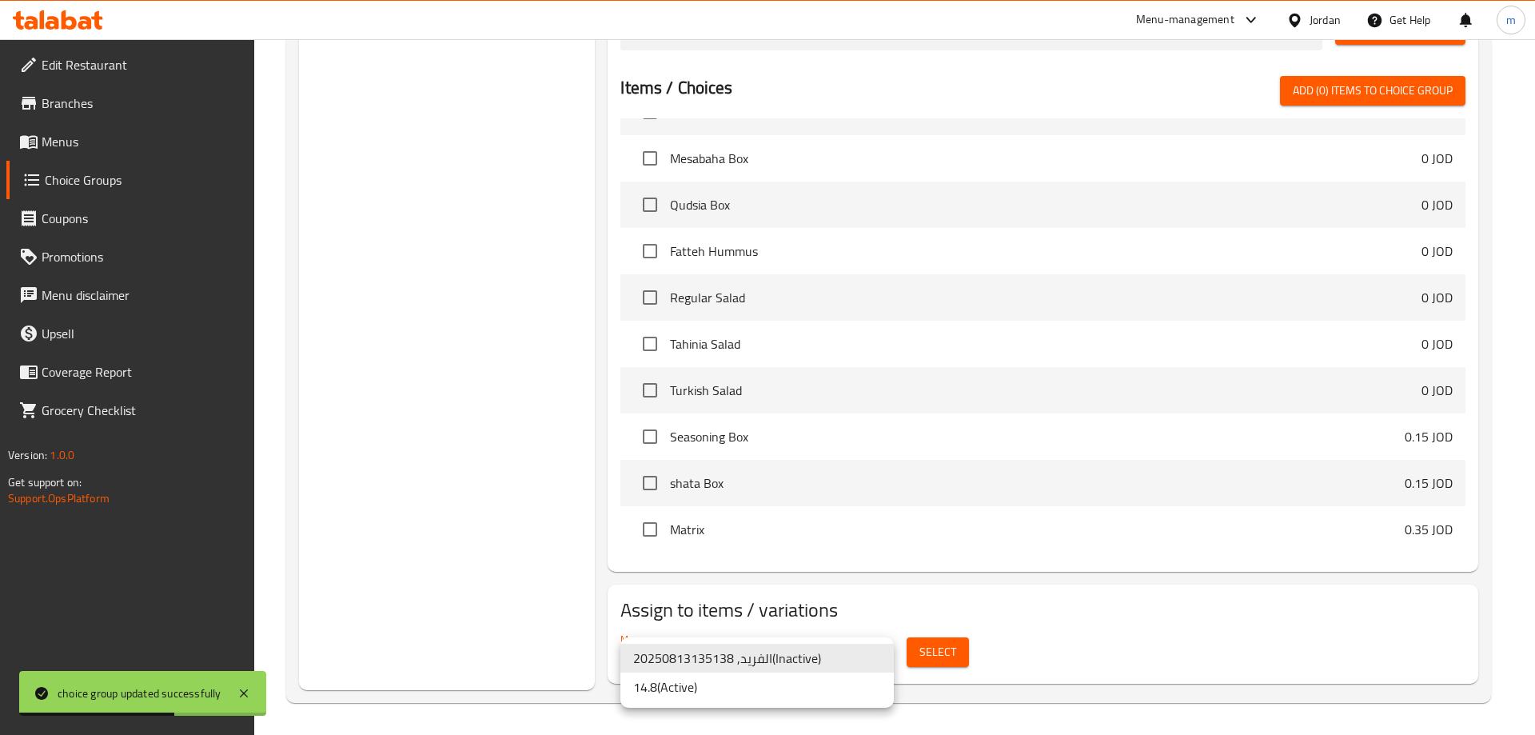
click at [751, 686] on li "14.8 ( Active )" at bounding box center [757, 687] width 273 height 29
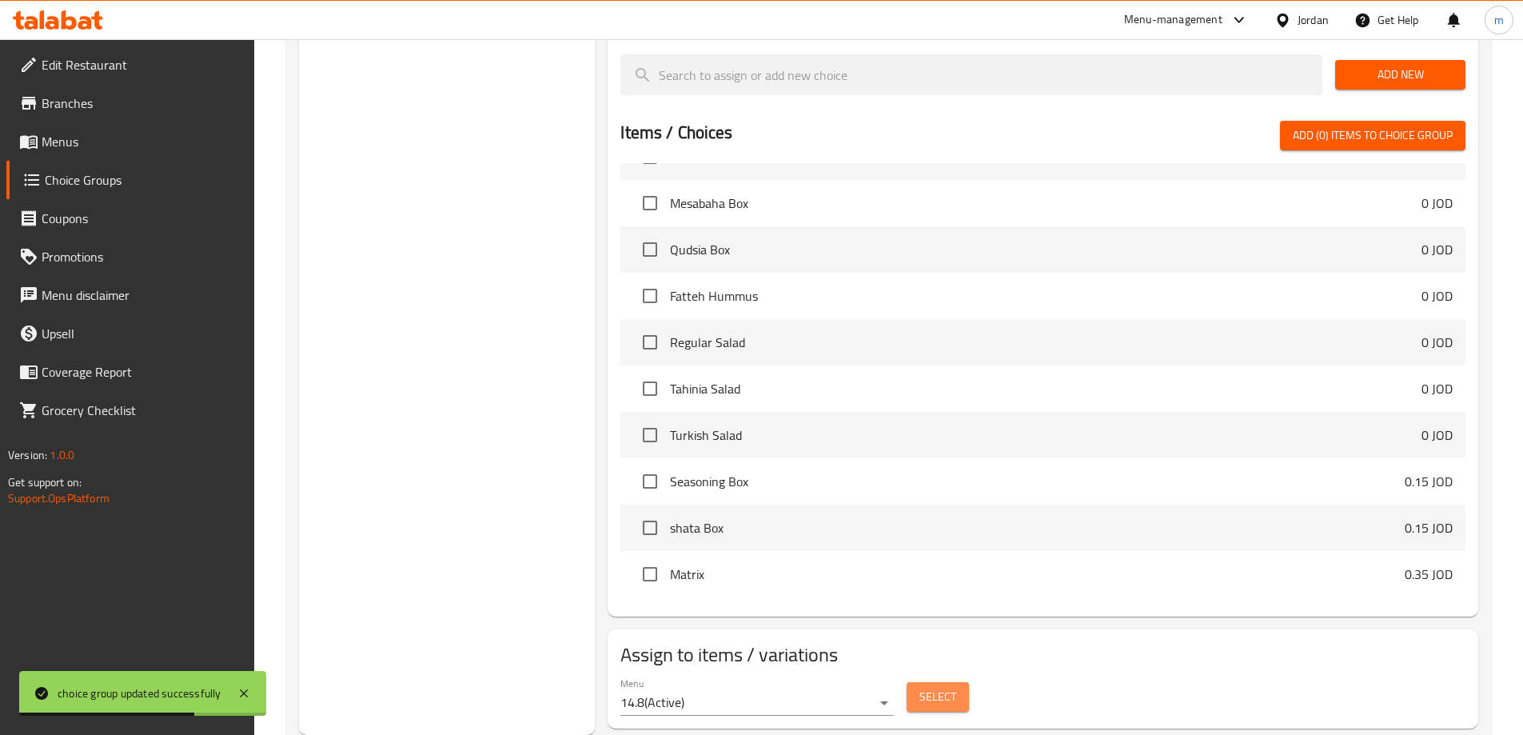
click at [908, 682] on button "Select" at bounding box center [938, 697] width 62 height 30
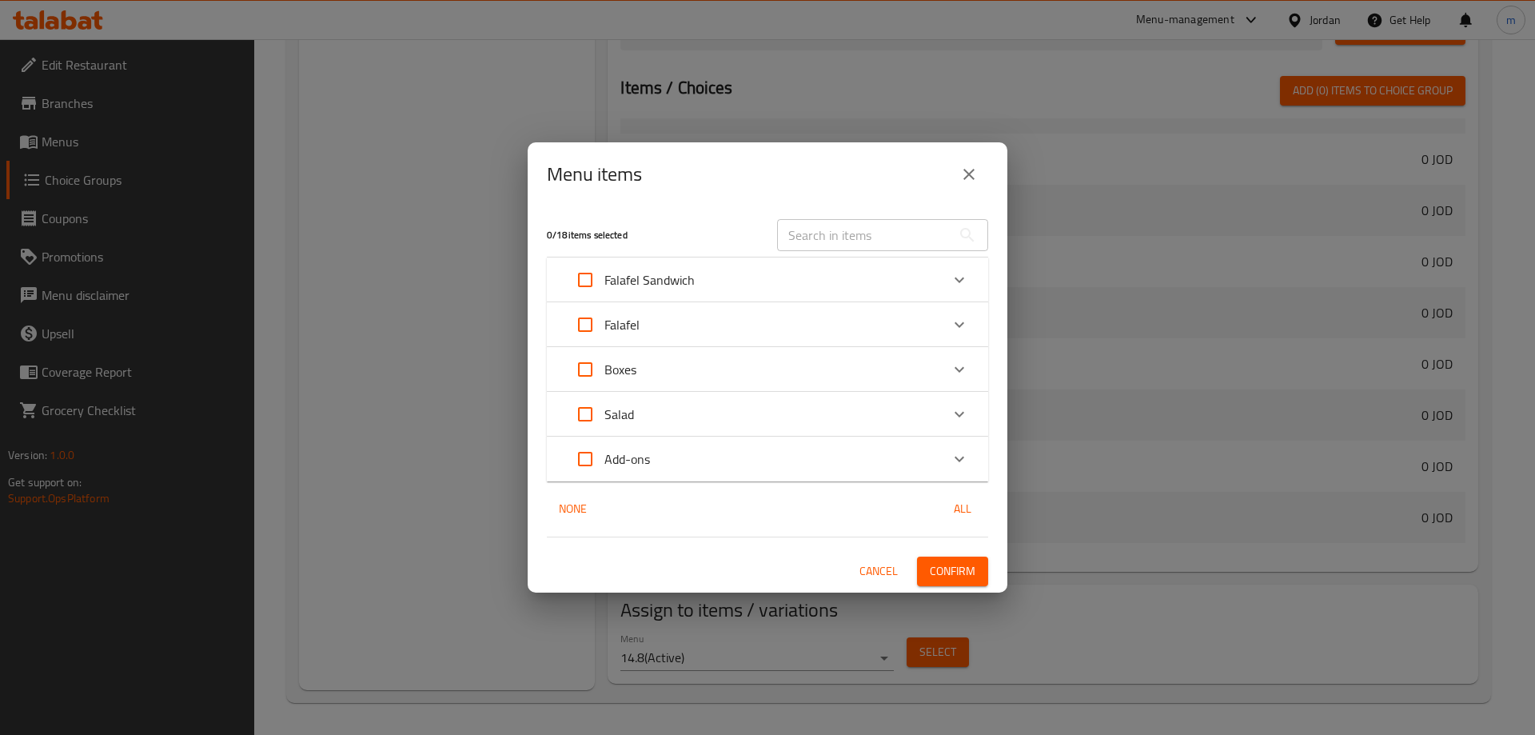
click at [660, 373] on div "Boxes" at bounding box center [753, 369] width 374 height 38
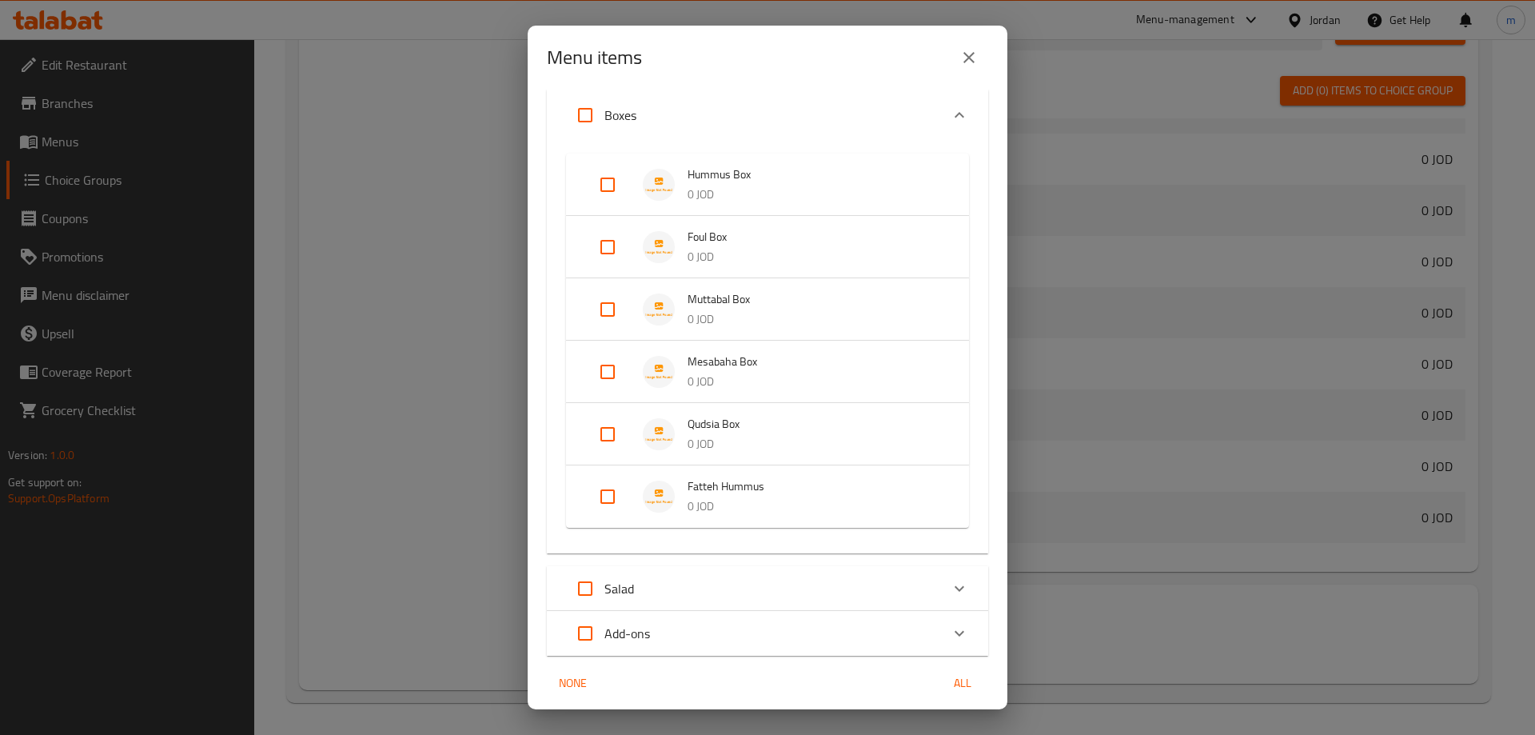
scroll to position [160, 0]
click at [603, 186] on input "Expand" at bounding box center [608, 177] width 38 height 38
checkbox input "true"
click at [603, 238] on input "Expand" at bounding box center [608, 253] width 38 height 38
checkbox input "true"
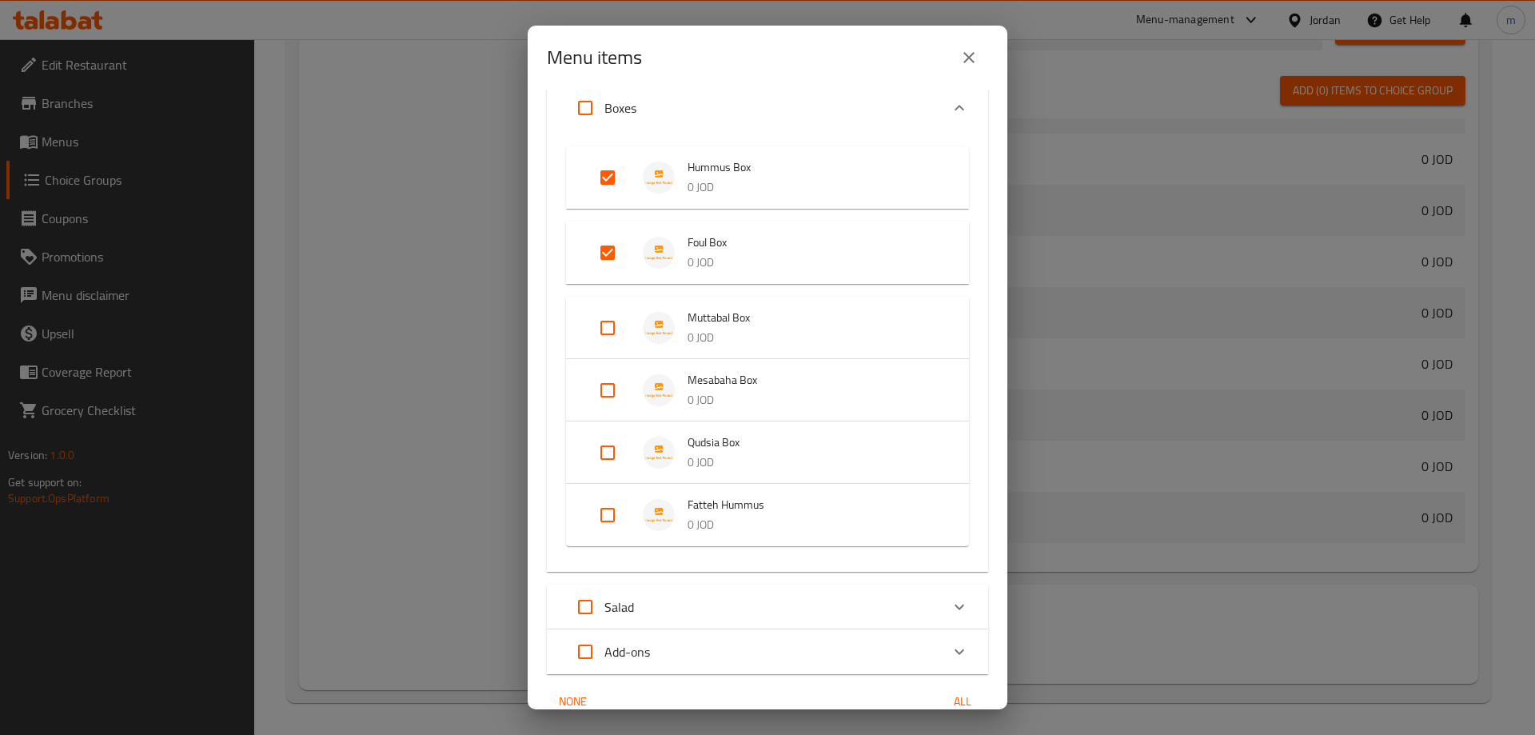
click at [611, 306] on li "Muttabal Box 0 JOD" at bounding box center [767, 328] width 365 height 56
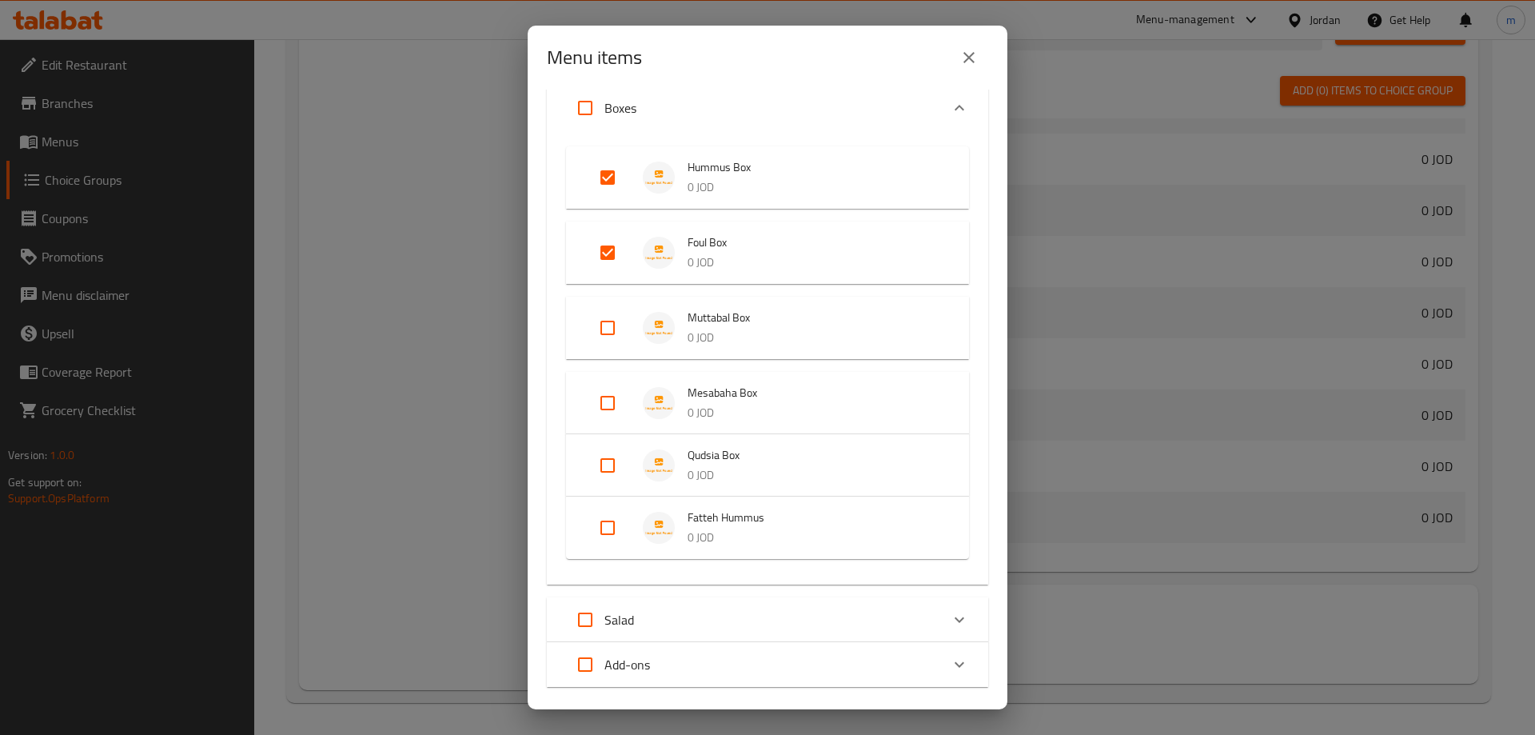
click at [604, 341] on input "Expand" at bounding box center [608, 328] width 38 height 38
checkbox input "true"
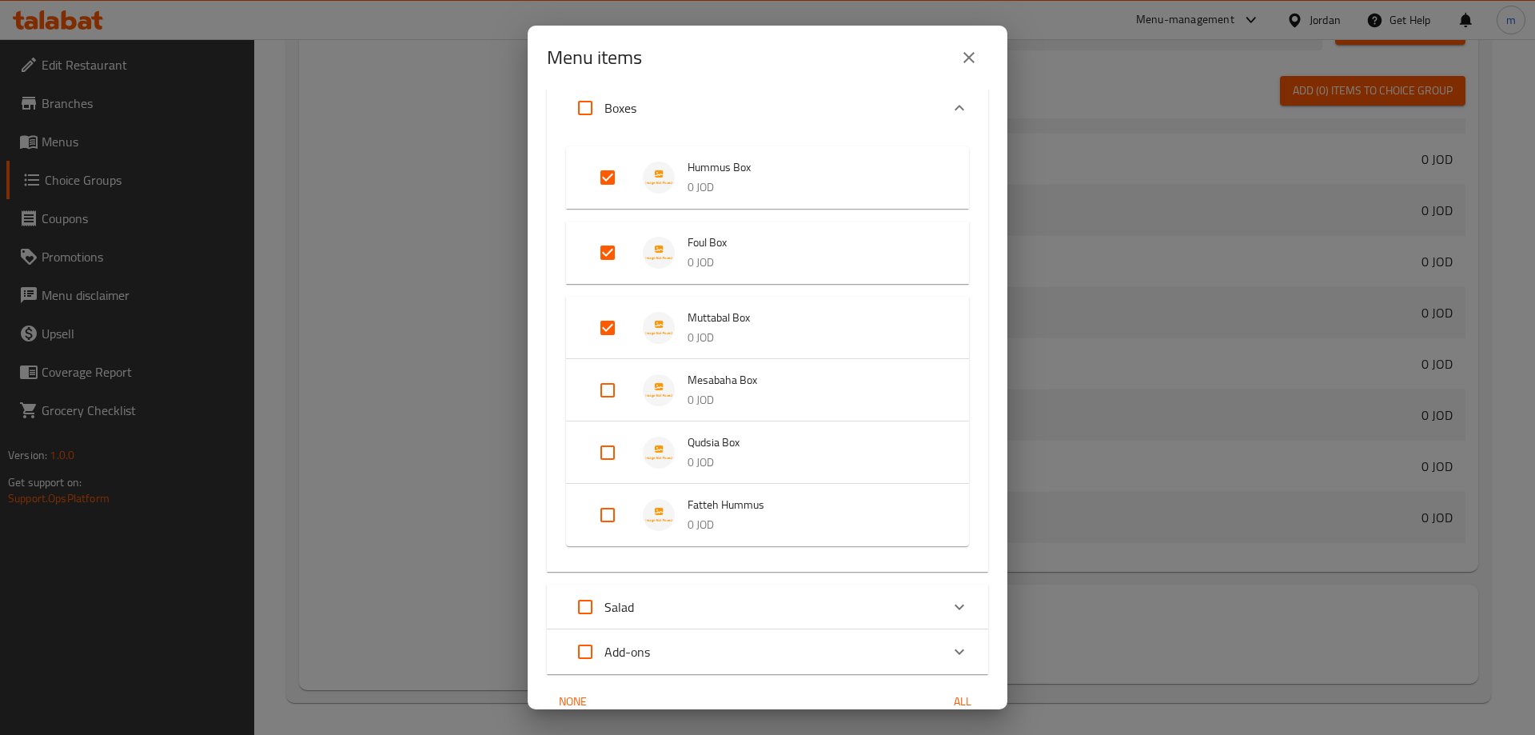
click at [608, 397] on input "Expand" at bounding box center [608, 390] width 38 height 38
checkbox input "true"
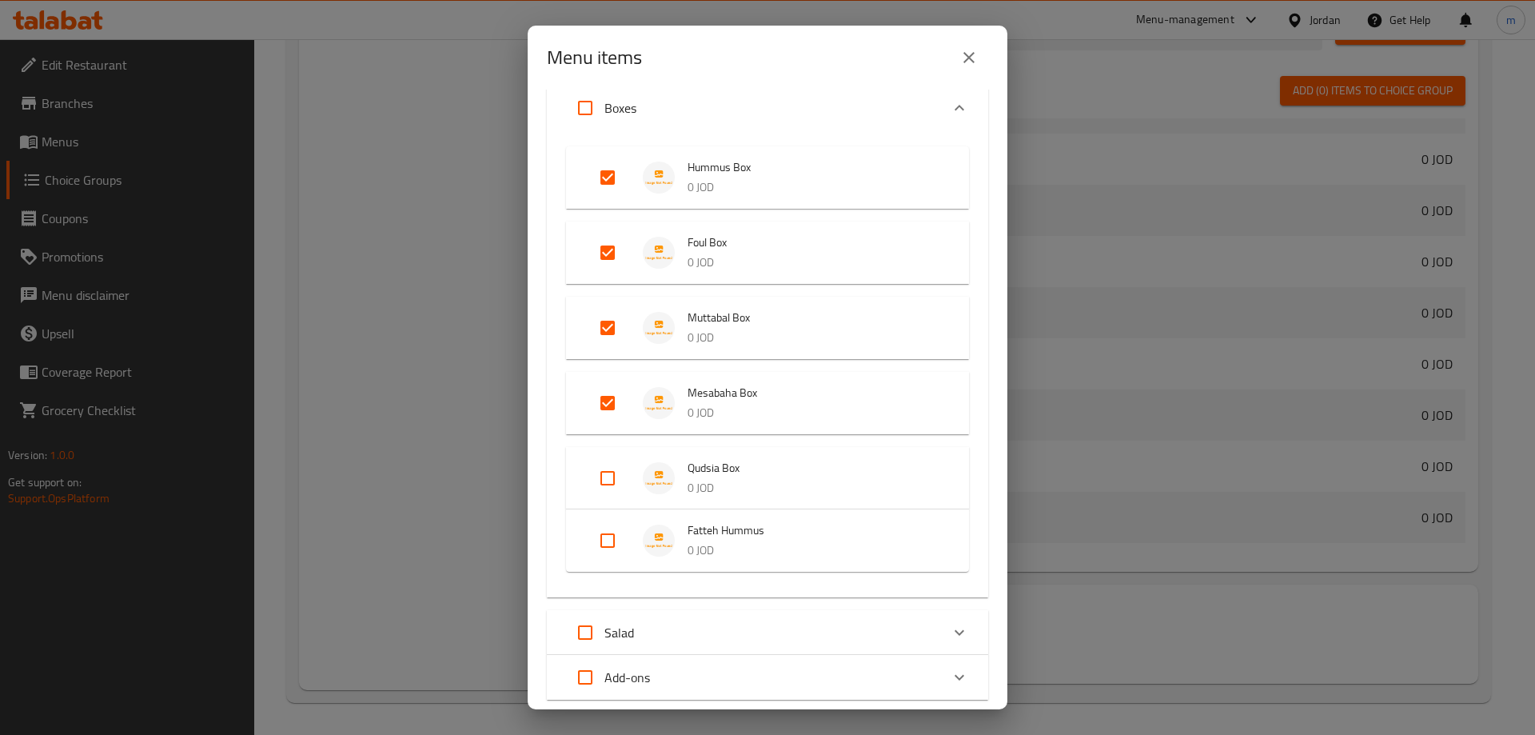
click at [602, 481] on input "Expand" at bounding box center [608, 478] width 38 height 38
checkbox input "true"
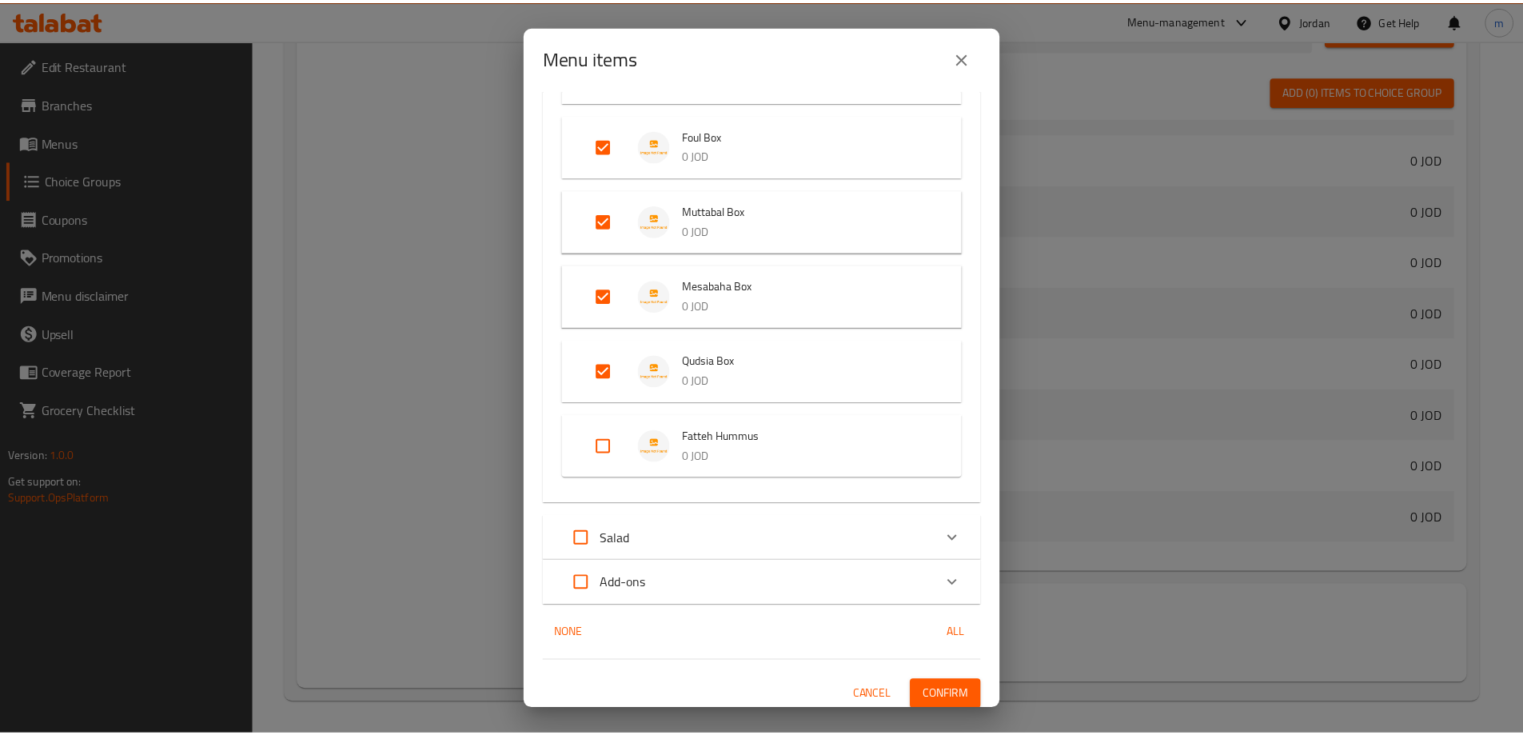
scroll to position [274, 0]
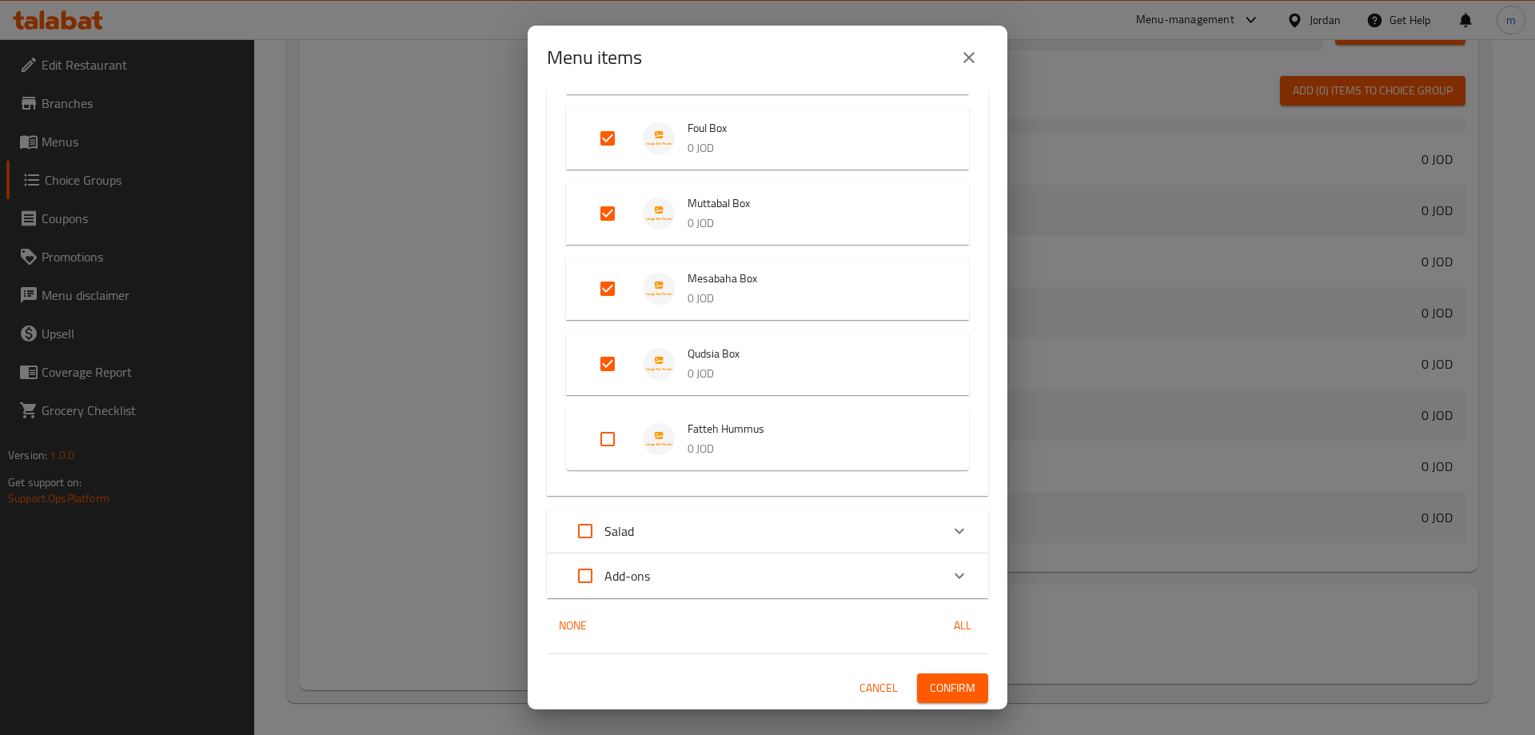
click at [943, 683] on span "Confirm" at bounding box center [953, 688] width 46 height 20
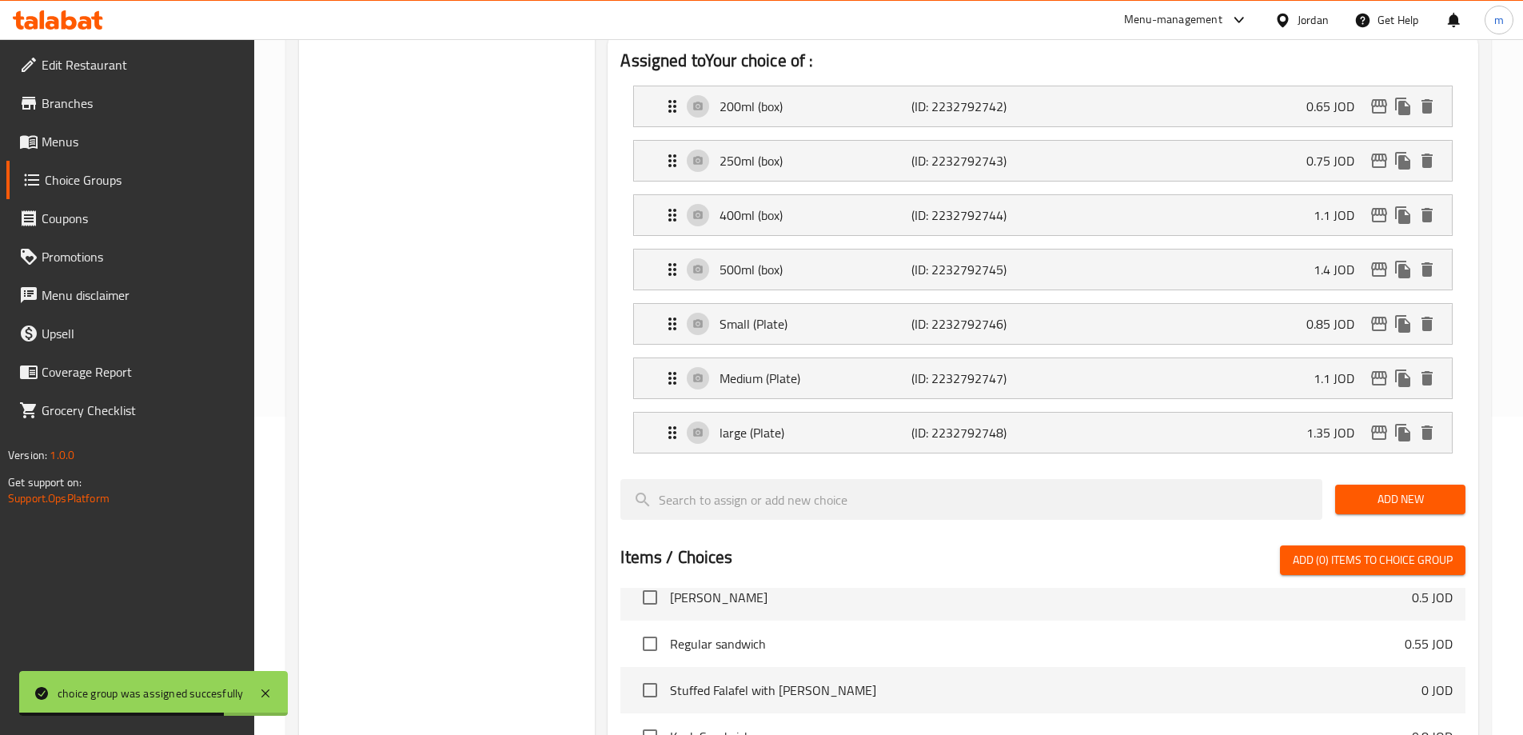
scroll to position [320, 0]
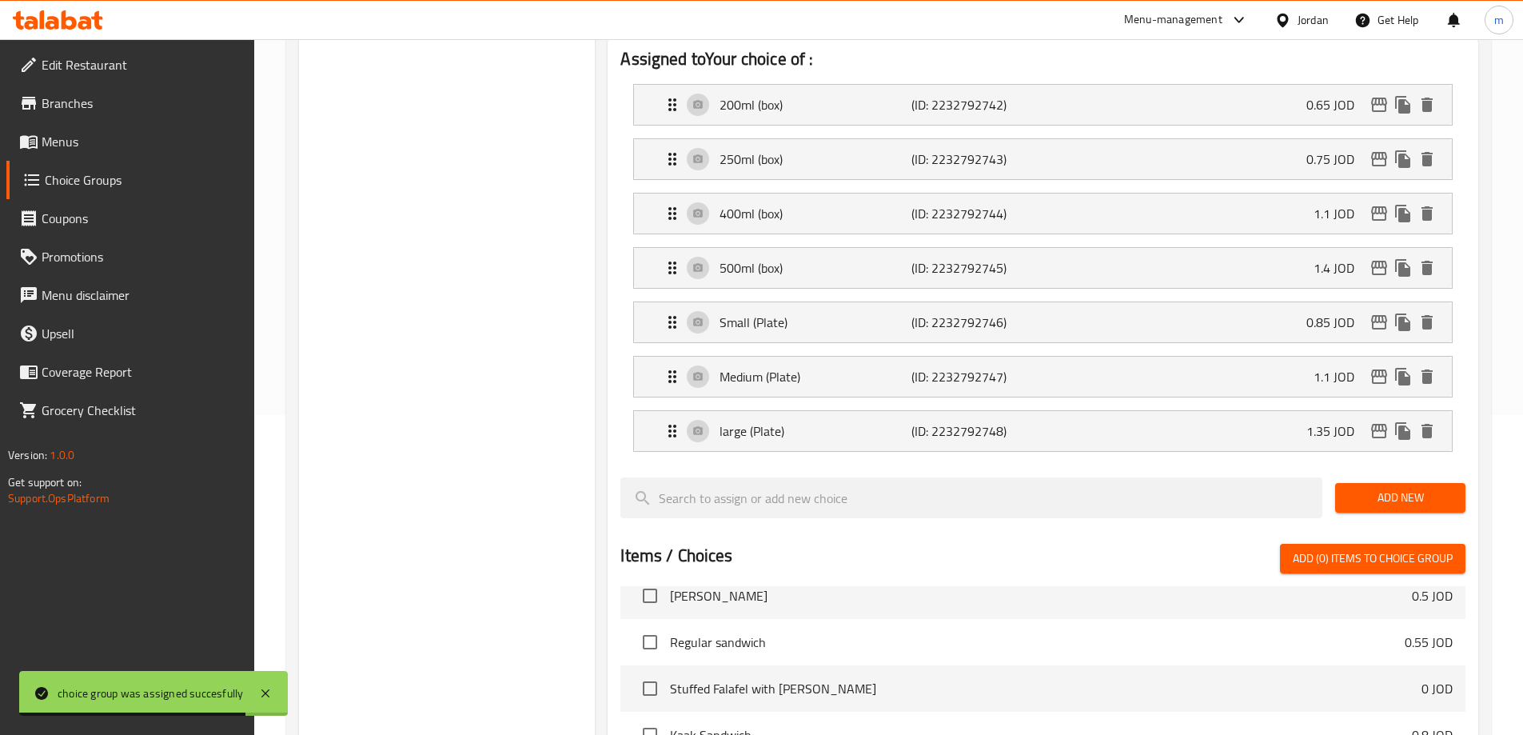
click at [78, 143] on span "Menus" at bounding box center [142, 141] width 200 height 19
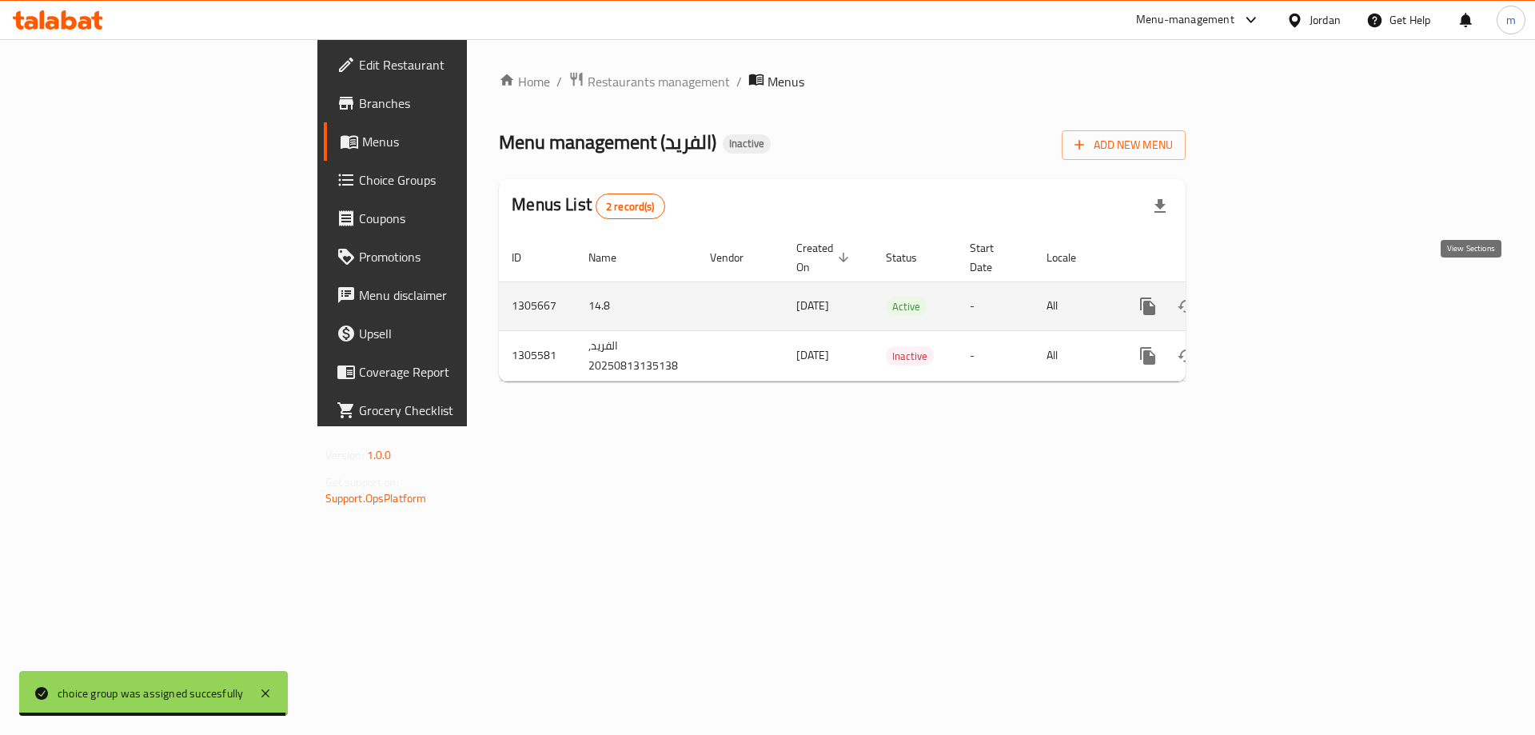
click at [1273, 297] on icon "enhanced table" at bounding box center [1263, 306] width 19 height 19
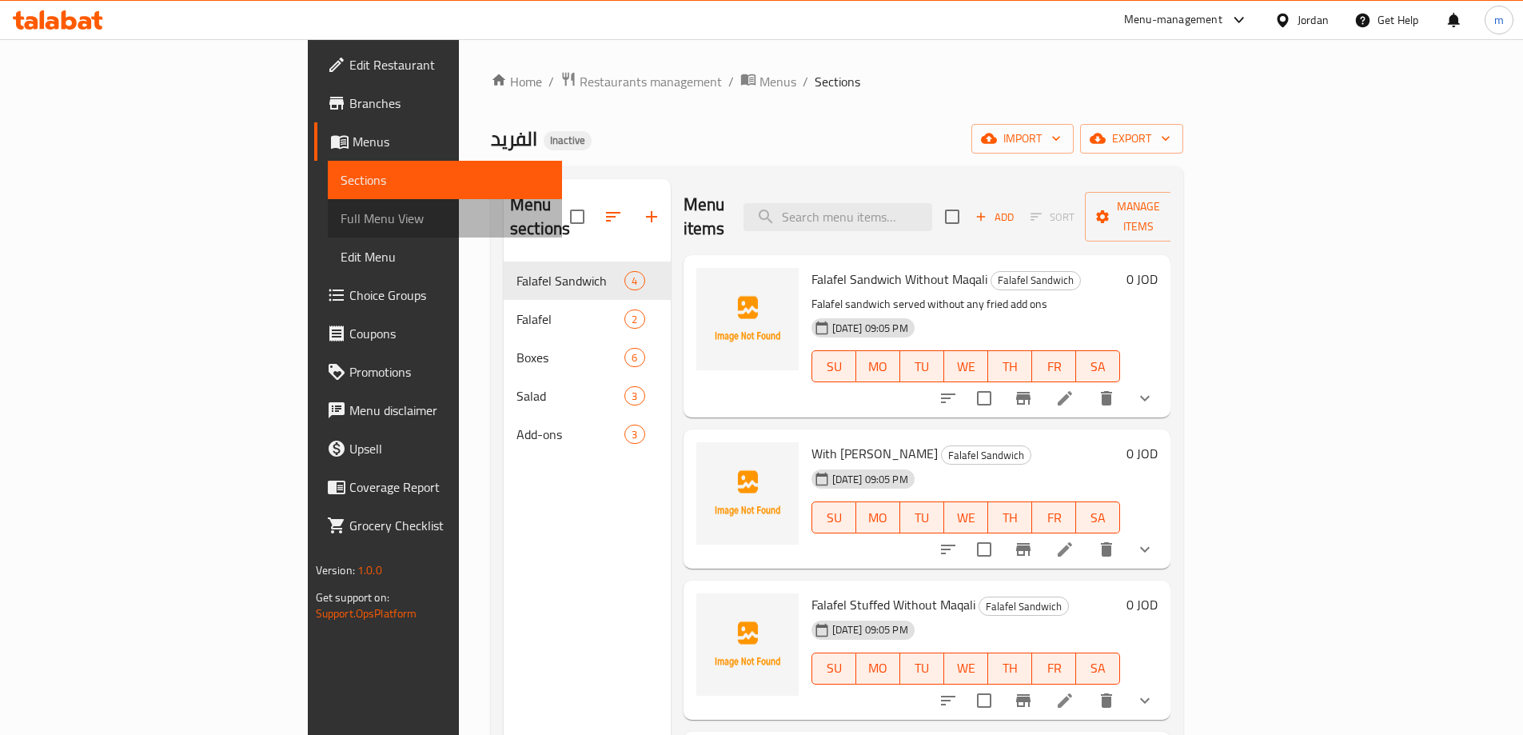
click at [341, 223] on span "Full Menu View" at bounding box center [445, 218] width 209 height 19
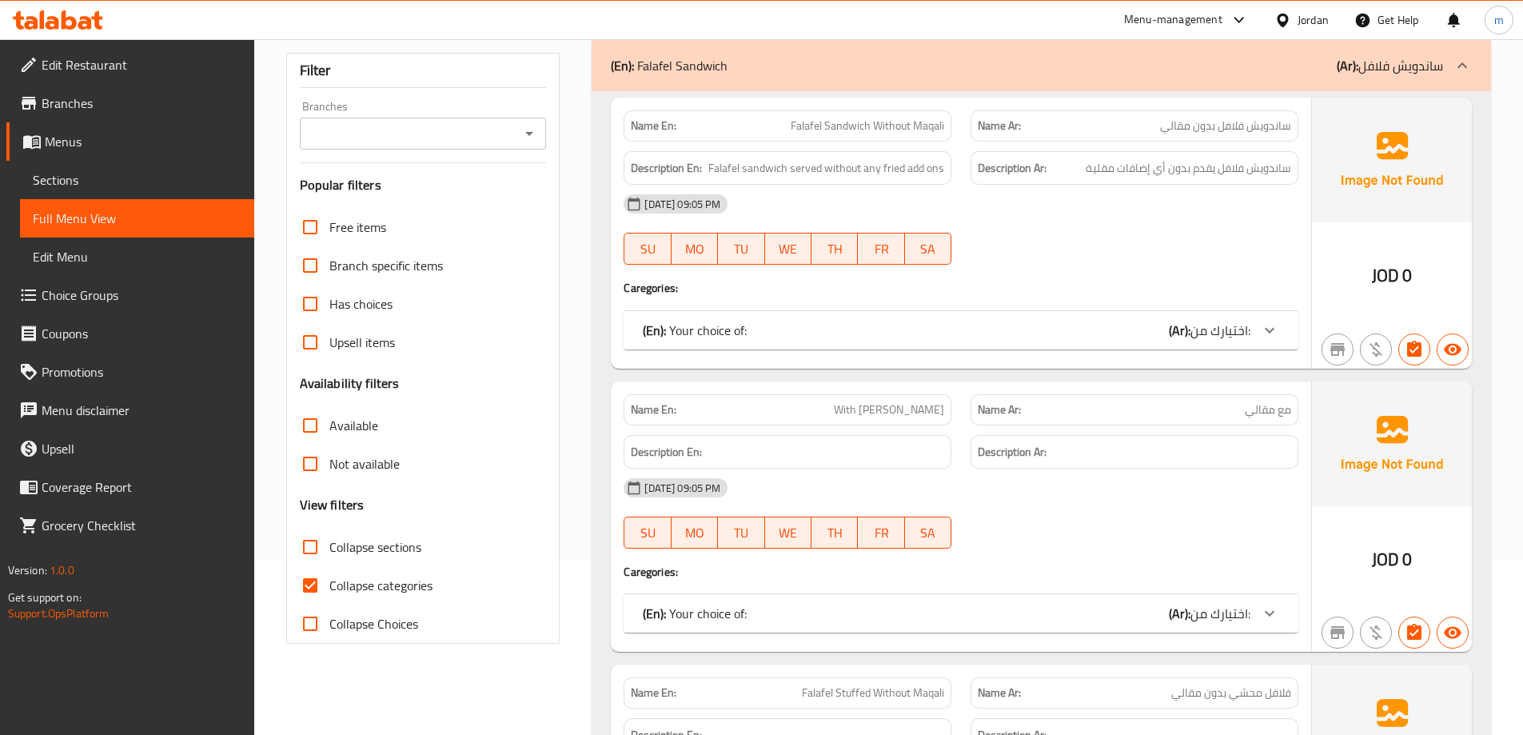
scroll to position [400, 0]
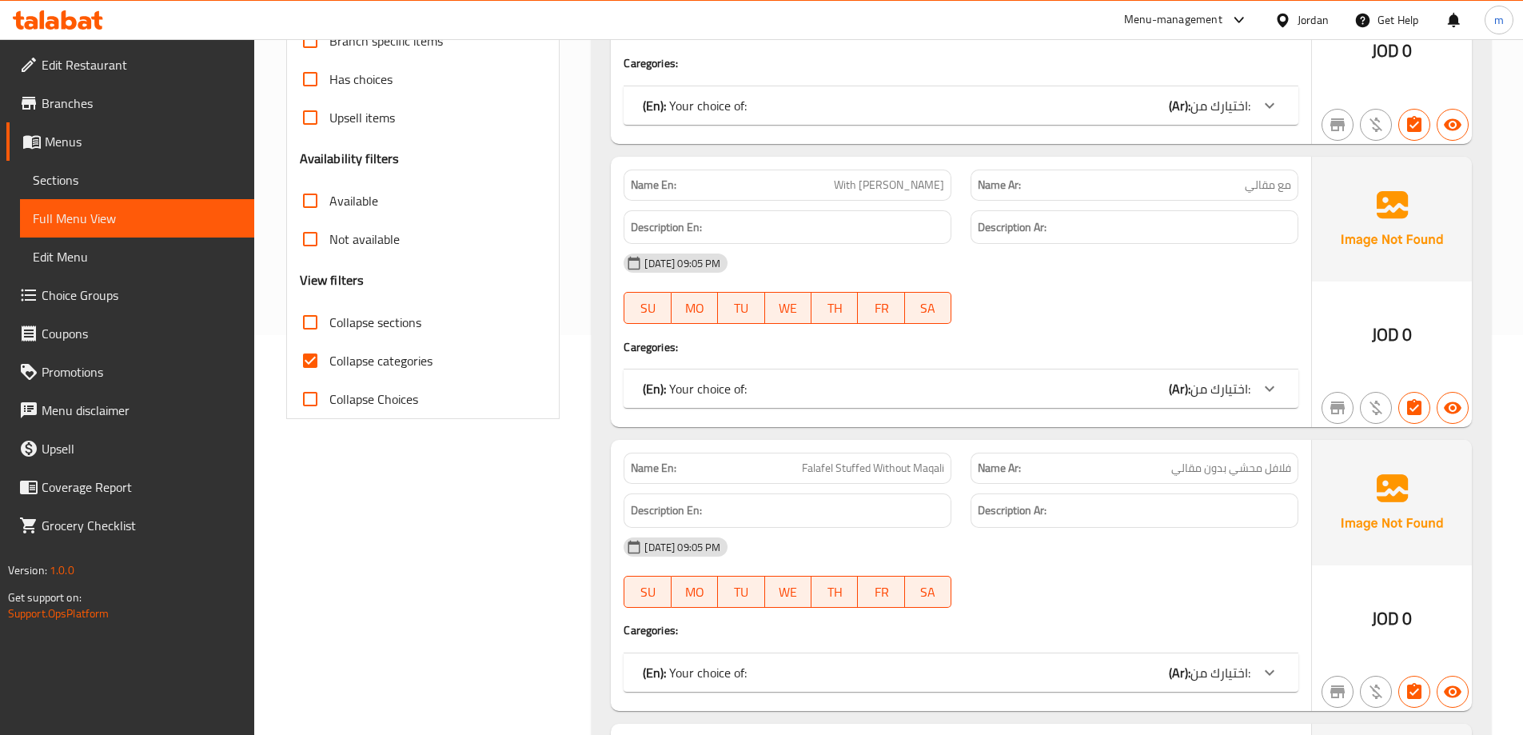
click at [396, 369] on span "Collapse categories" at bounding box center [380, 360] width 103 height 19
click at [329, 369] on input "Collapse categories" at bounding box center [310, 360] width 38 height 38
checkbox input "false"
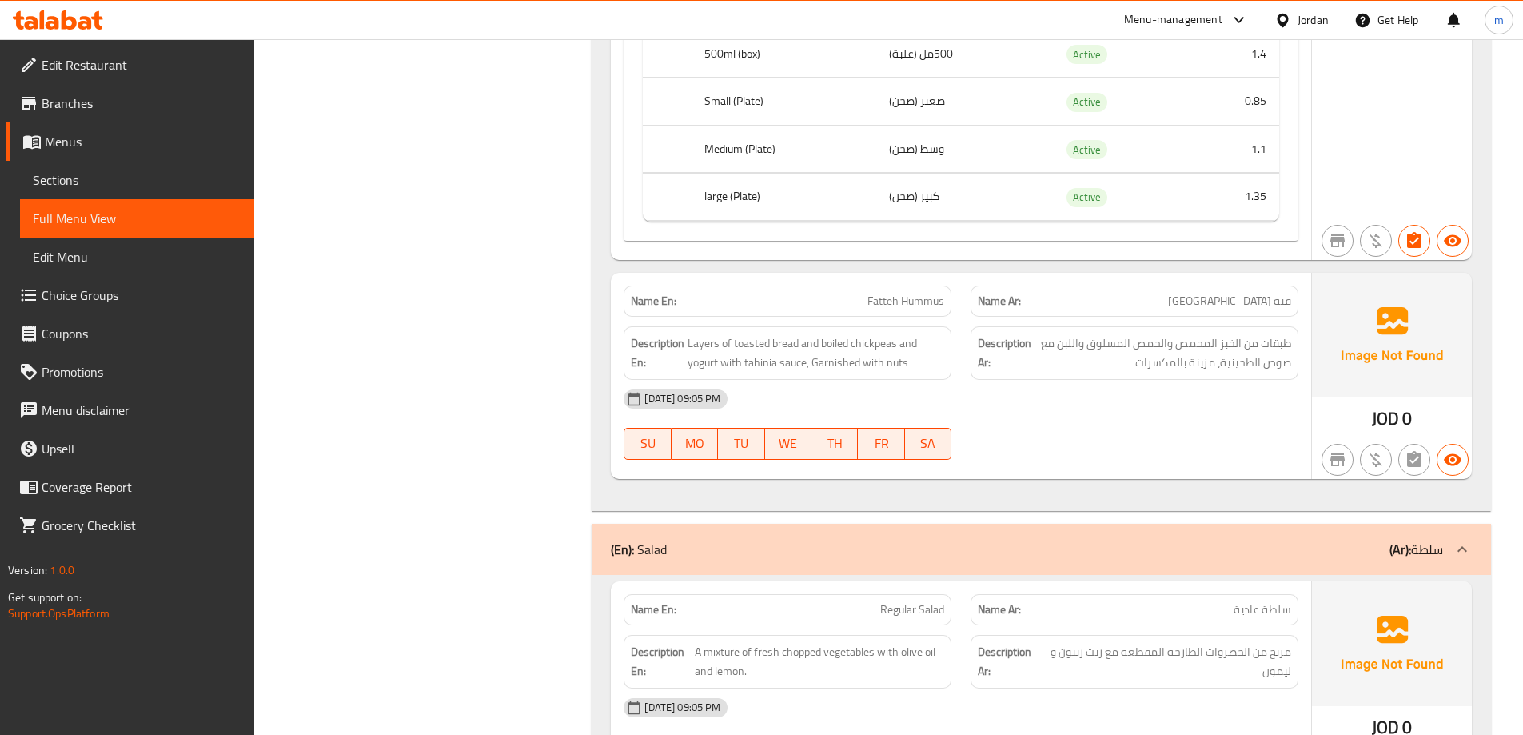
scroll to position [6237, 0]
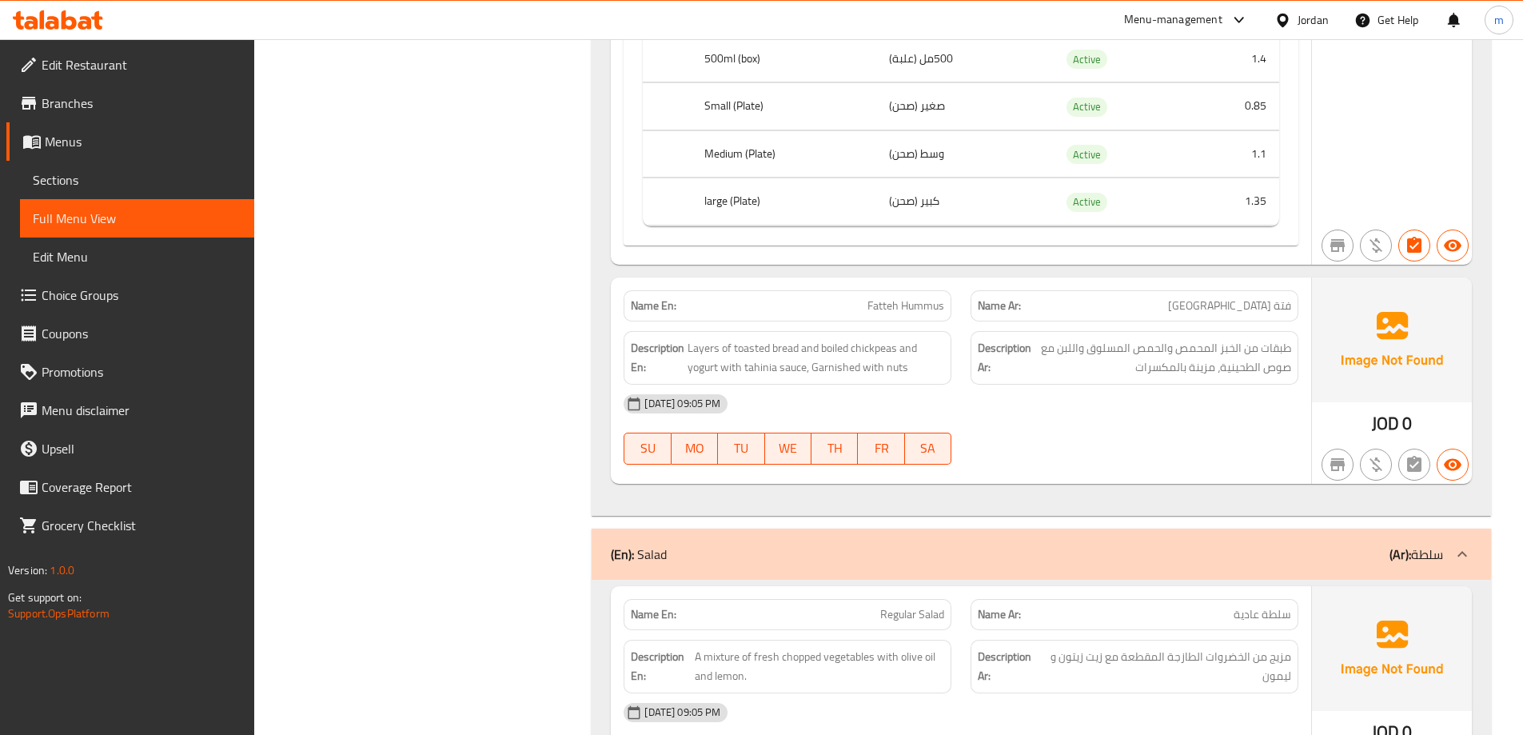
click at [108, 174] on span "Sections" at bounding box center [137, 179] width 209 height 19
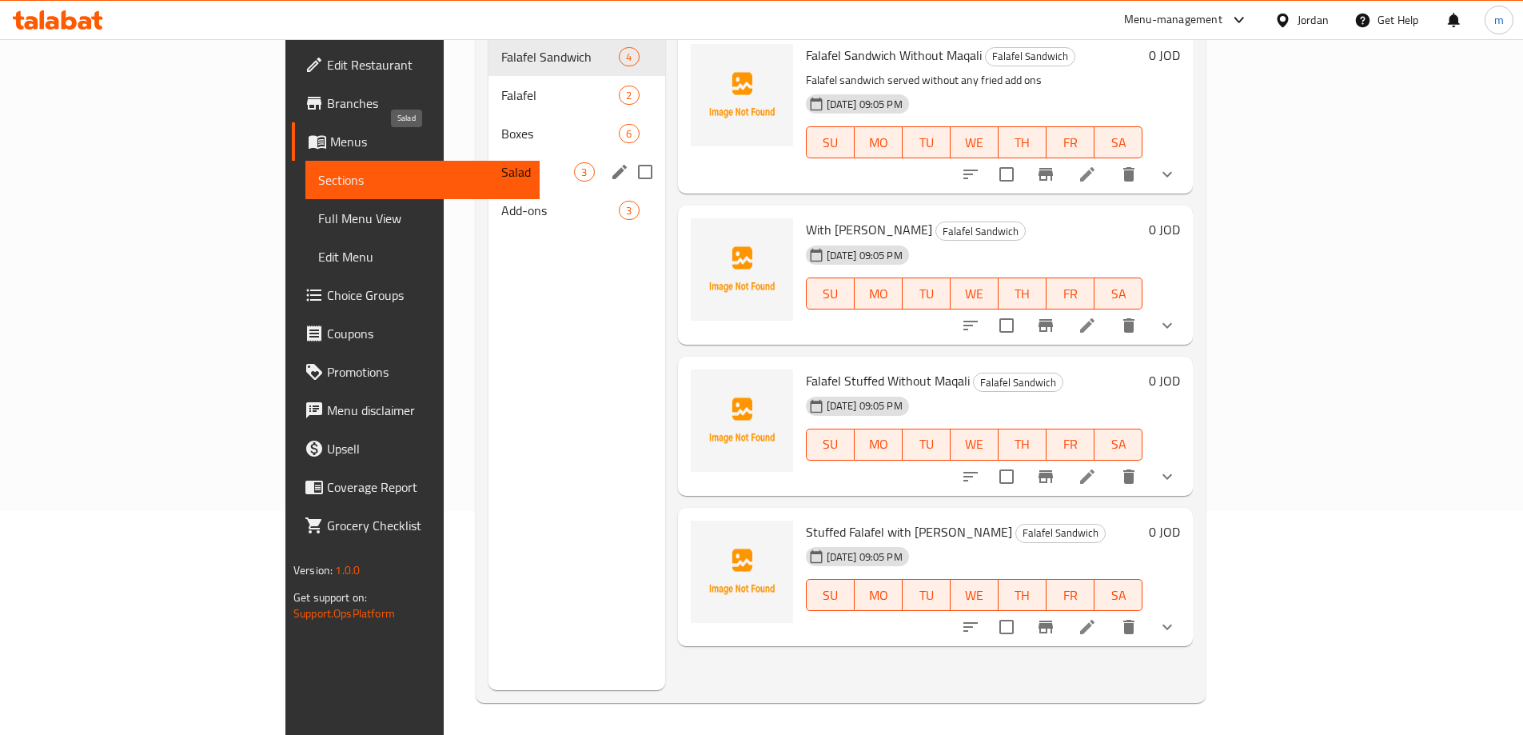
scroll to position [144, 0]
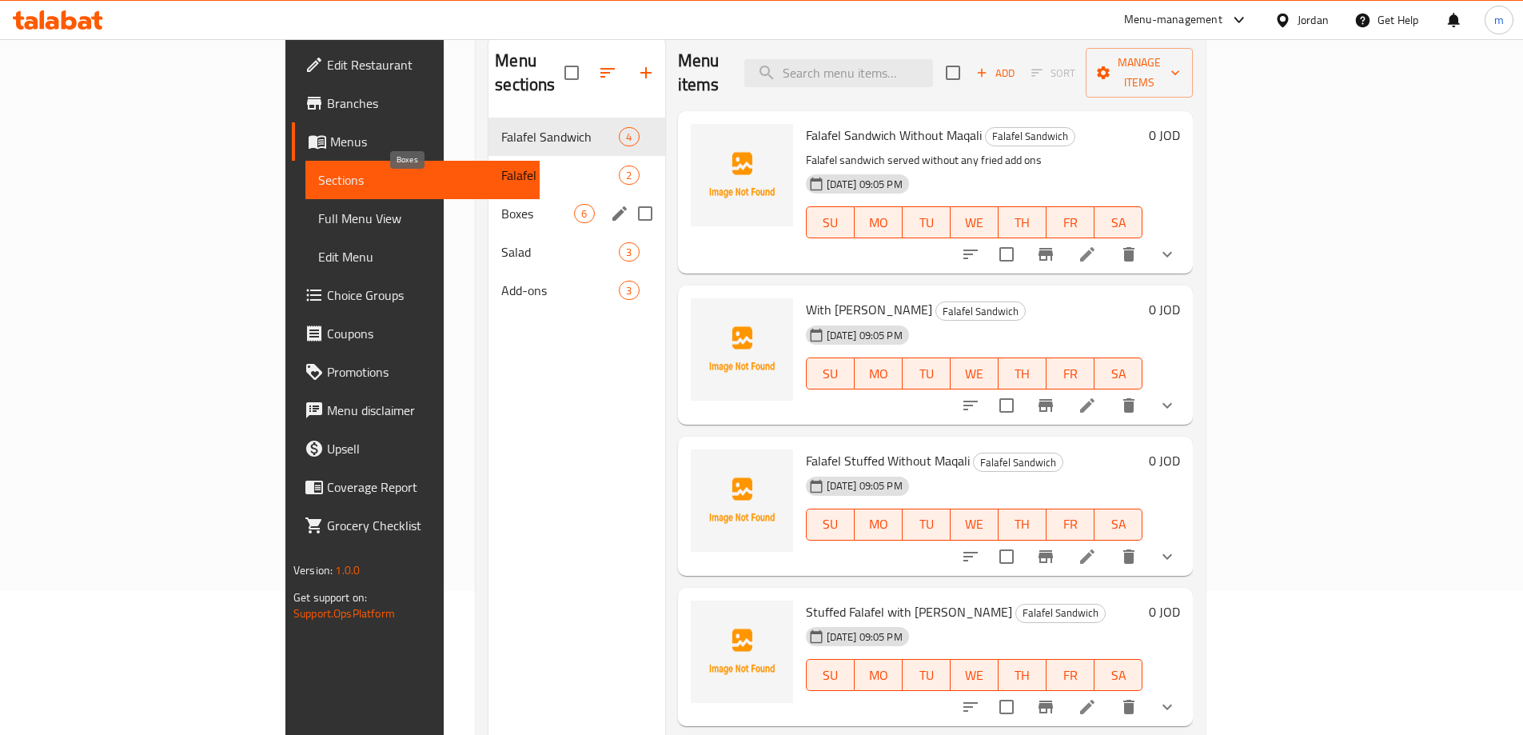
click at [501, 204] on span "Boxes" at bounding box center [537, 213] width 73 height 19
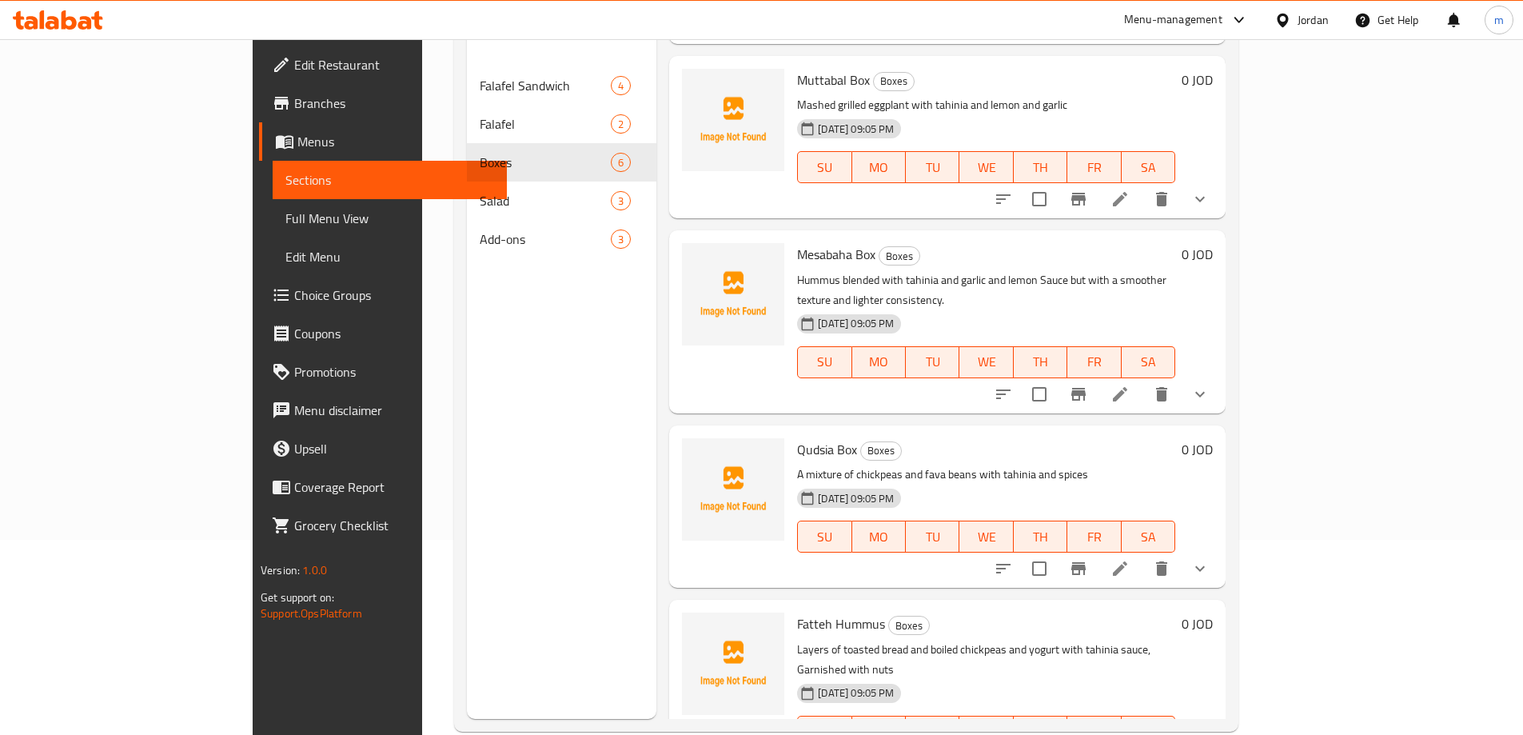
scroll to position [224, 0]
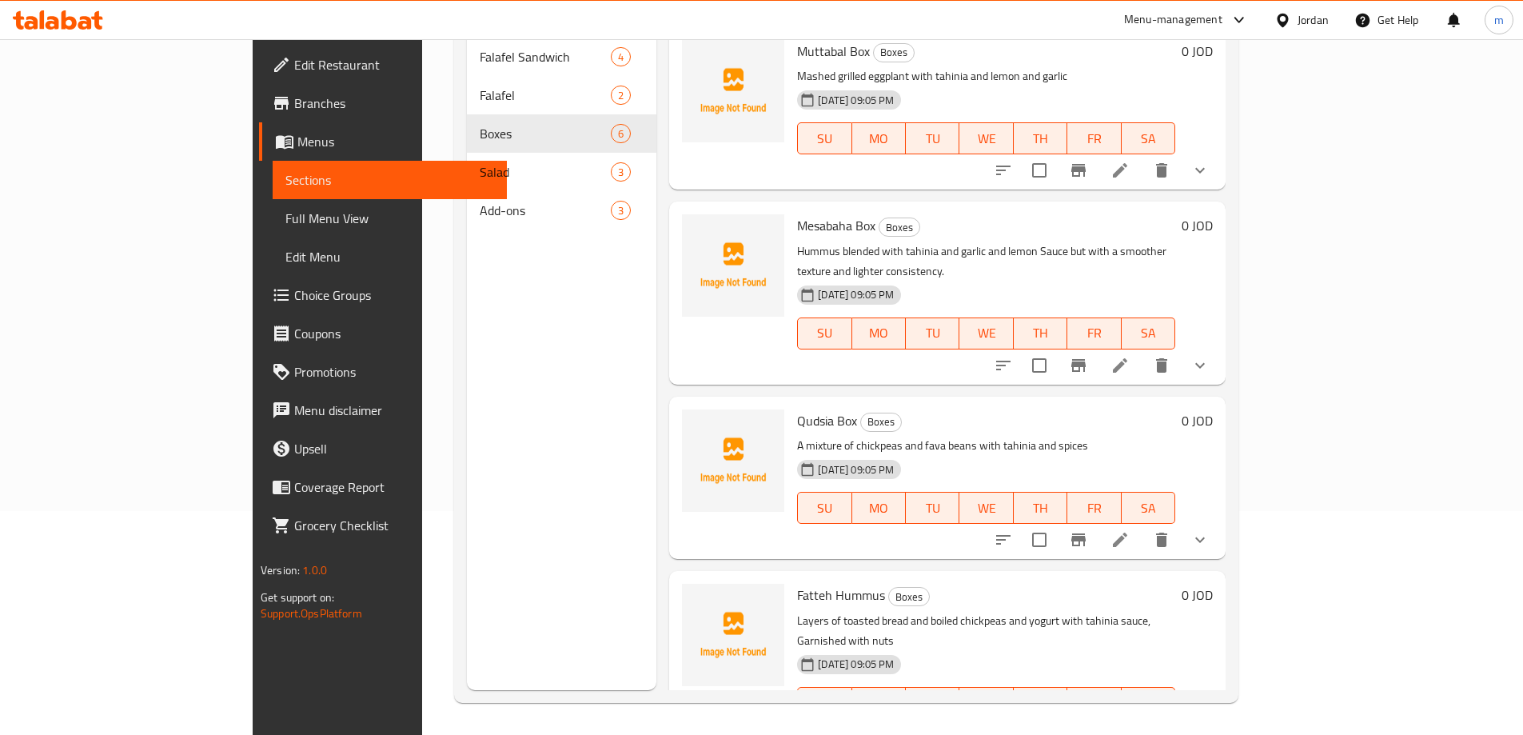
click at [1219, 716] on div at bounding box center [1121, 735] width 197 height 38
click at [1168, 725] on icon at bounding box center [1158, 734] width 19 height 19
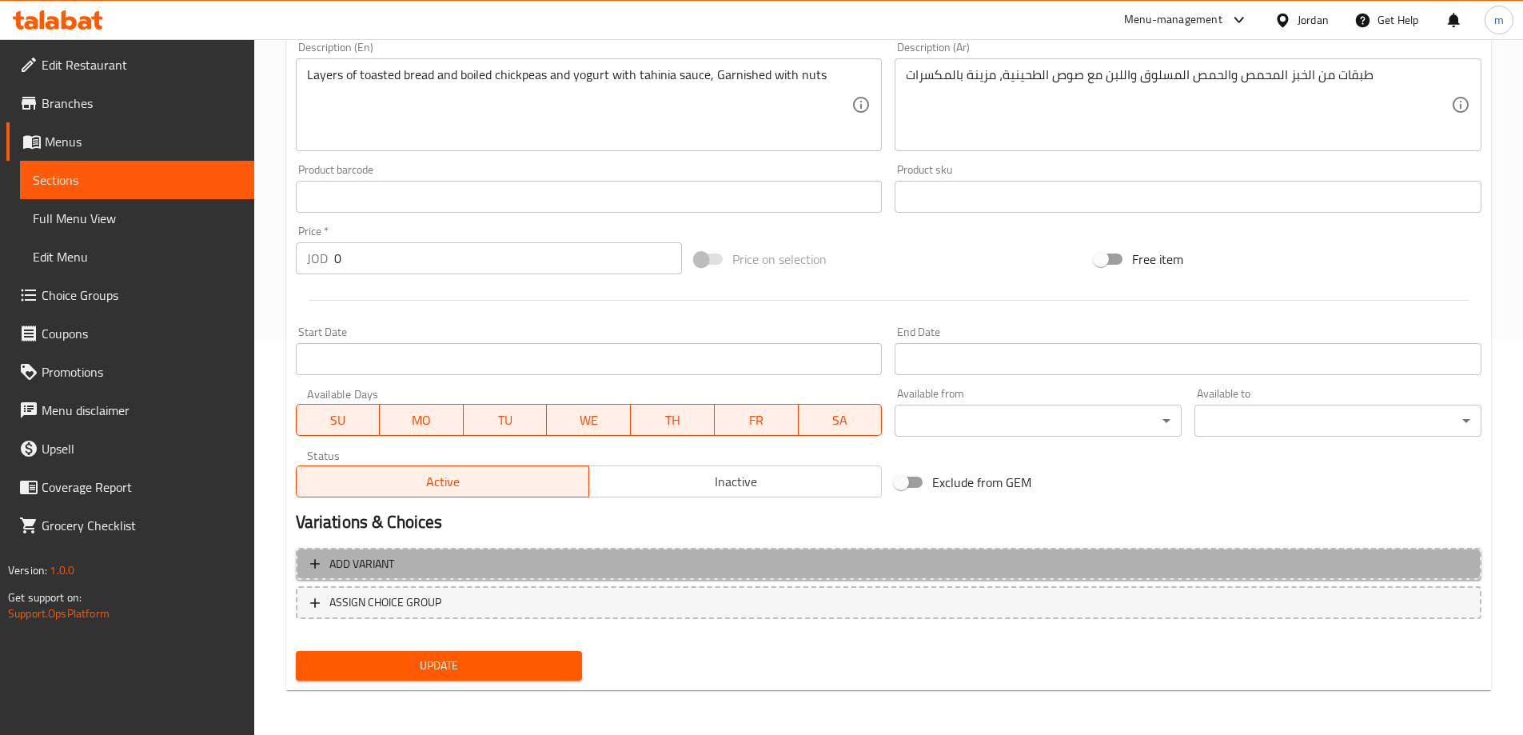
click at [644, 560] on span "Add variant" at bounding box center [888, 564] width 1157 height 20
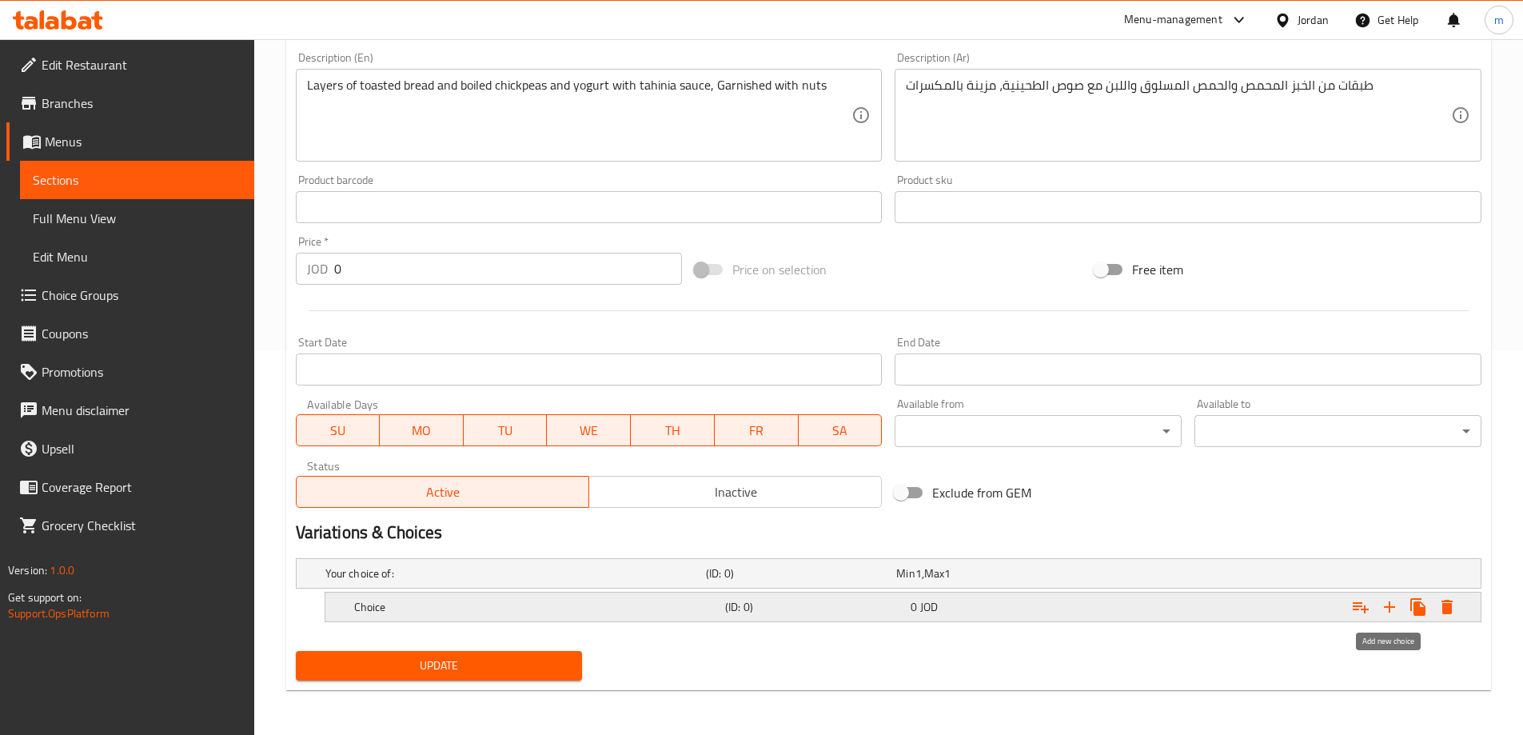
click at [1393, 601] on icon "Expand" at bounding box center [1389, 606] width 19 height 19
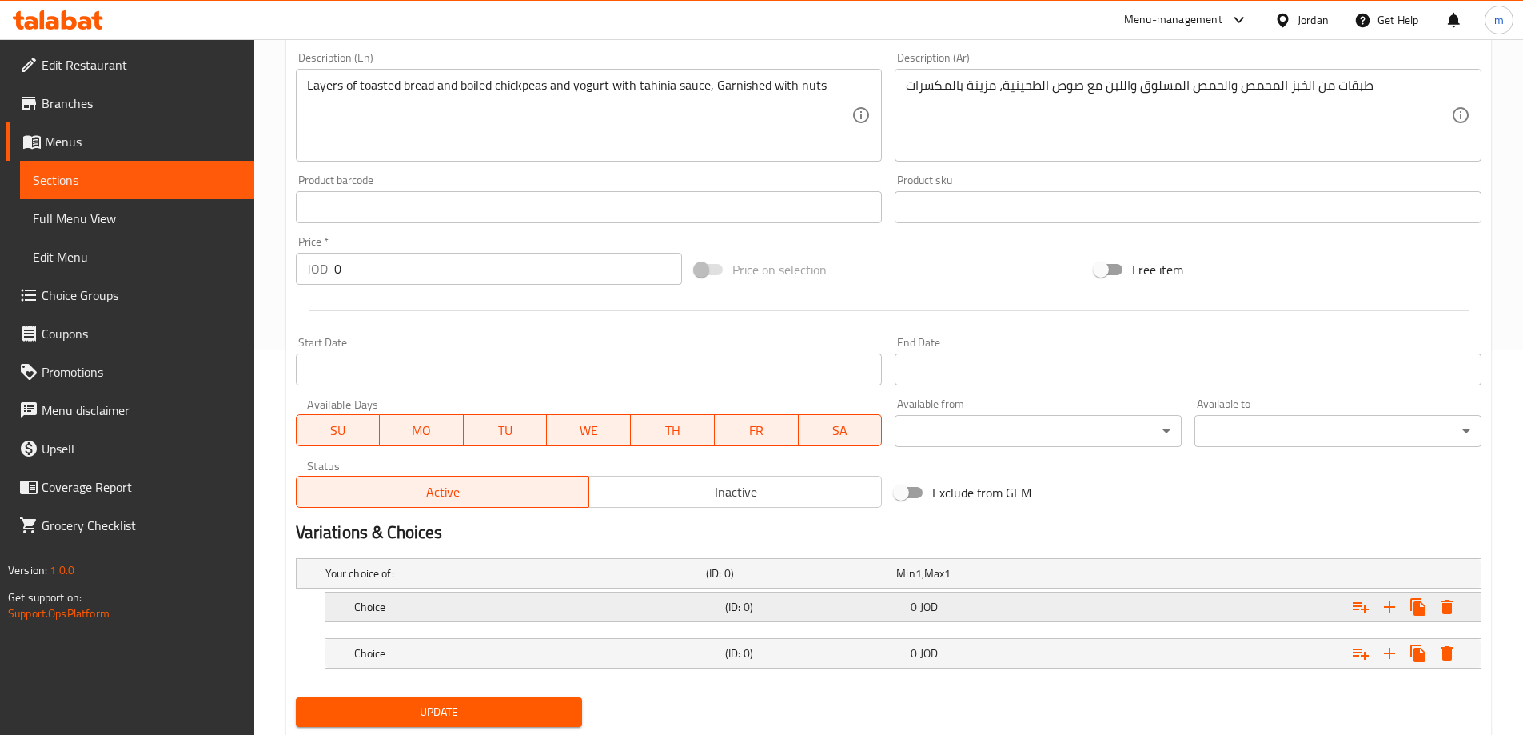
click at [364, 581] on h5 "Choice" at bounding box center [512, 573] width 374 height 16
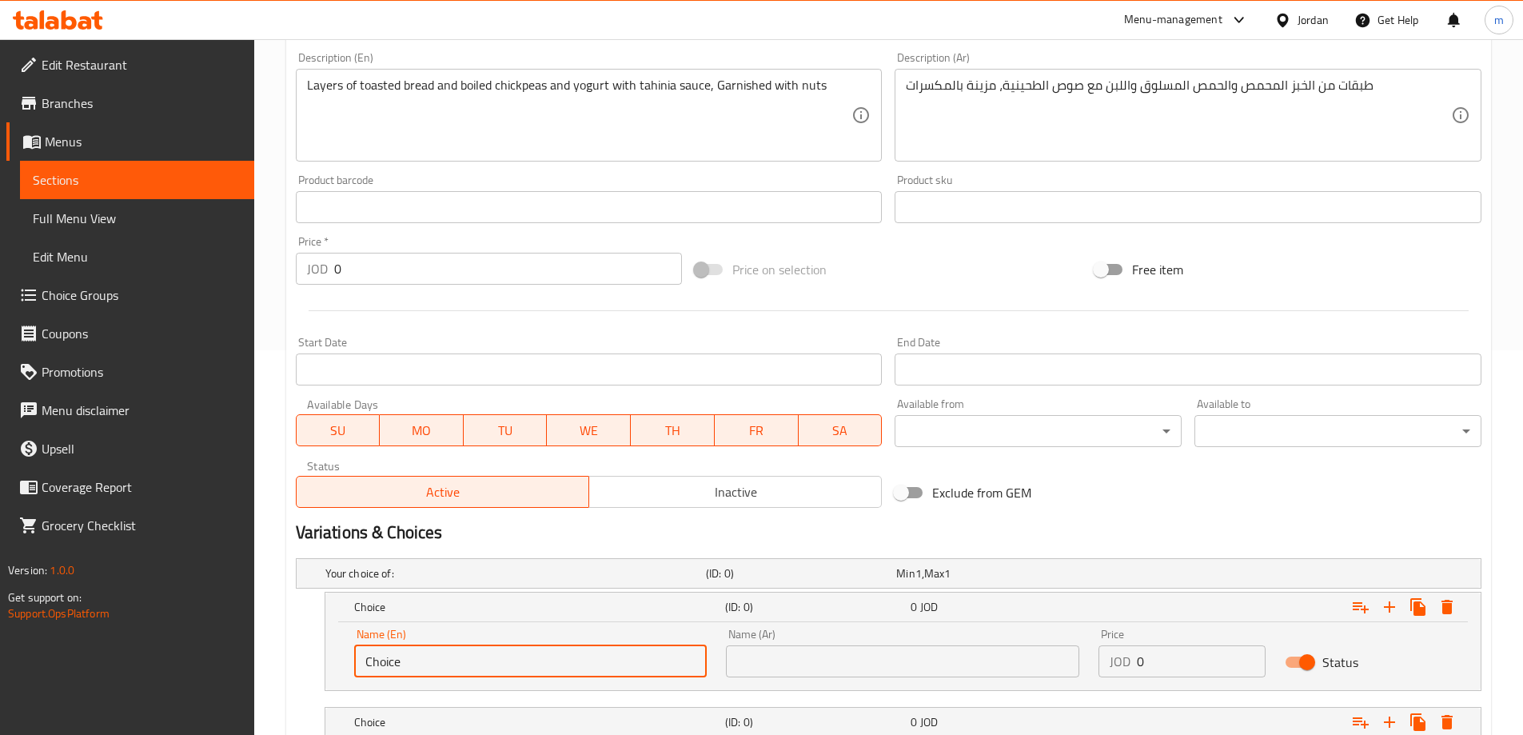
click at [495, 667] on input "Choice" at bounding box center [530, 661] width 353 height 32
type input "small"
click at [852, 643] on div "Name (Ar) Name (Ar)" at bounding box center [902, 653] width 353 height 49
click at [846, 655] on input "text" at bounding box center [902, 661] width 353 height 32
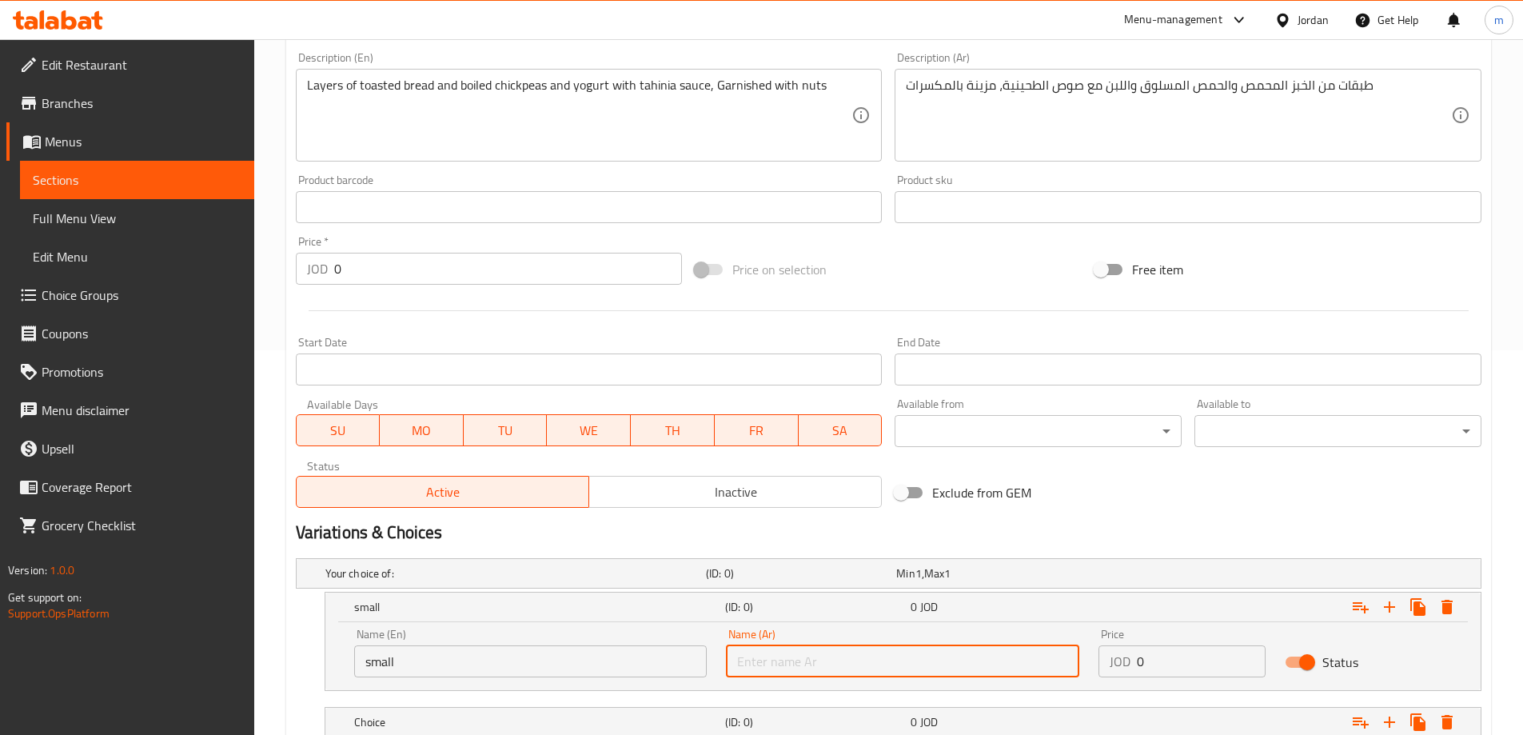
type input "صغير"
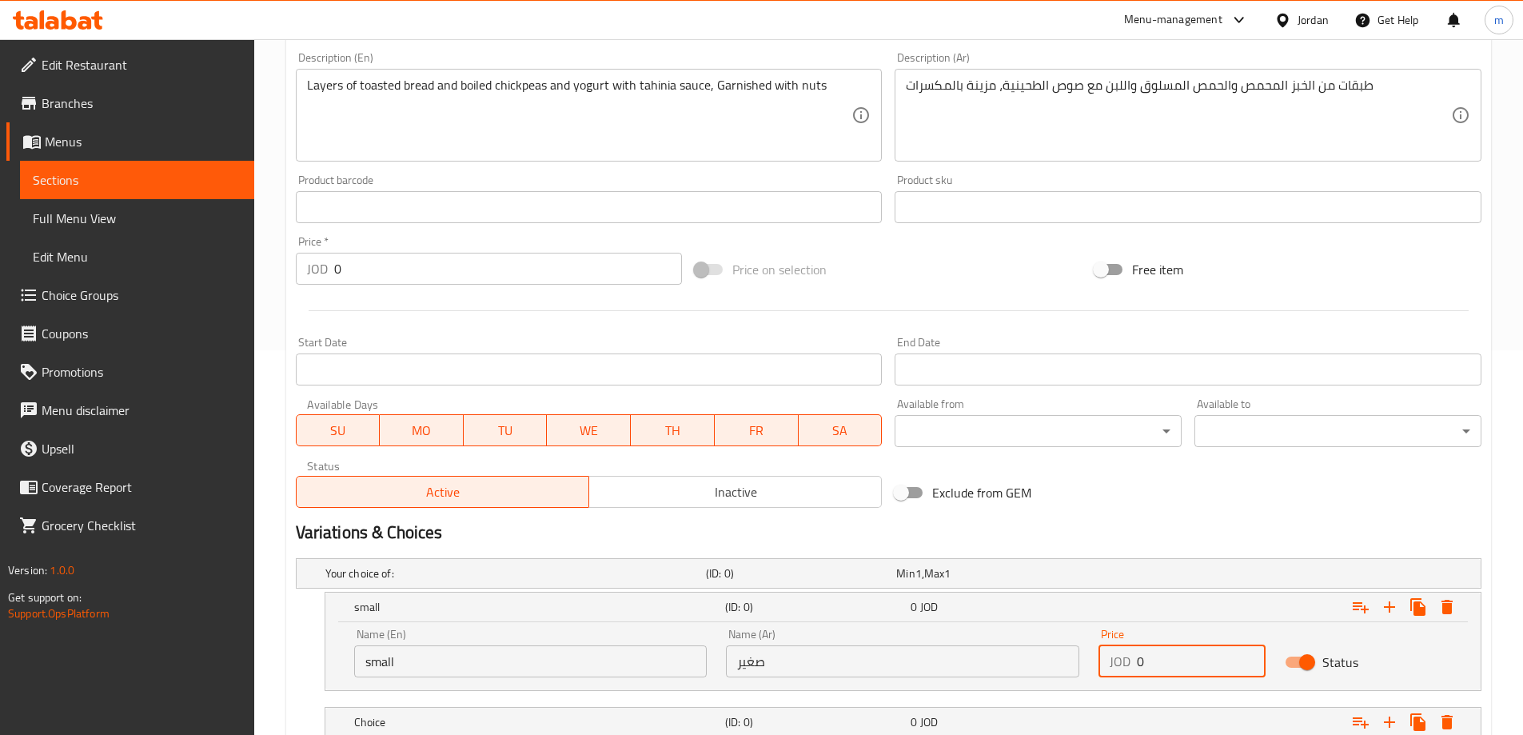
drag, startPoint x: 1145, startPoint y: 670, endPoint x: 1032, endPoint y: 681, distance: 114.0
click at [1032, 681] on div "Name (En) small Name (En) Name (Ar) صغير Name (Ar) Price JOD 0 Price Status" at bounding box center [903, 653] width 1117 height 68
paste input "1.75"
type input "1.75"
click at [1085, 486] on div "Exclude from GEM" at bounding box center [1088, 492] width 400 height 43
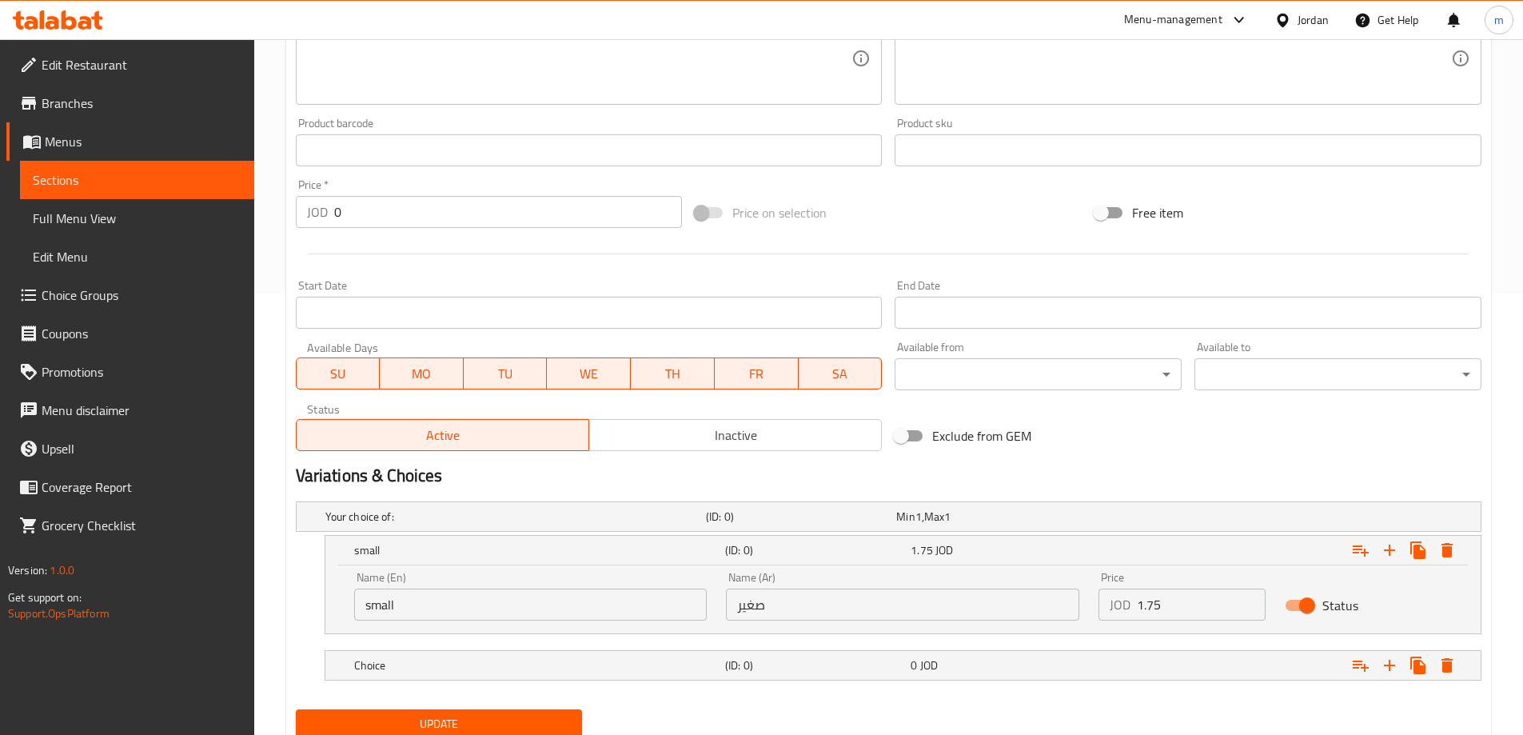
scroll to position [500, 0]
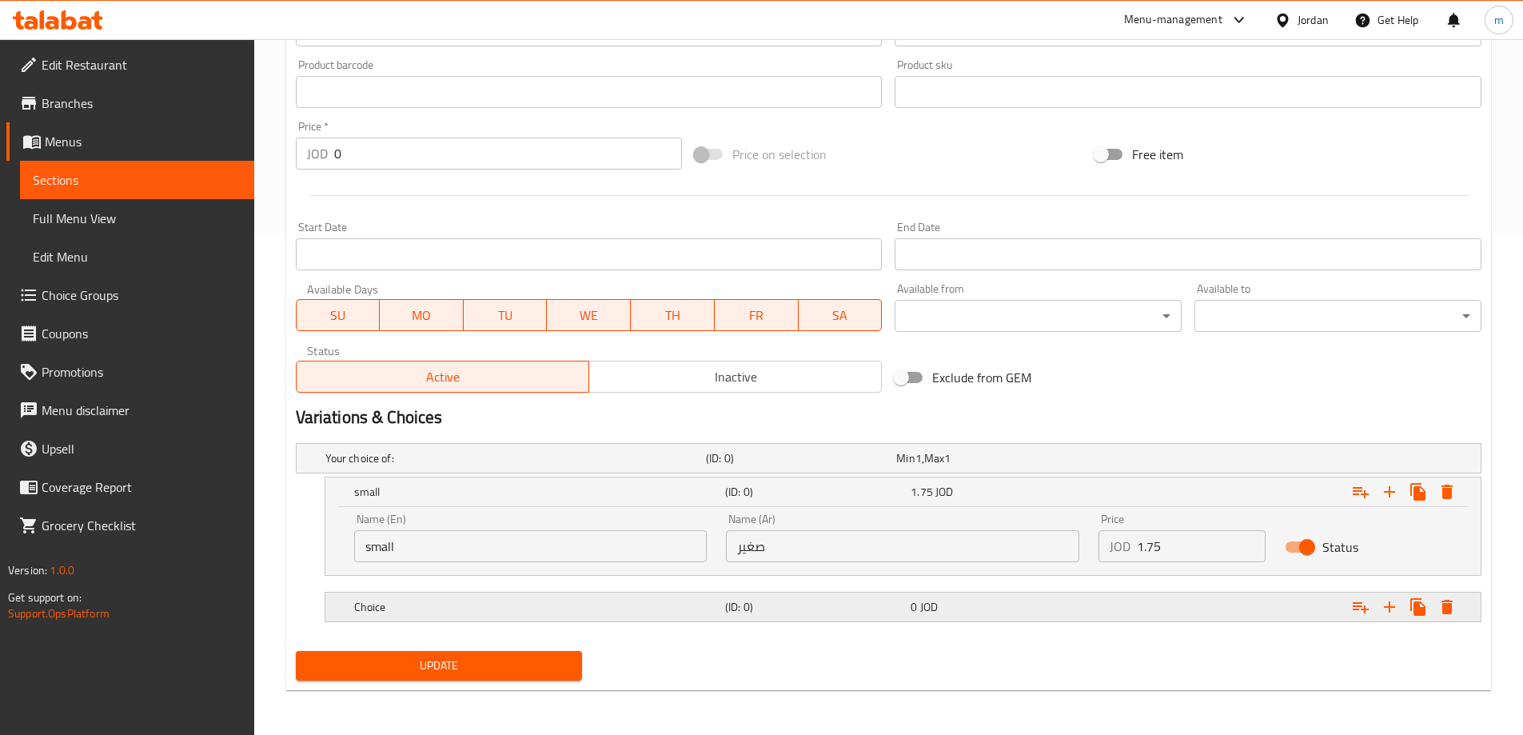
click at [774, 466] on h5 "(ID: 0)" at bounding box center [798, 458] width 184 height 16
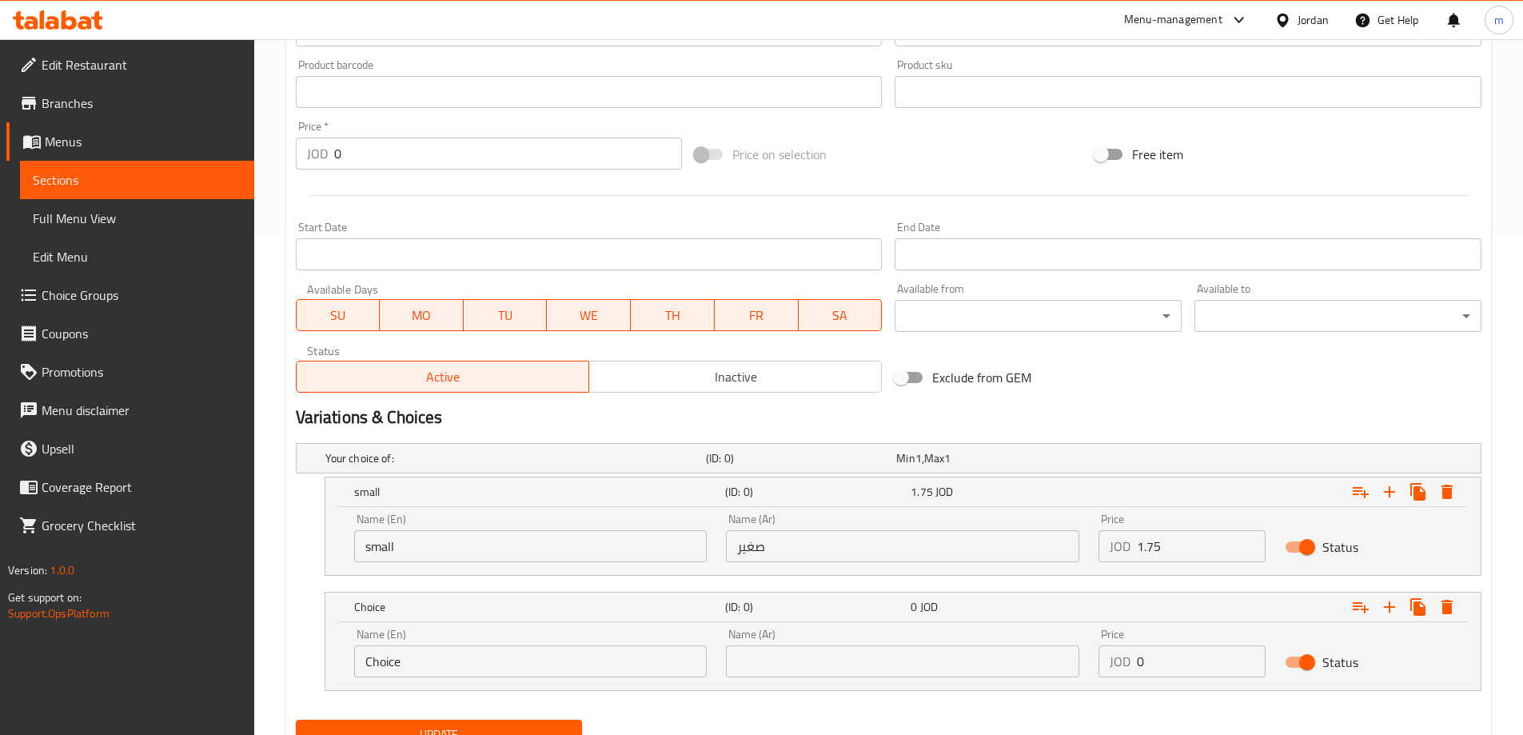
click at [494, 673] on input "Choice" at bounding box center [530, 661] width 353 height 32
type input "medium"
click at [836, 663] on input "text" at bounding box center [902, 661] width 353 height 32
type input "وسط"
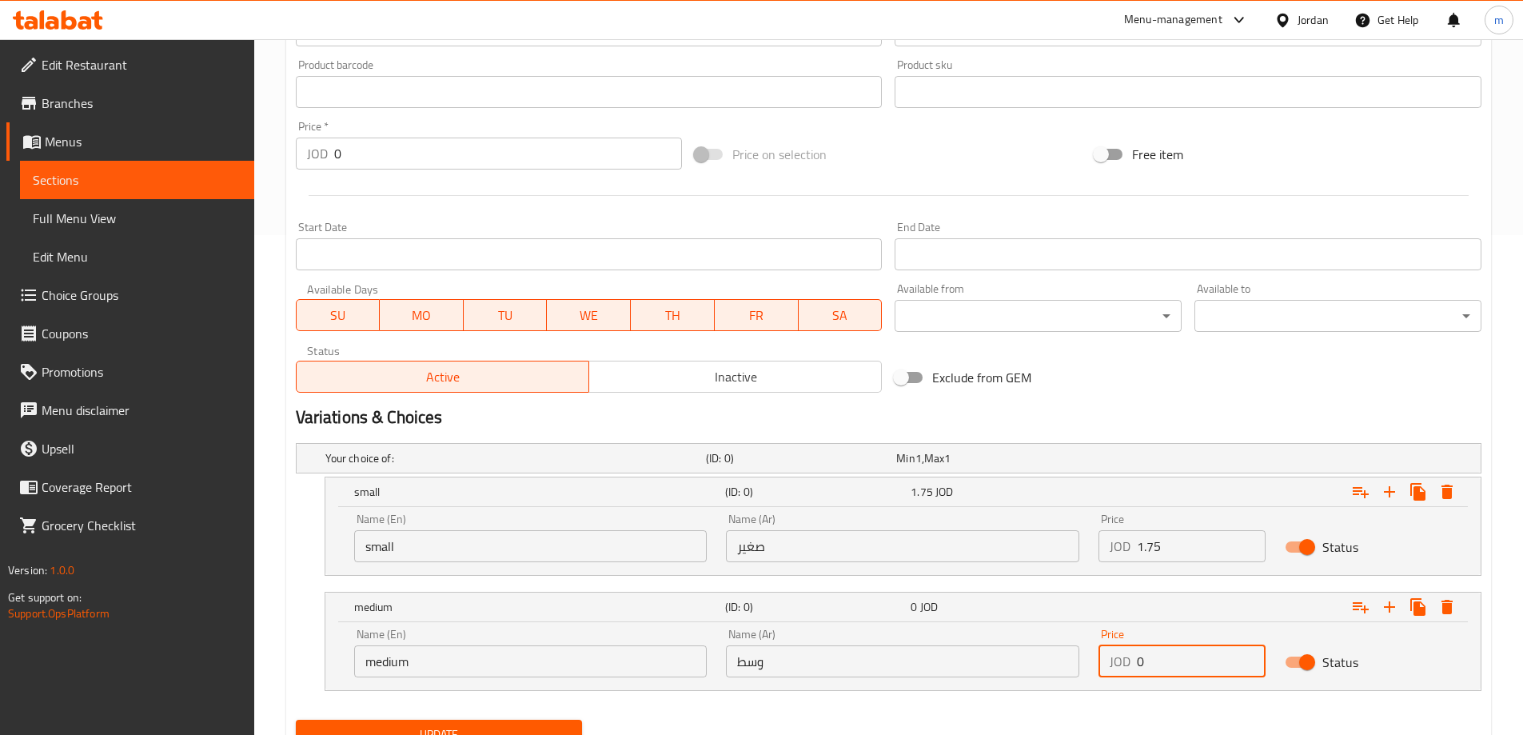
drag, startPoint x: 1192, startPoint y: 652, endPoint x: 1136, endPoint y: 661, distance: 56.7
click at [1137, 661] on input "0" at bounding box center [1201, 661] width 129 height 32
click at [1156, 667] on input "0" at bounding box center [1201, 661] width 129 height 32
drag, startPoint x: 1148, startPoint y: 670, endPoint x: 1107, endPoint y: 670, distance: 41.6
click at [1107, 670] on div "JOD 0 Price" at bounding box center [1182, 661] width 167 height 32
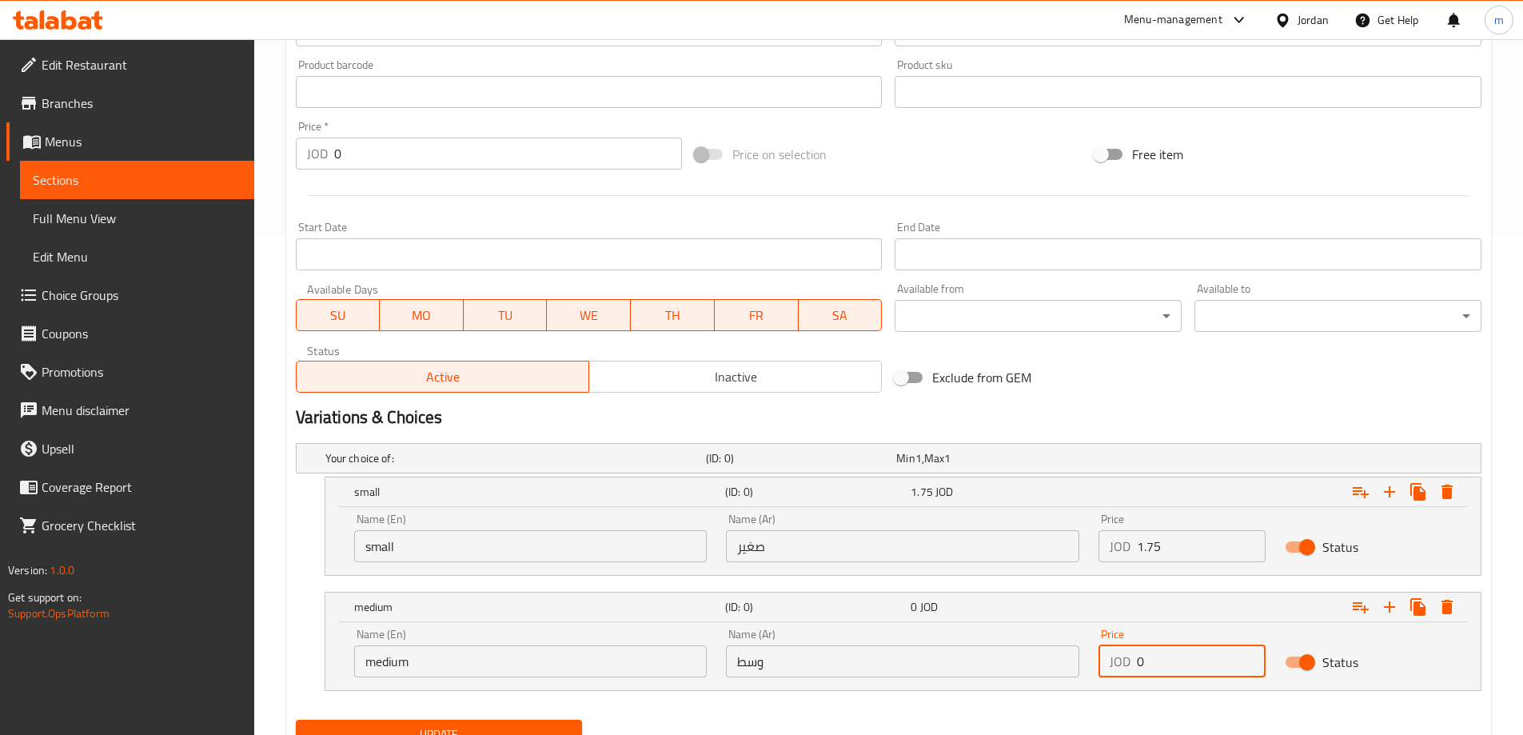
paste input "2.75"
type input "2.75"
click at [1112, 689] on div "Name (En) medium Name (En) Name (Ar) وسط Name (Ar) Price JOD 2.75 Price Status" at bounding box center [903, 656] width 1156 height 68
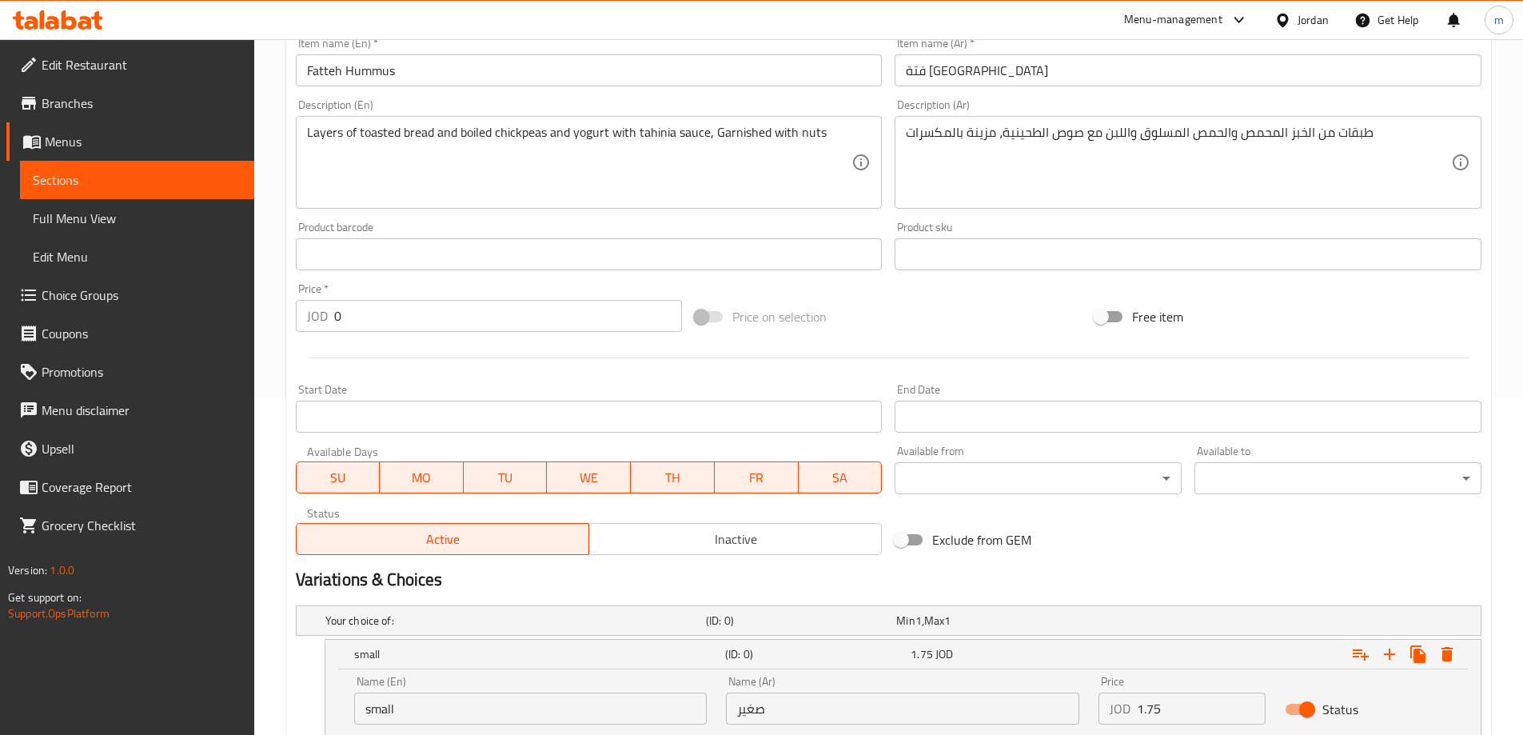
scroll to position [329, 0]
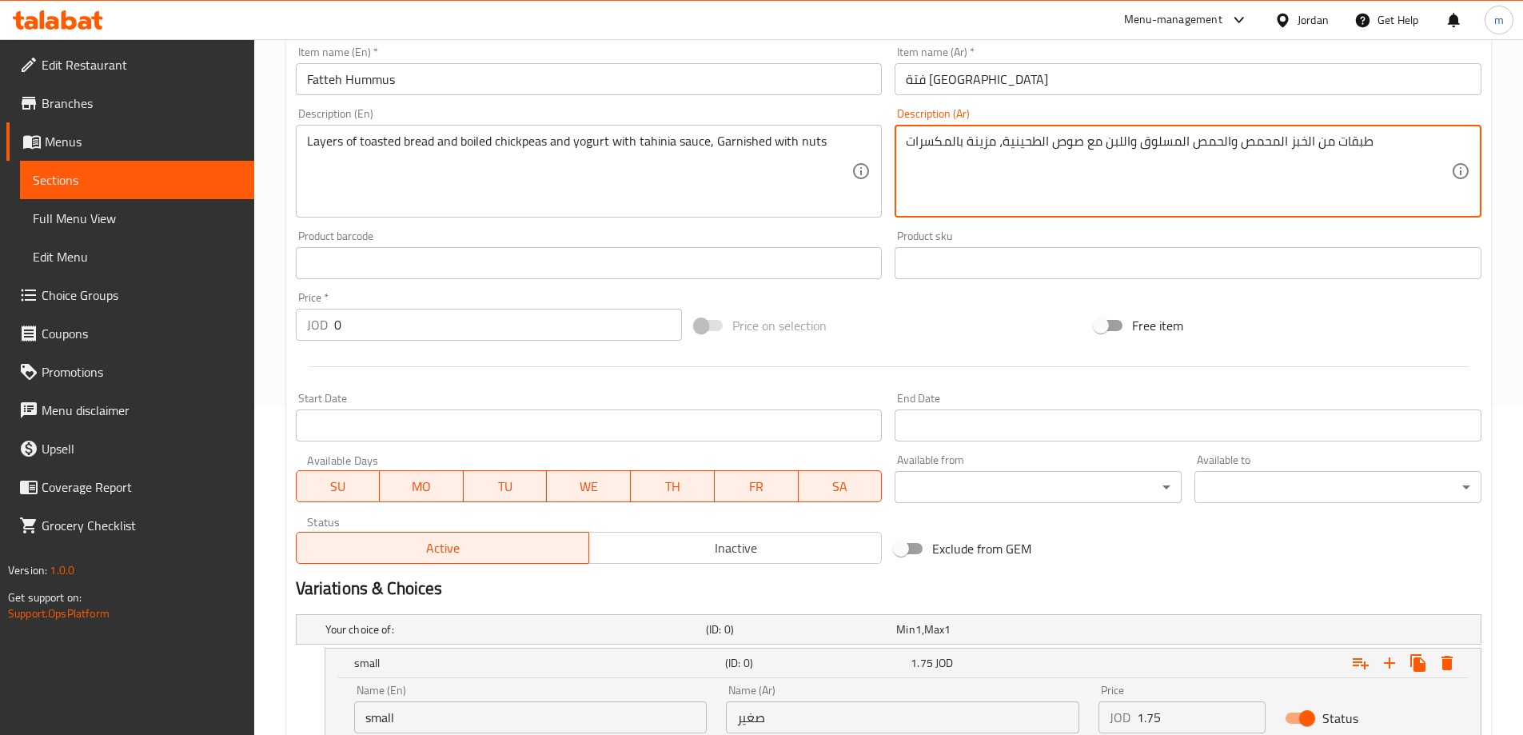
click at [1362, 161] on textarea "طبقات من الخبز المحمص والحمص المسلوق واللبن مع صوص الطحينية، مزينة بالمكسرات" at bounding box center [1178, 172] width 545 height 76
click at [1398, 550] on div "Add item image Image Size: 1200 x 800 px / Image formats: jpg, png / 5MB Max. I…" at bounding box center [888, 225] width 1199 height 689
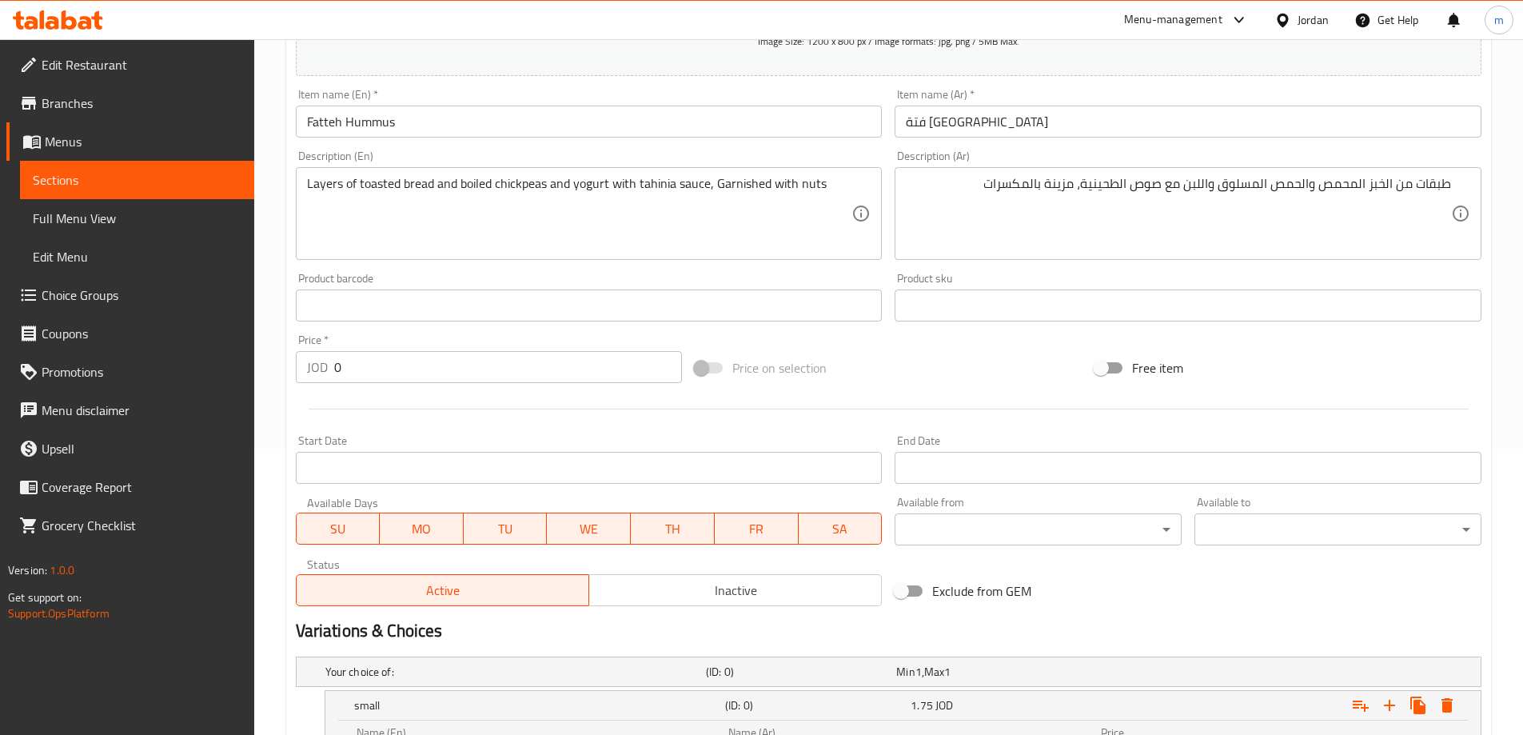
scroll to position [249, 0]
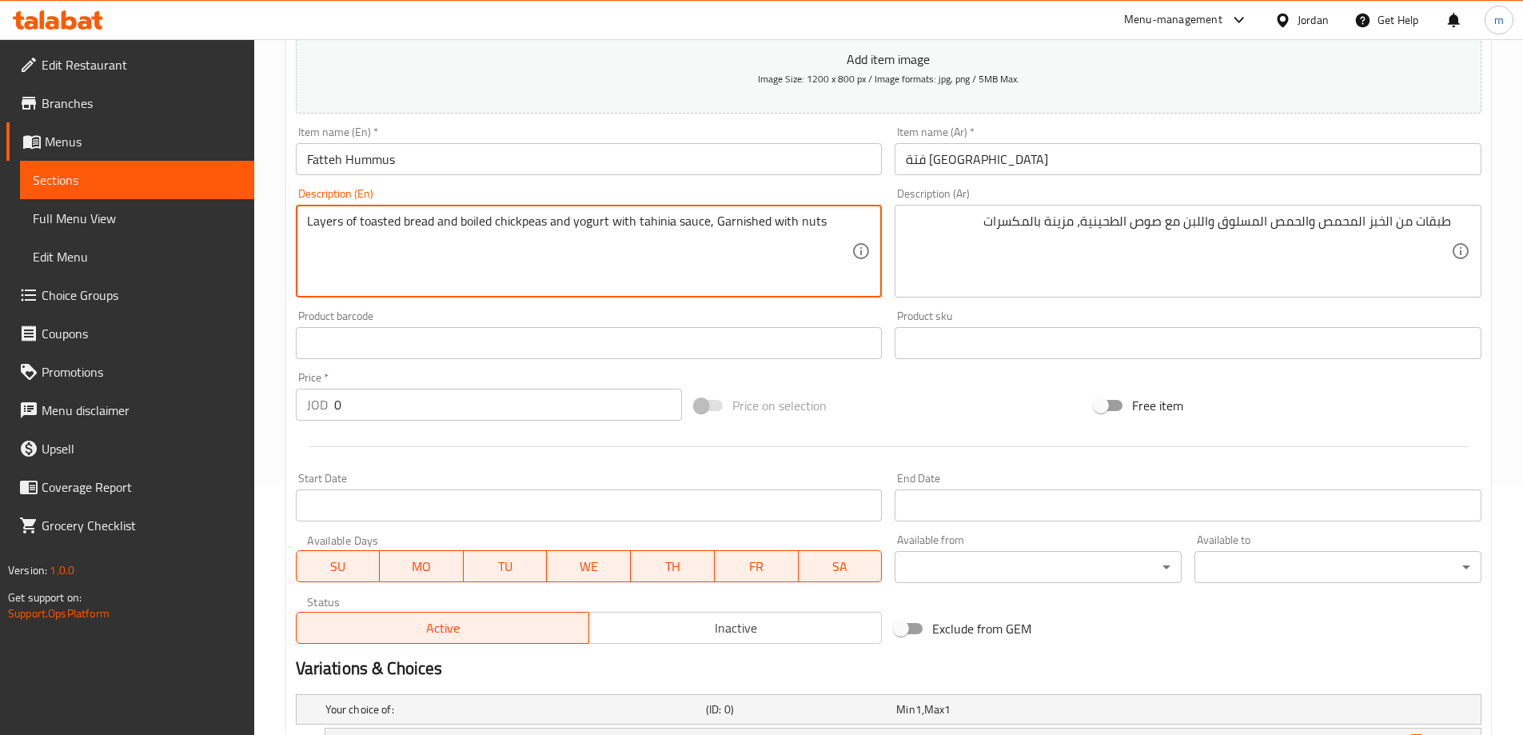
click at [587, 224] on textarea "Layers of toasted bread and boiled chickpeas and yogurt with tahinia sauce, Gar…" at bounding box center [579, 252] width 545 height 76
type textarea "Layers of toasted bread and boiled chickpeas and laban with tahinia sauce, Garn…"
click at [1000, 410] on div "Price on selection" at bounding box center [889, 405] width 400 height 43
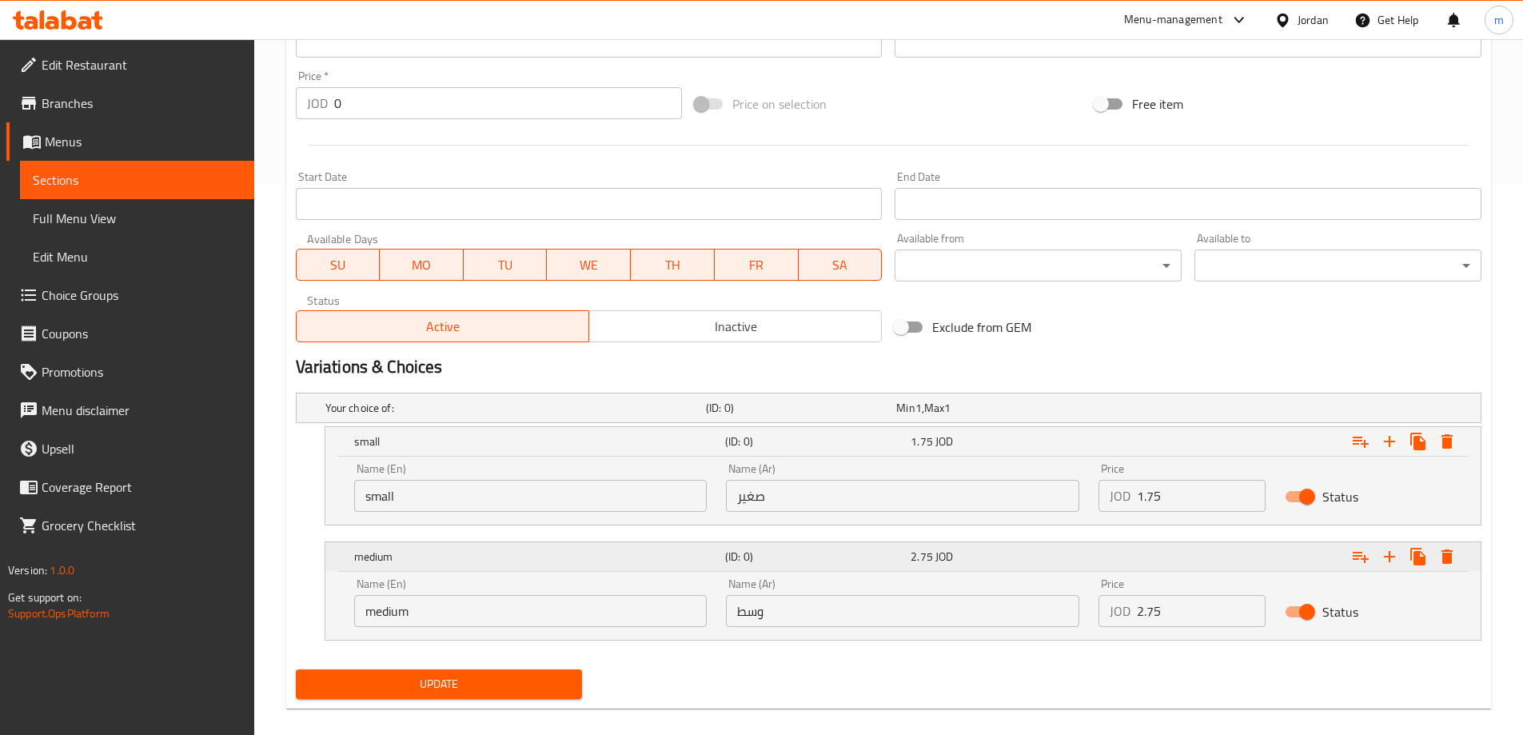
scroll to position [569, 0]
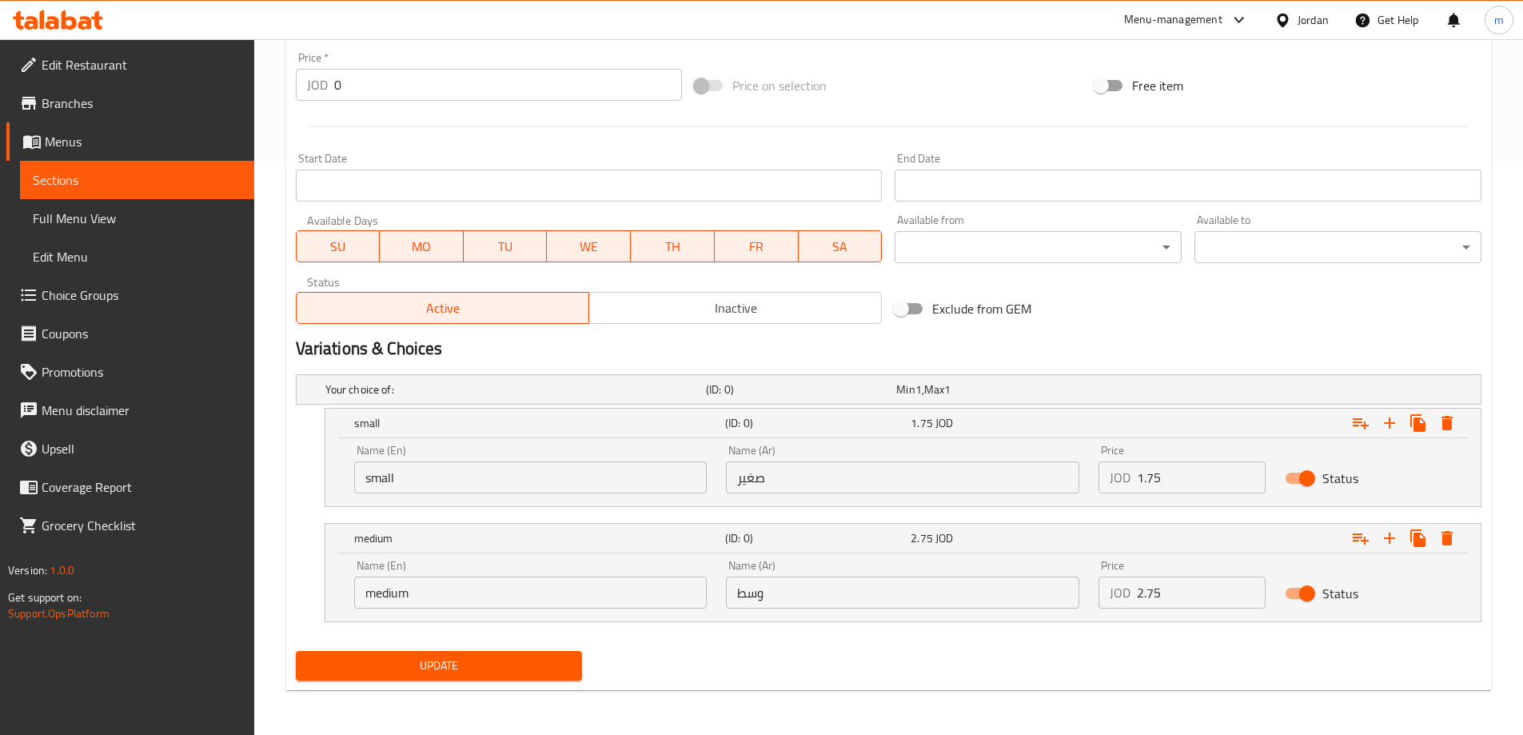
click at [563, 656] on span "Update" at bounding box center [439, 666] width 261 height 20
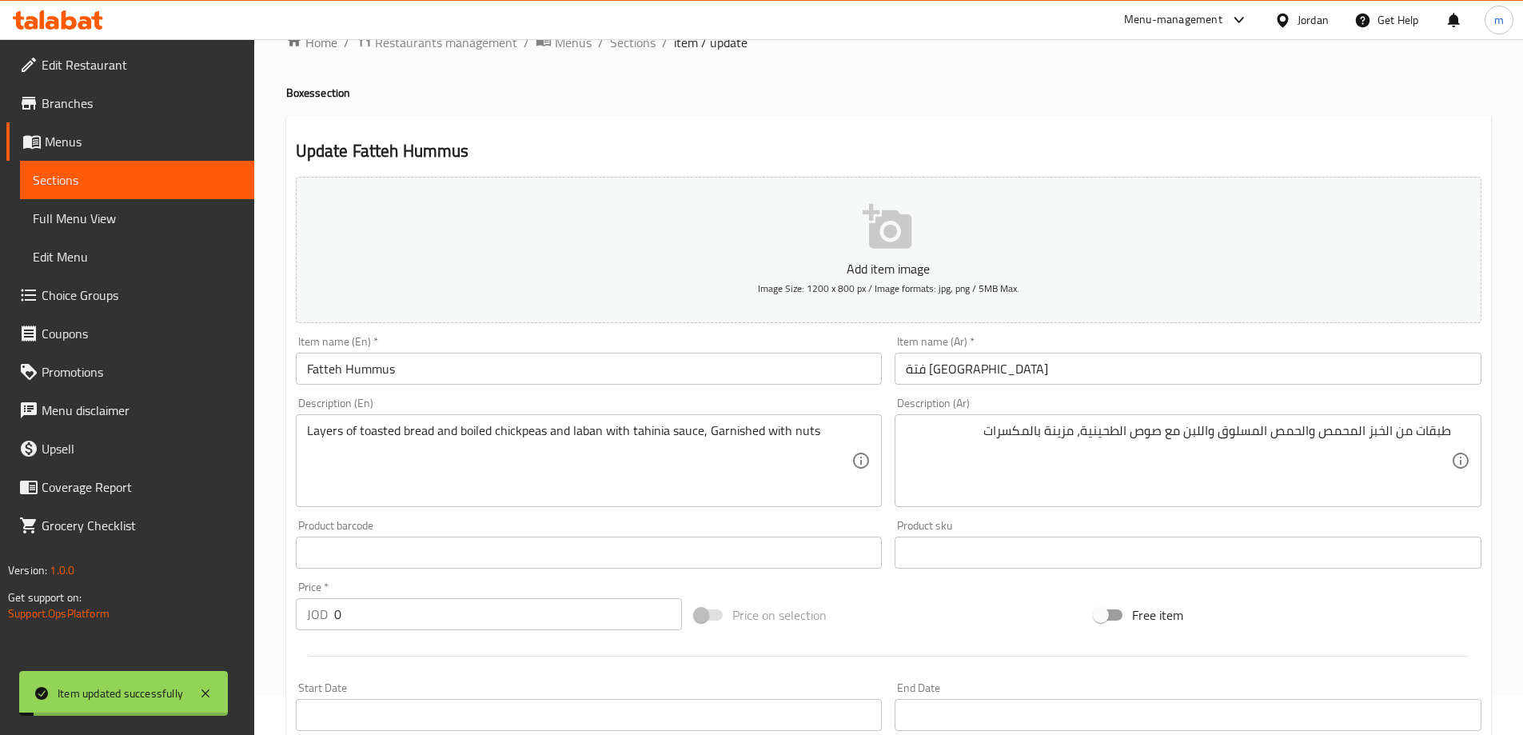
scroll to position [0, 0]
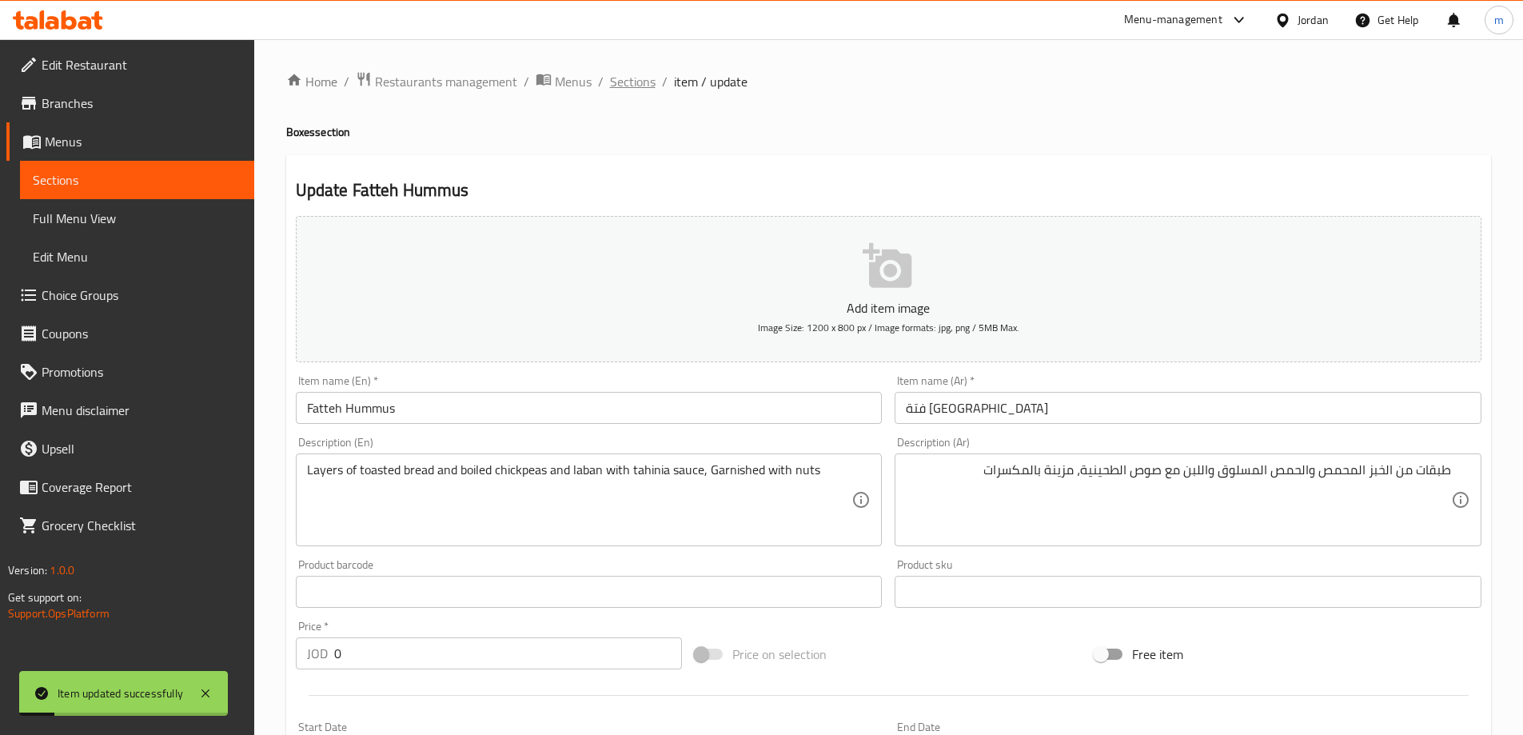
click at [625, 79] on span "Sections" at bounding box center [633, 81] width 46 height 19
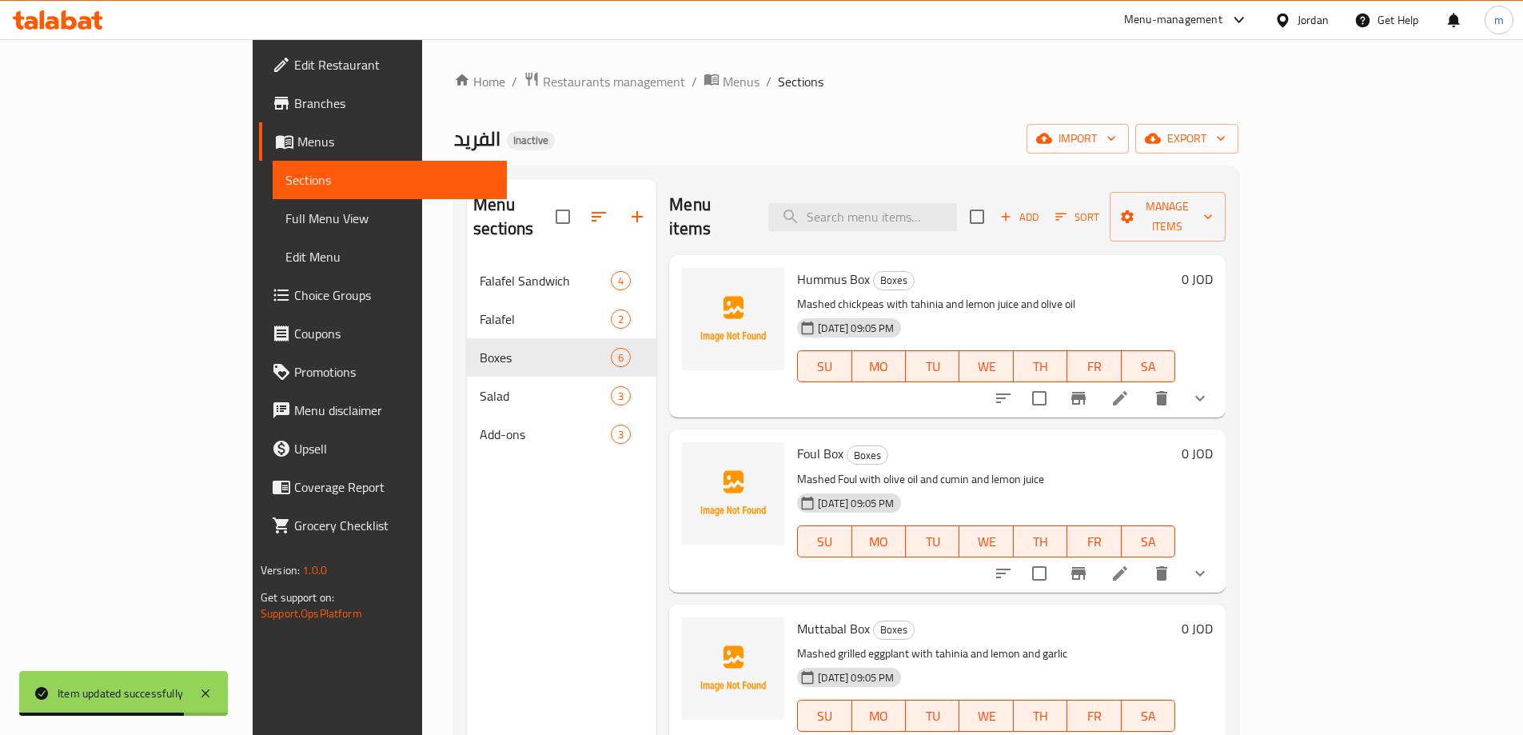
click at [259, 305] on link "Choice Groups" at bounding box center [383, 295] width 248 height 38
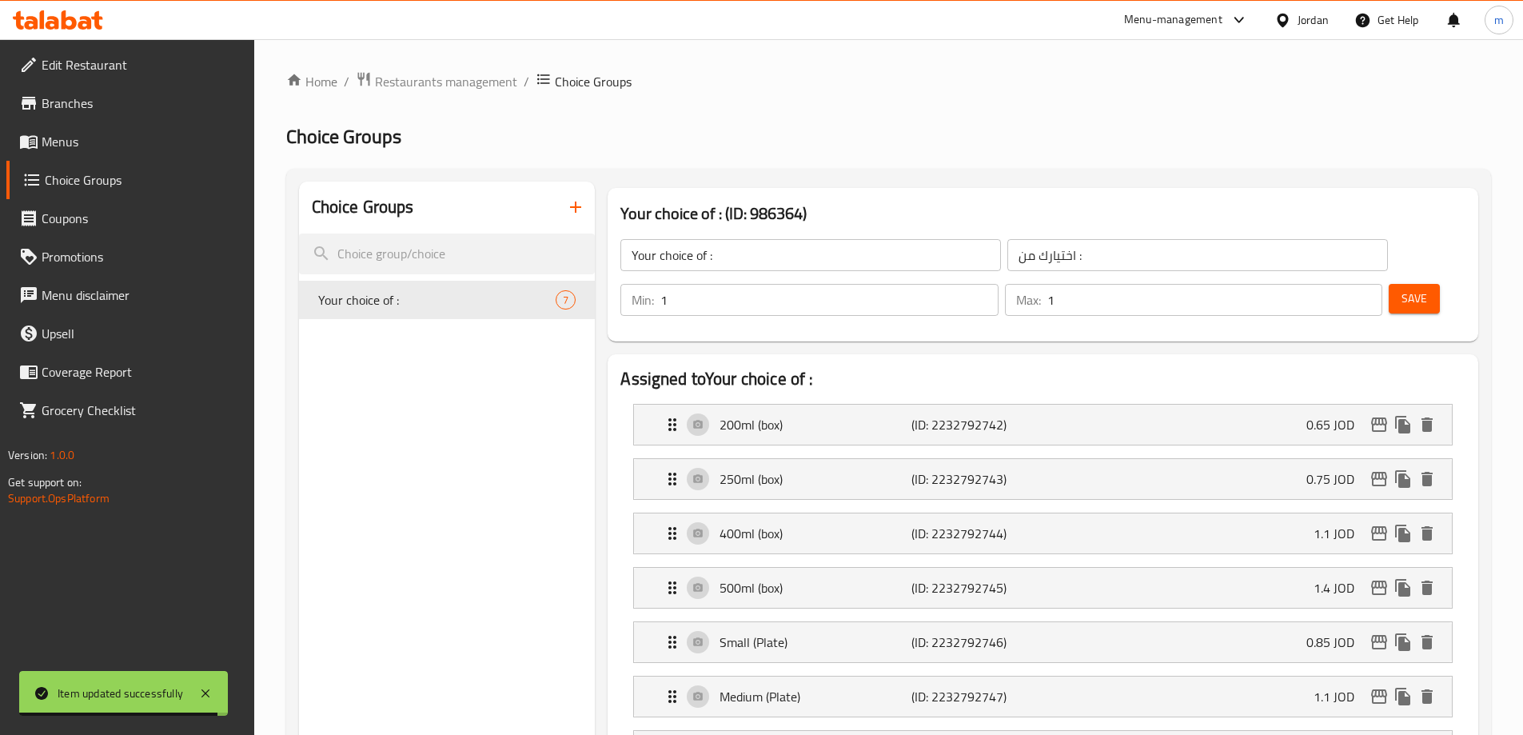
click at [572, 210] on icon "button" at bounding box center [575, 207] width 19 height 19
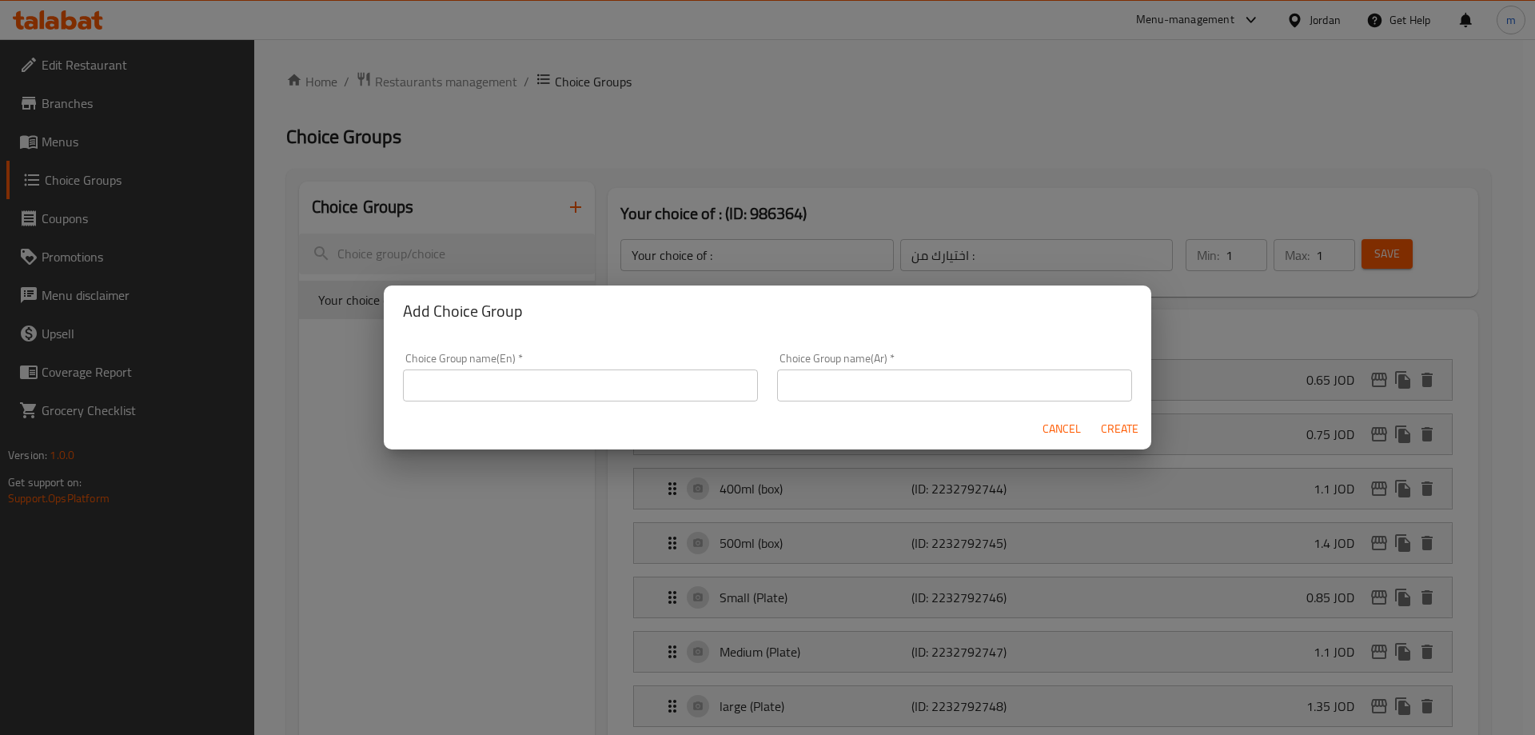
click at [582, 365] on div "Choice Group name(En)   * Choice Group name(En) *" at bounding box center [580, 377] width 355 height 49
click at [581, 370] on input "text" at bounding box center [580, 385] width 355 height 32
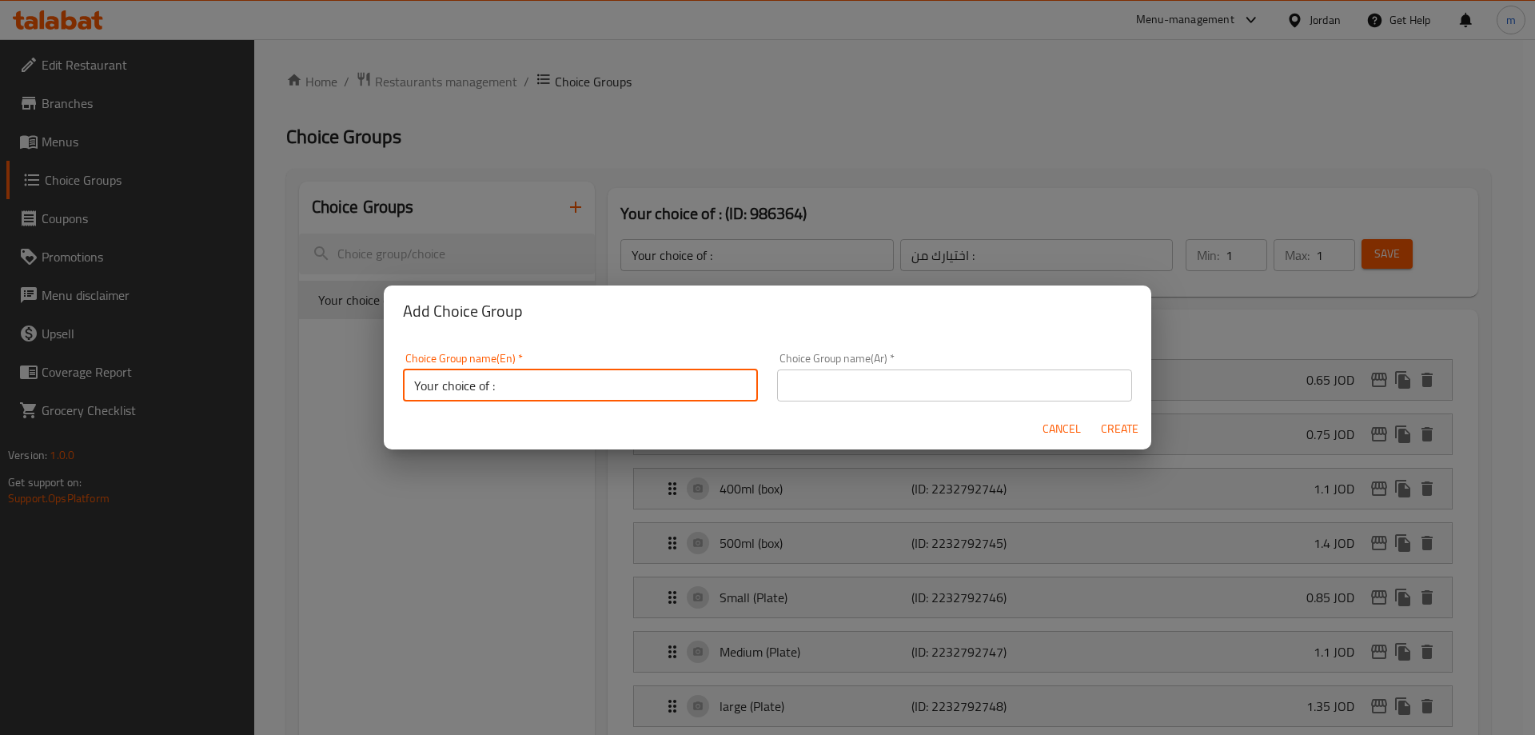
type input "Your choice of :"
click at [876, 388] on input "text" at bounding box center [954, 385] width 355 height 32
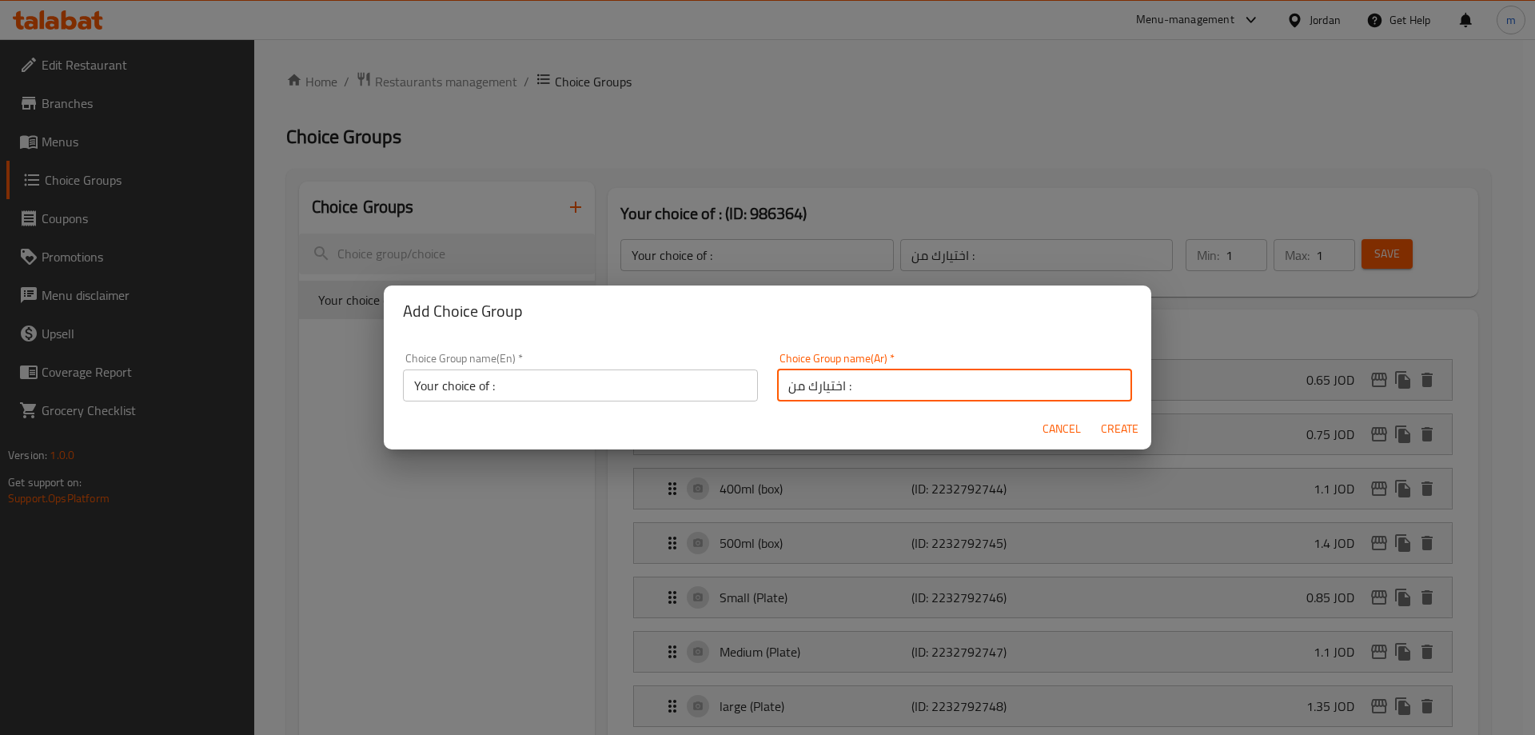
type input "اختيارك من :"
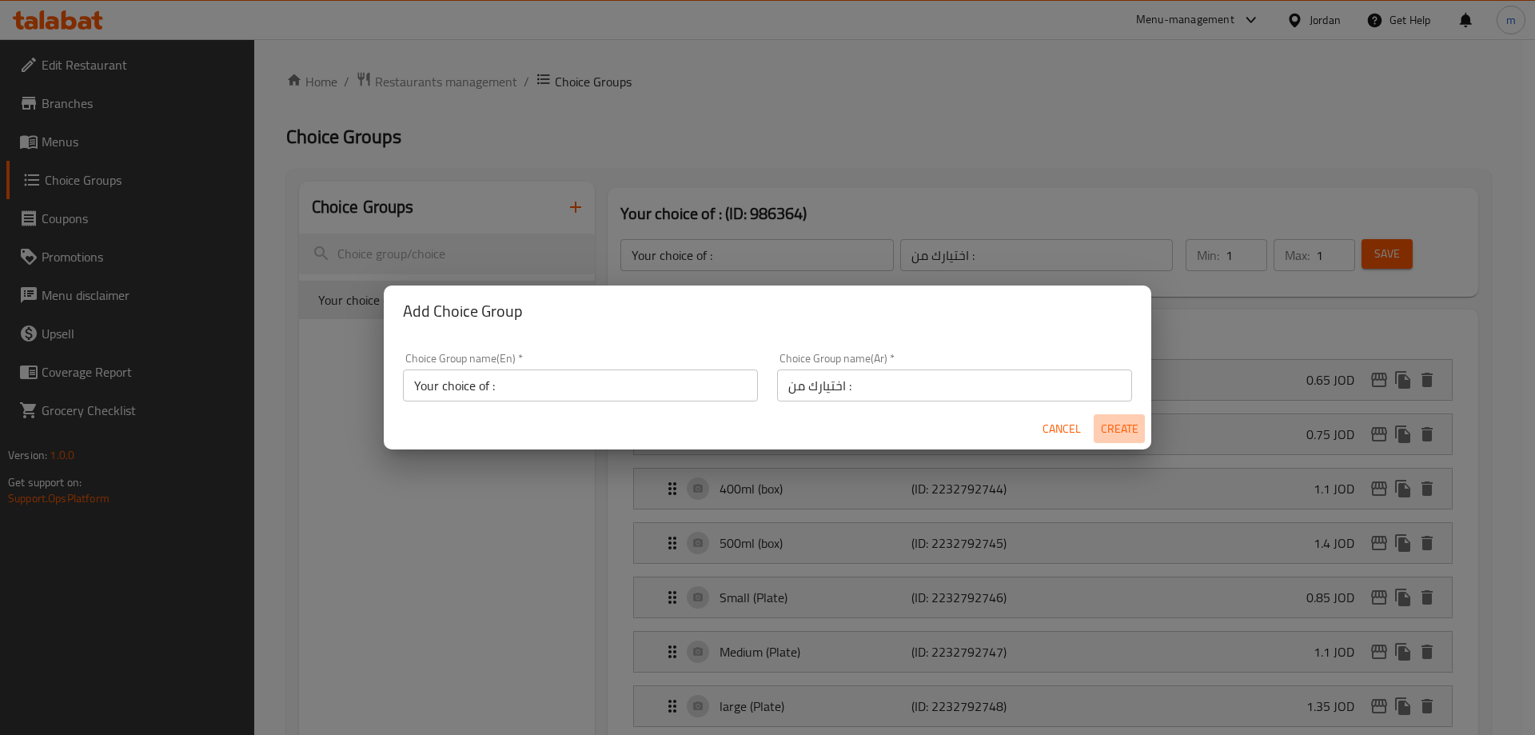
click at [1102, 425] on span "Create" at bounding box center [1119, 429] width 38 height 20
type input "Your choice of :"
type input "اختيارك من :"
type input "0"
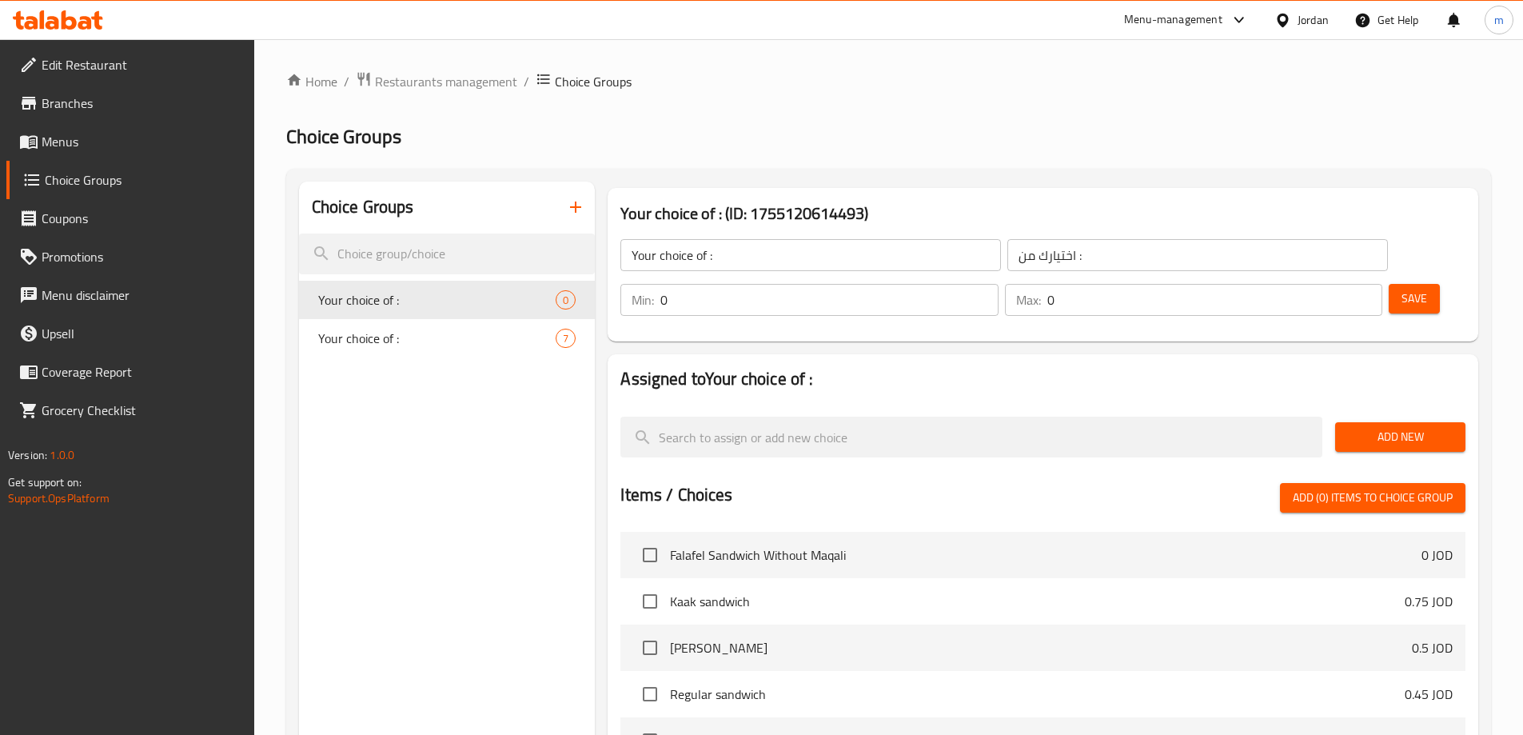
click at [1401, 427] on span "Add New" at bounding box center [1400, 437] width 105 height 20
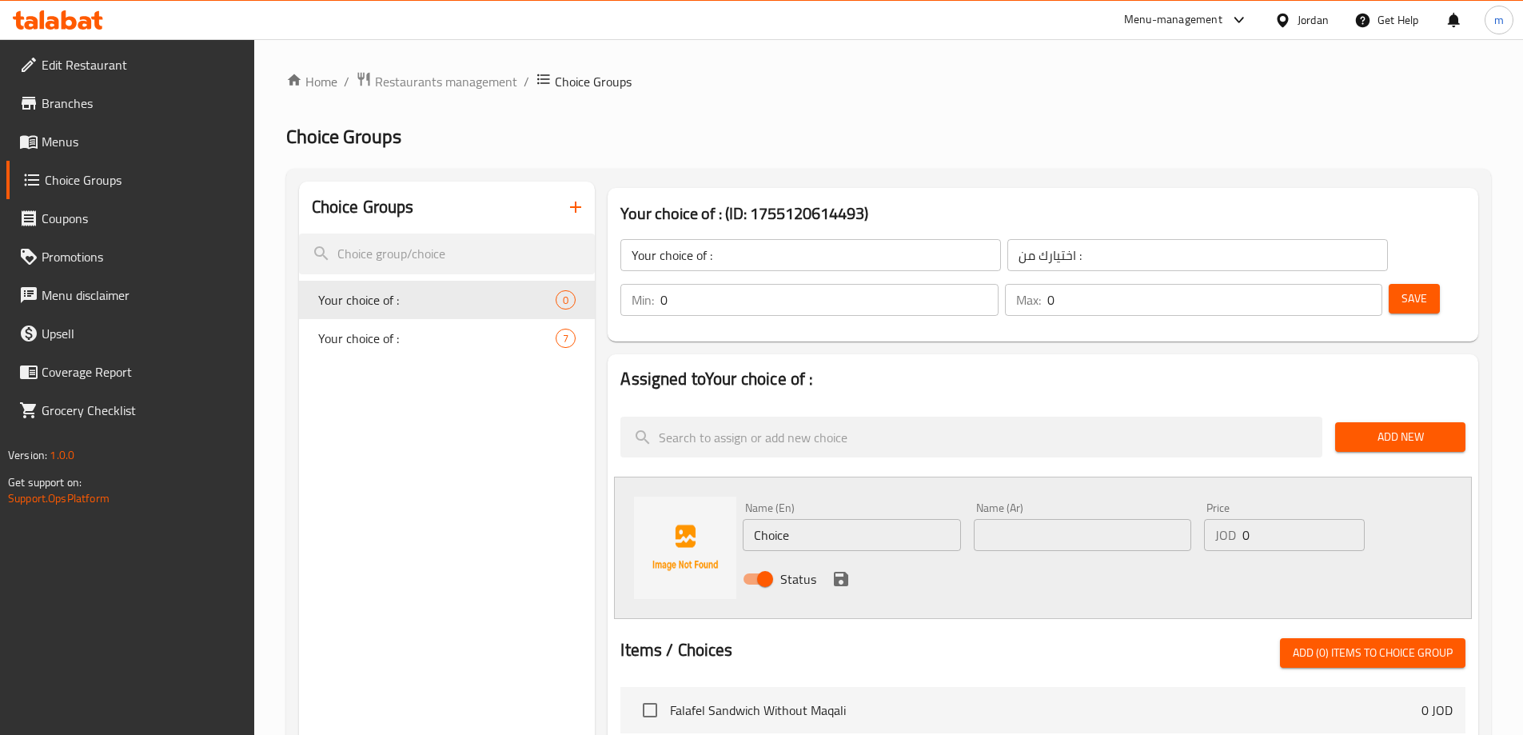
click at [868, 519] on input "Choice" at bounding box center [852, 535] width 218 height 32
paste input "200ml"
type input "200ml"
click at [1068, 519] on input "text" at bounding box center [1083, 535] width 218 height 32
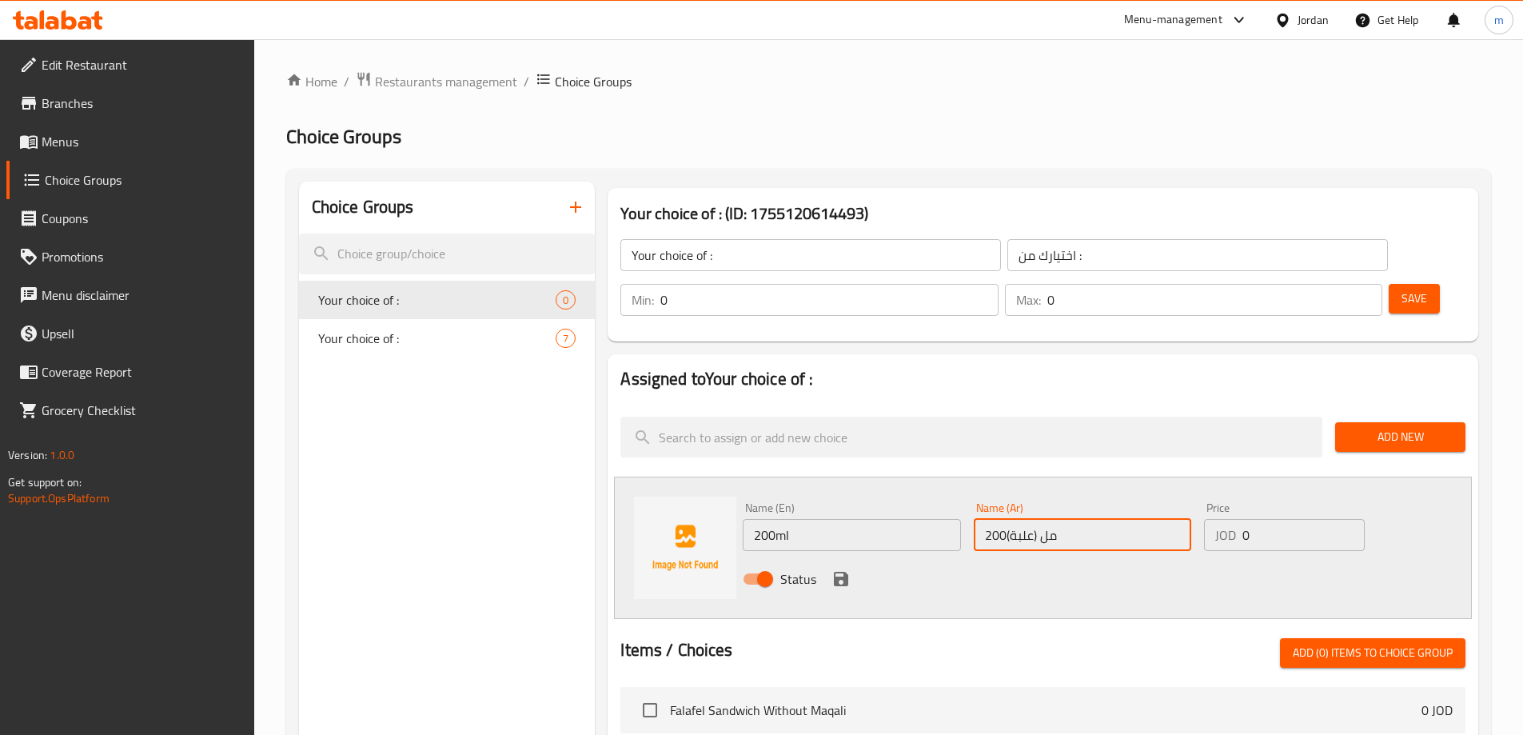
click at [1030, 519] on input "200مل (علبة)" at bounding box center [1083, 535] width 218 height 32
click at [1128, 519] on input "200مل (علبة)" at bounding box center [1083, 535] width 218 height 32
drag, startPoint x: 1135, startPoint y: 497, endPoint x: 1097, endPoint y: 501, distance: 37.8
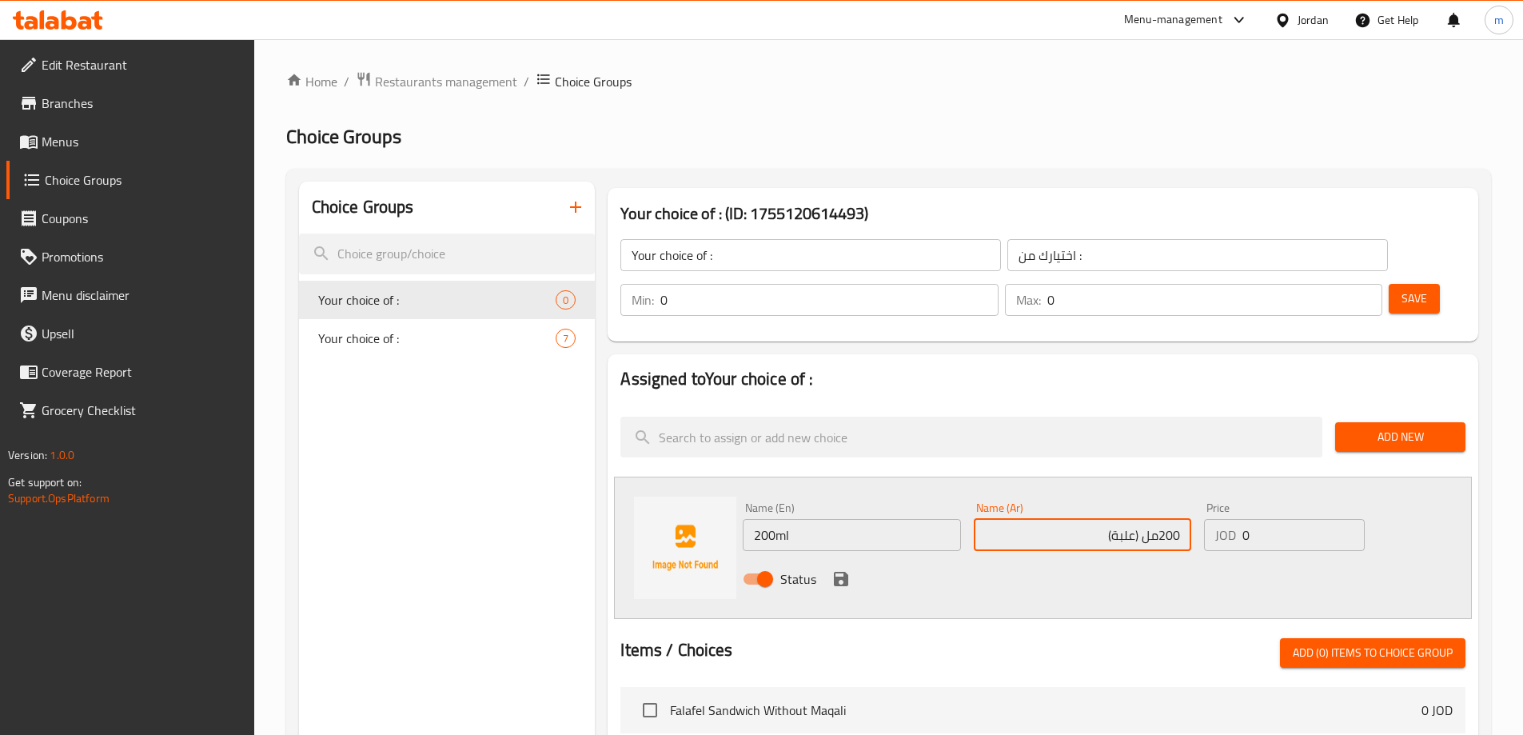
click at [1097, 519] on input "200مل (علبة)" at bounding box center [1083, 535] width 218 height 32
type input "200مل"
drag, startPoint x: 1286, startPoint y: 499, endPoint x: 1214, endPoint y: 503, distance: 72.1
click at [1214, 519] on div "JOD 0 Price" at bounding box center [1284, 535] width 160 height 32
paste input ".65"
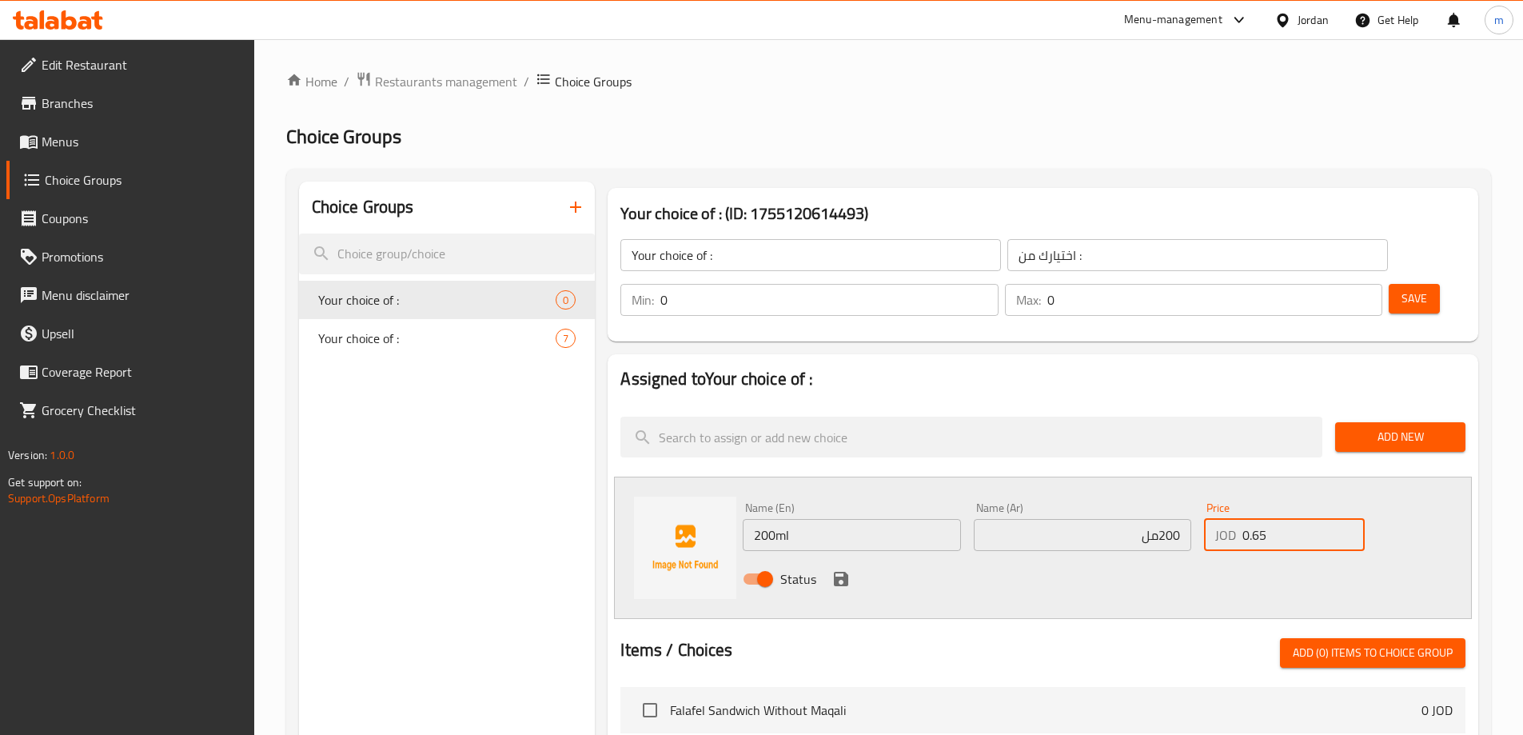
type input "0.65"
click at [849, 569] on icon "save" at bounding box center [841, 578] width 19 height 19
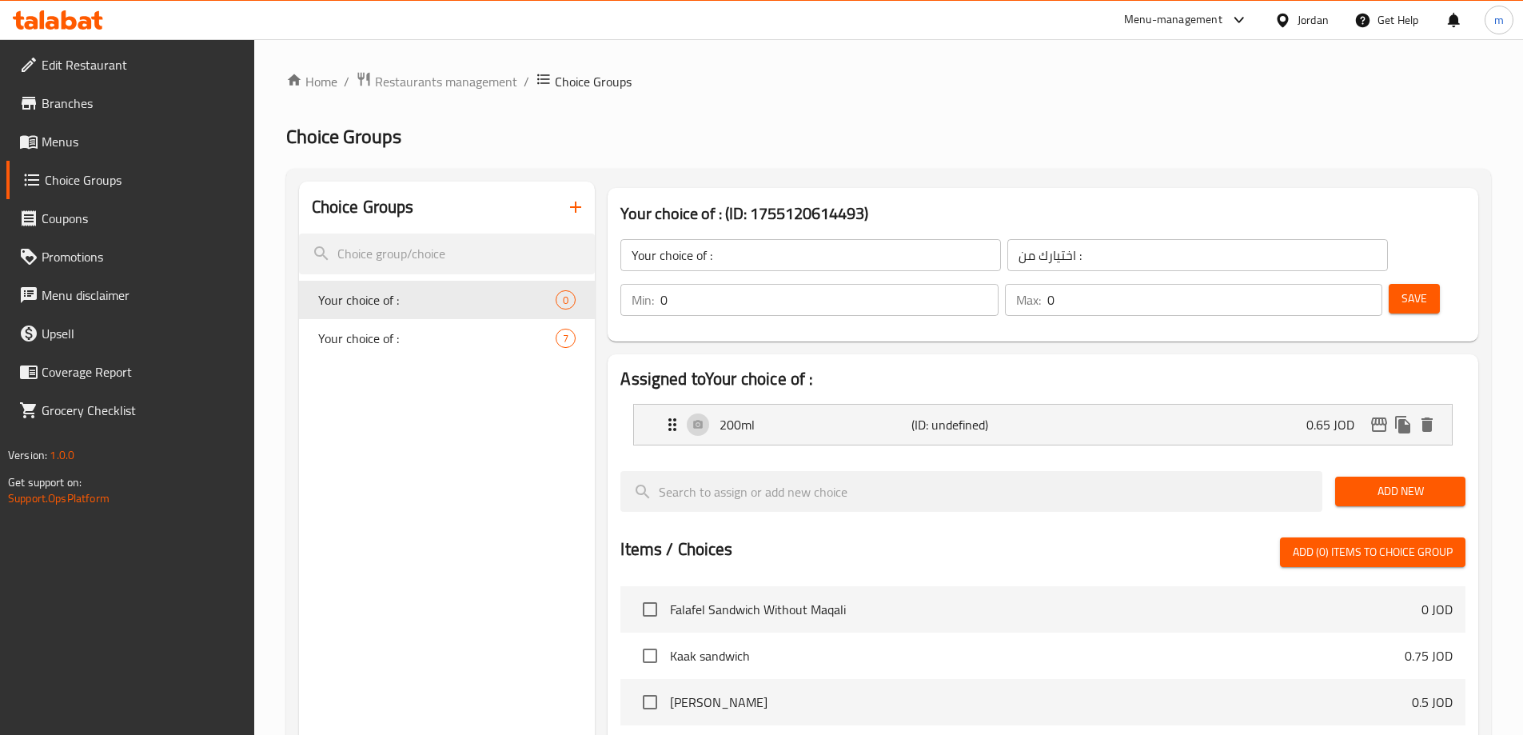
click at [1431, 481] on span "Add New" at bounding box center [1400, 491] width 105 height 20
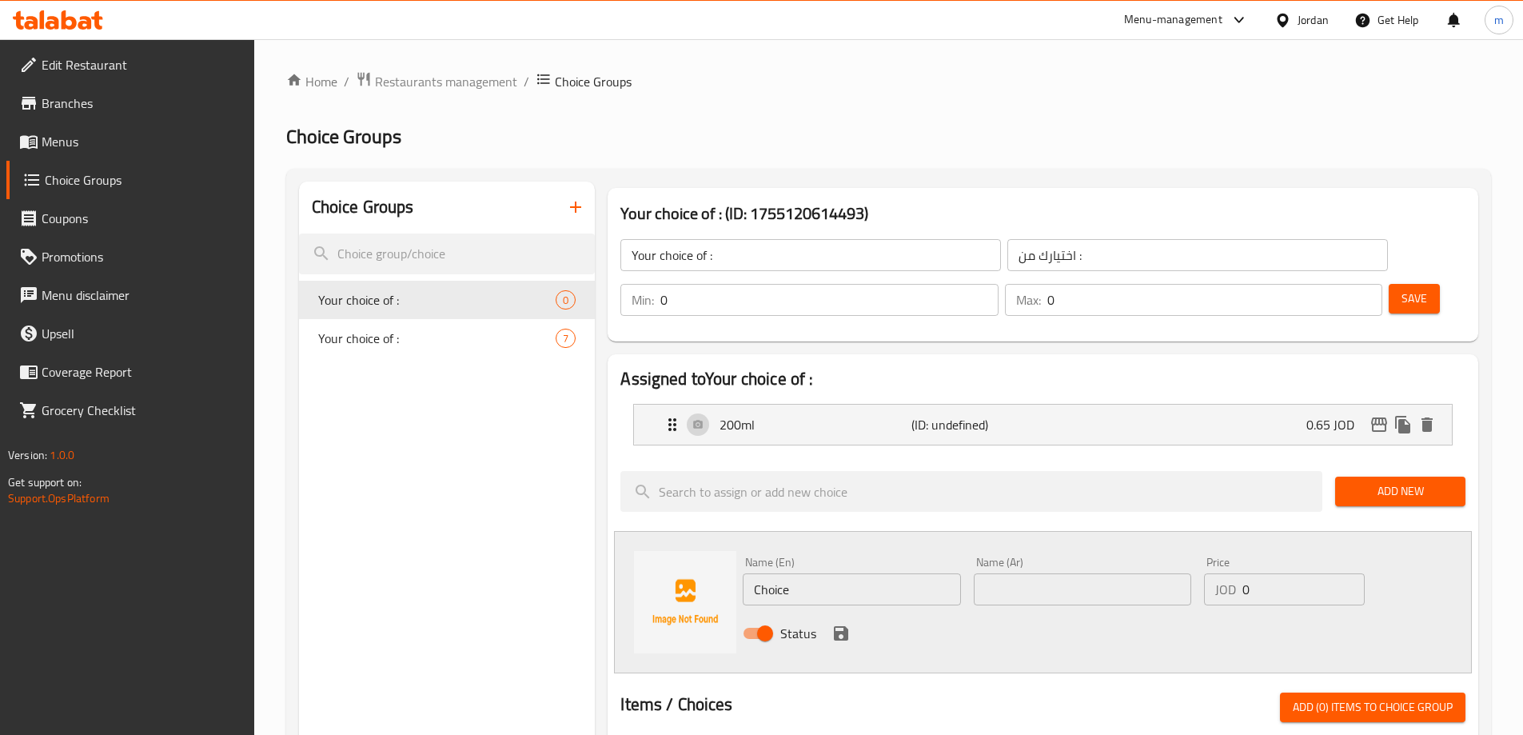
click at [915, 573] on input "Choice" at bounding box center [852, 589] width 218 height 32
paste input "250ml"
type input "250ml"
click at [1005, 573] on input "text" at bounding box center [1083, 589] width 218 height 32
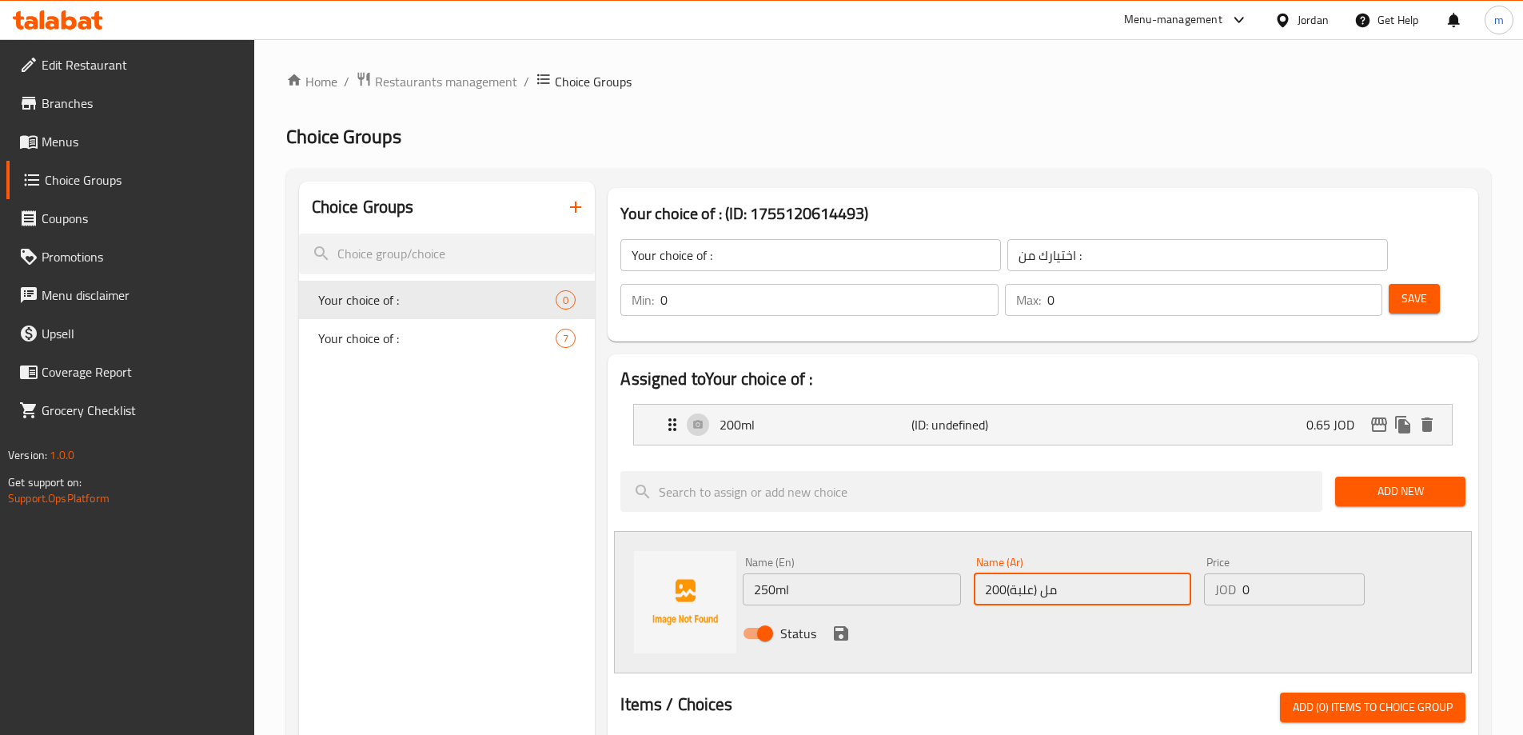
click at [1034, 565] on div "Name (Ar) 200مل (علبة) Name (Ar)" at bounding box center [1083, 581] width 230 height 62
click at [1021, 557] on div "Name (Ar) 200مل (علبة) Name (Ar)" at bounding box center [1083, 581] width 218 height 49
click at [1028, 573] on input "200مل (علبة)" at bounding box center [1083, 589] width 218 height 32
type input "200مل ()"
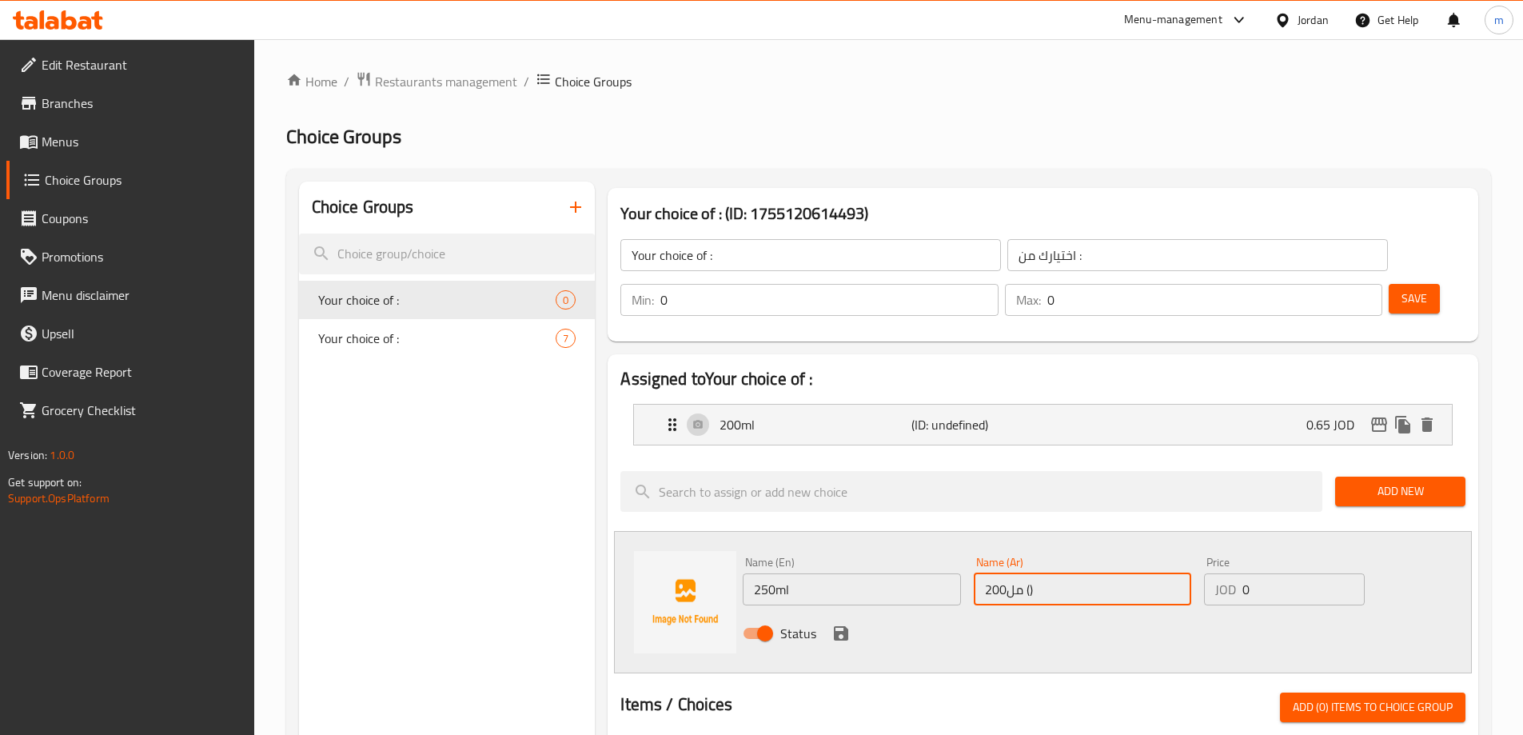
click at [1028, 573] on input "200مل ()" at bounding box center [1083, 589] width 218 height 32
paste input "250ml"
type input "250ml (علبة)"
drag, startPoint x: 1054, startPoint y: 544, endPoint x: 1023, endPoint y: 550, distance: 31.8
click at [1023, 573] on input "250ml (علبة)" at bounding box center [1083, 589] width 218 height 32
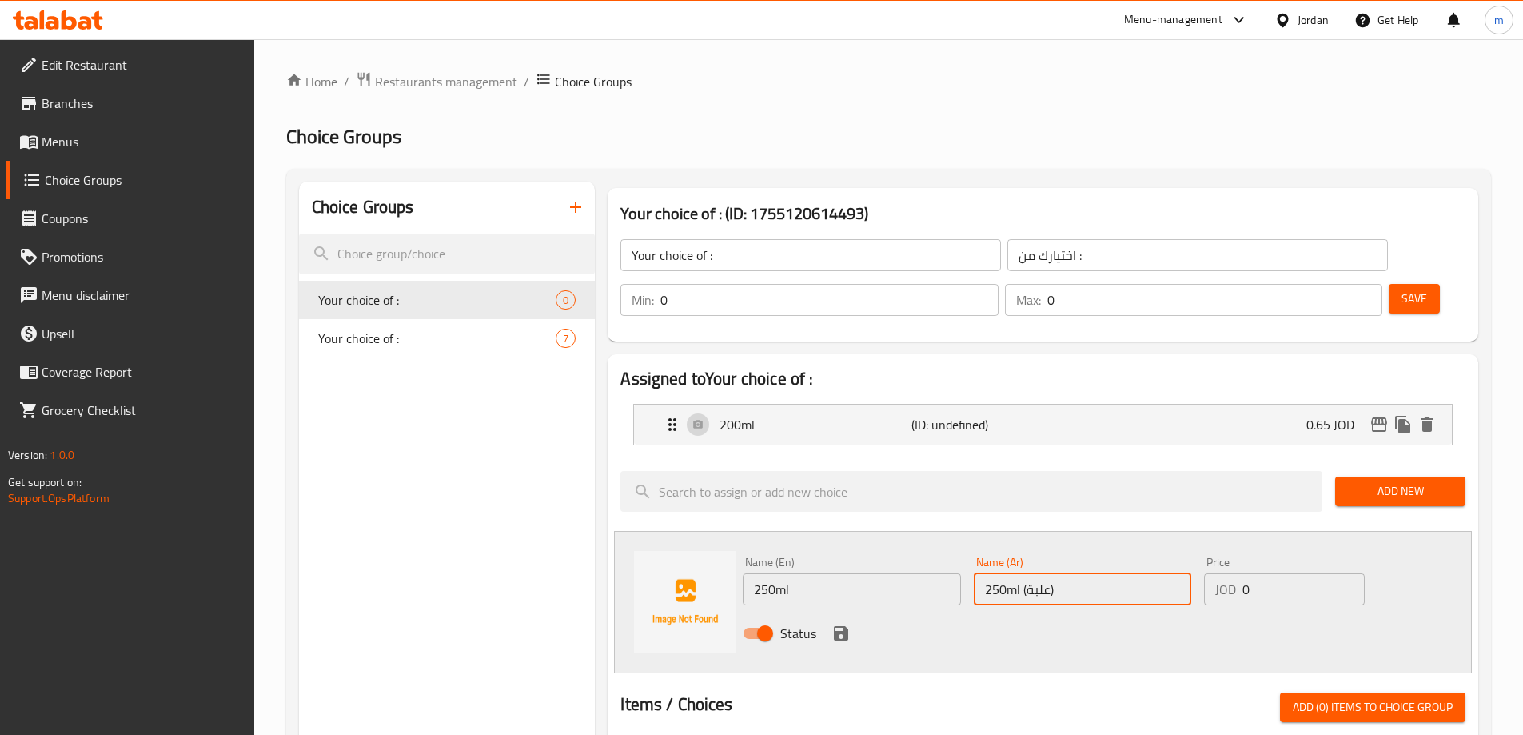
click at [1023, 573] on input "250ml (علبة)" at bounding box center [1083, 589] width 218 height 32
click at [920, 405] on div "200ml (ID: undefined) 0.65 JOD" at bounding box center [1048, 425] width 770 height 40
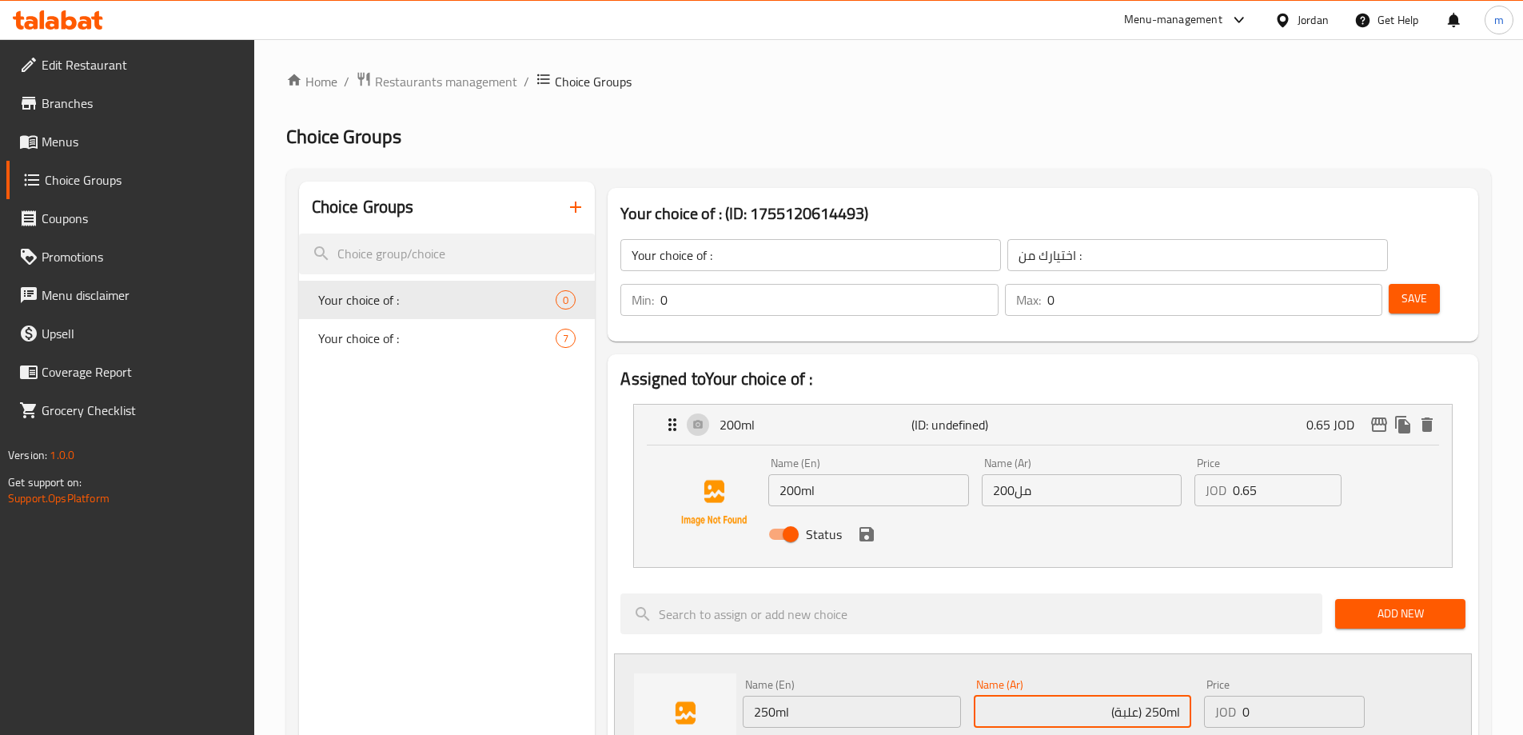
click at [1132, 696] on input "250ml (علبة)" at bounding box center [1083, 712] width 218 height 32
drag, startPoint x: 1132, startPoint y: 677, endPoint x: 1120, endPoint y: 667, distance: 15.3
click at [1120, 696] on input "250ml (علبة)" at bounding box center [1083, 712] width 218 height 32
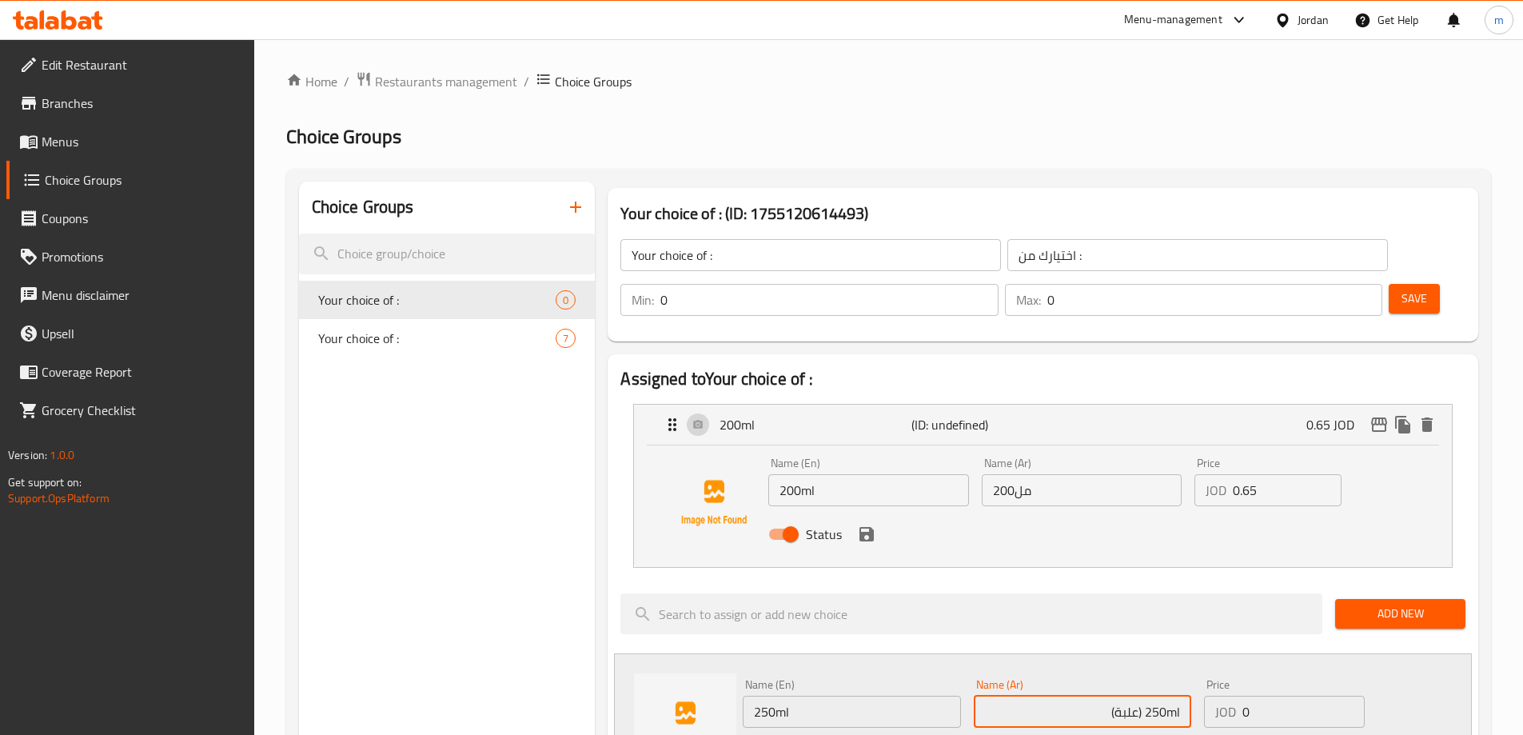
click at [1120, 696] on input "250ml (علبة)" at bounding box center [1083, 712] width 218 height 32
drag, startPoint x: 1120, startPoint y: 667, endPoint x: 1094, endPoint y: 665, distance: 26.4
click at [1094, 696] on input "250ml (علبة)" at bounding box center [1083, 712] width 218 height 32
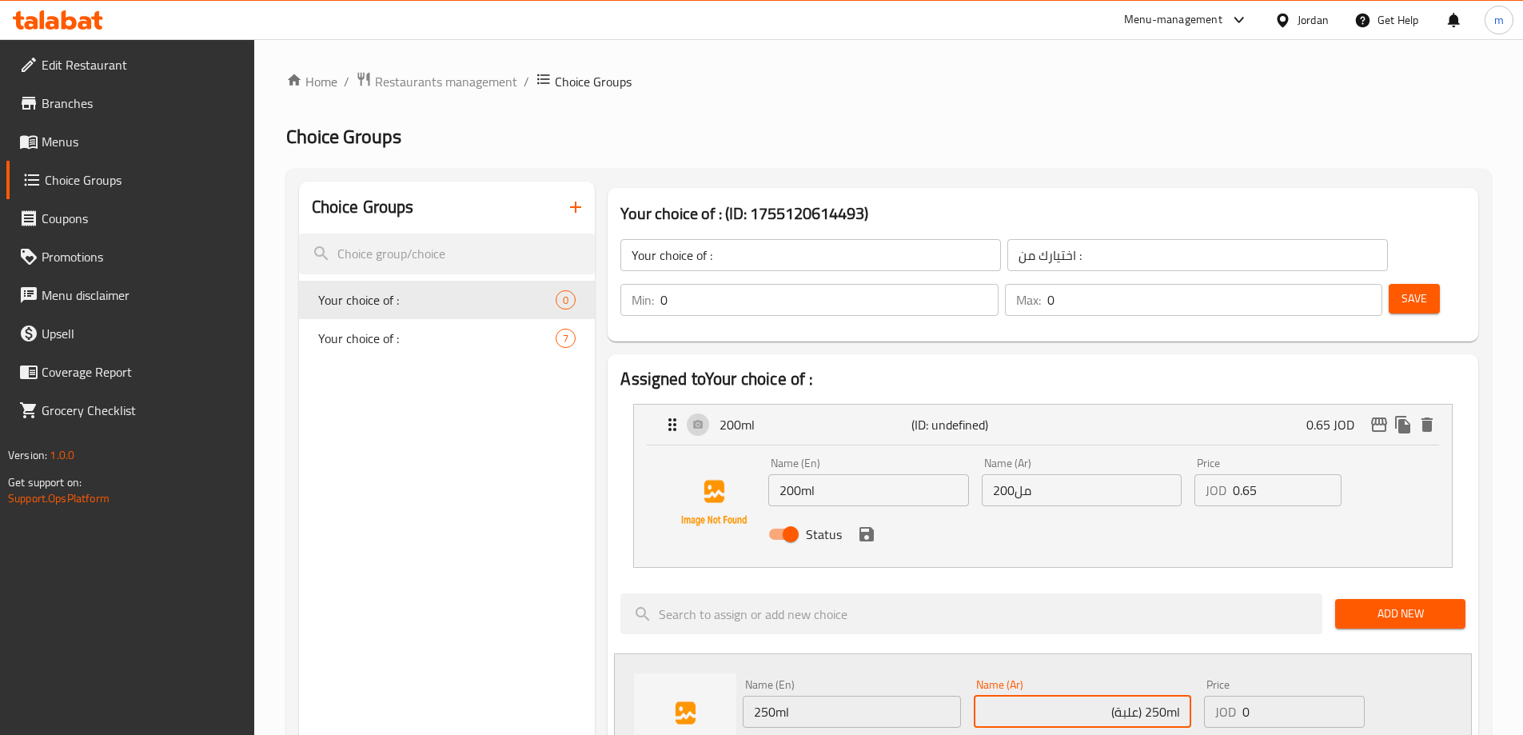
click at [1109, 696] on input "250ml (علبة)" at bounding box center [1083, 712] width 218 height 32
drag, startPoint x: 1110, startPoint y: 663, endPoint x: 1180, endPoint y: 677, distance: 70.9
click at [1180, 696] on input "250ml (علبة)" at bounding box center [1083, 712] width 218 height 32
type input "250مل"
drag, startPoint x: 1283, startPoint y: 671, endPoint x: 1184, endPoint y: 674, distance: 99.2
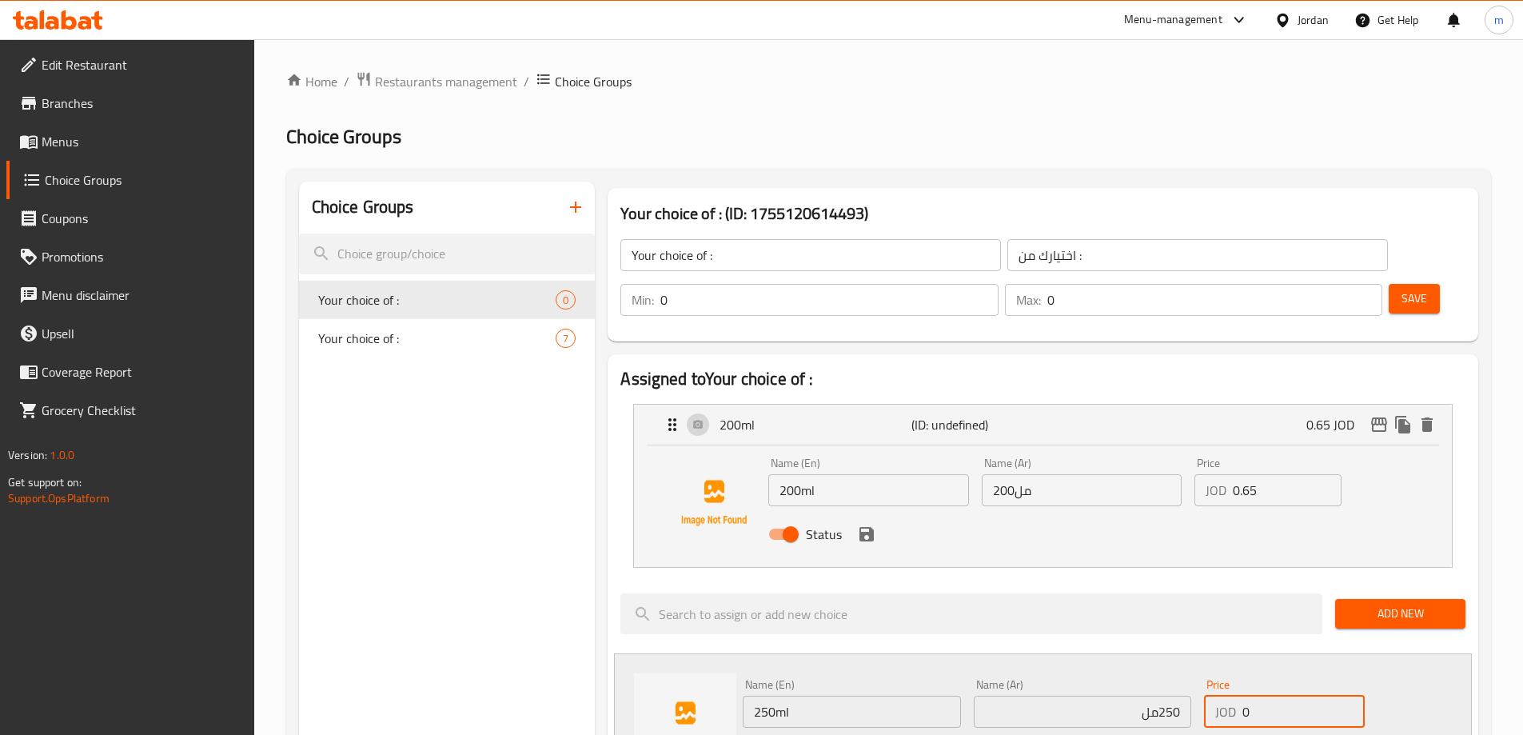
click at [1191, 673] on div "Name (En) 250ml Name (En) Name (Ar) 250مل Name (Ar) Price JOD 0 Price Status" at bounding box center [1082, 725] width 693 height 105
paste input ".75"
type input "0.75"
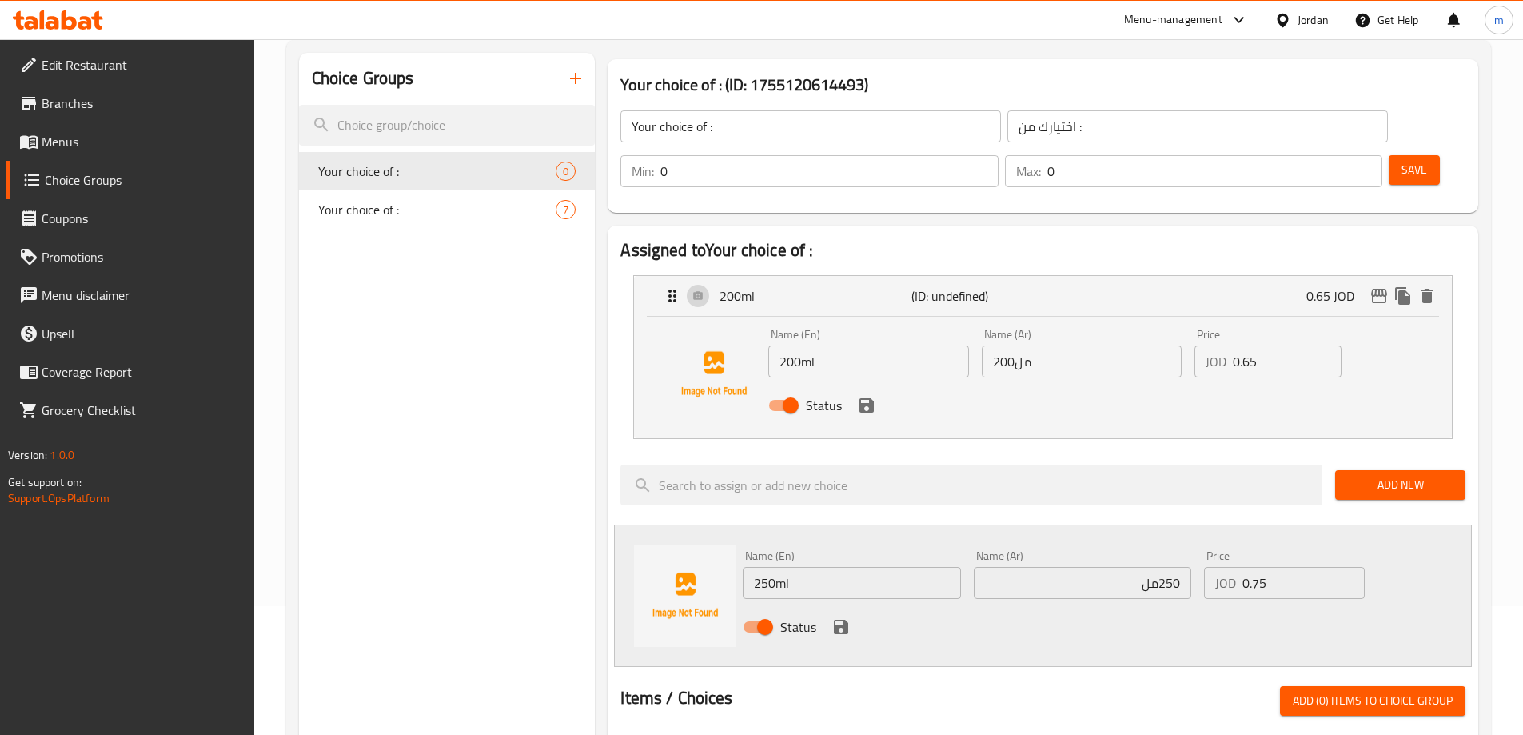
scroll to position [160, 0]
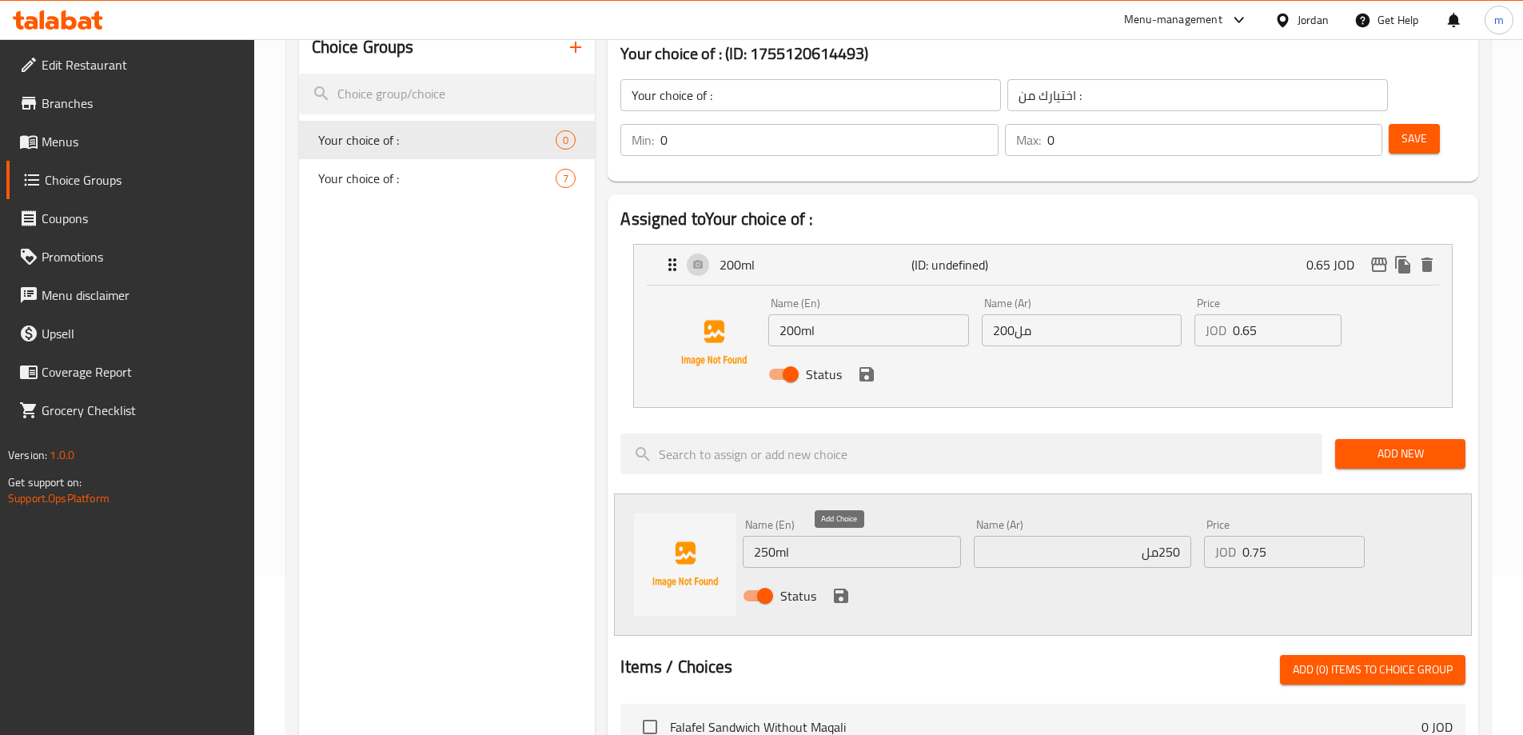
click at [836, 586] on icon "save" at bounding box center [841, 595] width 19 height 19
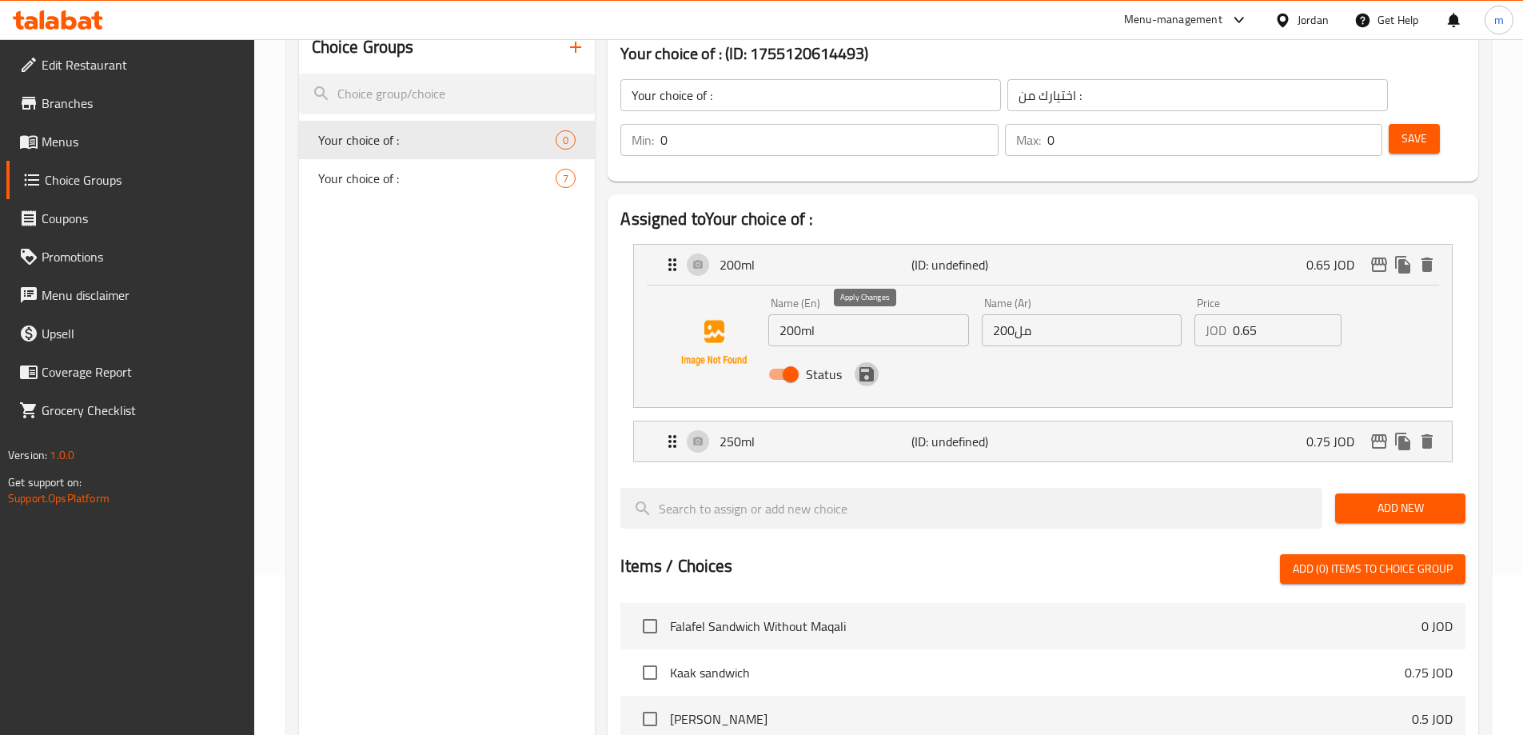
click at [858, 365] on icon "save" at bounding box center [866, 374] width 19 height 19
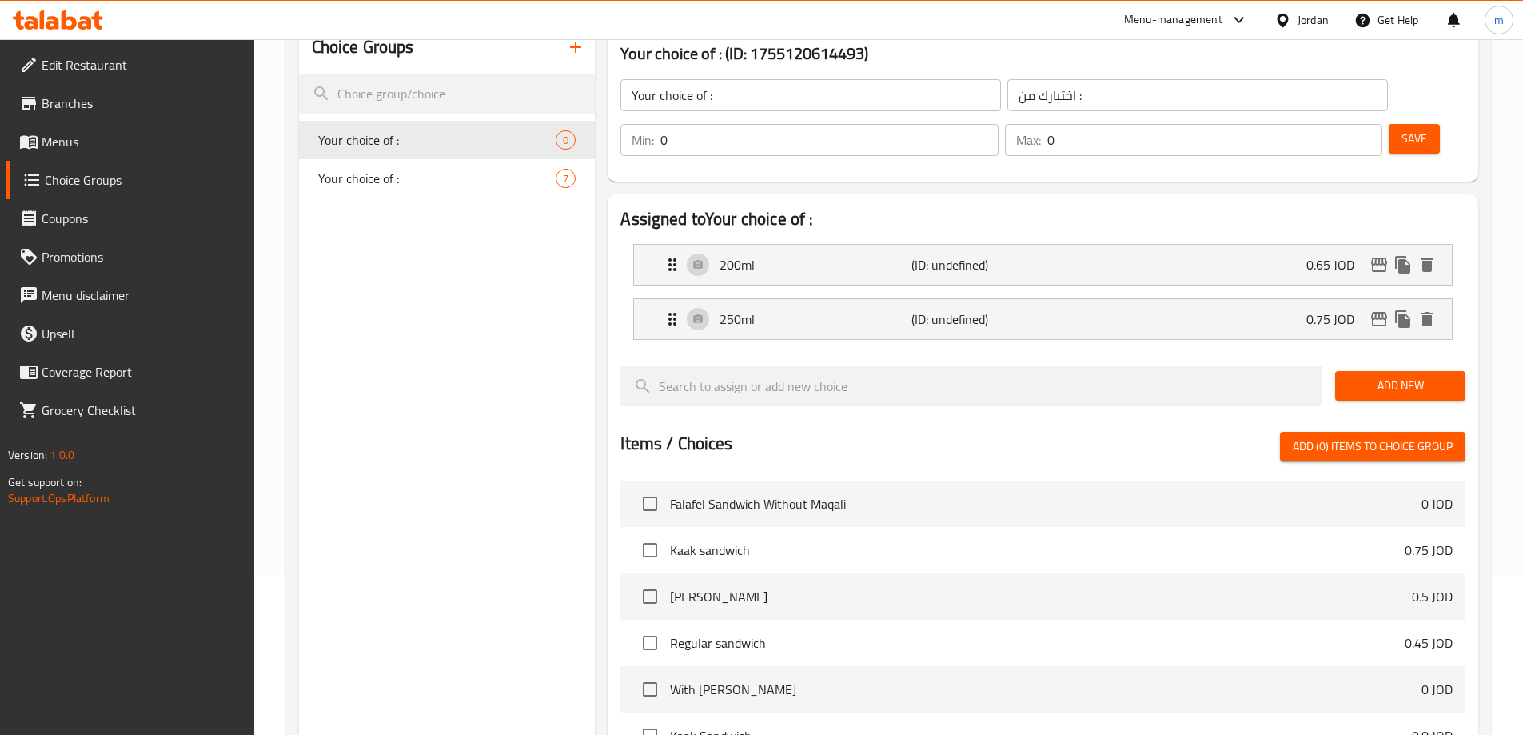
click at [1447, 376] on span "Add New" at bounding box center [1400, 386] width 105 height 20
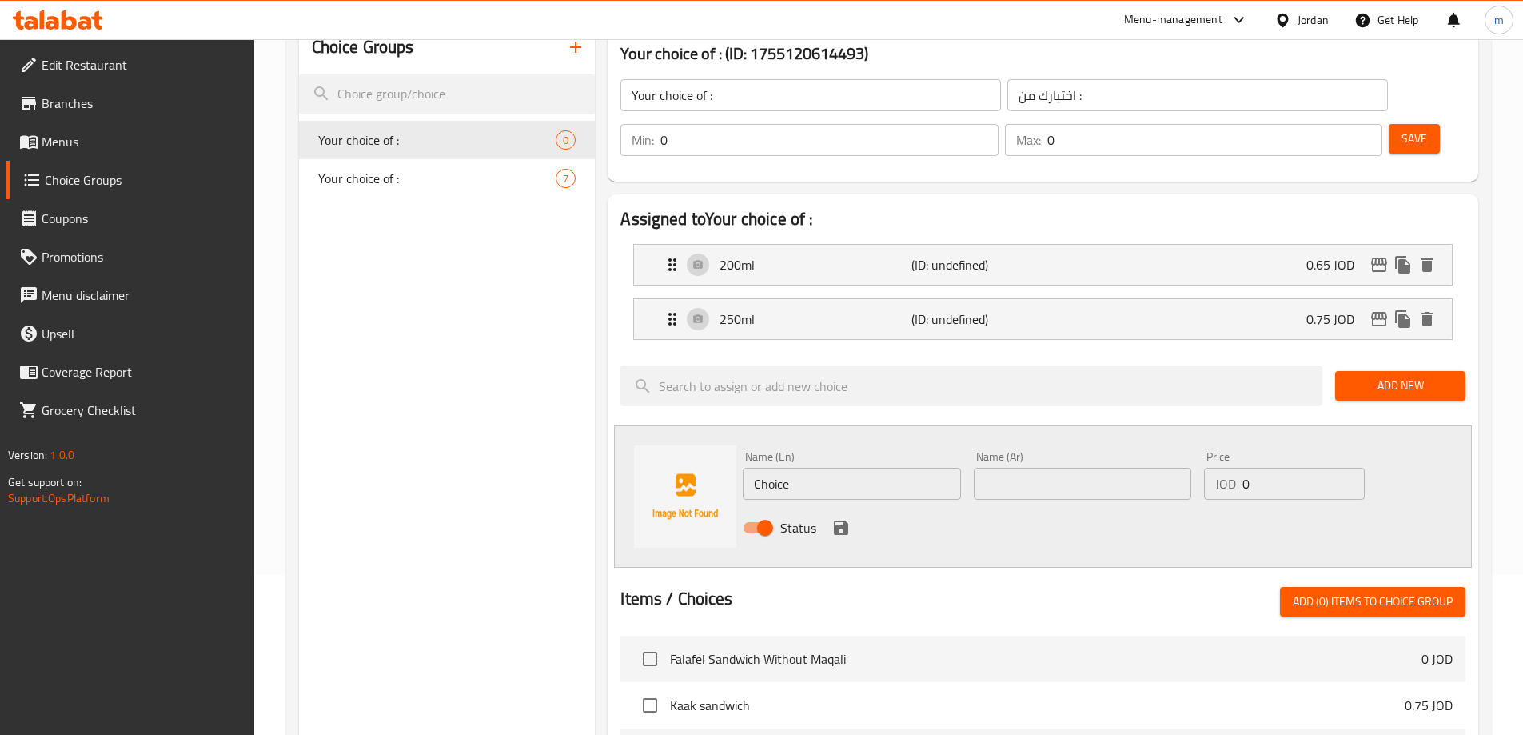
click at [789, 468] on input "Choice" at bounding box center [852, 484] width 218 height 32
drag, startPoint x: 813, startPoint y: 431, endPoint x: 801, endPoint y: 437, distance: 13.2
click at [801, 468] on input "400ml (box)" at bounding box center [852, 484] width 218 height 32
drag, startPoint x: 821, startPoint y: 446, endPoint x: 792, endPoint y: 437, distance: 30.3
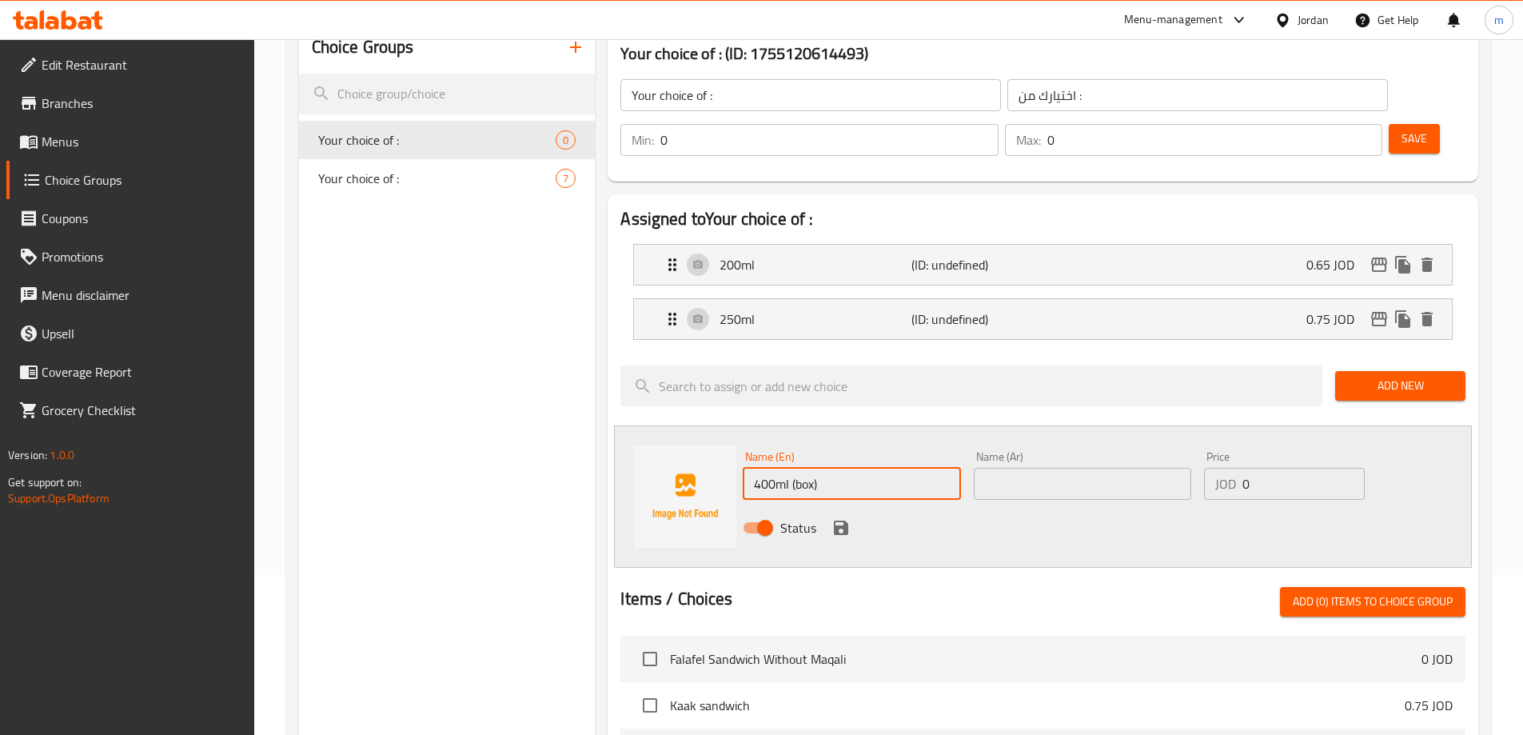
click at [792, 468] on input "400ml (box)" at bounding box center [852, 484] width 218 height 32
type input "400ml"
click at [1039, 468] on input "text" at bounding box center [1083, 484] width 218 height 32
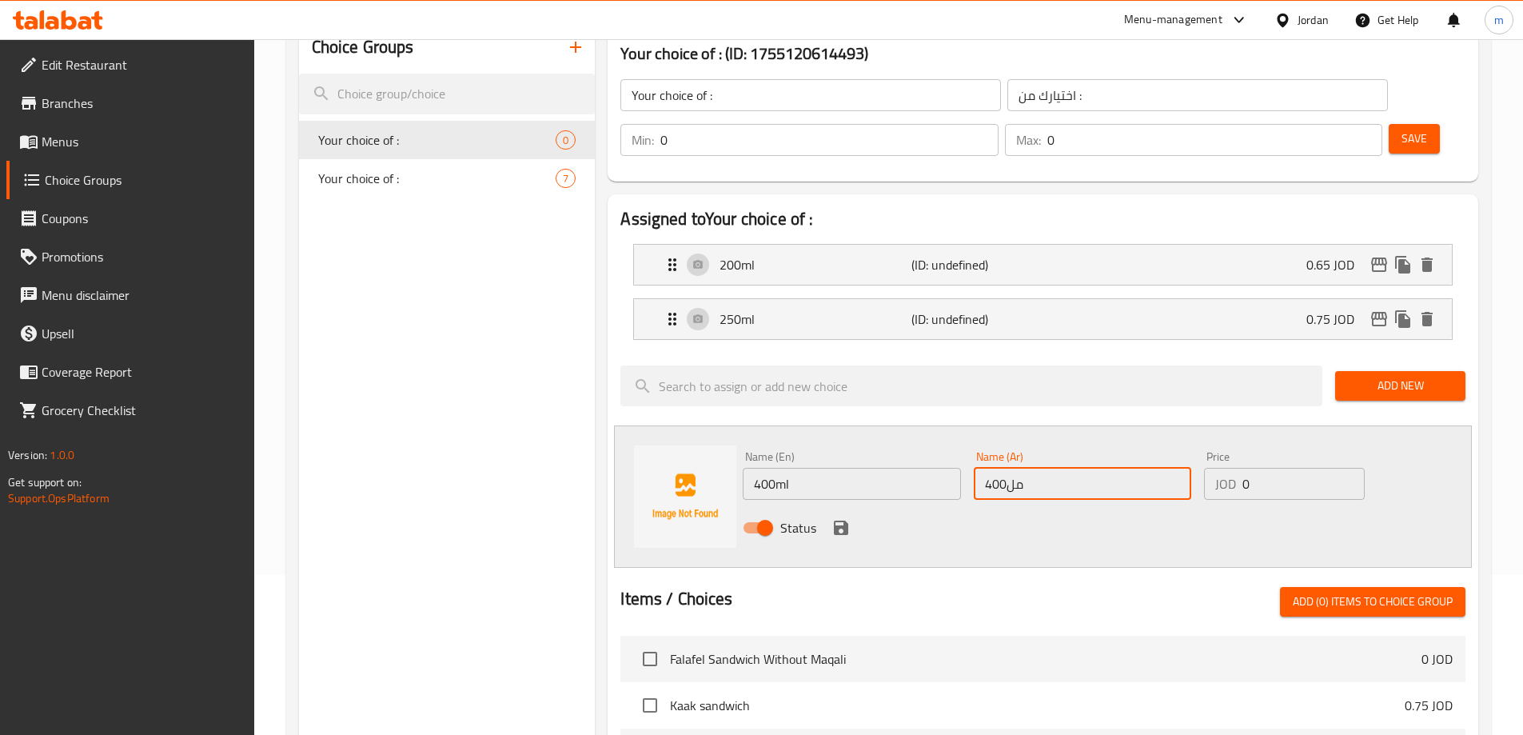
type input "400مل"
click at [1227, 468] on div "JOD 0 Price" at bounding box center [1284, 484] width 160 height 32
paste input "1.1"
type input "1.1"
click at [993, 468] on input "400مل" at bounding box center [1083, 484] width 218 height 32
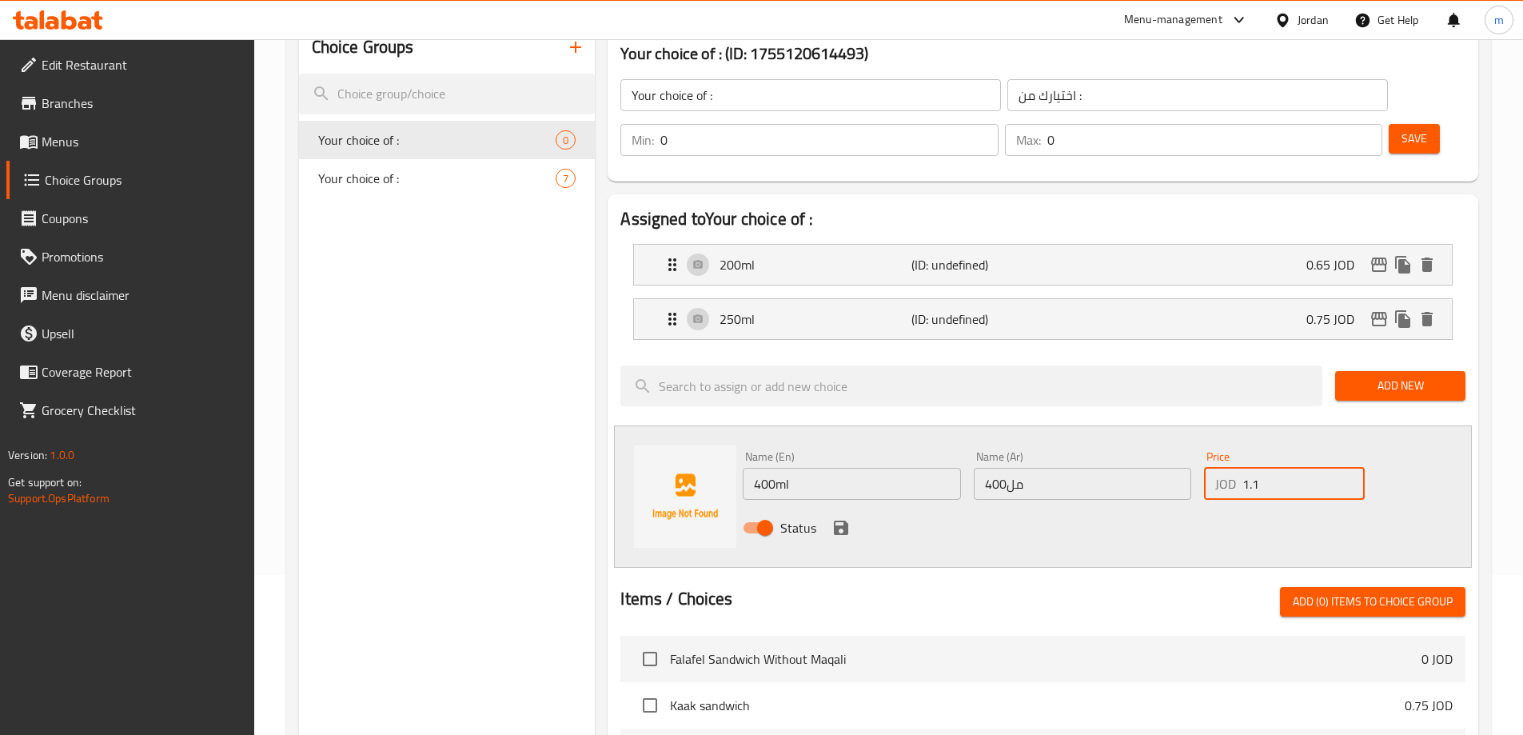
click at [993, 468] on input "400مل" at bounding box center [1083, 484] width 218 height 32
click at [1239, 460] on div "Price JOD 1.1 Price" at bounding box center [1284, 476] width 173 height 62
click at [842, 518] on icon "save" at bounding box center [841, 527] width 19 height 19
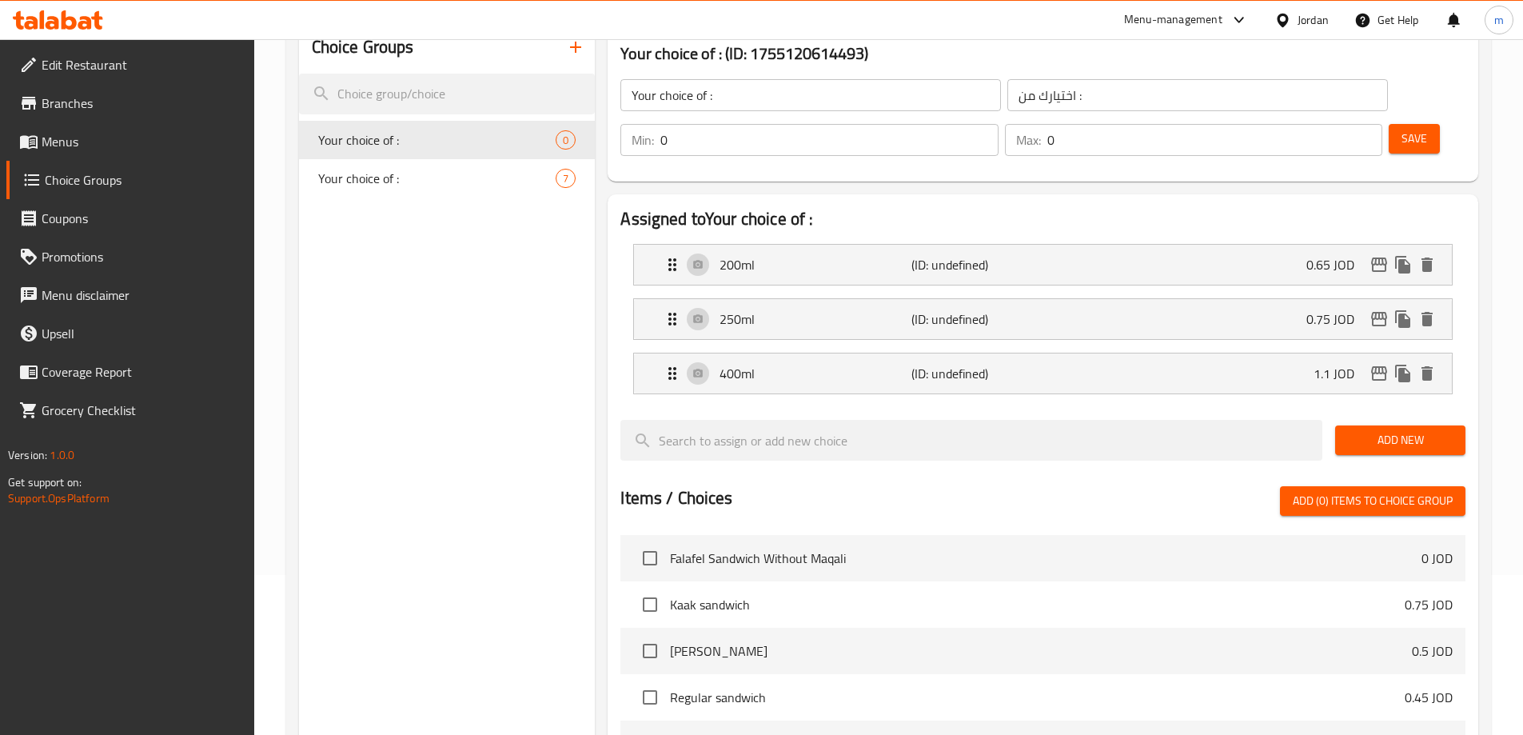
click at [1392, 425] on button "Add New" at bounding box center [1400, 440] width 130 height 30
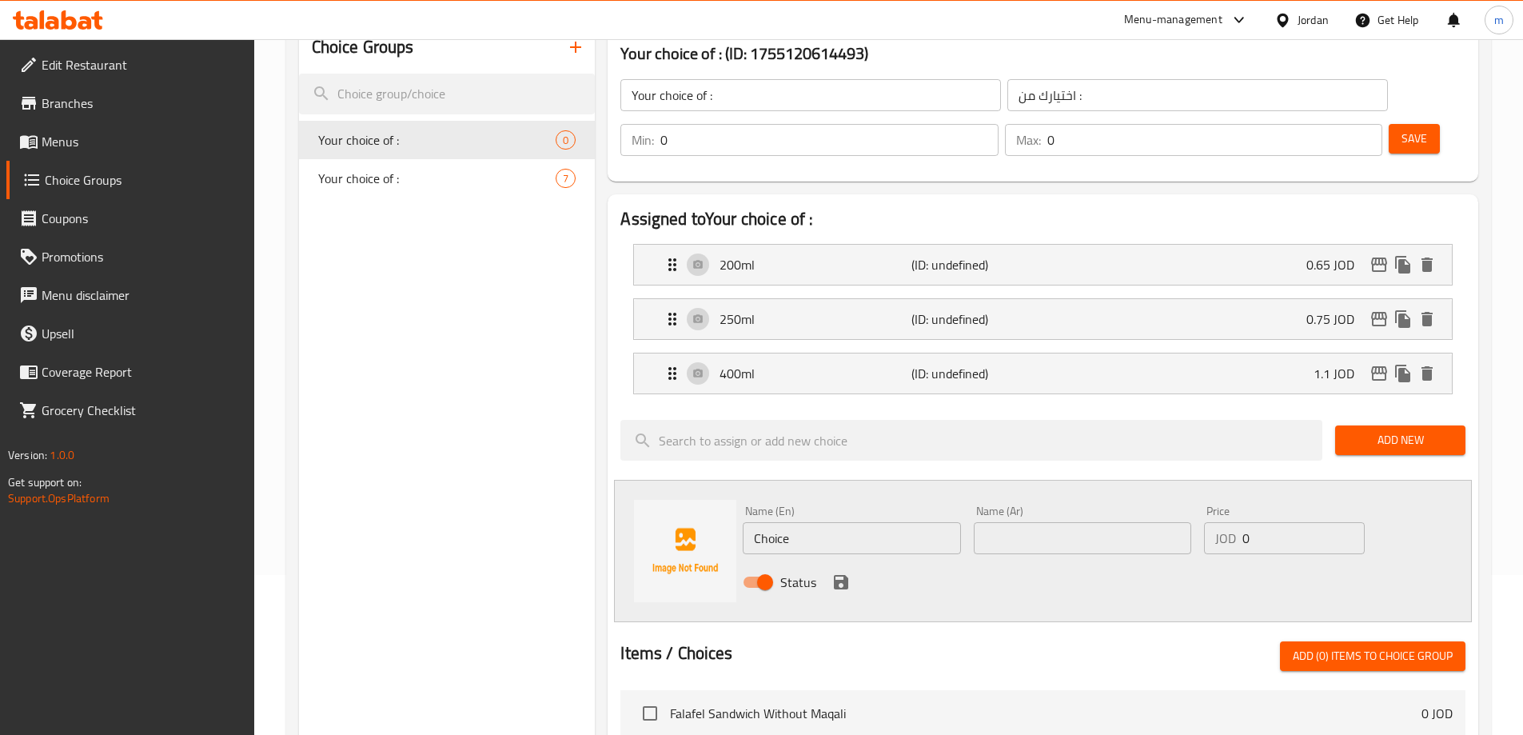
click at [831, 522] on input "Choice" at bounding box center [852, 538] width 218 height 32
paste input "500ml"
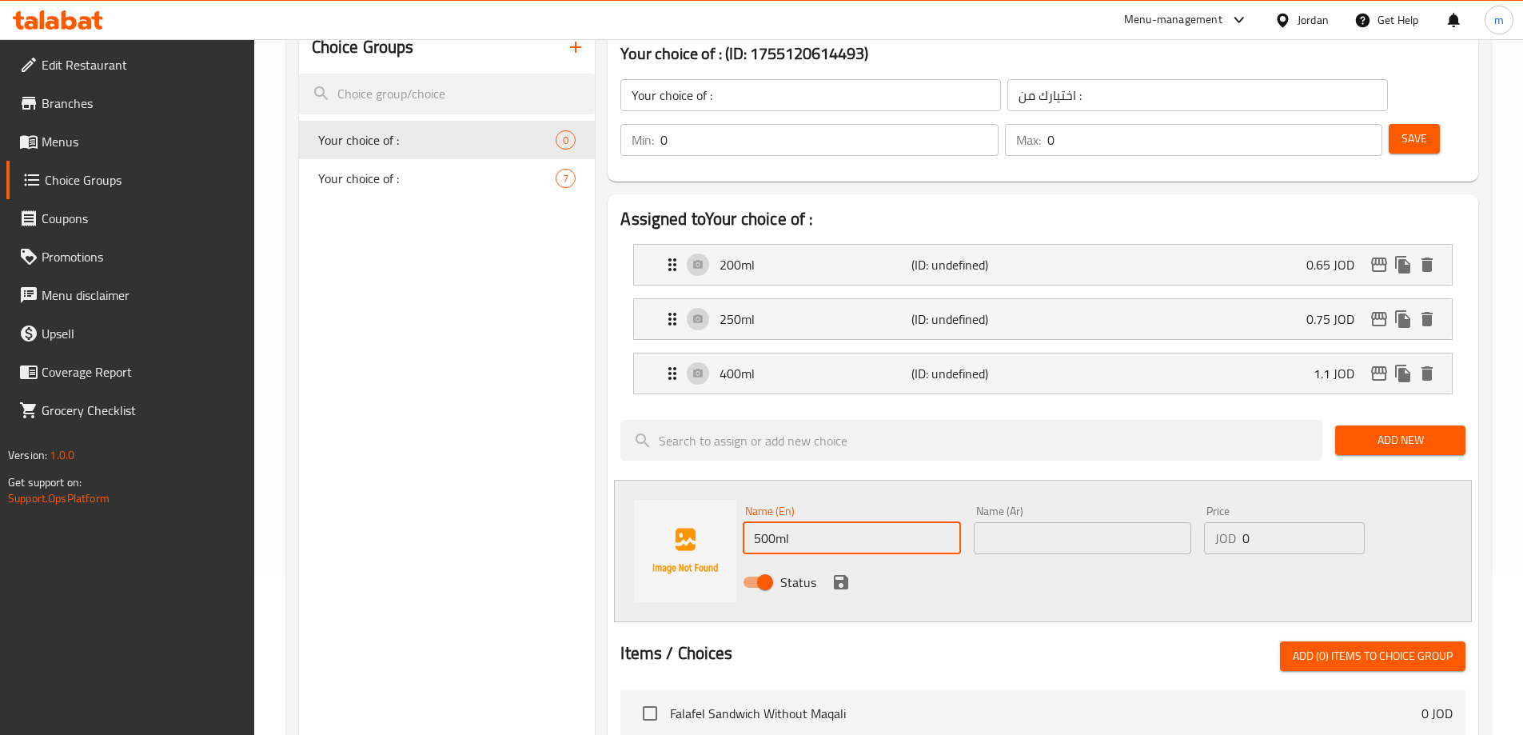
type input "500ml"
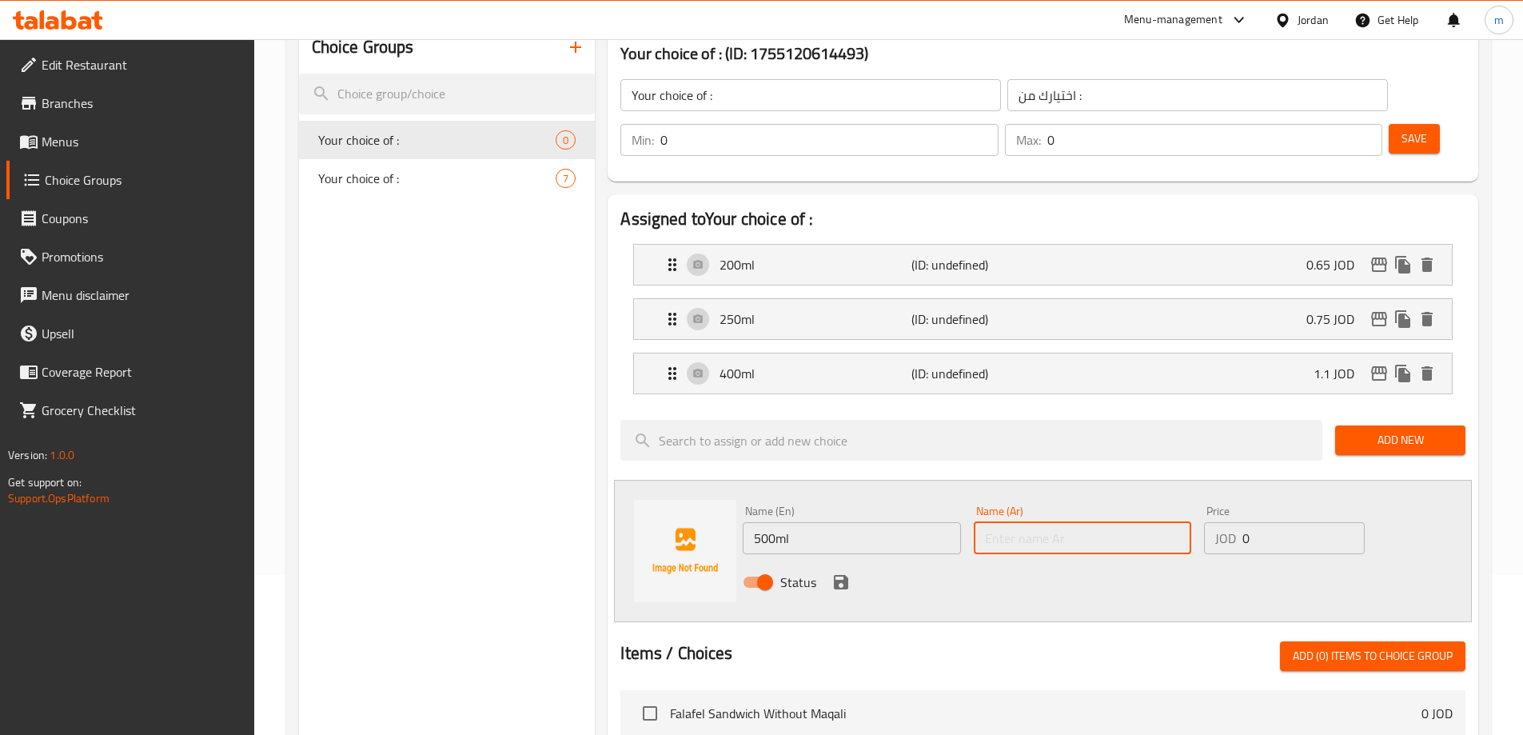
click at [1040, 522] on input "text" at bounding box center [1083, 538] width 218 height 32
click at [1040, 522] on input "500lg" at bounding box center [1083, 538] width 218 height 32
click at [1040, 522] on input "500مل" at bounding box center [1083, 538] width 218 height 32
type input "500مل"
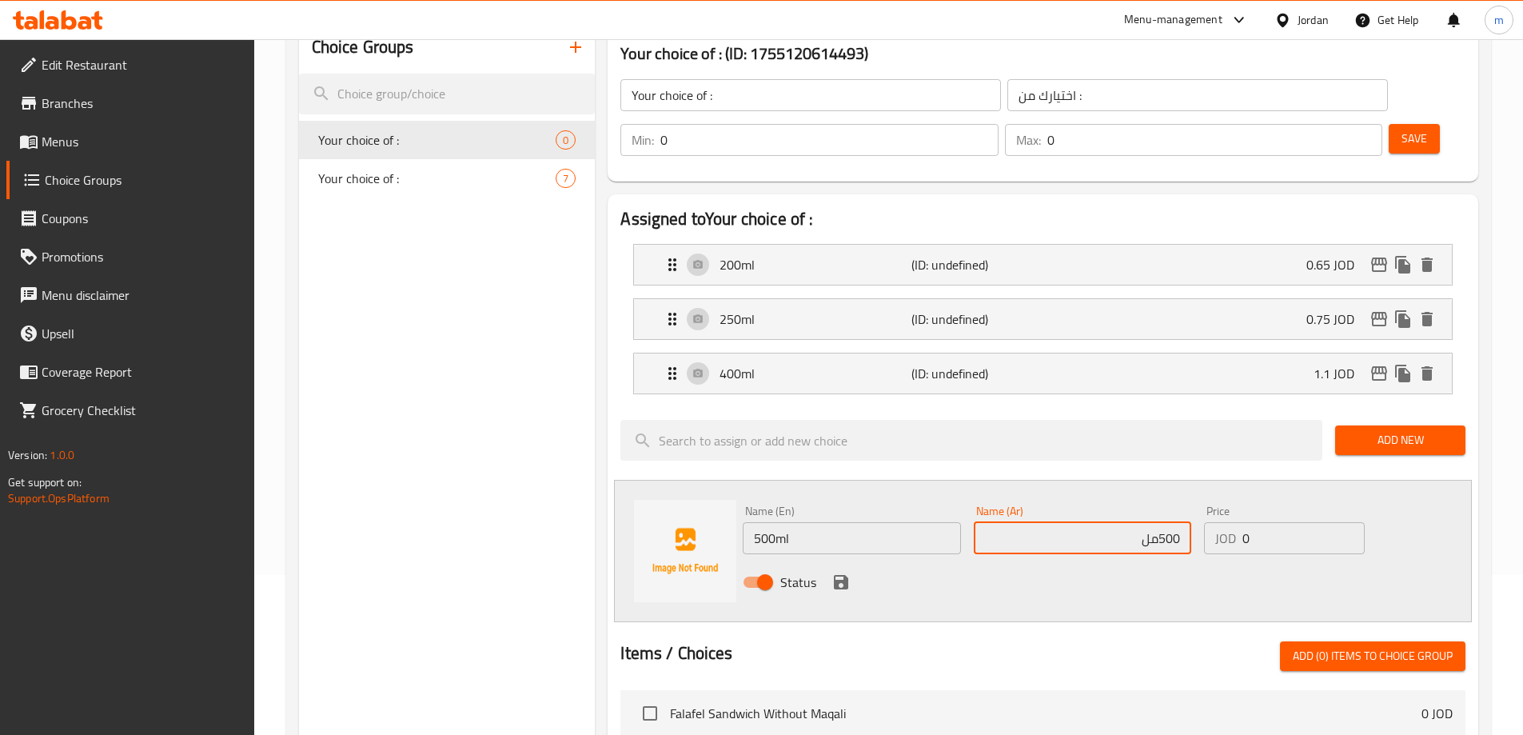
click at [1077, 616] on div at bounding box center [1043, 622] width 845 height 13
drag, startPoint x: 1266, startPoint y: 491, endPoint x: 1229, endPoint y: 501, distance: 38.2
click at [1230, 522] on div "JOD 0 Price" at bounding box center [1284, 538] width 160 height 32
paste input "1.4"
type input "1.4"
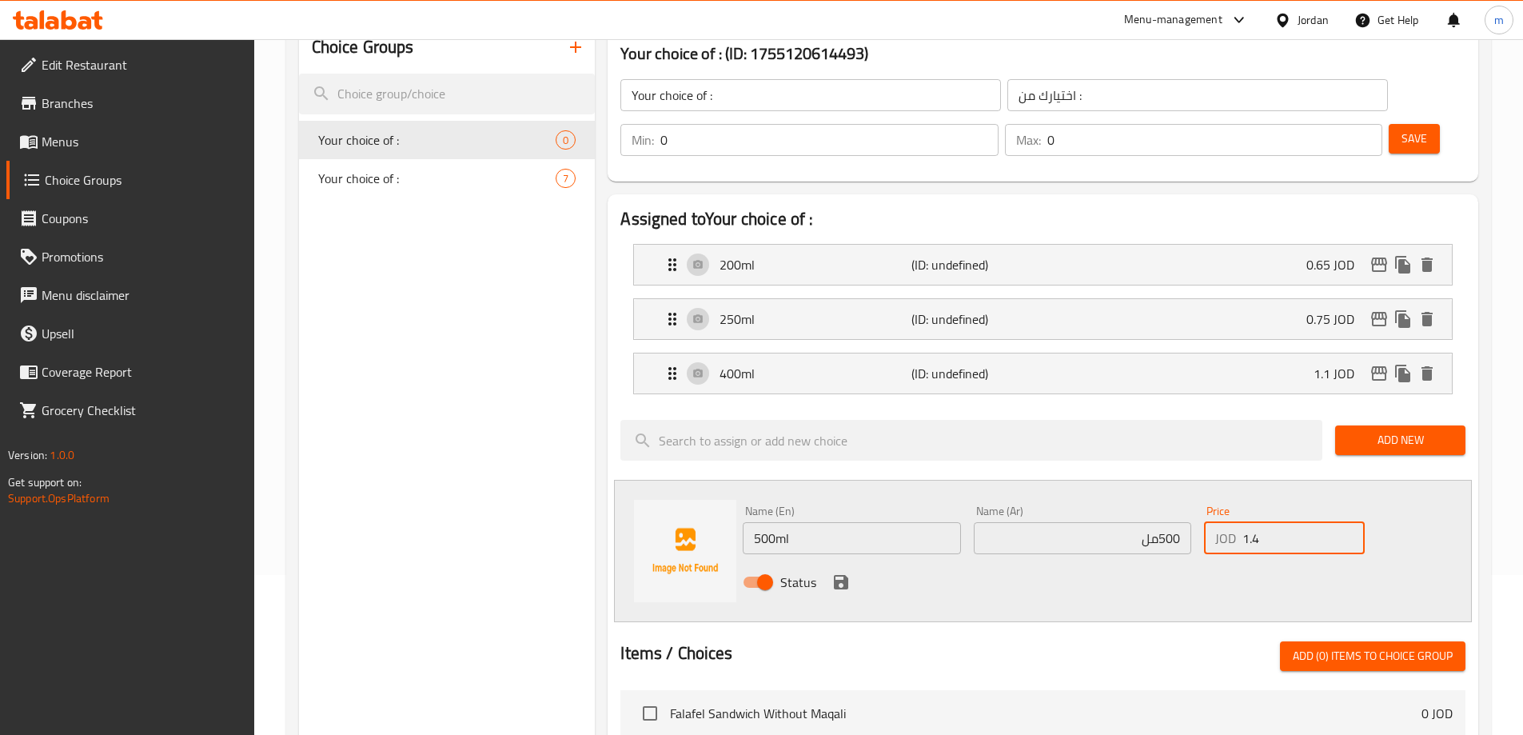
click at [1204, 561] on div "Status" at bounding box center [1082, 582] width 693 height 43
click at [834, 575] on icon "save" at bounding box center [841, 582] width 14 height 14
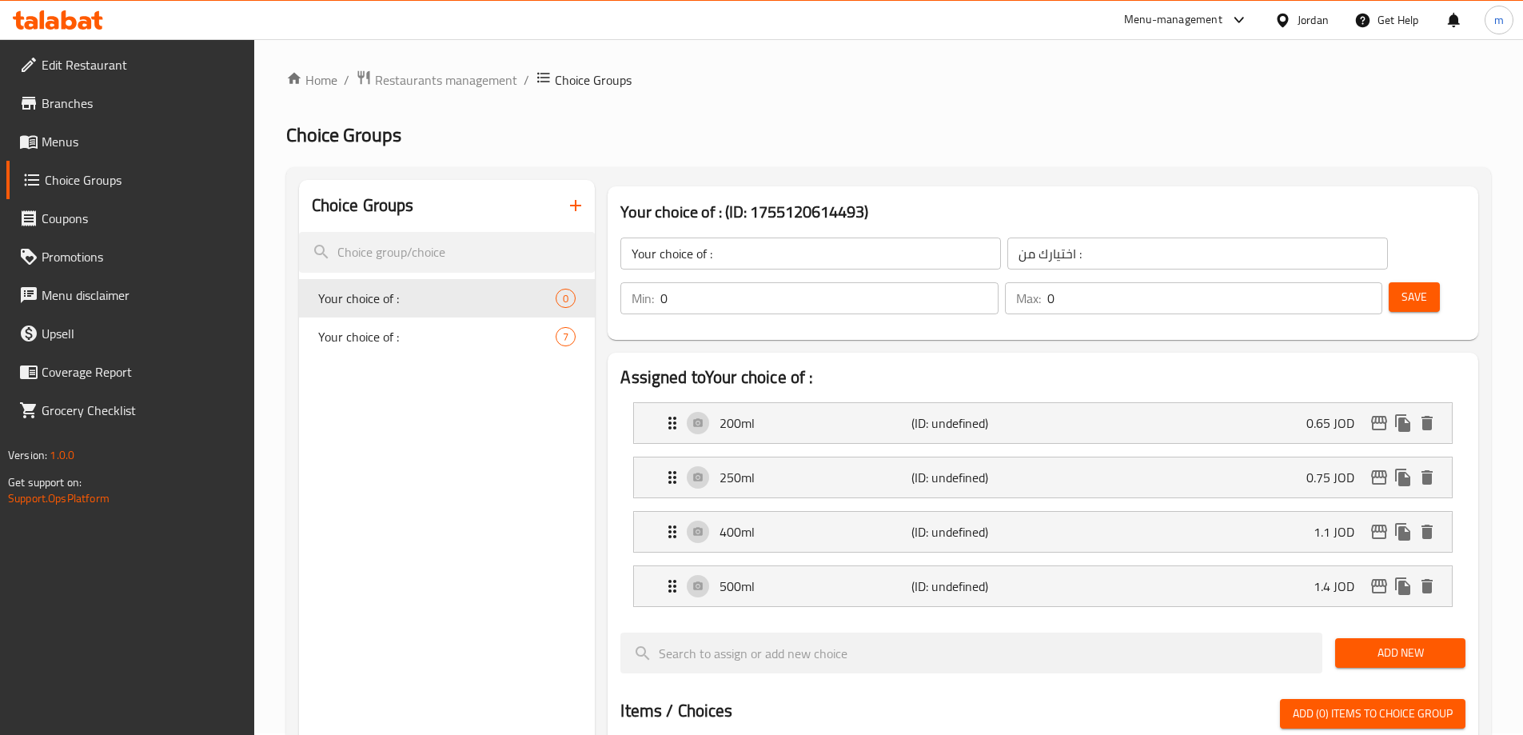
scroll to position [0, 0]
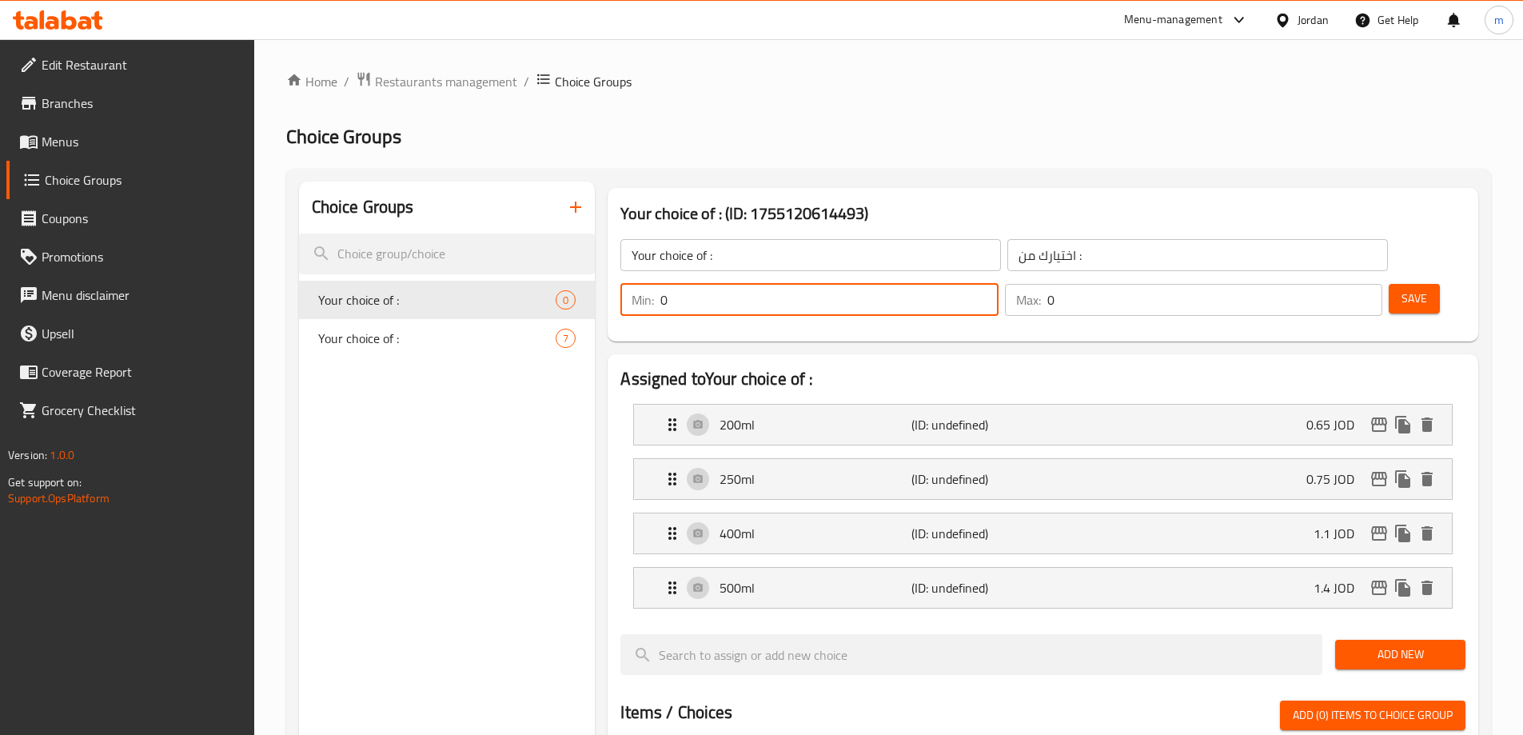
drag, startPoint x: 1233, startPoint y: 264, endPoint x: 1205, endPoint y: 267, distance: 28.2
click at [998, 284] on div "Min: 0 ​" at bounding box center [809, 300] width 377 height 32
type input "1"
drag, startPoint x: 1327, startPoint y: 265, endPoint x: 1281, endPoint y: 266, distance: 45.6
click at [1281, 284] on div "Max: 0 ​" at bounding box center [1193, 300] width 377 height 32
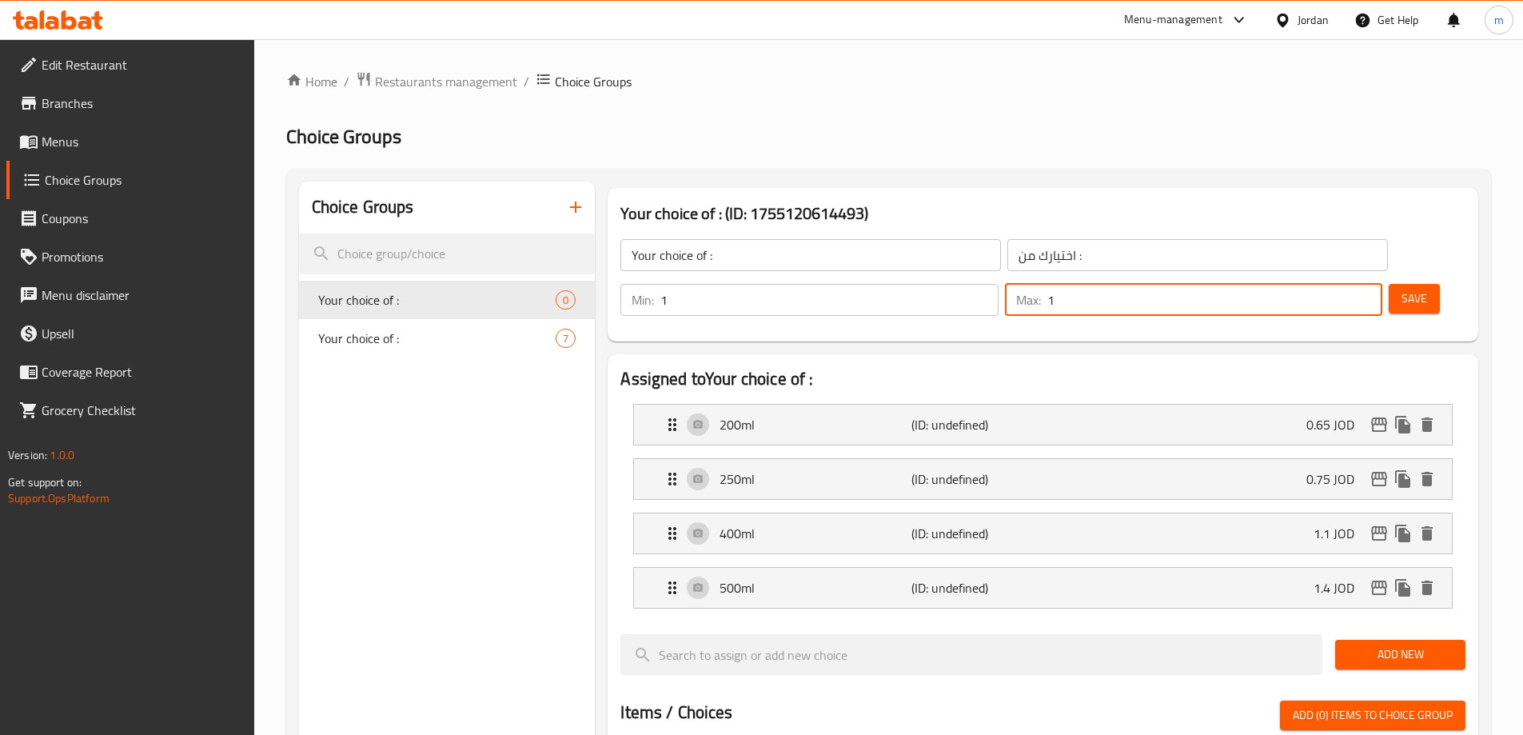
type input "1"
click at [1407, 284] on button "Save" at bounding box center [1414, 299] width 51 height 30
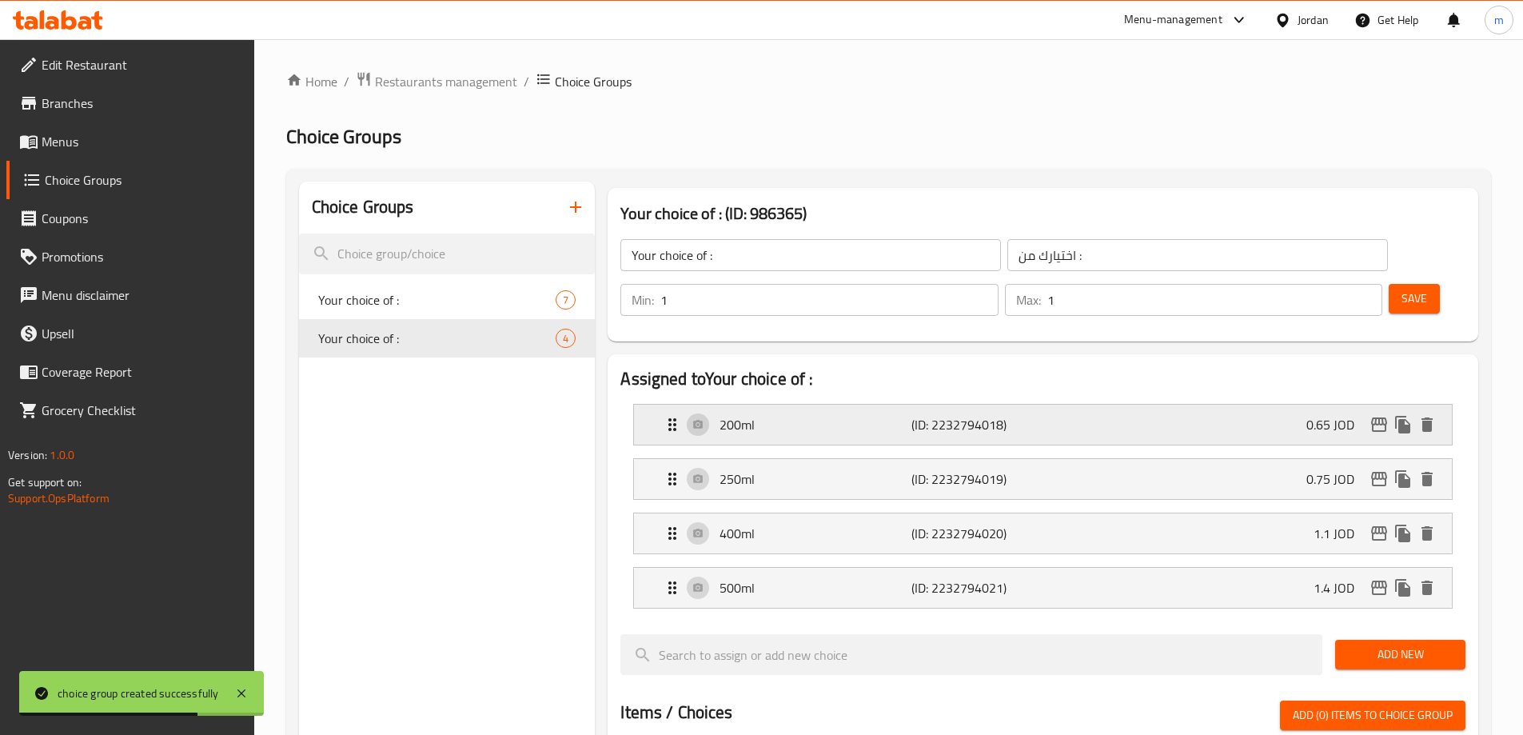
click at [1040, 405] on div "200ml (ID: 2232794018) 0.65 JOD" at bounding box center [1048, 425] width 770 height 40
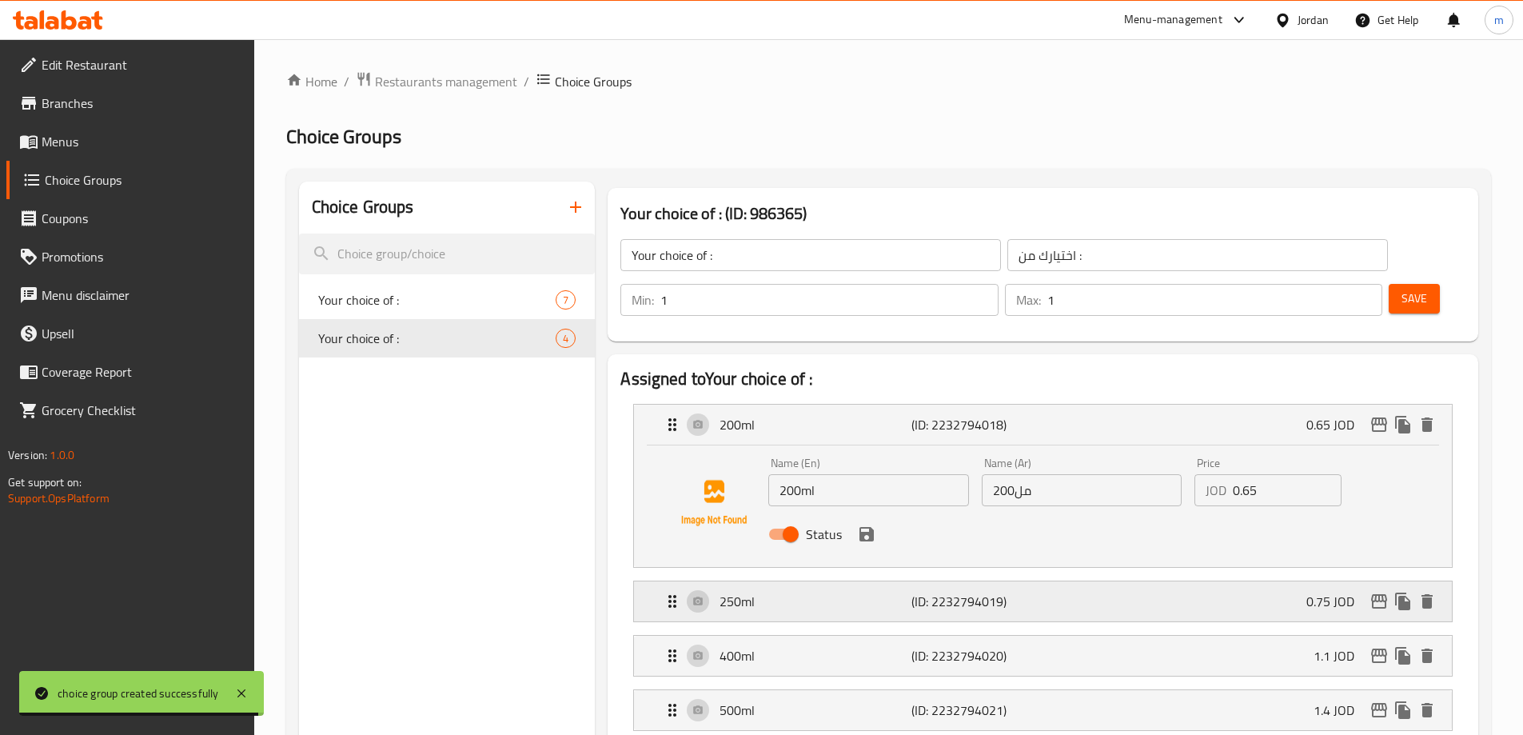
click at [1096, 581] on div "250ml (ID: 2232794019) 0.75 JOD" at bounding box center [1048, 601] width 770 height 40
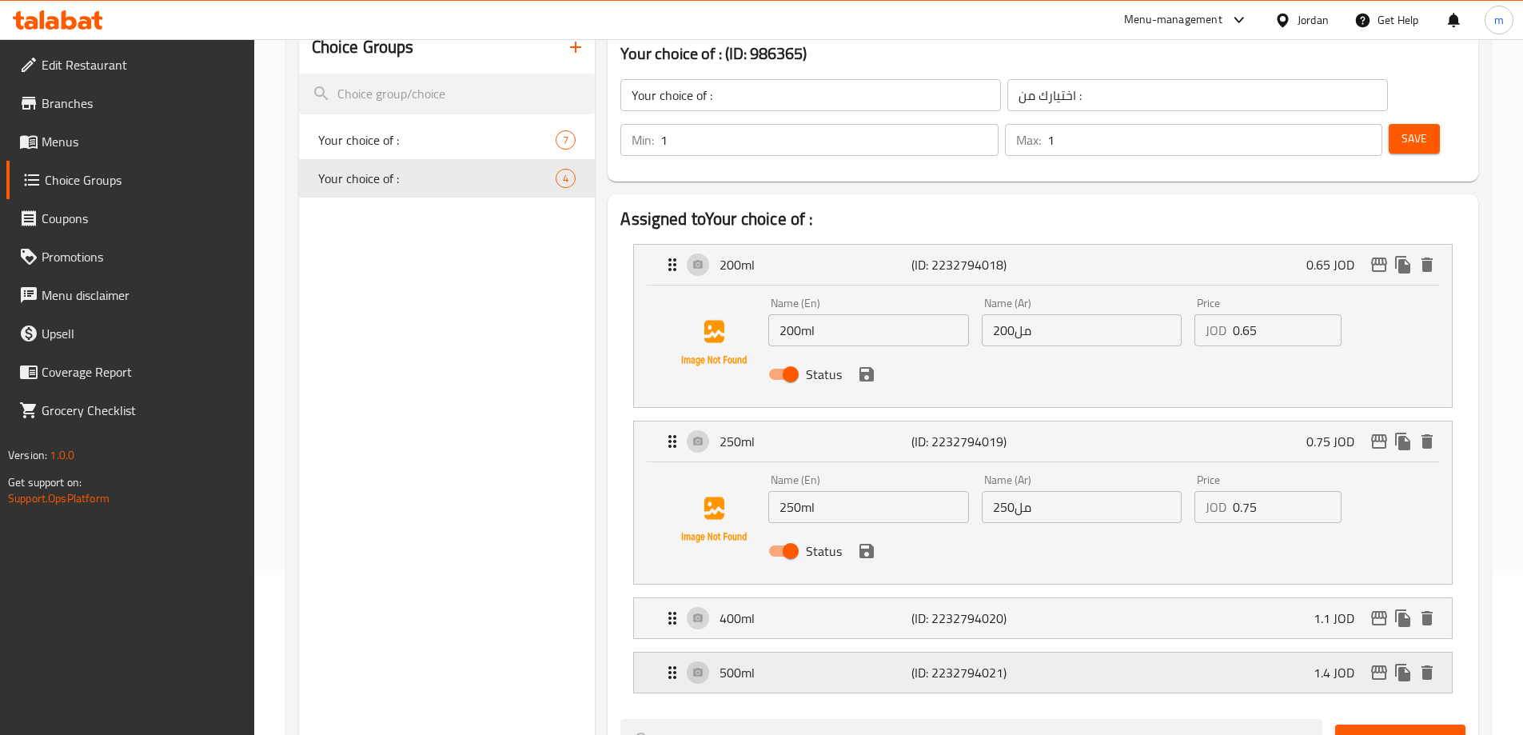
scroll to position [240, 0]
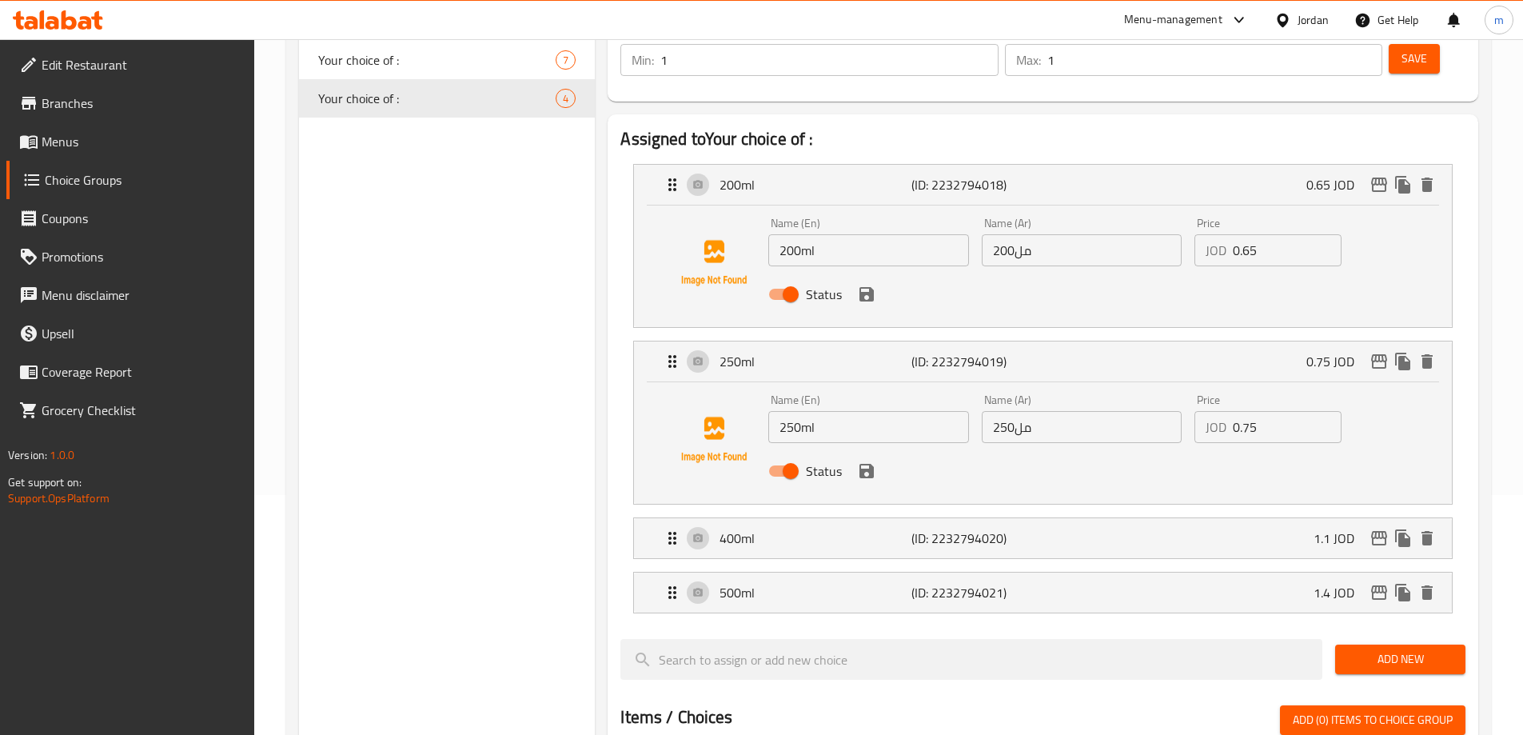
click at [1062, 514] on li "400ml (ID: 2232794020) 1.1 JOD Name (En) 400ml Name (En) Name (Ar) 400مل Name (…" at bounding box center [1043, 538] width 845 height 54
click at [1072, 518] on div "400ml (ID: 2232794020) 1.1 JOD" at bounding box center [1048, 538] width 770 height 40
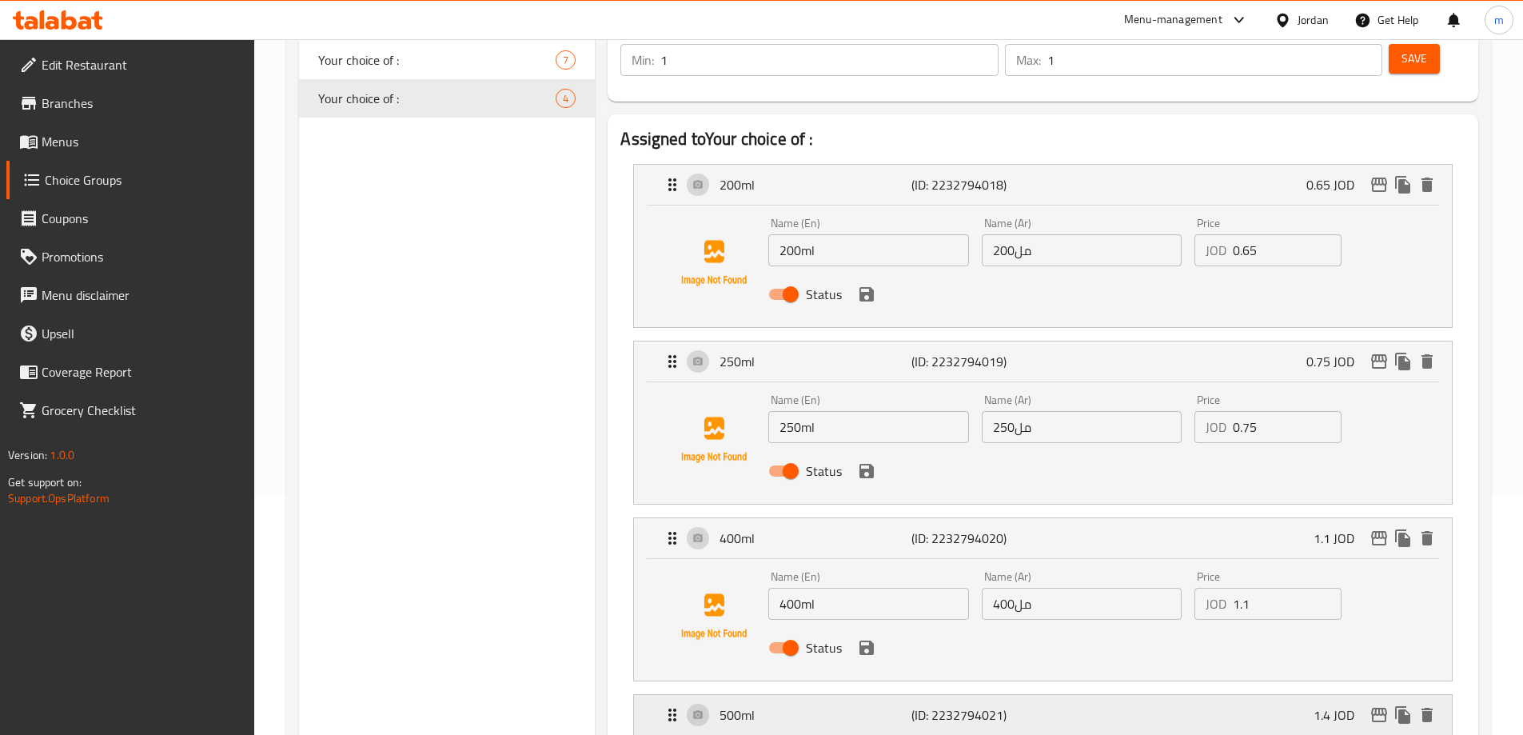
click at [1079, 695] on div "500ml (ID: 2232794021) 1.4 JOD" at bounding box center [1048, 715] width 770 height 40
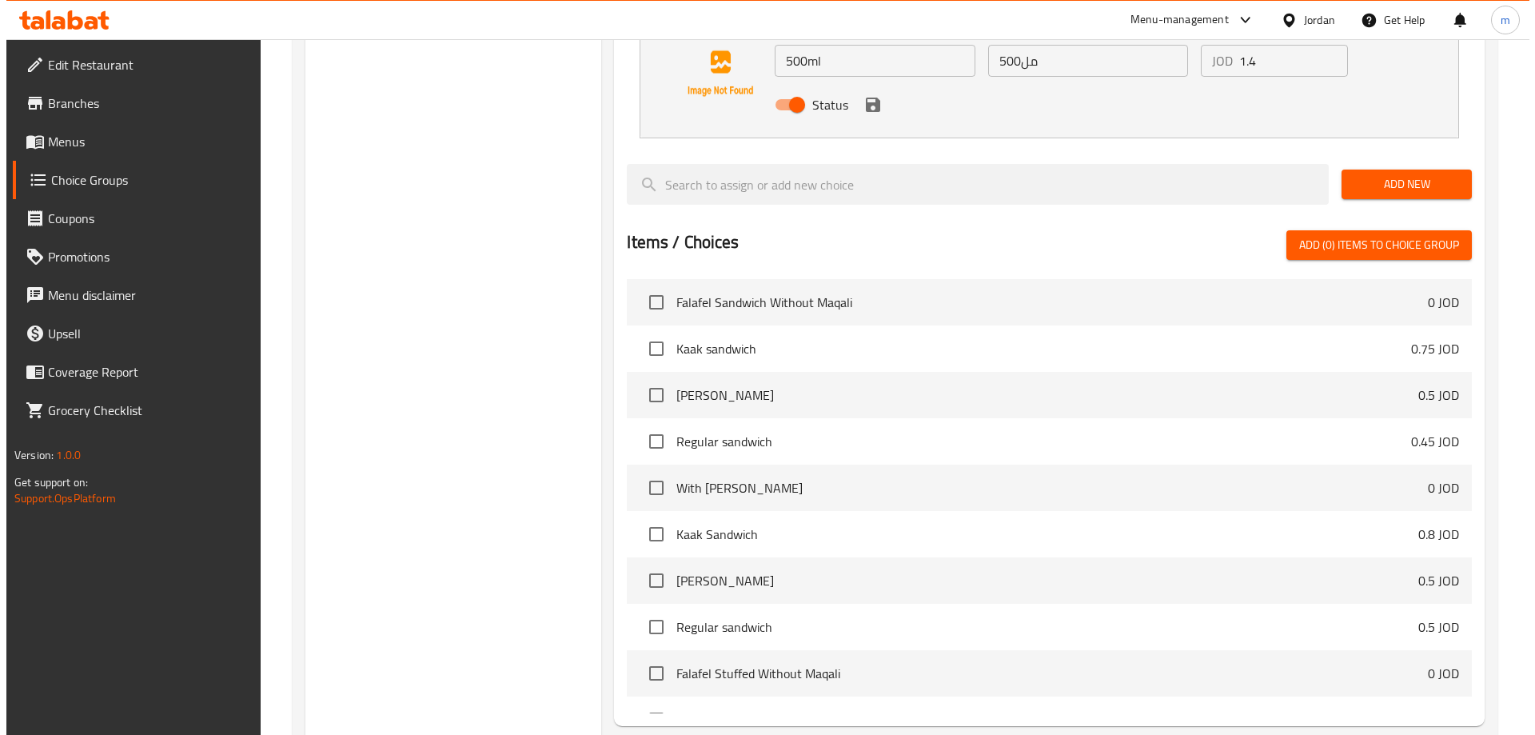
scroll to position [1069, 0]
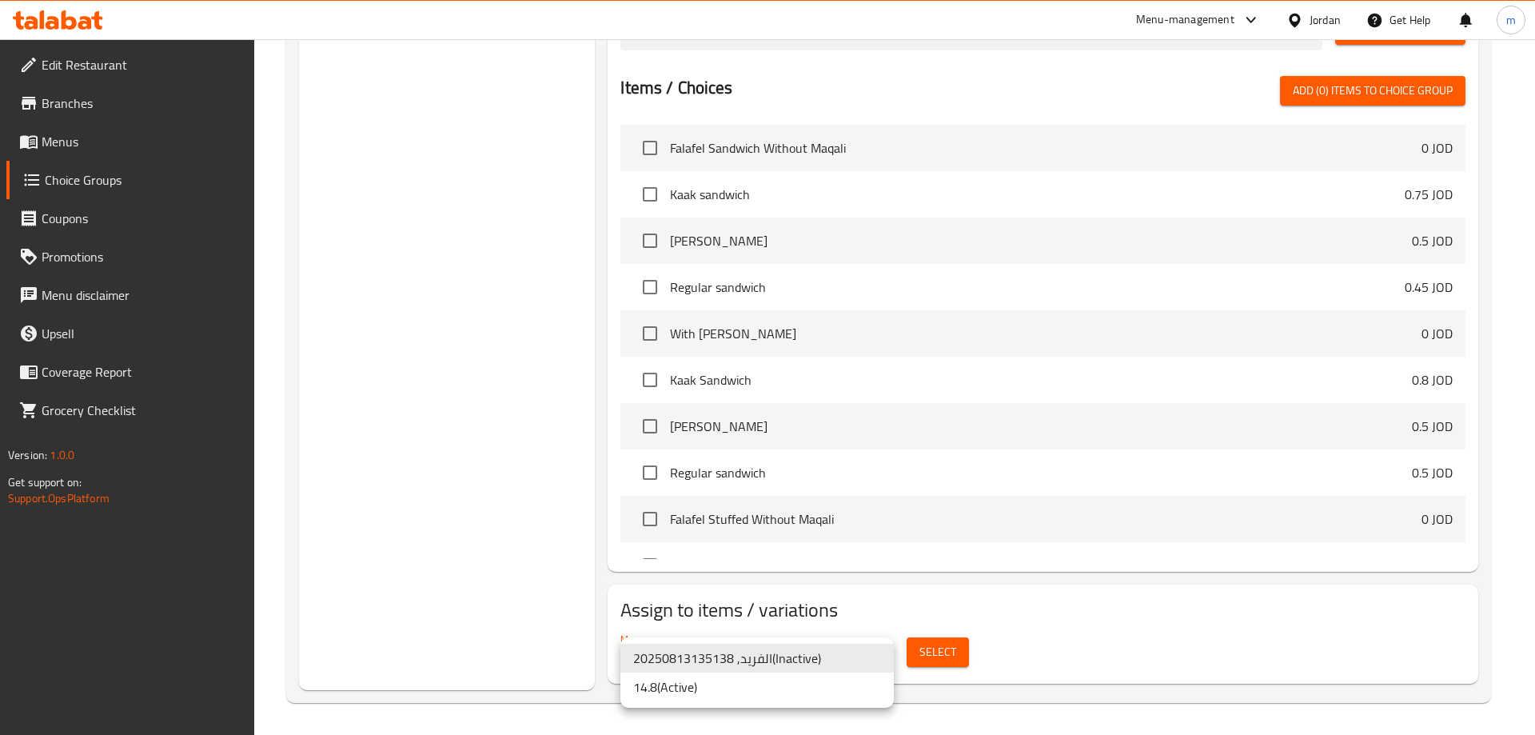
click at [768, 685] on li "14.8 ( Active )" at bounding box center [757, 687] width 273 height 29
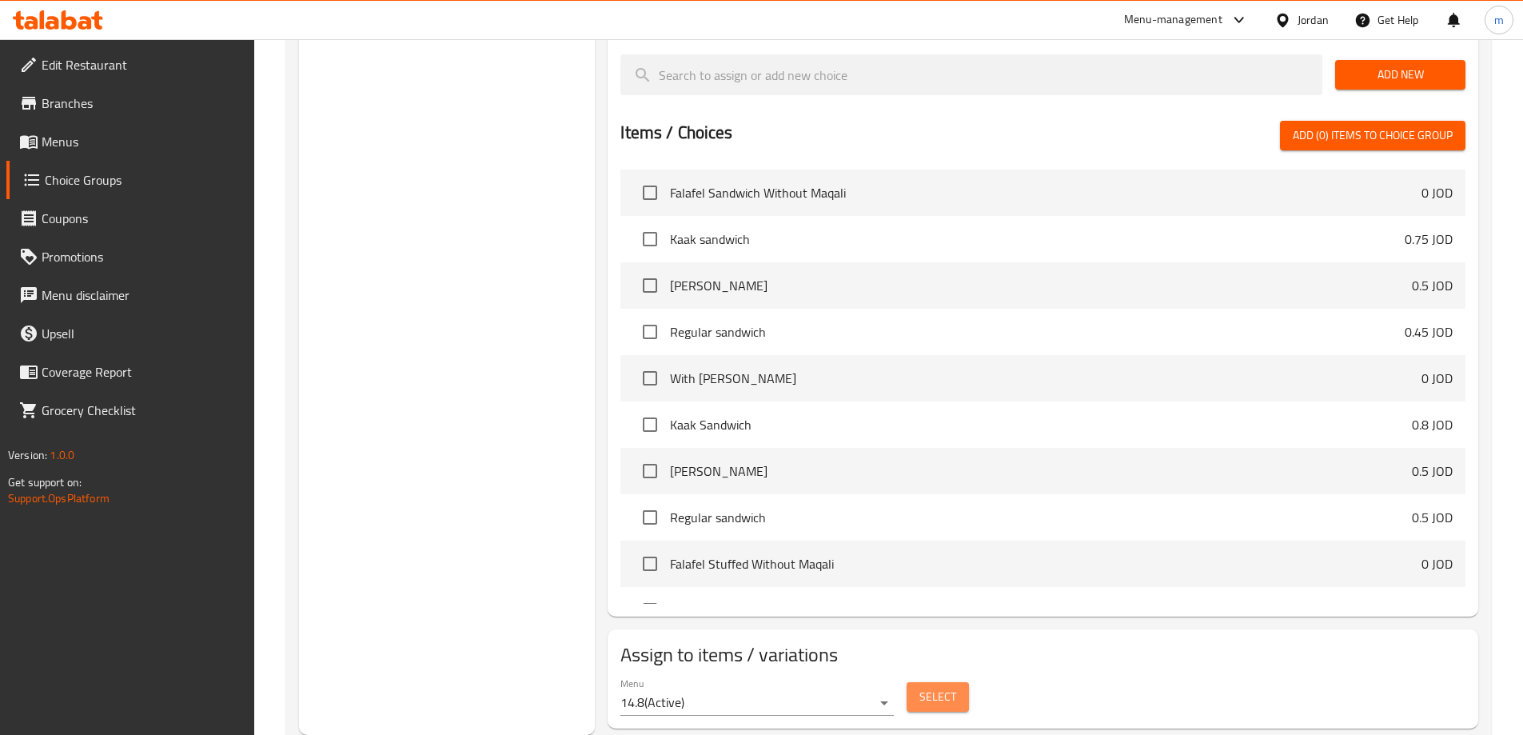
click at [951, 687] on span "Select" at bounding box center [938, 697] width 37 height 20
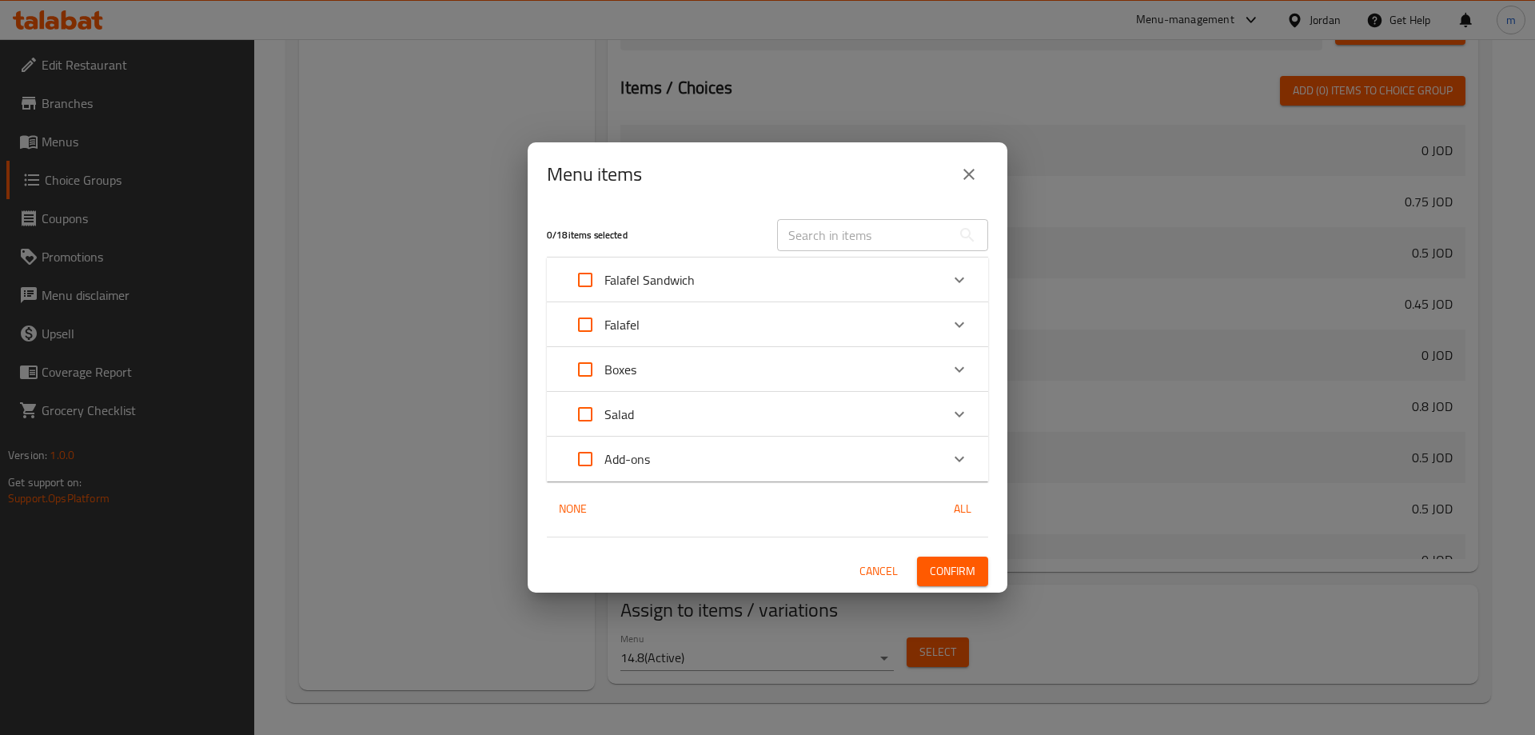
click at [582, 416] on input "Expand" at bounding box center [585, 414] width 38 height 38
checkbox input "true"
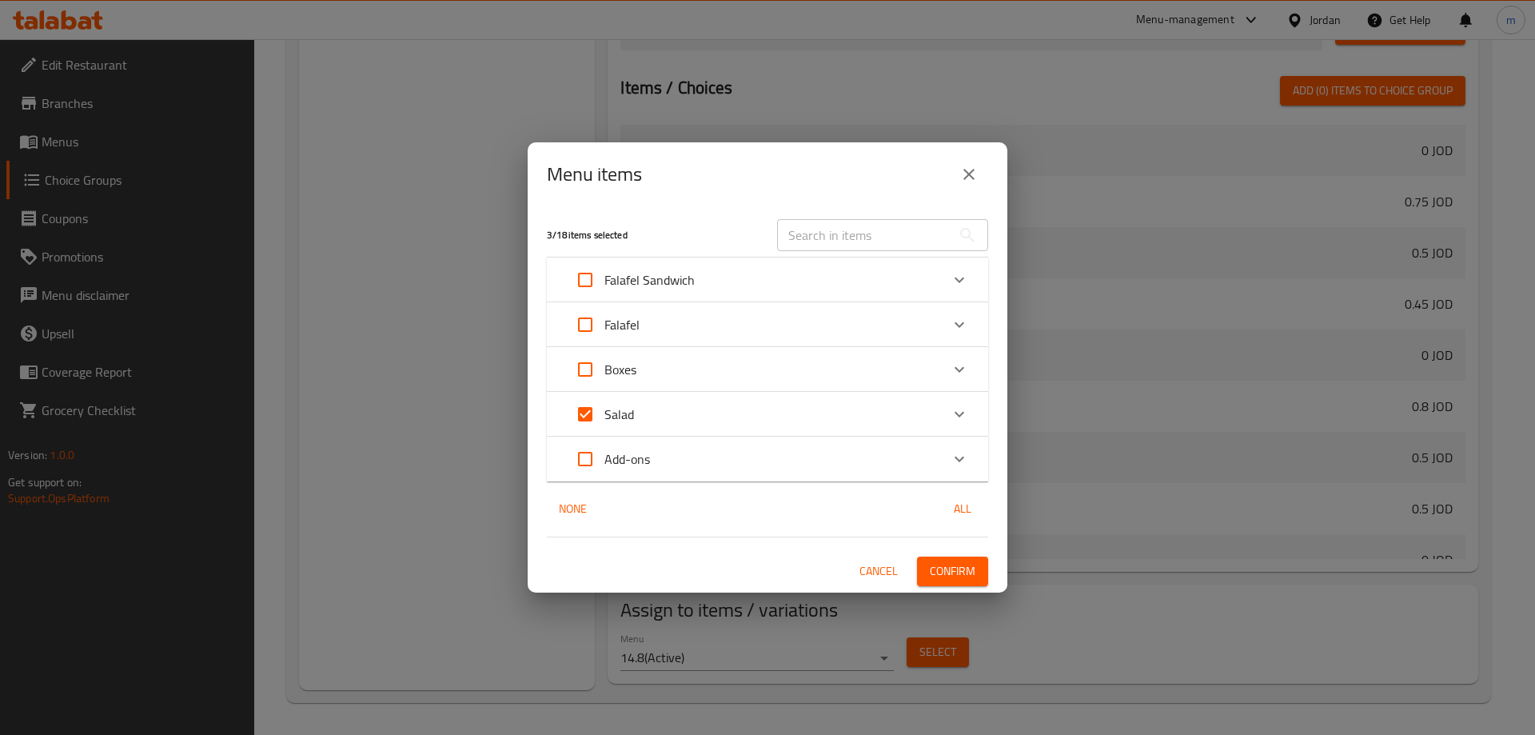
click at [858, 422] on div "Salad" at bounding box center [753, 414] width 374 height 38
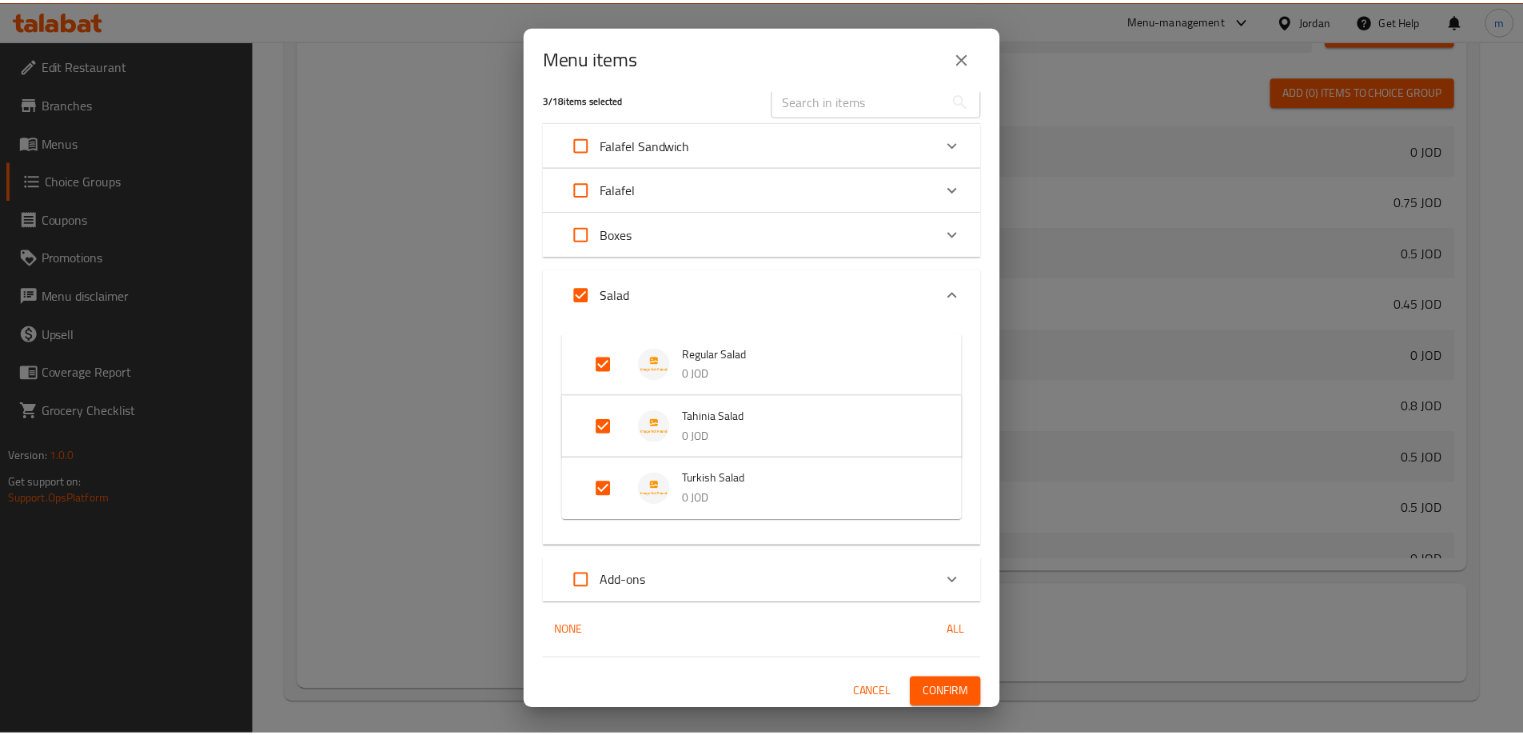
scroll to position [23, 0]
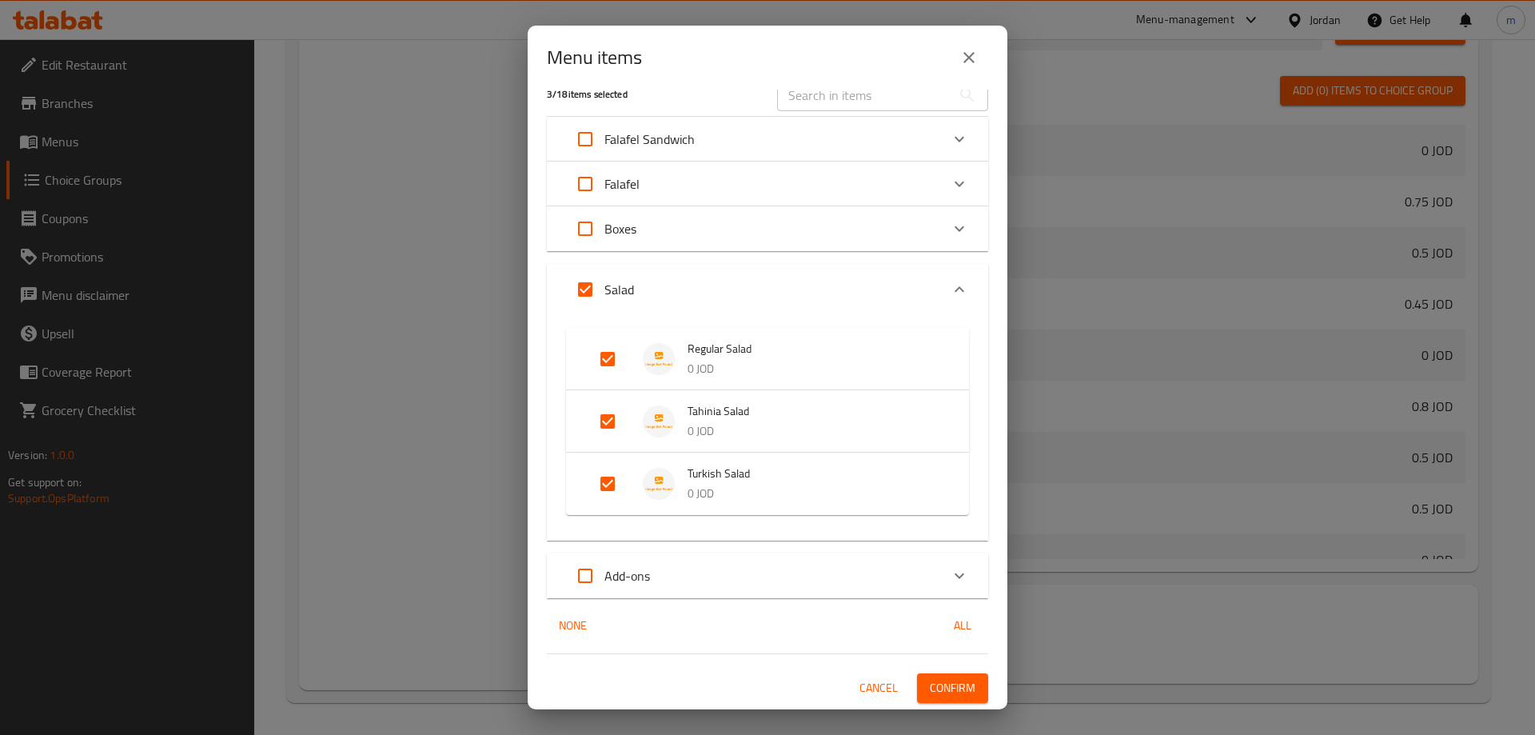
click at [944, 685] on span "Confirm" at bounding box center [953, 688] width 46 height 20
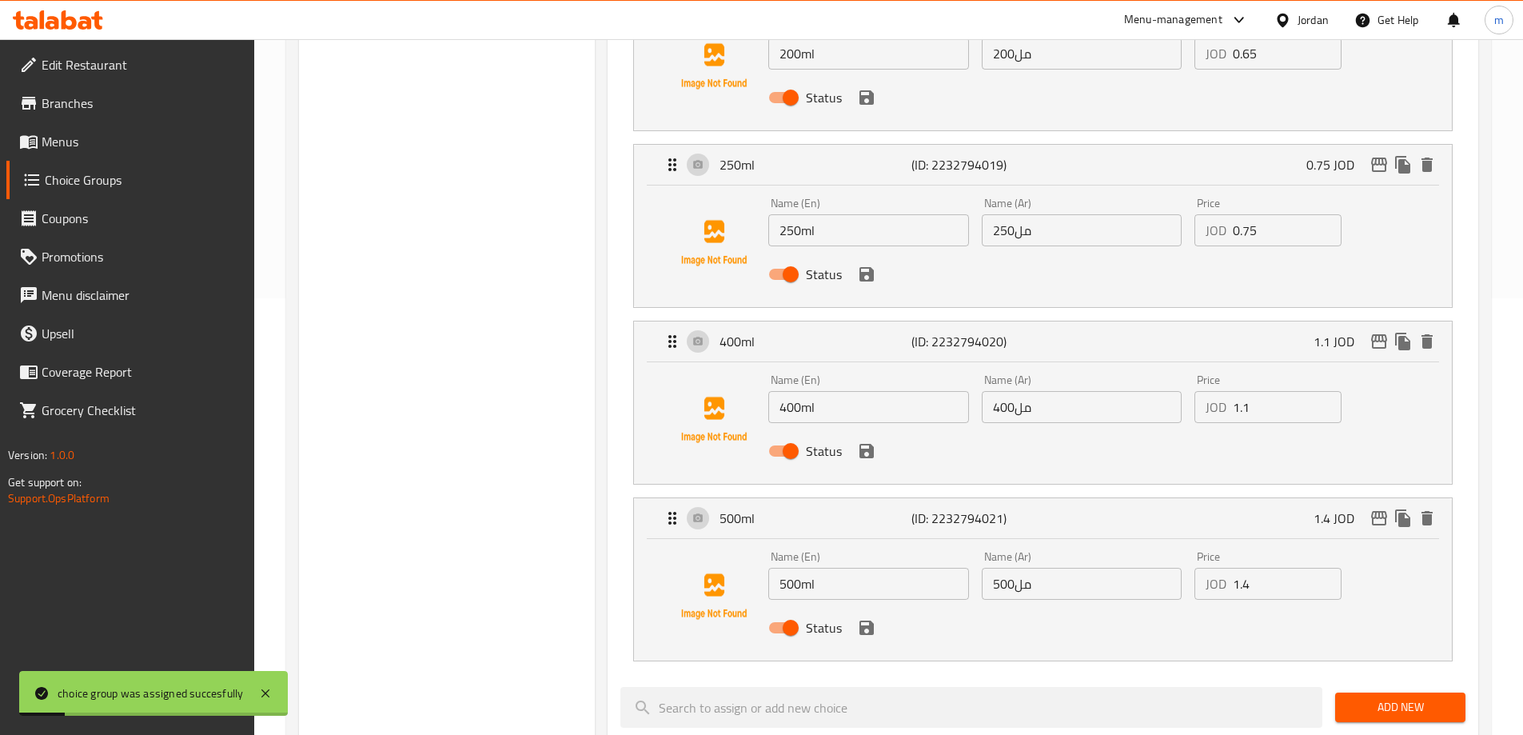
scroll to position [349, 0]
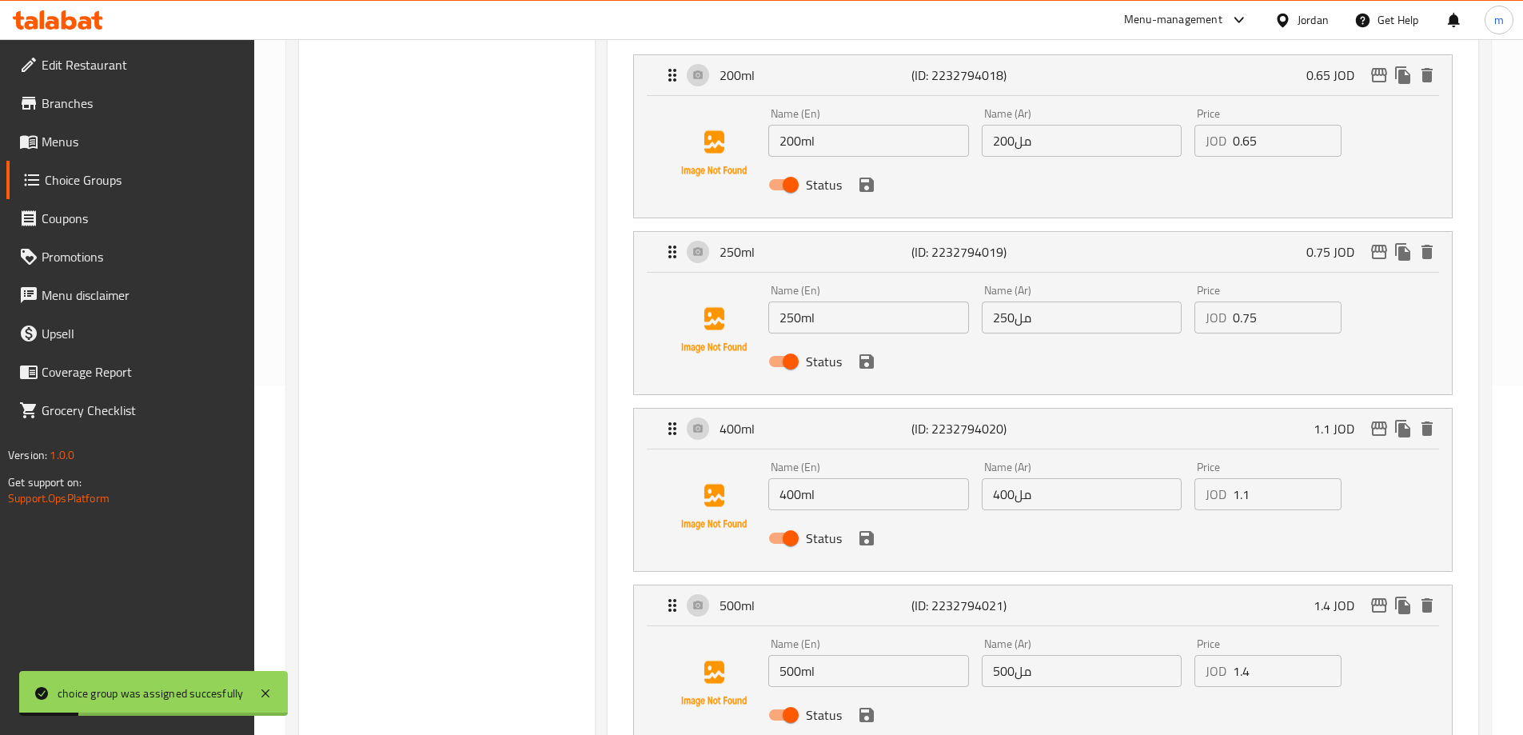
click at [159, 134] on span "Menus" at bounding box center [142, 141] width 200 height 19
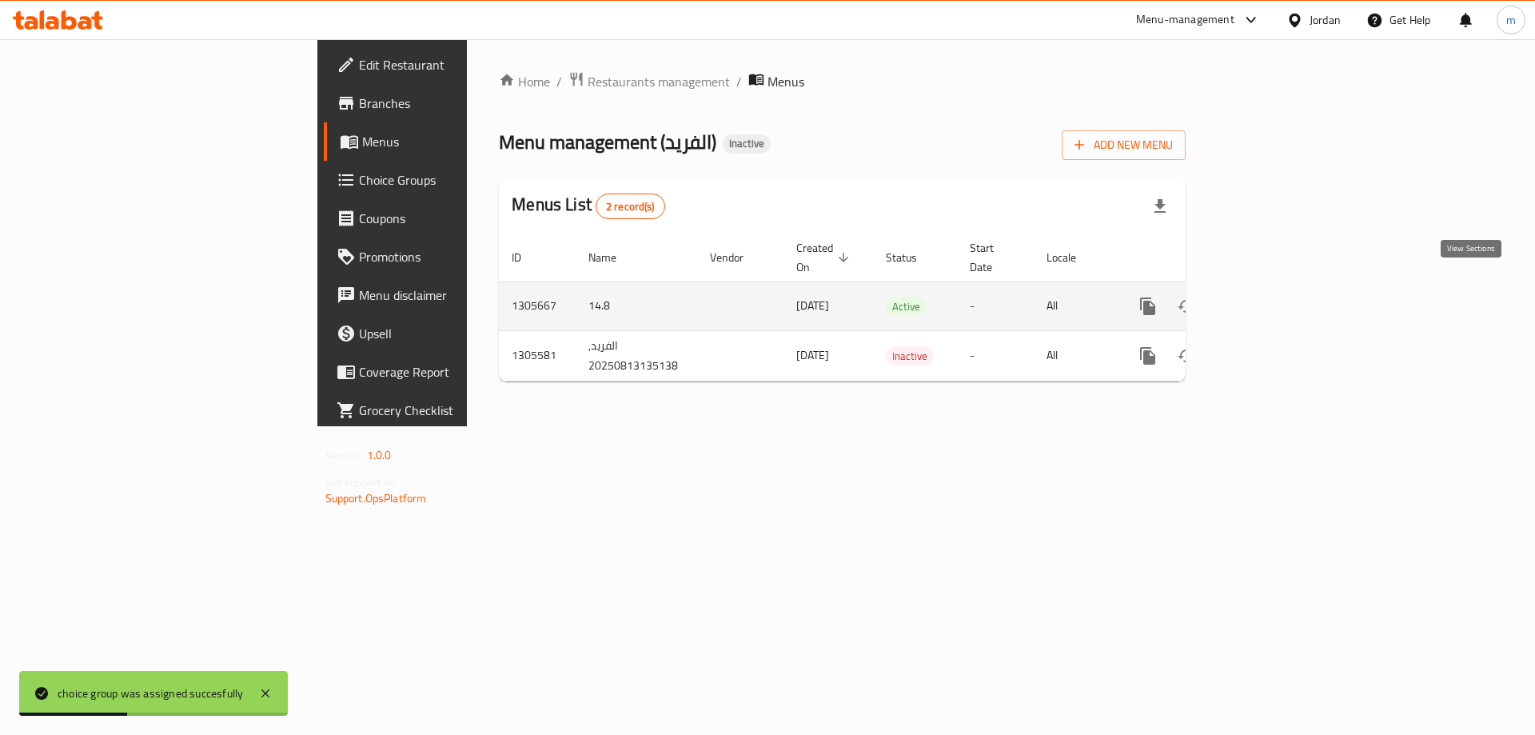
click at [1271, 299] on icon "enhanced table" at bounding box center [1263, 306] width 14 height 14
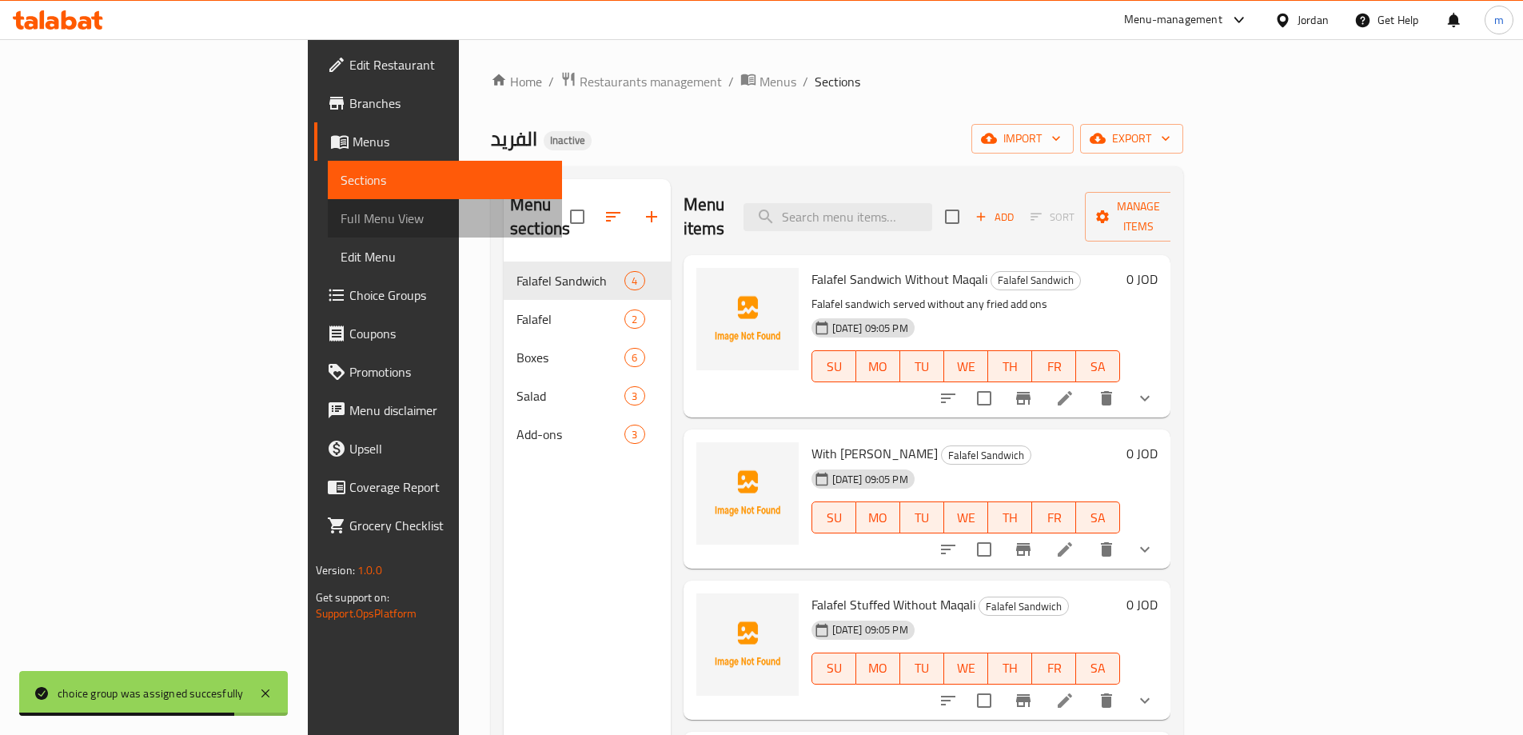
click at [341, 222] on span "Full Menu View" at bounding box center [445, 218] width 209 height 19
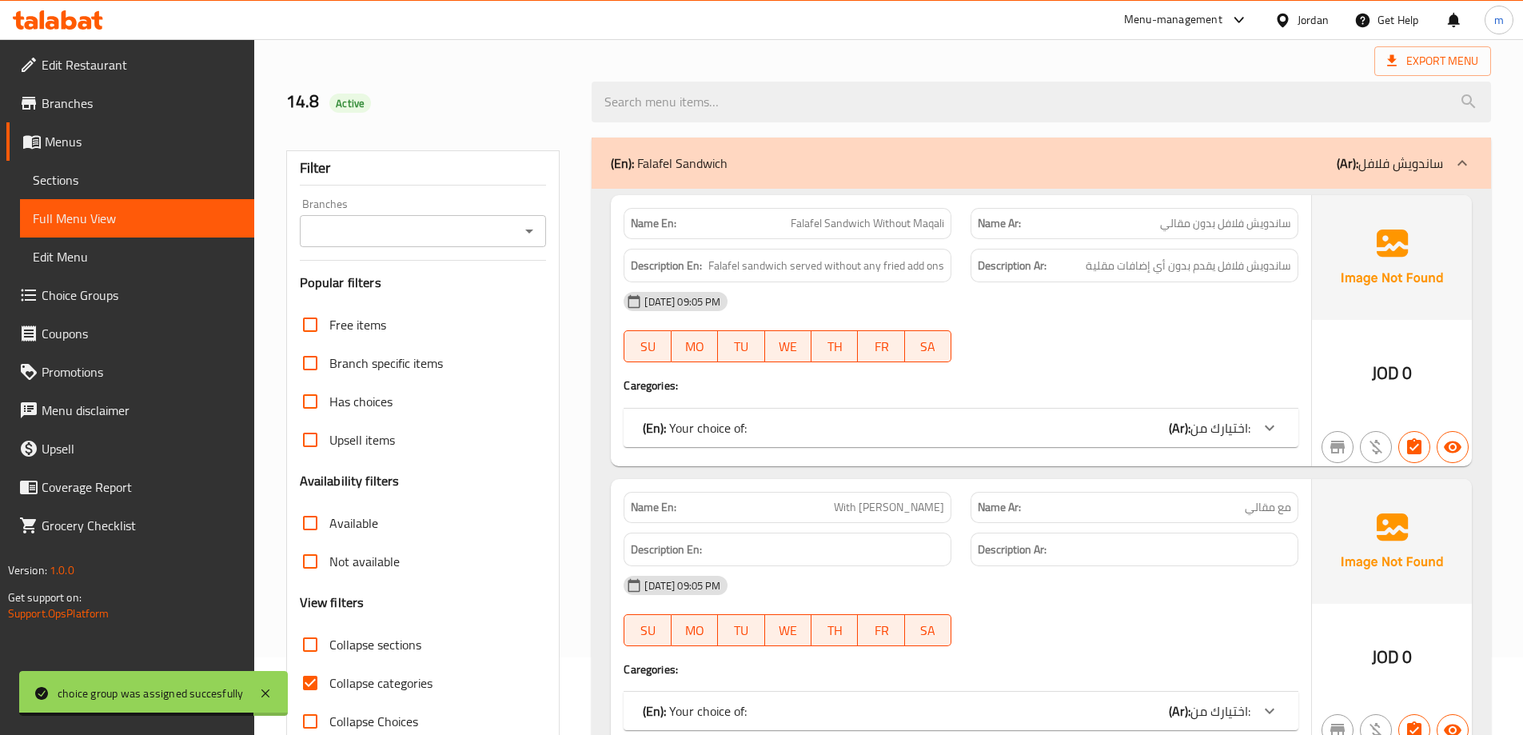
scroll to position [240, 0]
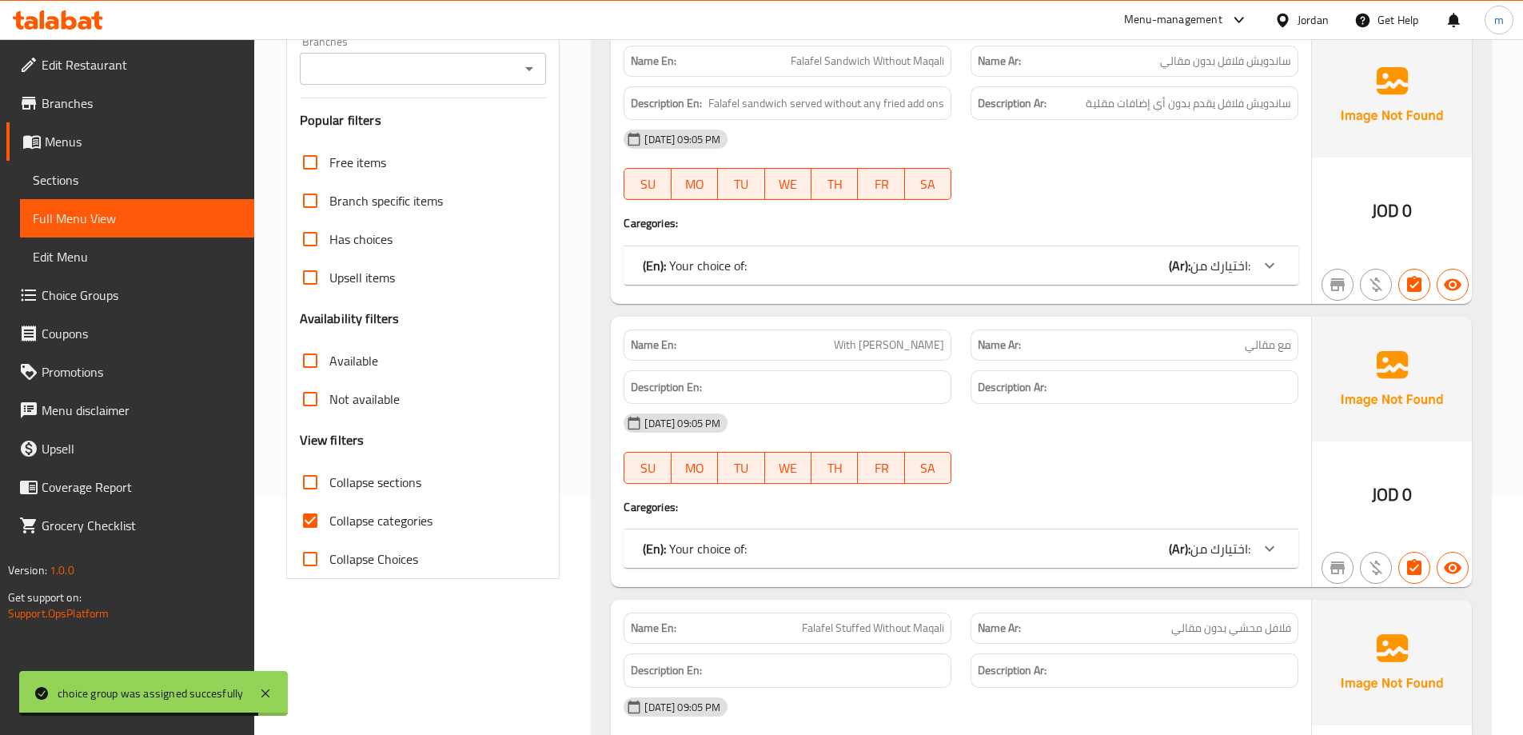
click at [420, 525] on span "Collapse categories" at bounding box center [380, 520] width 103 height 19
click at [329, 525] on input "Collapse categories" at bounding box center [310, 520] width 38 height 38
checkbox input "false"
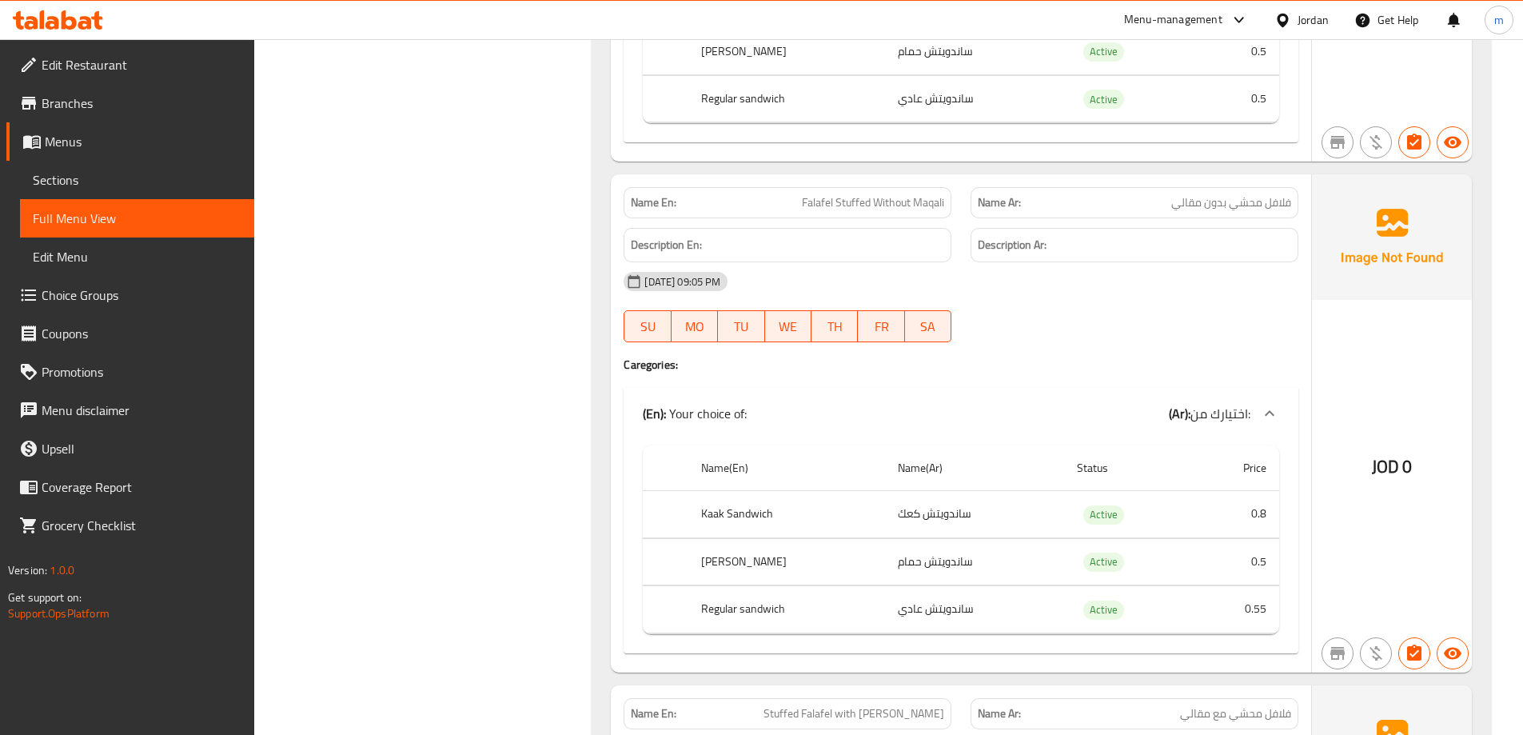
scroll to position [1120, 0]
click at [147, 188] on span "Sections" at bounding box center [137, 179] width 209 height 19
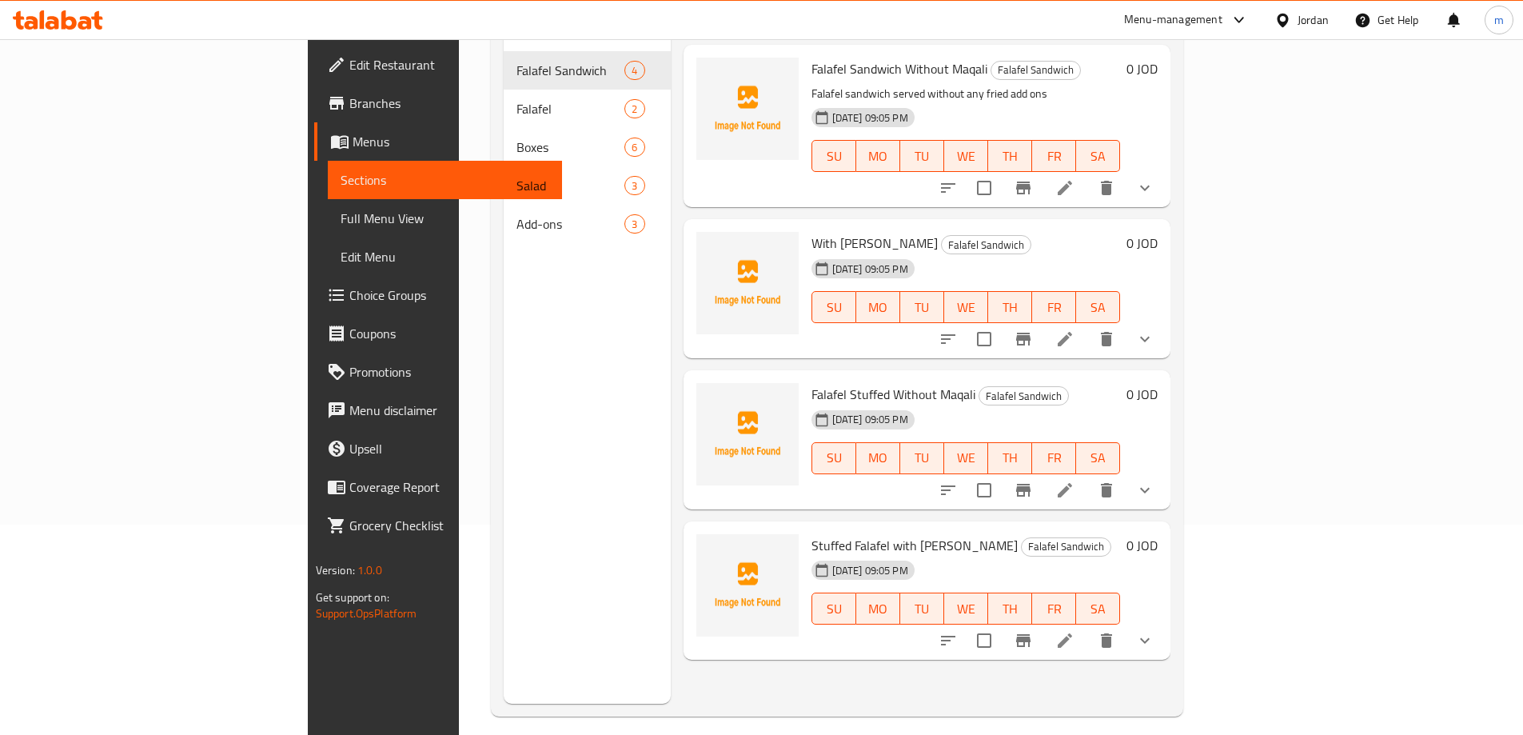
scroll to position [224, 0]
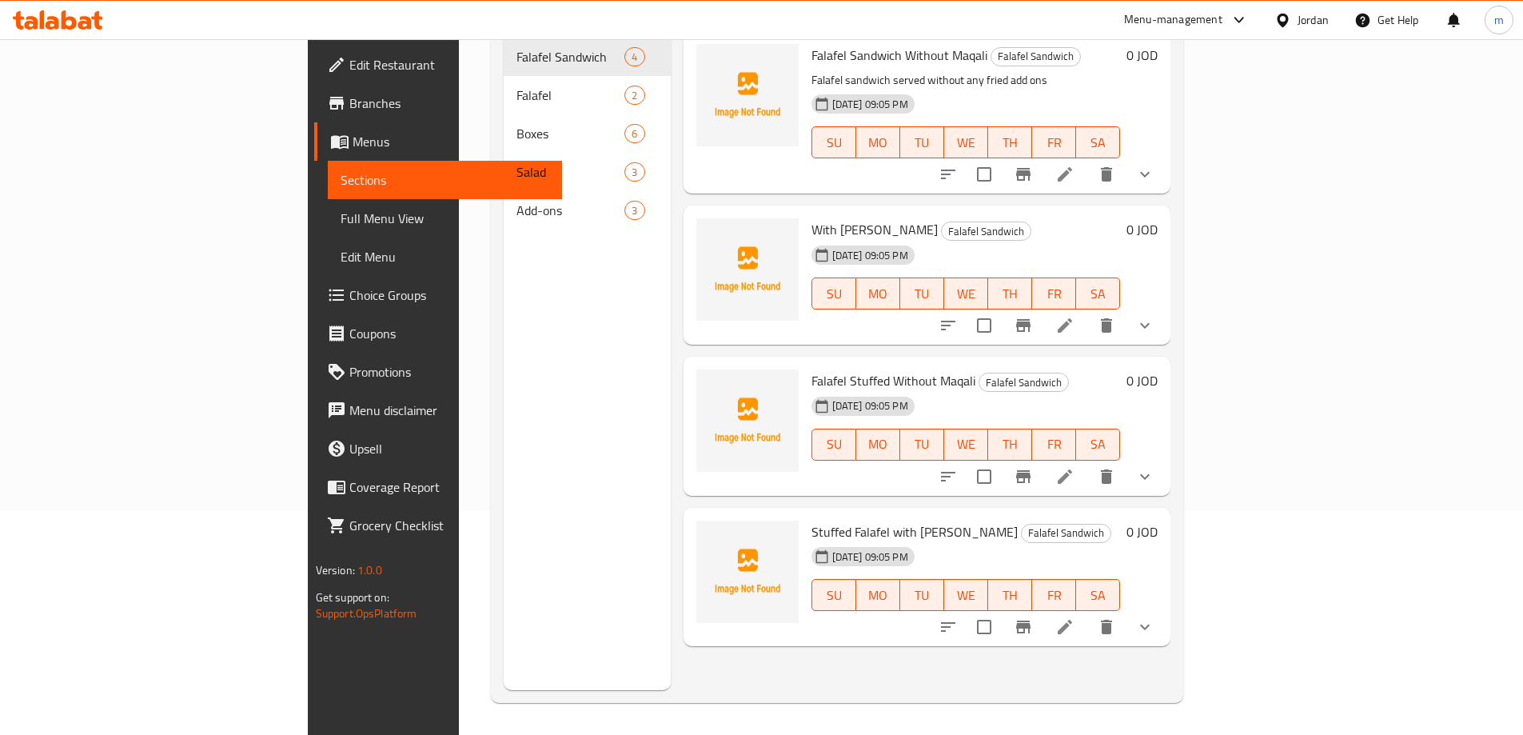
click at [1088, 464] on li at bounding box center [1065, 476] width 45 height 29
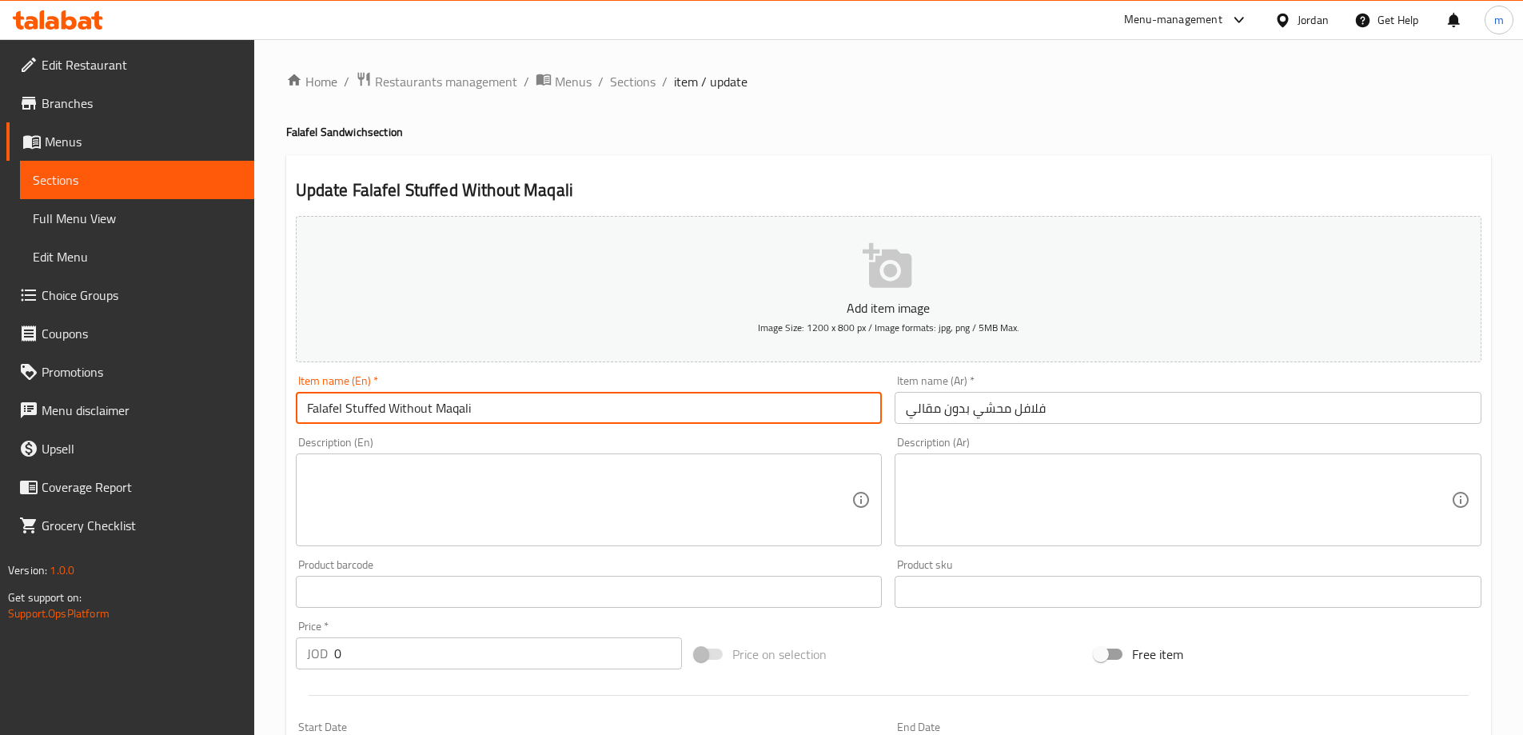
click at [369, 404] on input "Falafel Stuffed Without Maqali" at bounding box center [589, 408] width 587 height 32
click at [298, 409] on input "Falafel Without Maqali" at bounding box center [589, 408] width 587 height 32
paste input "Stuffed"
click at [376, 411] on input "StuffedFalafel Without Maqali" at bounding box center [589, 408] width 587 height 32
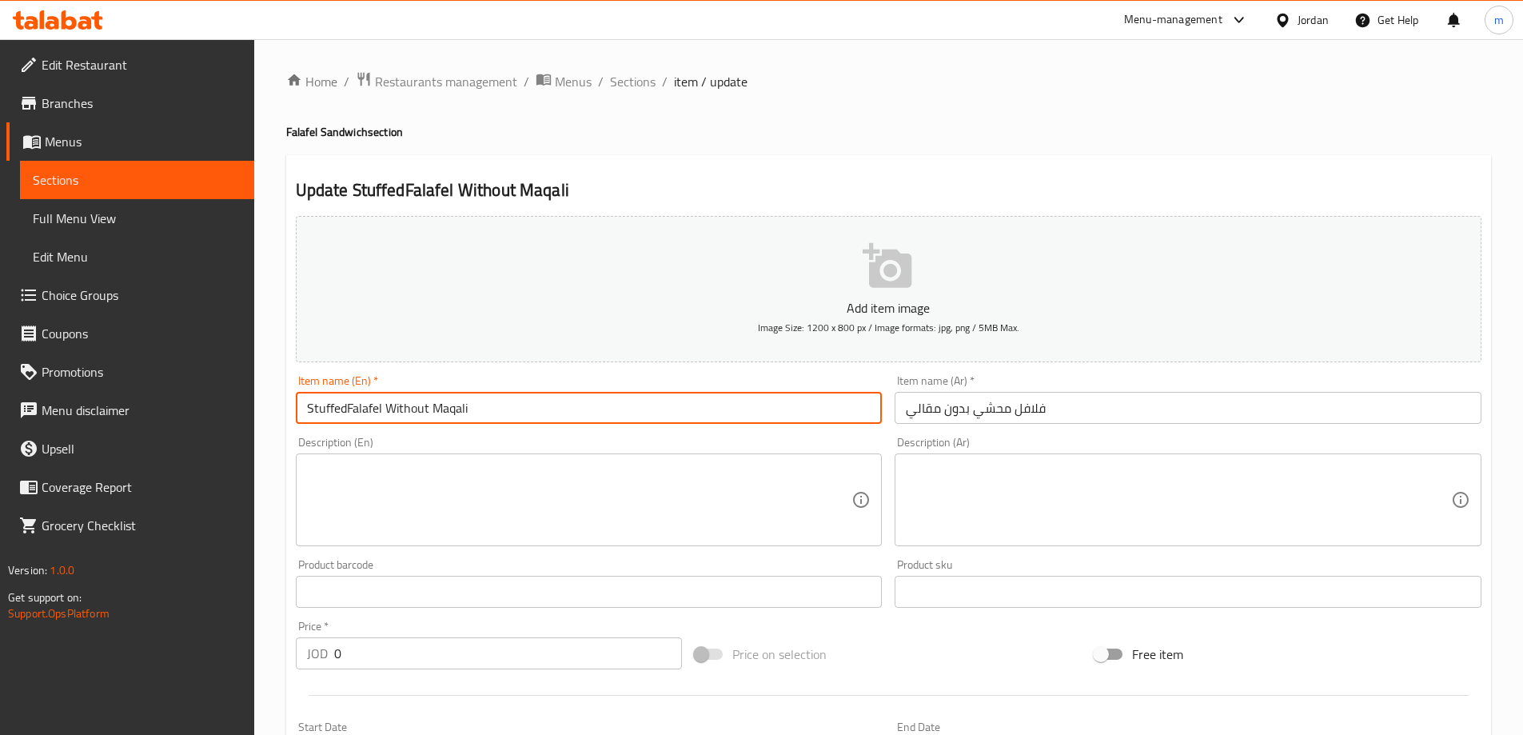
click at [376, 411] on input "StuffedFalafel Without Maqali" at bounding box center [589, 408] width 587 height 32
click at [353, 413] on input "StuffedFalafel Without Maqali" at bounding box center [589, 408] width 587 height 32
click at [346, 409] on input "StuffedFalafel Without Maqali" at bounding box center [589, 408] width 587 height 32
click at [361, 413] on input "Stuffed Falafel Without Maqali" at bounding box center [589, 408] width 587 height 32
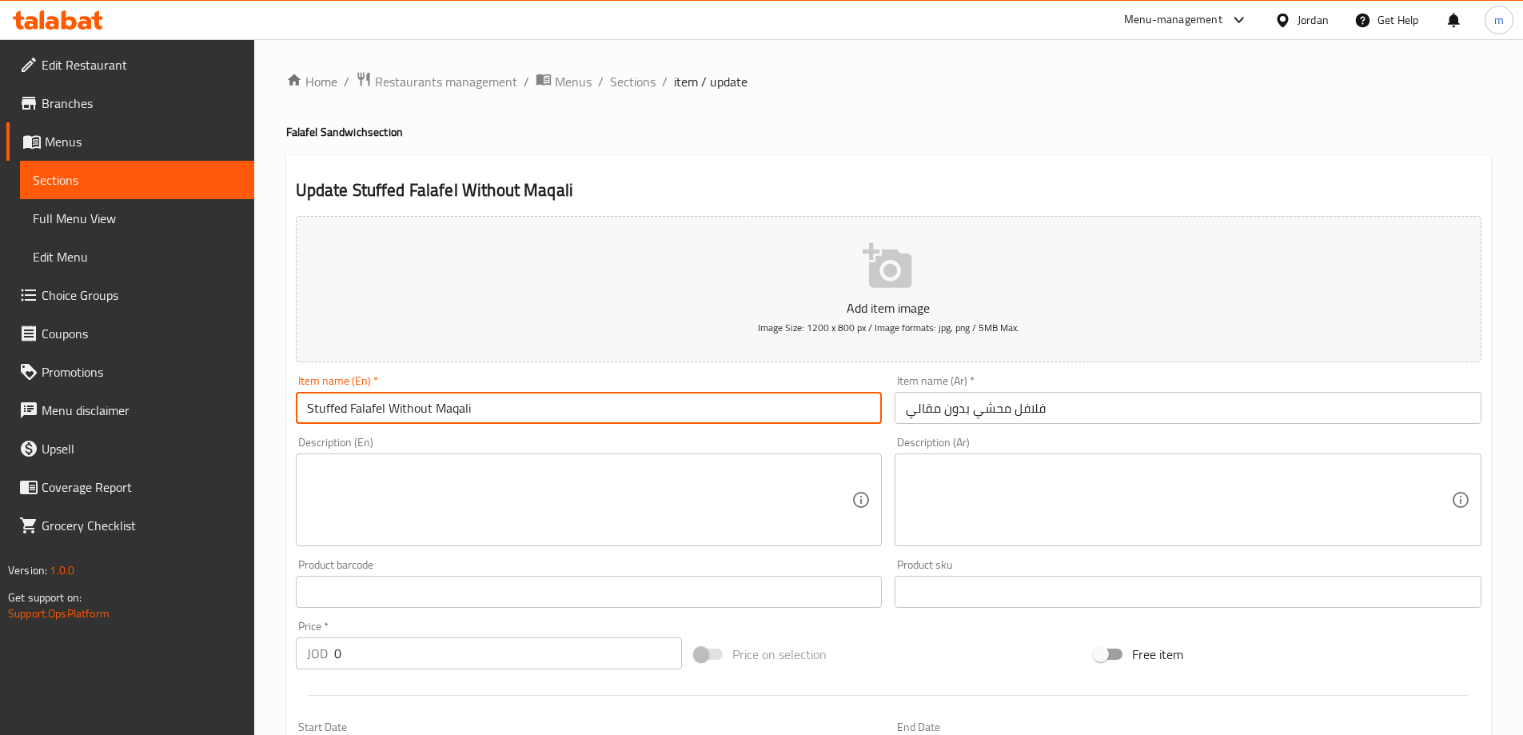
click at [361, 413] on input "Stuffed Falafel Without Maqali" at bounding box center [589, 408] width 587 height 32
type input "Stuffed Falafel Without Maqali"
click at [988, 425] on div "Item name (Ar)   * فلافل محشي بدون مقالي Item name (Ar) *" at bounding box center [1188, 400] width 600 height 62
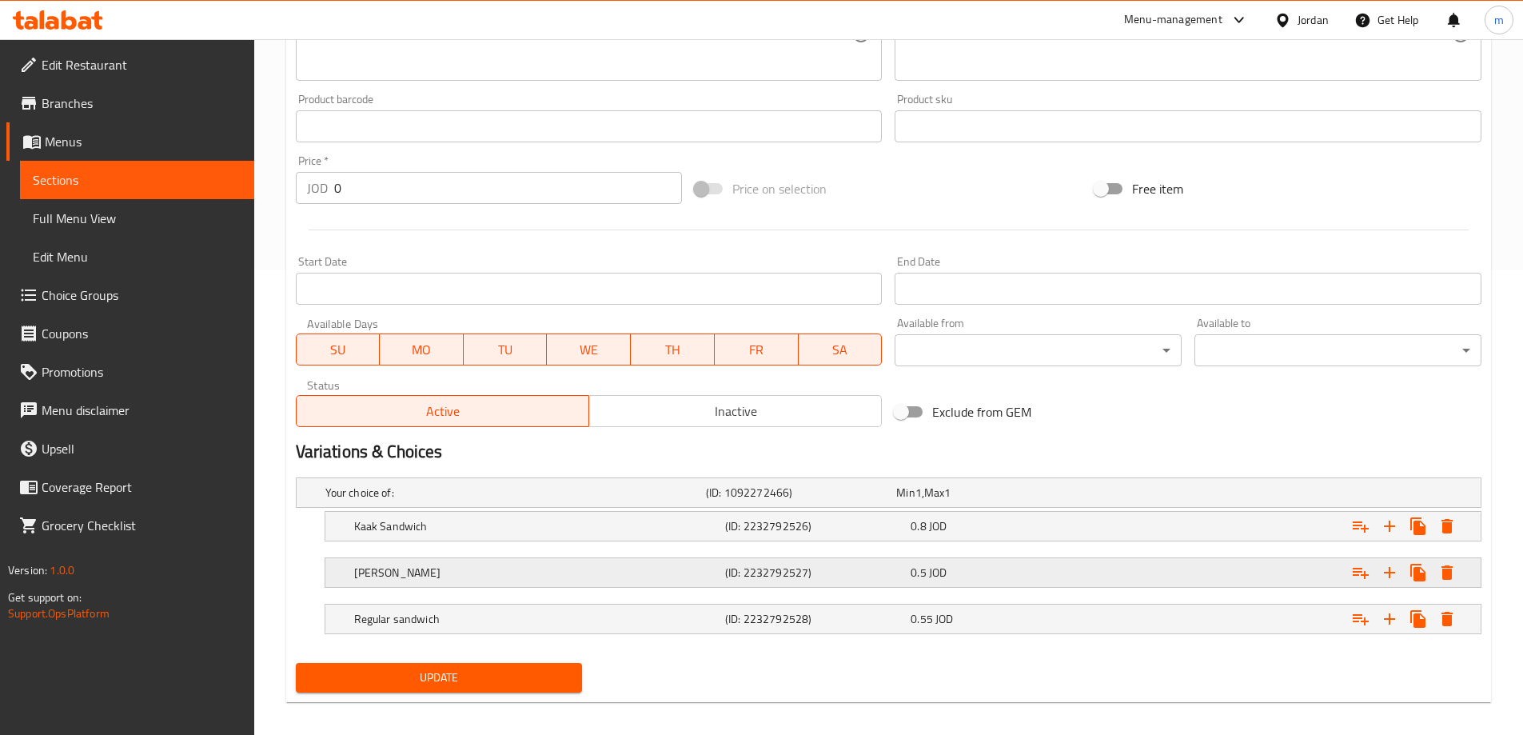
scroll to position [477, 0]
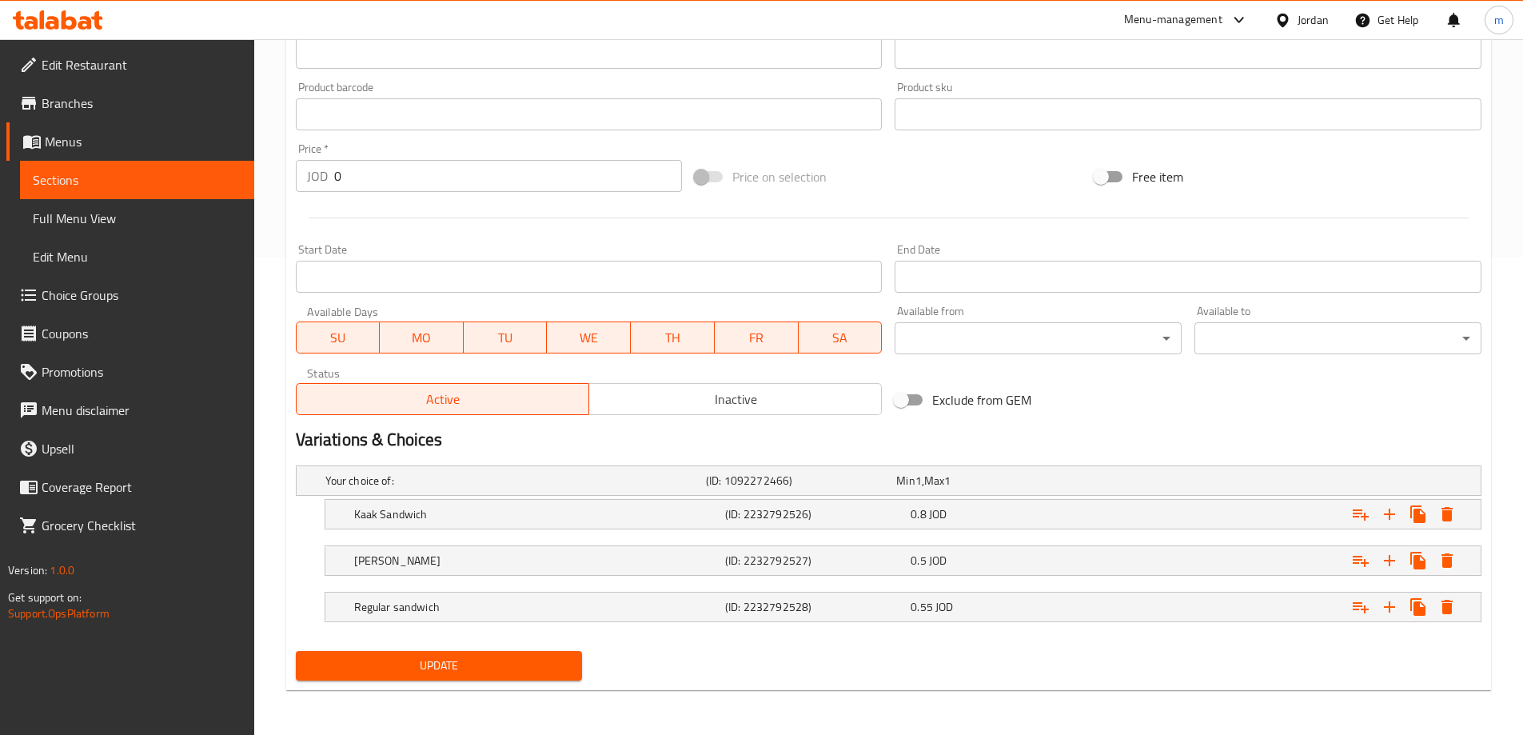
click at [540, 661] on span "Update" at bounding box center [439, 666] width 261 height 20
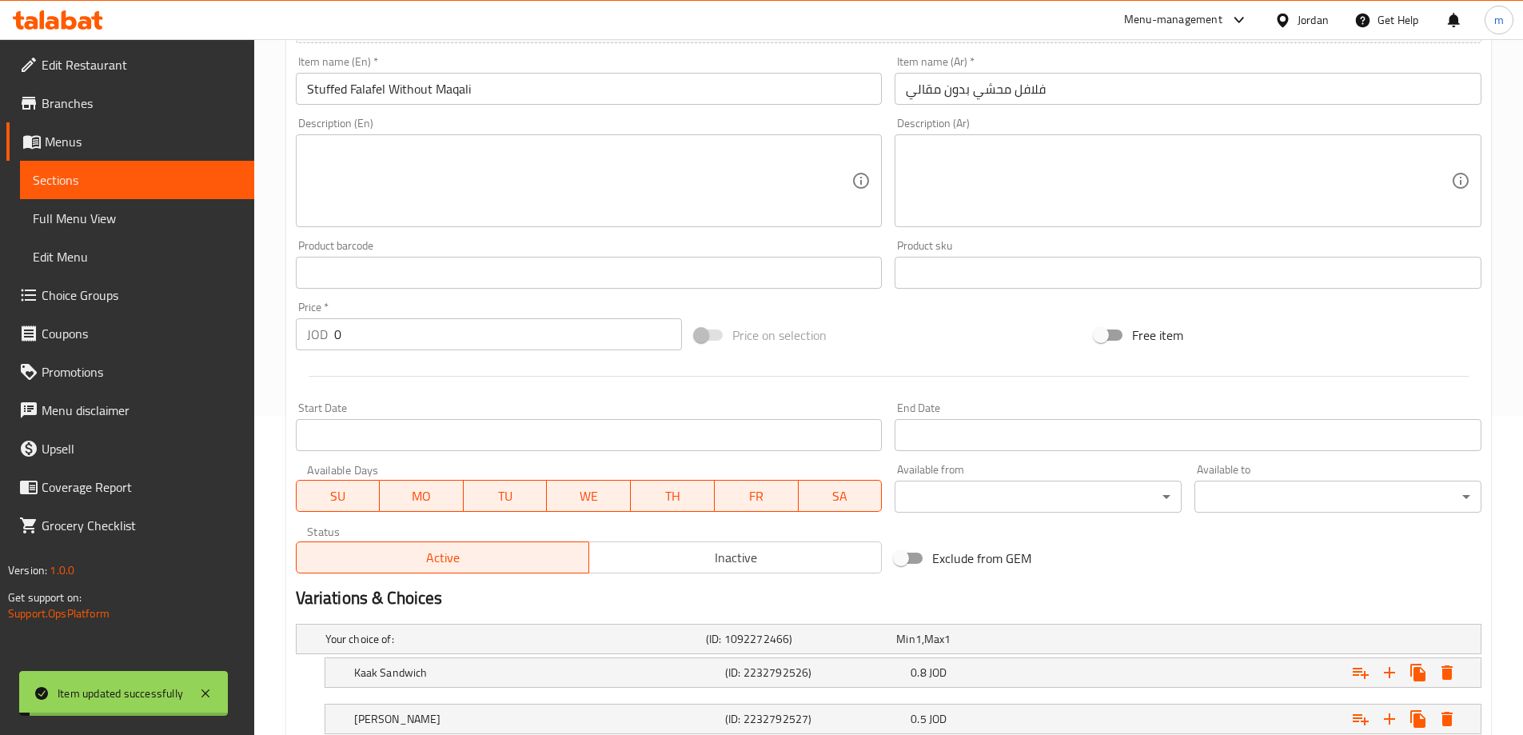
scroll to position [0, 0]
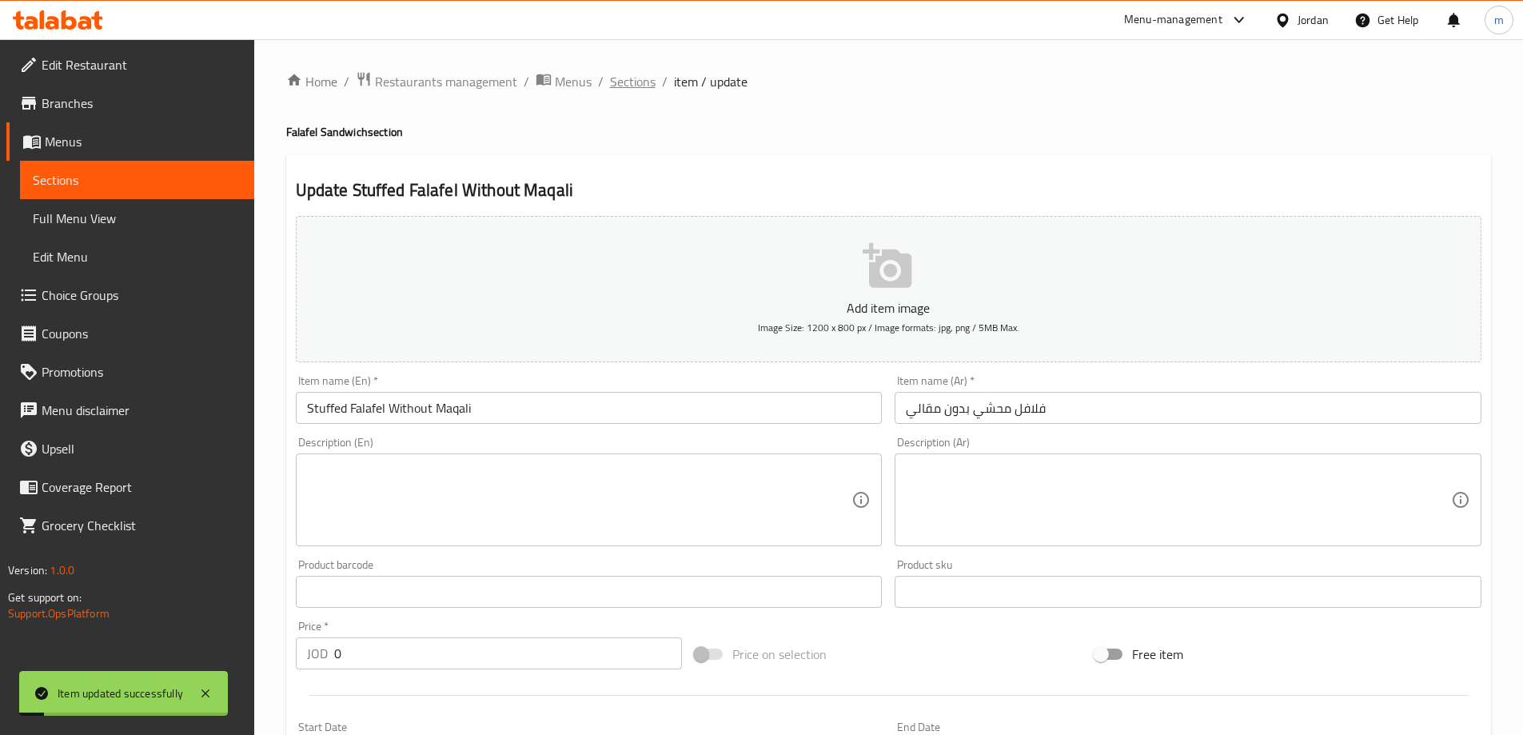
click at [637, 75] on span "Sections" at bounding box center [633, 81] width 46 height 19
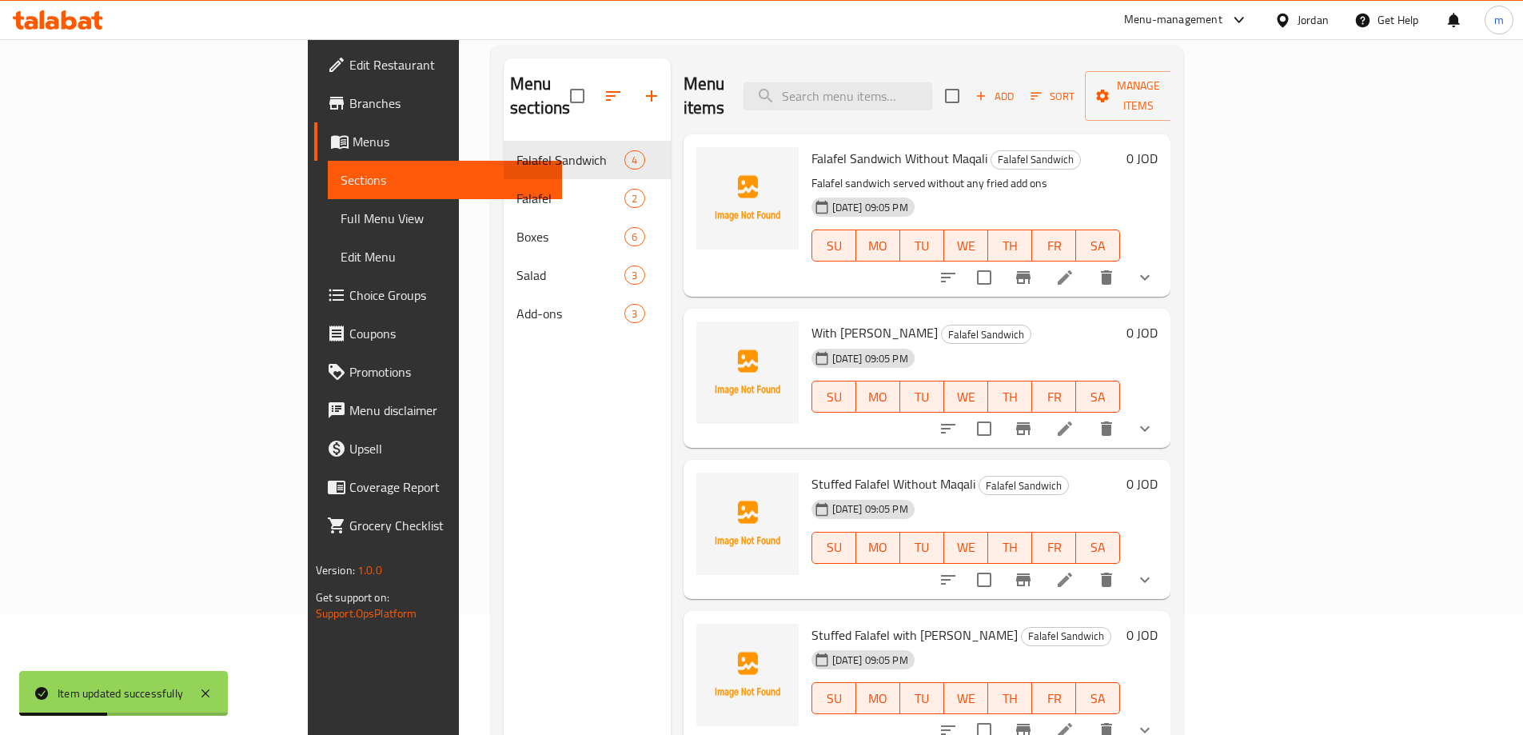
scroll to position [224, 0]
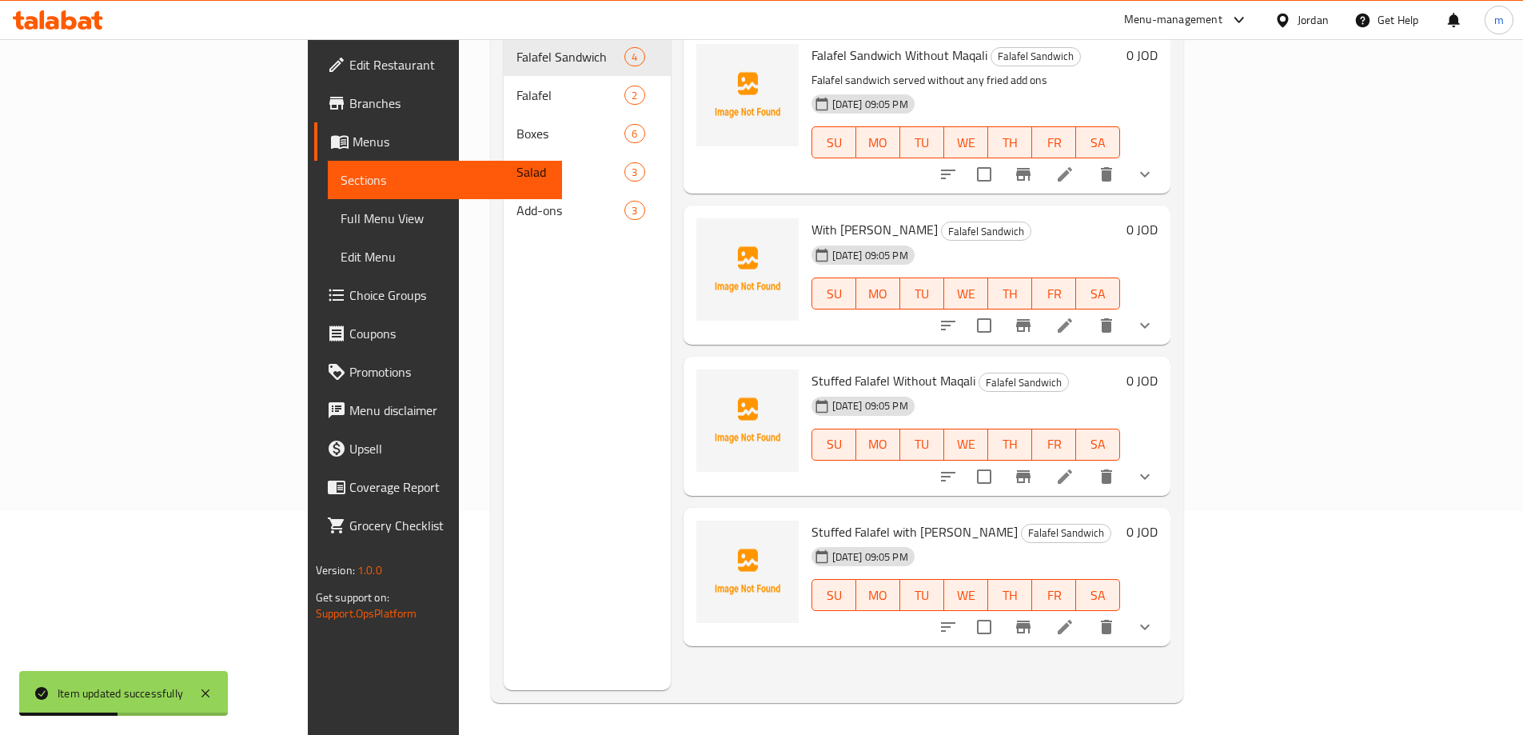
click at [1088, 613] on li at bounding box center [1065, 627] width 45 height 29
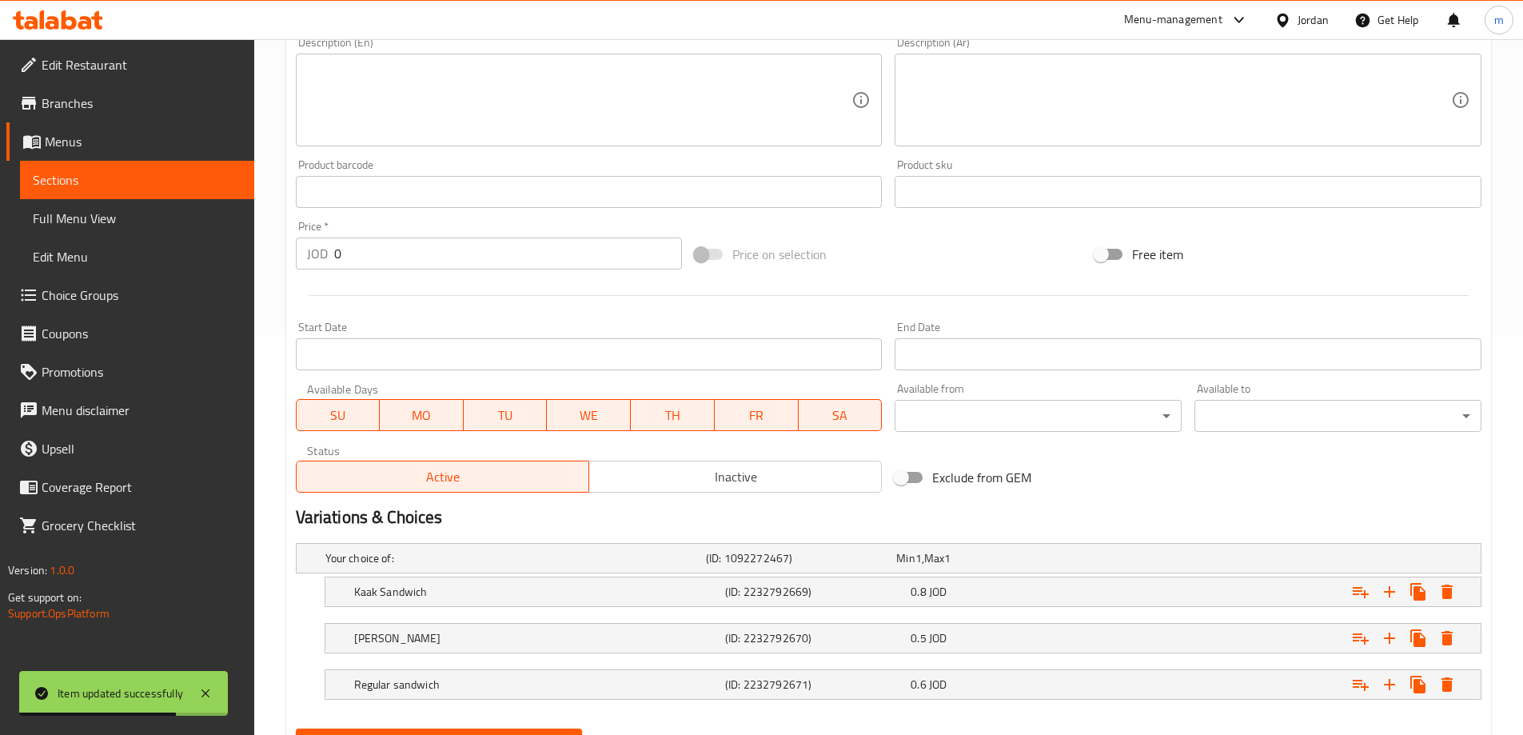
scroll to position [477, 0]
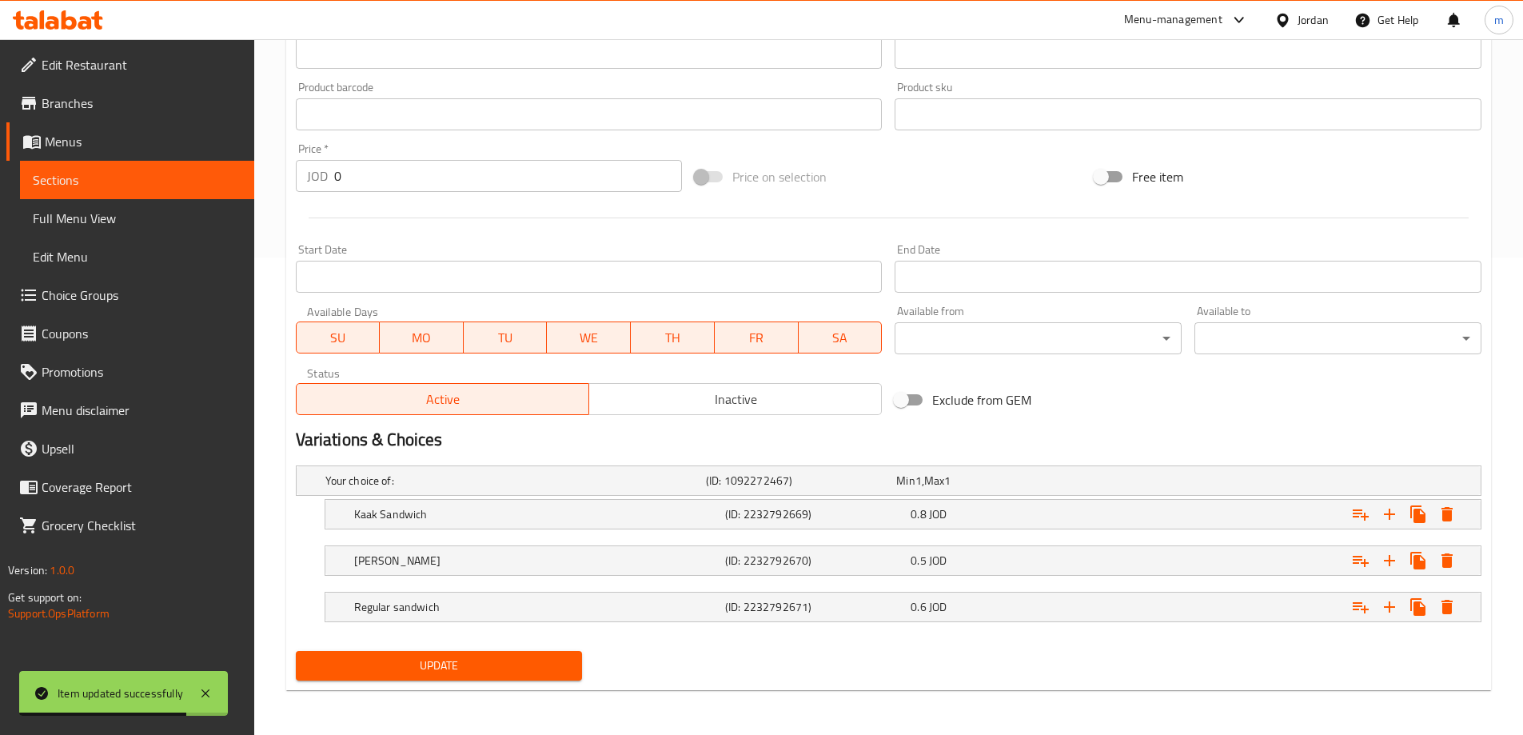
click at [503, 649] on div "Update" at bounding box center [439, 666] width 300 height 42
click at [471, 668] on span "Update" at bounding box center [439, 666] width 261 height 20
click at [141, 218] on span "Full Menu View" at bounding box center [137, 218] width 209 height 19
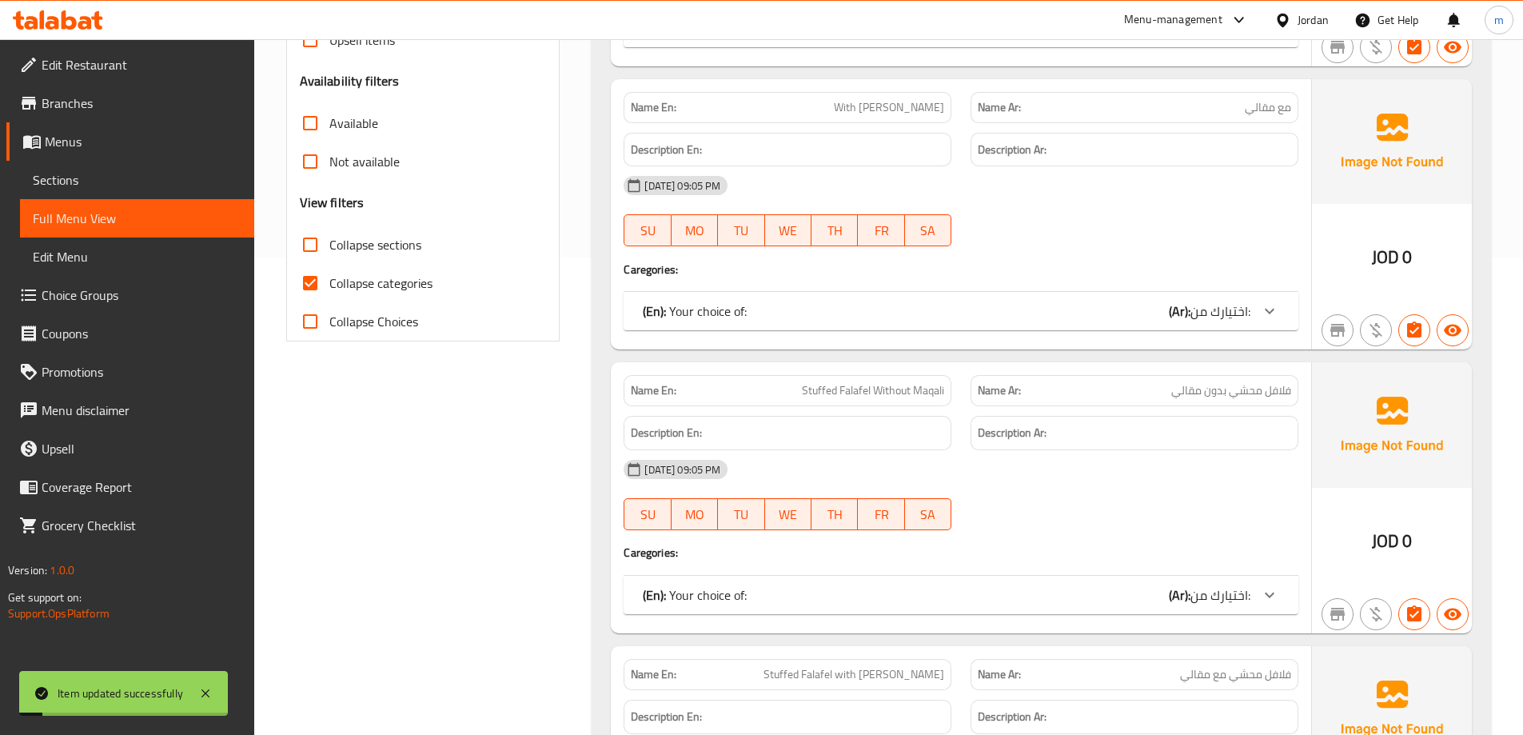
click at [389, 285] on span "Collapse categories" at bounding box center [380, 282] width 103 height 19
click at [329, 285] on input "Collapse categories" at bounding box center [310, 283] width 38 height 38
checkbox input "false"
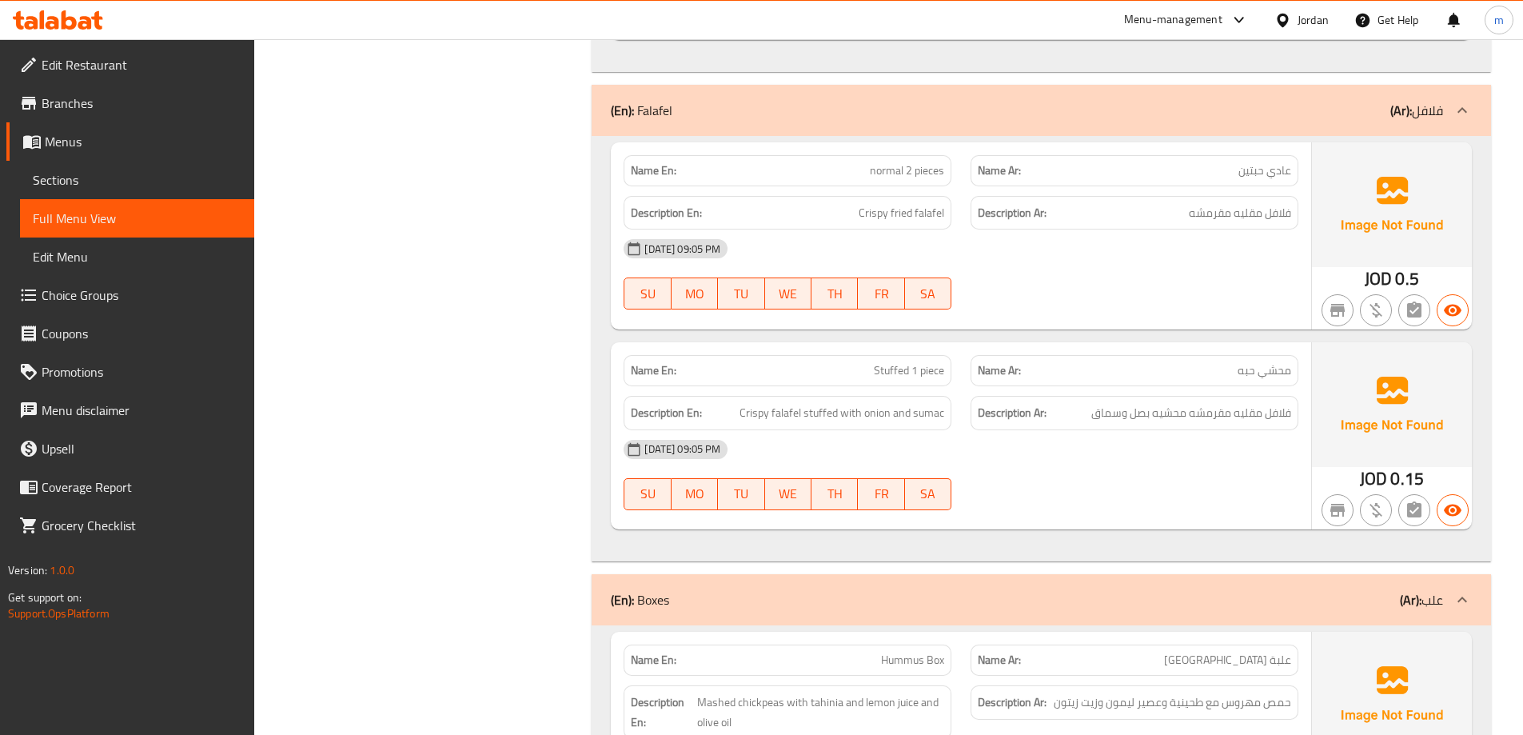
scroll to position [2237, 0]
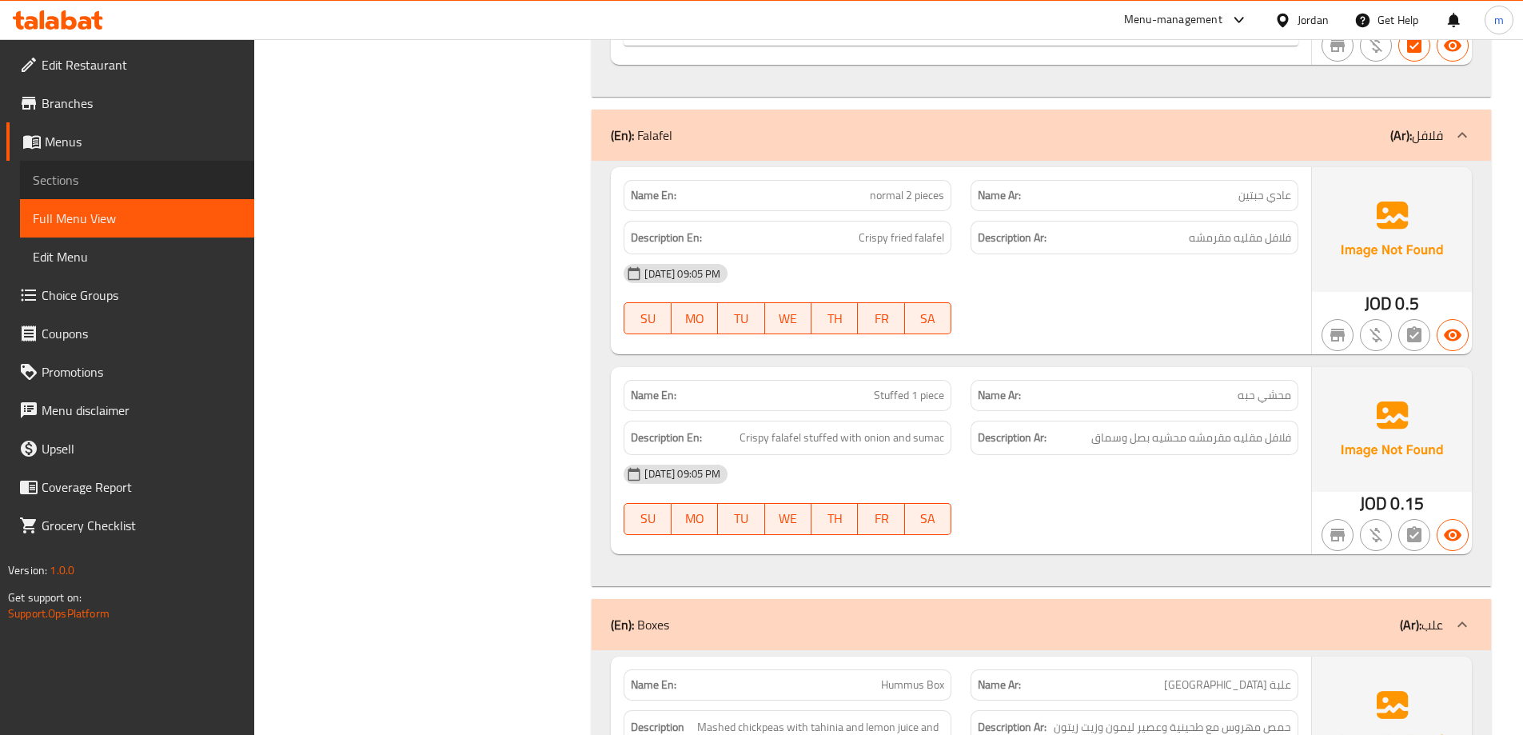
click at [82, 188] on span "Sections" at bounding box center [137, 179] width 209 height 19
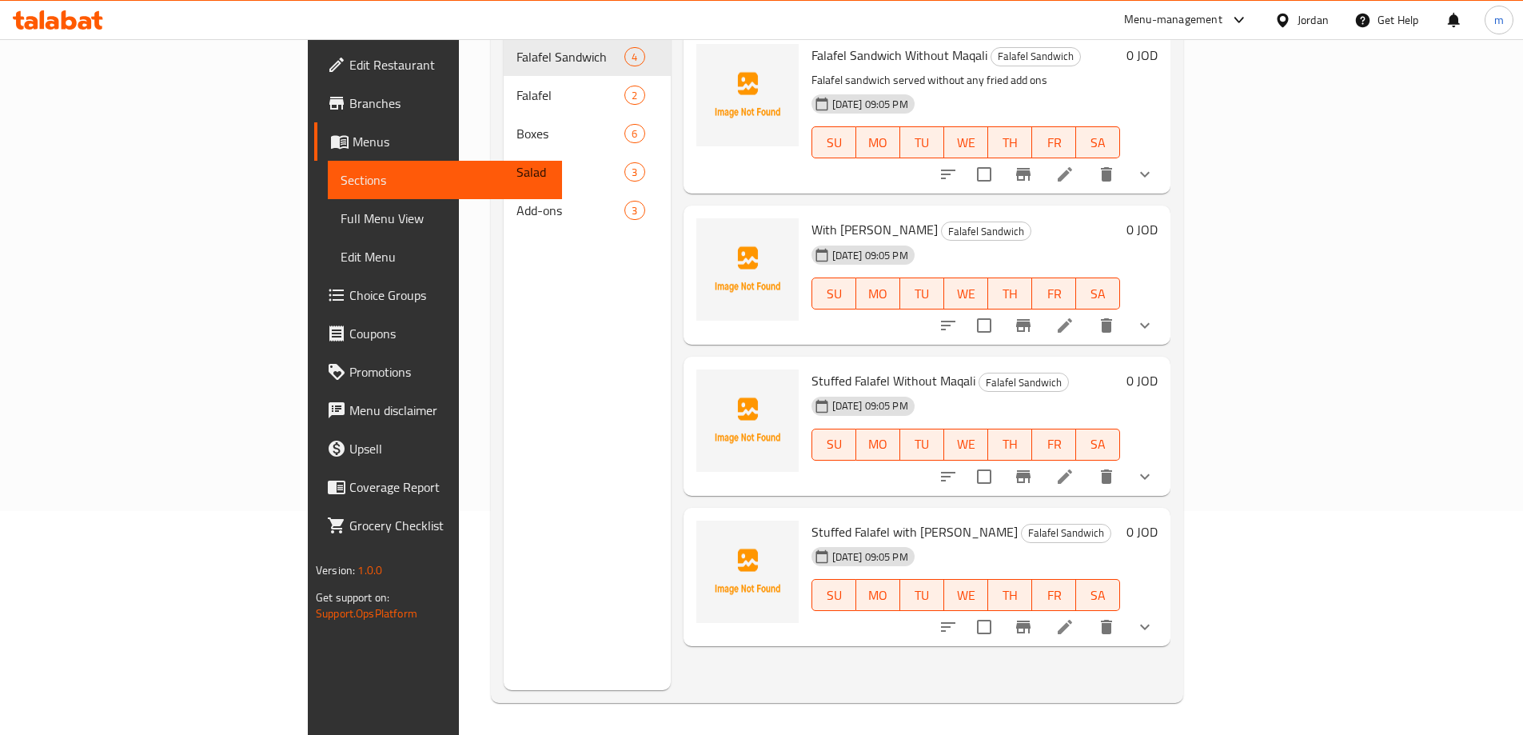
scroll to position [224, 0]
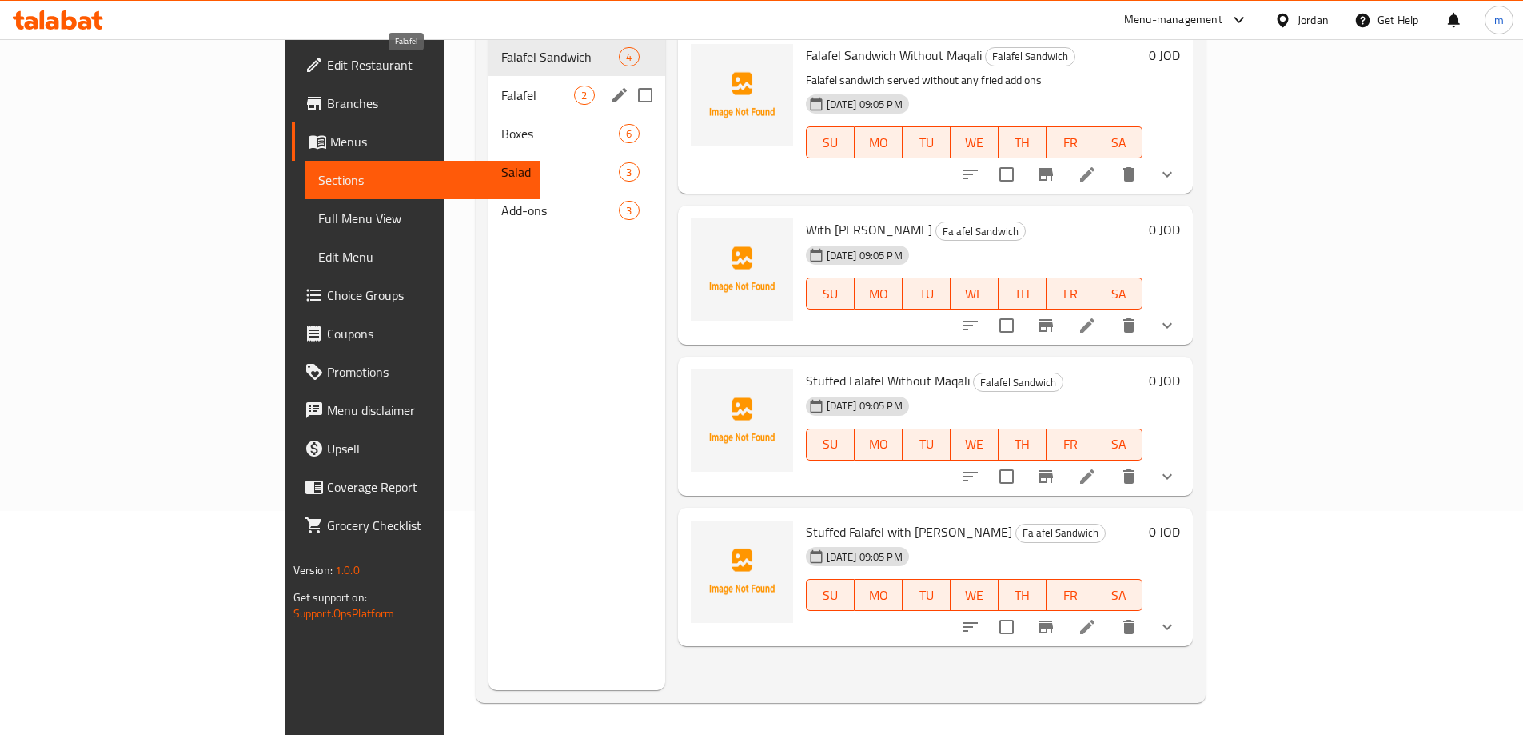
click at [501, 86] on span "Falafel" at bounding box center [537, 95] width 73 height 19
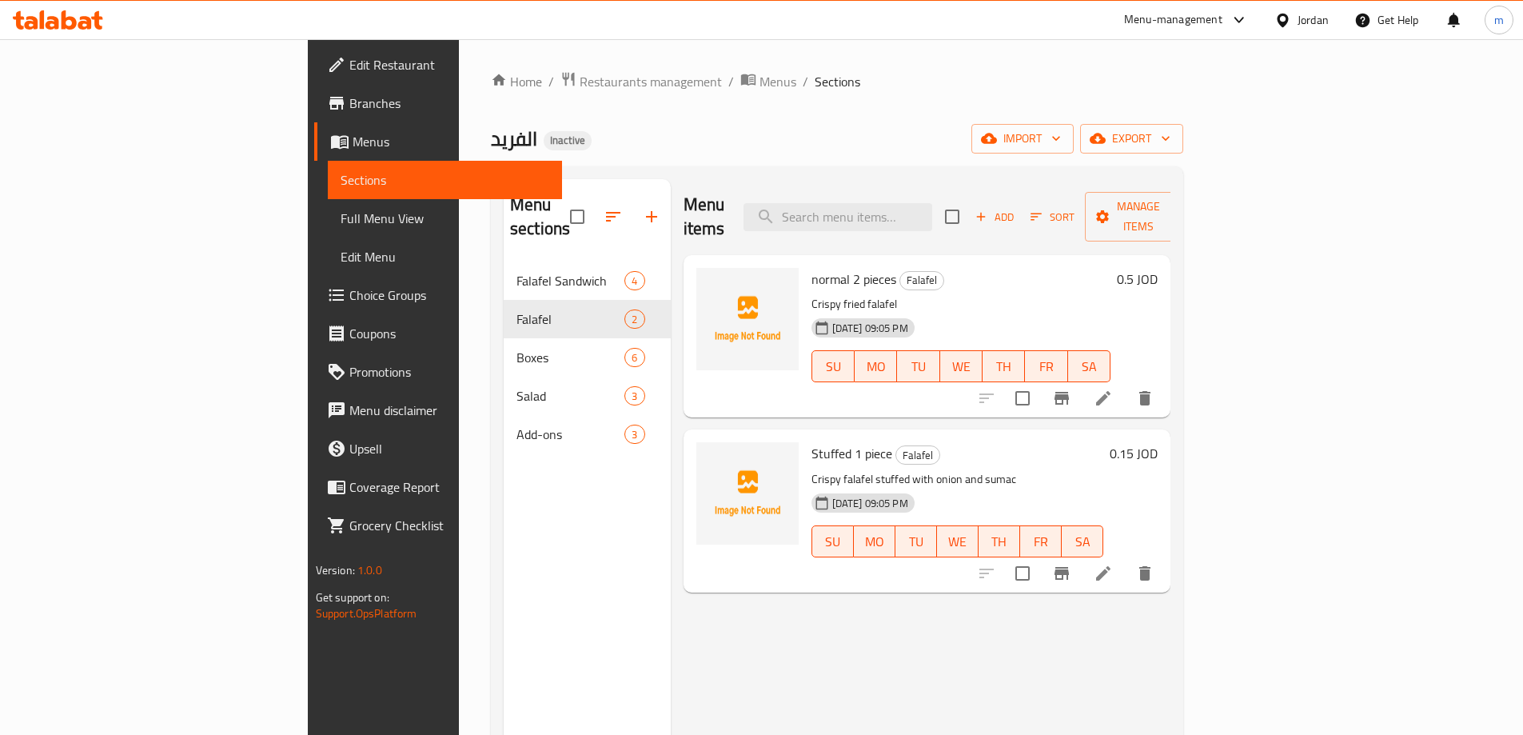
click at [1111, 391] on icon at bounding box center [1103, 398] width 14 height 14
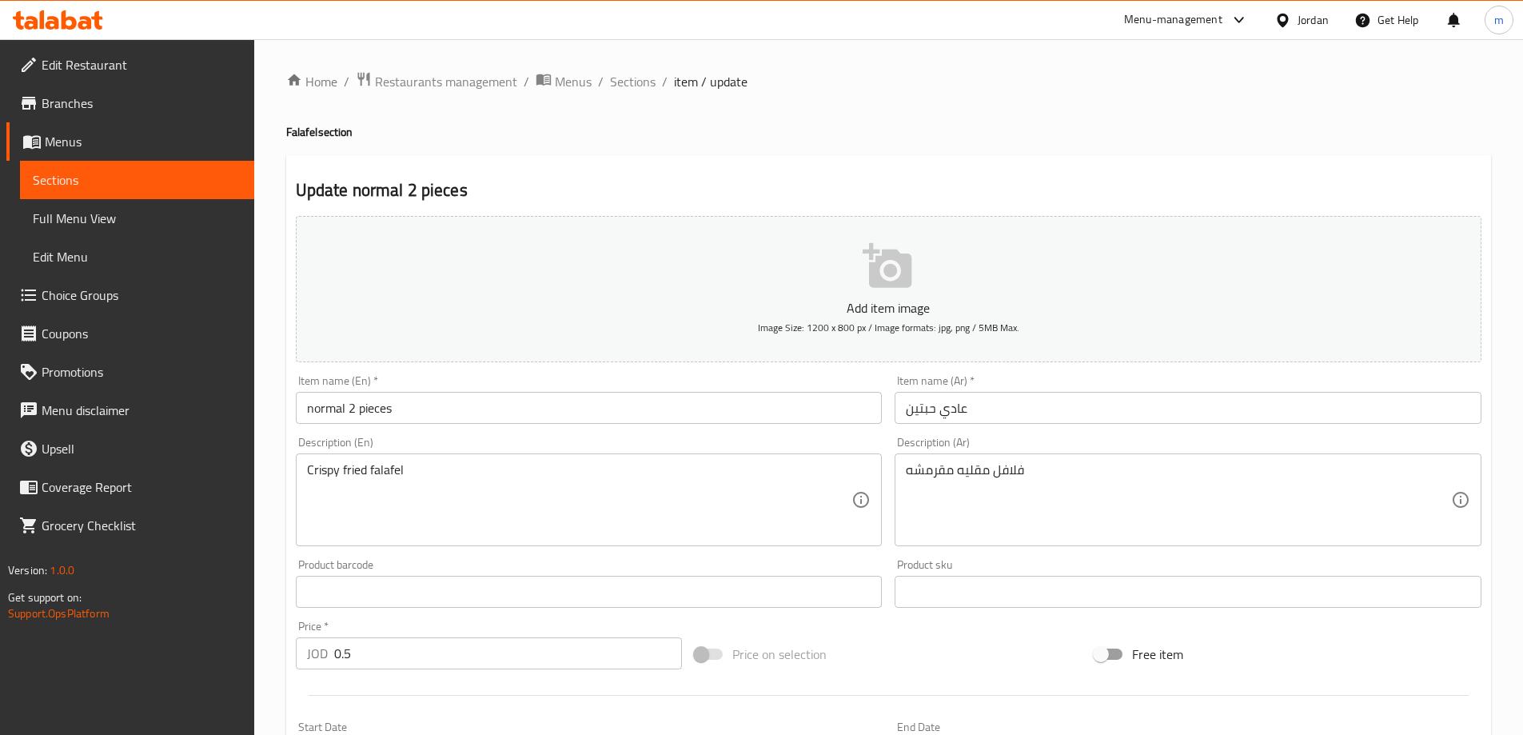
click at [307, 410] on input "normal 2 pieces" at bounding box center [589, 408] width 587 height 32
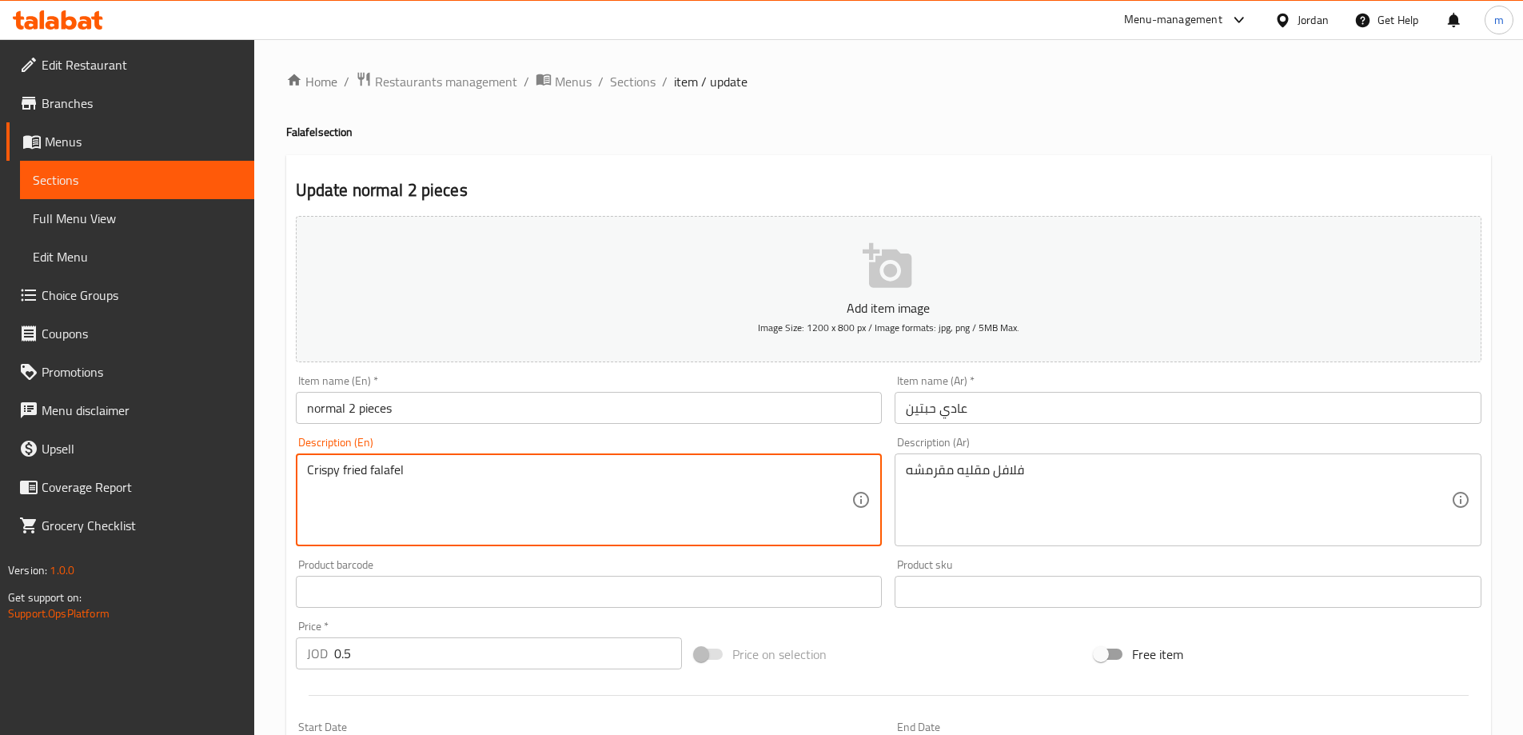
click at [384, 477] on textarea "Crispy fried falafel" at bounding box center [579, 500] width 545 height 76
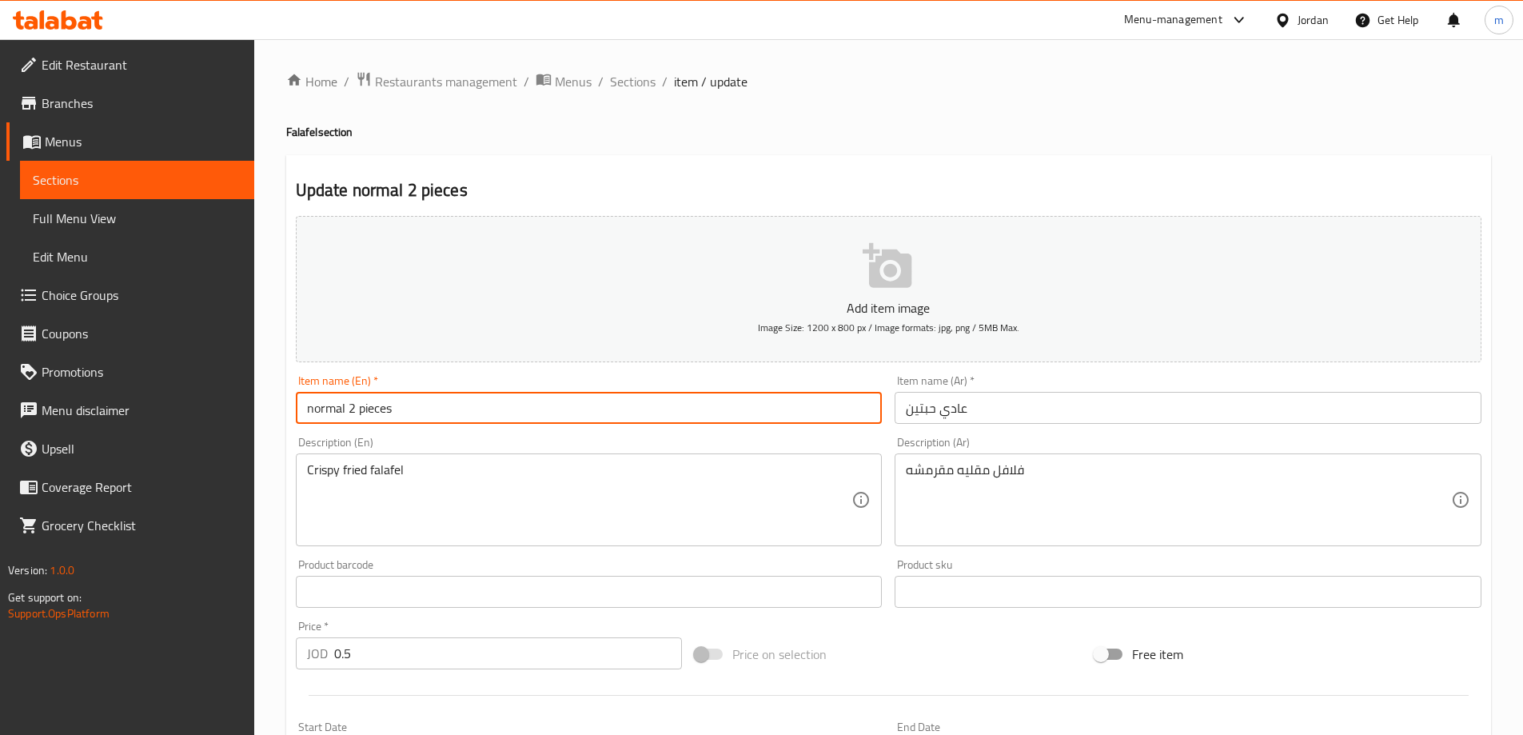
click at [301, 410] on input "normal 2 pieces" at bounding box center [589, 408] width 587 height 32
paste input "falafel"
type input "falafel normal 2 pieces"
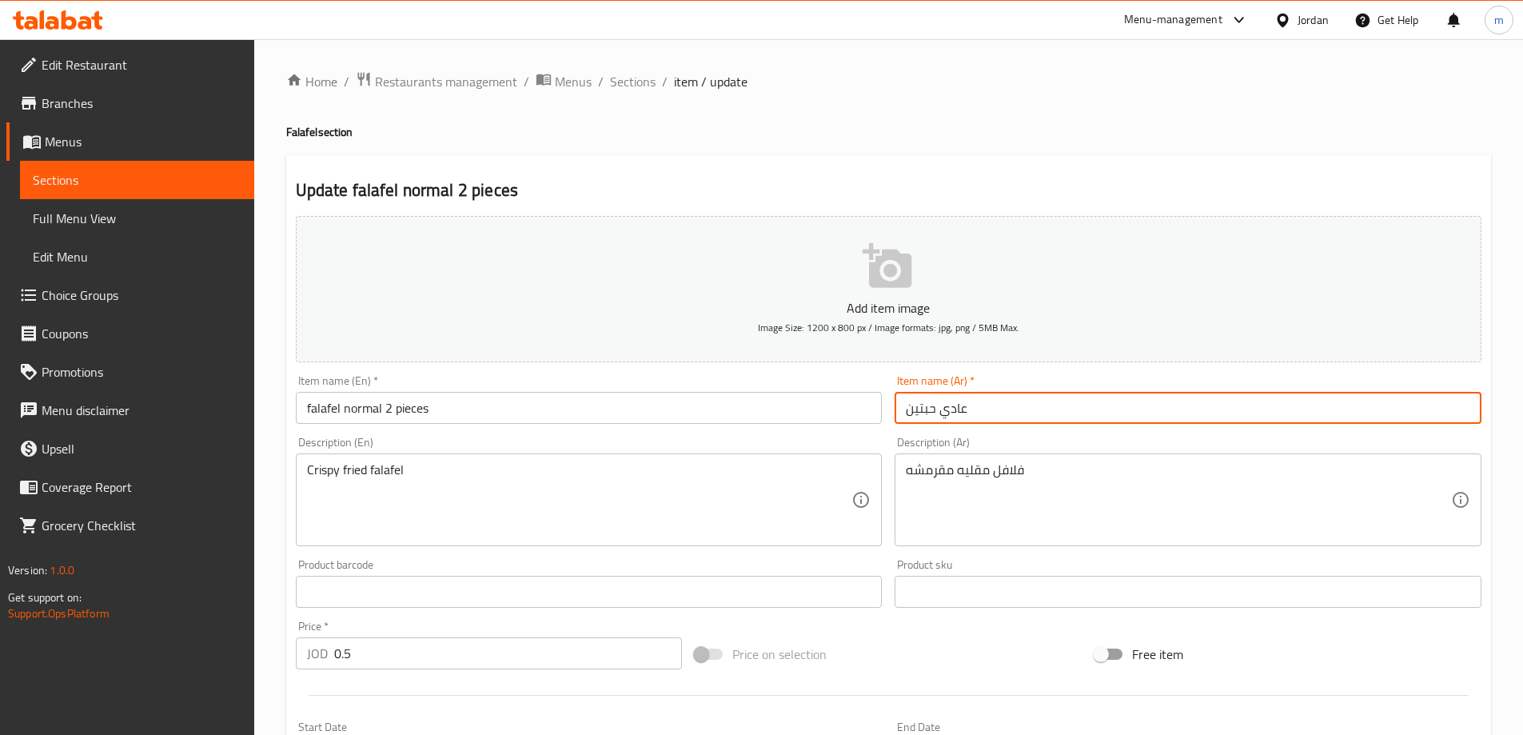
click at [982, 409] on input "عادي حبتين" at bounding box center [1188, 408] width 587 height 32
click at [982, 408] on input "عادي حبتين" at bounding box center [1188, 408] width 587 height 32
click at [1435, 408] on input "عادي حبتين" at bounding box center [1188, 408] width 587 height 32
click at [1468, 408] on input "عادي حبتين" at bounding box center [1188, 408] width 587 height 32
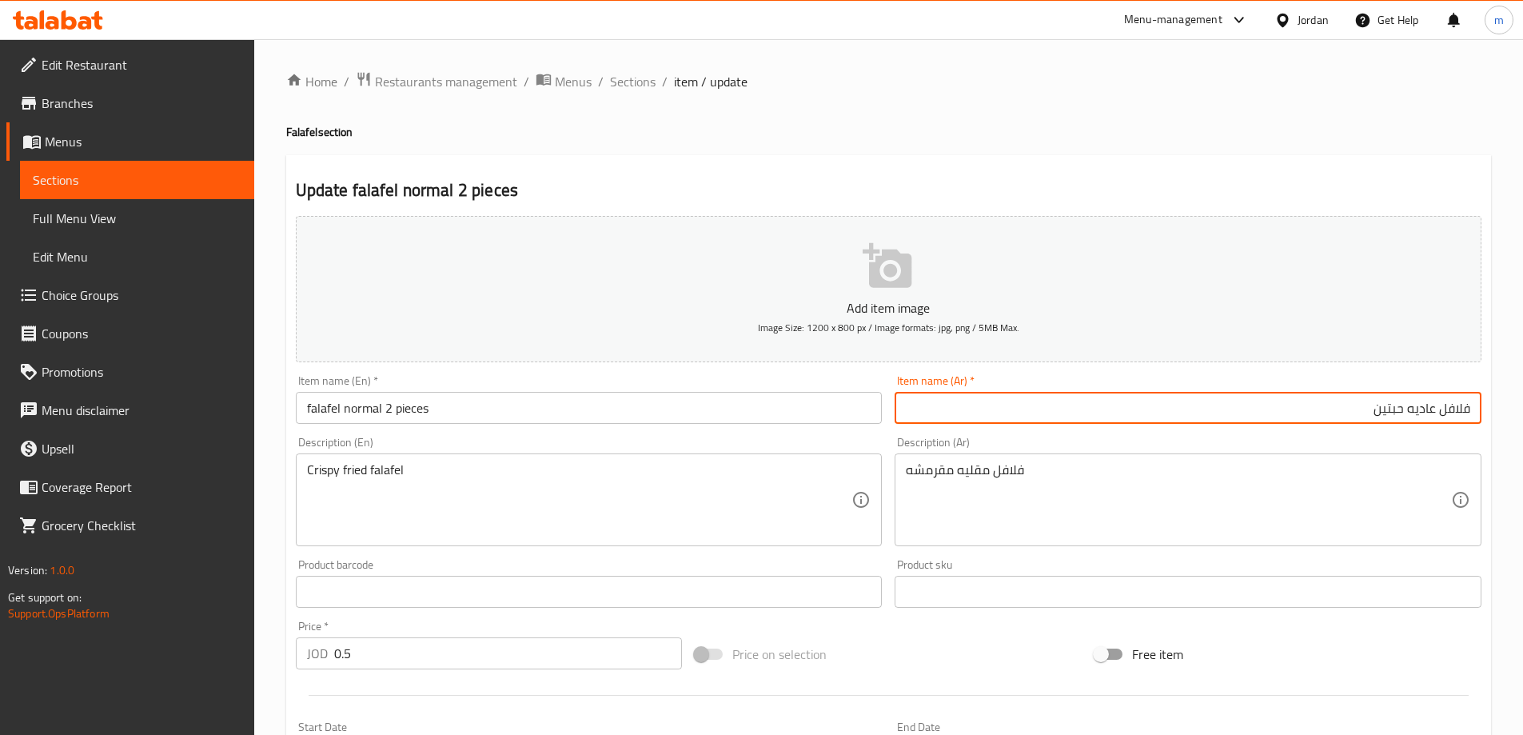
type input "فلافل عاديه حبتين"
click at [1101, 129] on h4 "Falafel section" at bounding box center [888, 132] width 1205 height 16
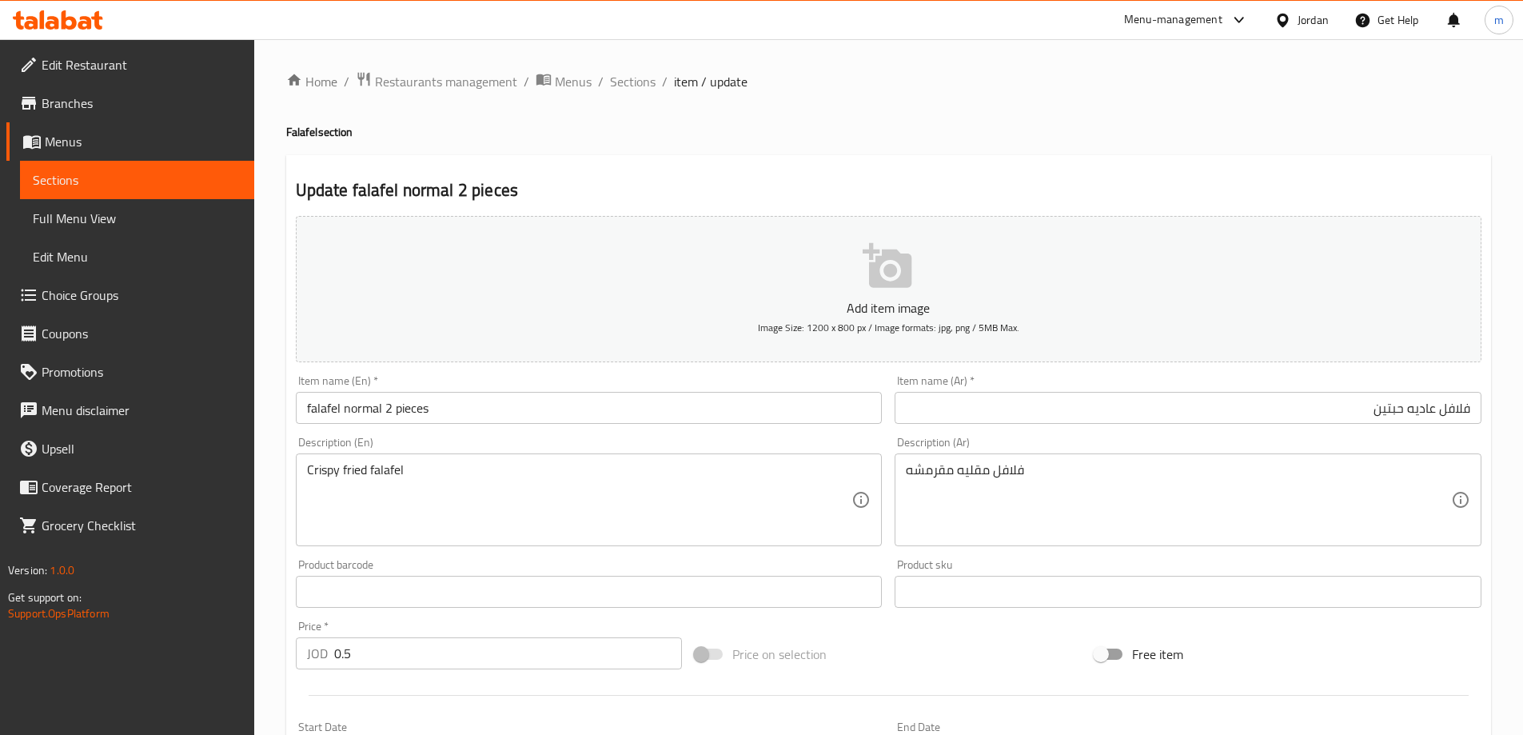
click at [1016, 493] on textarea "فلافل مقليه مقرمشه" at bounding box center [1178, 500] width 545 height 76
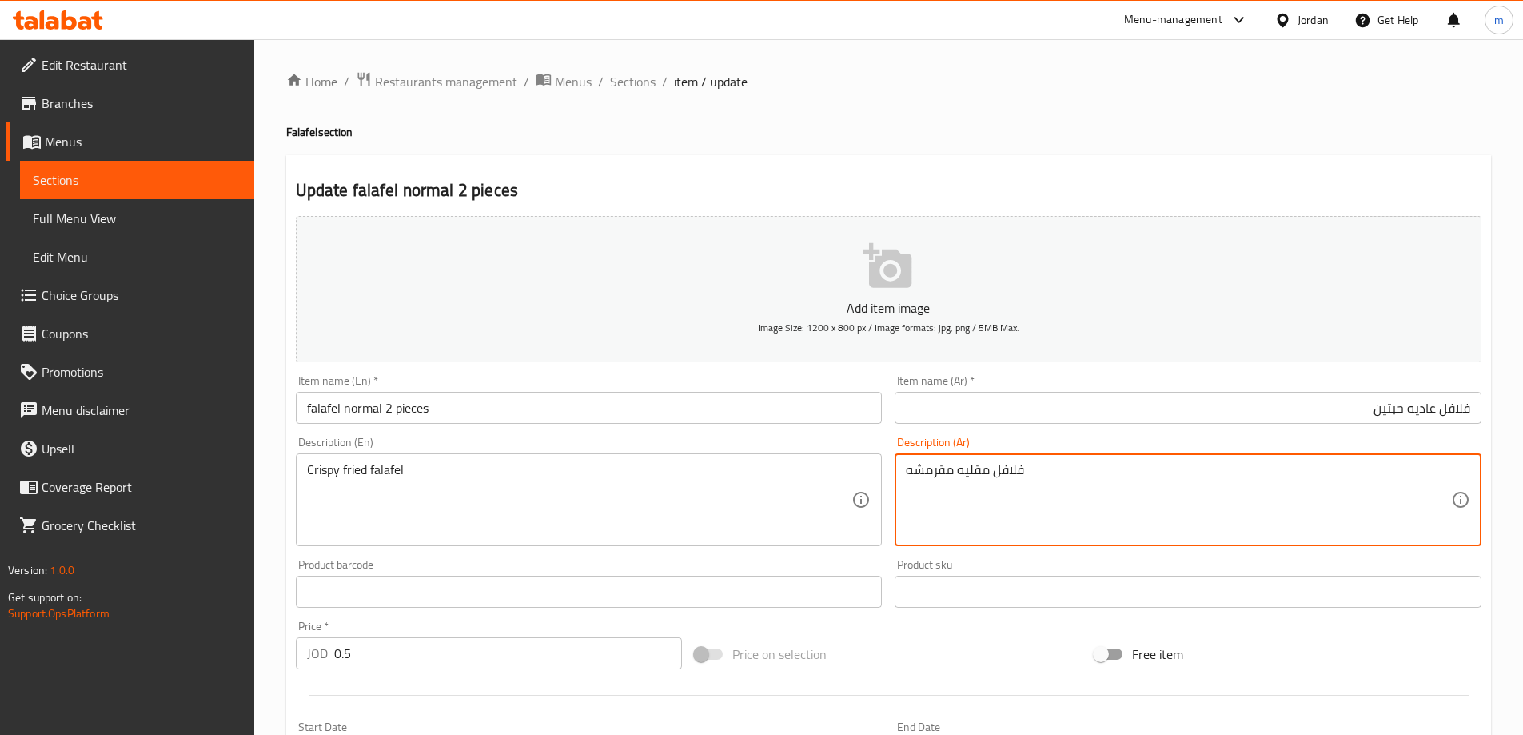
click at [1016, 493] on textarea "فلافل مقليه مقرمشه" at bounding box center [1178, 500] width 545 height 76
click at [1304, 515] on textarea "فلافل مقليه مقرمشه" at bounding box center [1178, 500] width 545 height 76
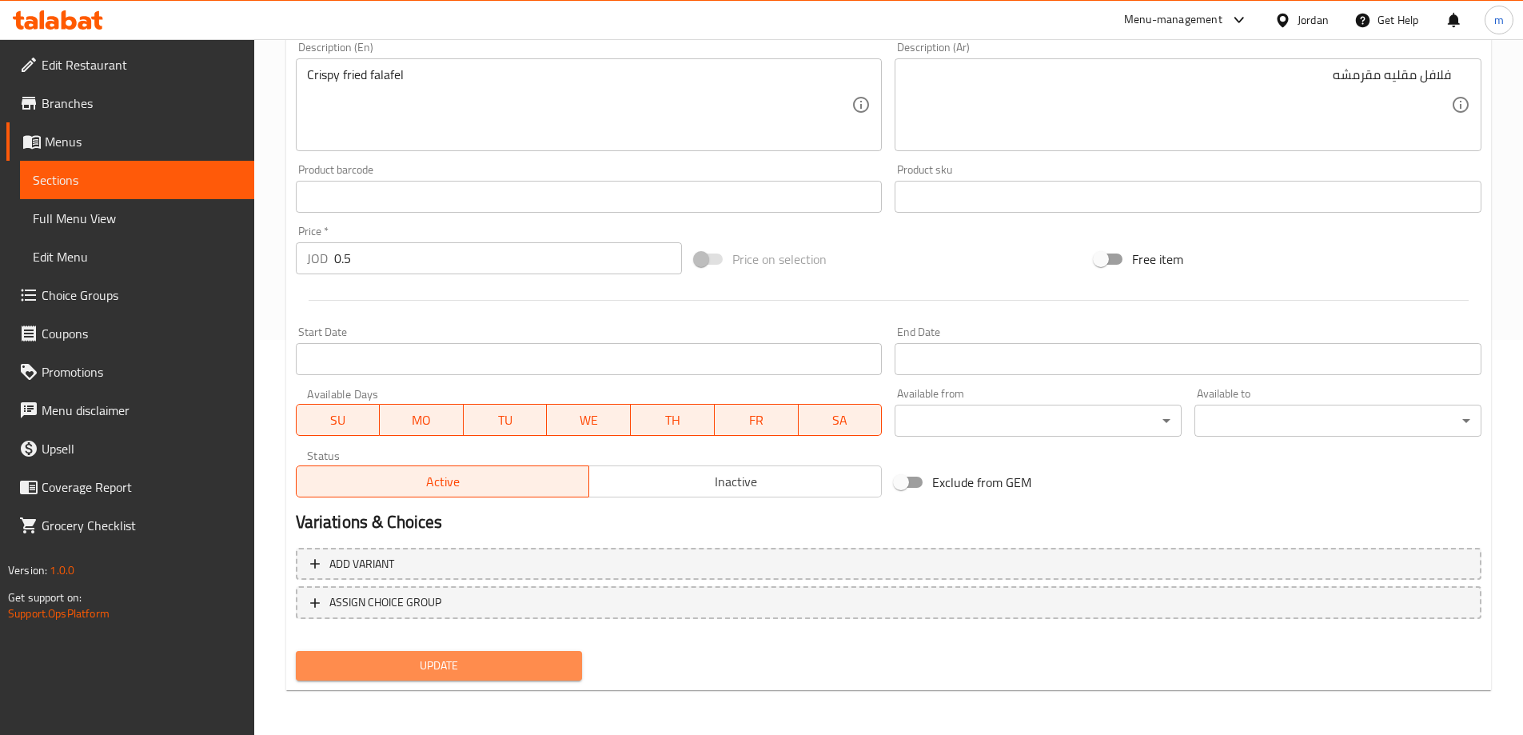
click at [477, 675] on span "Update" at bounding box center [439, 666] width 261 height 20
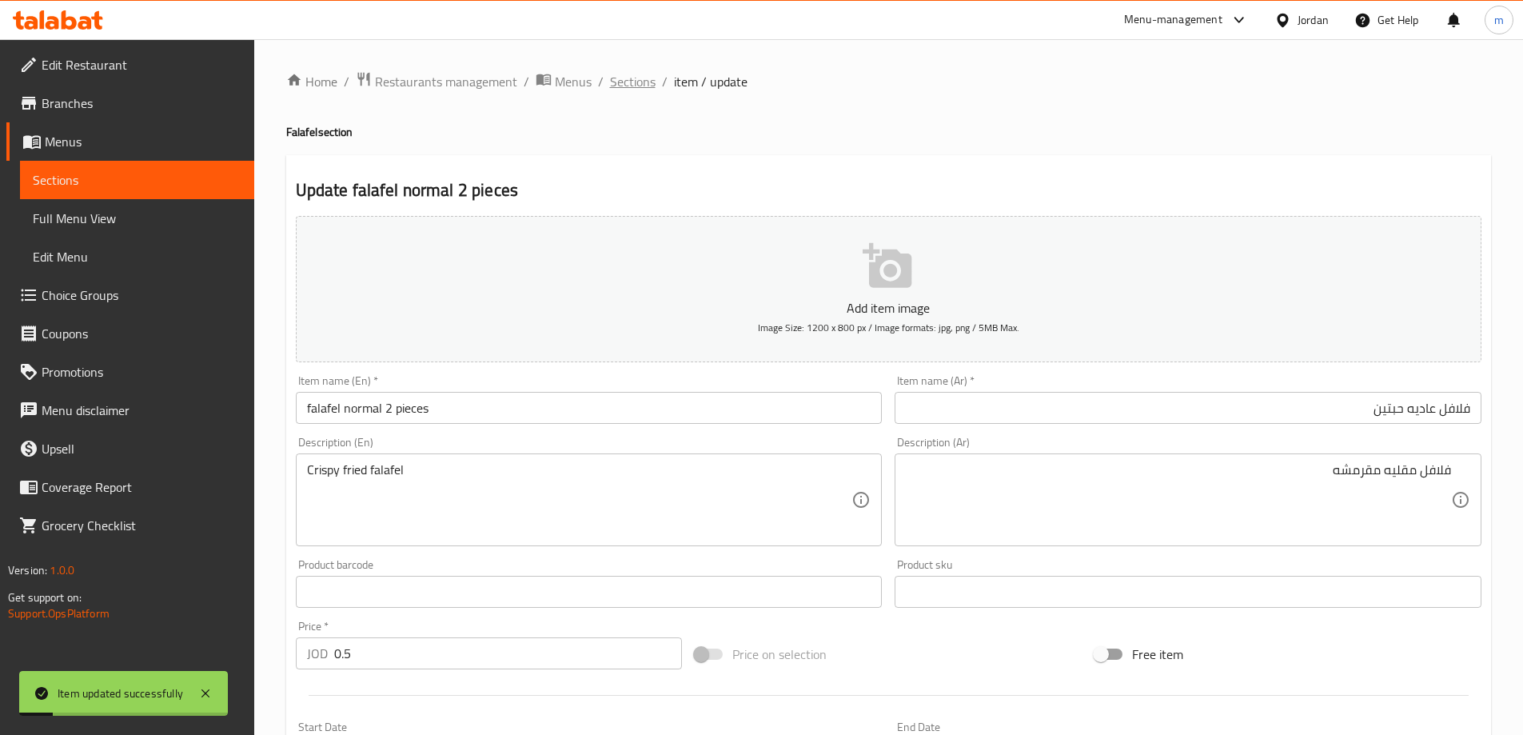
click at [626, 79] on span "Sections" at bounding box center [633, 81] width 46 height 19
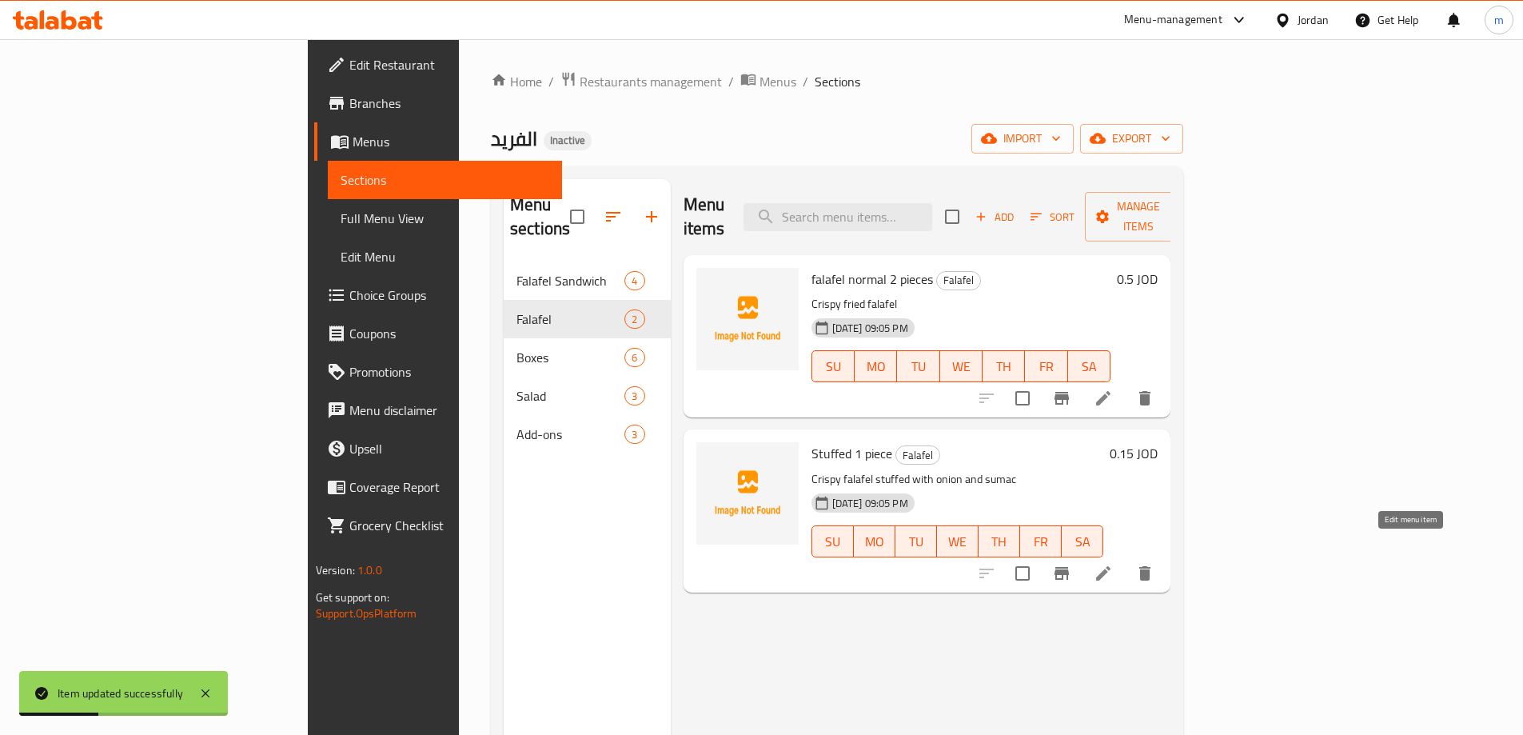
click at [1113, 564] on icon at bounding box center [1103, 573] width 19 height 19
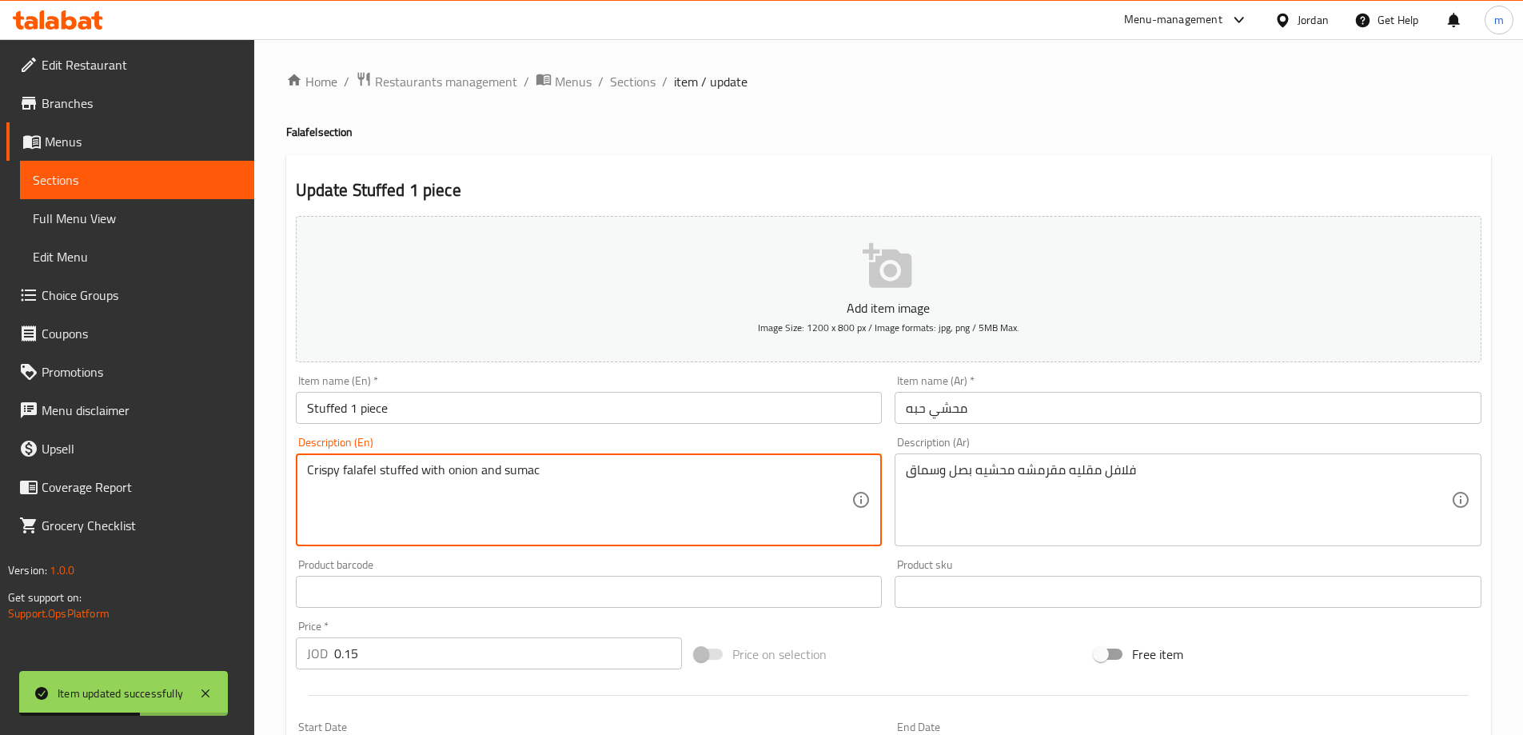
click at [357, 468] on textarea "Crispy falafel stuffed with onion and sumac" at bounding box center [579, 500] width 545 height 76
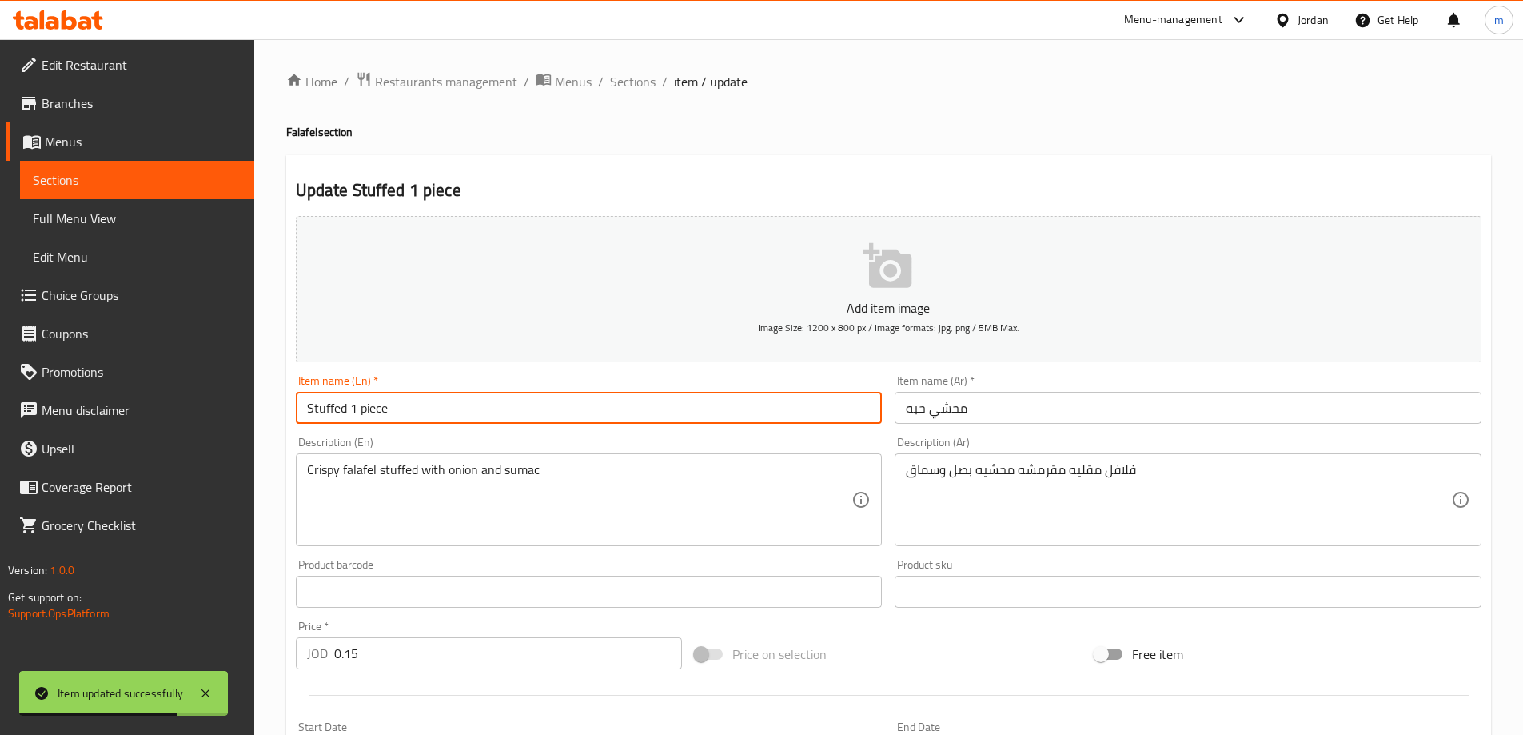
click at [348, 409] on input "Stuffed 1 piece" at bounding box center [589, 408] width 587 height 32
paste input "falafel"
type input "Stuffed falafel 1 piece"
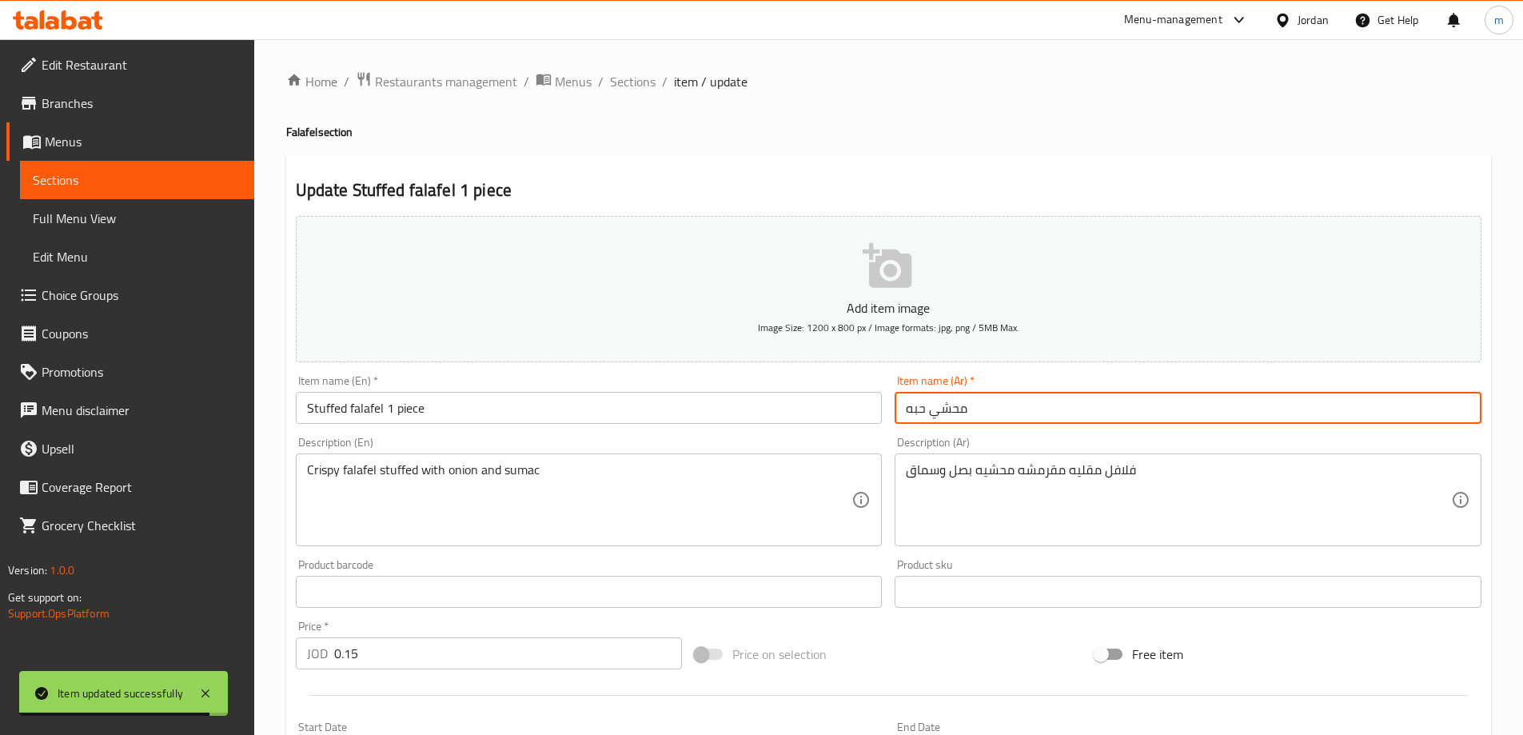
click at [950, 417] on input "محشي حبه" at bounding box center [1188, 408] width 587 height 32
click at [1426, 401] on input "محشي حبه" at bounding box center [1188, 408] width 587 height 32
click at [1471, 407] on input "محشي حبه" at bounding box center [1188, 408] width 587 height 32
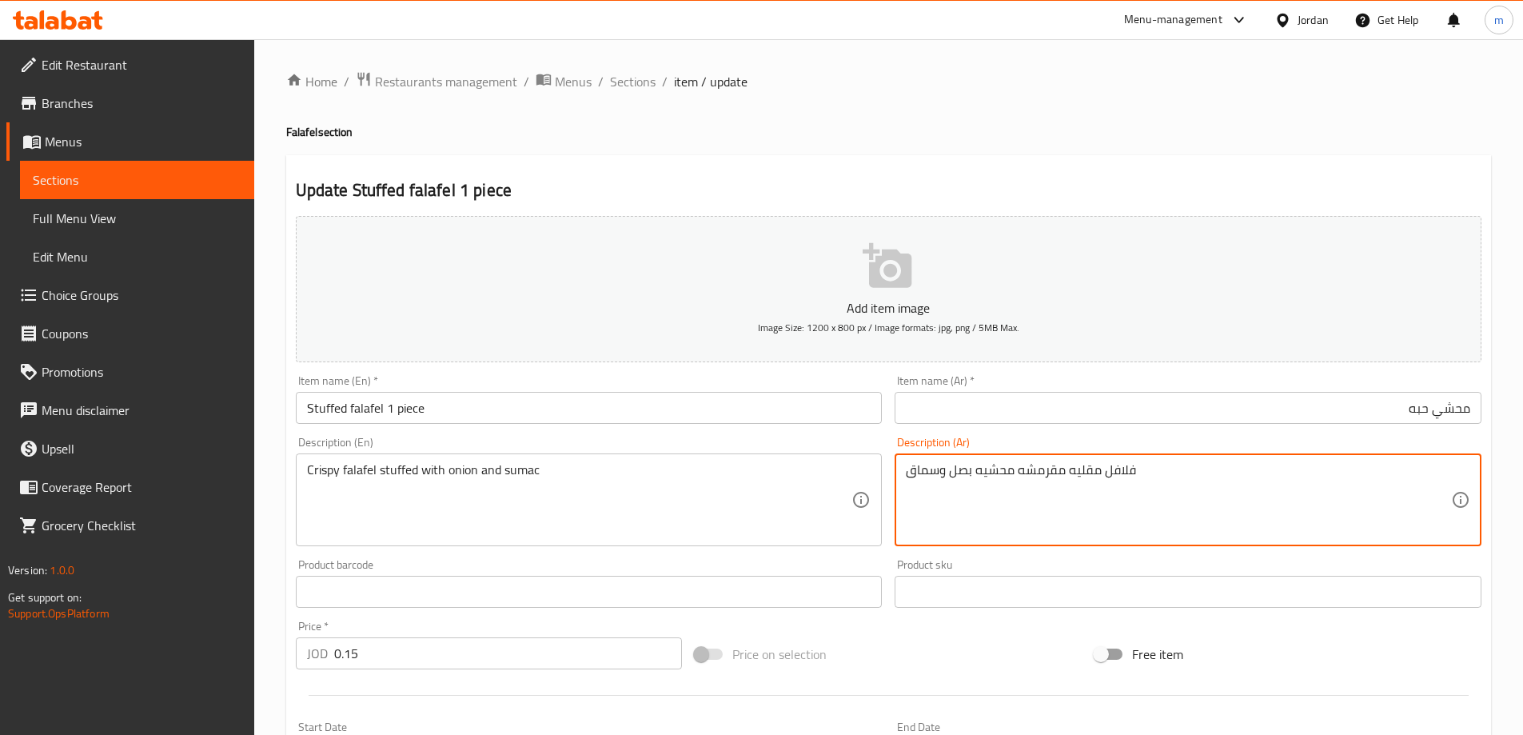
click at [1123, 475] on textarea "فلافل مقليه مقرمشه محشيه بصل وسماق" at bounding box center [1178, 500] width 545 height 76
click at [1470, 409] on input "محشي حبه" at bounding box center [1188, 408] width 587 height 32
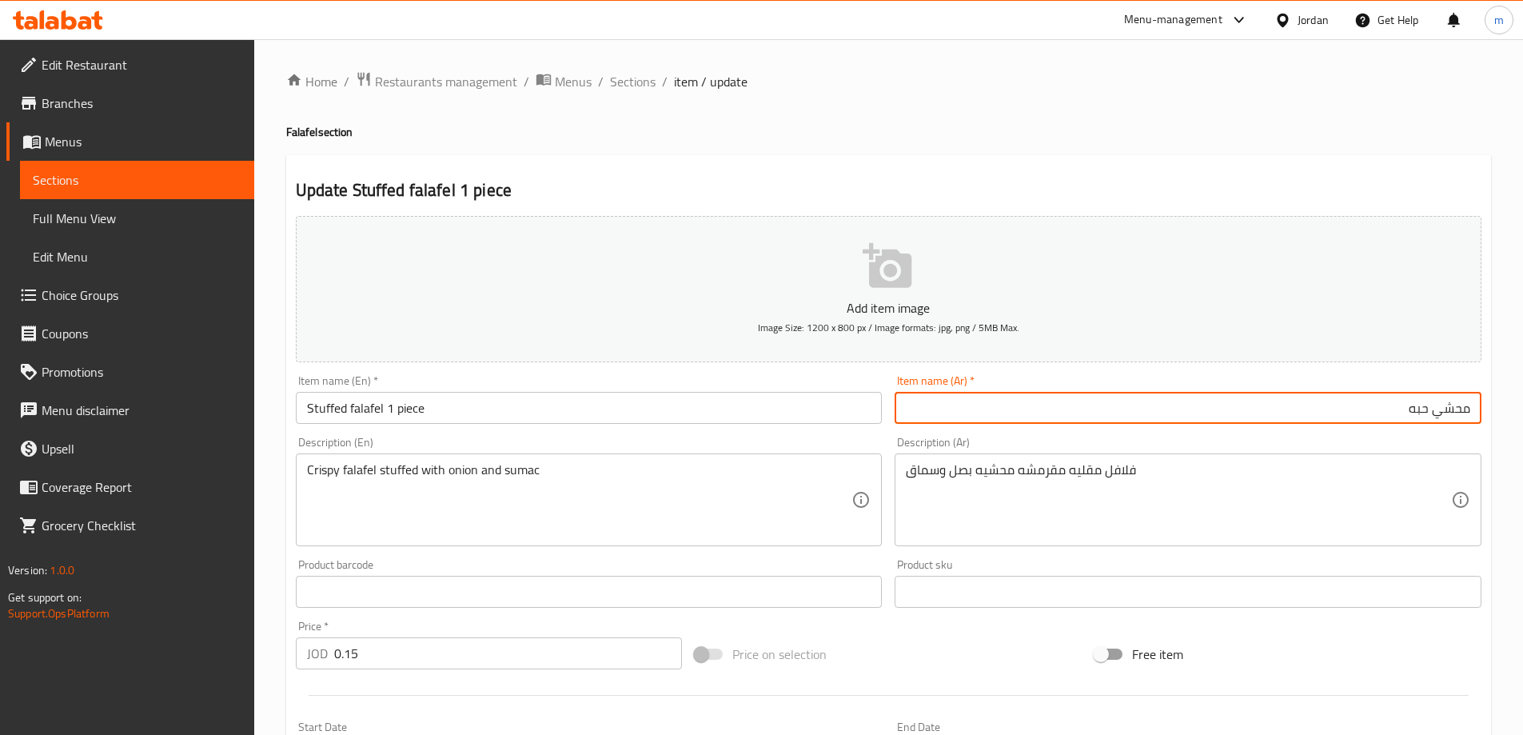
paste input "فلافل"
click at [1406, 409] on input "فلافل محشي حبه" at bounding box center [1188, 408] width 587 height 32
click at [1399, 418] on input "فلافل محشي حبه" at bounding box center [1188, 408] width 587 height 32
type input "فلافل محشي حبه"
click at [396, 408] on input "Stuffed falafel 1 piece" at bounding box center [589, 408] width 587 height 32
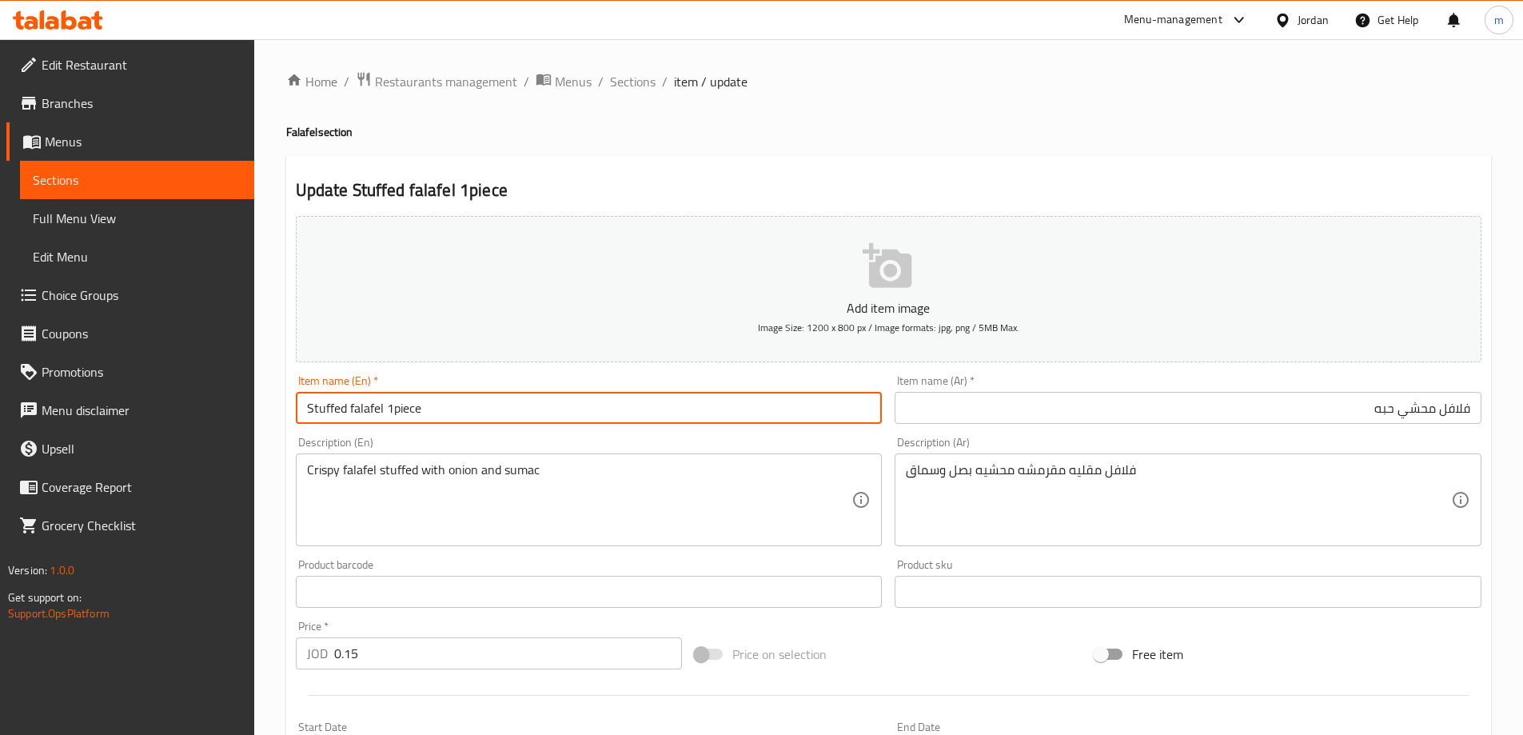
type input "Stuffed falafel 1 piece"
click at [1399, 413] on input "فلافل محشي حبه" at bounding box center [1188, 408] width 587 height 32
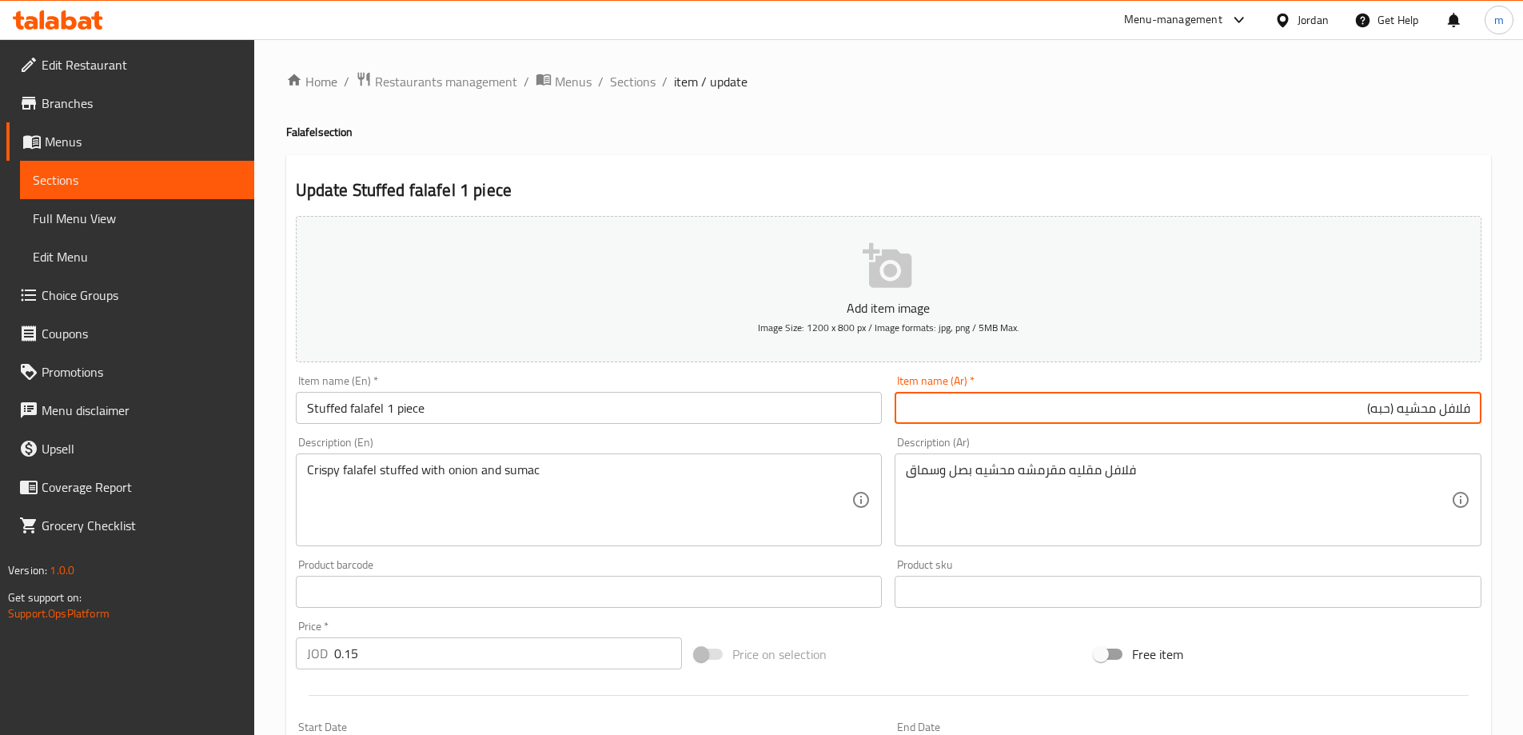
type input "فلافل محشيه (حبه)"
click at [388, 404] on input "Stuffed falafel 1 piece" at bounding box center [589, 408] width 587 height 32
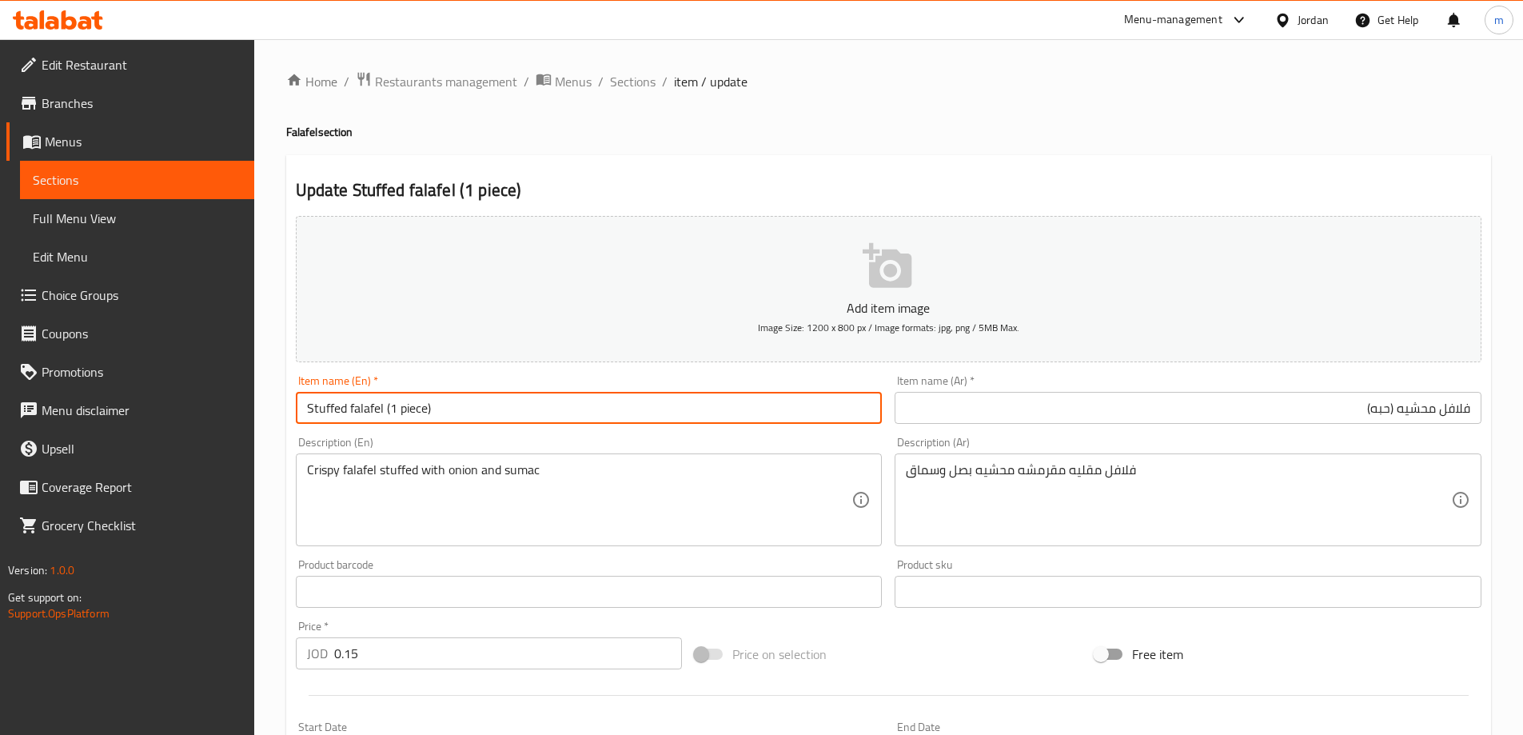
type input "Stuffed falafel (1 piece)"
click at [863, 130] on h4 "Falafel section" at bounding box center [888, 132] width 1205 height 16
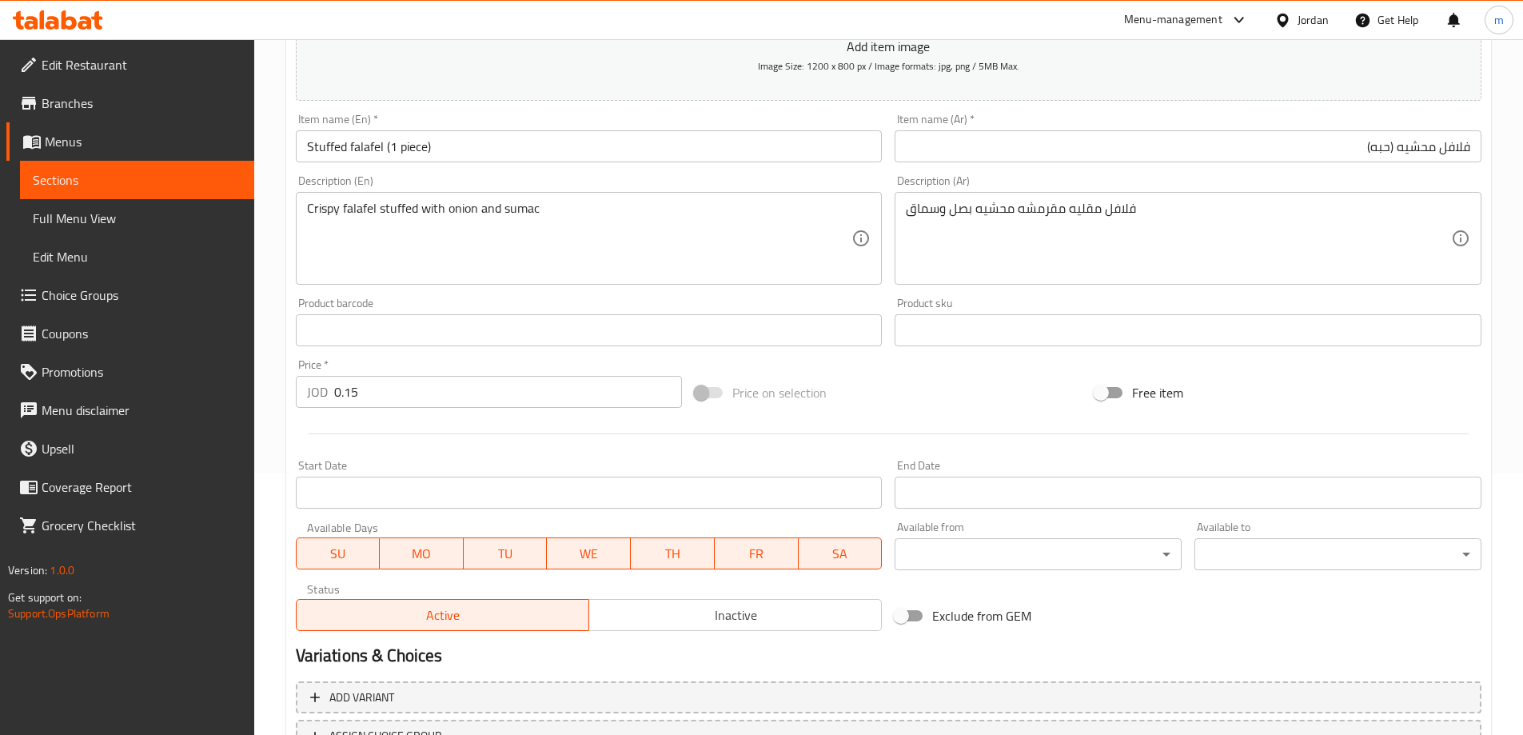
scroll to position [395, 0]
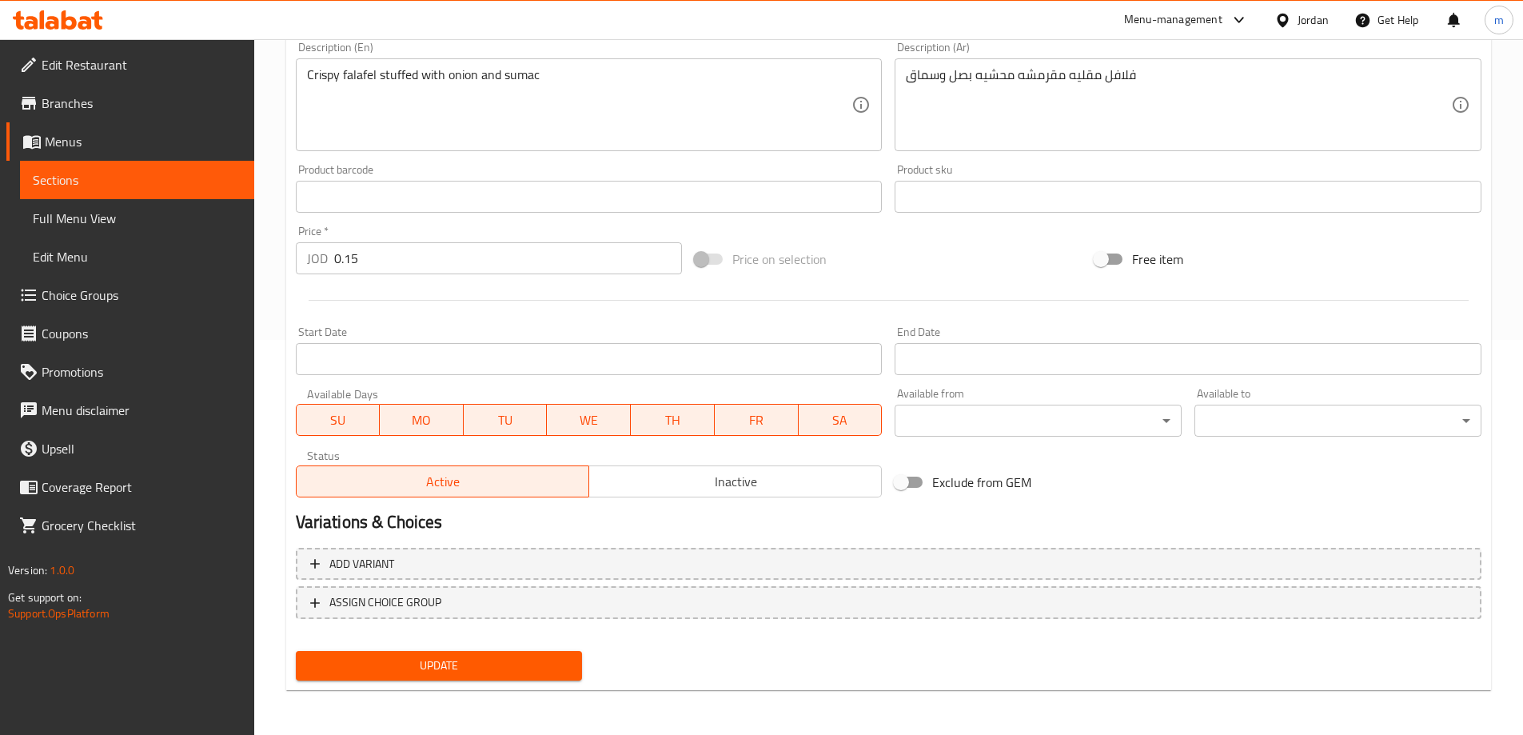
click at [501, 673] on span "Update" at bounding box center [439, 666] width 261 height 20
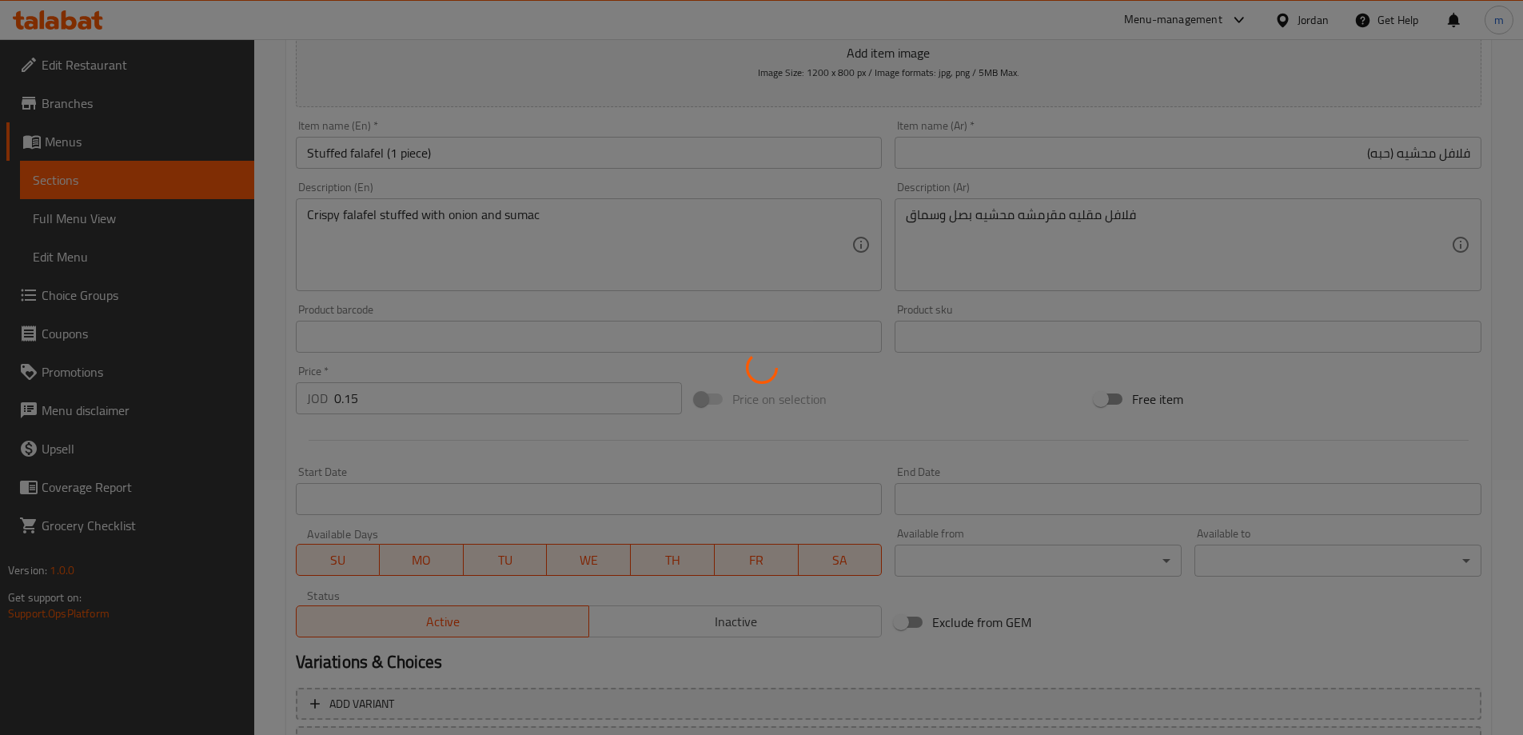
scroll to position [0, 0]
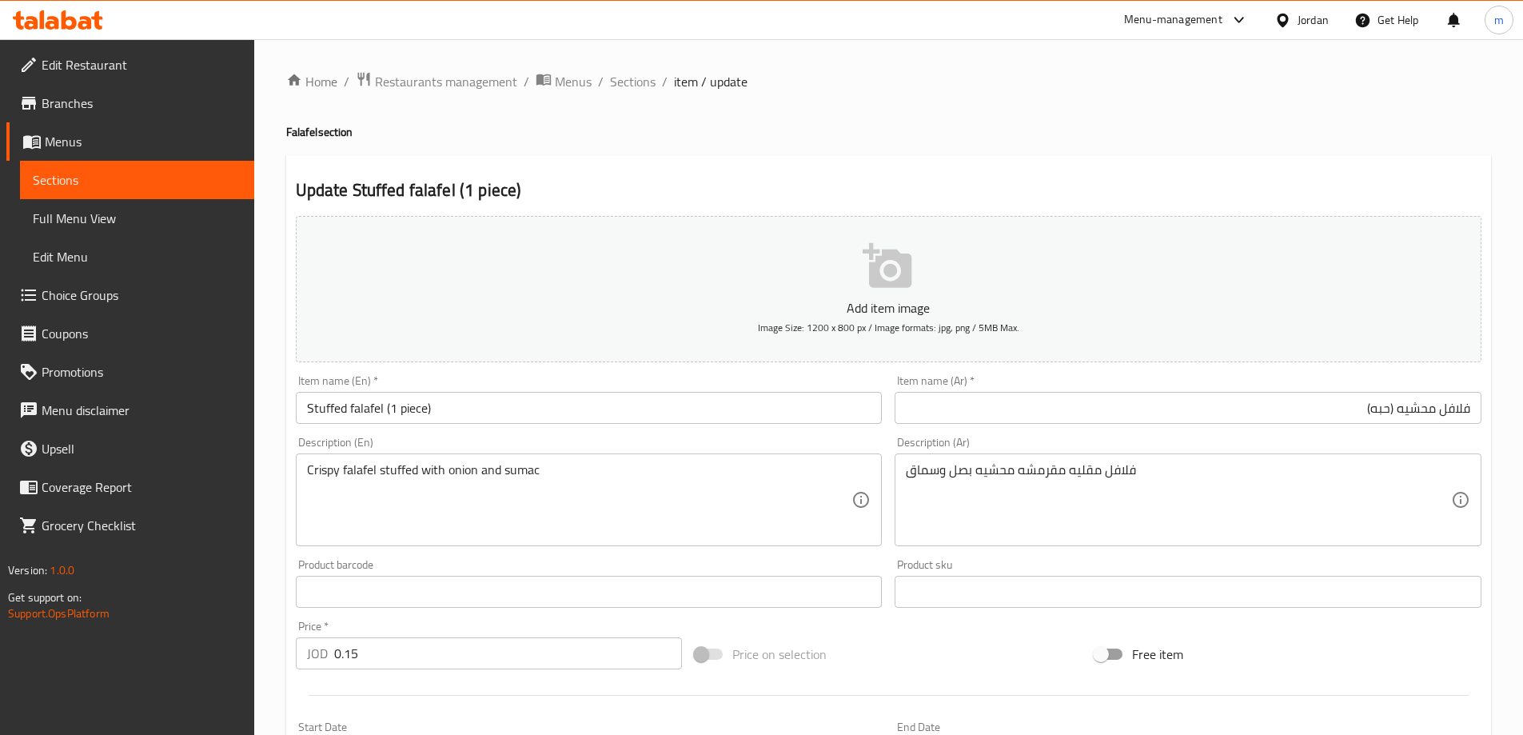
click at [288, 133] on h4 "Falafel section" at bounding box center [888, 132] width 1205 height 16
copy h4 "Falafel"
click at [964, 74] on ol "Home / Restaurants management / Menus / Sections / item / update" at bounding box center [888, 81] width 1205 height 21
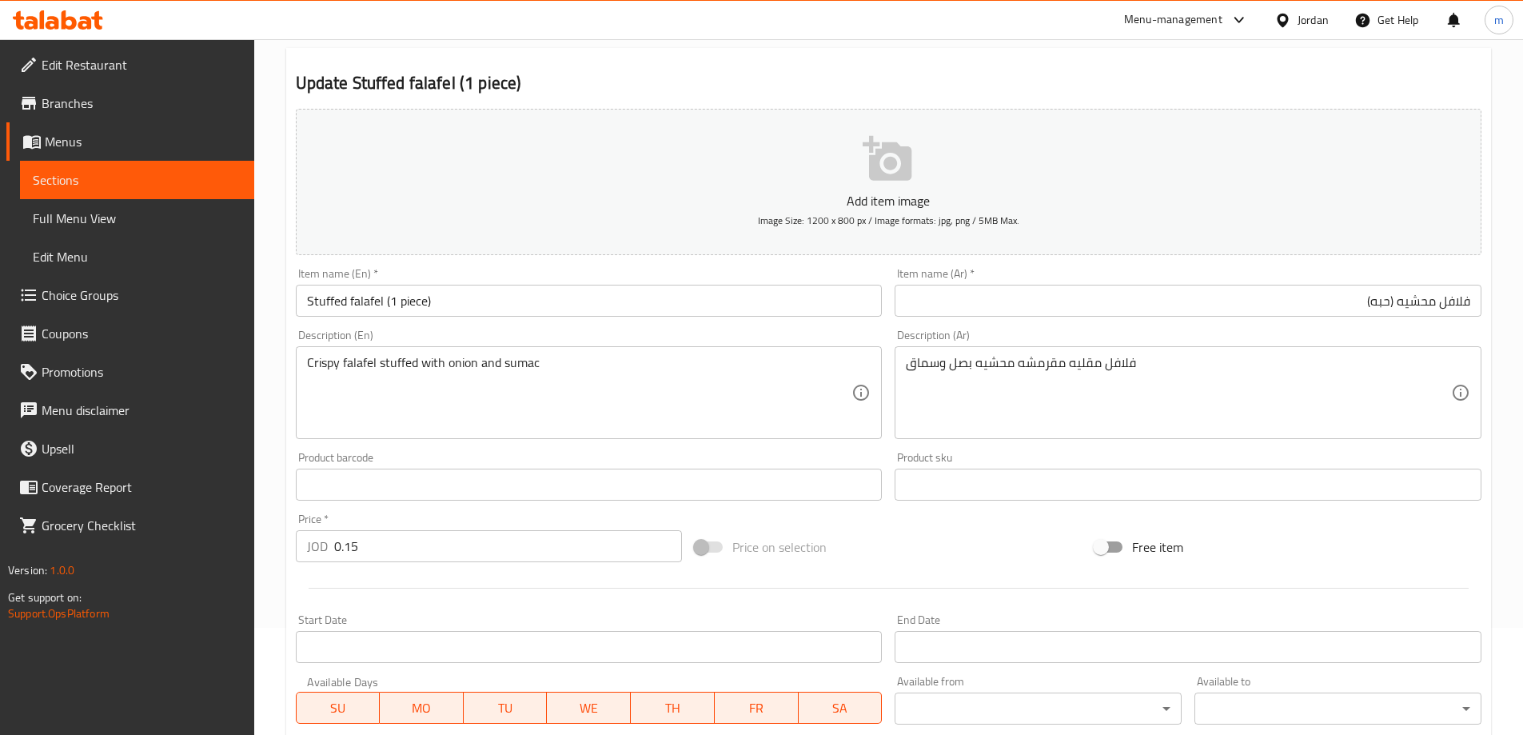
scroll to position [395, 0]
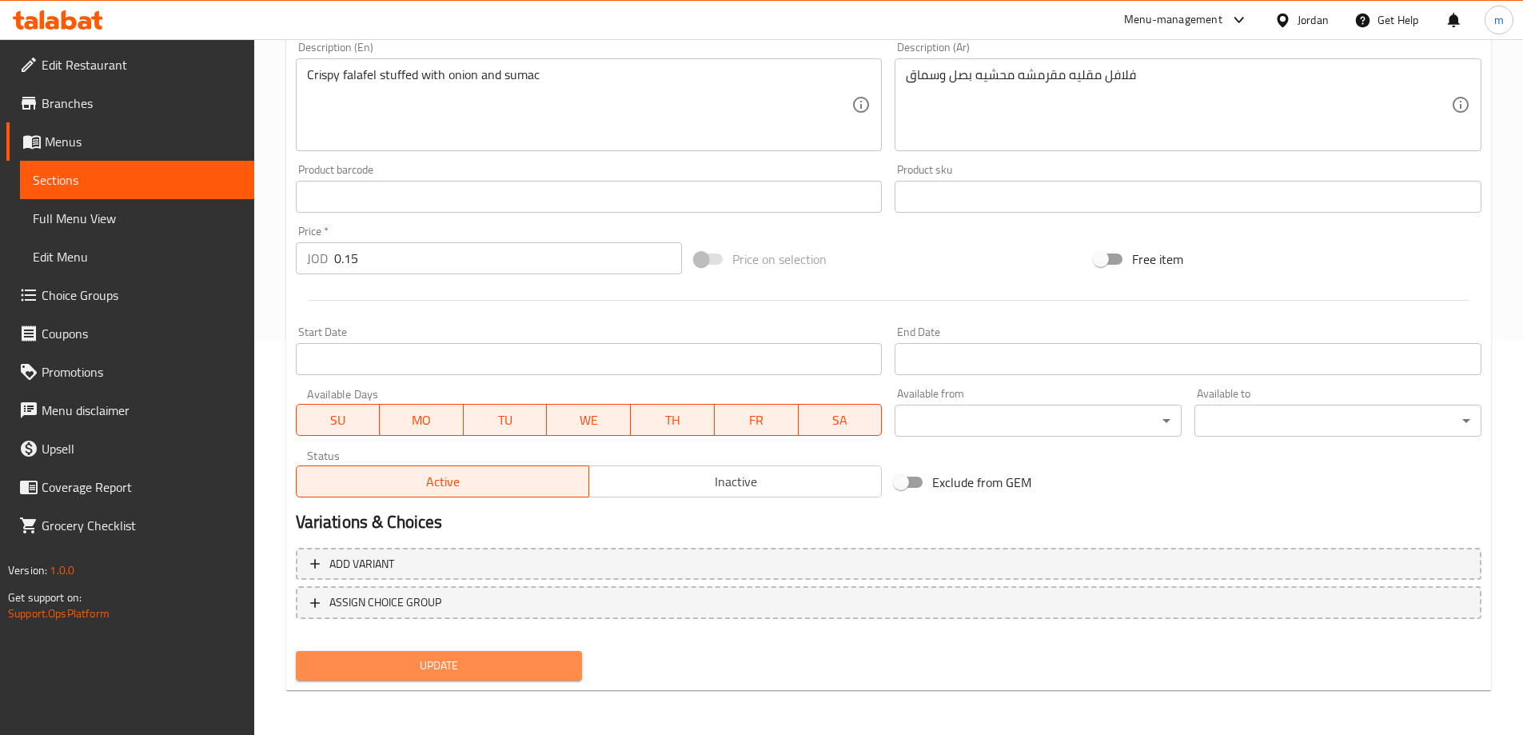
click at [525, 660] on span "Update" at bounding box center [439, 666] width 261 height 20
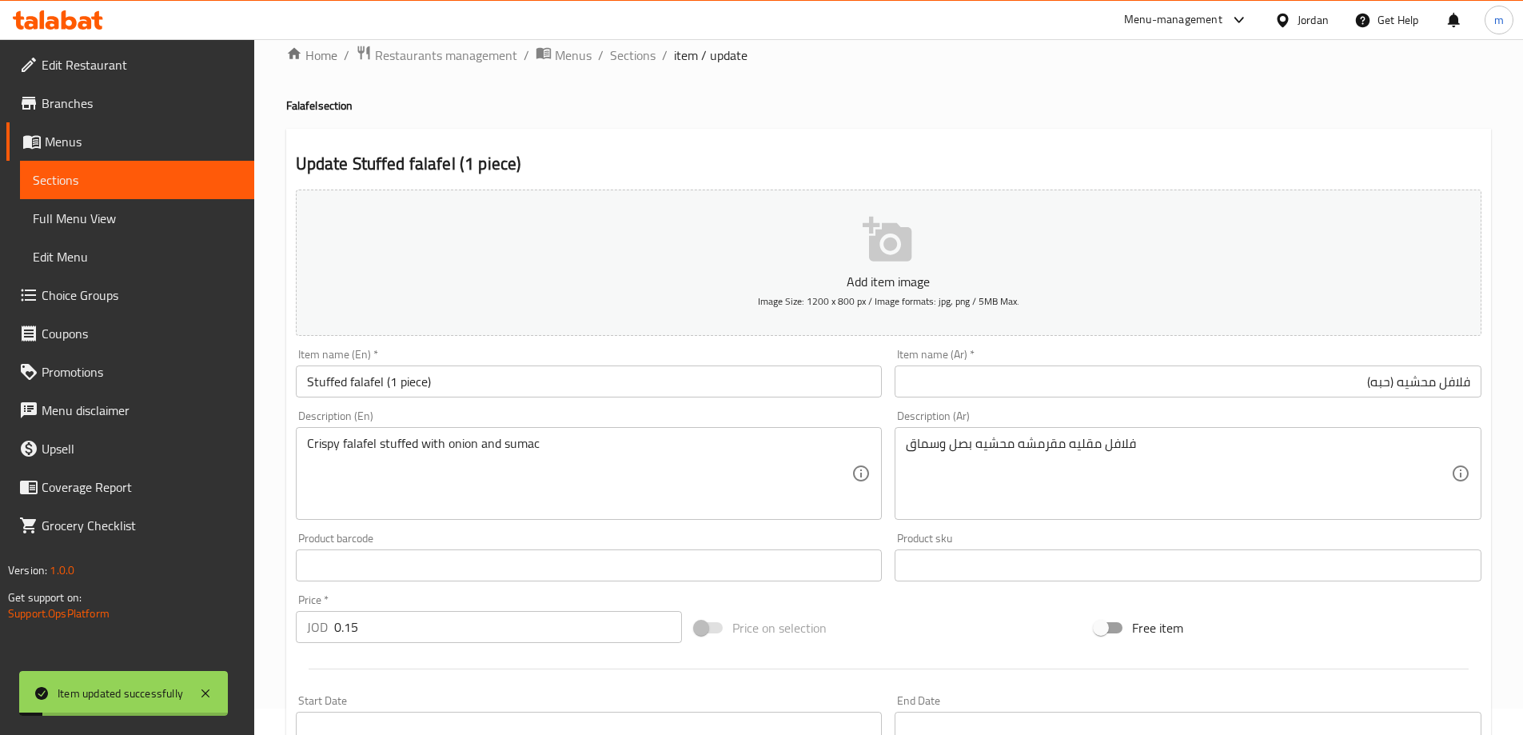
scroll to position [0, 0]
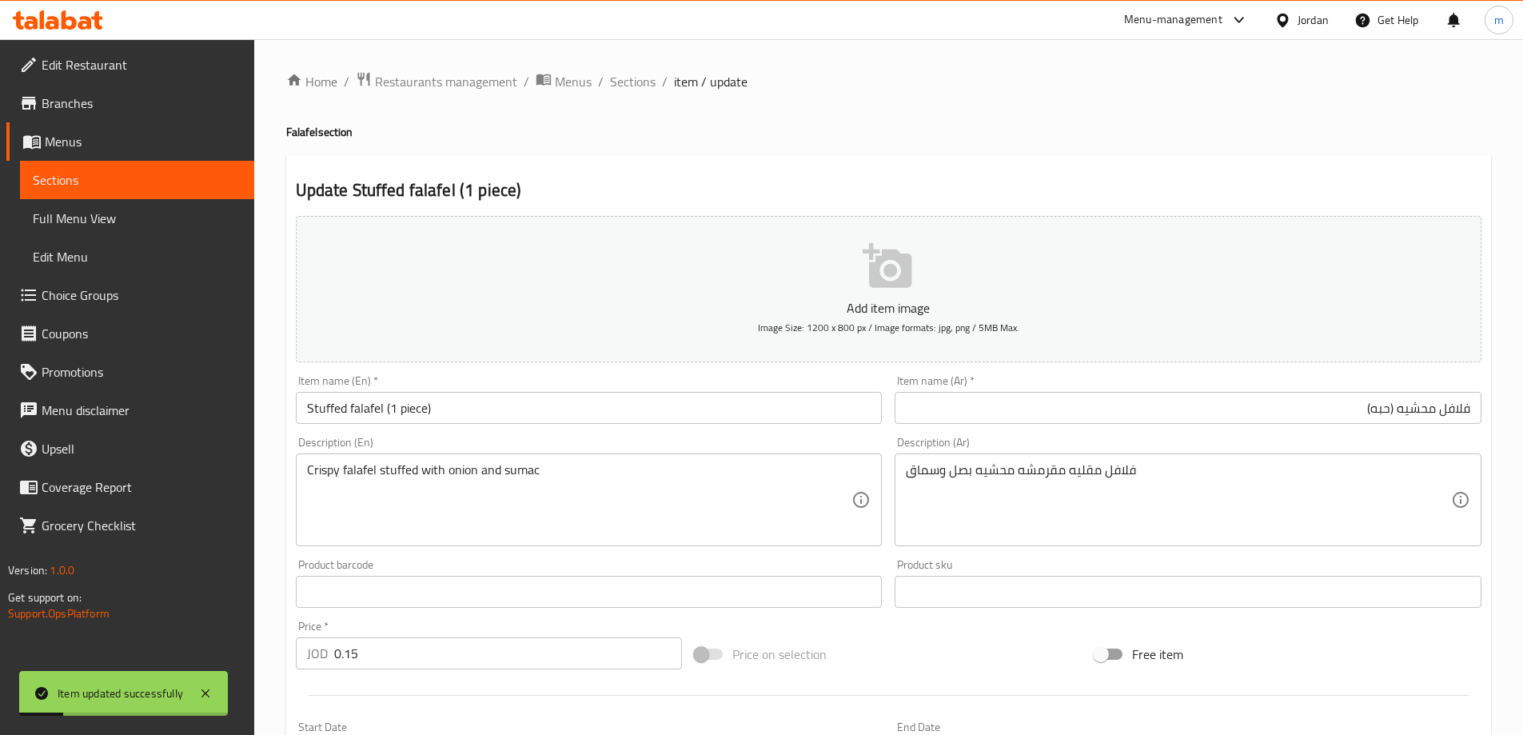
click at [153, 230] on link "Full Menu View" at bounding box center [137, 218] width 234 height 38
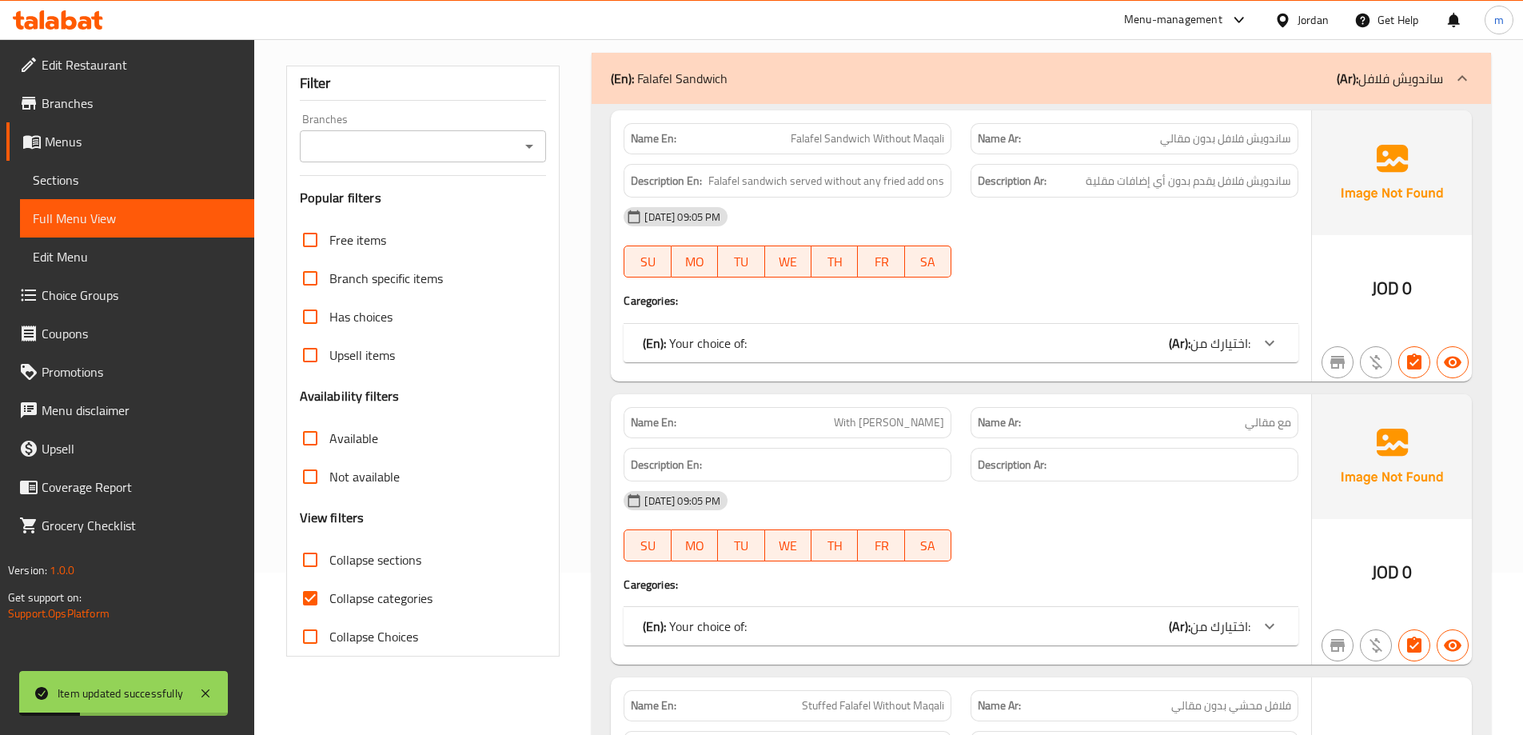
scroll to position [240, 0]
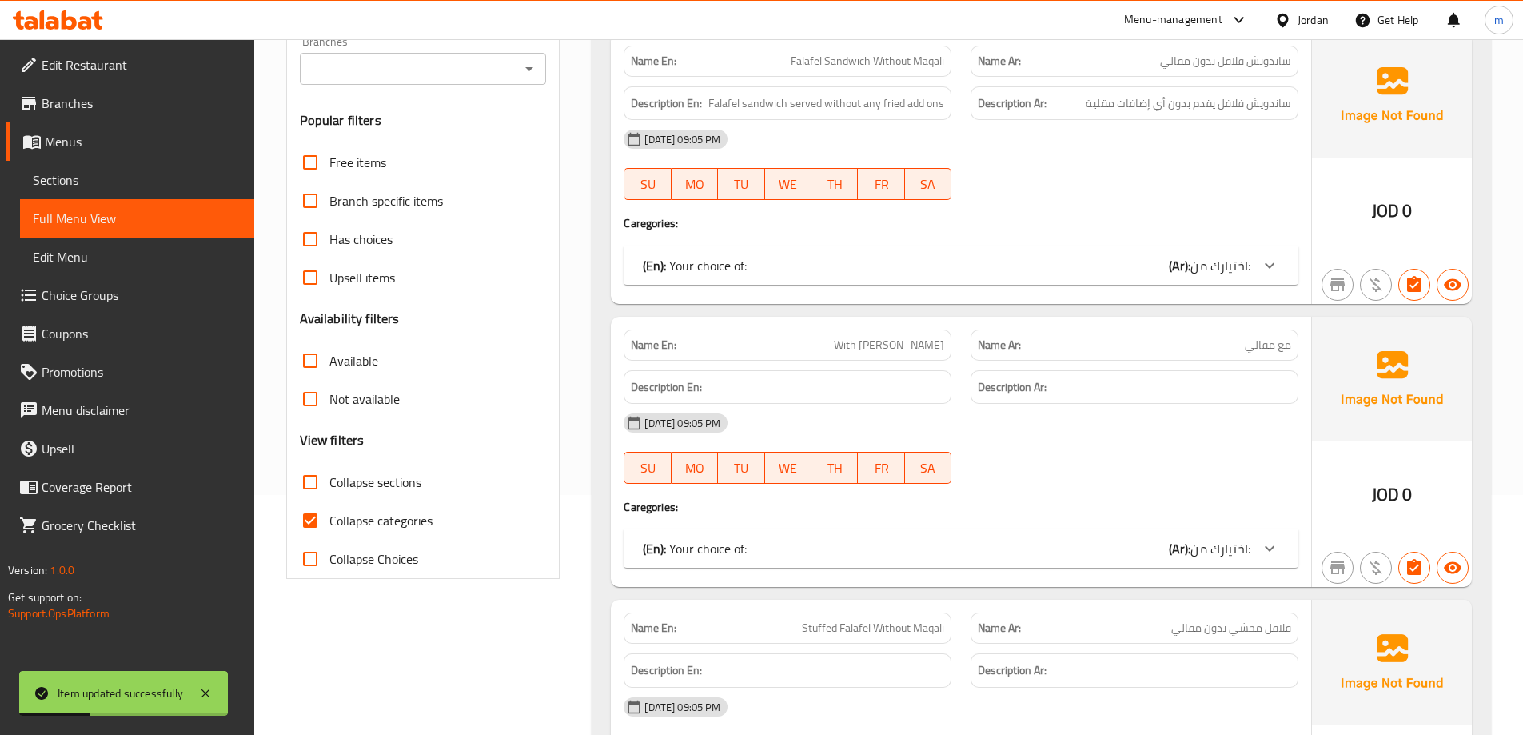
click at [382, 520] on span "Collapse categories" at bounding box center [380, 520] width 103 height 19
click at [329, 520] on input "Collapse categories" at bounding box center [310, 520] width 38 height 38
checkbox input "false"
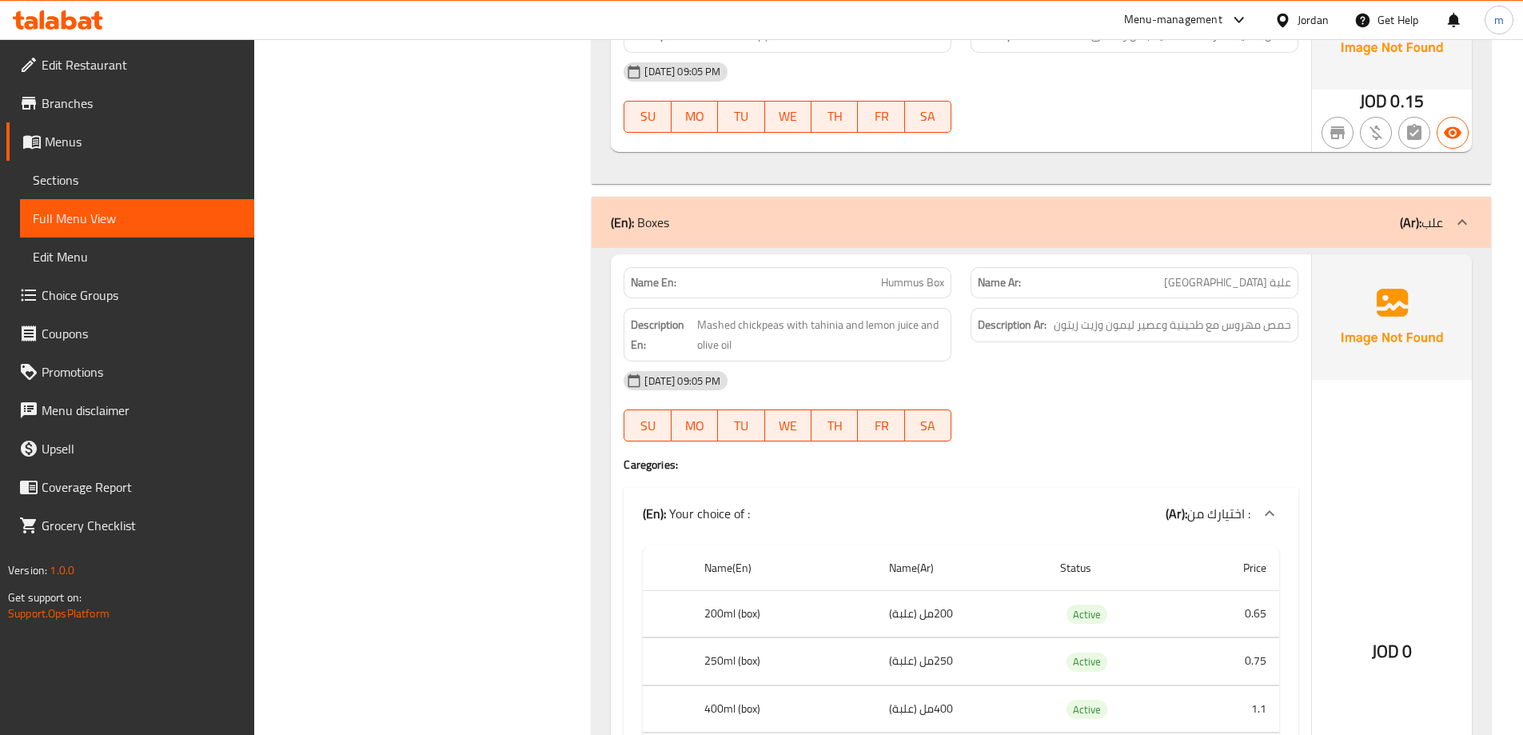
scroll to position [2319, 0]
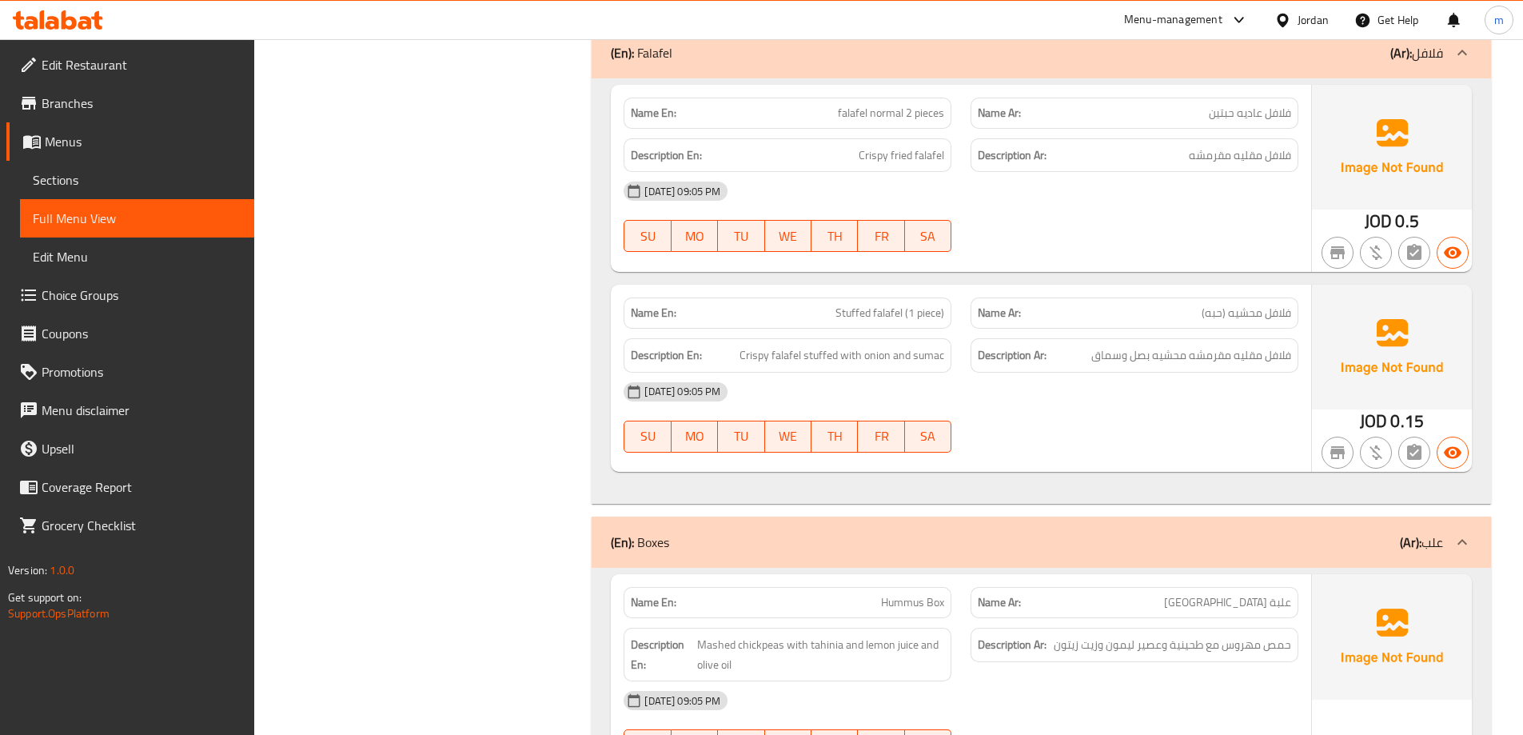
copy span "فلافل"
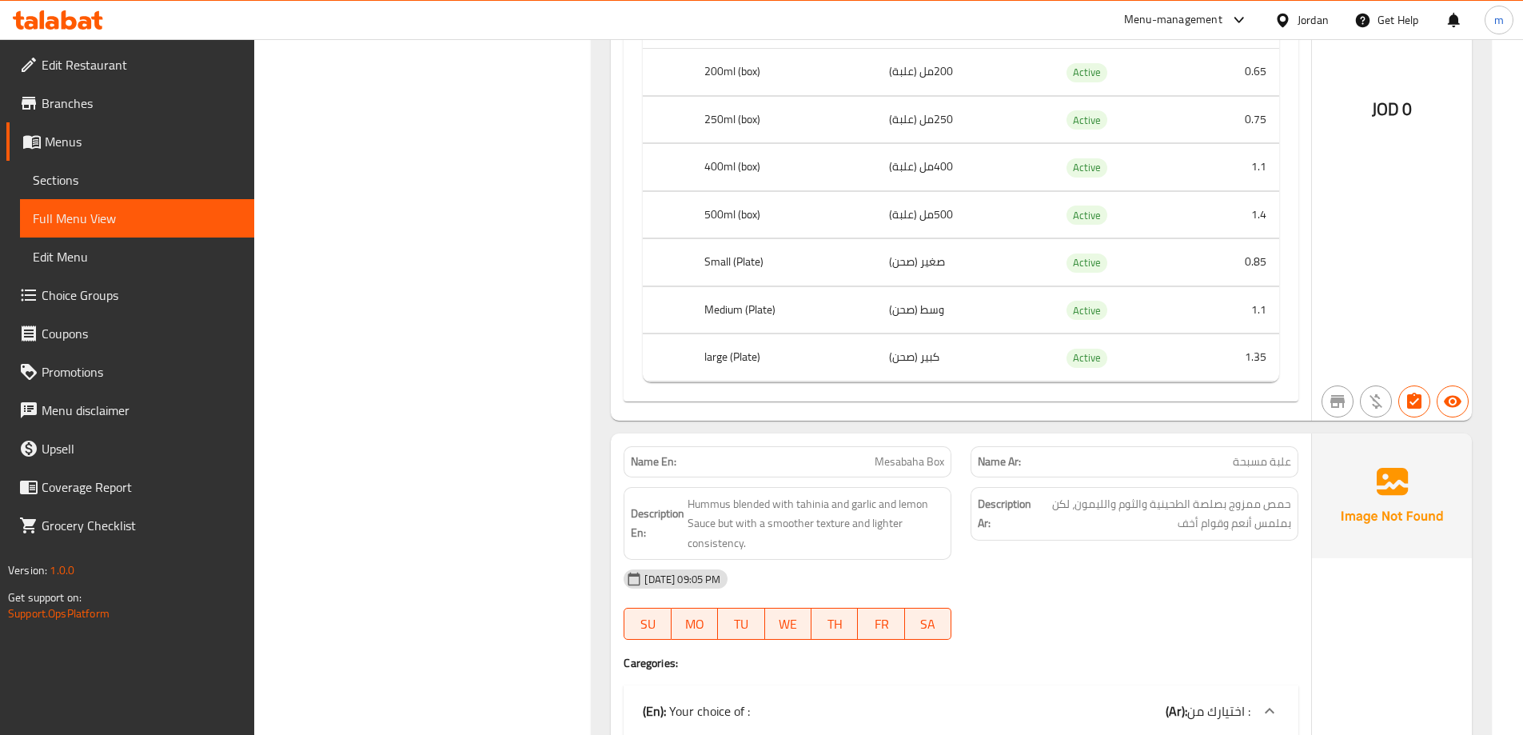
scroll to position [4878, 0]
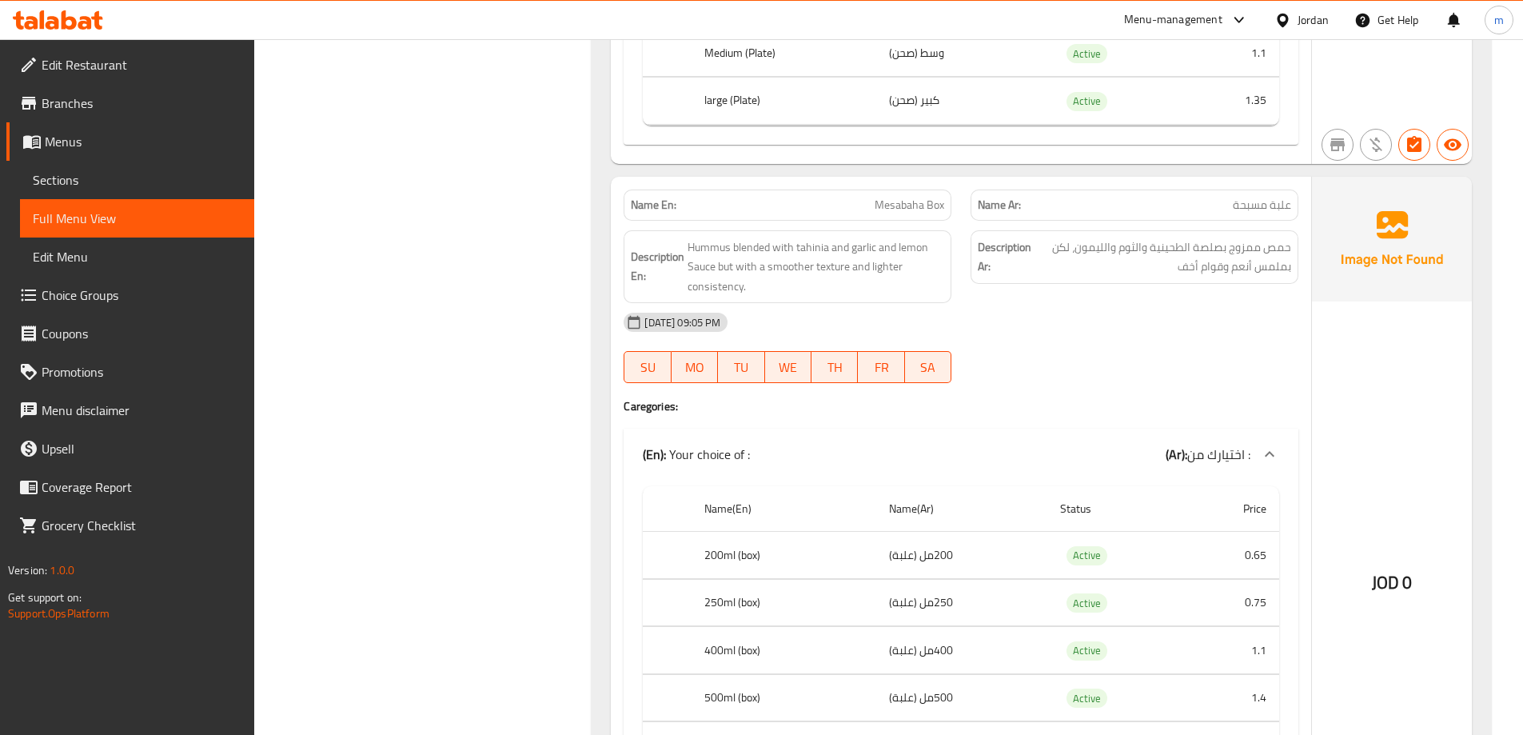
click at [157, 174] on span "Sections" at bounding box center [137, 179] width 209 height 19
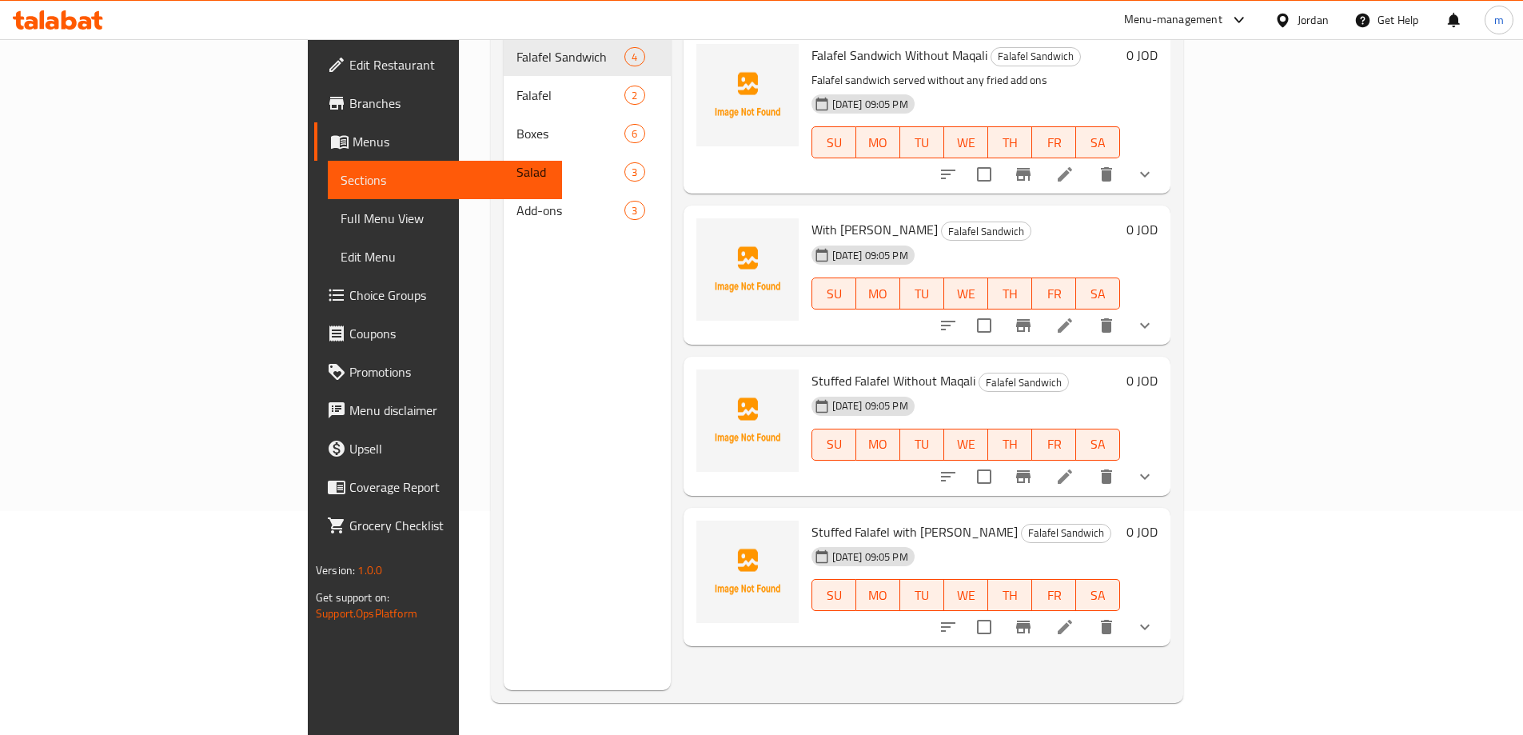
scroll to position [224, 0]
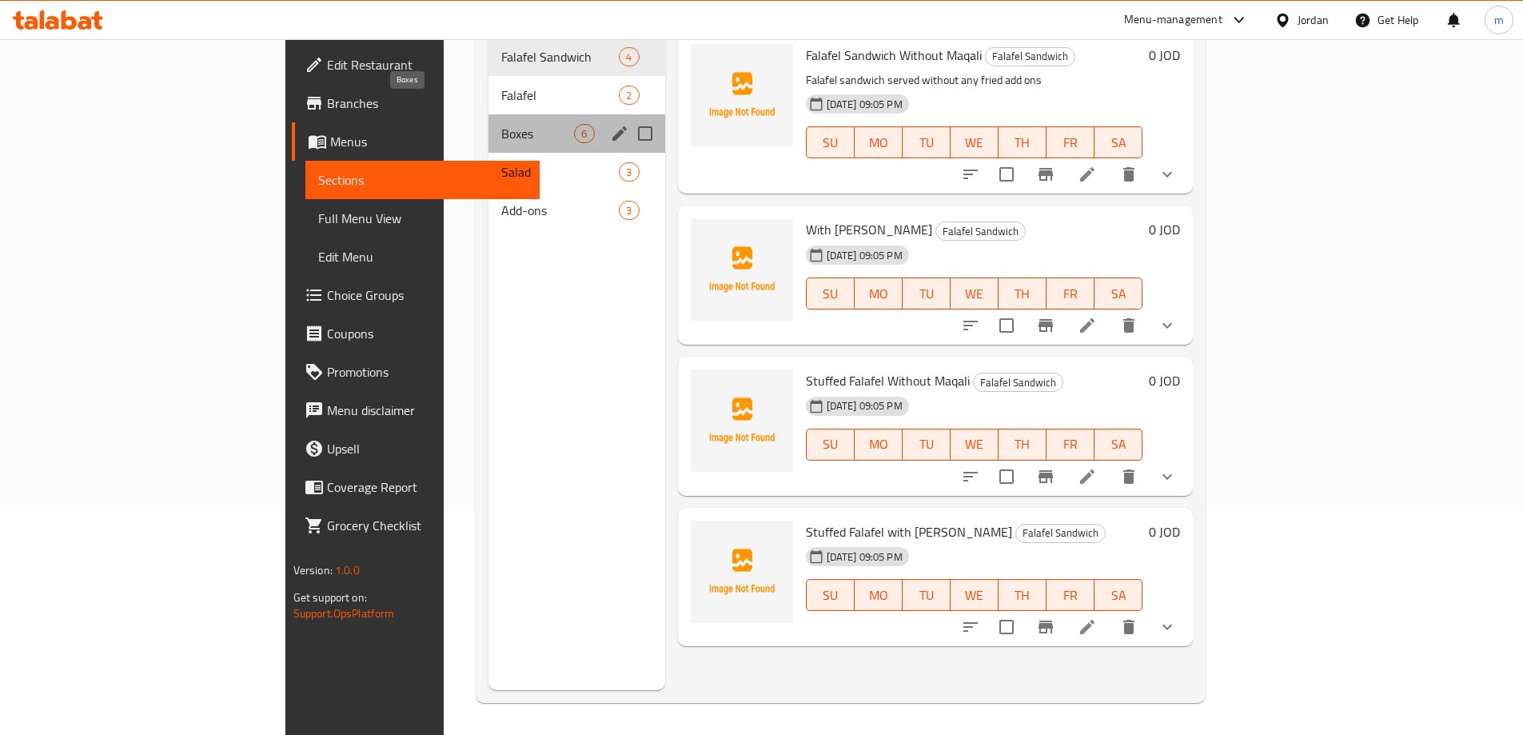
click at [501, 124] on span "Boxes" at bounding box center [537, 133] width 73 height 19
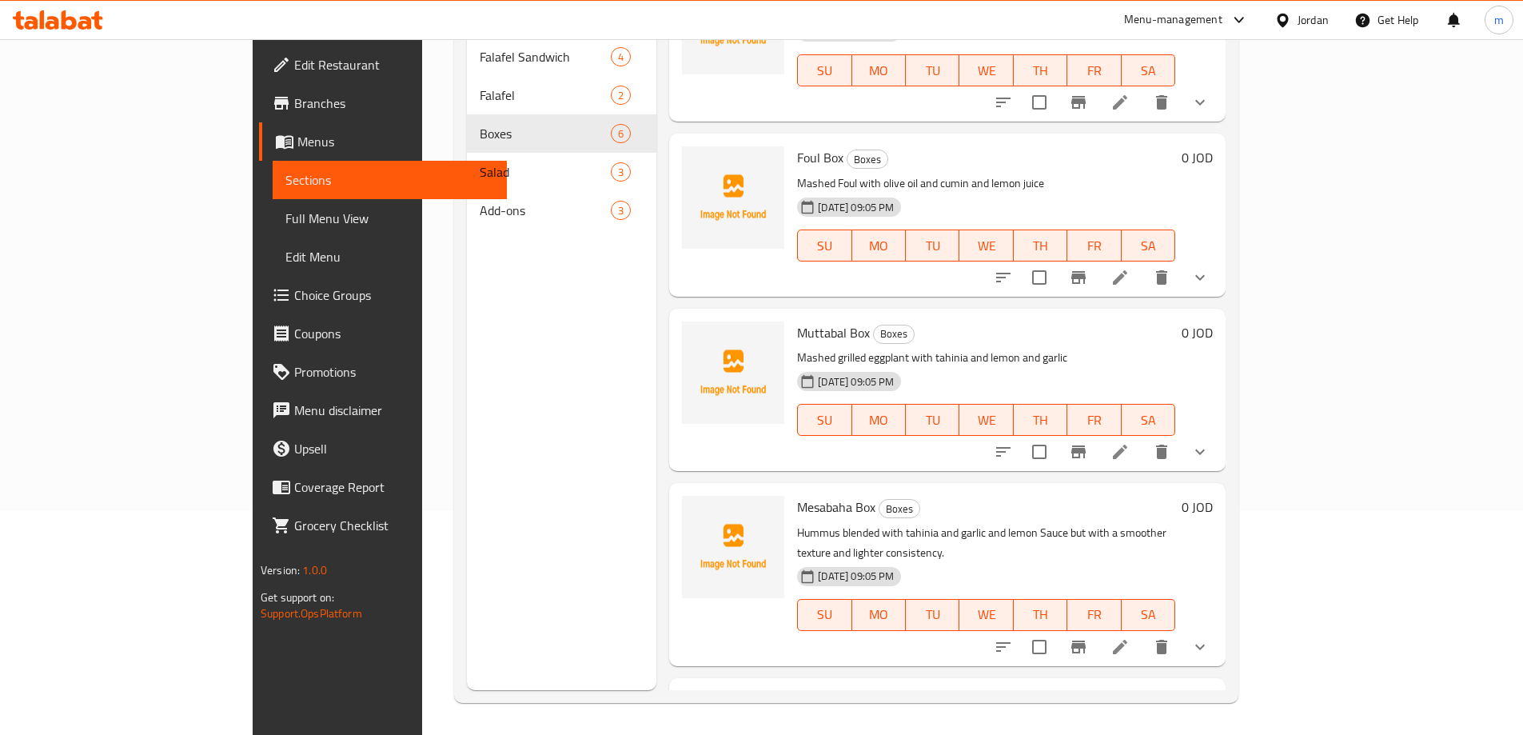
scroll to position [160, 0]
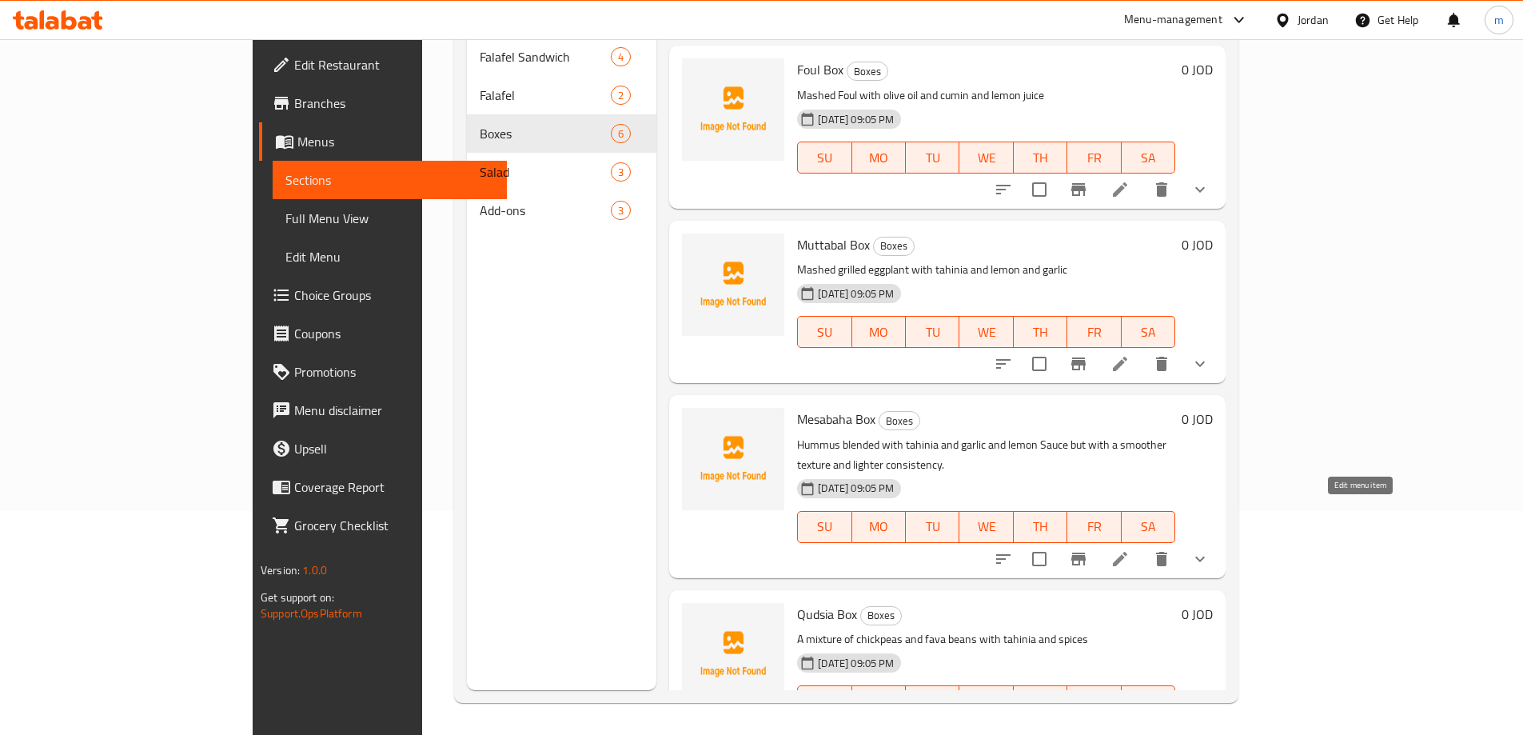
click at [1130, 549] on icon at bounding box center [1120, 558] width 19 height 19
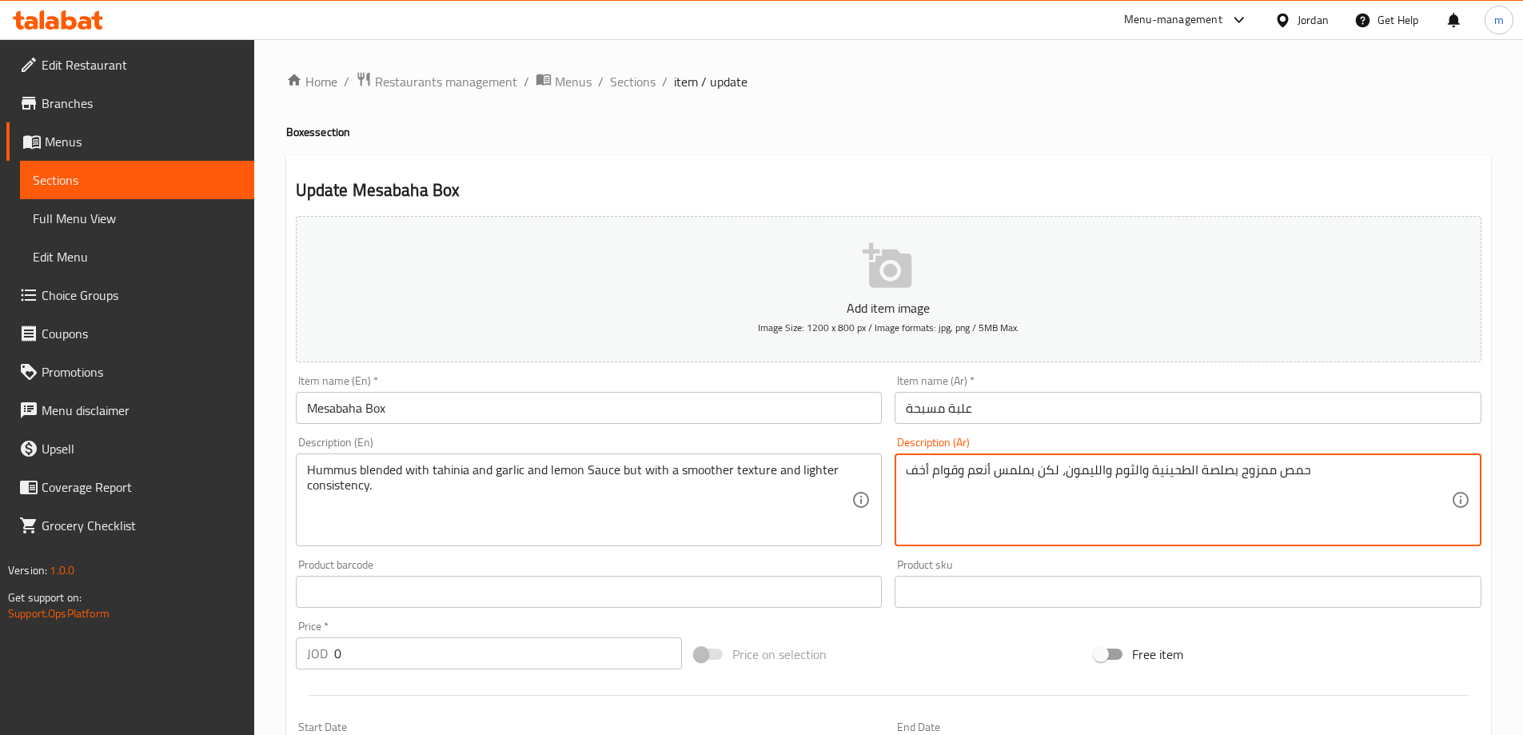
click at [1204, 469] on textarea "حمص ممزوج بصلصة الطحينية والثوم والليمون، لكن بملمس أنعم وقوام أخف" at bounding box center [1178, 500] width 545 height 76
click at [1341, 477] on textarea "حمص ممزوج بصلصة الطحينية والثوم والليمون، لكن بملمس أنعم وقوام أخف" at bounding box center [1178, 500] width 545 height 76
type textarea "حمص ممزوج بصوص الطحينية والثوم والليمون، لكن بملمس أنعم وقوام أخف"
click at [1261, 106] on div "Home / Restaurants management / Menus / Sections / item / update Boxes section …" at bounding box center [888, 597] width 1205 height 1053
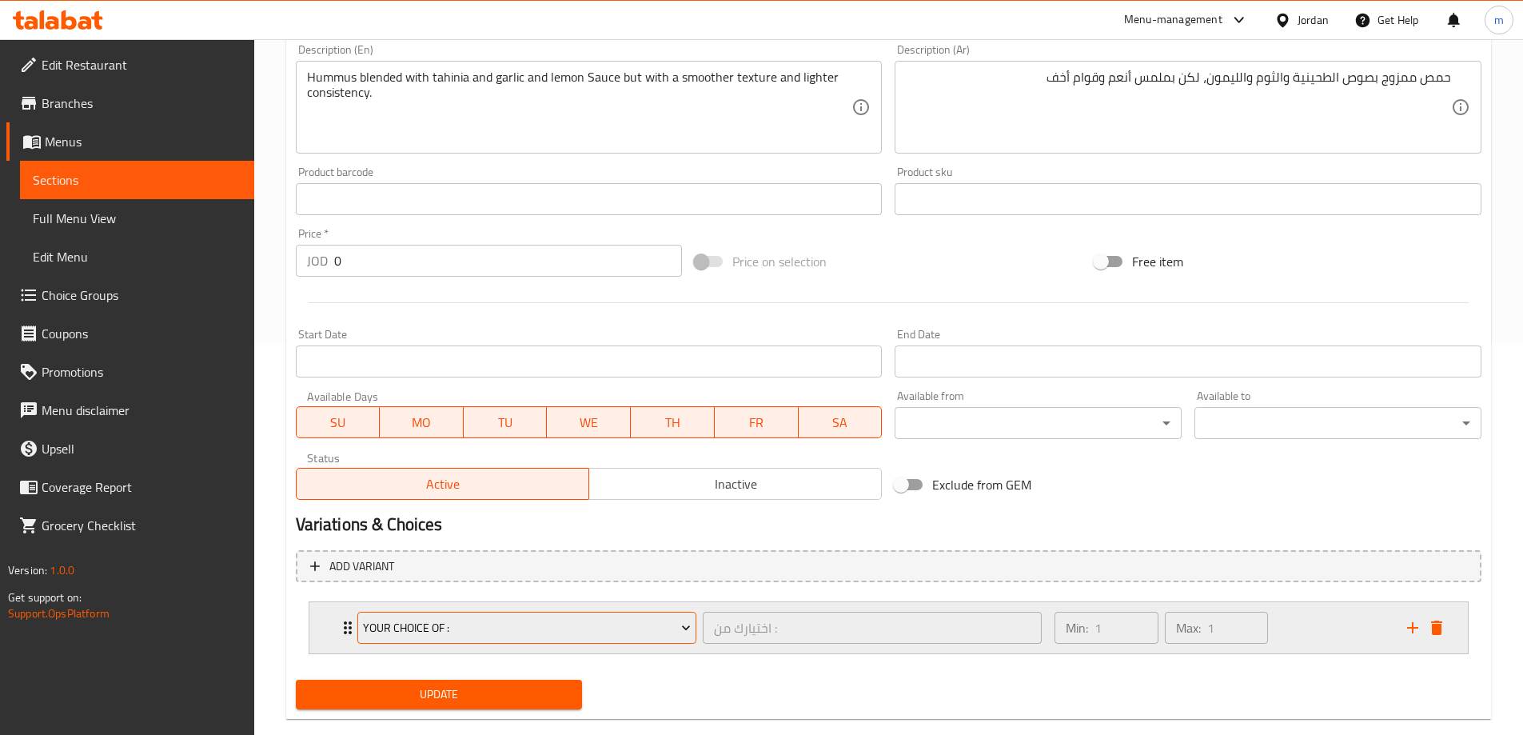
scroll to position [421, 0]
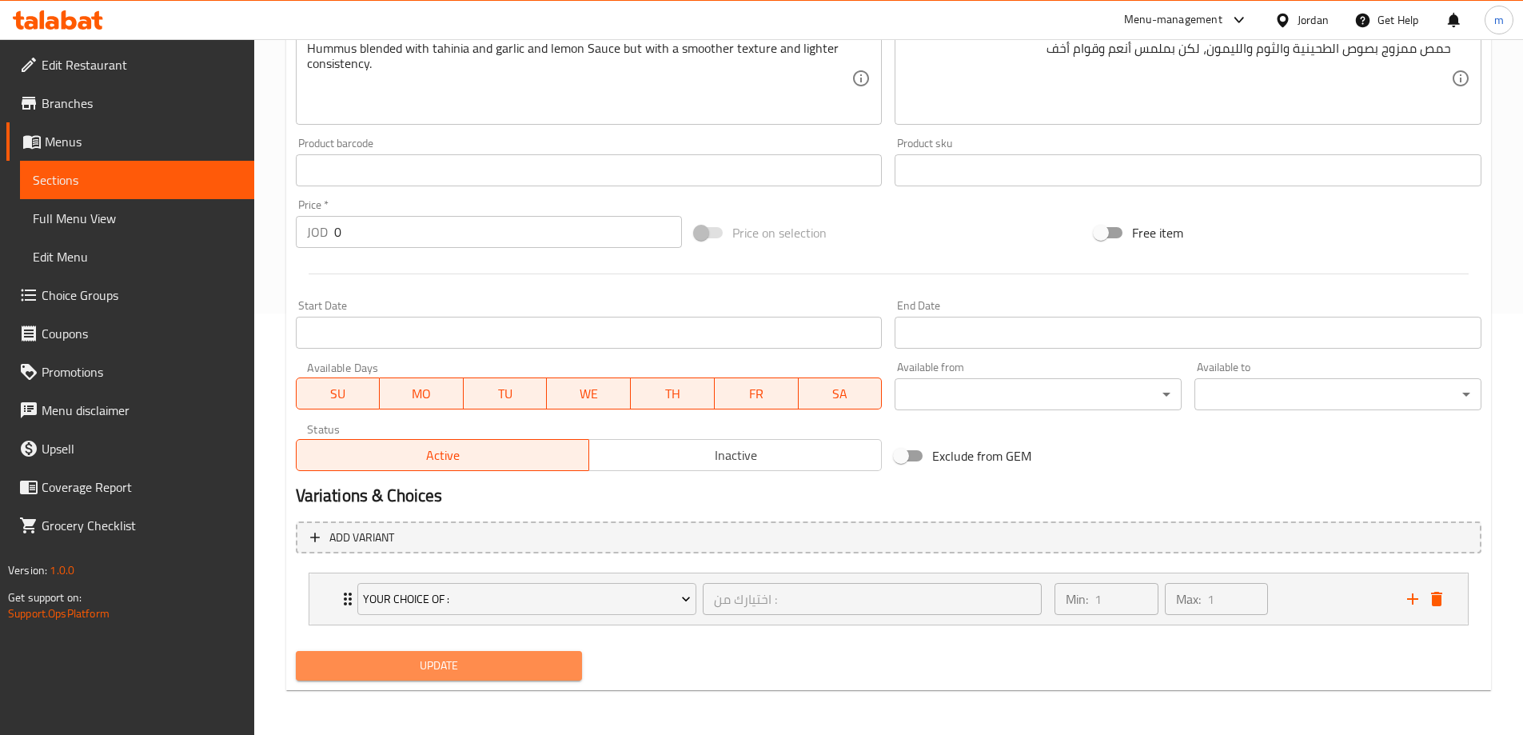
click at [517, 667] on span "Update" at bounding box center [439, 666] width 261 height 20
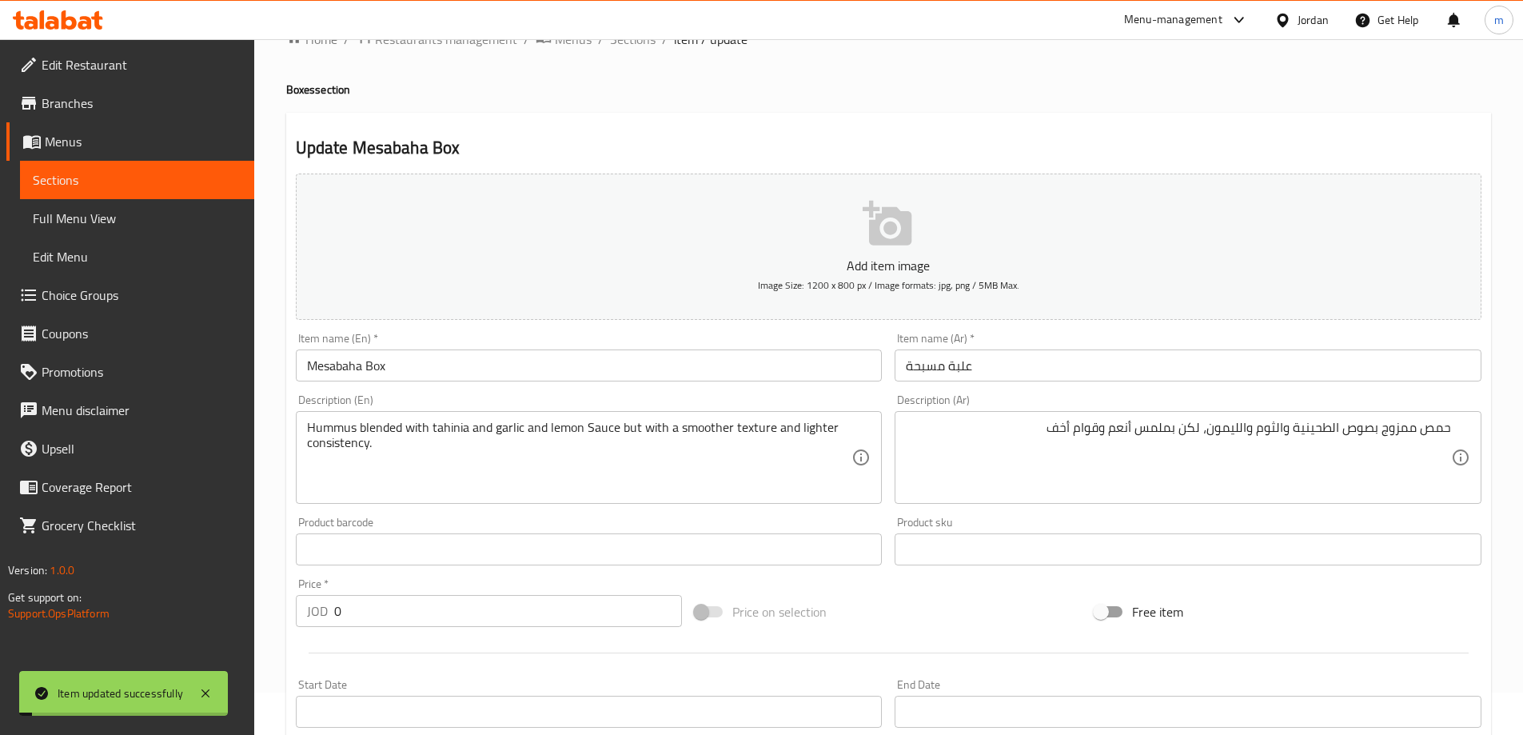
scroll to position [0, 0]
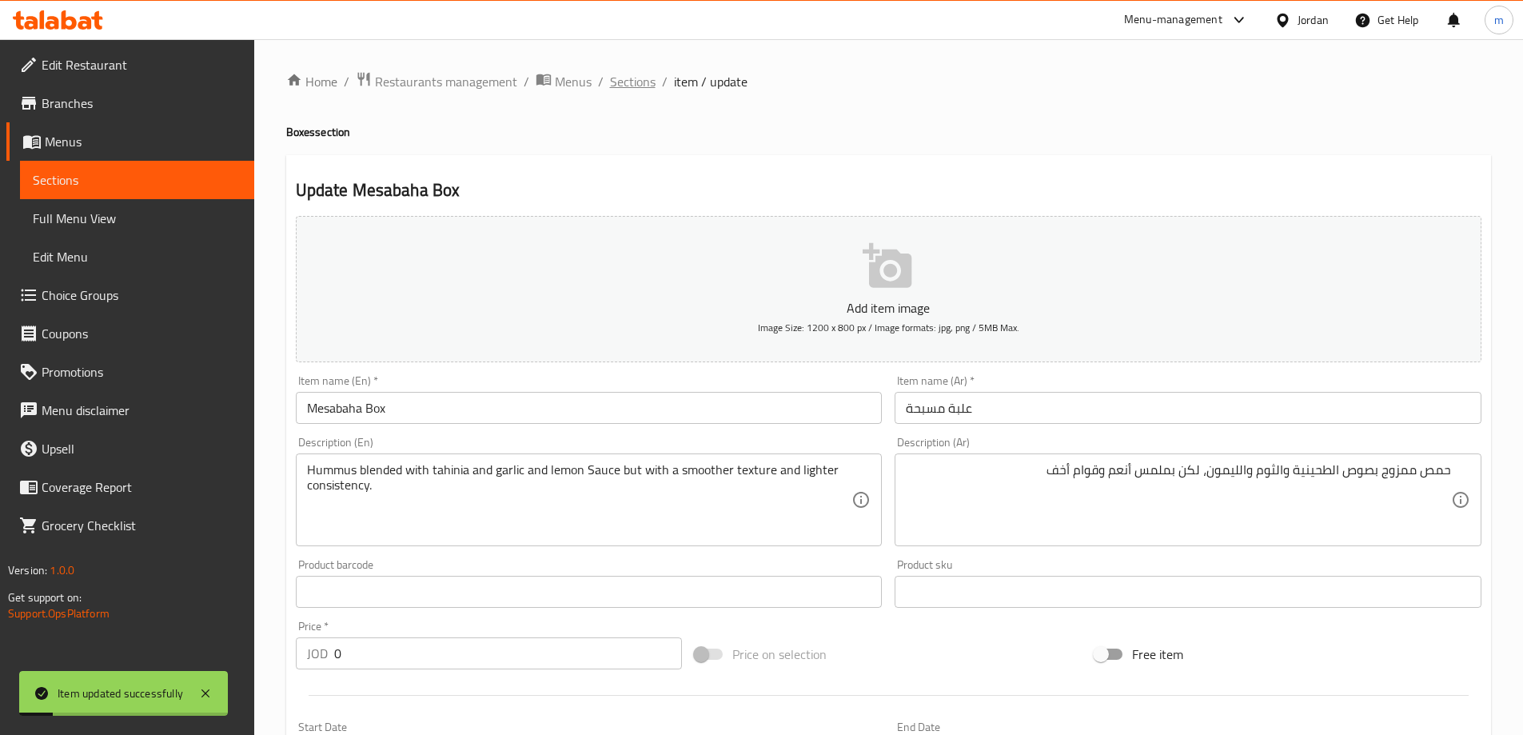
click at [624, 78] on span "Sections" at bounding box center [633, 81] width 46 height 19
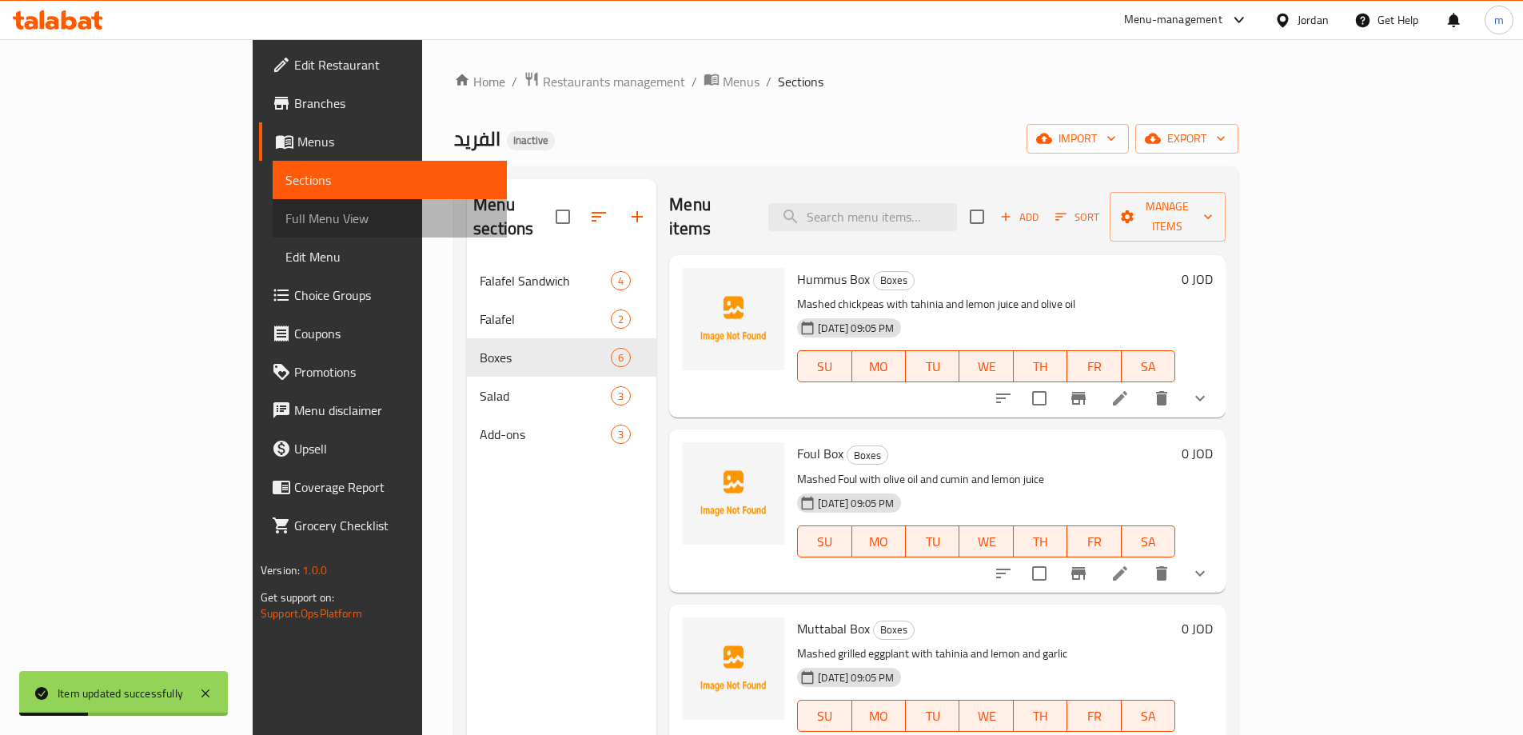
click at [285, 224] on span "Full Menu View" at bounding box center [389, 218] width 209 height 19
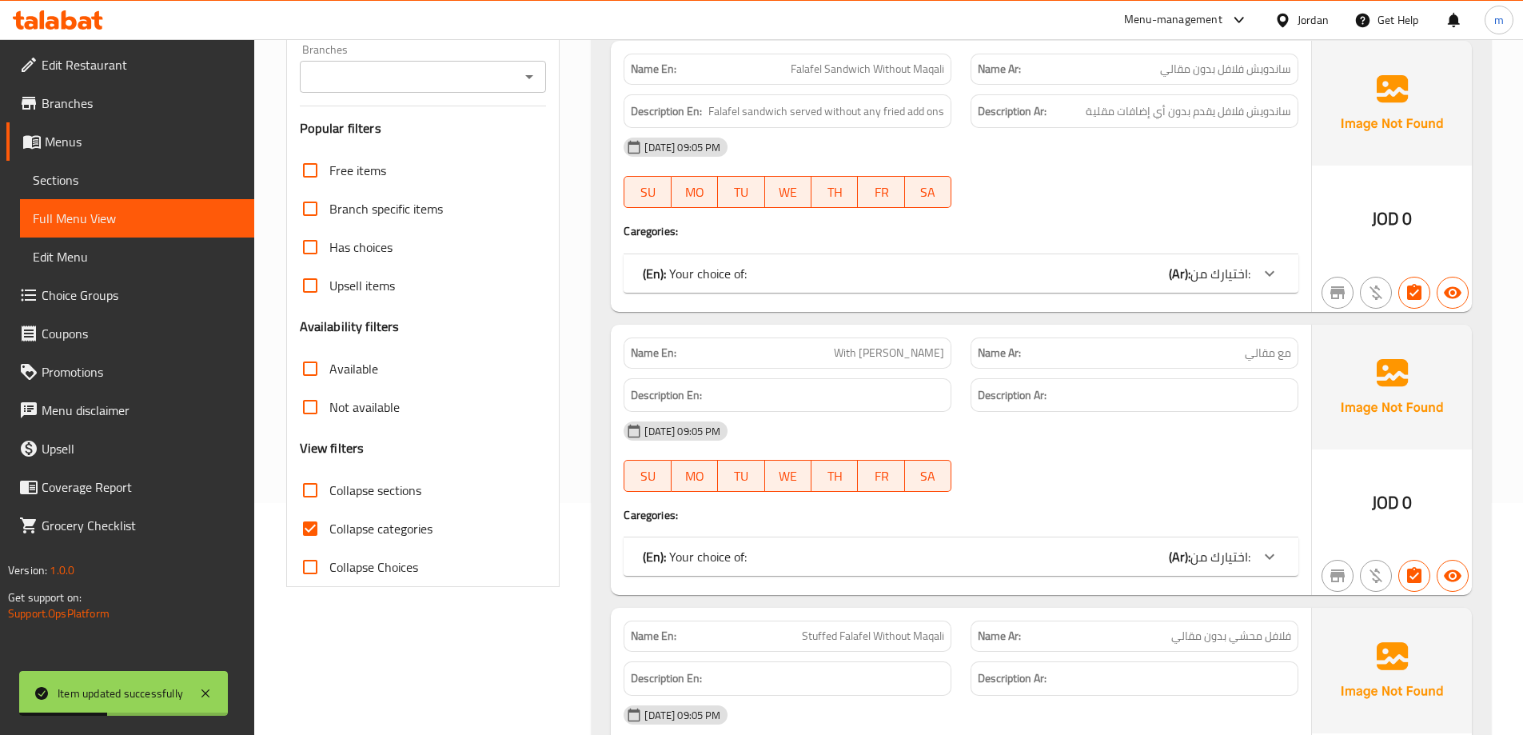
scroll to position [240, 0]
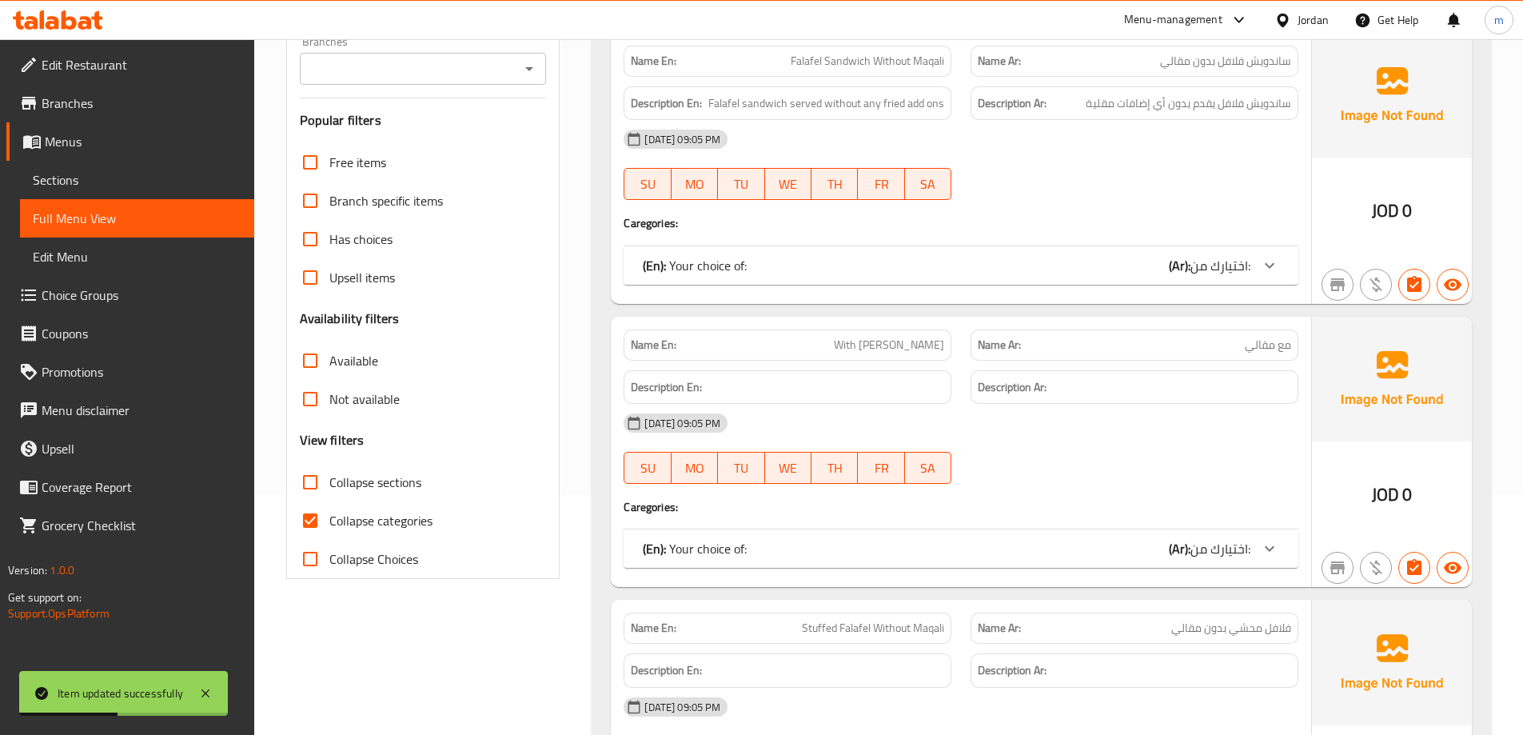
click at [401, 513] on span "Collapse categories" at bounding box center [380, 520] width 103 height 19
click at [329, 513] on input "Collapse categories" at bounding box center [310, 520] width 38 height 38
checkbox input "false"
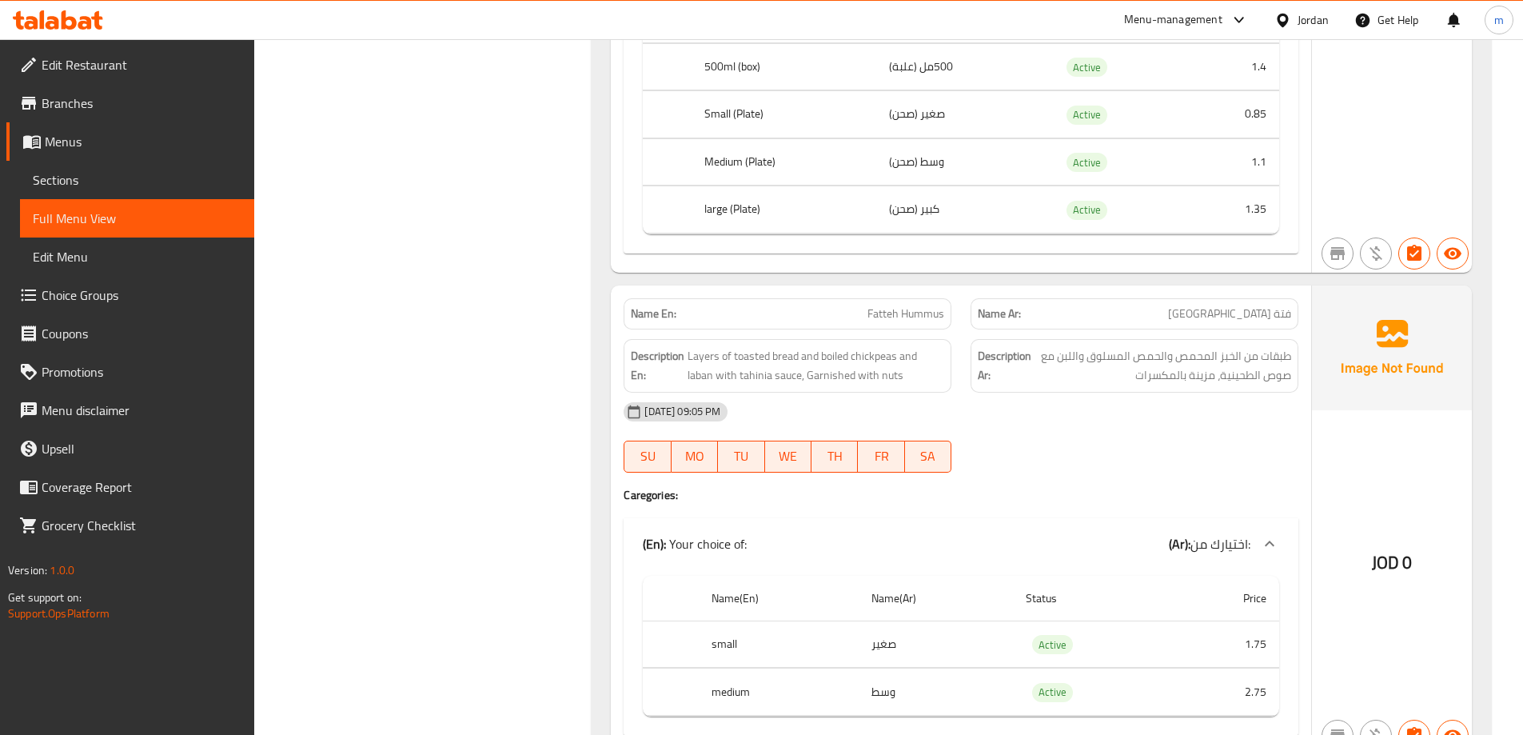
scroll to position [6317, 0]
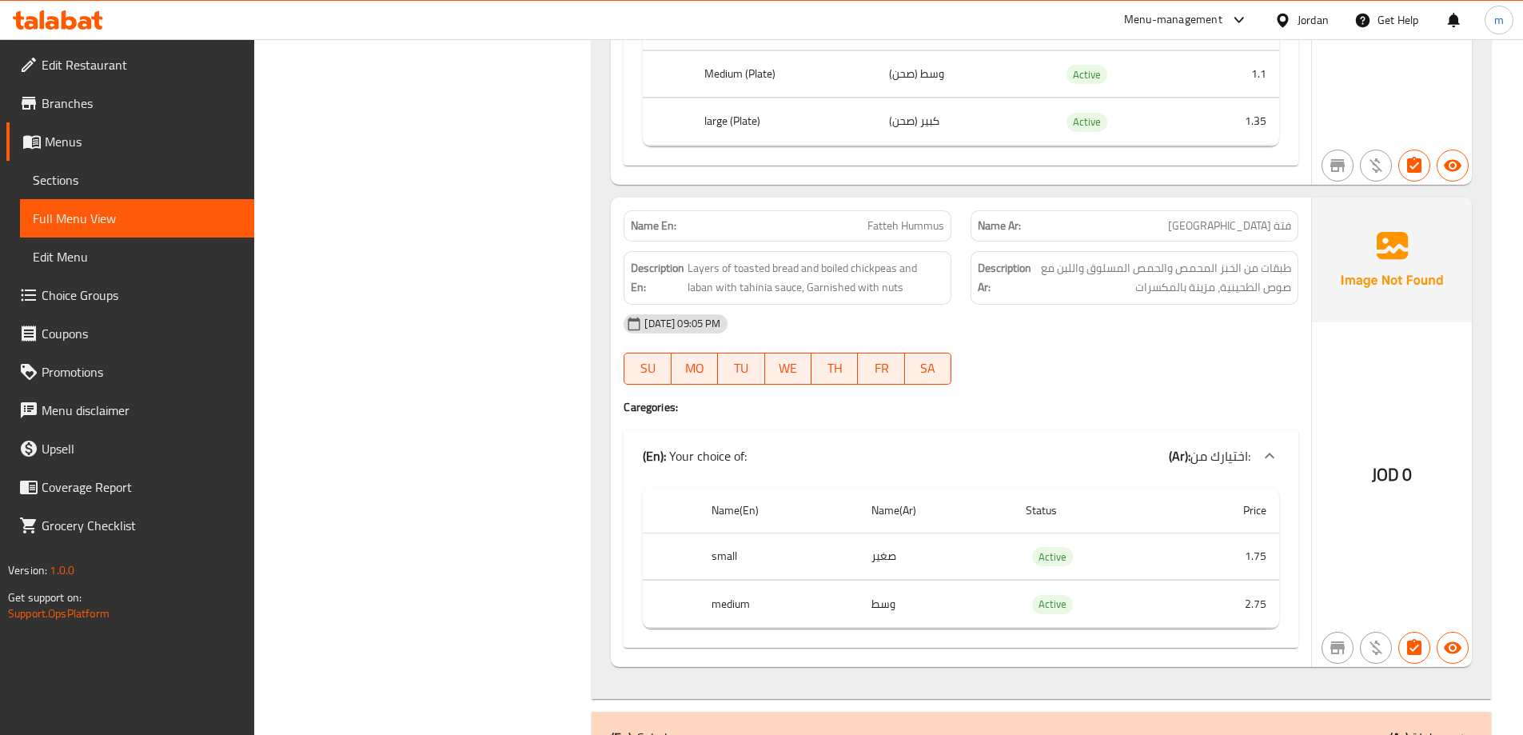
click at [1188, 335] on div "[DATE] 09:05 PM" at bounding box center [961, 324] width 694 height 38
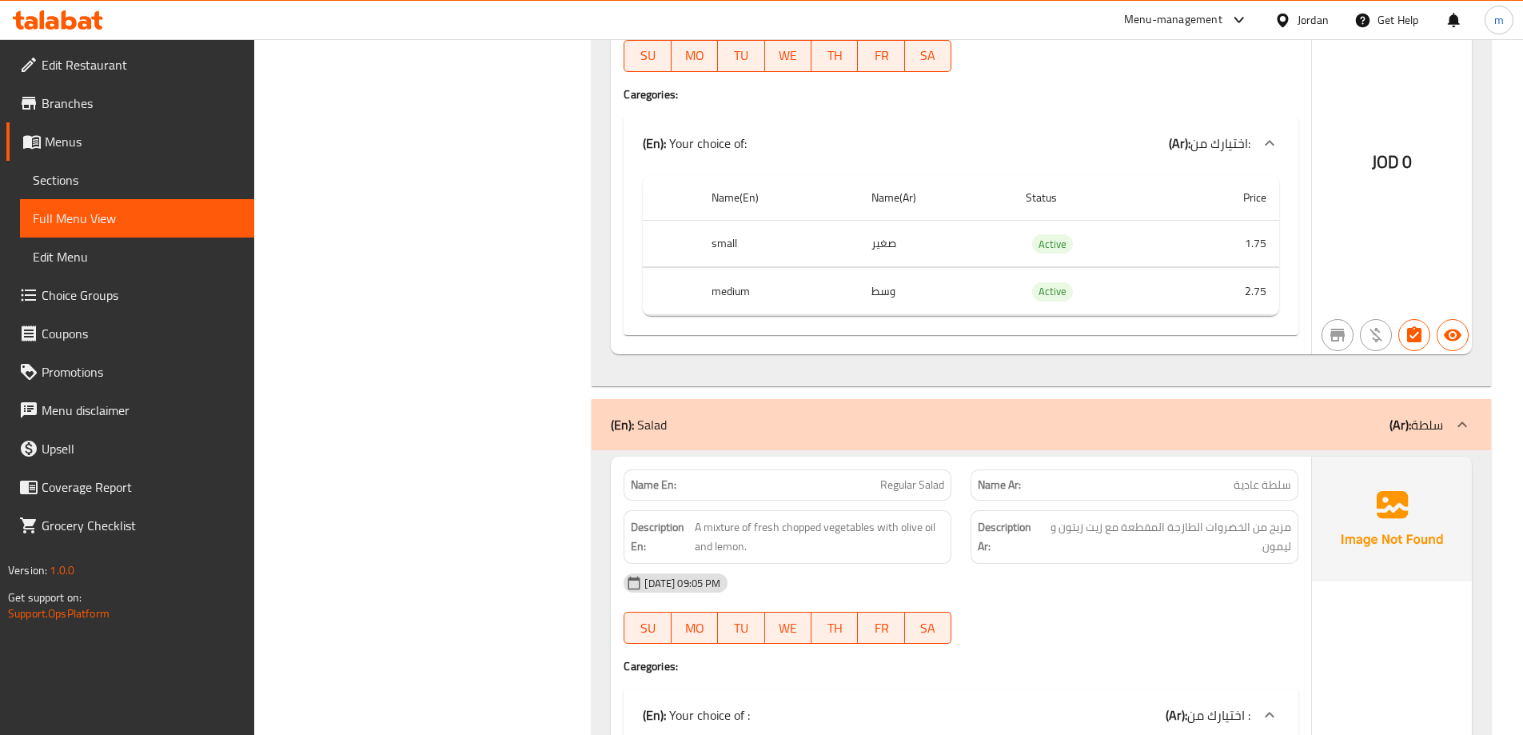
scroll to position [6637, 0]
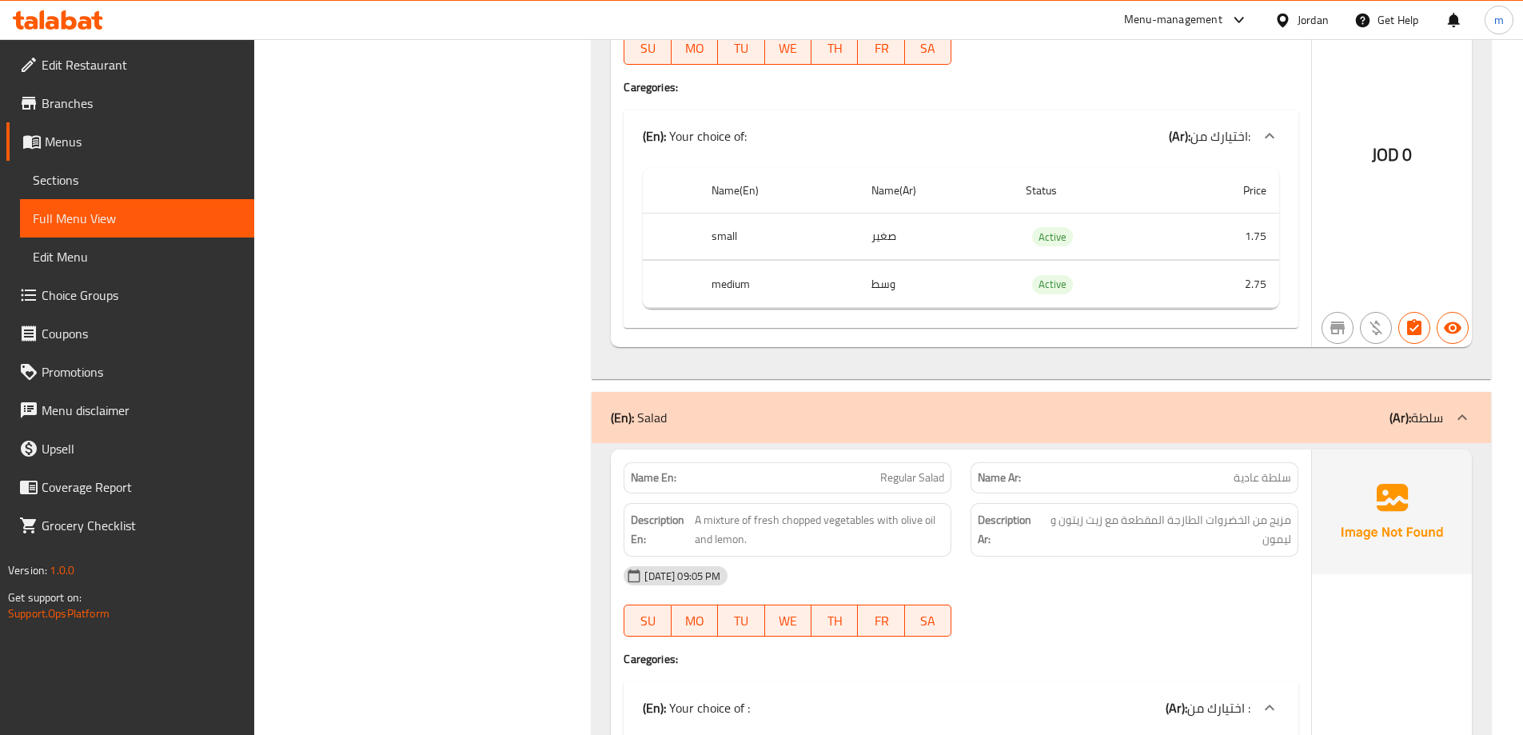
click at [241, 415] on span "Menu disclaimer" at bounding box center [142, 410] width 200 height 19
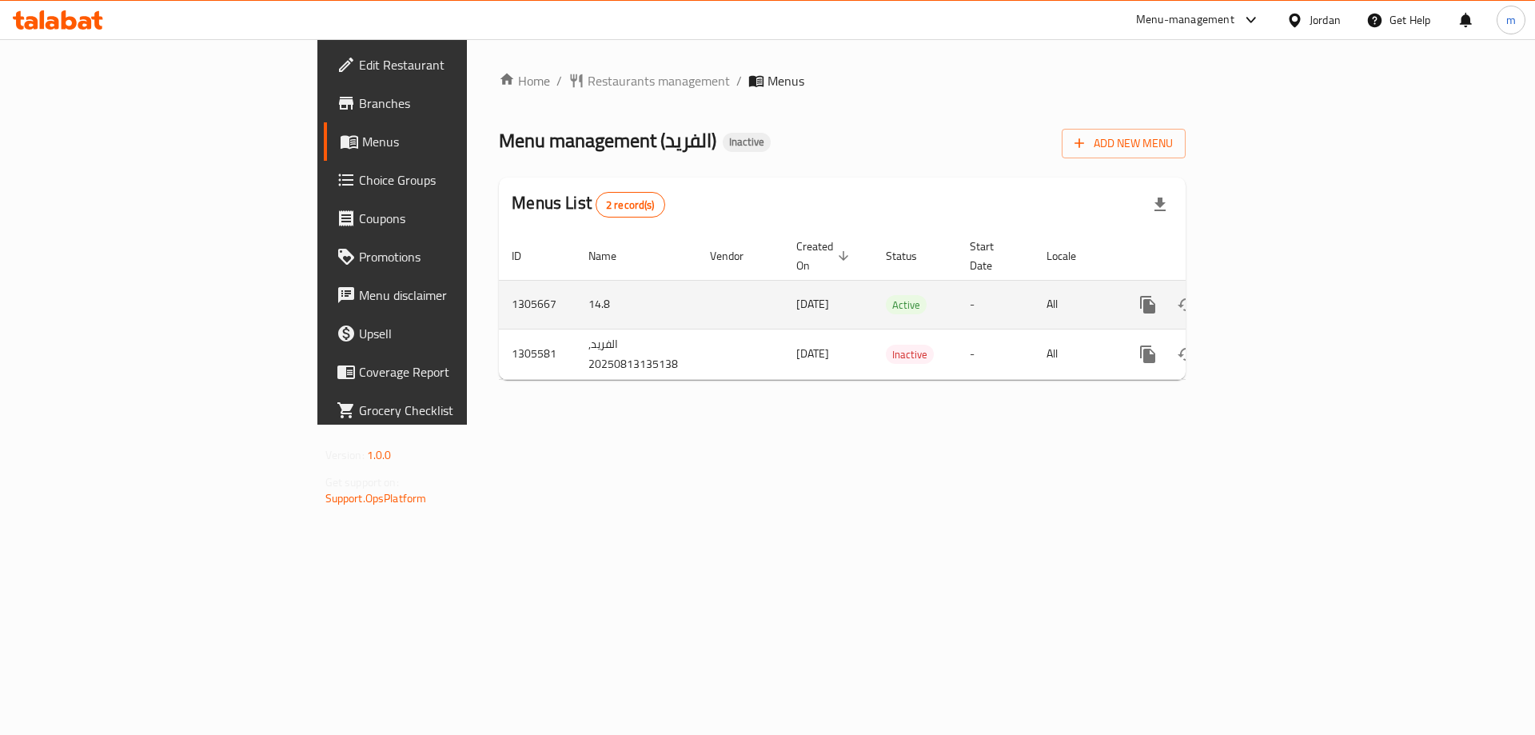
click at [1273, 295] on icon "enhanced table" at bounding box center [1263, 304] width 19 height 19
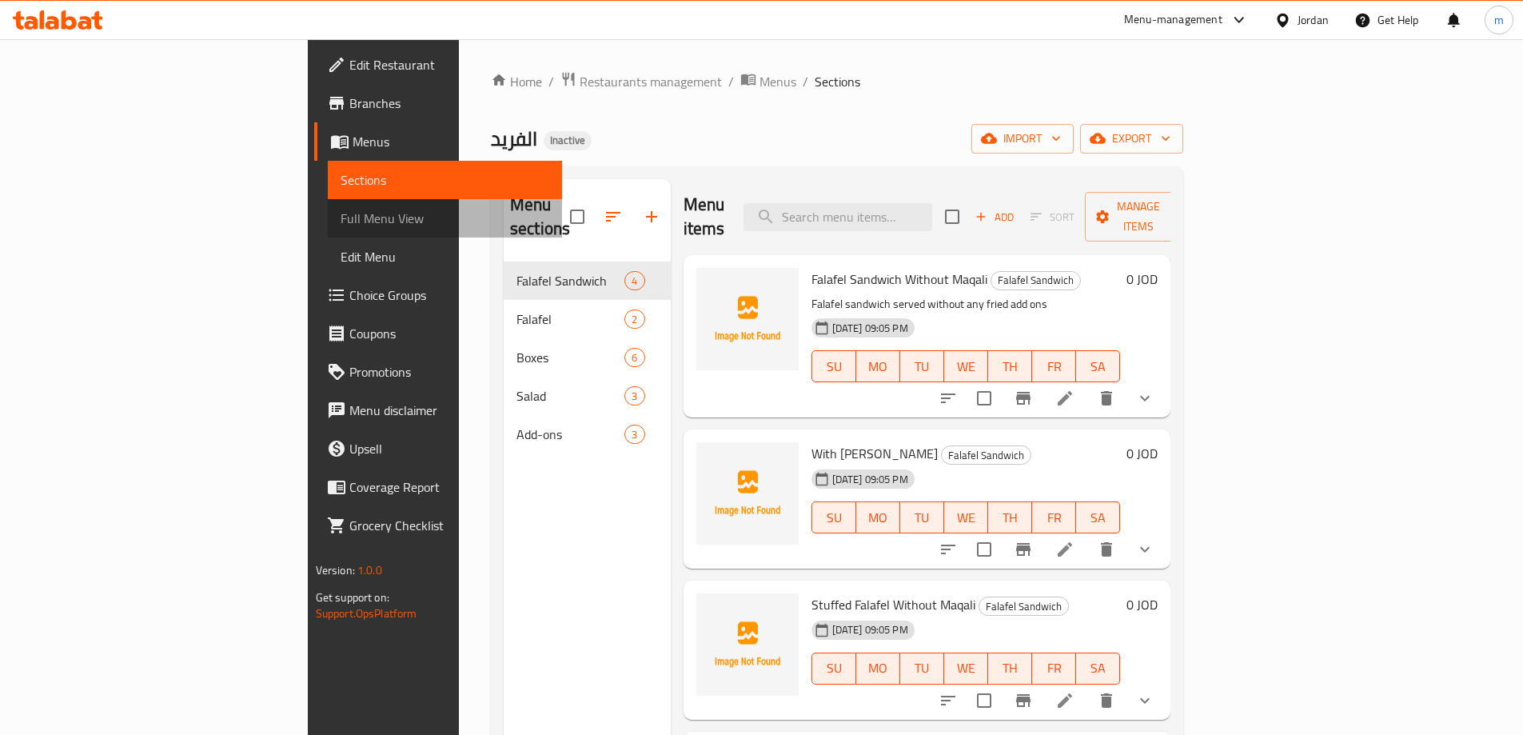
click at [341, 221] on span "Full Menu View" at bounding box center [445, 218] width 209 height 19
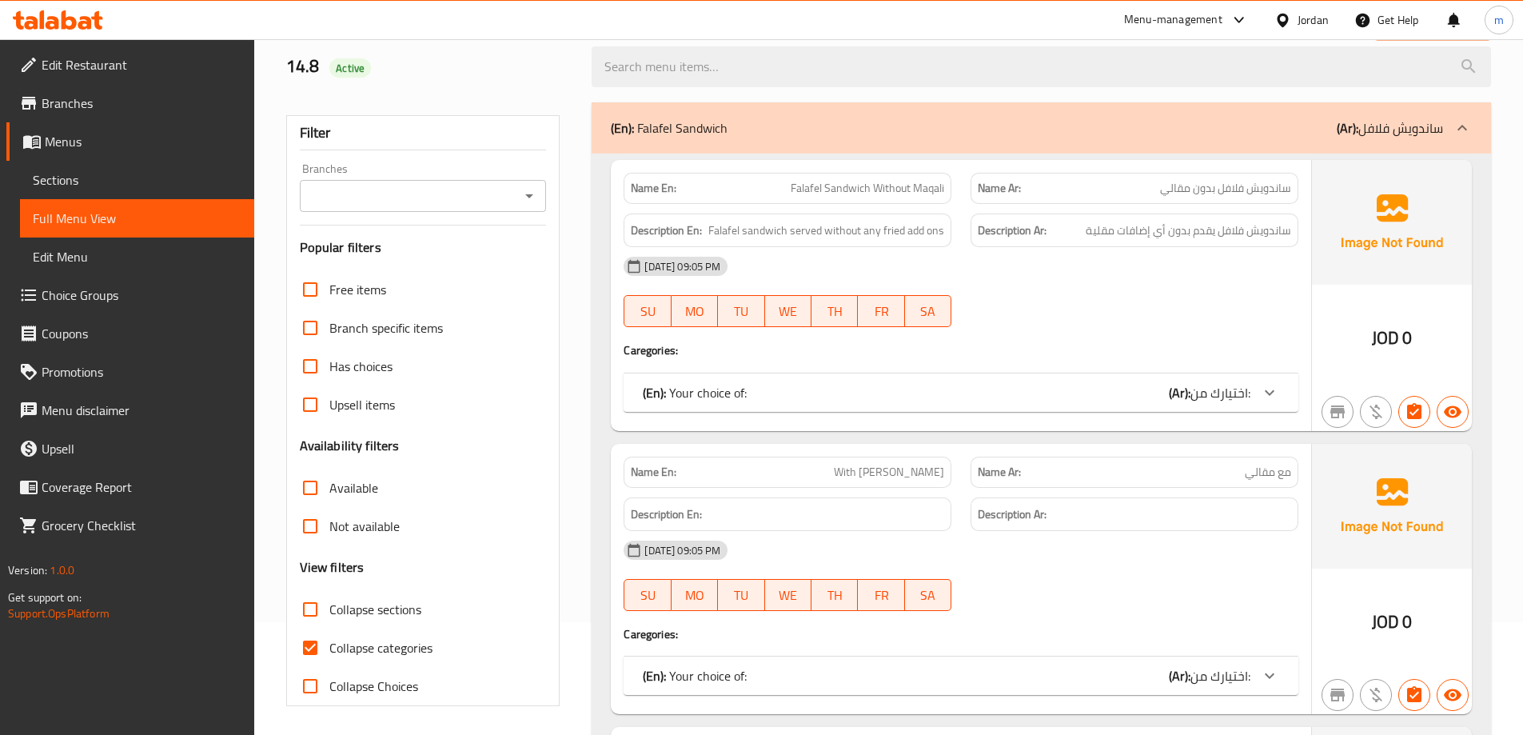
scroll to position [320, 0]
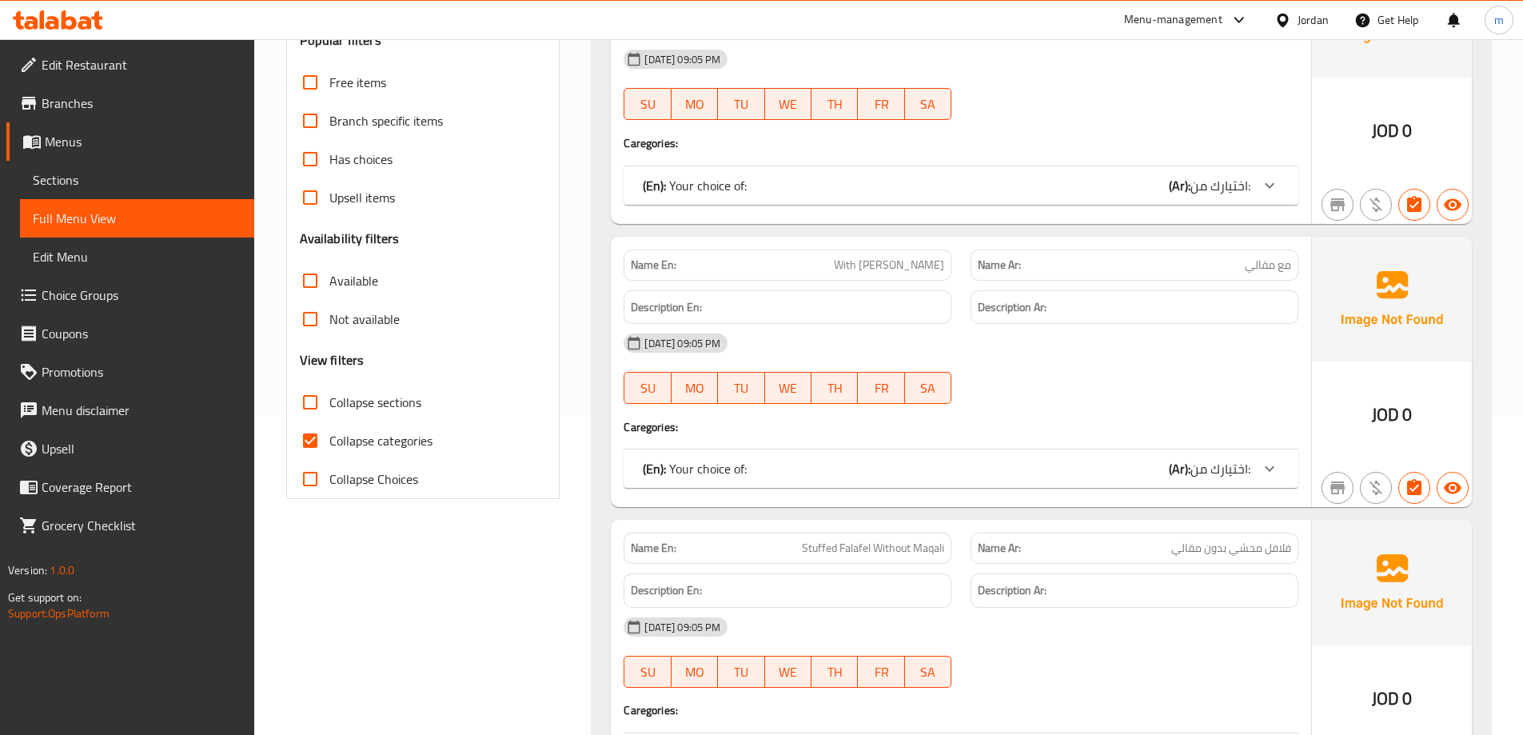
click at [406, 447] on span "Collapse categories" at bounding box center [380, 440] width 103 height 19
click at [329, 447] on input "Collapse categories" at bounding box center [310, 440] width 38 height 38
checkbox input "false"
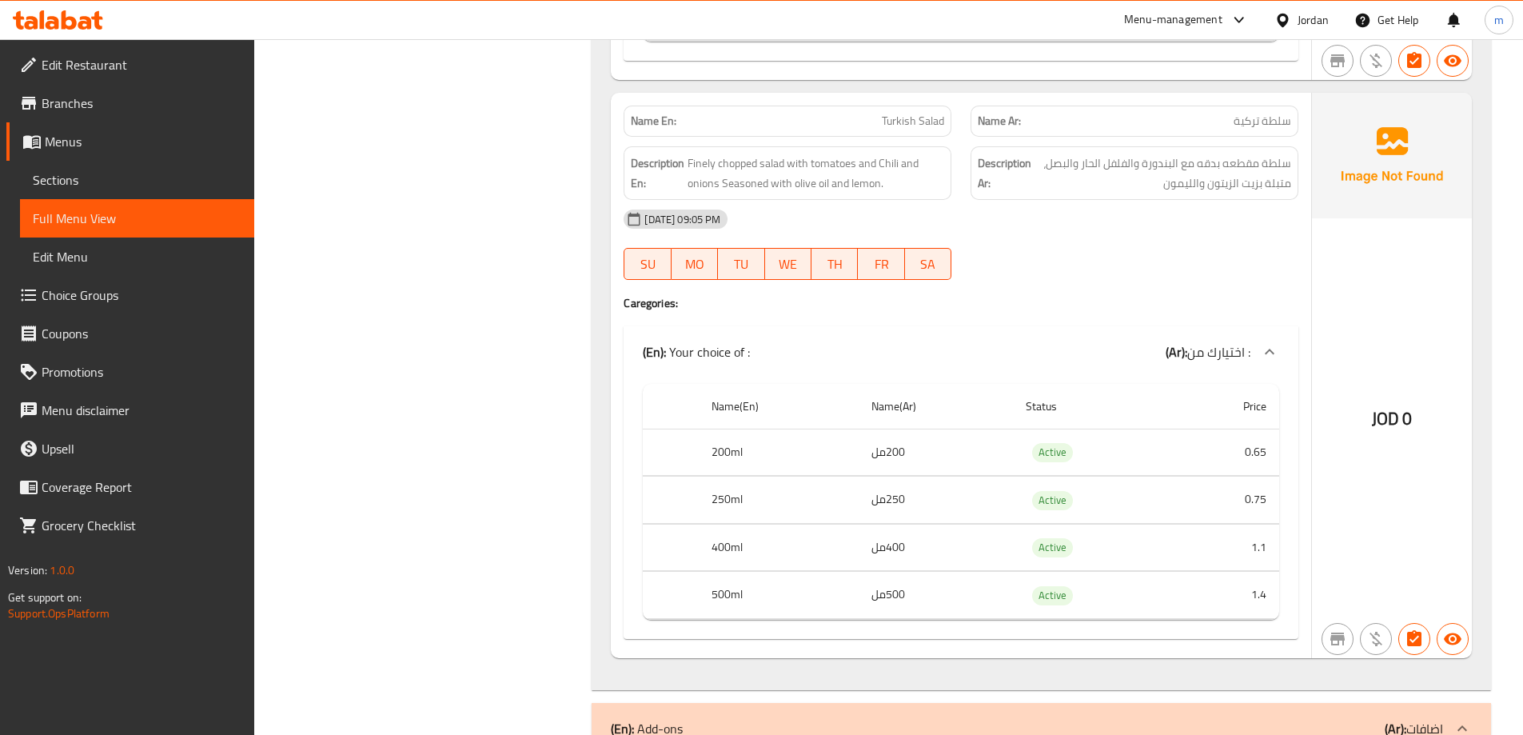
scroll to position [8159, 0]
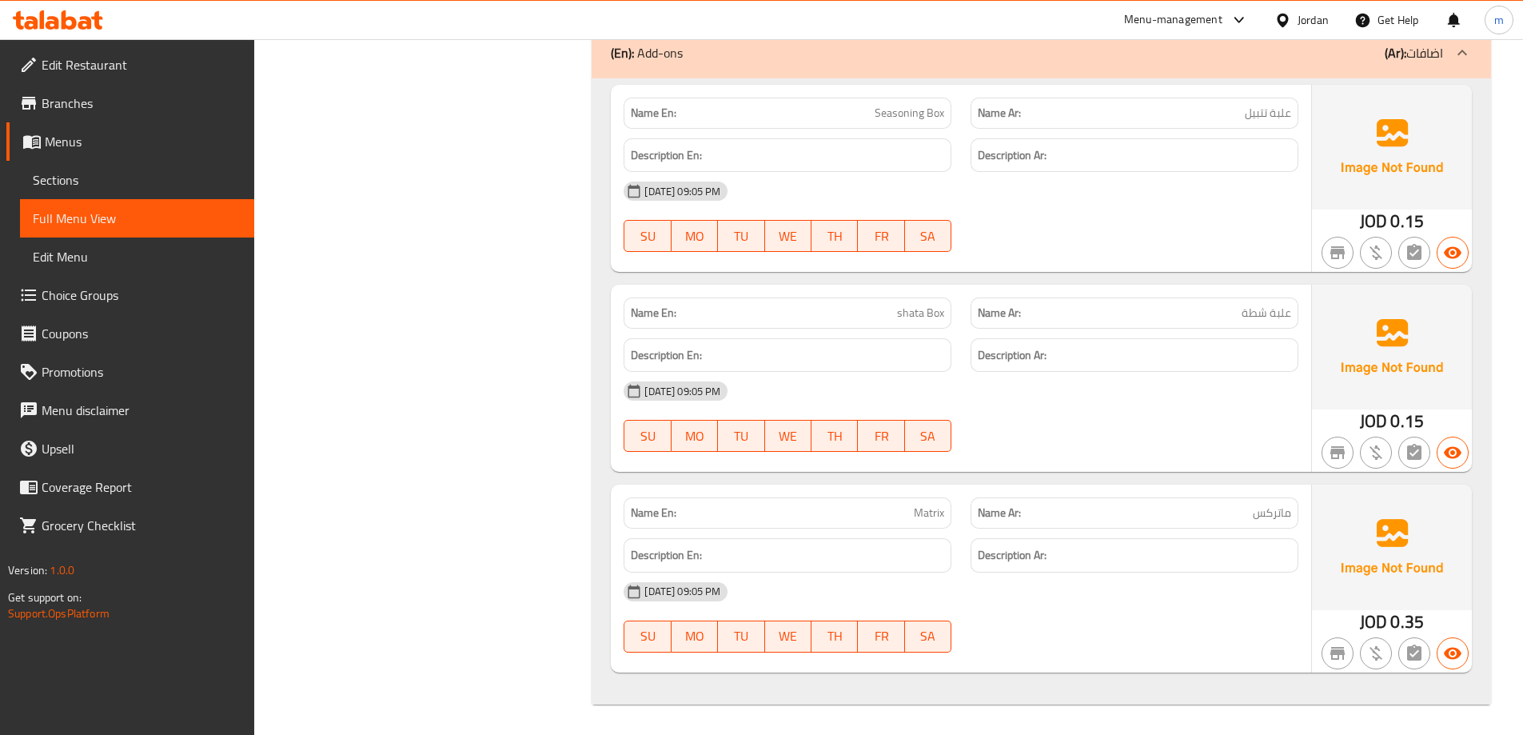
scroll to position [8826, 0]
click at [129, 190] on link "Sections" at bounding box center [137, 180] width 234 height 38
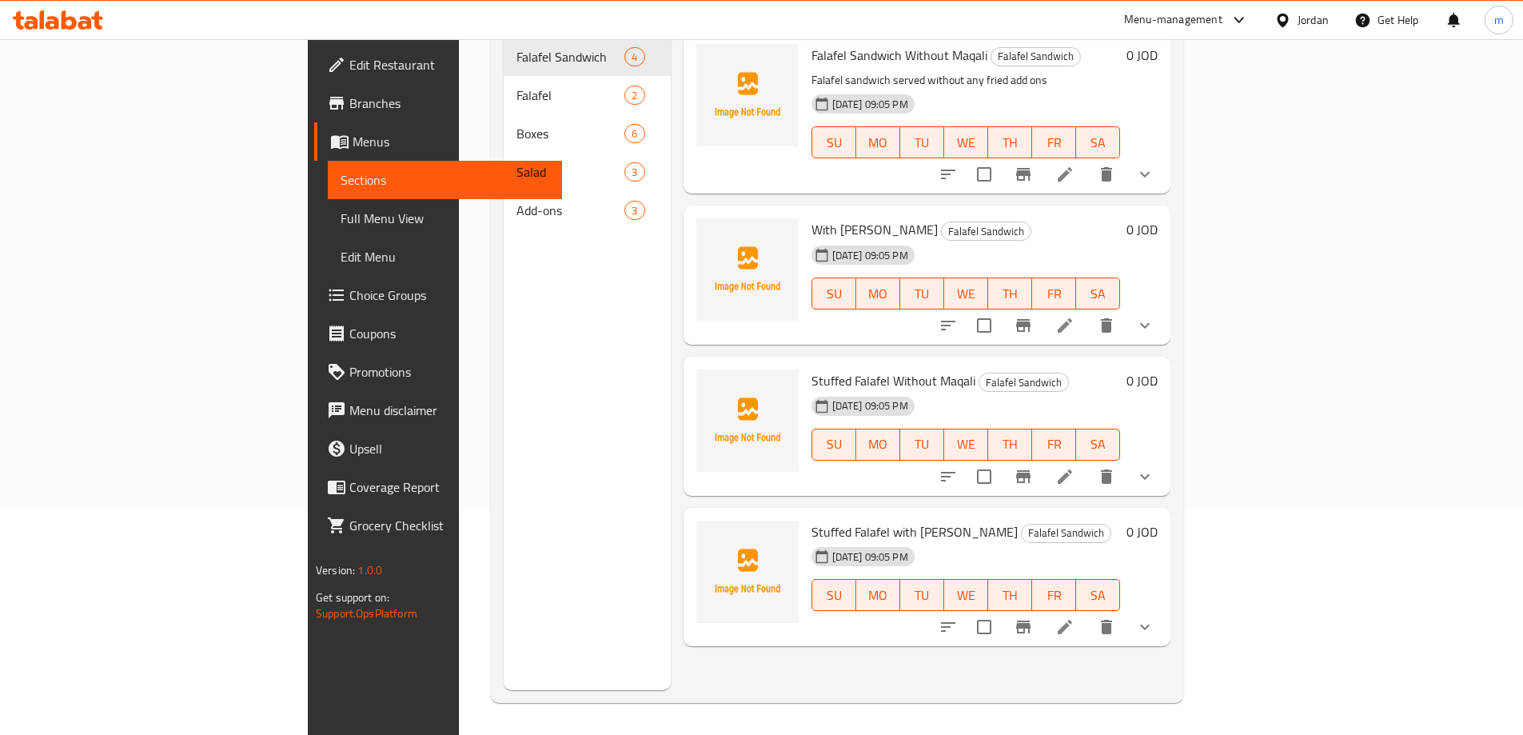
scroll to position [224, 0]
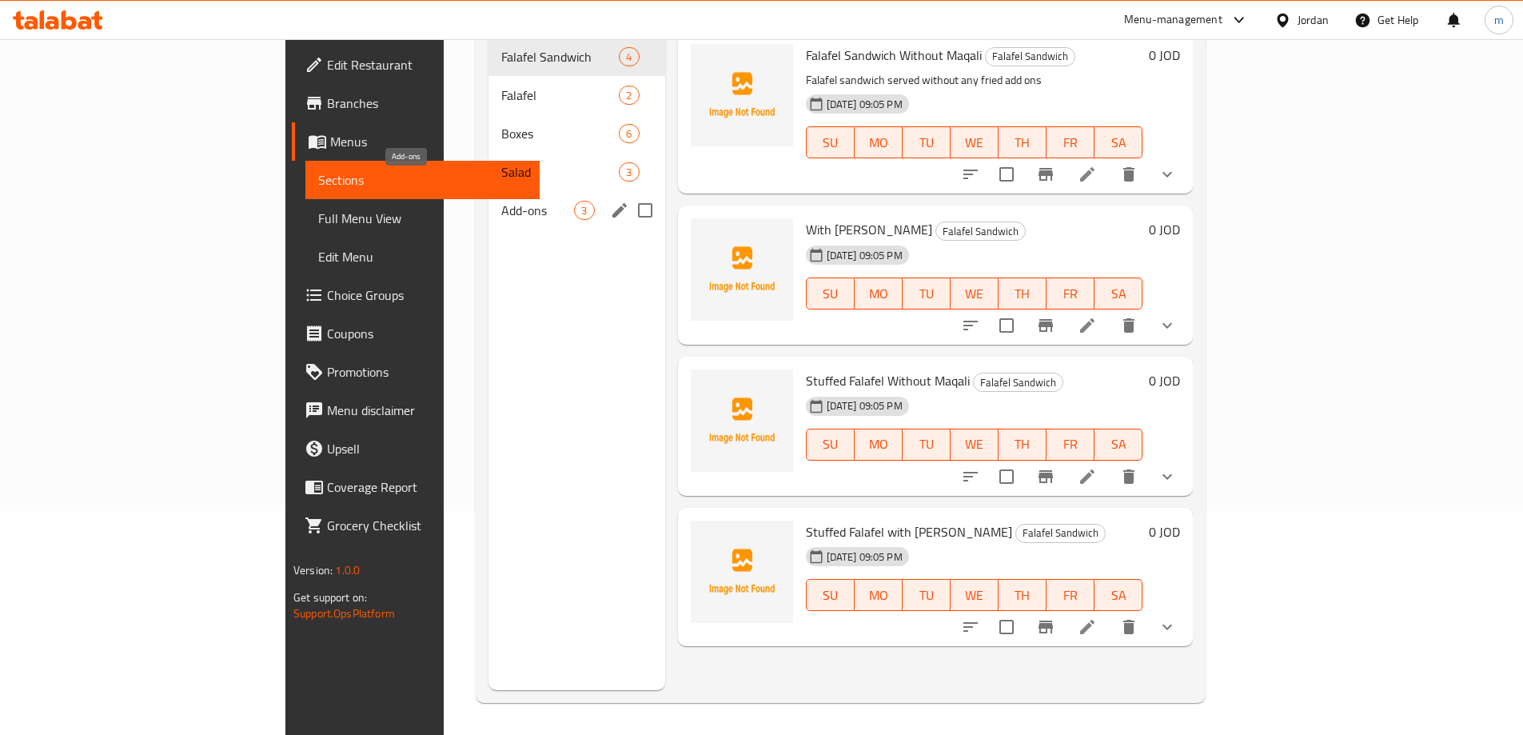
click at [501, 201] on span "Add-ons" at bounding box center [537, 210] width 73 height 19
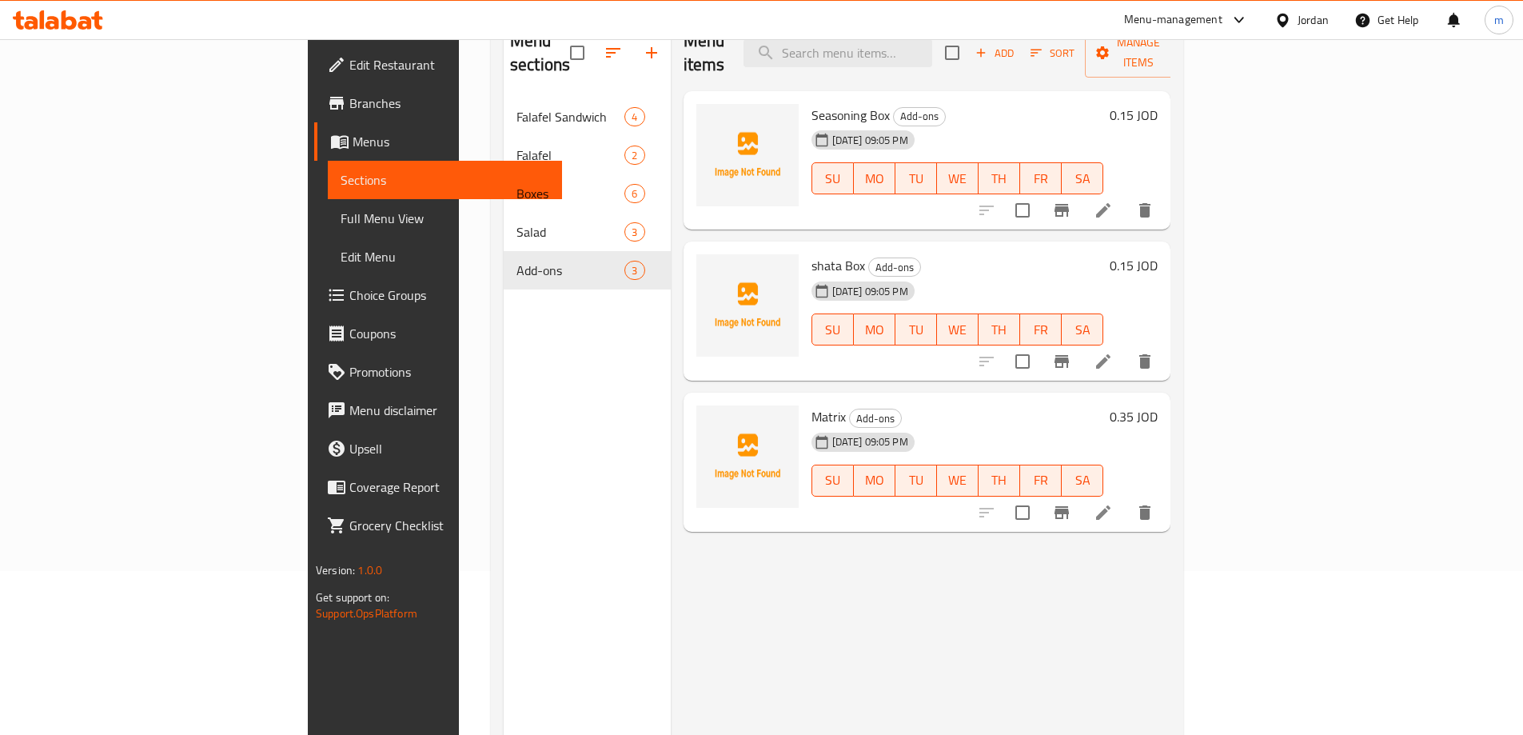
scroll to position [64, 0]
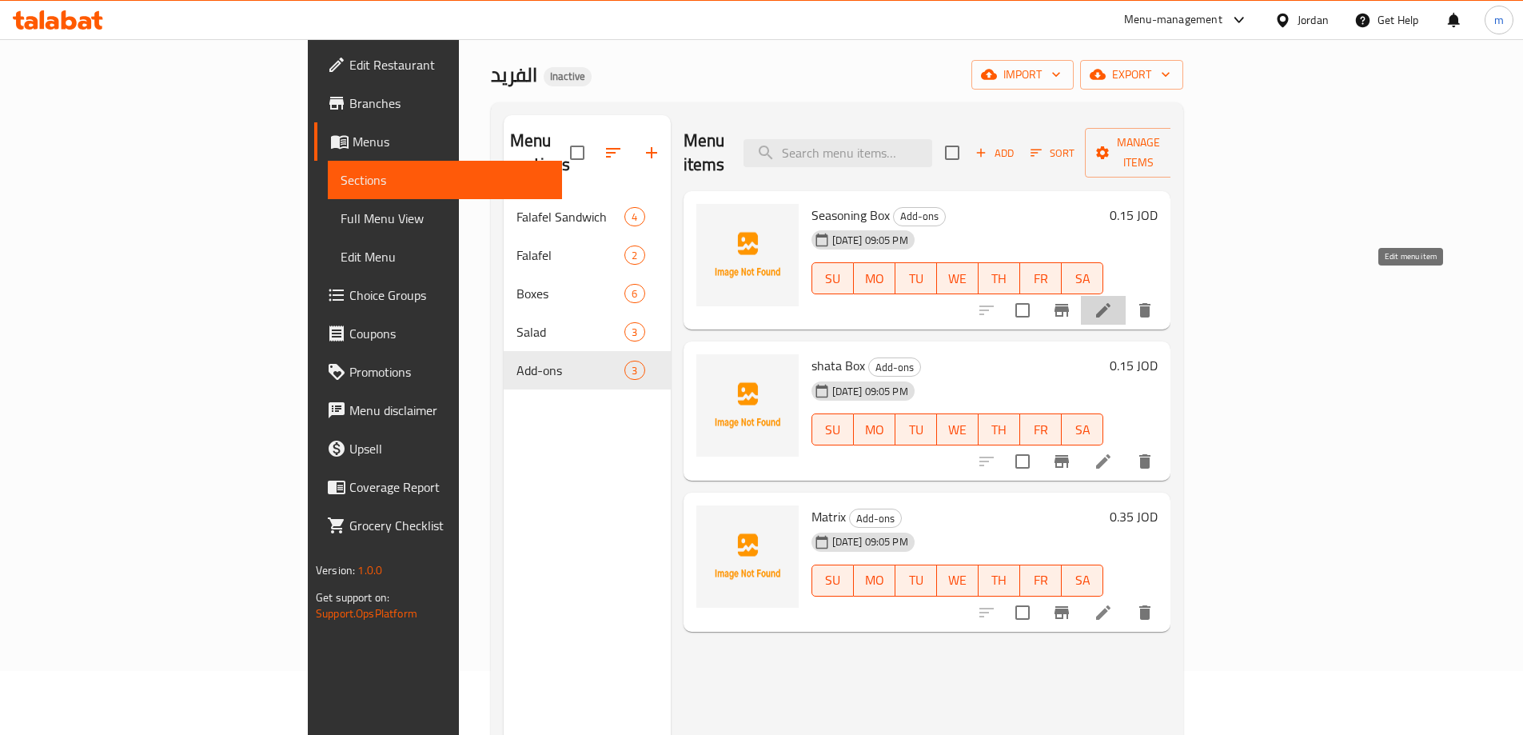
click at [1113, 301] on icon at bounding box center [1103, 310] width 19 height 19
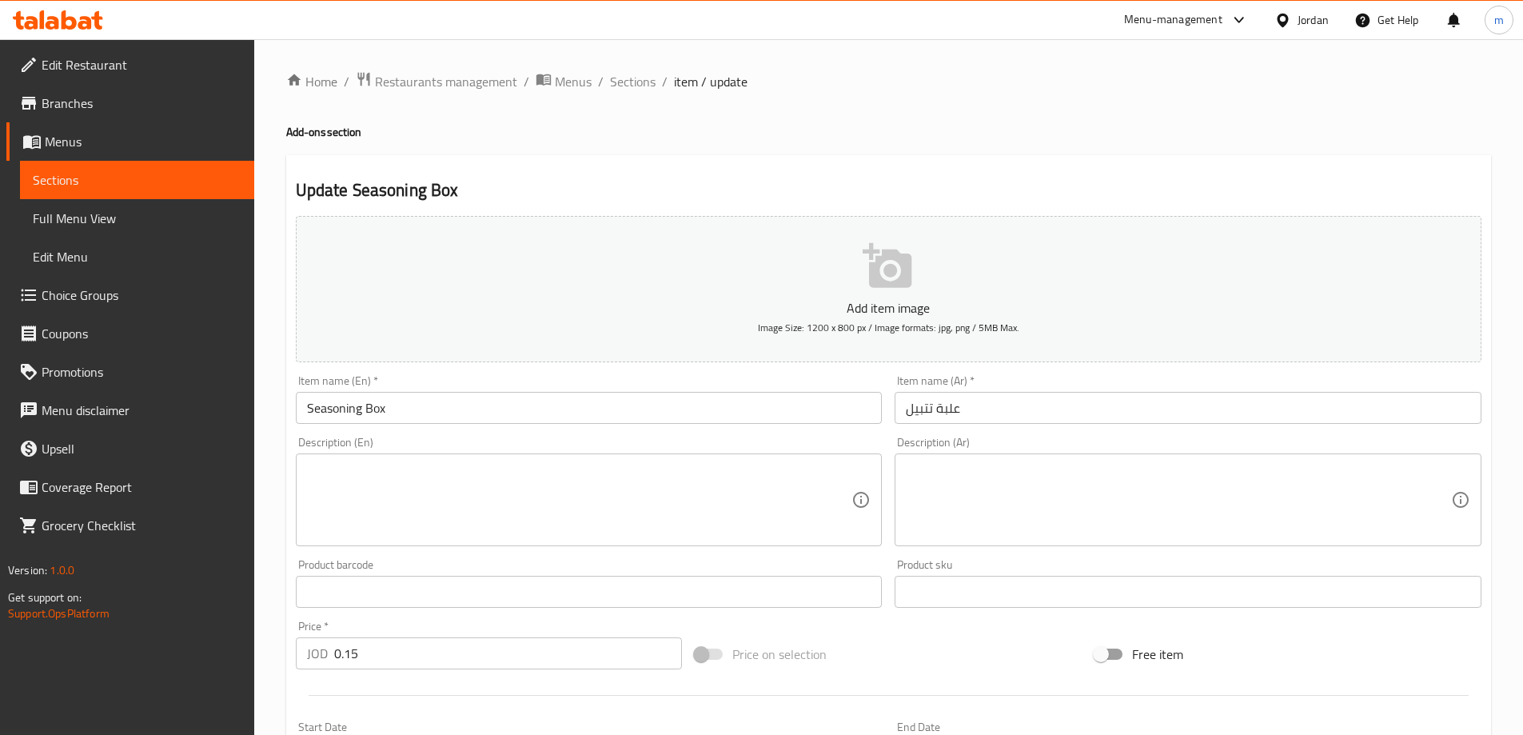
click at [984, 413] on input "علبة تتبيل" at bounding box center [1188, 408] width 587 height 32
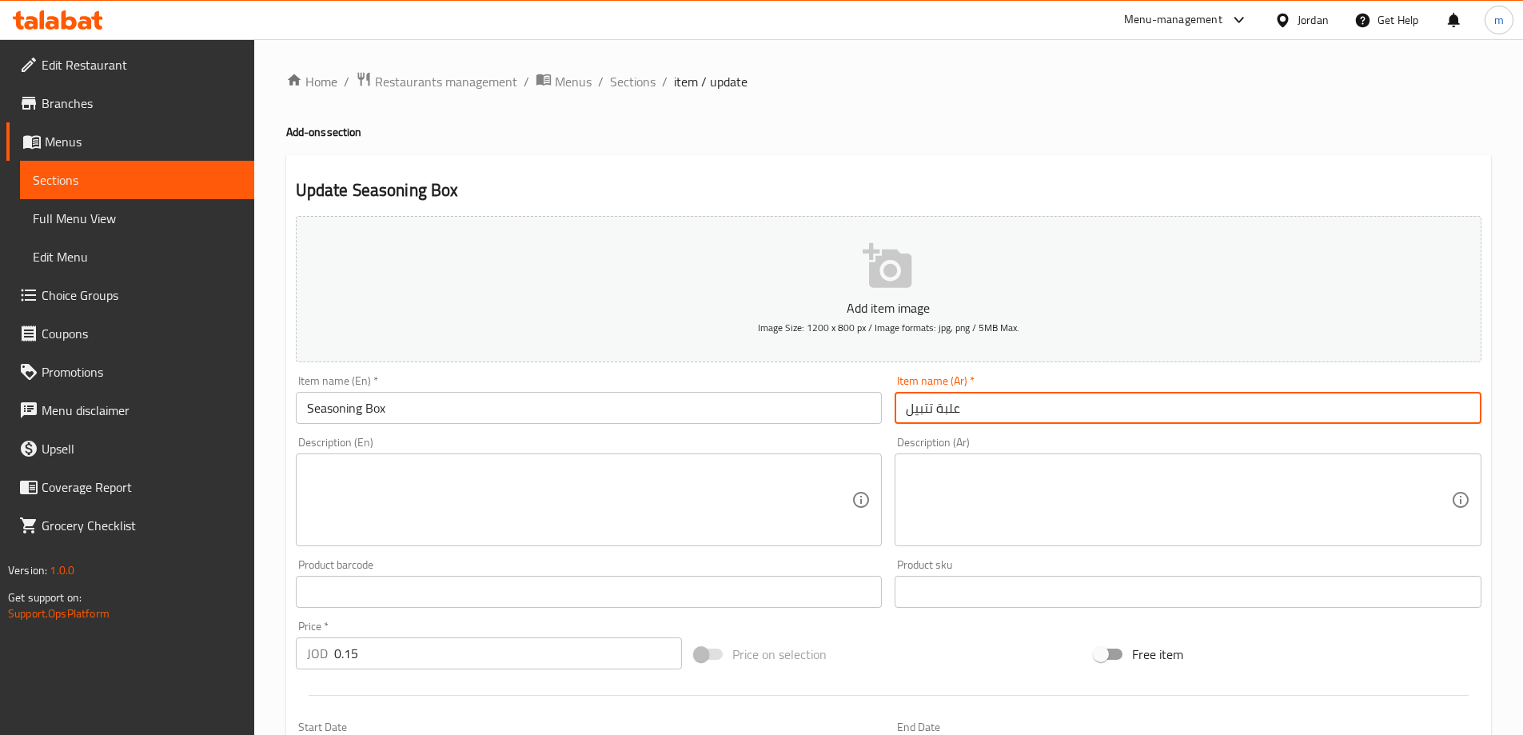
click at [984, 413] on input "علبة تتبيل" at bounding box center [1188, 408] width 587 height 32
click at [1272, 409] on input "علبة تتبيل" at bounding box center [1188, 408] width 587 height 32
type input "علبة تتبيله"
click at [776, 141] on div "Home / Restaurants management / Menus / Sections / item / update Add-ons sectio…" at bounding box center [888, 584] width 1205 height 1027
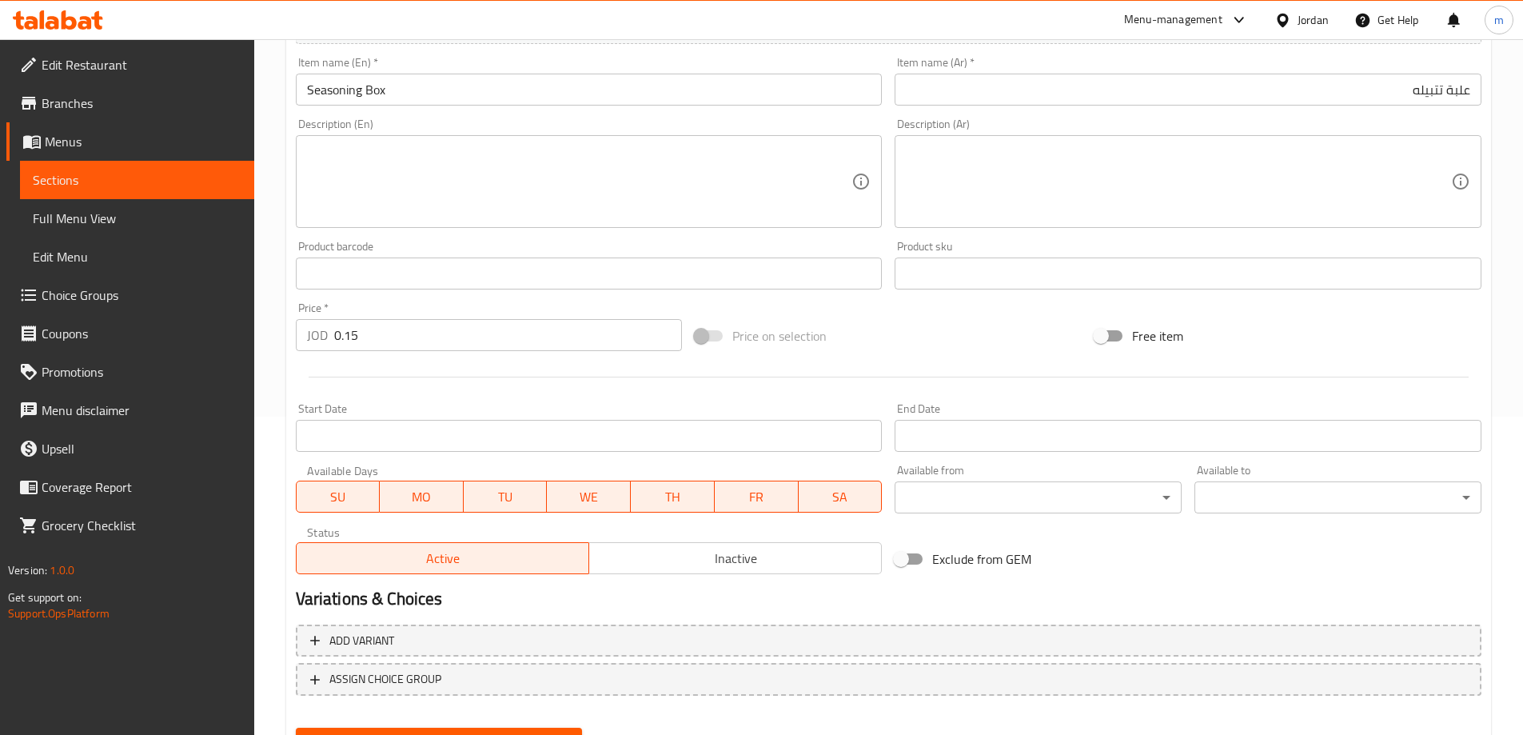
scroll to position [395, 0]
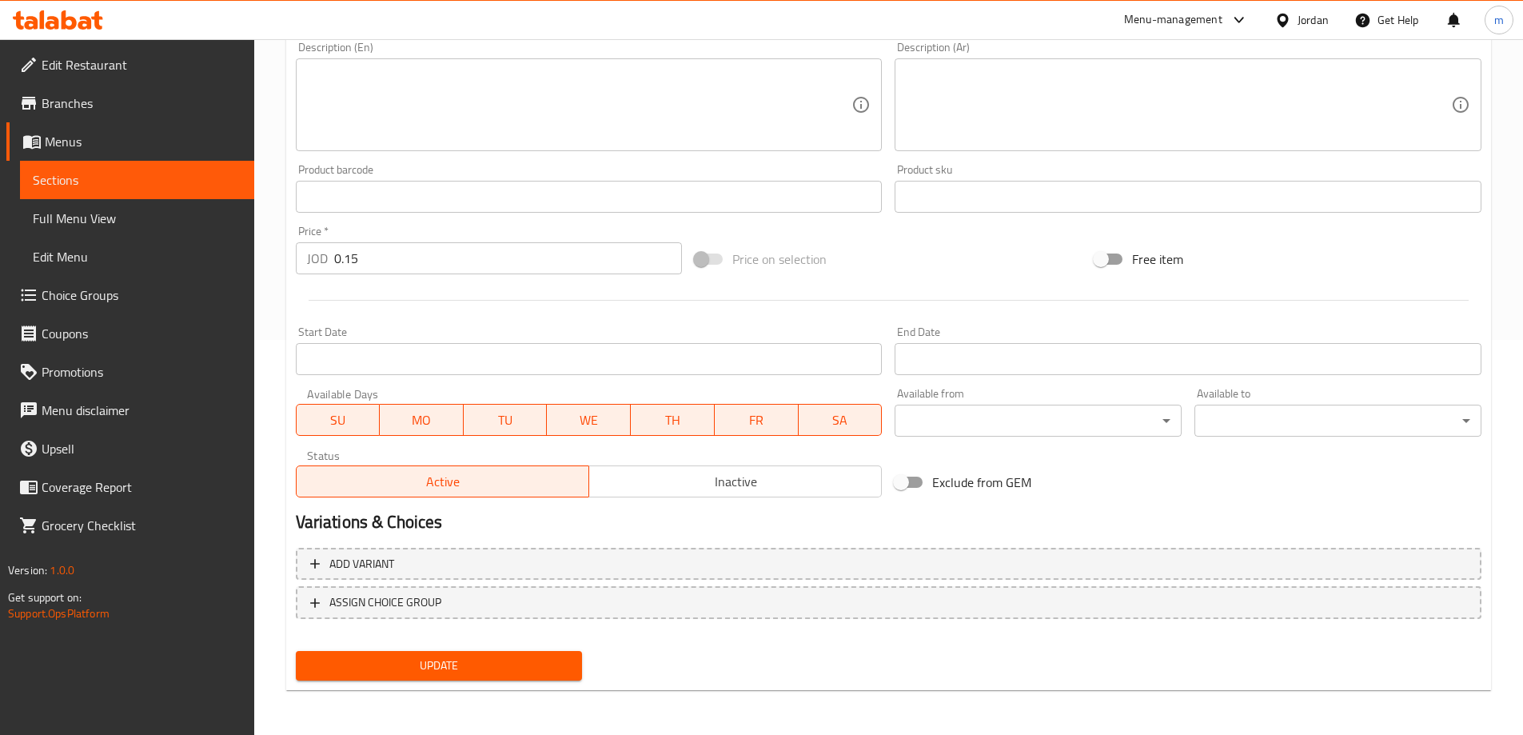
click at [473, 666] on span "Update" at bounding box center [439, 666] width 261 height 20
click at [156, 205] on link "Full Menu View" at bounding box center [137, 218] width 234 height 38
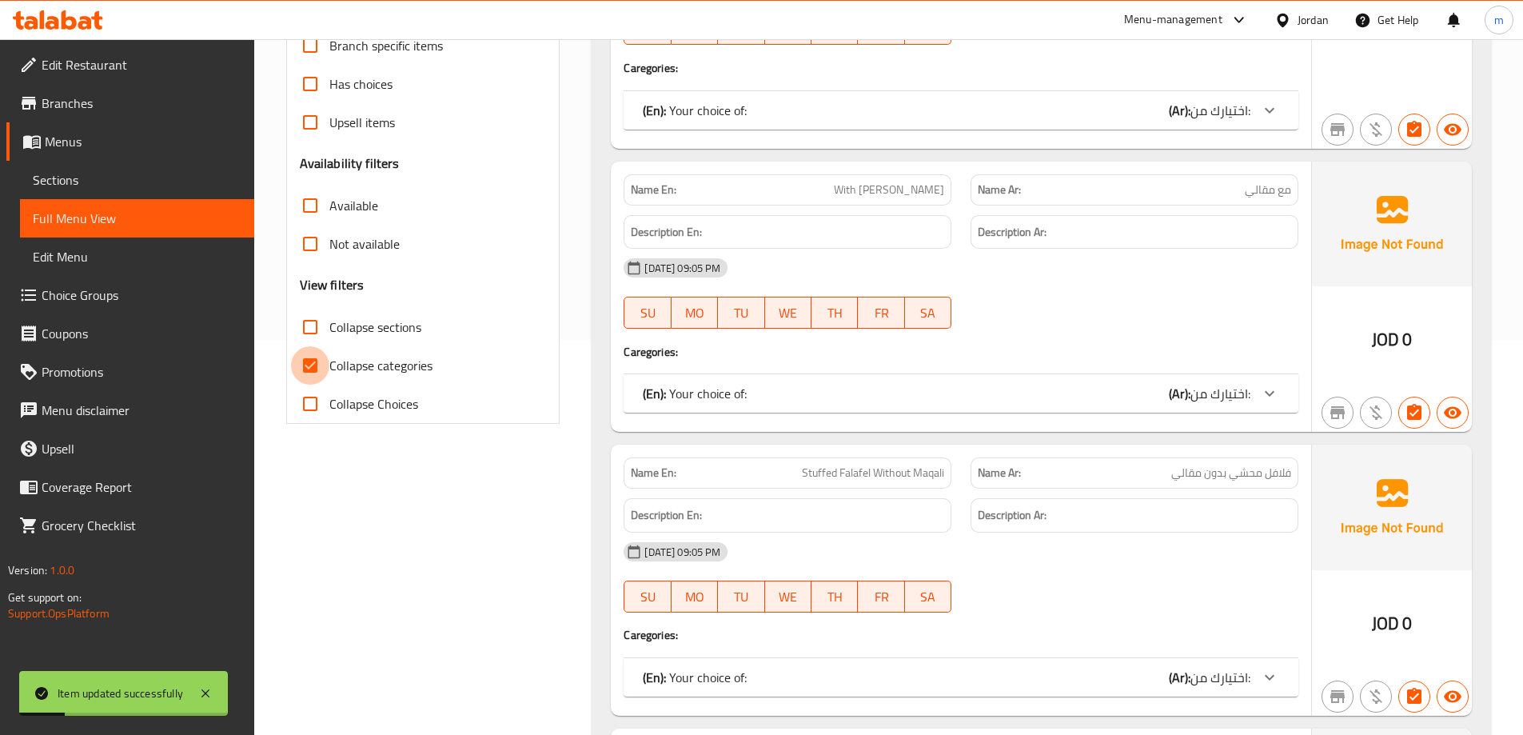
click at [315, 365] on input "Collapse categories" at bounding box center [310, 365] width 38 height 38
checkbox input "false"
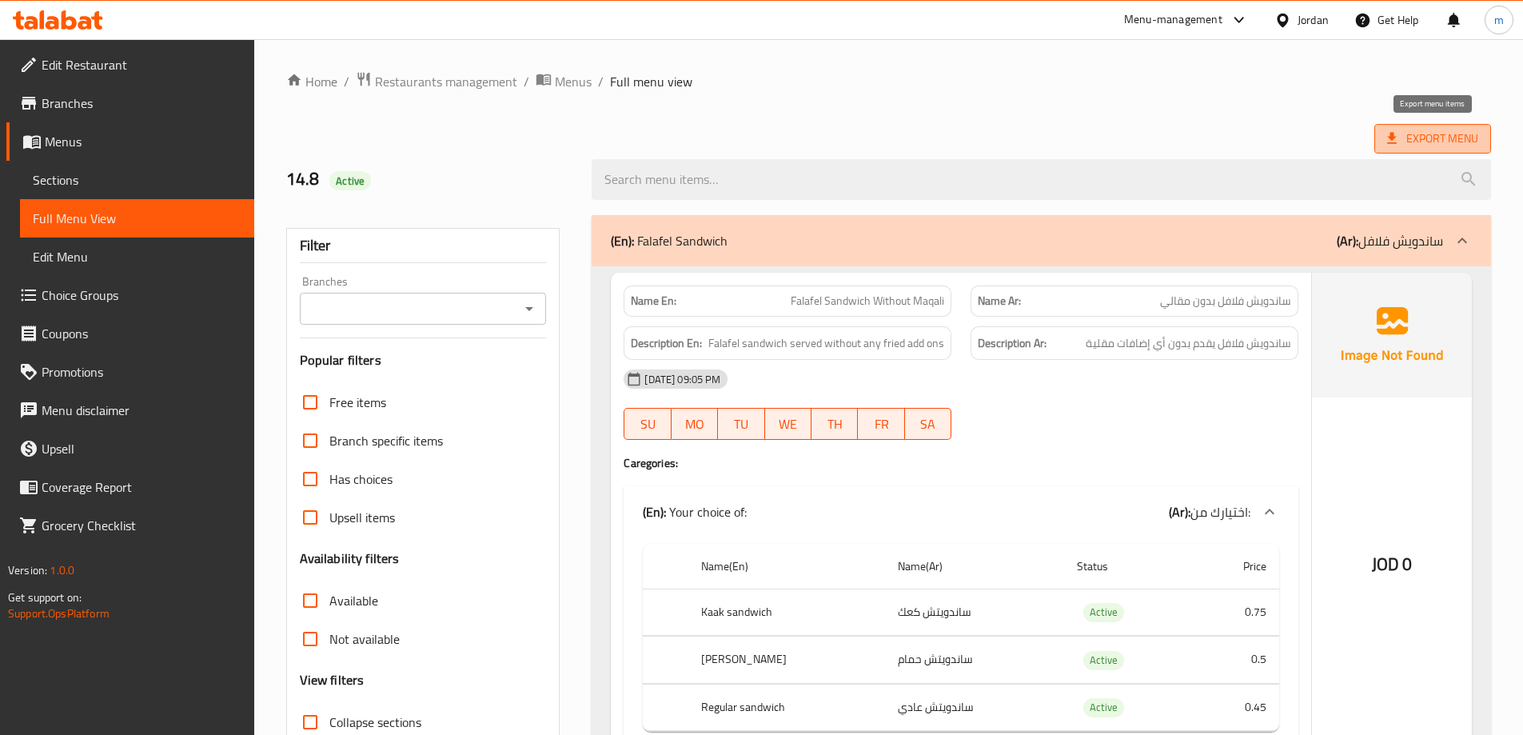
click at [1446, 143] on span "Export Menu" at bounding box center [1432, 139] width 91 height 20
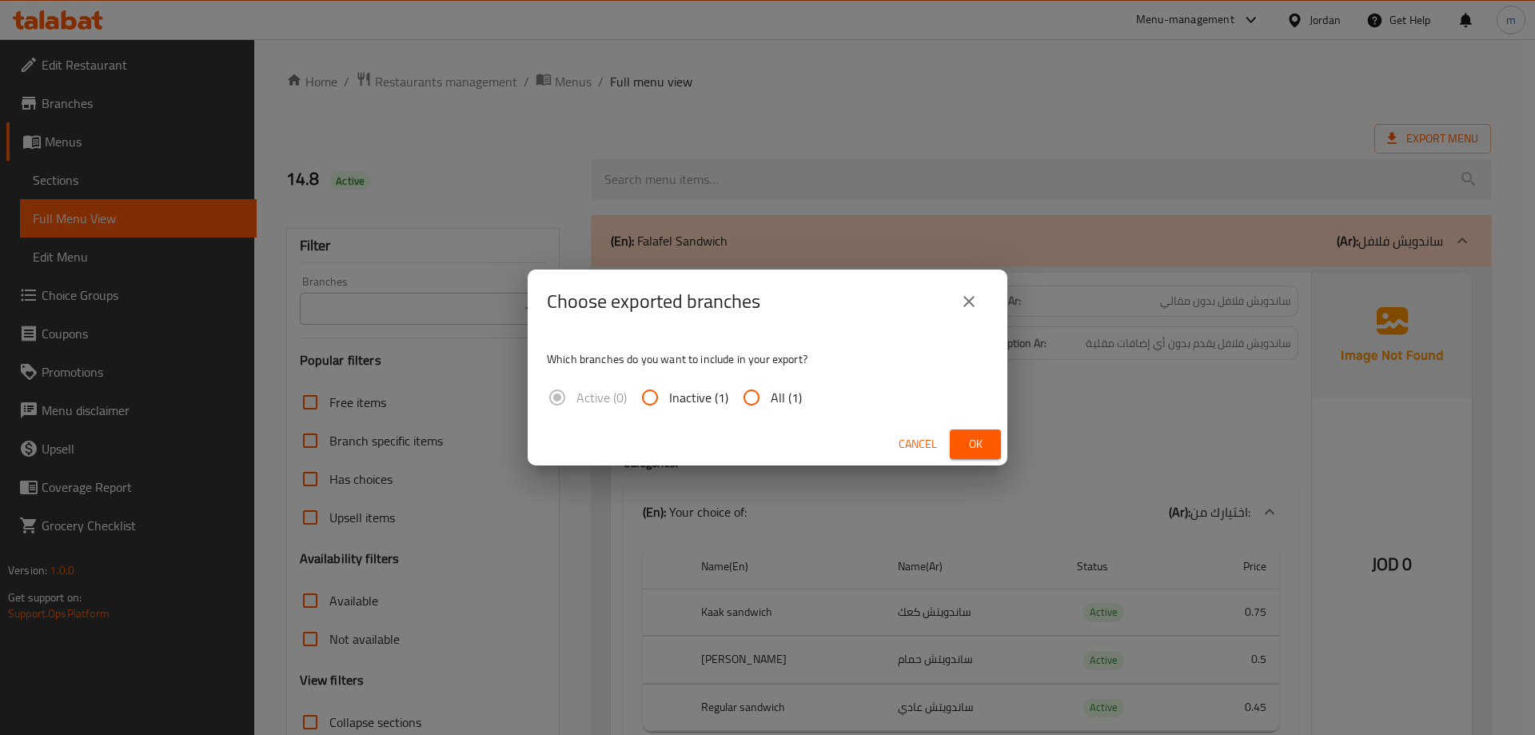
click at [764, 399] on input "All (1)" at bounding box center [751, 397] width 38 height 38
radio input "true"
click at [974, 437] on span "Ok" at bounding box center [976, 444] width 26 height 20
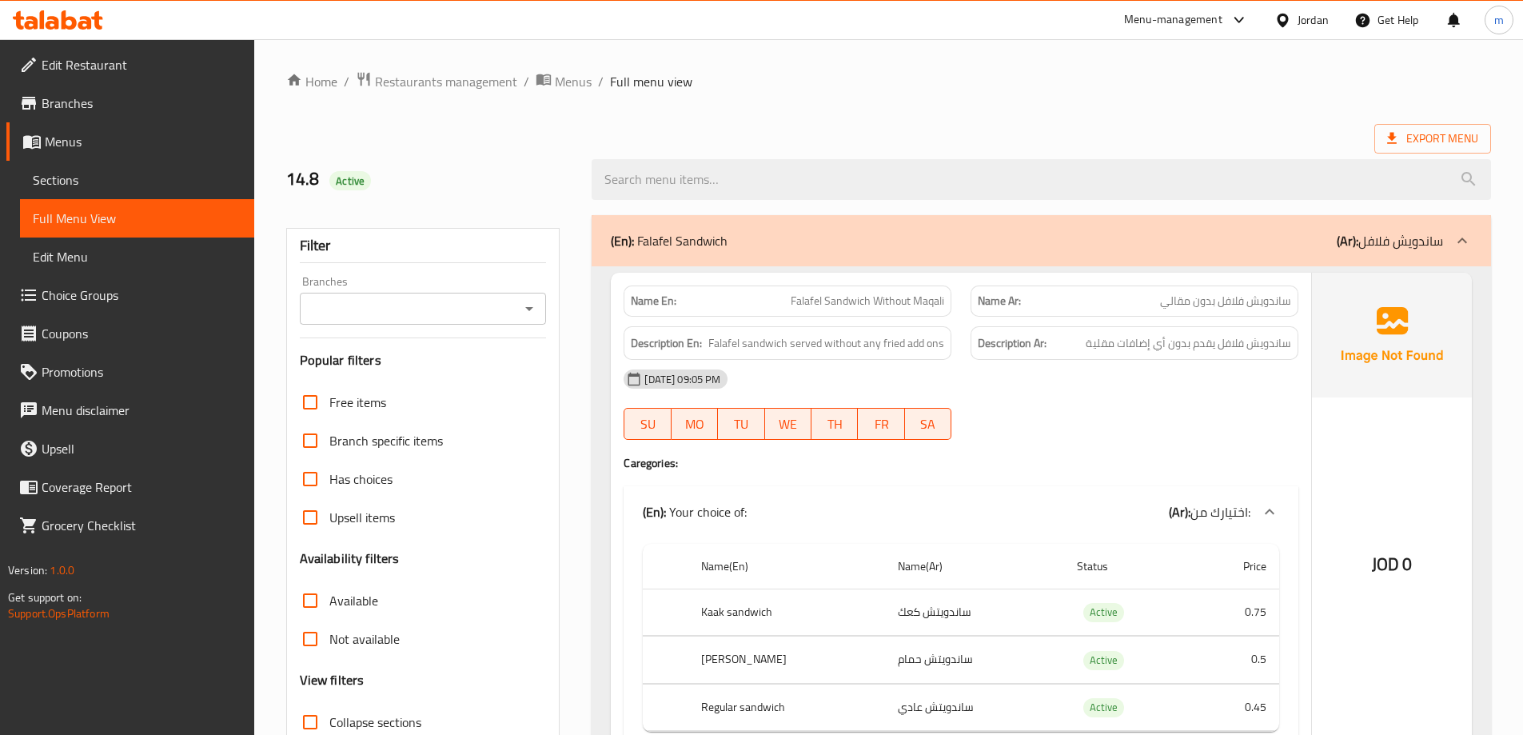
click at [824, 128] on div "Export Menu" at bounding box center [888, 139] width 1205 height 30
click at [711, 126] on div "Export Menu" at bounding box center [888, 139] width 1205 height 30
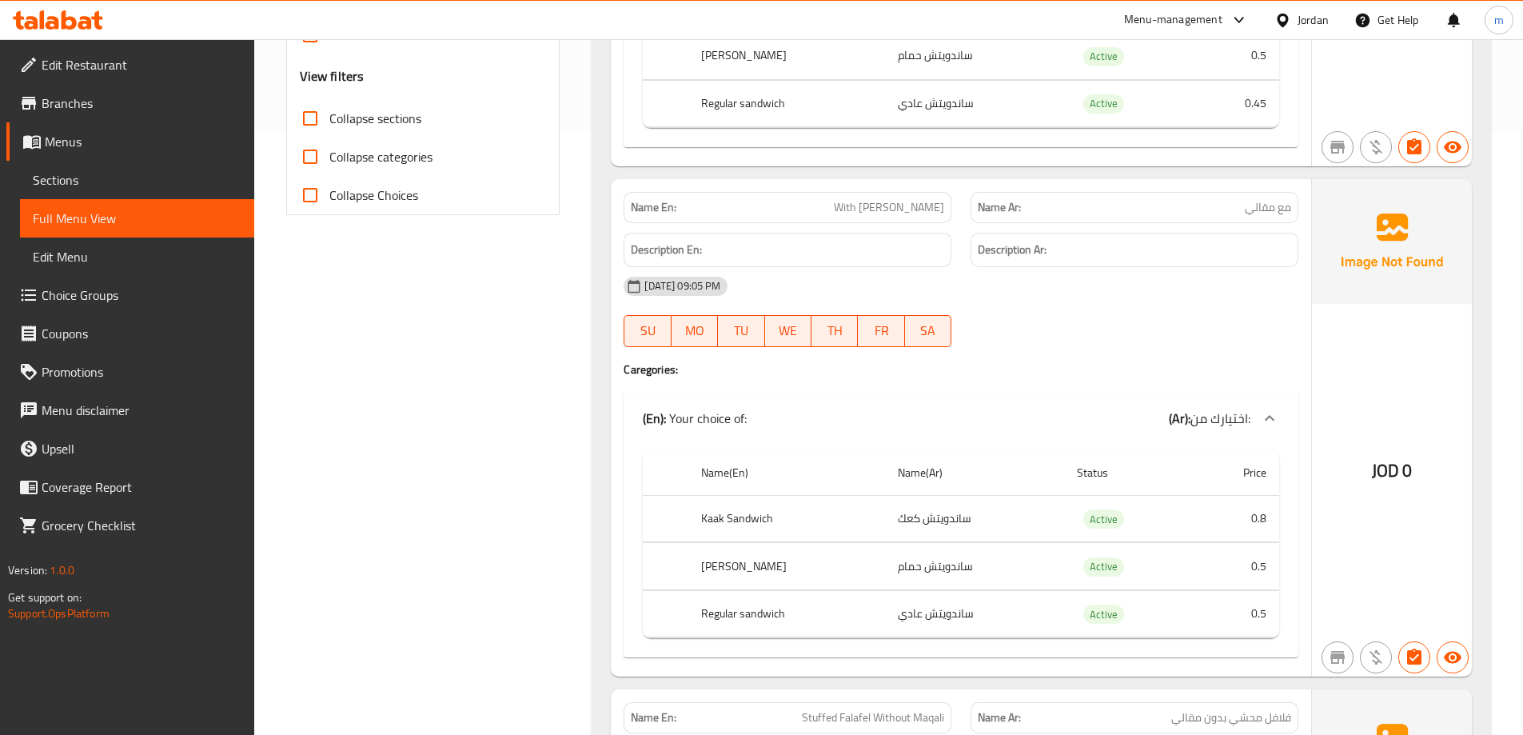
scroll to position [480, 0]
